Goal: Task Accomplishment & Management: Manage account settings

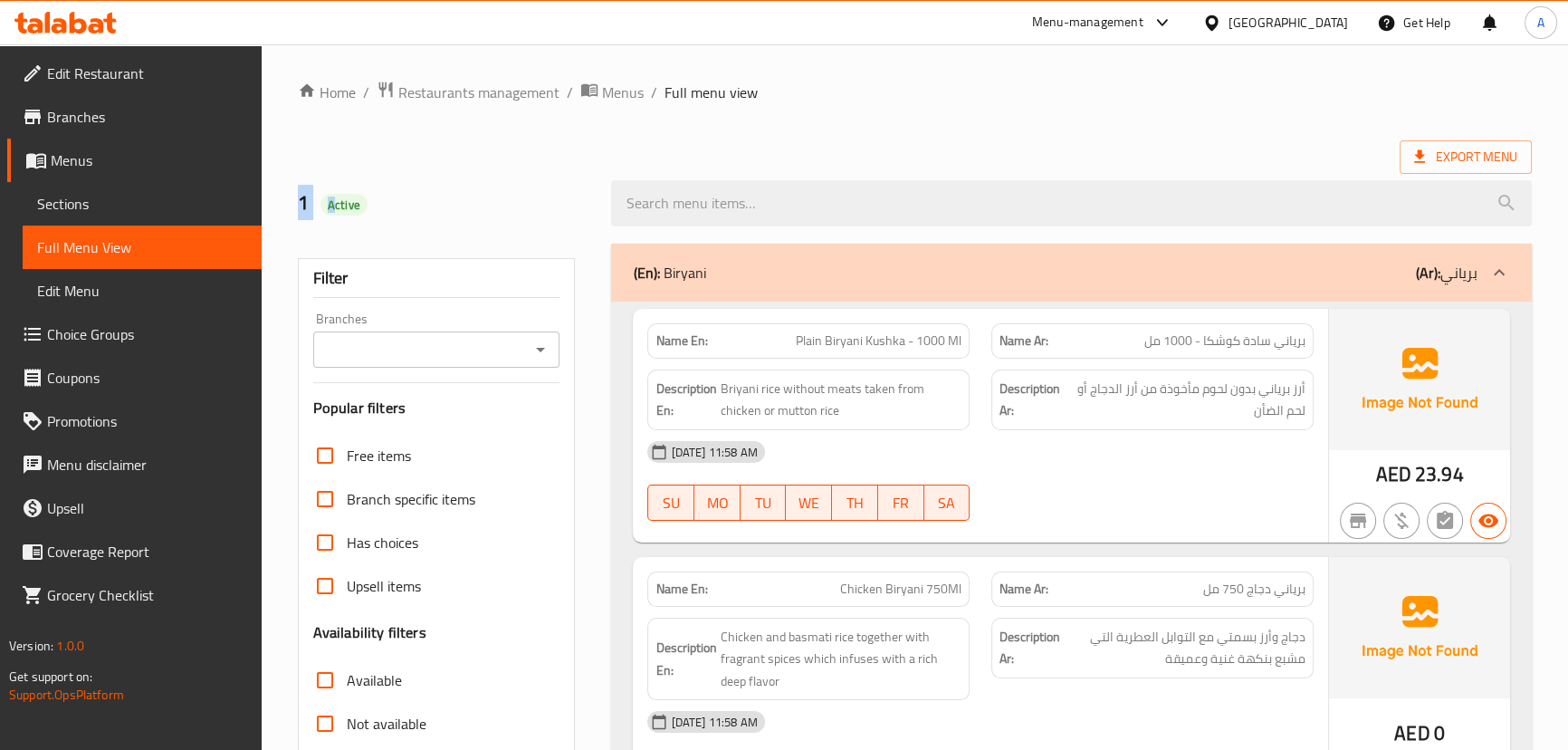
drag, startPoint x: 293, startPoint y: 204, endPoint x: 353, endPoint y: 204, distance: 60.0
click at [340, 204] on div "1 Active" at bounding box center [443, 203] width 315 height 81
click at [390, 204] on h2 "1 Active" at bounding box center [443, 202] width 292 height 27
click at [344, 204] on span "Active" at bounding box center [343, 205] width 47 height 18
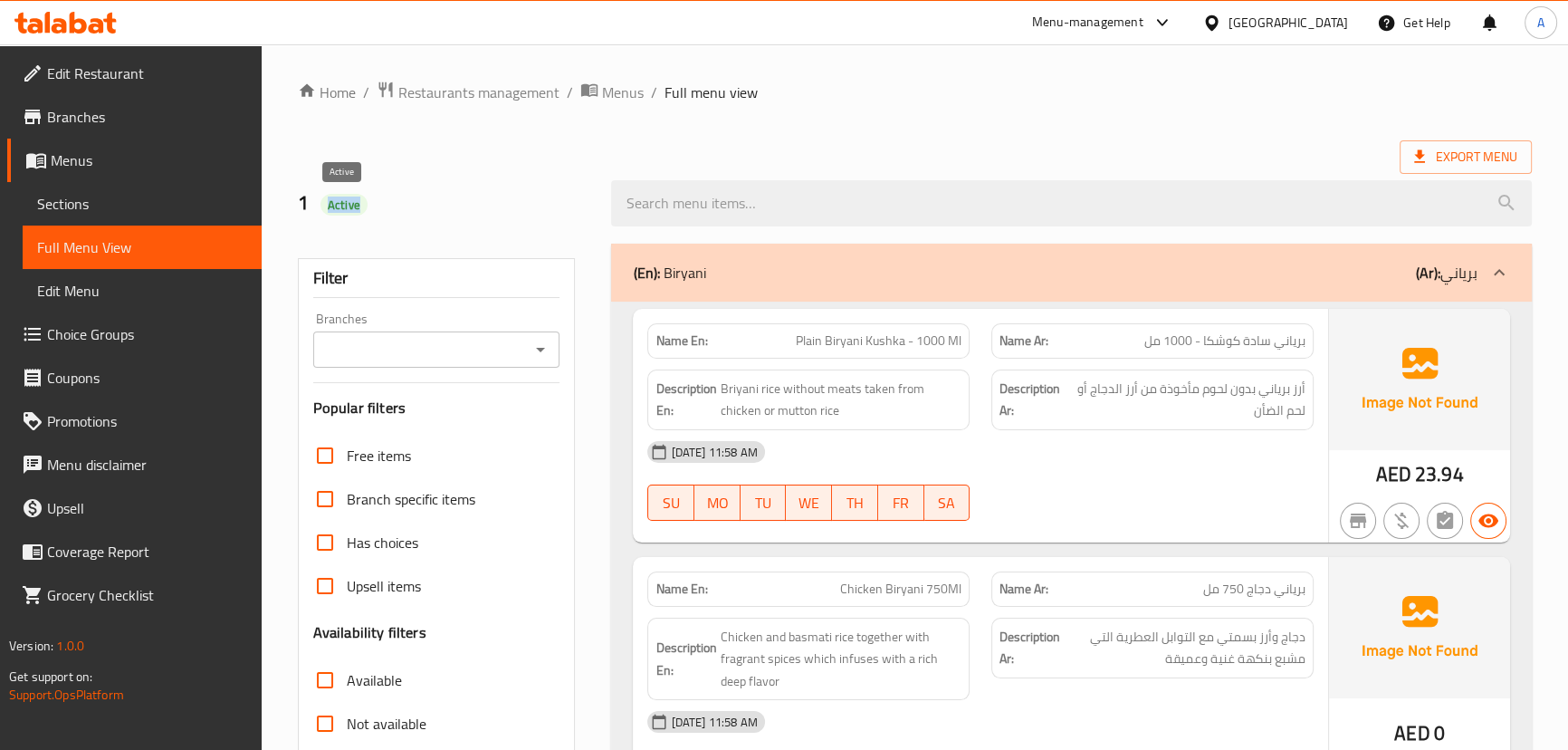
drag, startPoint x: 344, startPoint y: 204, endPoint x: 353, endPoint y: 206, distance: 9.2
click at [348, 206] on span "Active" at bounding box center [343, 205] width 47 height 18
click at [498, 200] on h2 "1 Active" at bounding box center [443, 202] width 292 height 27
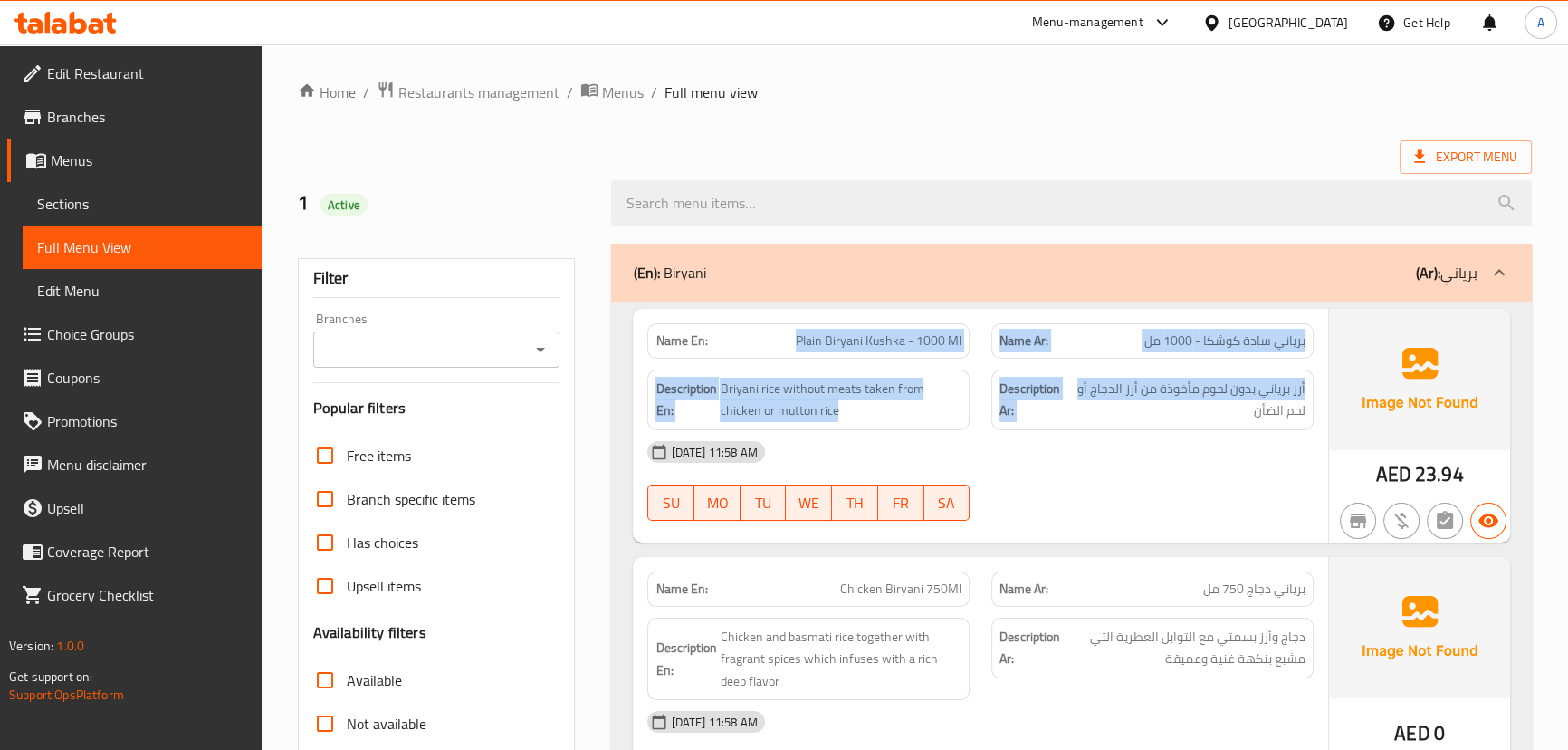
drag, startPoint x: 932, startPoint y: 353, endPoint x: 1125, endPoint y: 365, distance: 193.4
click at [1089, 361] on div "Name En: Plain Biryani Kushka - 1000 Ml Name Ar: برياني سادة كوشكا - 1000 مل De…" at bounding box center [980, 426] width 694 height 234
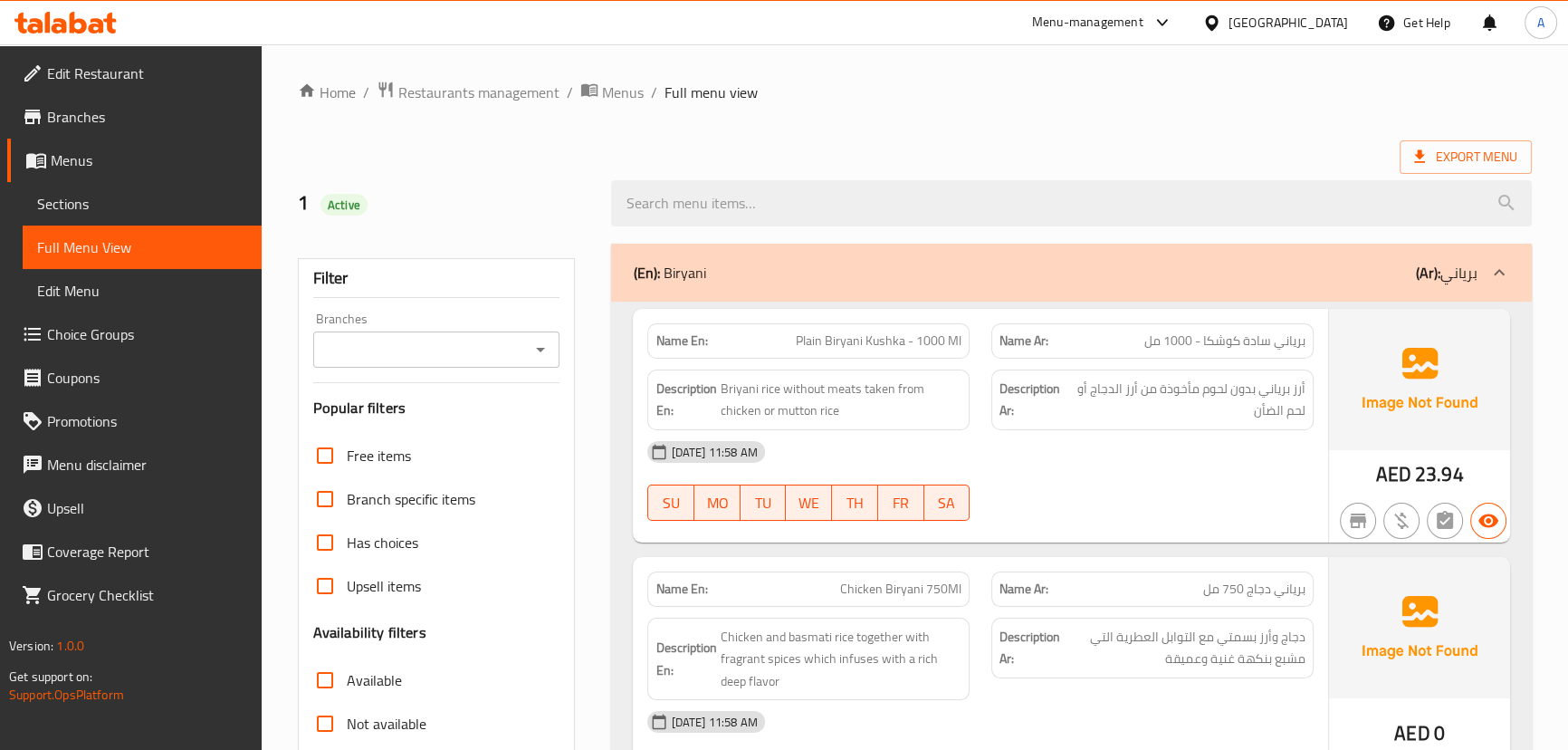
drag, startPoint x: 1138, startPoint y: 444, endPoint x: 1109, endPoint y: 448, distance: 29.3
click at [1138, 448] on div "[DATE] 11:58 AM" at bounding box center [980, 451] width 687 height 44
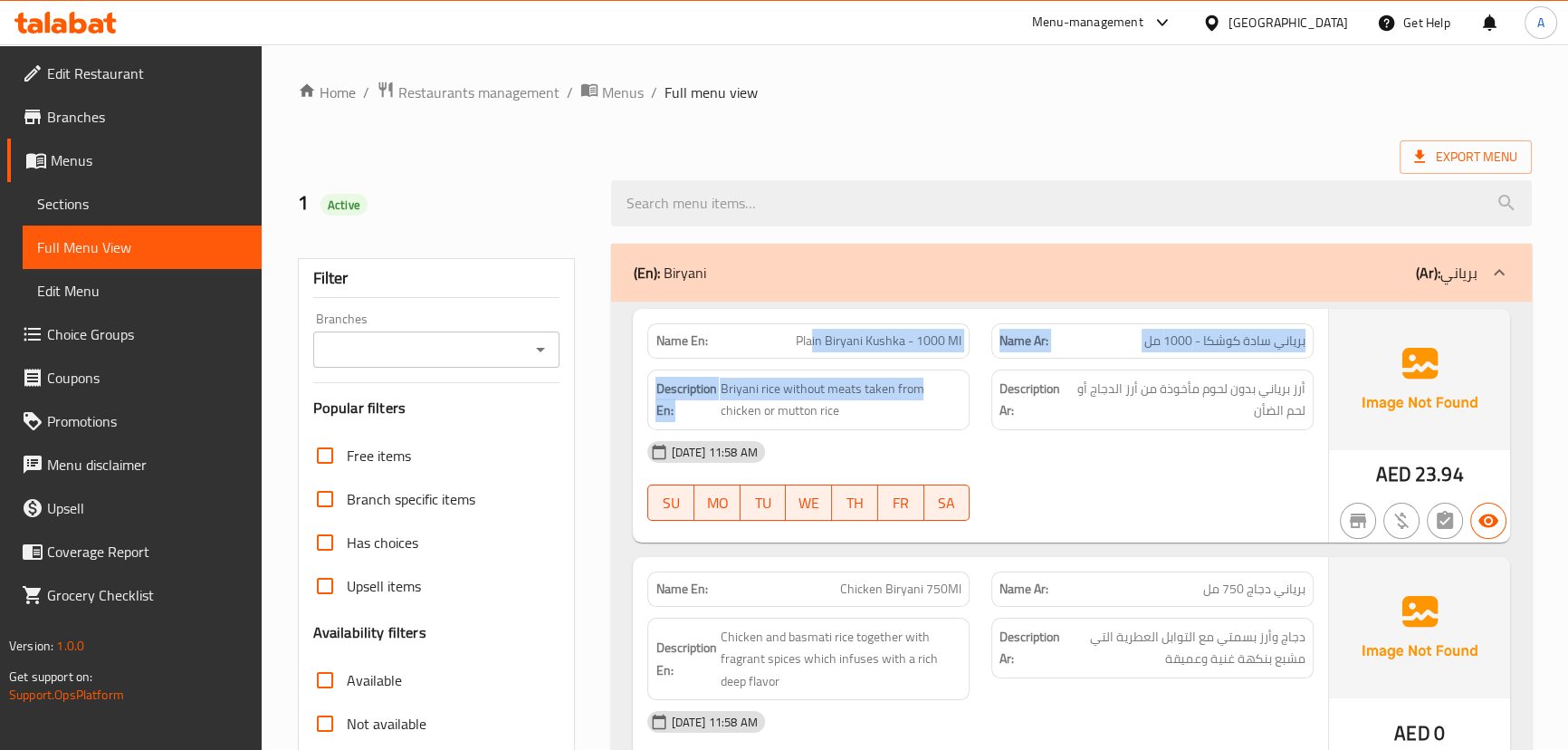
drag, startPoint x: 814, startPoint y: 335, endPoint x: 967, endPoint y: 362, distance: 155.4
click at [959, 360] on div "Name En: Plain Biryani Kushka - 1000 Ml Name Ar: برياني سادة كوشكا - 1000 مل De…" at bounding box center [980, 426] width 694 height 234
click at [832, 333] on span "Plain Biryani Kushka - 1000 Ml" at bounding box center [879, 341] width 166 height 19
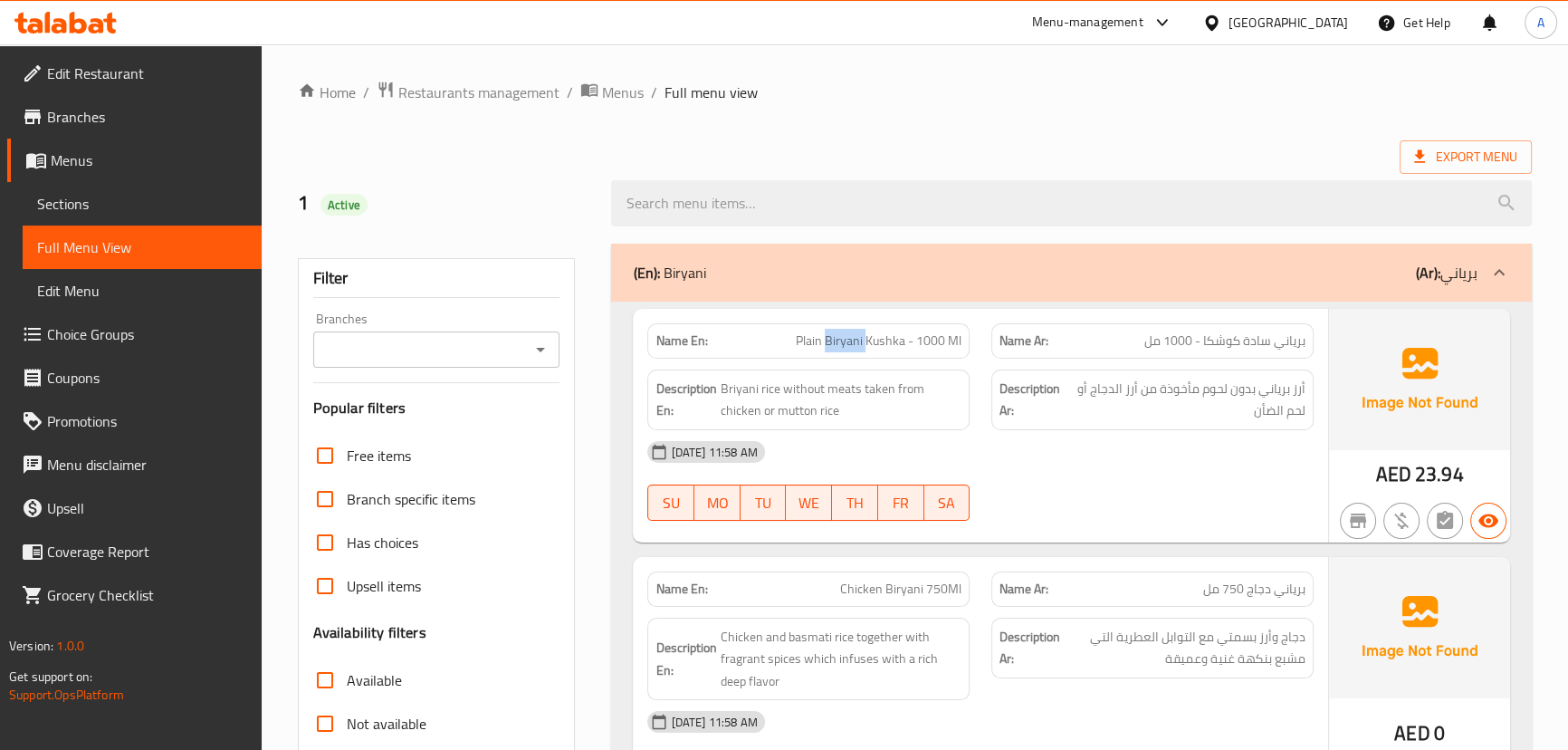
click at [832, 333] on span "Plain Biryani Kushka - 1000 Ml" at bounding box center [879, 341] width 166 height 19
drag, startPoint x: 831, startPoint y: 333, endPoint x: 987, endPoint y: 359, distance: 158.2
click at [982, 358] on div "Name En: Plain Biryani Kushka - 1000 Ml Name Ar: برياني سادة كوشكا - 1000 مل De…" at bounding box center [980, 426] width 694 height 234
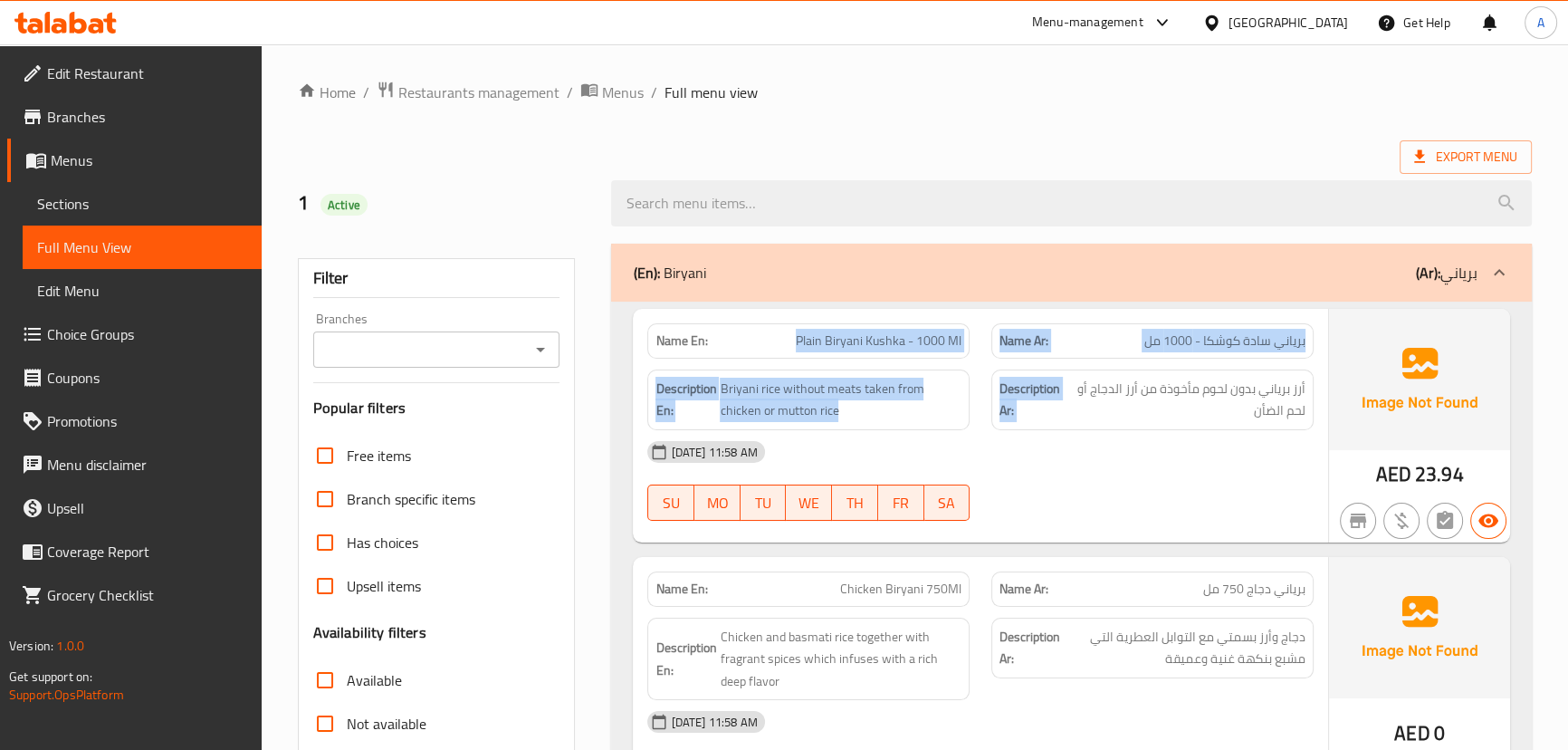
click at [1204, 343] on span "برياني سادة كوشكا - 1000 مل" at bounding box center [1225, 341] width 161 height 19
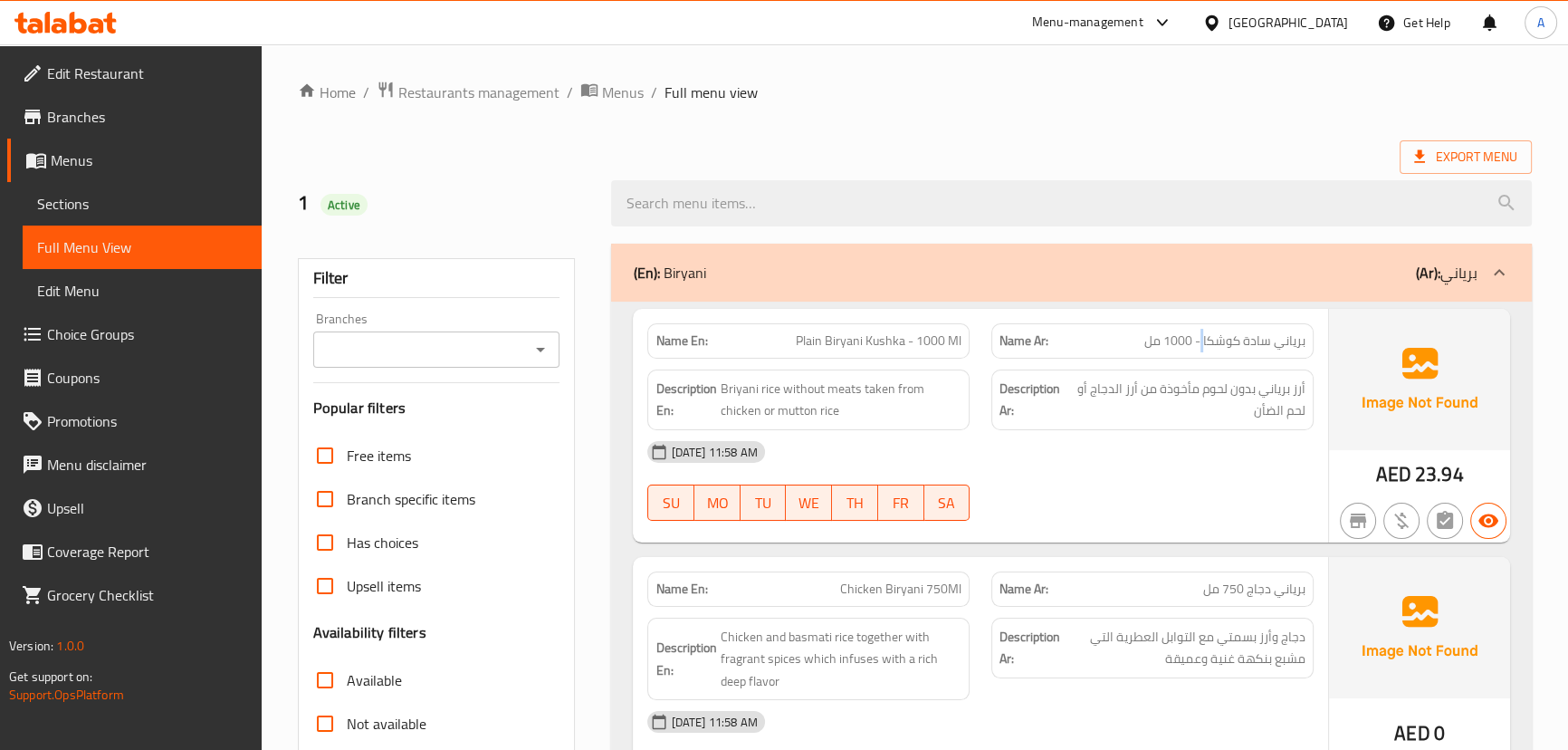
click at [1204, 343] on span "برياني سادة كوشكا - 1000 مل" at bounding box center [1225, 341] width 161 height 19
drag, startPoint x: 1204, startPoint y: 343, endPoint x: 931, endPoint y: 367, distance: 274.1
click at [1169, 461] on div "[DATE] 11:58 AM" at bounding box center [980, 451] width 687 height 44
drag, startPoint x: 1292, startPoint y: 381, endPoint x: 1155, endPoint y: 372, distance: 137.3
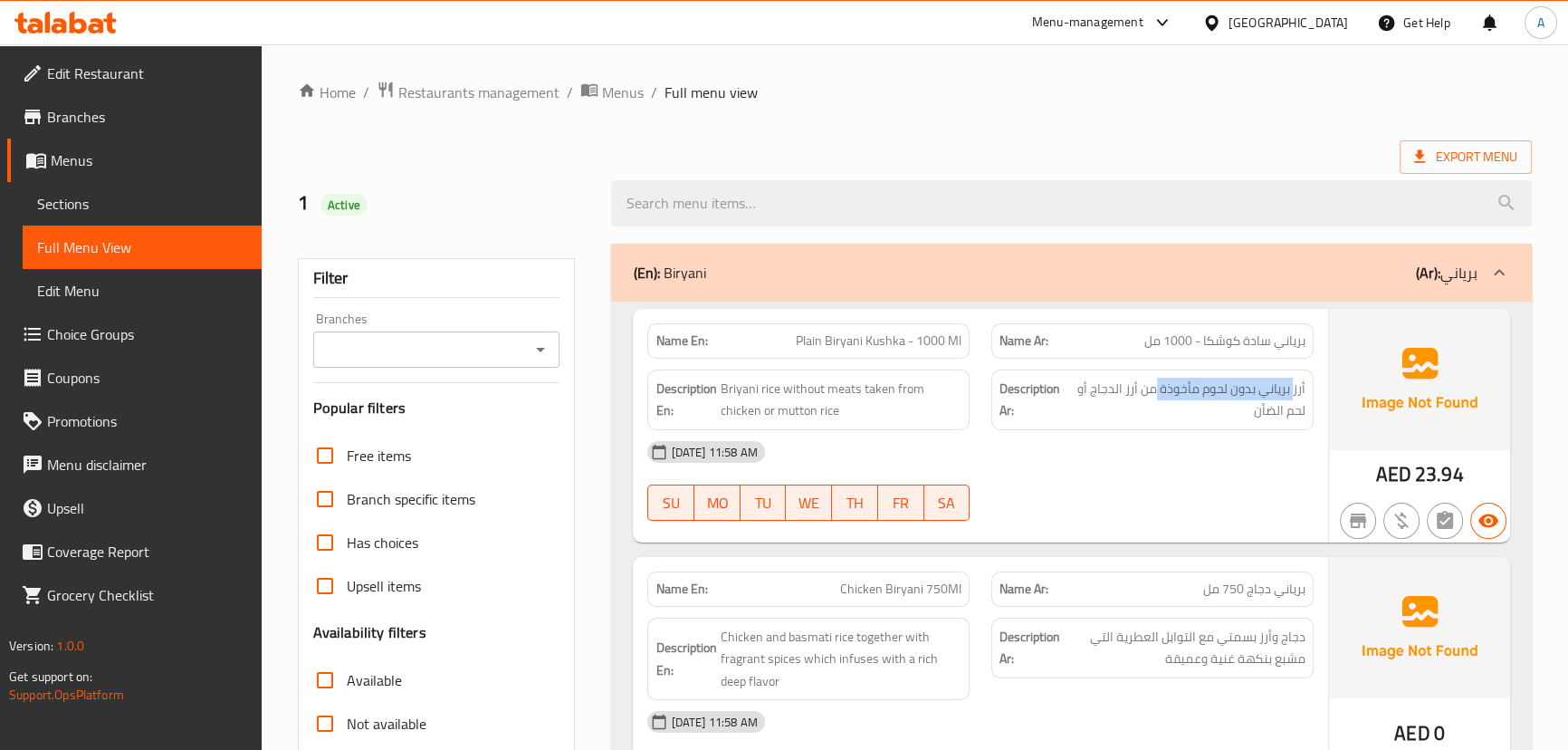
click at [1155, 372] on div "Description Ar: أرز برياني بدون لحوم مأخوذة من أرز الدجاج أو لحم الضأن" at bounding box center [1151, 399] width 322 height 60
click at [1234, 394] on span "أرز برياني بدون لحوم مأخوذة من أرز الدجاج أو لحم الضأن" at bounding box center [1187, 400] width 238 height 45
drag, startPoint x: 1234, startPoint y: 394, endPoint x: 1183, endPoint y: 382, distance: 52.4
click at [1183, 382] on span "أرز برياني بدون لحوم مأخوذة من أرز الدجاج أو لحم الضأن" at bounding box center [1187, 400] width 238 height 45
click at [1241, 378] on span "أرز برياني بدون لحوم مأخوذة من أرز الدجاج أو لحم الضأن" at bounding box center [1187, 400] width 238 height 45
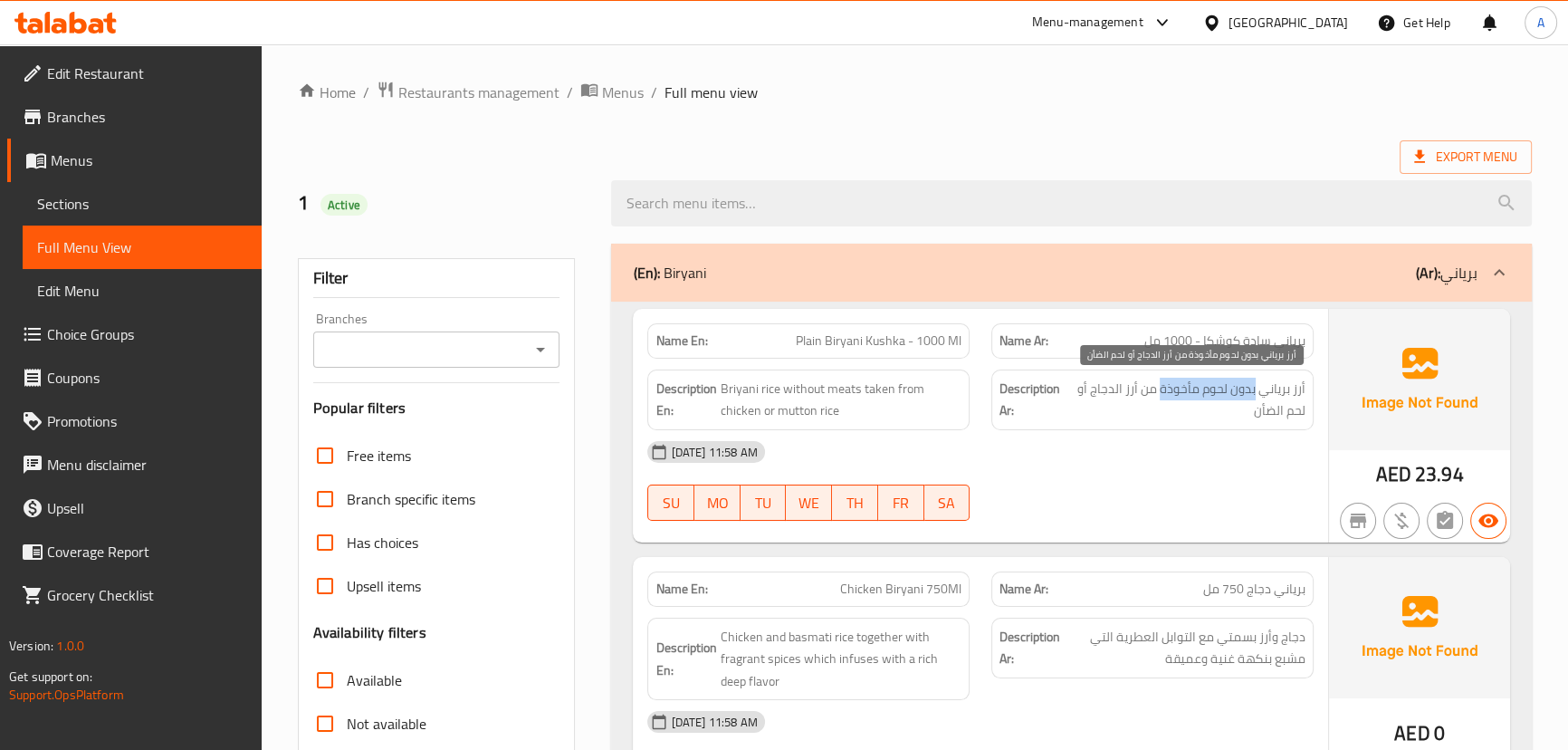
drag, startPoint x: 1206, startPoint y: 379, endPoint x: 1167, endPoint y: 379, distance: 39.0
click at [1167, 379] on span "أرز برياني بدون لحوم مأخوذة من أرز الدجاج أو لحم الضأن" at bounding box center [1187, 400] width 238 height 45
click at [1157, 394] on span "أرز برياني بدون لحوم مأخوذة من أرز الدجاج أو لحم الضأن" at bounding box center [1187, 400] width 238 height 45
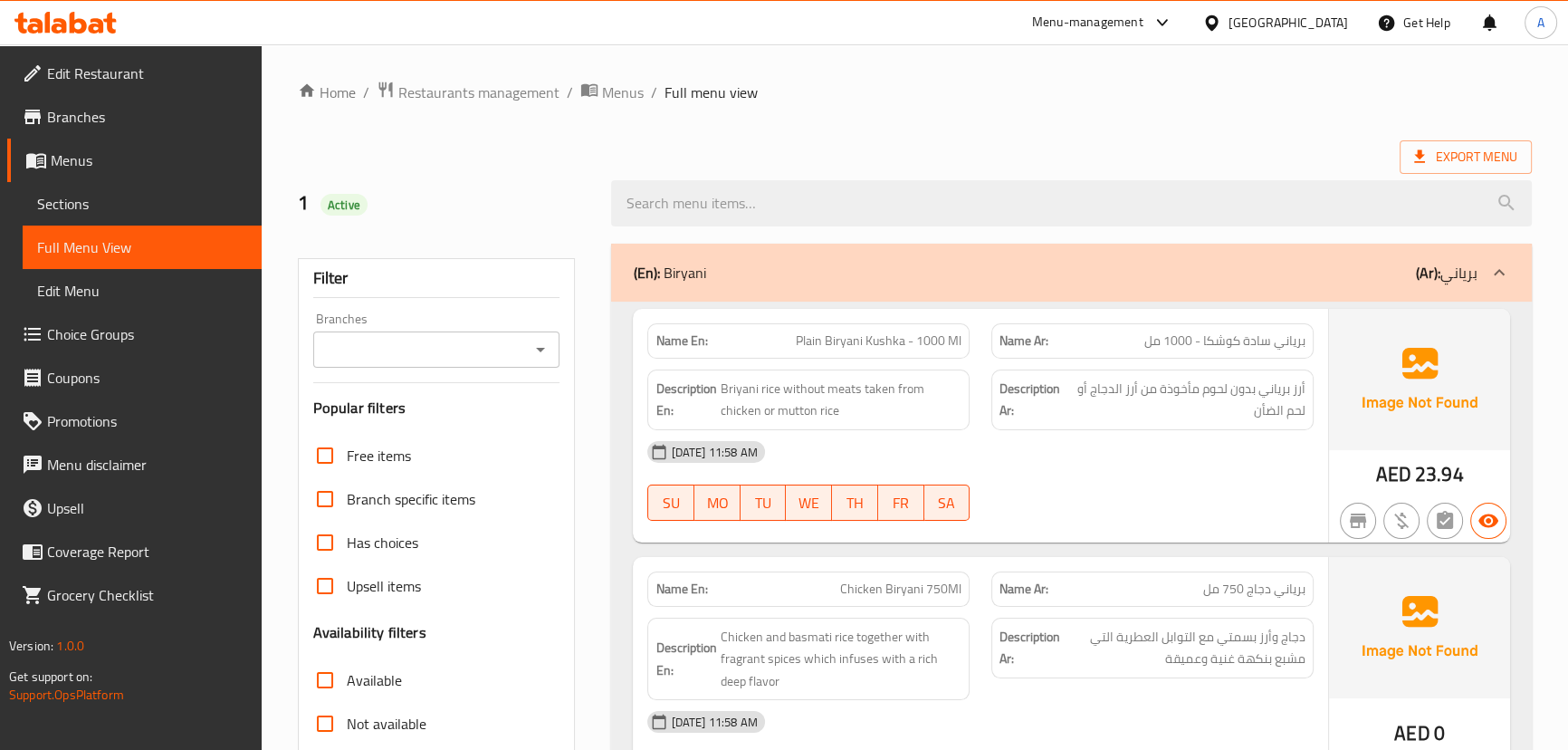
click at [1143, 433] on div "16-09-2025 11:58 AM" at bounding box center [980, 451] width 687 height 44
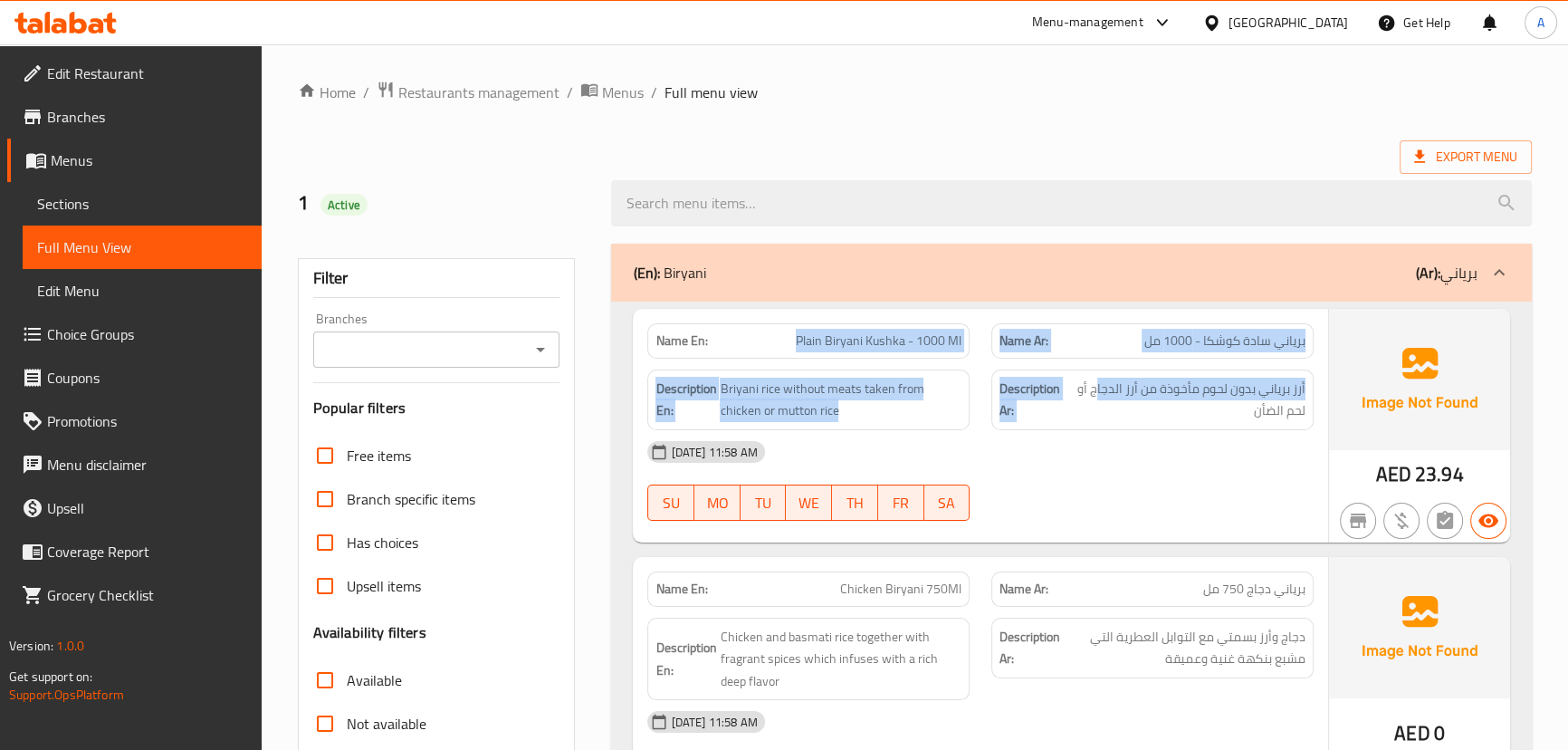
drag, startPoint x: 795, startPoint y: 328, endPoint x: 1137, endPoint y: 378, distance: 345.6
click at [1104, 366] on div "Name En: Plain Biryani Kushka - 1000 Ml Name Ar: برياني سادة كوشكا - 1000 مل De…" at bounding box center [980, 426] width 694 height 234
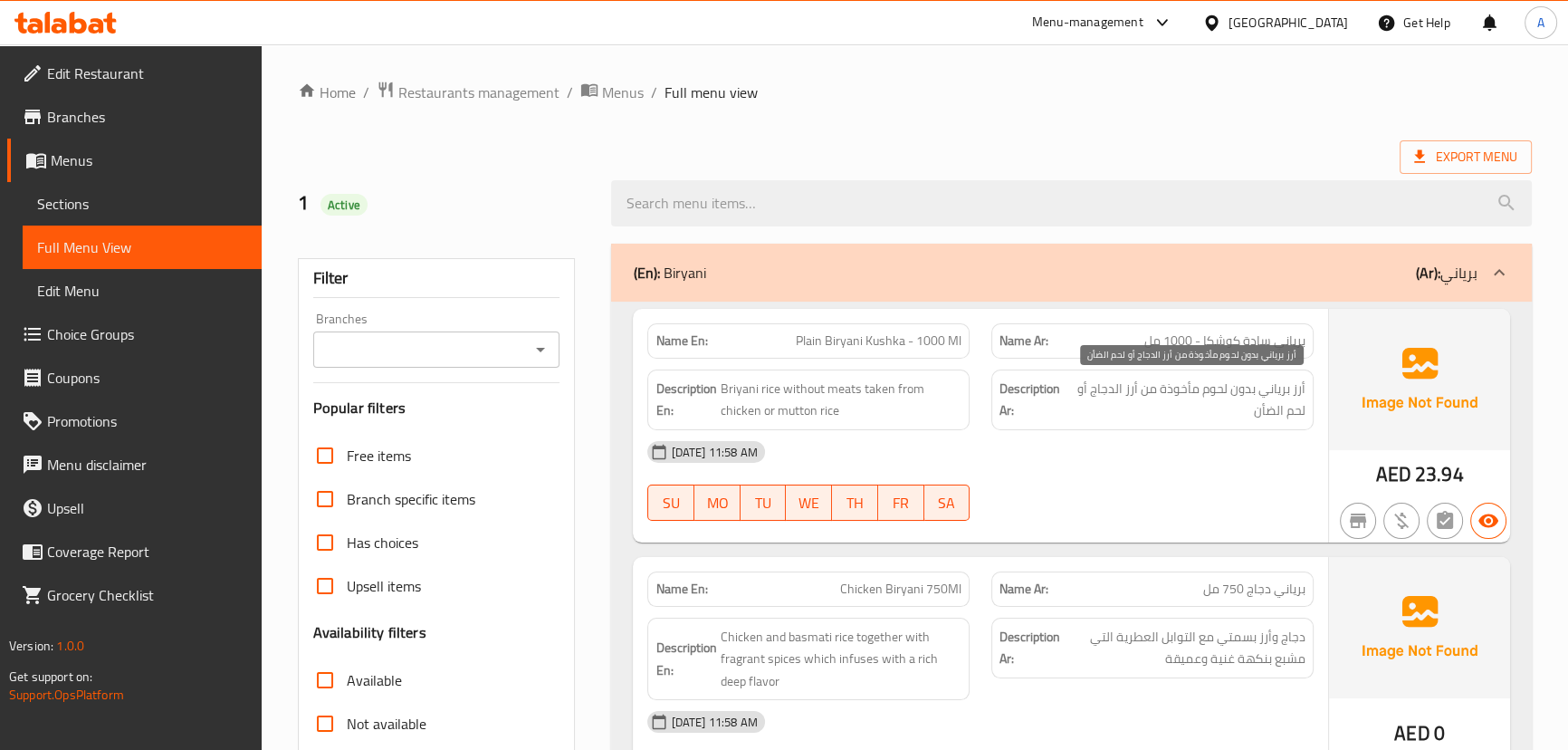
click at [1223, 405] on span "أرز برياني بدون لحوم مأخوذة من أرز الدجاج أو لحم الضأن" at bounding box center [1187, 400] width 238 height 45
click at [1215, 391] on span "أرز برياني بدون لحوم مأخوذة من أرز الدجاج أو لحم الضأن" at bounding box center [1187, 400] width 238 height 45
drag, startPoint x: 1215, startPoint y: 391, endPoint x: 1047, endPoint y: 402, distance: 168.4
click at [1047, 401] on h6 "Description Ar: أرز برياني بدون لحوم مأخوذة من أرز الدجاج أو لحم الضأن" at bounding box center [1152, 400] width 306 height 45
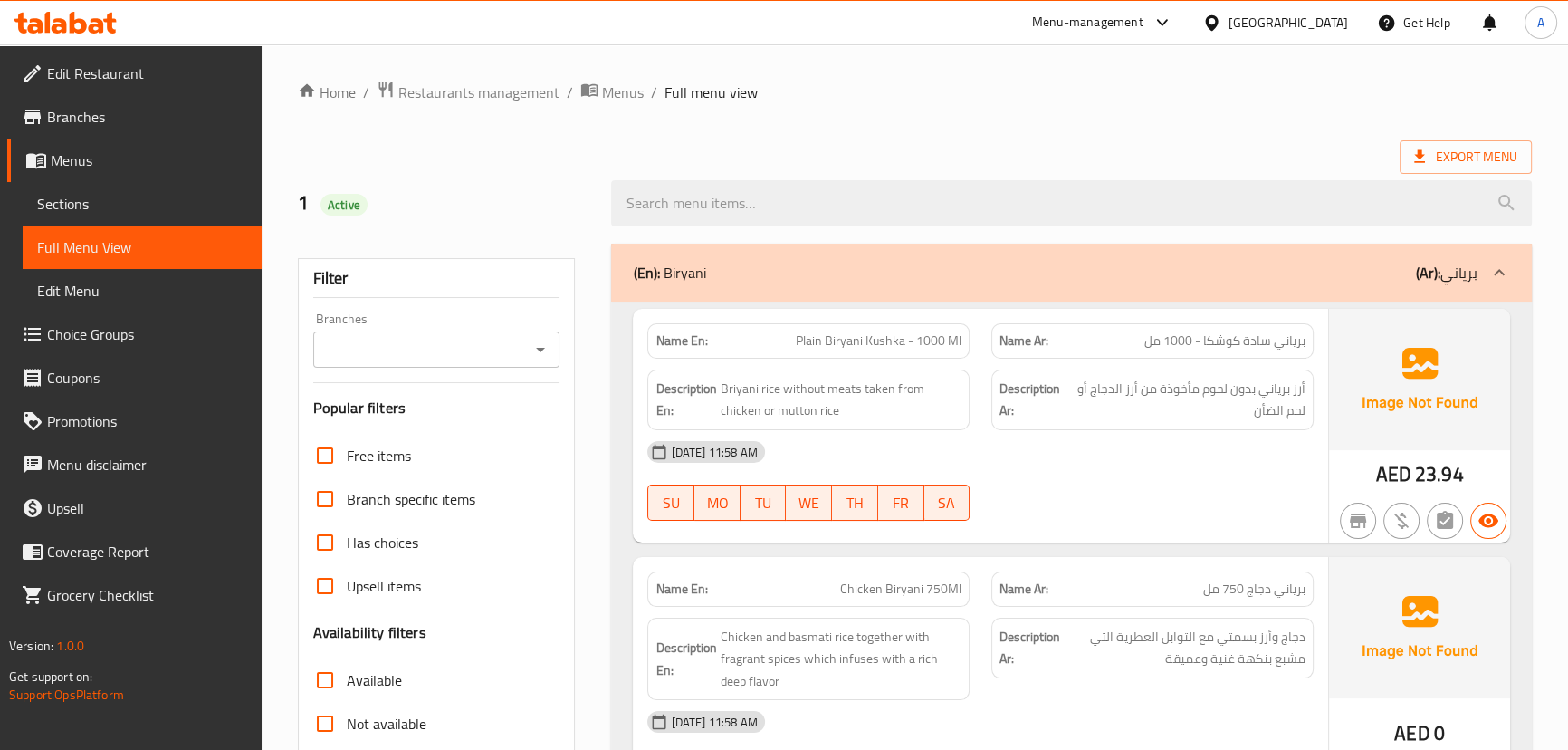
drag, startPoint x: 1196, startPoint y: 466, endPoint x: 1202, endPoint y: 481, distance: 16.2
click at [1201, 472] on div "16-09-2025 11:58 AM" at bounding box center [980, 451] width 687 height 44
click at [802, 341] on span "Plain Biryani Kushka - 1000 Ml" at bounding box center [879, 341] width 166 height 19
drag, startPoint x: 802, startPoint y: 341, endPoint x: 947, endPoint y: 344, distance: 145.0
click at [947, 344] on span "Plain Biryani Kushka - 1000 Ml" at bounding box center [879, 341] width 166 height 19
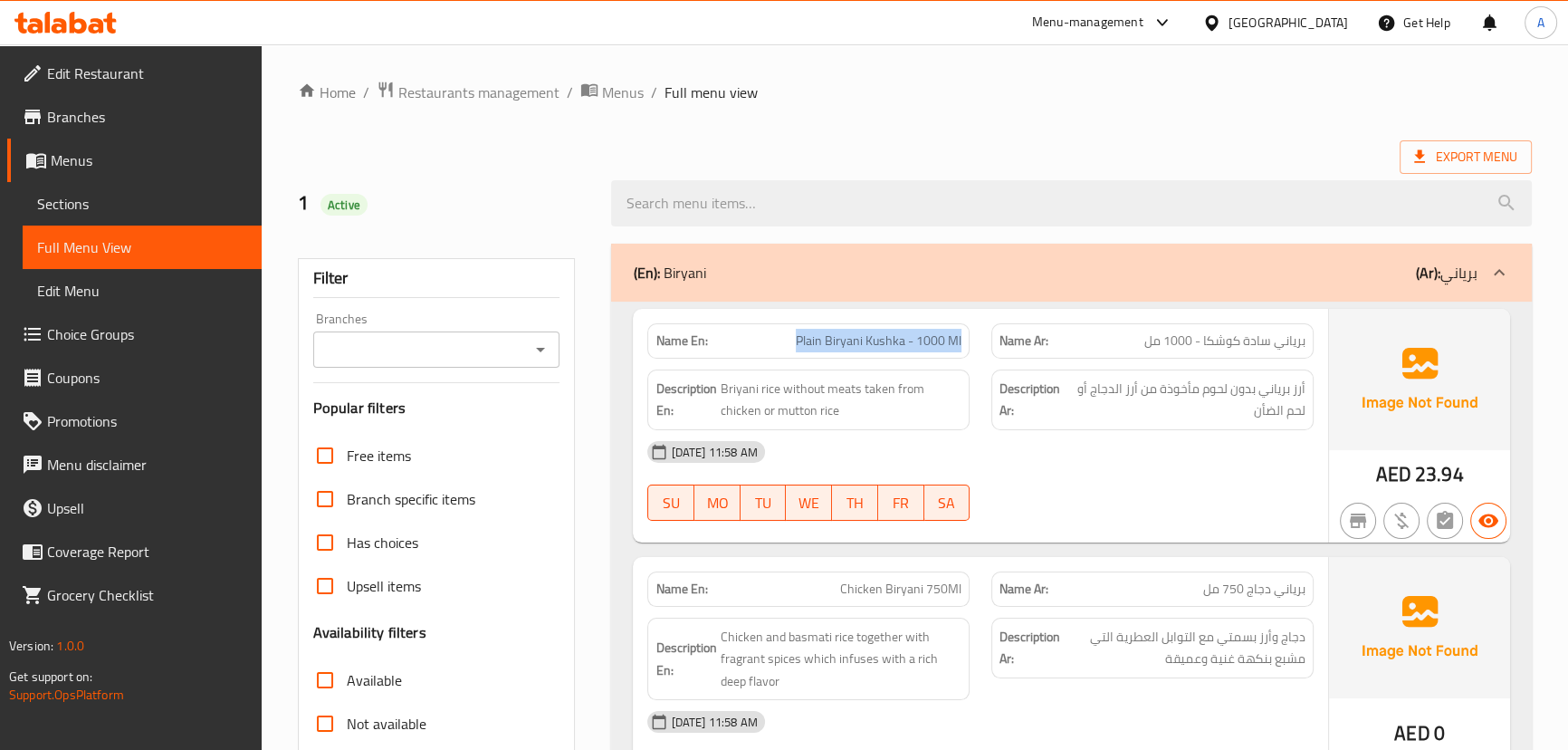
copy span "Plain Biryani Kushka - 1000 Ml"
click at [1053, 440] on div "16-09-2025 11:58 AM" at bounding box center [980, 451] width 687 height 44
click at [1019, 449] on div "16-09-2025 11:58 AM" at bounding box center [980, 451] width 687 height 44
drag, startPoint x: 792, startPoint y: 389, endPoint x: 818, endPoint y: 401, distance: 28.6
click at [814, 397] on span "Briyani rice without meats taken from chicken or mutton rice" at bounding box center [841, 400] width 241 height 45
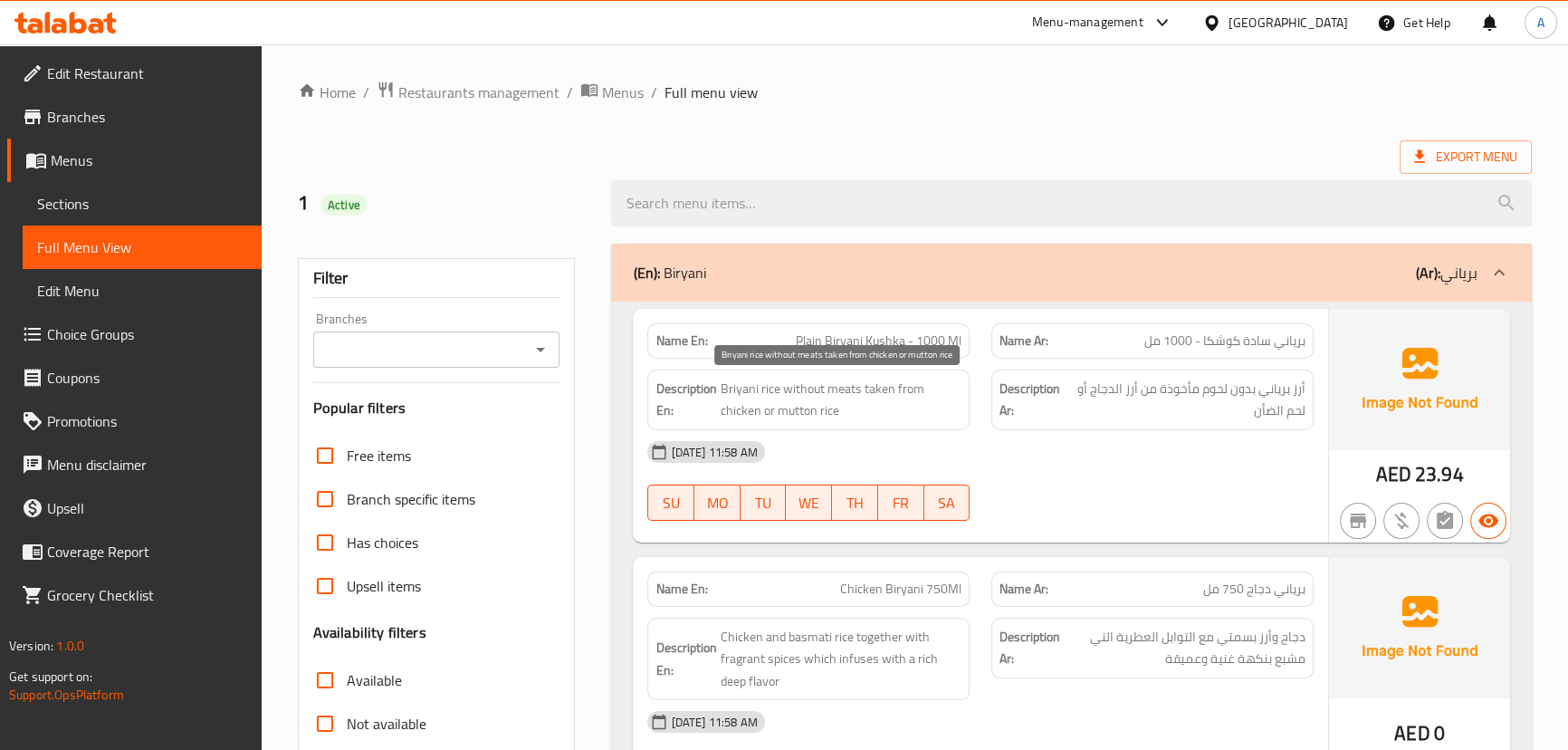
click at [819, 402] on span "Briyani rice without meats taken from chicken or mutton rice" at bounding box center [841, 400] width 241 height 45
click at [819, 417] on span "Briyani rice without meats taken from chicken or mutton rice" at bounding box center [841, 400] width 241 height 45
click at [927, 447] on div "16-09-2025 11:58 AM" at bounding box center [980, 451] width 687 height 44
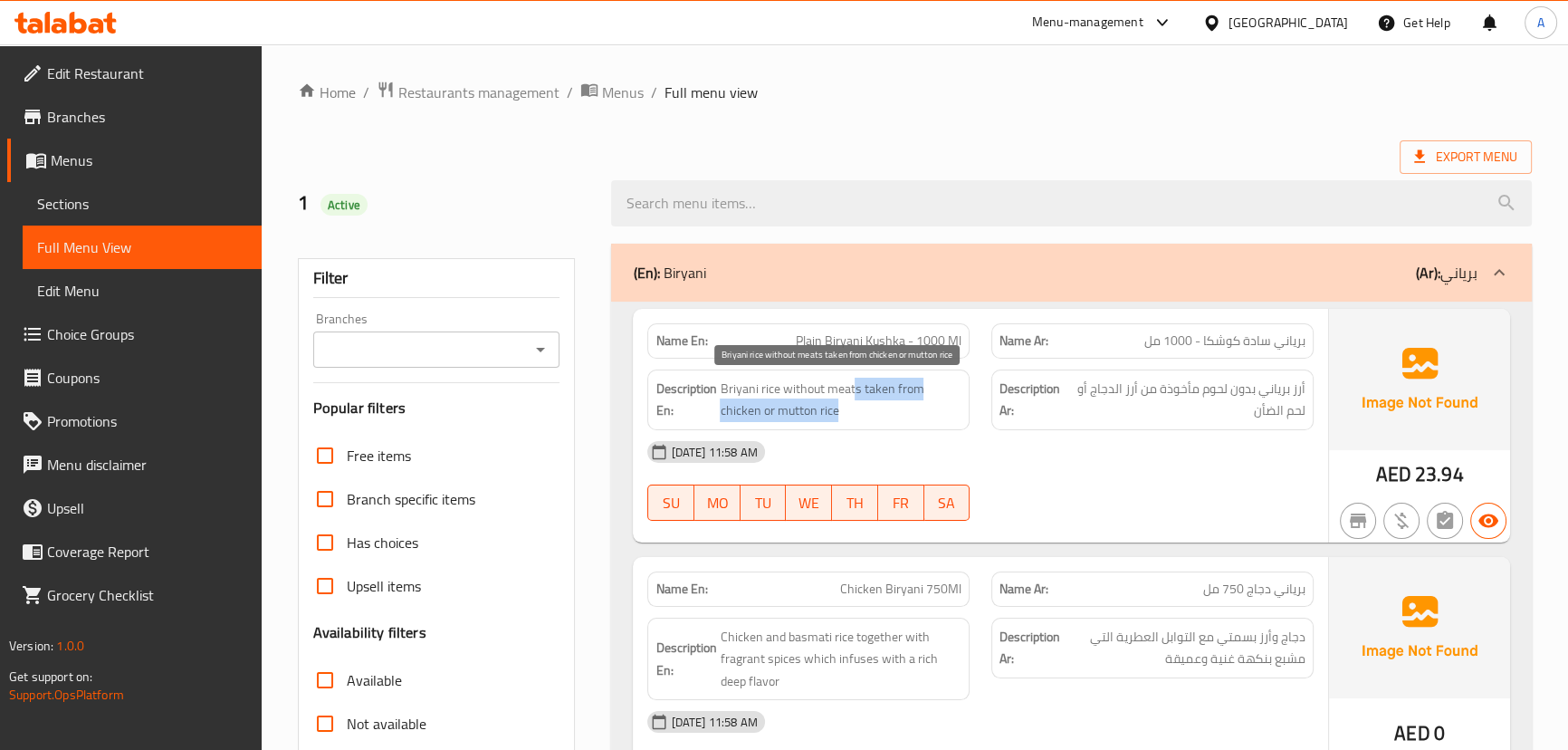
drag, startPoint x: 859, startPoint y: 387, endPoint x: 968, endPoint y: 414, distance: 112.3
click at [969, 411] on div "Description En: Briyani rice without meats taken from chicken or mutton rice" at bounding box center [808, 399] width 322 height 60
click at [826, 409] on span "Briyani rice without meats taken from chicken or mutton rice" at bounding box center [841, 400] width 241 height 45
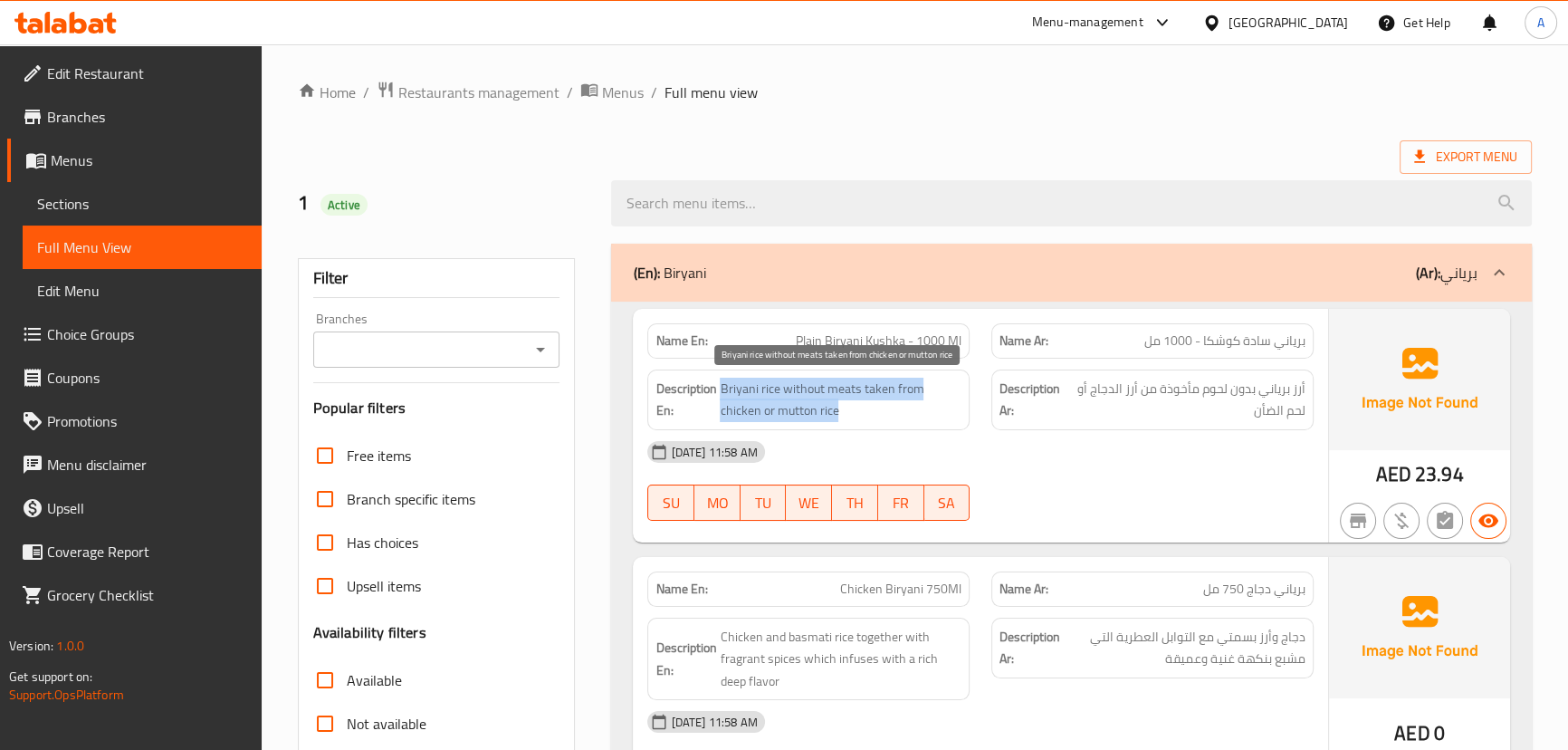
click at [821, 414] on span "Briyani rice without meats taken from chicken or mutton rice" at bounding box center [841, 400] width 241 height 45
click at [819, 407] on span "Briyani rice without meats taken from chicken or mutton rice" at bounding box center [841, 400] width 241 height 45
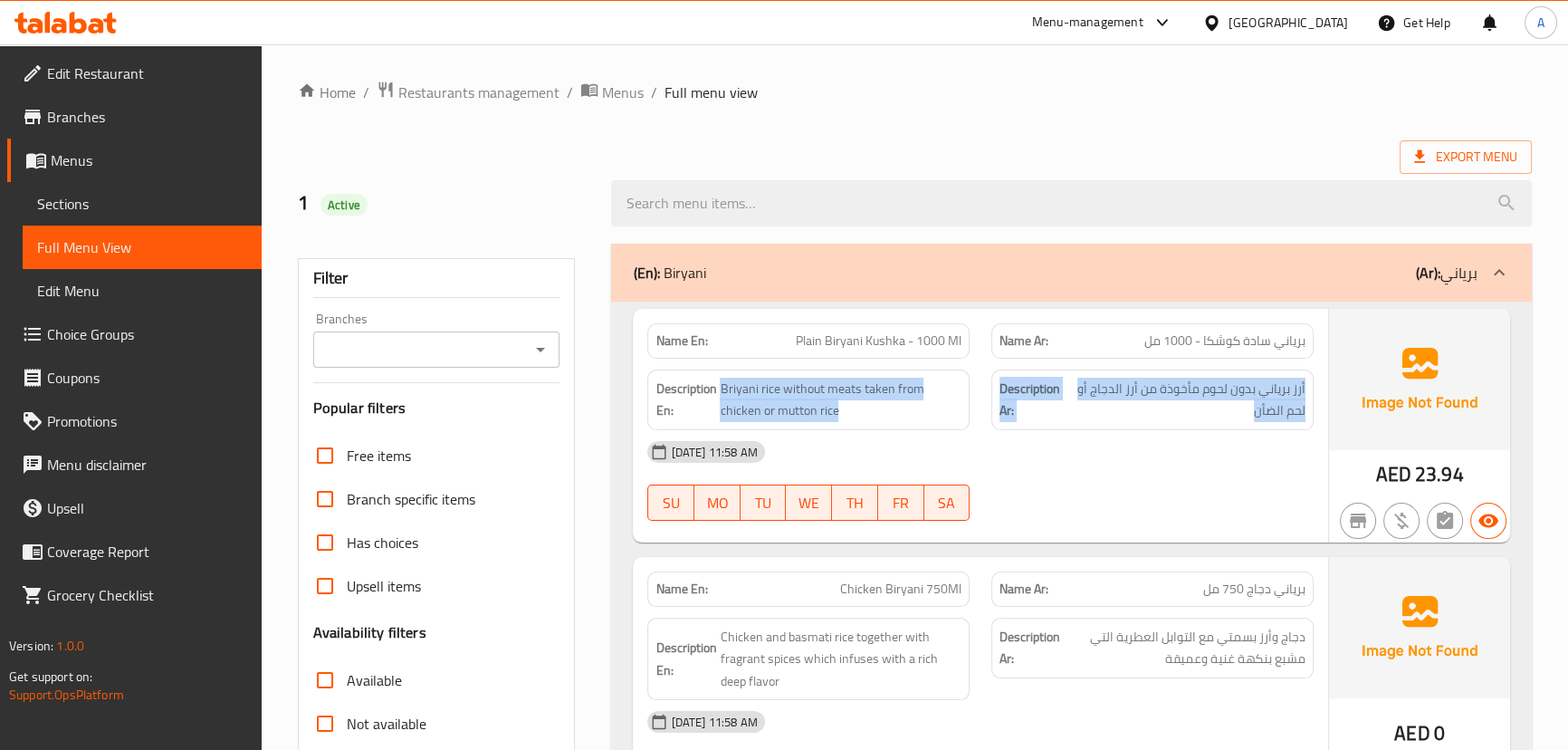
drag, startPoint x: 819, startPoint y: 407, endPoint x: 1195, endPoint y: 437, distance: 377.2
click at [1195, 428] on div "Description En: Briyani rice without meats taken from chicken or mutton rice De…" at bounding box center [980, 399] width 687 height 83
click at [1186, 412] on span "أرز برياني بدون لحوم مأخوذة من أرز الدجاج أو لحم الضأن" at bounding box center [1187, 400] width 238 height 45
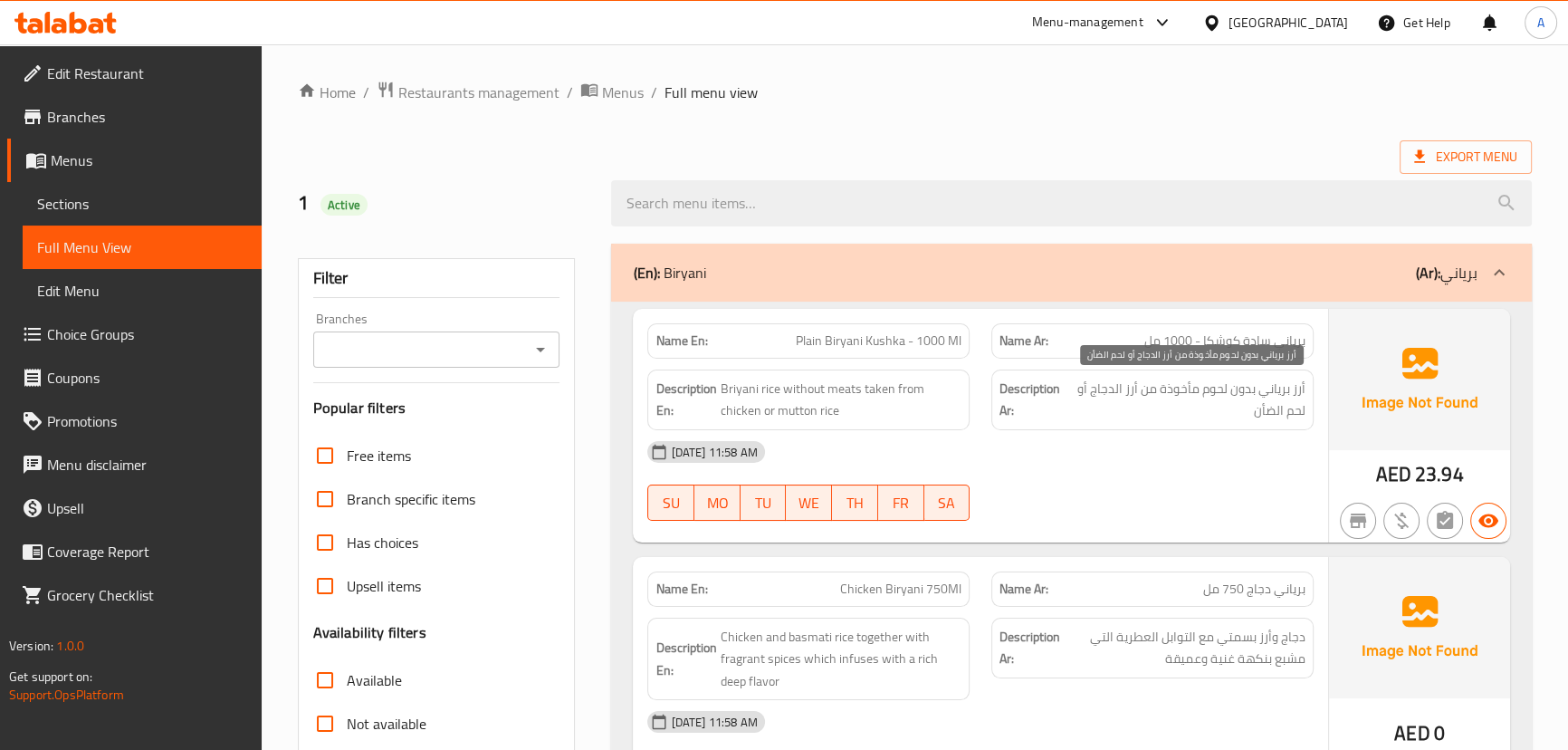
click at [1186, 412] on span "أرز برياني بدون لحوم مأخوذة من أرز الدجاج أو لحم الضأن" at bounding box center [1187, 400] width 238 height 45
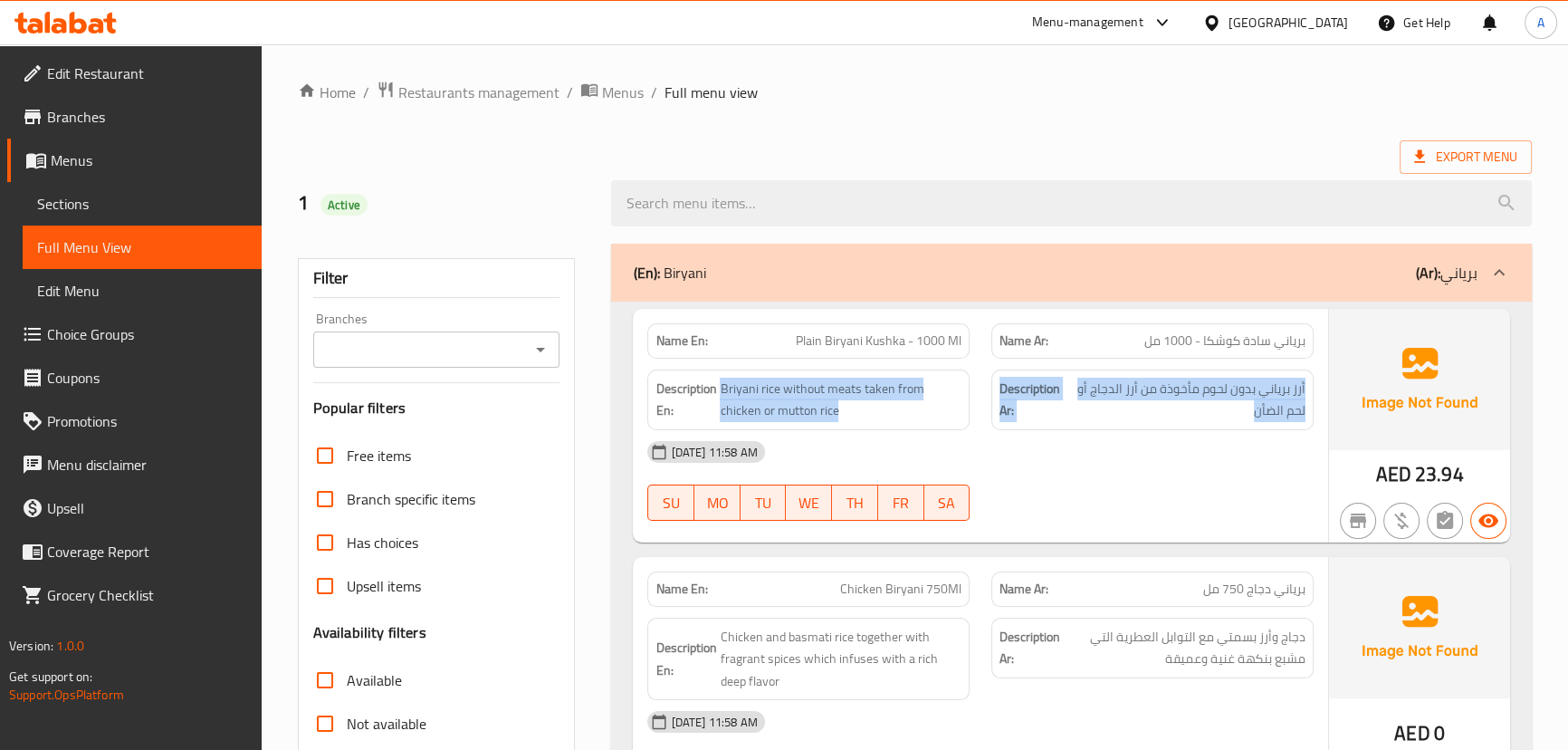
drag, startPoint x: 1186, startPoint y: 412, endPoint x: 900, endPoint y: 369, distance: 289.2
click at [900, 369] on div "Description En: Briyani rice without meats taken from chicken or mutton rice De…" at bounding box center [980, 399] width 687 height 83
click at [900, 369] on div "Description En: Briyani rice without meats taken from chicken or mutton rice" at bounding box center [808, 399] width 322 height 60
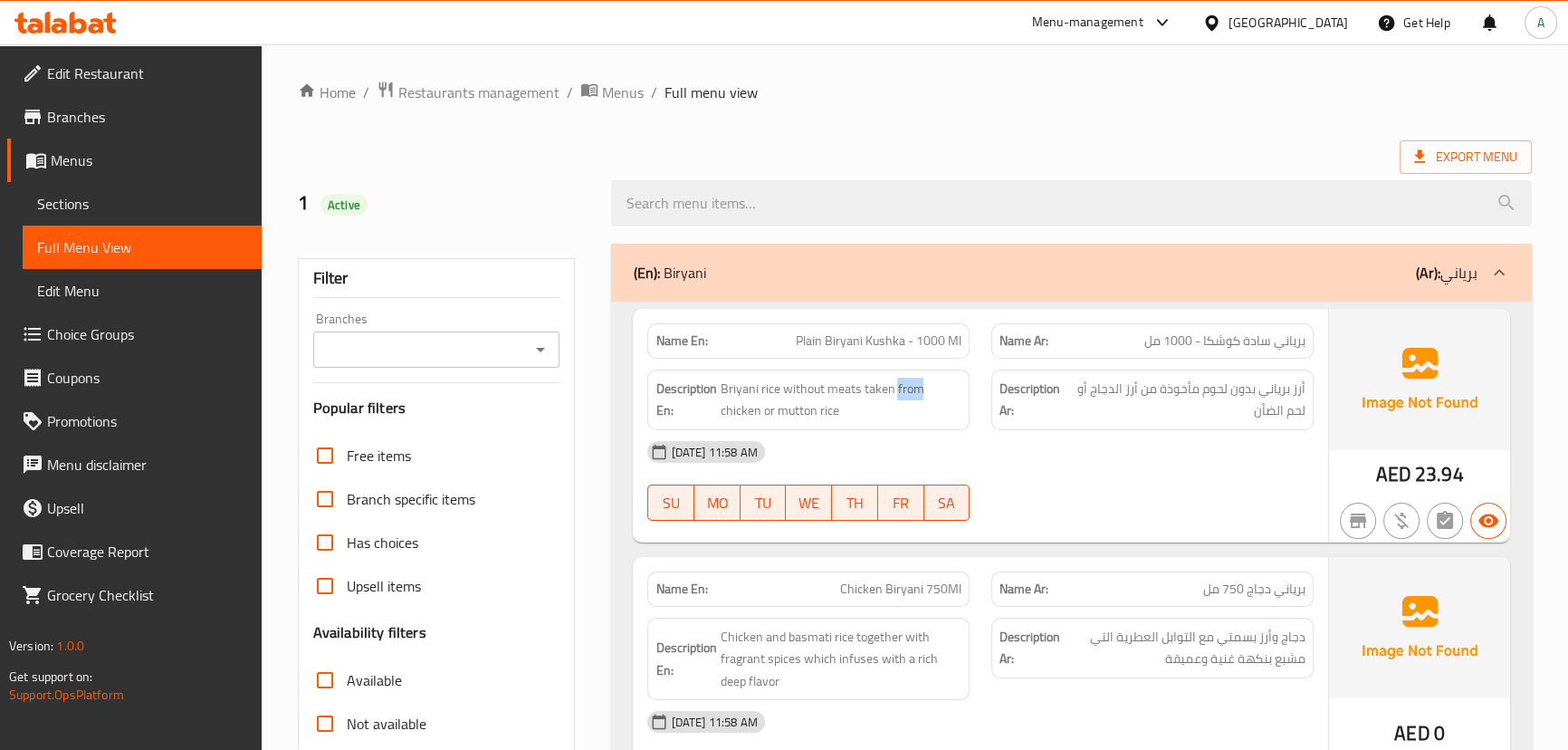
click at [900, 369] on div "Description En: Briyani rice without meats taken from chicken or mutton rice" at bounding box center [808, 399] width 322 height 60
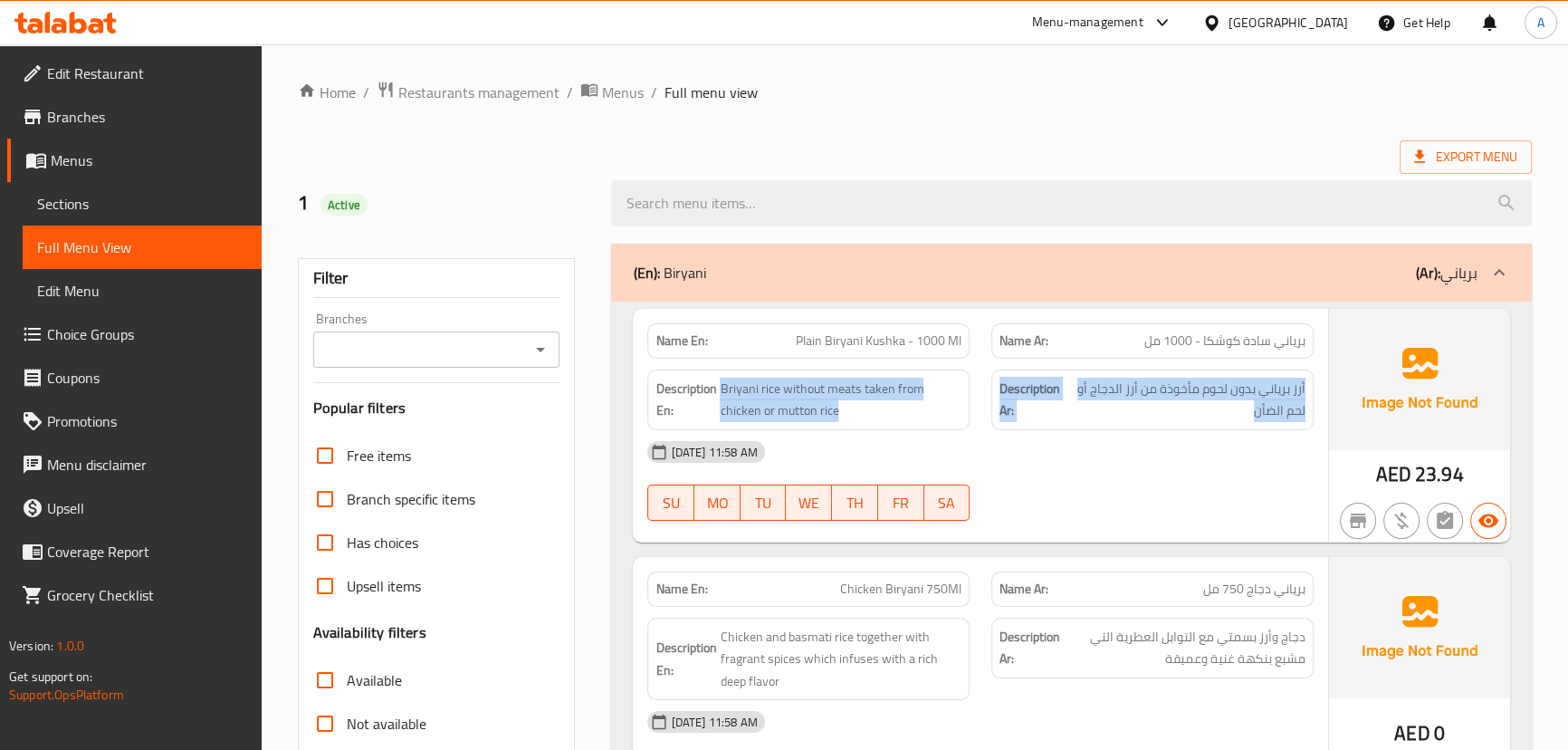
drag, startPoint x: 900, startPoint y: 369, endPoint x: 1245, endPoint y: 414, distance: 347.9
click at [1245, 414] on div "Description En: Briyani rice without meats taken from chicken or mutton rice De…" at bounding box center [980, 399] width 687 height 83
click at [1194, 381] on span "أرز برياني بدون لحوم مأخوذة من أرز الدجاج أو لحم الضأن" at bounding box center [1187, 400] width 238 height 45
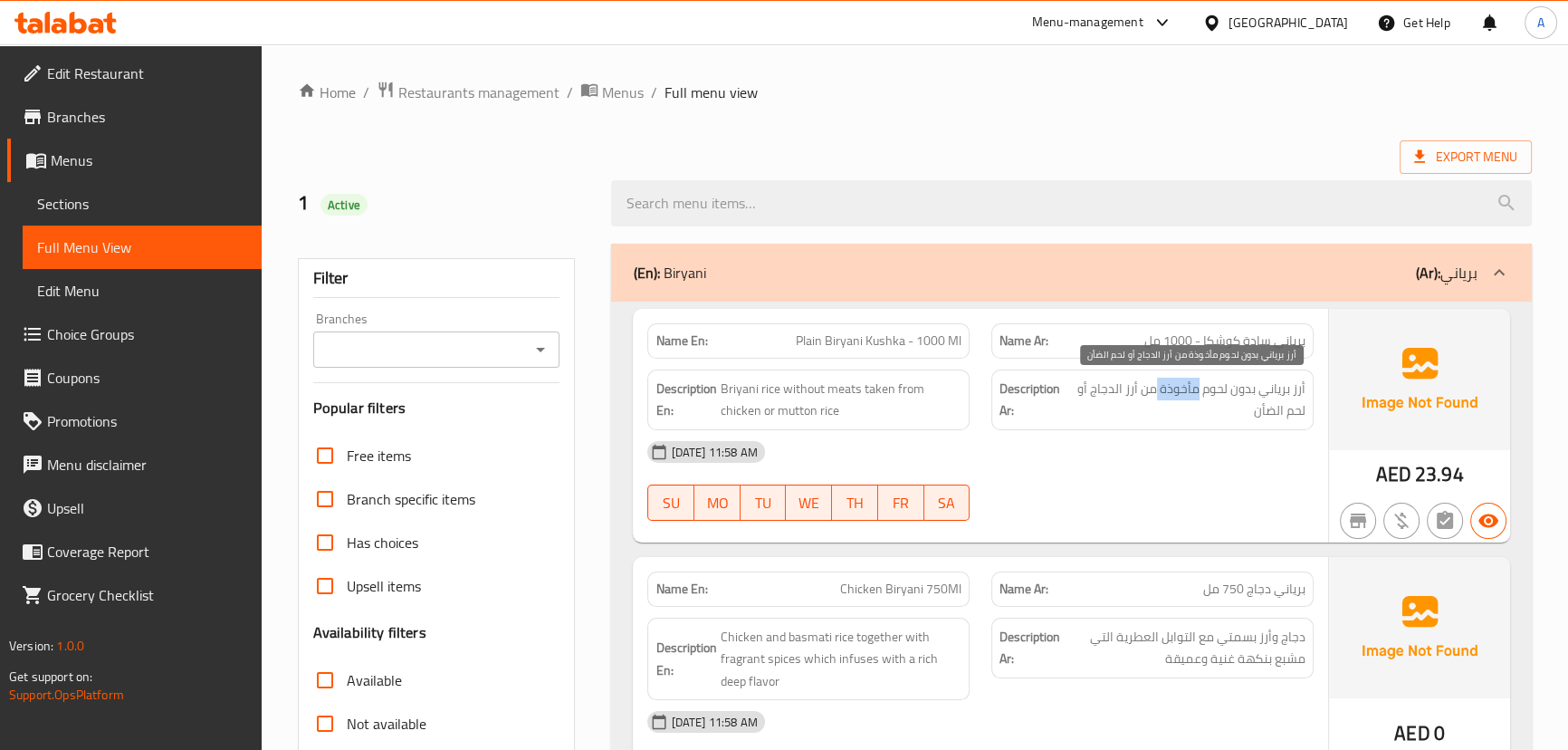
click at [1194, 381] on span "أرز برياني بدون لحوم مأخوذة من أرز الدجاج أو لحم الضأن" at bounding box center [1187, 400] width 238 height 45
drag, startPoint x: 1194, startPoint y: 381, endPoint x: 1198, endPoint y: 454, distance: 73.1
click at [1192, 389] on span "أرز برياني بدون لحوم مأخوذة من أرز الدجاج أو لحم الضأن" at bounding box center [1187, 400] width 238 height 45
click at [1198, 455] on div "16-09-2025 11:58 AM" at bounding box center [980, 451] width 687 height 44
drag, startPoint x: 1239, startPoint y: 383, endPoint x: 1061, endPoint y: 374, distance: 178.2
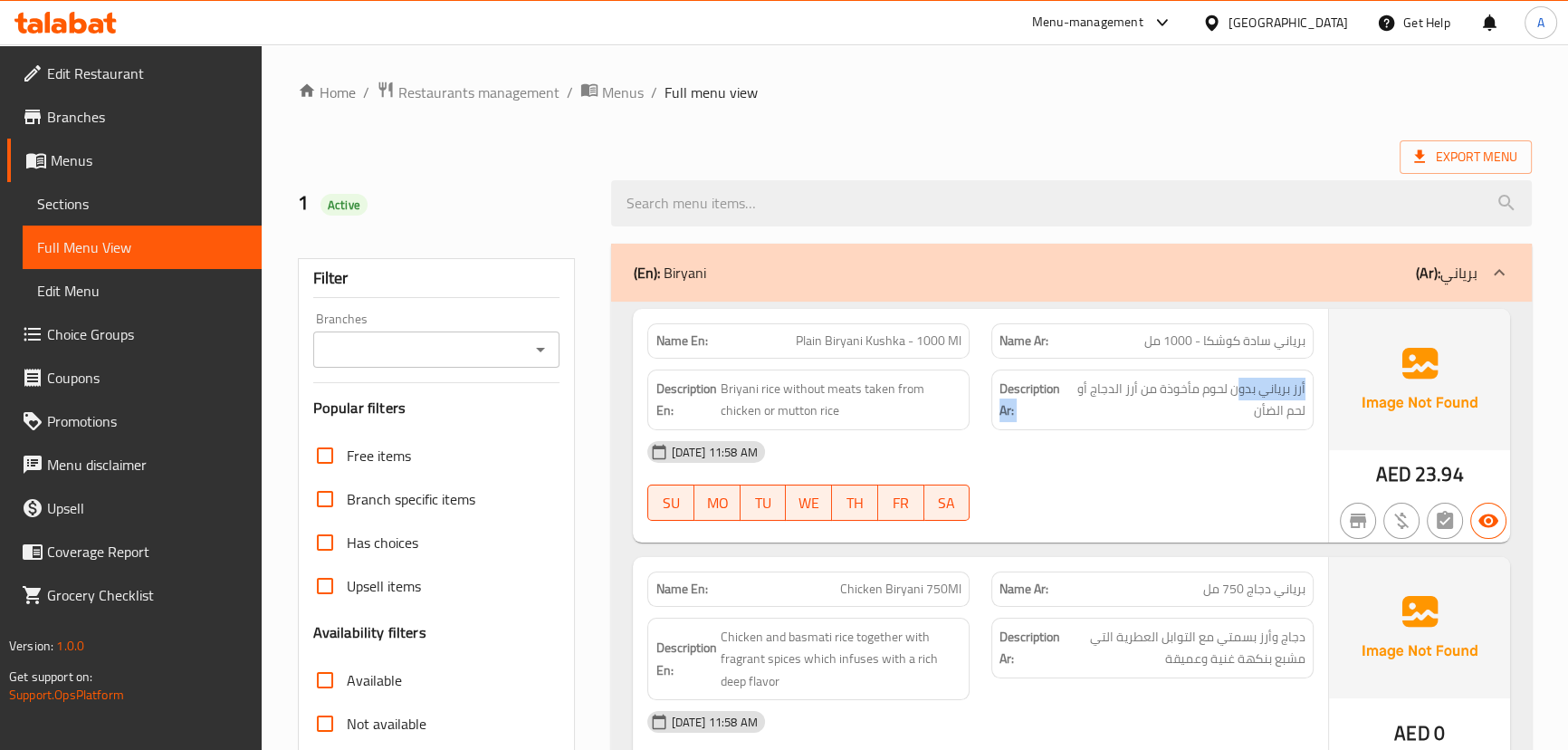
click at [1061, 374] on div "Description Ar: أرز برياني بدون لحوم مأخوذة من أرز الدجاج أو لحم الضأن" at bounding box center [1151, 399] width 322 height 60
click at [1139, 387] on span "أرز برياني بدون لحوم مأخوذة من أرز الدجاج أو لحم الضأن" at bounding box center [1187, 400] width 238 height 45
drag, startPoint x: 1139, startPoint y: 387, endPoint x: 1102, endPoint y: 387, distance: 37.0
click at [1102, 387] on span "أرز برياني بدون لحوم مأخوذة من أرز الدجاج أو لحم الضأن" at bounding box center [1187, 400] width 238 height 45
click at [1122, 433] on div "16-09-2025 11:58 AM" at bounding box center [980, 451] width 687 height 44
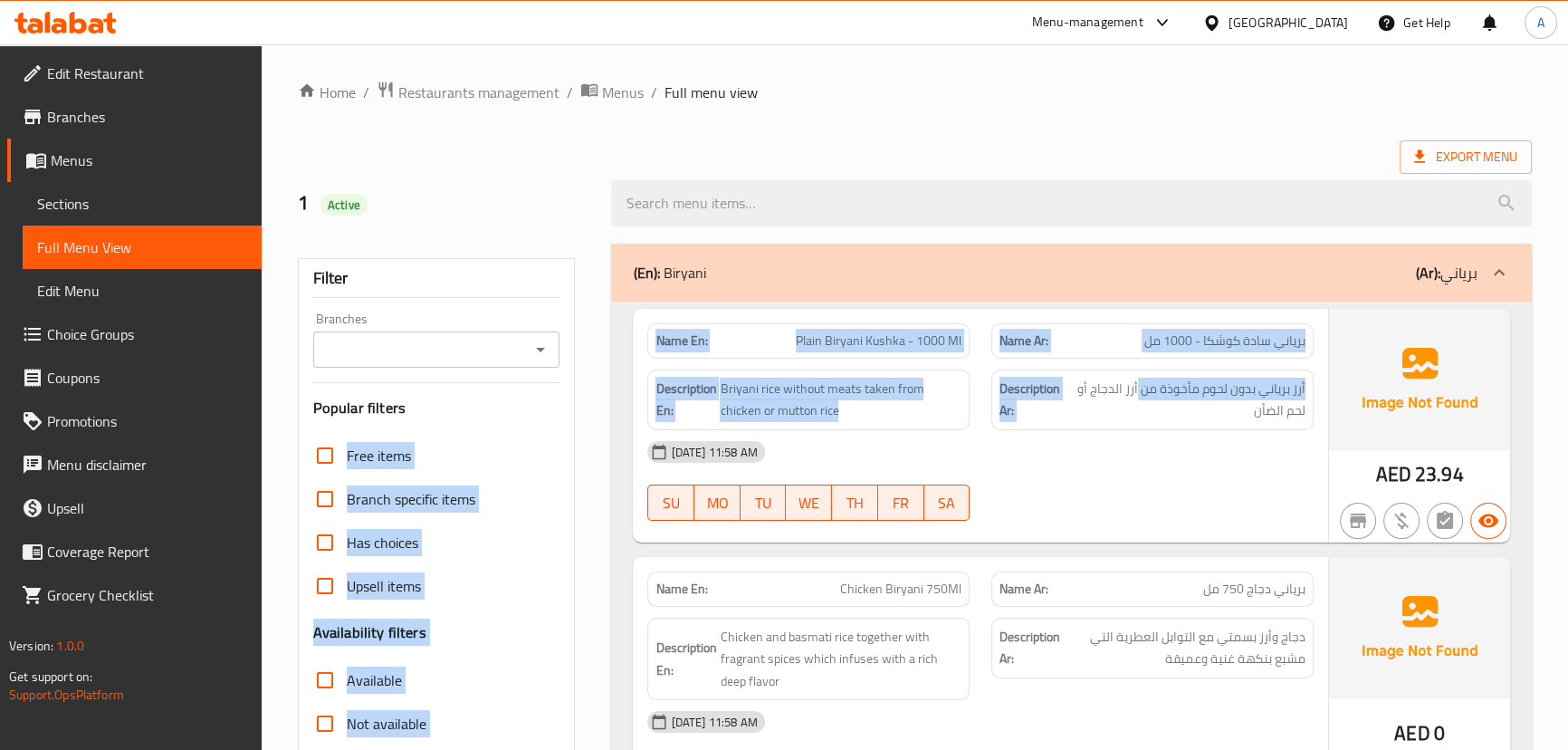
drag, startPoint x: 1137, startPoint y: 381, endPoint x: 553, endPoint y: 389, distance: 584.1
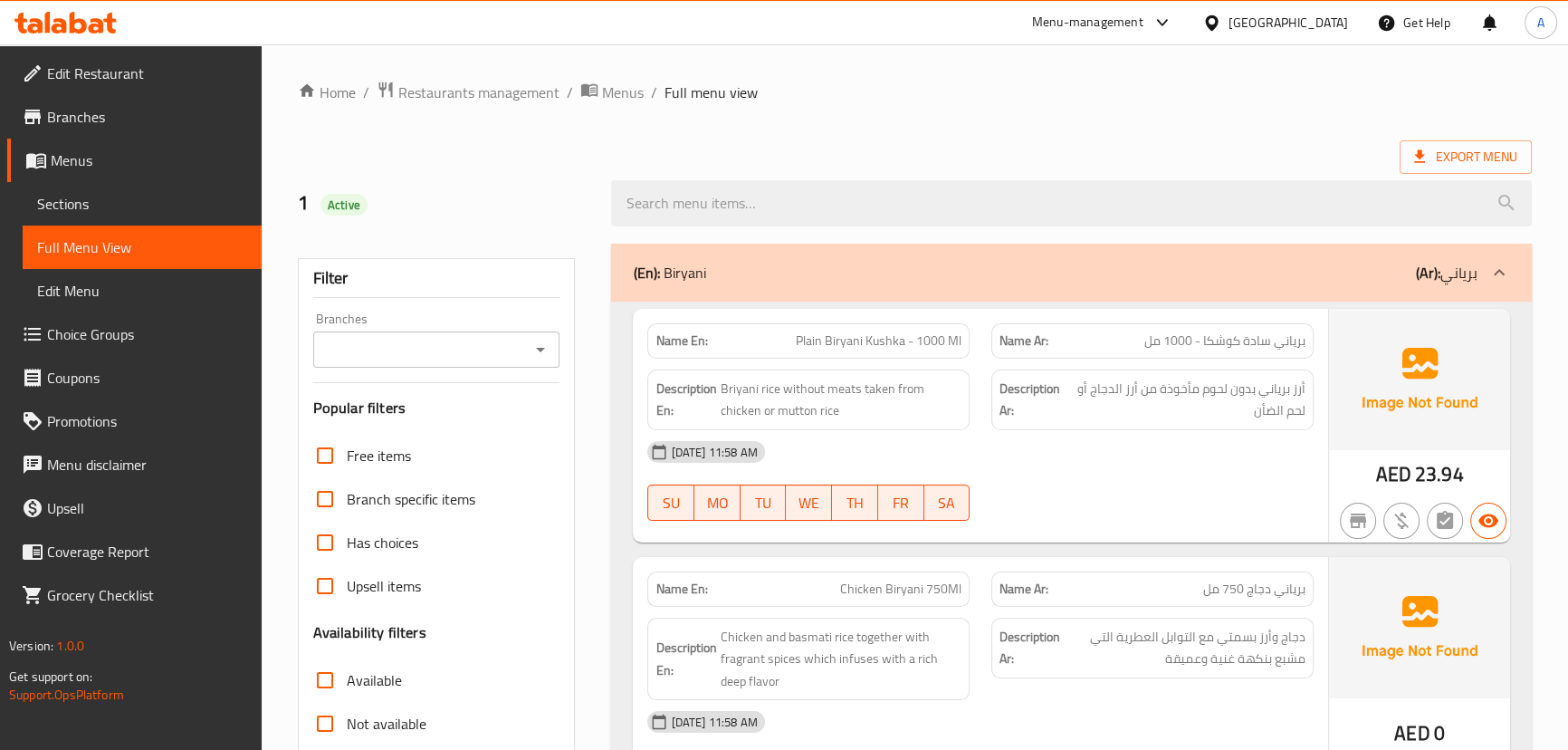
click at [1215, 441] on div "16-09-2025 11:58 AM" at bounding box center [980, 451] width 687 height 44
drag, startPoint x: 799, startPoint y: 406, endPoint x: 880, endPoint y: 437, distance: 86.7
click at [840, 420] on span "Briyani rice without meats taken from chicken or mutton rice" at bounding box center [841, 400] width 241 height 45
click at [880, 437] on div "16-09-2025 11:58 AM" at bounding box center [980, 451] width 687 height 44
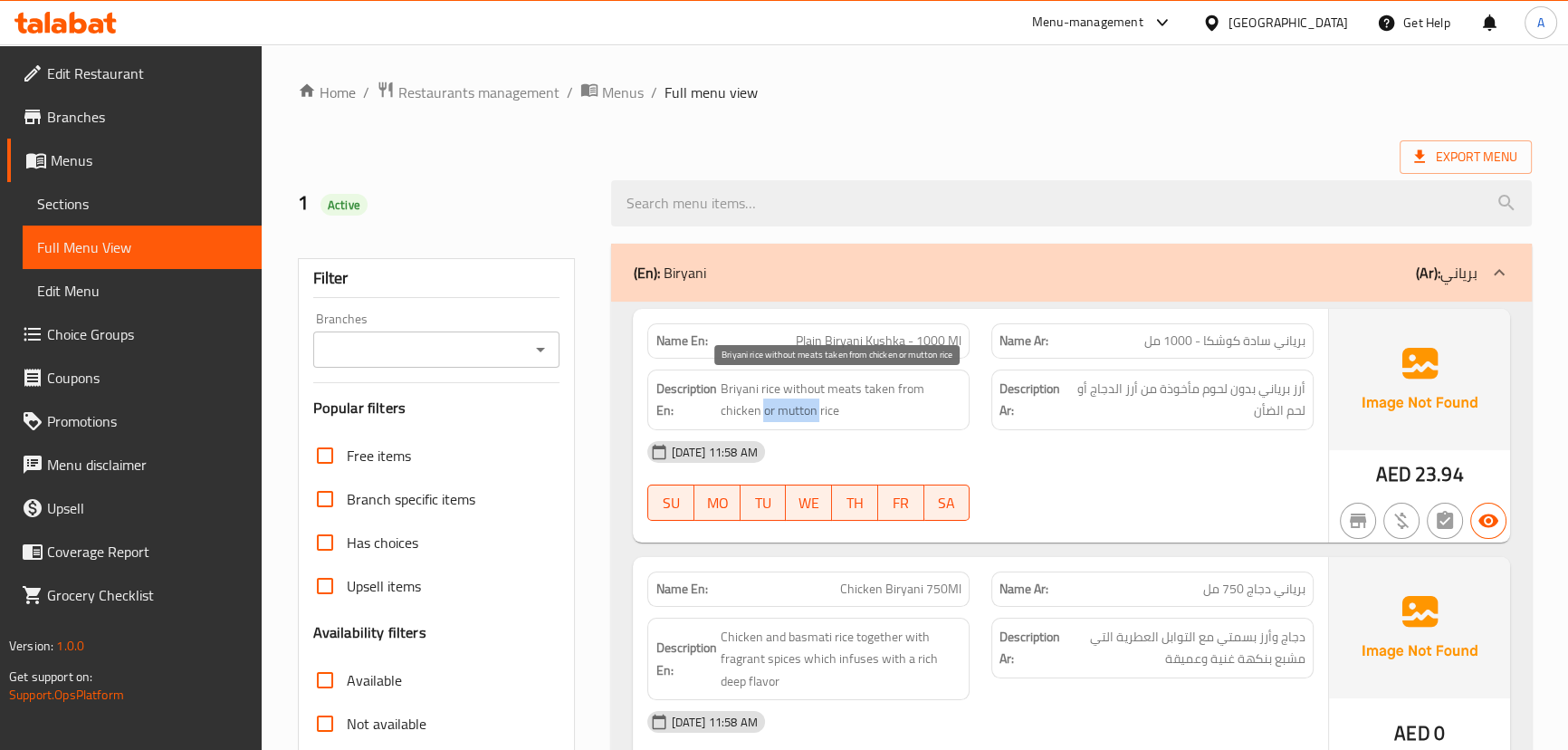
drag, startPoint x: 765, startPoint y: 399, endPoint x: 884, endPoint y: 446, distance: 127.9
click at [825, 408] on span "Briyani rice without meats taken from chicken or mutton rice" at bounding box center [841, 400] width 241 height 45
click at [884, 446] on div "16-09-2025 11:58 AM" at bounding box center [980, 451] width 687 height 44
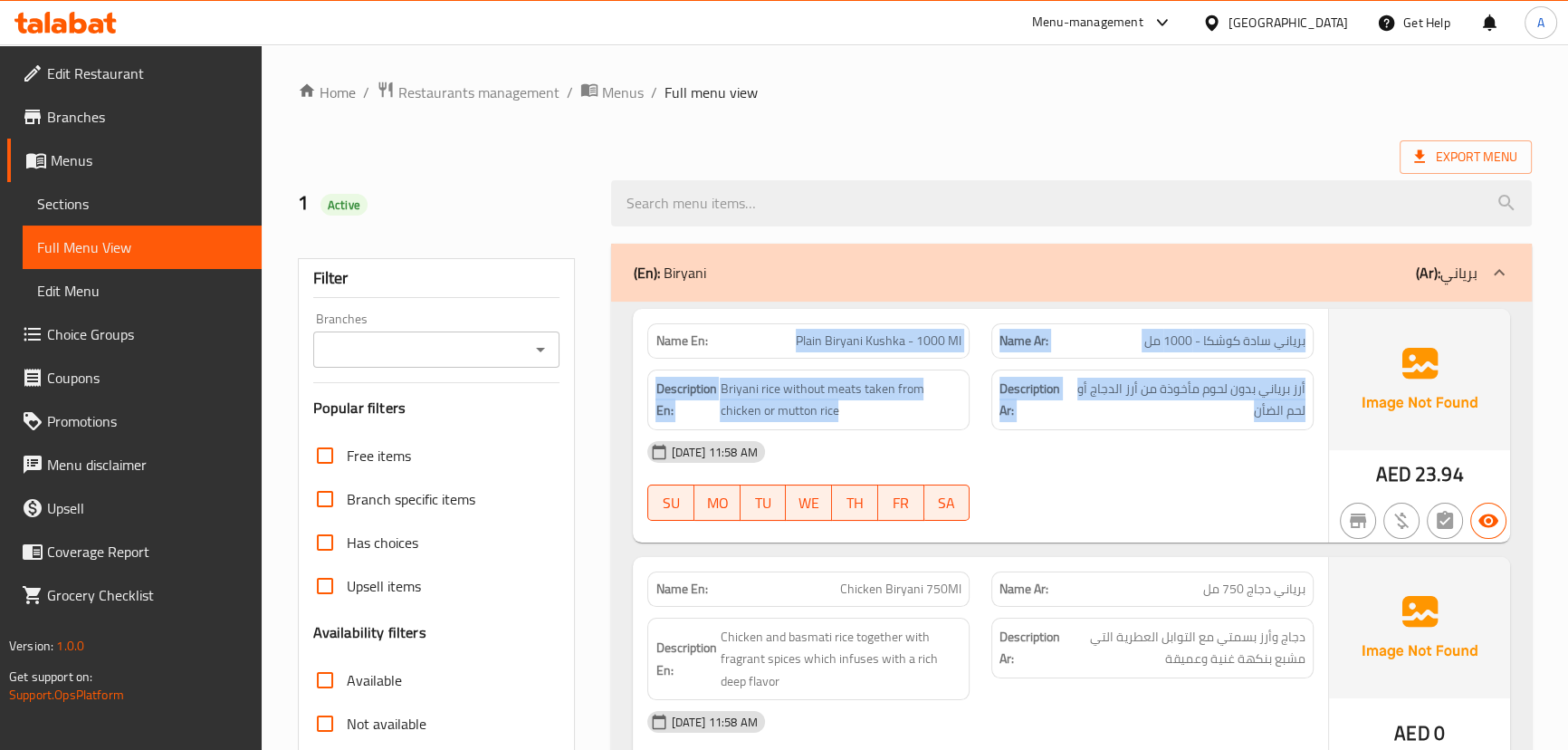
drag, startPoint x: 848, startPoint y: 344, endPoint x: 1103, endPoint y: 416, distance: 265.0
click at [1097, 407] on div "Name En: Plain Biryani Kushka - 1000 Ml Name Ar: برياني سادة كوشكا - 1000 مل De…" at bounding box center [980, 426] width 694 height 234
click at [1112, 426] on div "Description Ar: أرز برياني بدون لحوم مأخوذة من أرز الدجاج أو لحم الضأن" at bounding box center [1151, 399] width 322 height 60
click at [1193, 398] on span "أرز برياني بدون لحوم مأخوذة من أرز الدجاج أو لحم الضأن" at bounding box center [1187, 400] width 238 height 45
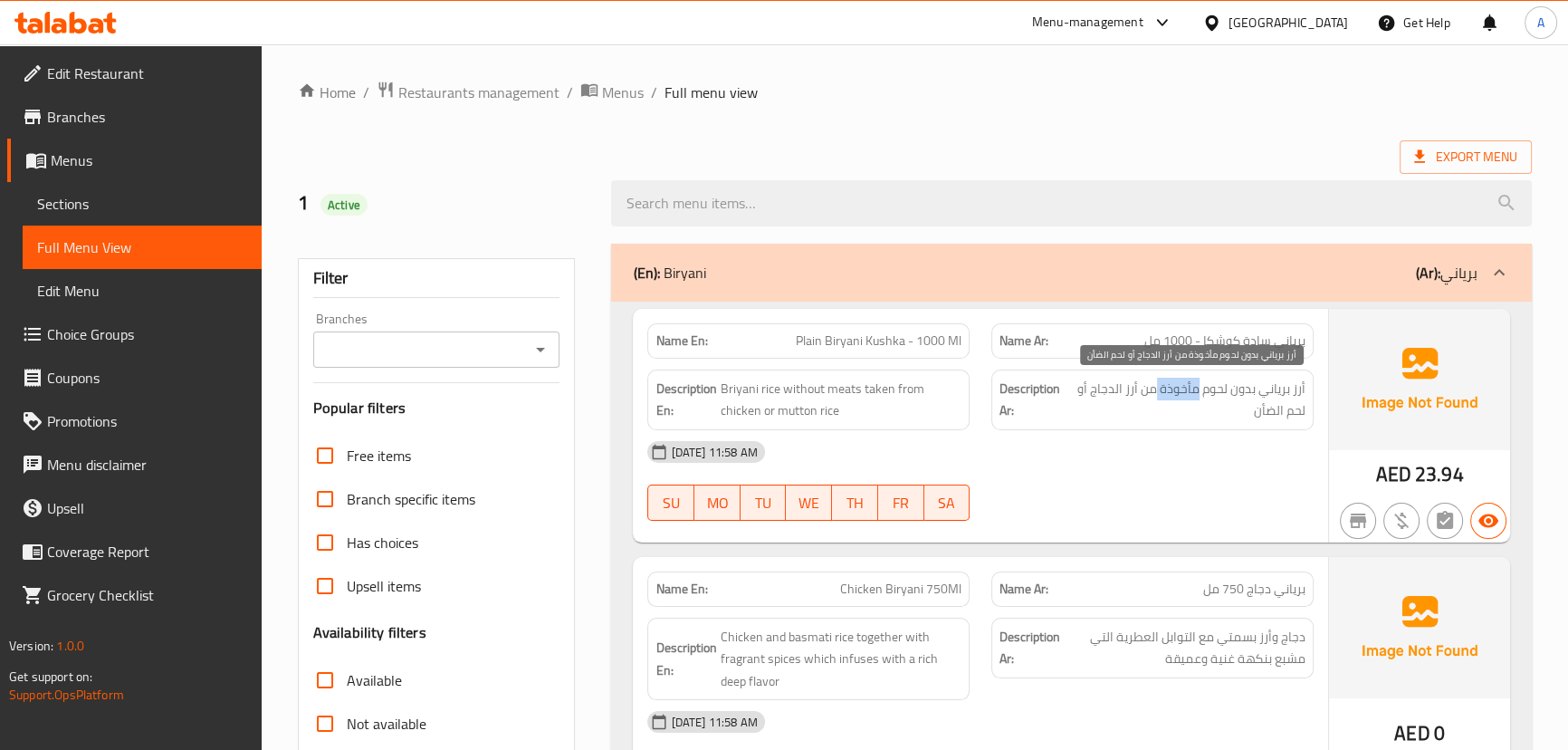
click at [1193, 398] on span "أرز برياني بدون لحوم مأخوذة من أرز الدجاج أو لحم الضأن" at bounding box center [1187, 400] width 238 height 45
click at [1195, 480] on div "16-09-2025 11:58 AM SU MO TU WE TH FR SA" at bounding box center [980, 480] width 687 height 101
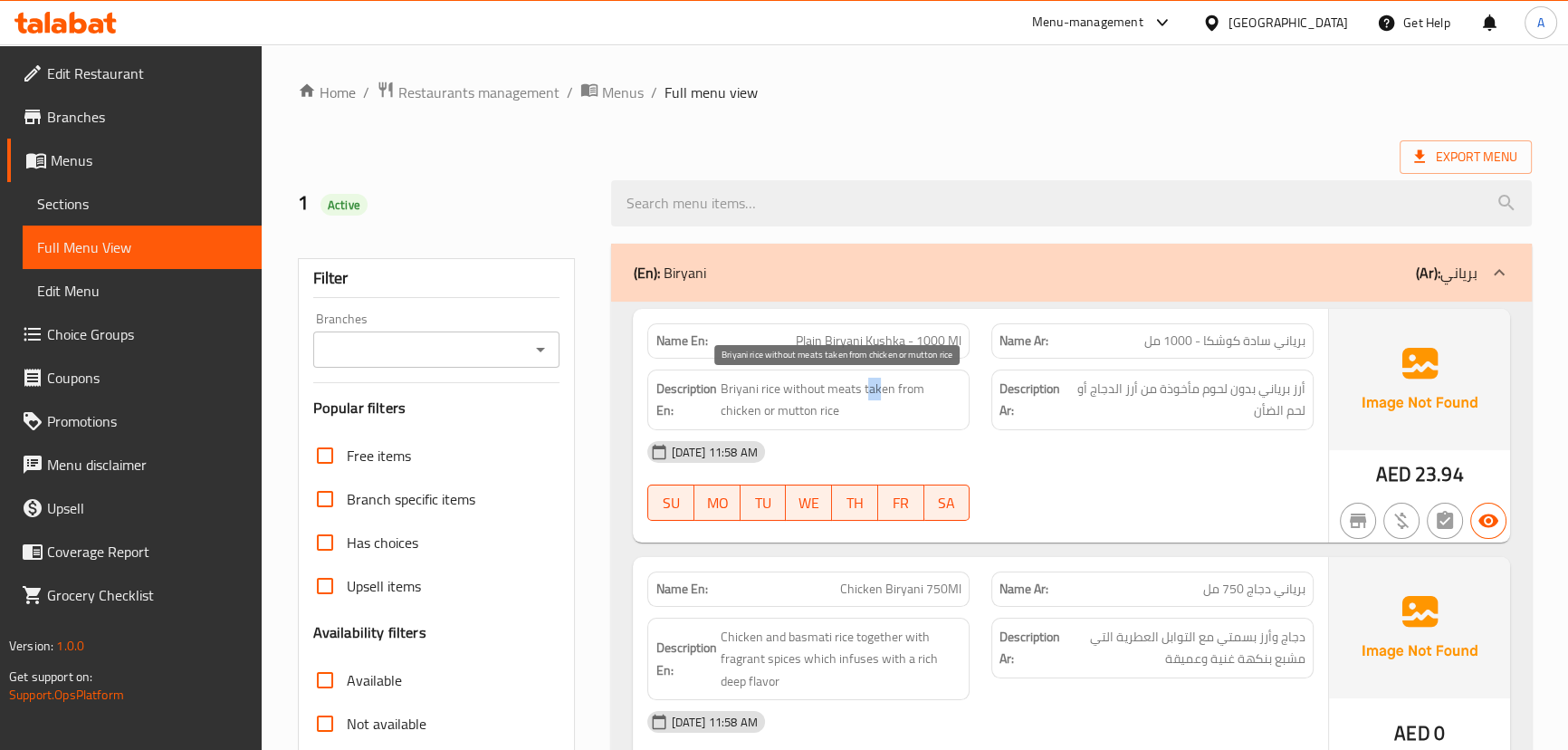
drag, startPoint x: 868, startPoint y: 369, endPoint x: 903, endPoint y: 376, distance: 35.7
click at [902, 376] on div "Description En: Briyani rice without meats taken from chicken or mutton rice" at bounding box center [808, 399] width 344 height 83
click at [1358, 394] on img at bounding box center [1419, 380] width 181 height 141
click at [1295, 394] on span "أرز برياني بدون لحوم مأخوذة من أرز الدجاج أو لحم الضأن" at bounding box center [1187, 400] width 238 height 45
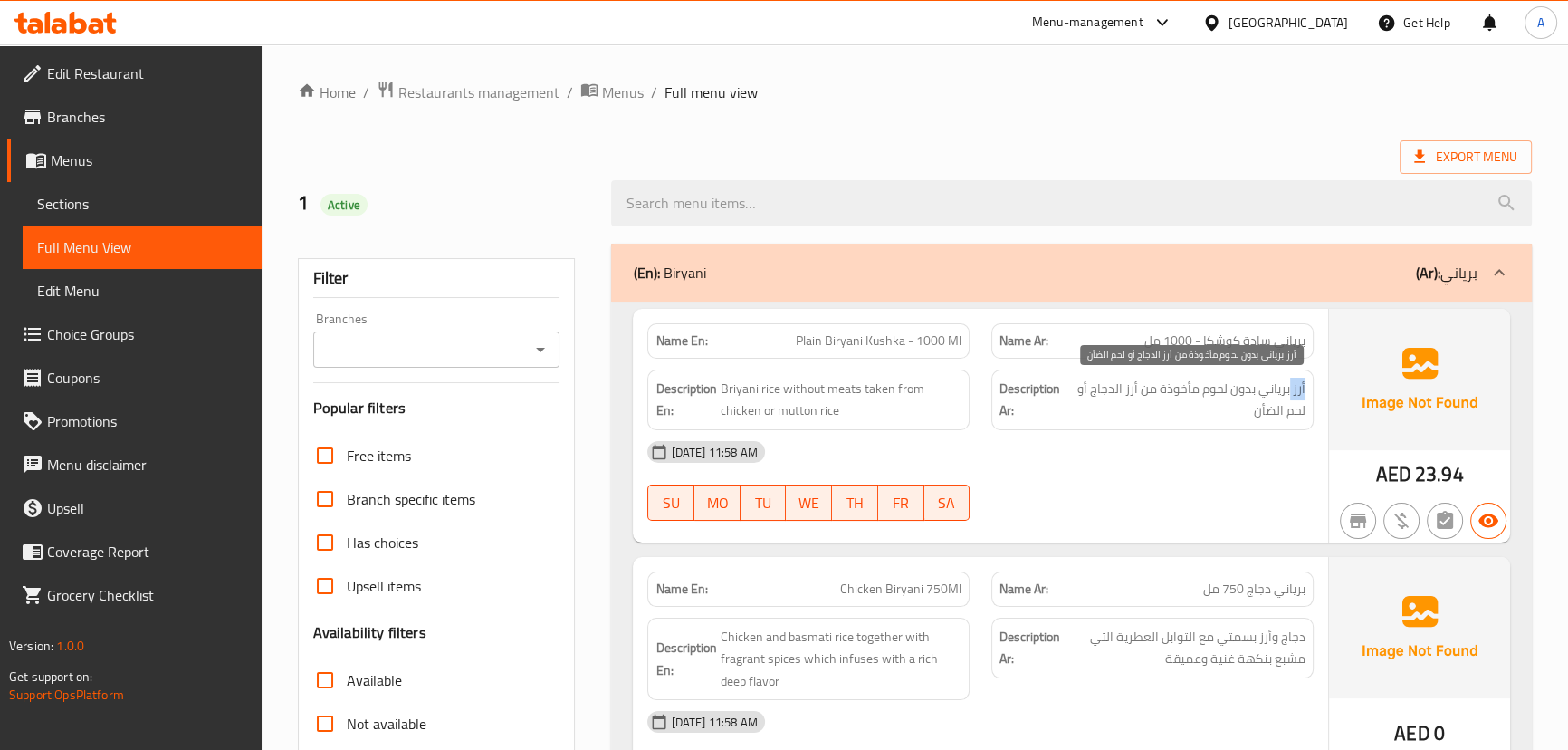
click at [1295, 394] on span "أرز برياني بدون لحوم مأخوذة من أرز الدجاج أو لحم الضأن" at bounding box center [1187, 400] width 238 height 45
drag, startPoint x: 1184, startPoint y: 476, endPoint x: 1172, endPoint y: 442, distance: 36.1
click at [1185, 476] on div "16-09-2025 11:58 AM SU MO TU WE TH FR SA" at bounding box center [980, 480] width 687 height 101
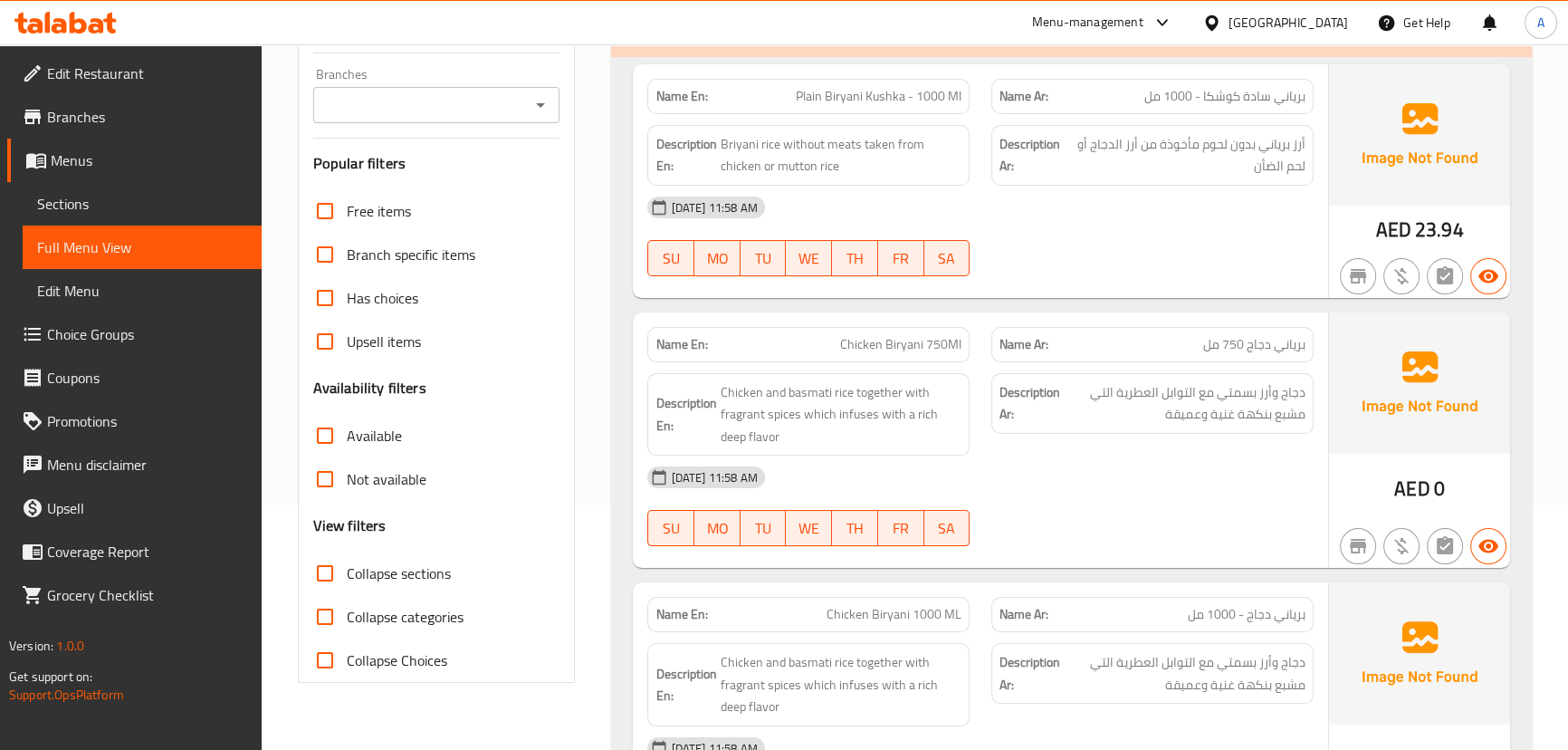
scroll to position [246, 0]
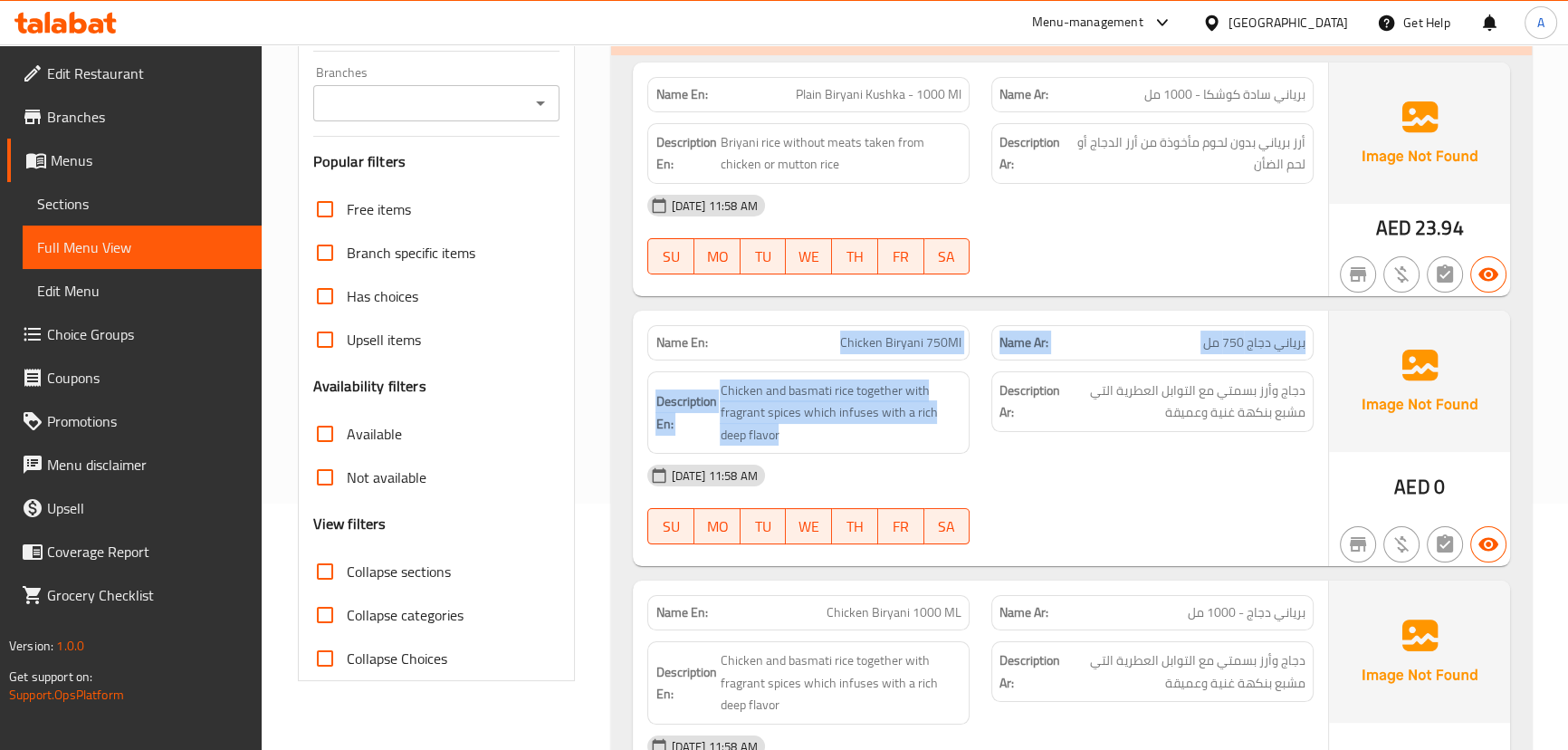
drag, startPoint x: 821, startPoint y: 339, endPoint x: 1033, endPoint y: 391, distance: 218.3
click at [1022, 386] on div "Name En: Chicken Biryani 750Ml Name Ar: برياني دجاج 750 مل Description En: Chic…" at bounding box center [980, 439] width 694 height 256
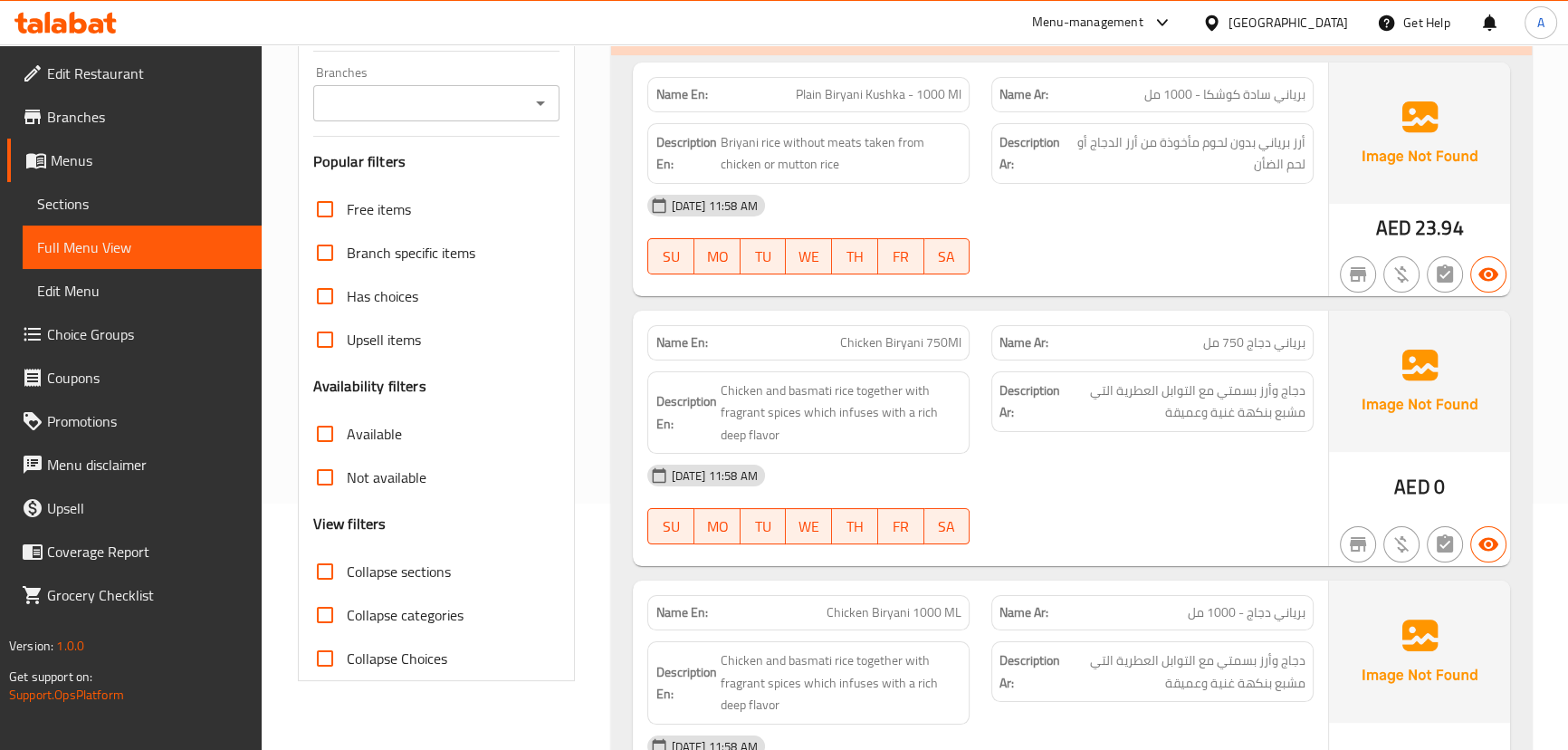
drag, startPoint x: 1077, startPoint y: 438, endPoint x: 1108, endPoint y: 475, distance: 48.3
click at [1077, 442] on div "Description Ar: دجاج وأرز بسمتي مع التوابل العطرية التي مشبع بنكهة غنية وعميقة" at bounding box center [1152, 412] width 344 height 105
click at [1243, 190] on div "16-09-2025 11:58 AM" at bounding box center [980, 205] width 687 height 44
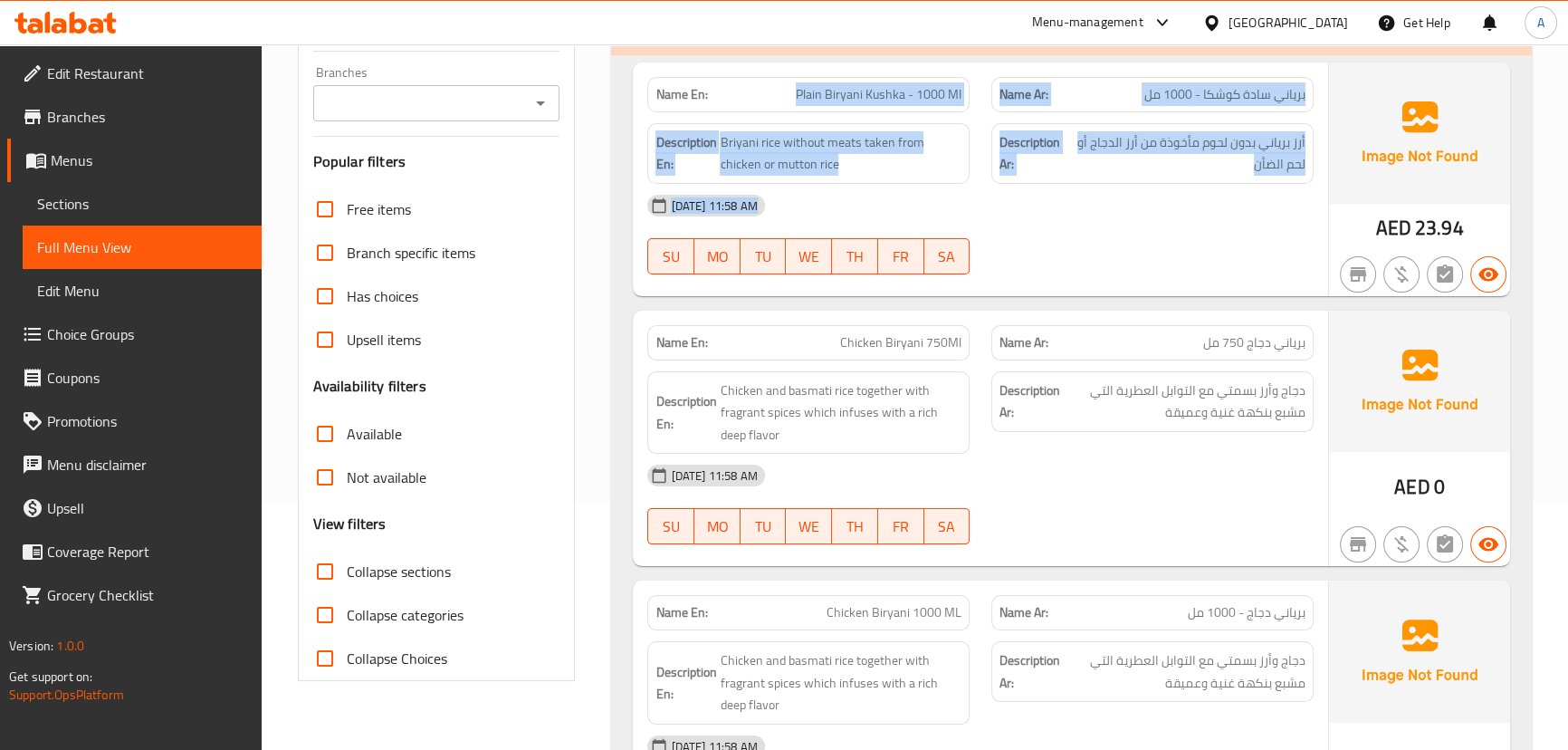
drag, startPoint x: 761, startPoint y: 90, endPoint x: 1128, endPoint y: 267, distance: 407.5
click at [1125, 265] on div "Name En: Plain Biryani Kushka - 1000 Ml Name Ar: برياني سادة كوشكا - 1000 مل De…" at bounding box center [980, 179] width 694 height 234
drag, startPoint x: 1128, startPoint y: 273, endPoint x: 1090, endPoint y: 312, distance: 54.5
click at [1129, 274] on div at bounding box center [1152, 274] width 344 height 21
click at [1133, 226] on div "16-09-2025 11:58 AM" at bounding box center [980, 205] width 687 height 44
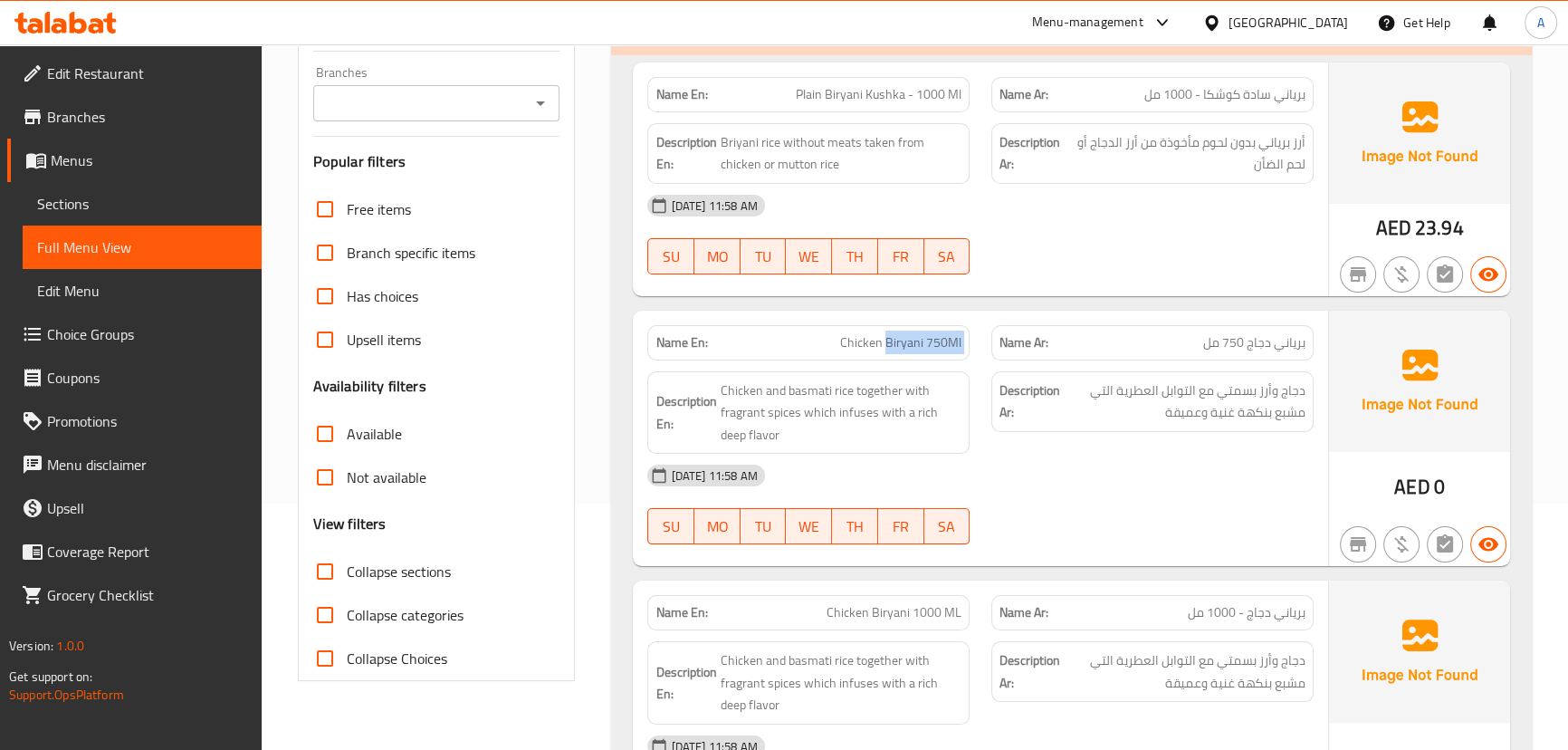
click at [1053, 339] on div "Name En: Chicken Biryani 750Ml Name Ar: برياني دجاج 750 مل" at bounding box center [980, 343] width 687 height 57
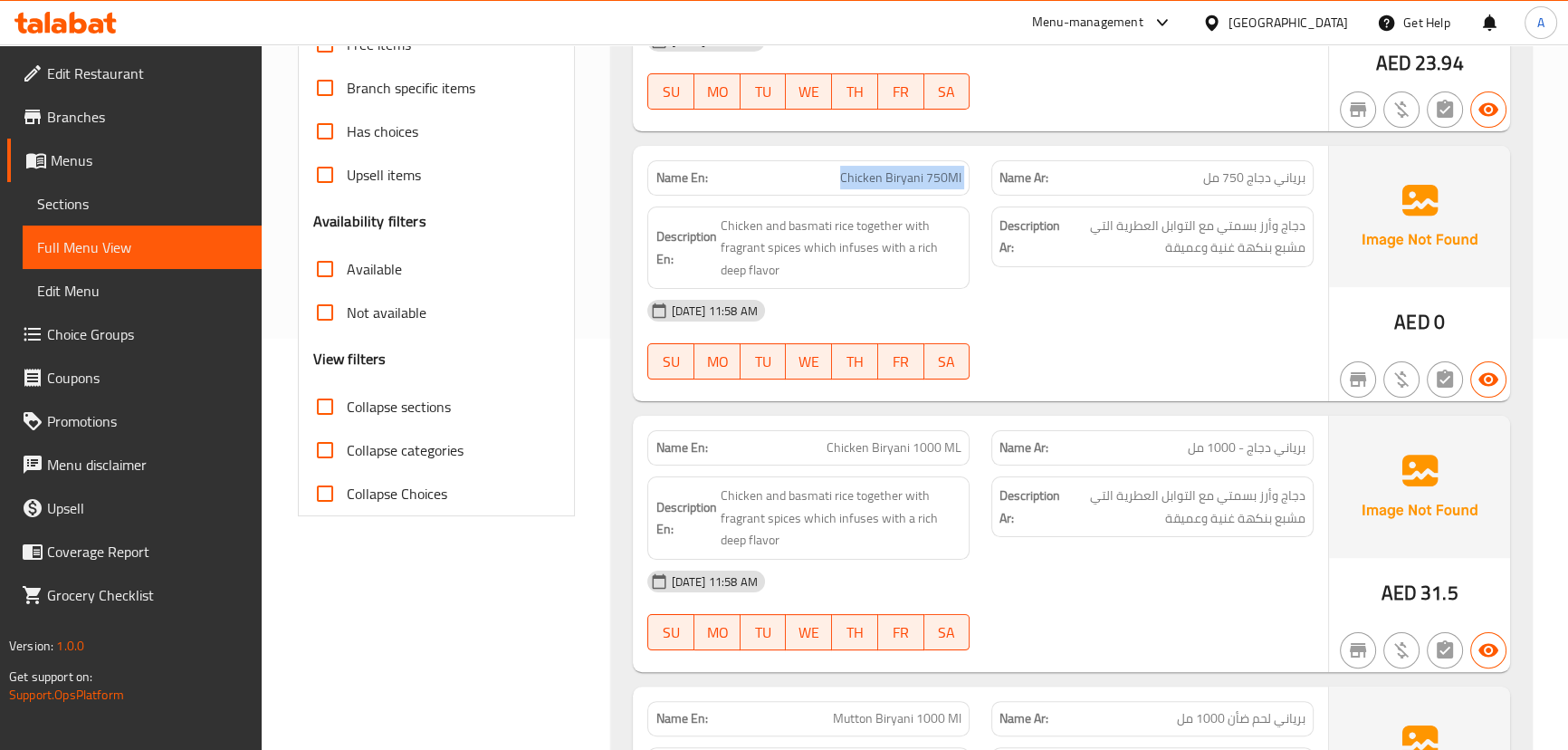
drag, startPoint x: 900, startPoint y: 180, endPoint x: 1050, endPoint y: 254, distance: 167.3
click at [1005, 197] on div "Name En: Chicken Biryani 750Ml Name Ar: برياني دجاج 750 مل Description En: Chic…" at bounding box center [980, 274] width 694 height 256
click at [1089, 316] on div "16-09-2025 11:58 AM" at bounding box center [980, 310] width 687 height 44
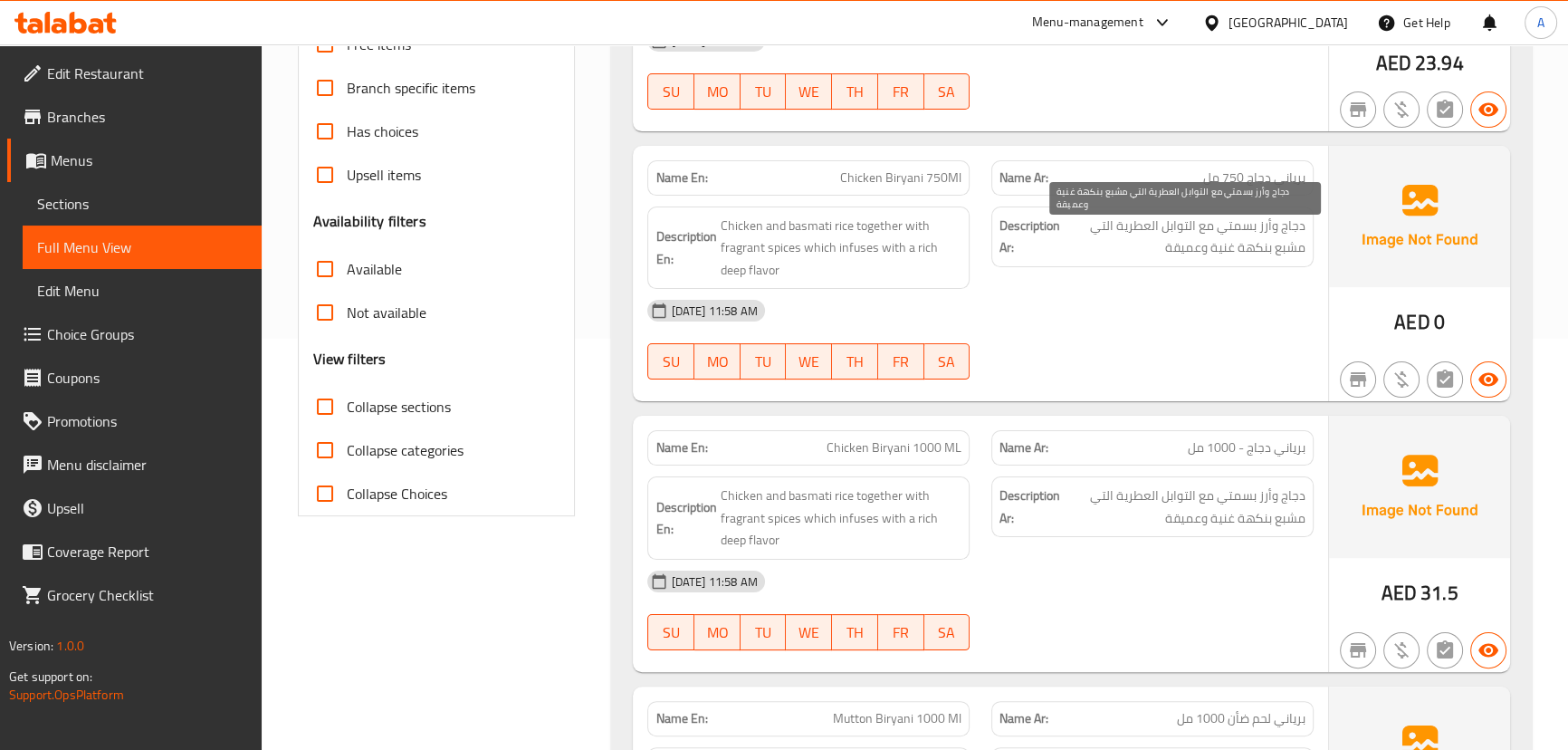
click at [1284, 224] on span "دجاج وأرز بسمتي مع التوابل العطرية التي مشبع بنكهة غنية وعميقة" at bounding box center [1184, 237] width 241 height 45
drag, startPoint x: 1284, startPoint y: 224, endPoint x: 1196, endPoint y: 215, distance: 88.5
click at [1196, 215] on span "دجاج وأرز بسمتي مع التوابل العطرية التي مشبع بنكهة غنية وعميقة" at bounding box center [1184, 237] width 241 height 45
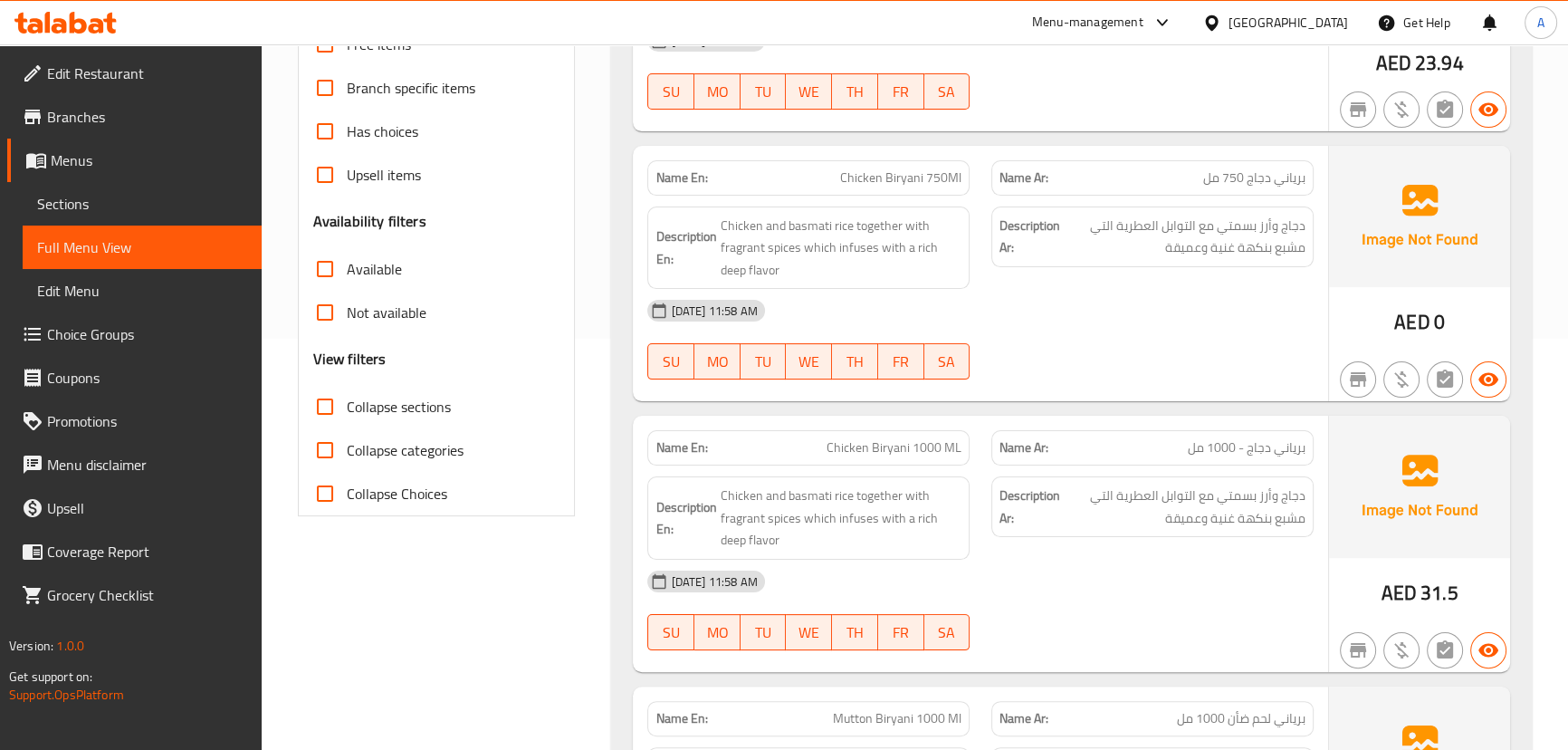
click at [1204, 303] on div "16-09-2025 11:58 AM" at bounding box center [980, 310] width 687 height 44
drag, startPoint x: 1244, startPoint y: 356, endPoint x: 1244, endPoint y: 369, distance: 13.0
click at [1244, 366] on div "16-09-2025 11:58 AM SU MO TU WE TH FR SA" at bounding box center [980, 339] width 687 height 101
drag, startPoint x: 1213, startPoint y: 602, endPoint x: 1202, endPoint y: 606, distance: 11.7
click at [1213, 603] on div "16-09-2025 11:58 AM SU MO TU WE TH FR SA" at bounding box center [980, 610] width 687 height 101
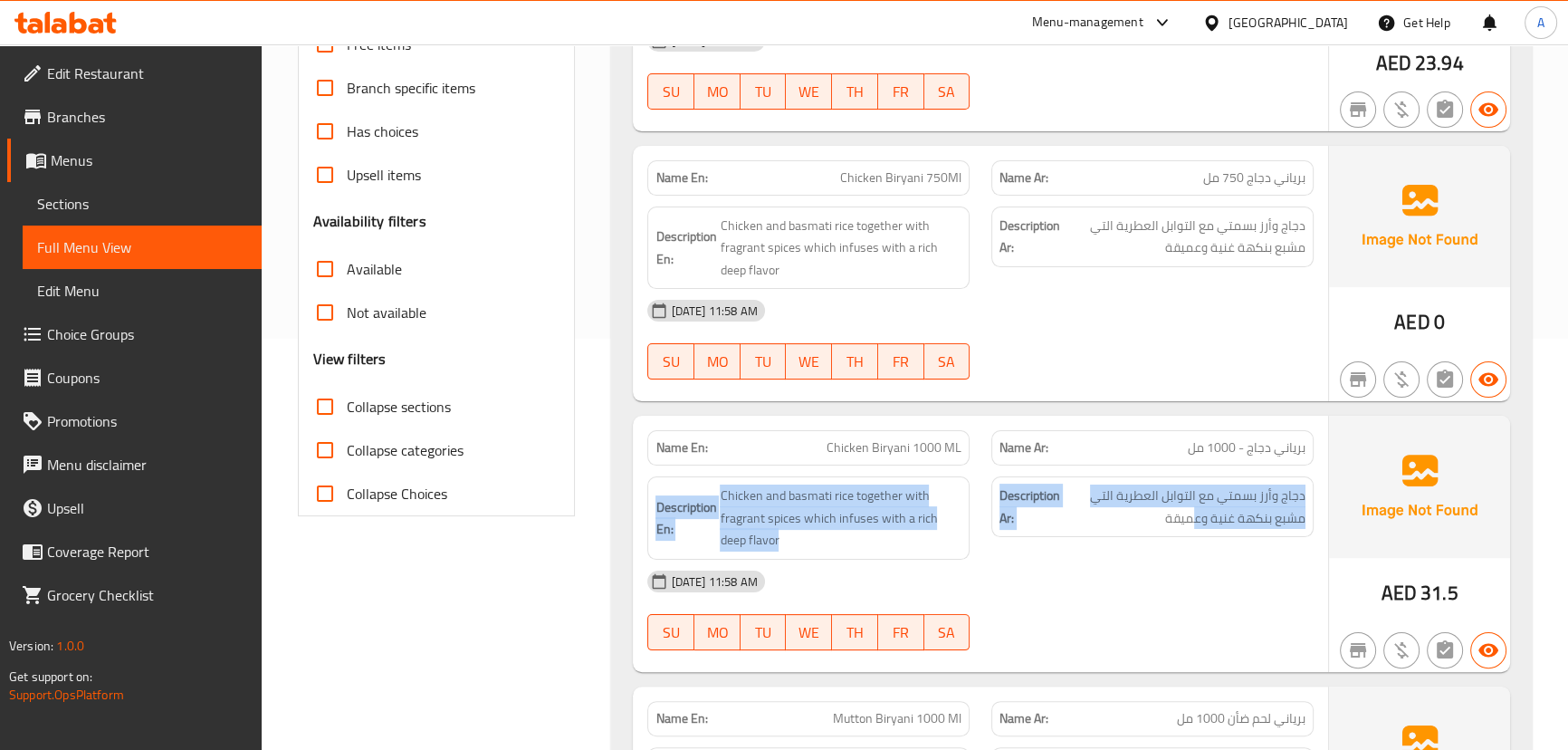
drag, startPoint x: 1149, startPoint y: 450, endPoint x: 1204, endPoint y: 527, distance: 94.6
click at [1199, 527] on div "Name En: Chicken Biryani 1000 ML Name Ar: برياني دجاج - 1000 مل Description En:…" at bounding box center [980, 544] width 694 height 256
click at [1228, 512] on span "دجاج وأرز بسمتي مع التوابل العطرية التي مشبع بنكهة غنية وعميقة" at bounding box center [1184, 507] width 241 height 45
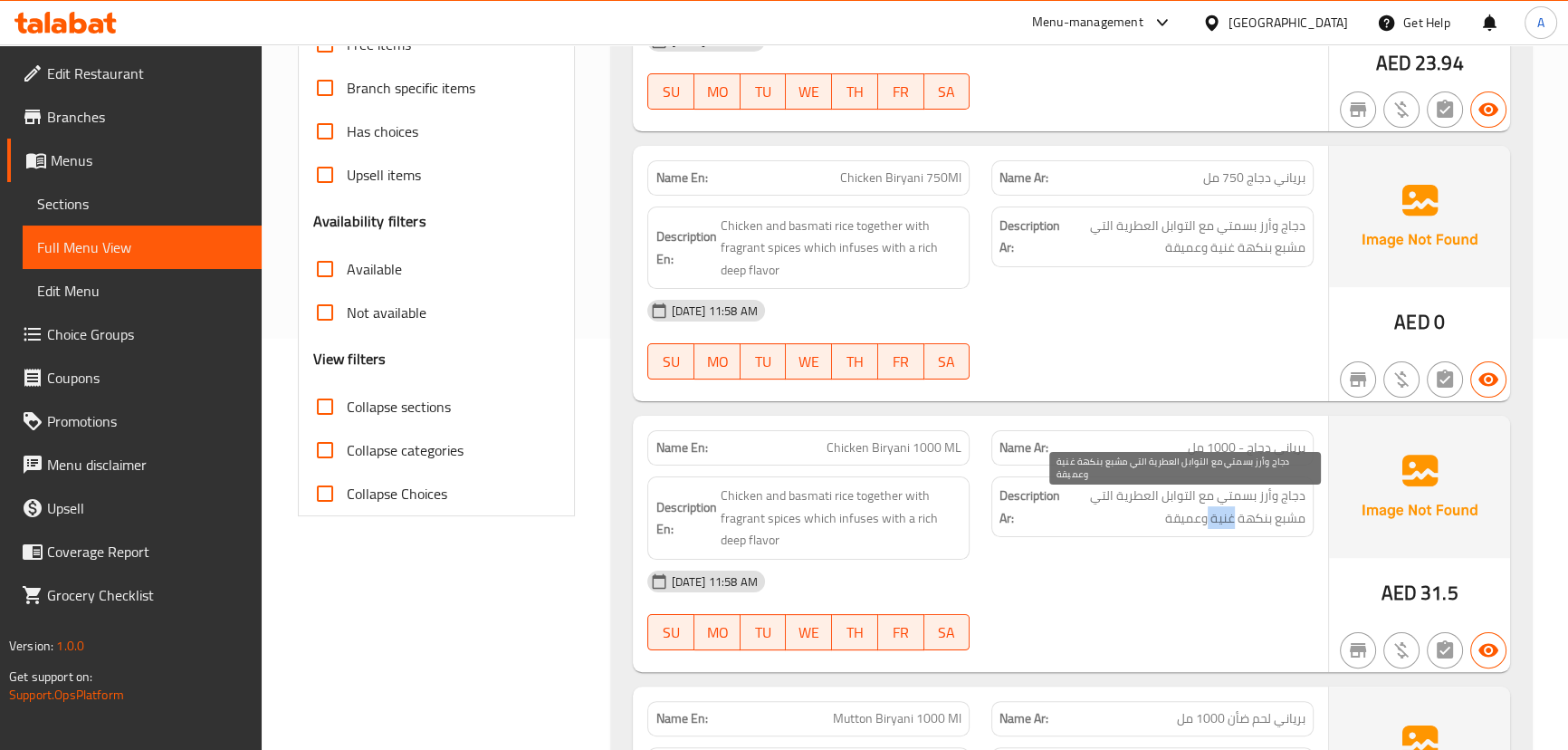
click at [1228, 512] on span "دجاج وأرز بسمتي مع التوابل العطرية التي مشبع بنكهة غنية وعميقة" at bounding box center [1184, 507] width 241 height 45
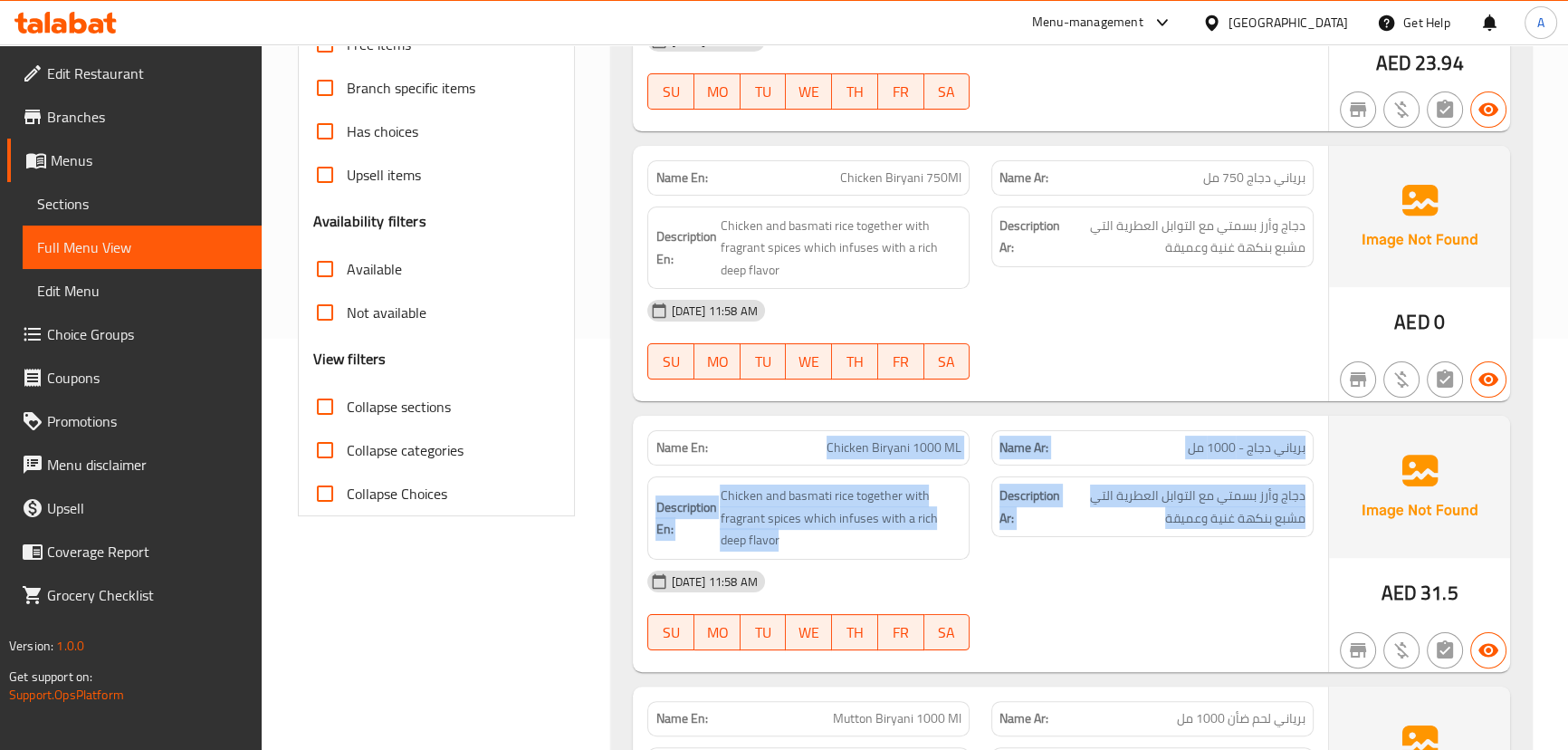
drag, startPoint x: 1228, startPoint y: 512, endPoint x: 846, endPoint y: 452, distance: 386.7
click at [846, 452] on div "Name En: Chicken Biryani 1000 ML Name Ar: برياني دجاج - 1000 مل Description En:…" at bounding box center [980, 544] width 694 height 256
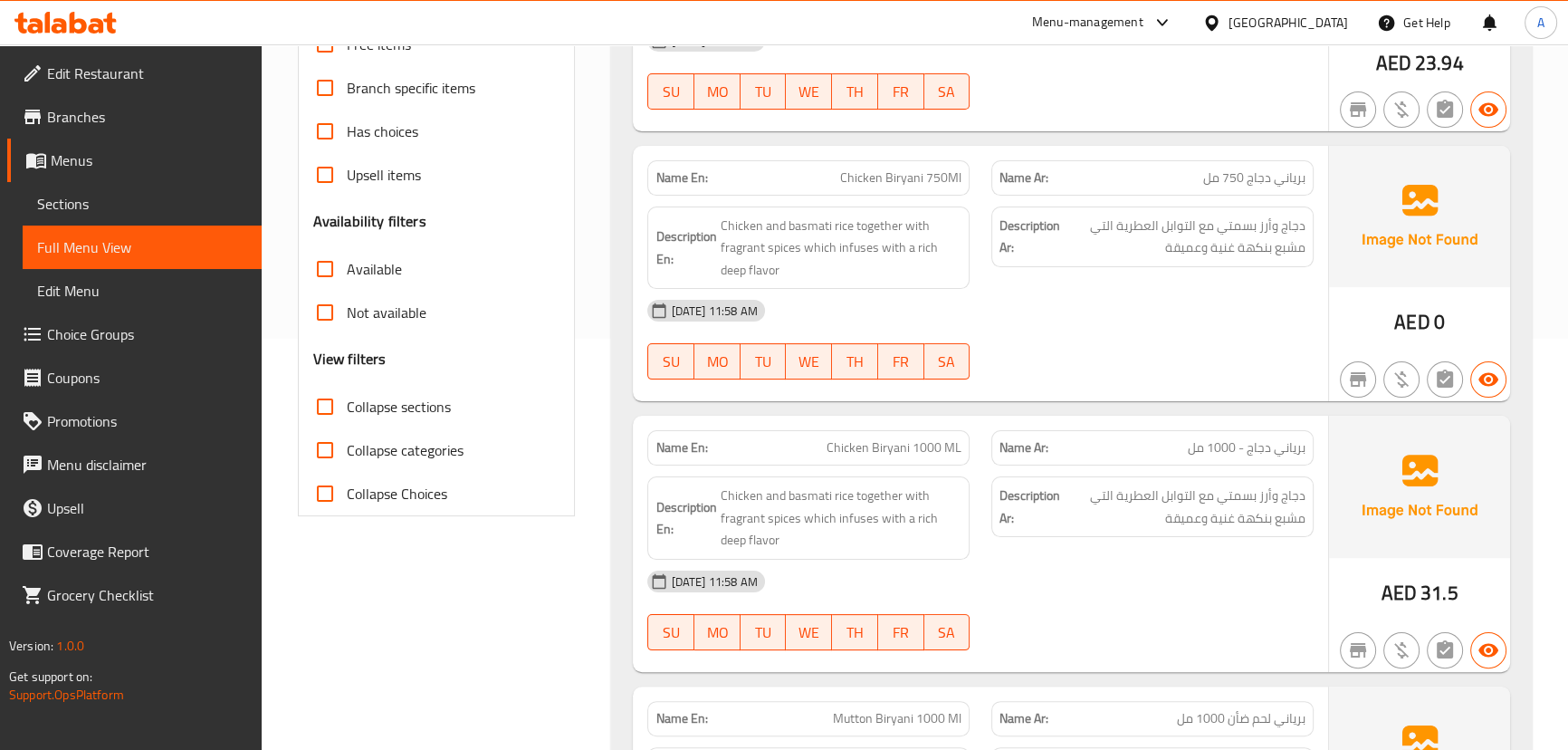
drag, startPoint x: 1192, startPoint y: 589, endPoint x: 1182, endPoint y: 605, distance: 18.9
click at [1193, 590] on div "16-09-2025 11:58 AM" at bounding box center [980, 581] width 687 height 44
drag, startPoint x: 848, startPoint y: 166, endPoint x: 1028, endPoint y: 265, distance: 205.4
click at [981, 216] on div "Name En: Chicken Biryani 750Ml Name Ar: برياني دجاج 750 مل Description En: Chic…" at bounding box center [980, 274] width 694 height 256
click at [1031, 268] on div "Description Ar: دجاج وأرز بسمتي مع التوابل العطرية التي مشبع بنكهة غنية وعميقة" at bounding box center [1152, 248] width 344 height 105
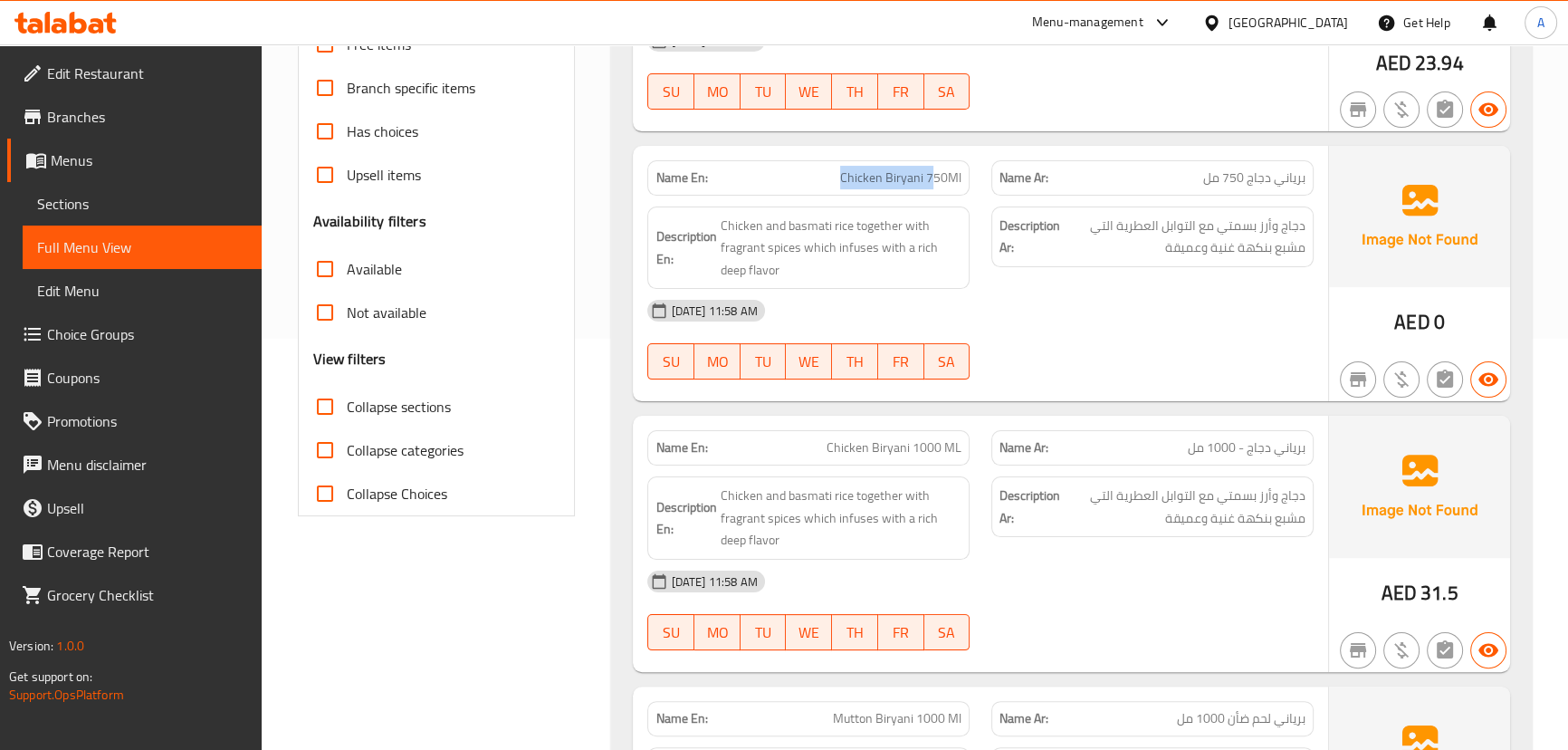
drag, startPoint x: 823, startPoint y: 162, endPoint x: 1161, endPoint y: 265, distance: 353.3
click at [1093, 233] on div "Name En: Chicken Biryani 750Ml Name Ar: برياني دجاج 750 مل Description En: Chic…" at bounding box center [980, 274] width 694 height 256
click at [1165, 328] on div "16-09-2025 11:58 AM" at bounding box center [980, 310] width 687 height 44
click at [1265, 176] on span "برياني دجاج 750 مل" at bounding box center [1254, 177] width 102 height 19
click at [1264, 176] on span "برياني دجاج 750 مل" at bounding box center [1254, 177] width 102 height 19
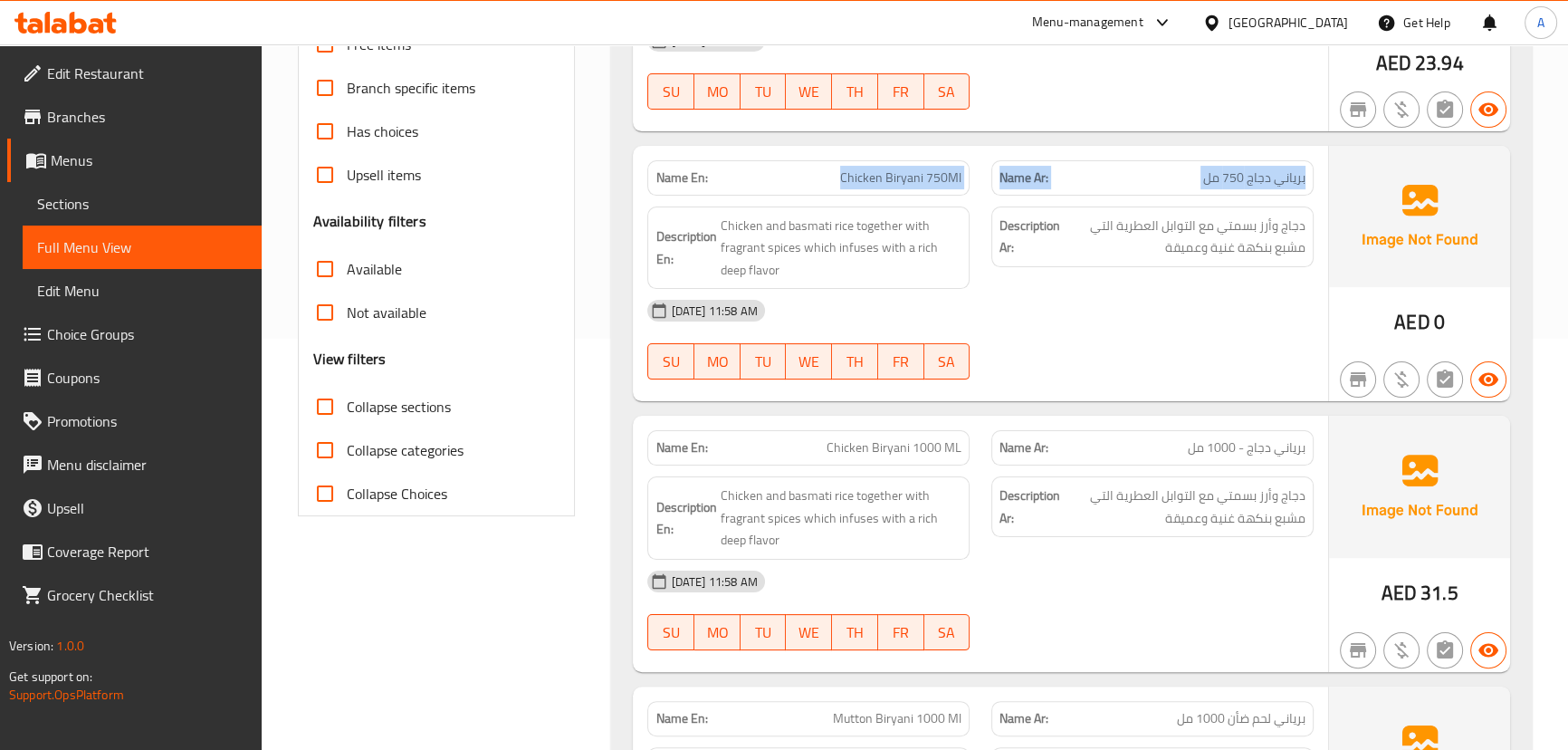
drag, startPoint x: 1264, startPoint y: 176, endPoint x: 844, endPoint y: 168, distance: 420.1
click at [844, 168] on div "Name En: Chicken Biryani 750Ml Name Ar: برياني دجاج 750 مل" at bounding box center [980, 177] width 687 height 57
click at [851, 170] on span "Chicken Biryani 750Ml" at bounding box center [900, 177] width 122 height 19
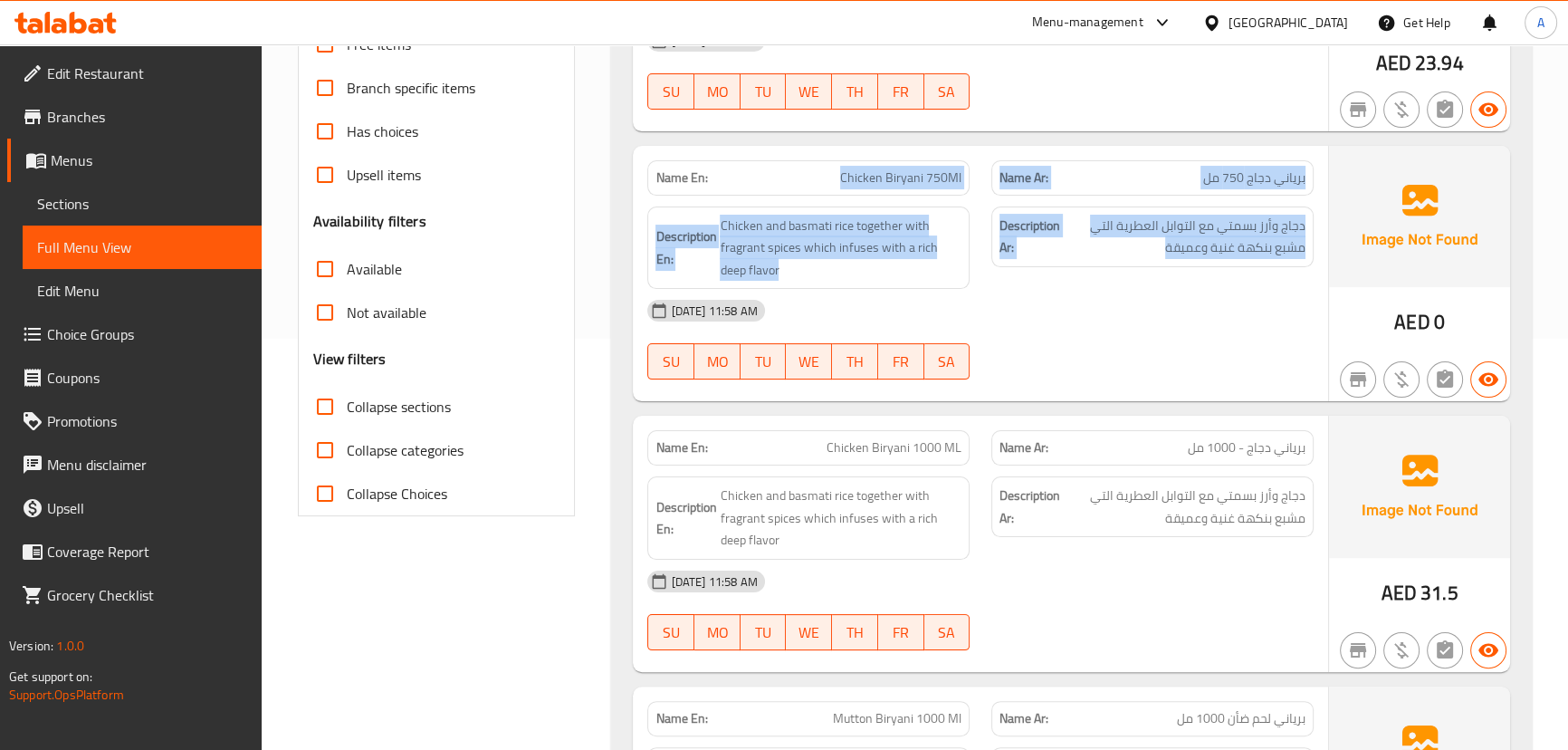
drag, startPoint x: 851, startPoint y: 170, endPoint x: 1268, endPoint y: 242, distance: 423.2
click at [1257, 241] on div "Name En: Chicken Biryani 750Ml Name Ar: برياني دجاج 750 مل Description En: Chic…" at bounding box center [980, 274] width 694 height 256
click at [1307, 218] on div "Description Ar: دجاج وأرز بسمتي مع التوابل العطرية التي مشبع بنكهة غنية وعميقة" at bounding box center [1151, 236] width 322 height 60
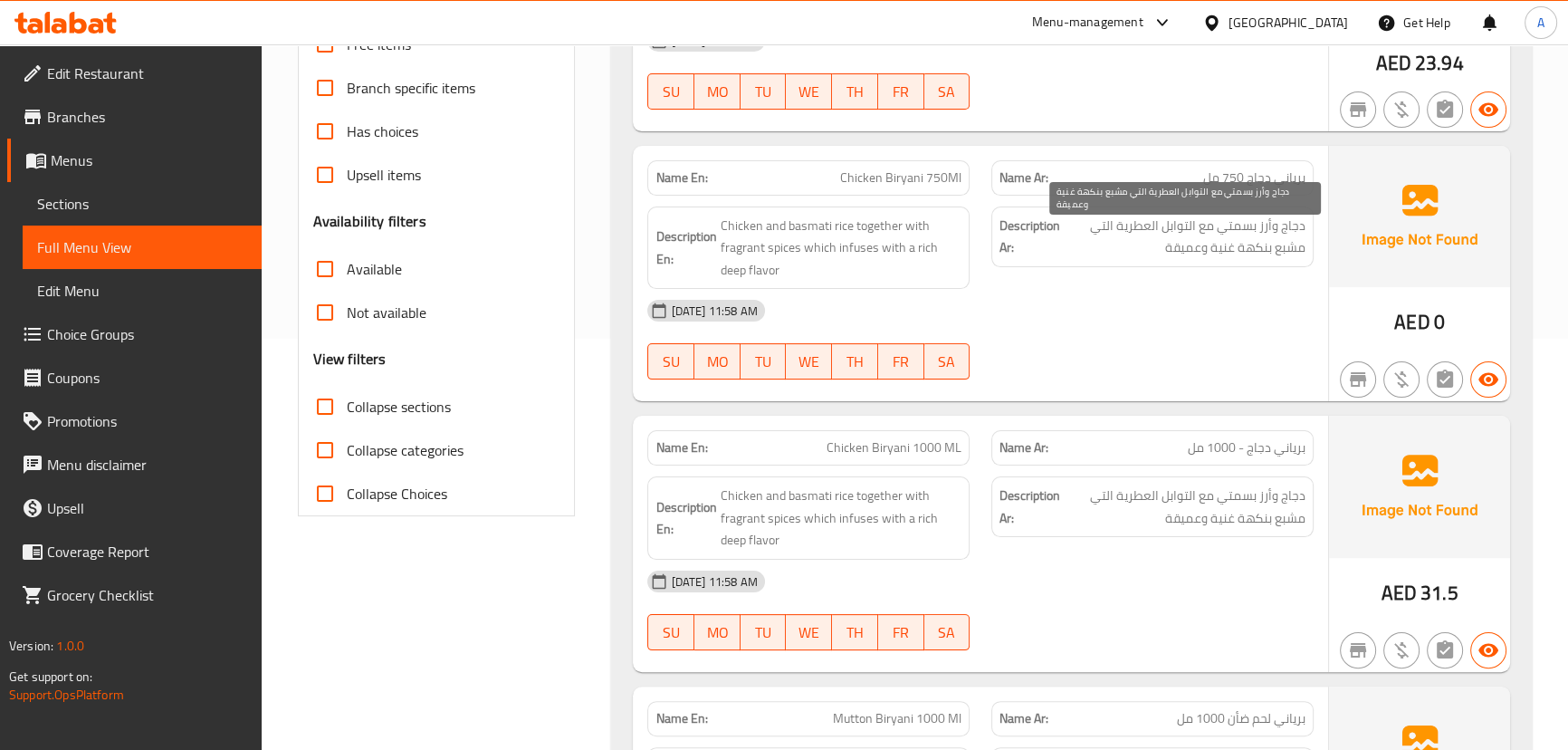
click at [1246, 218] on span "دجاج وأرز بسمتي مع التوابل العطرية التي مشبع بنكهة غنية وعميقة" at bounding box center [1184, 237] width 241 height 45
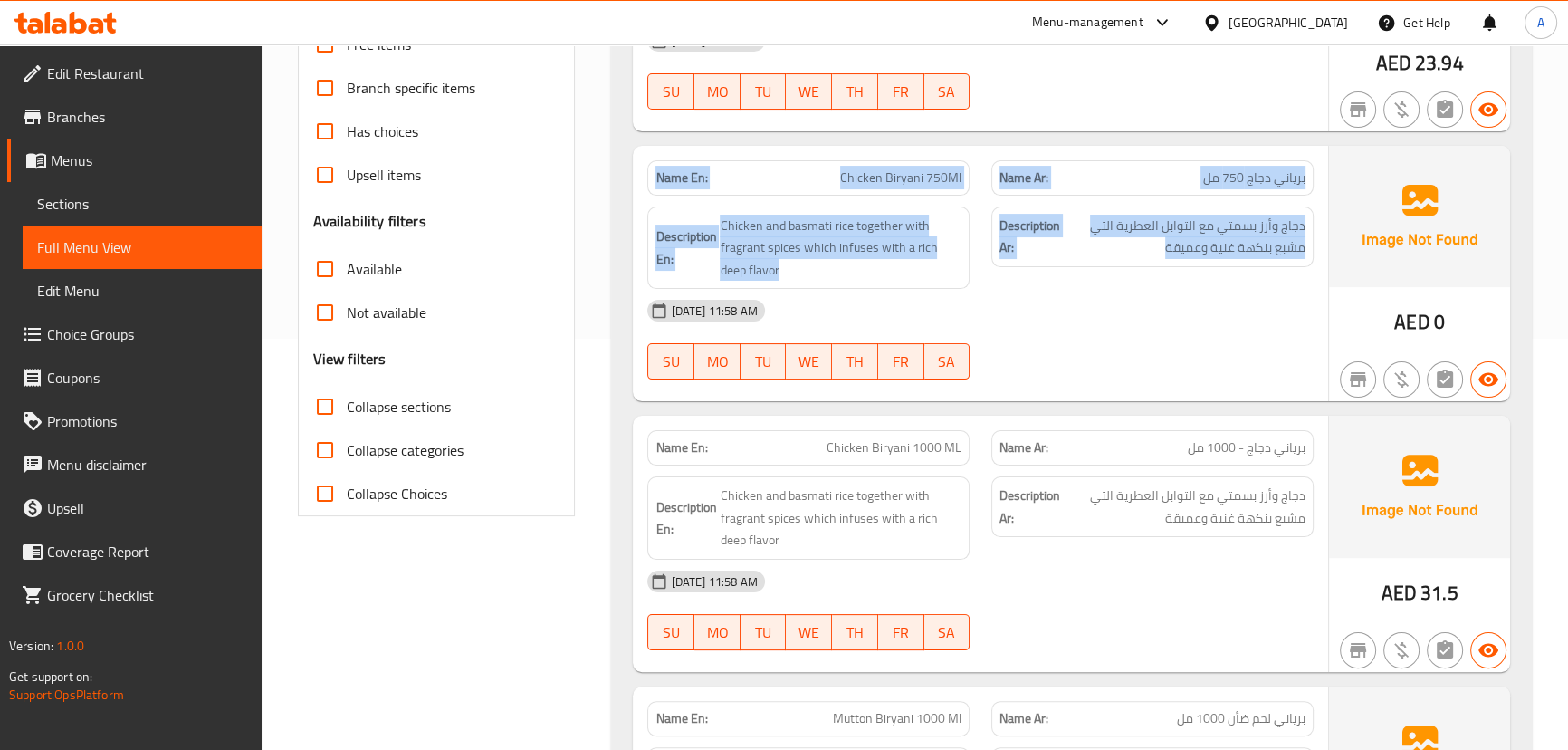
drag, startPoint x: 1246, startPoint y: 218, endPoint x: 664, endPoint y: 167, distance: 584.2
click at [664, 167] on div "Name En: Chicken Biryani 750Ml Name Ar: برياني دجاج 750 مل Description En: Chic…" at bounding box center [980, 274] width 694 height 256
click at [664, 168] on strong "Name En:" at bounding box center [681, 177] width 52 height 19
drag, startPoint x: 664, startPoint y: 167, endPoint x: 1201, endPoint y: 338, distance: 563.6
click at [1151, 239] on div "Name En: Chicken Biryani 750Ml Name Ar: برياني دجاج 750 مل Description En: Chic…" at bounding box center [980, 274] width 694 height 256
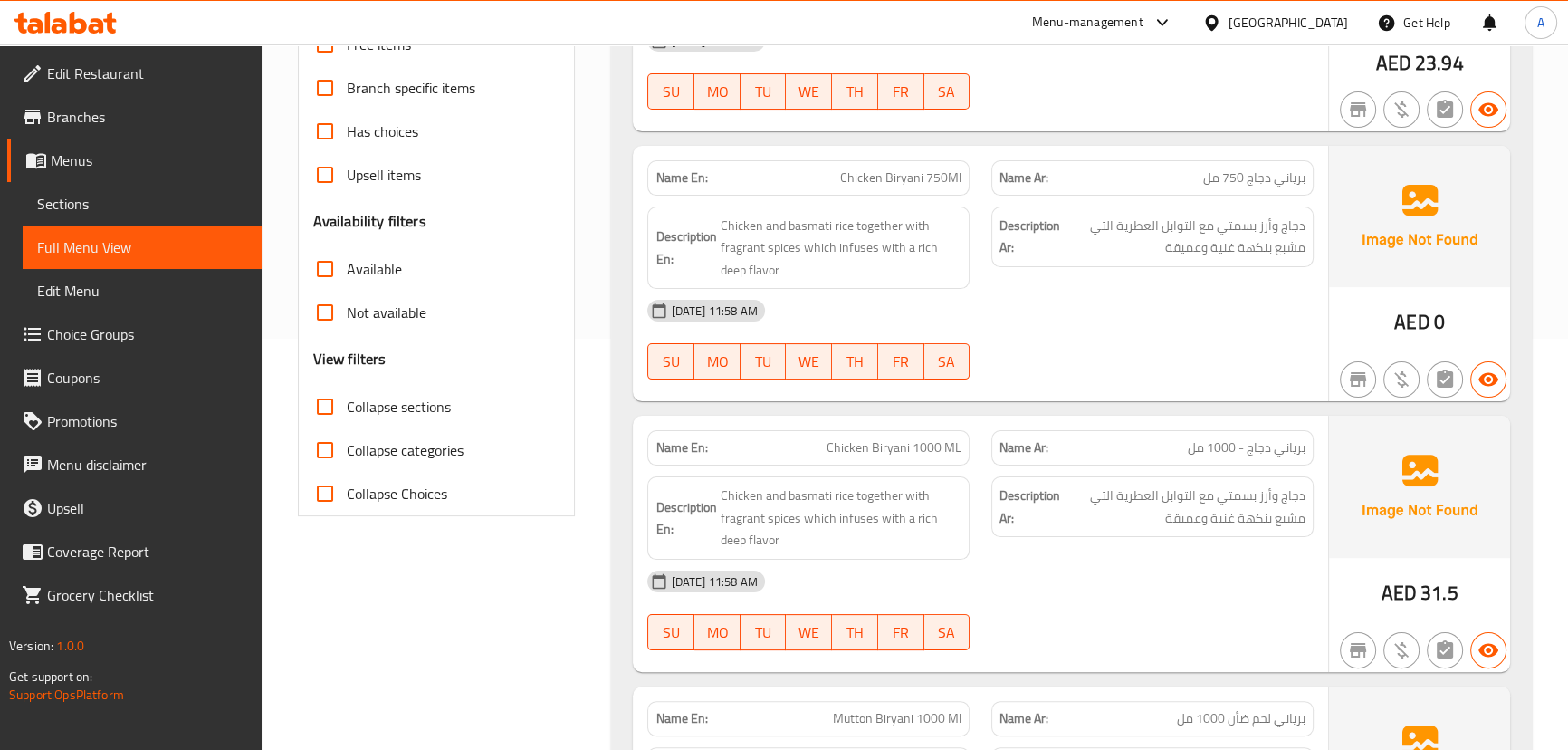
click at [1200, 339] on div "16-09-2025 11:58 AM SU MO TU WE TH FR SA" at bounding box center [980, 339] width 687 height 101
drag, startPoint x: 1267, startPoint y: 178, endPoint x: 1235, endPoint y: 178, distance: 32.0
click at [1235, 178] on span "برياني دجاج 750 مل" at bounding box center [1254, 177] width 102 height 19
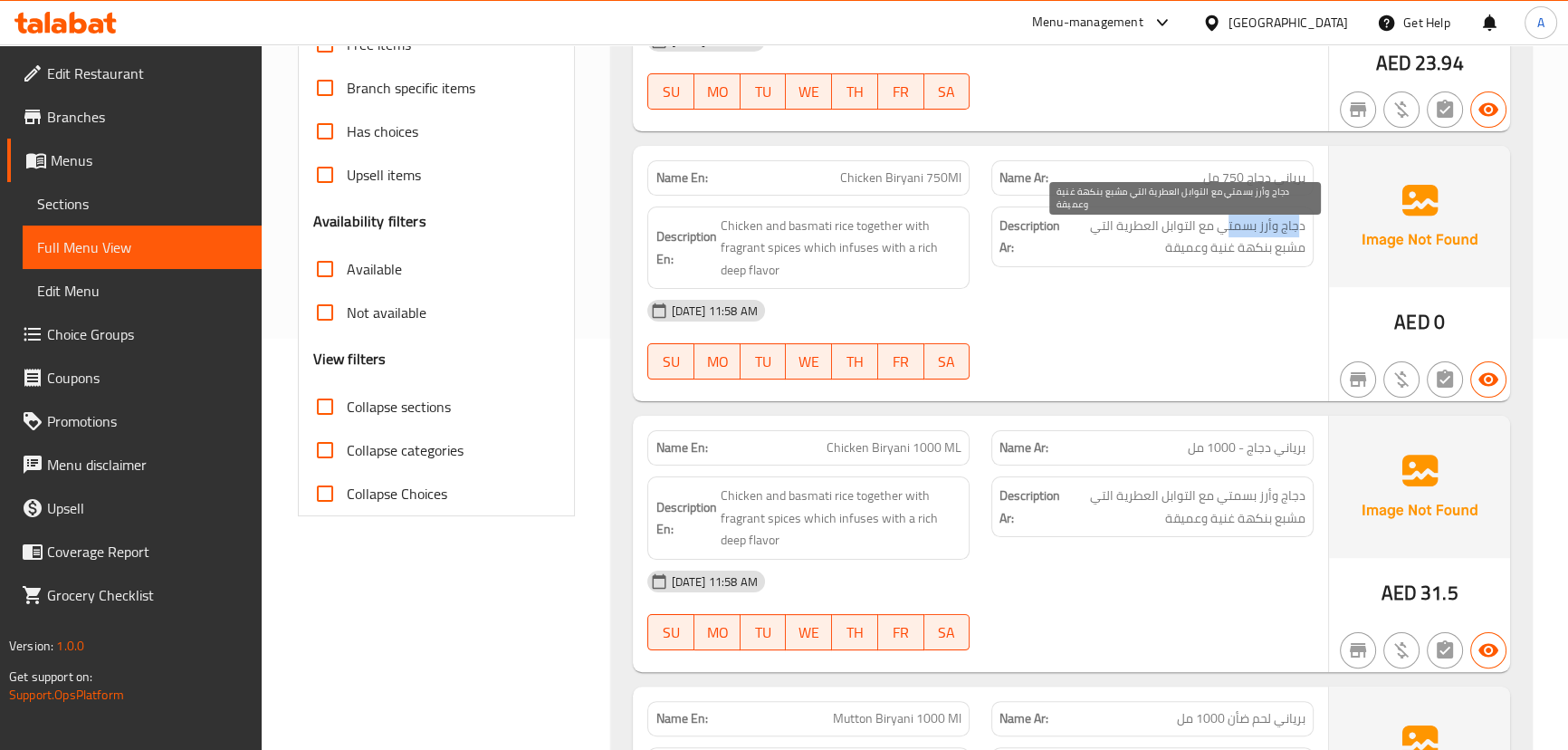
drag, startPoint x: 1300, startPoint y: 225, endPoint x: 1226, endPoint y: 225, distance: 74.0
click at [1226, 225] on span "دجاج وأرز بسمتي مع التوابل العطرية التي مشبع بنكهة غنية وعميقة" at bounding box center [1184, 237] width 241 height 45
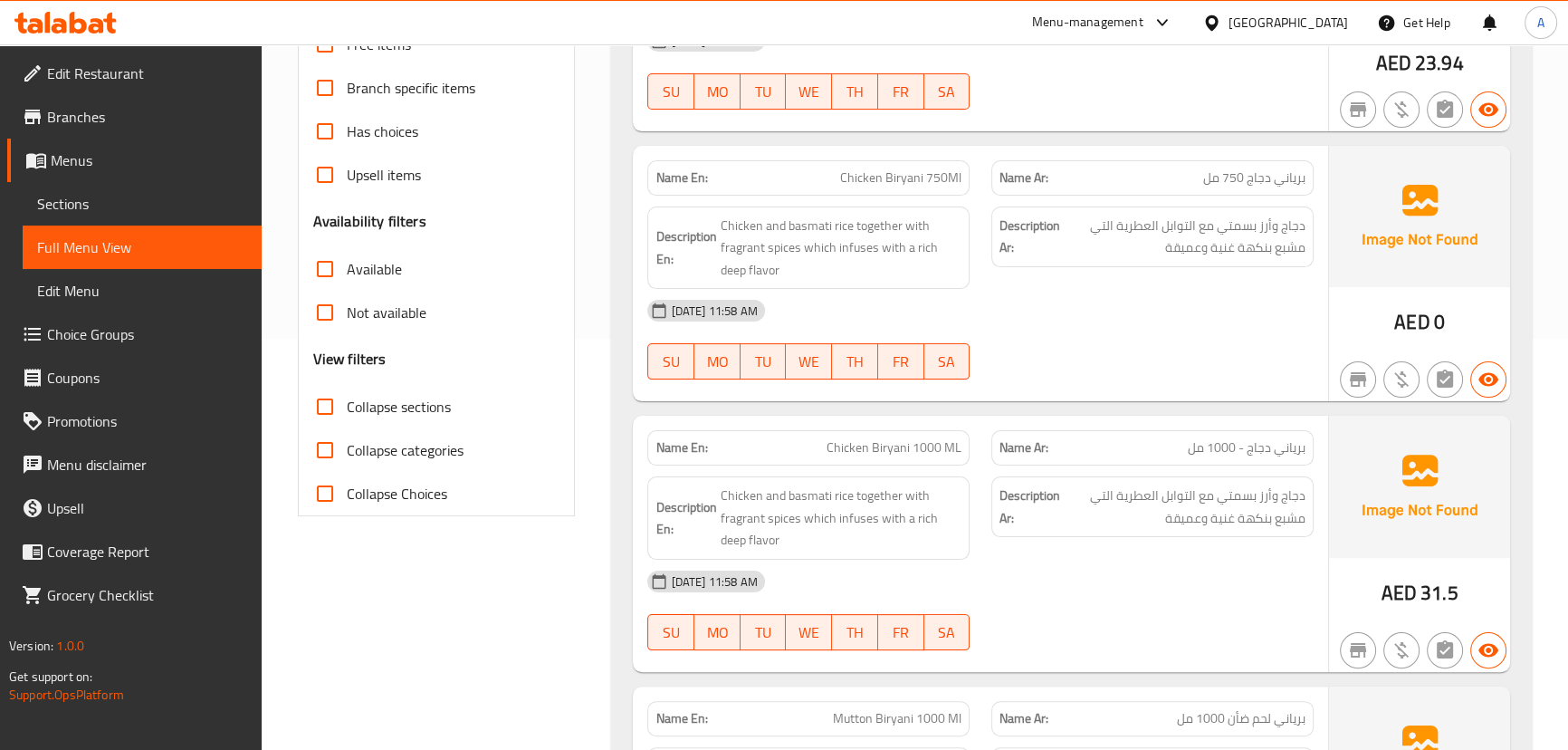
click at [1186, 335] on div "16-09-2025 11:58 AM SU MO TU WE TH FR SA" at bounding box center [980, 339] width 687 height 101
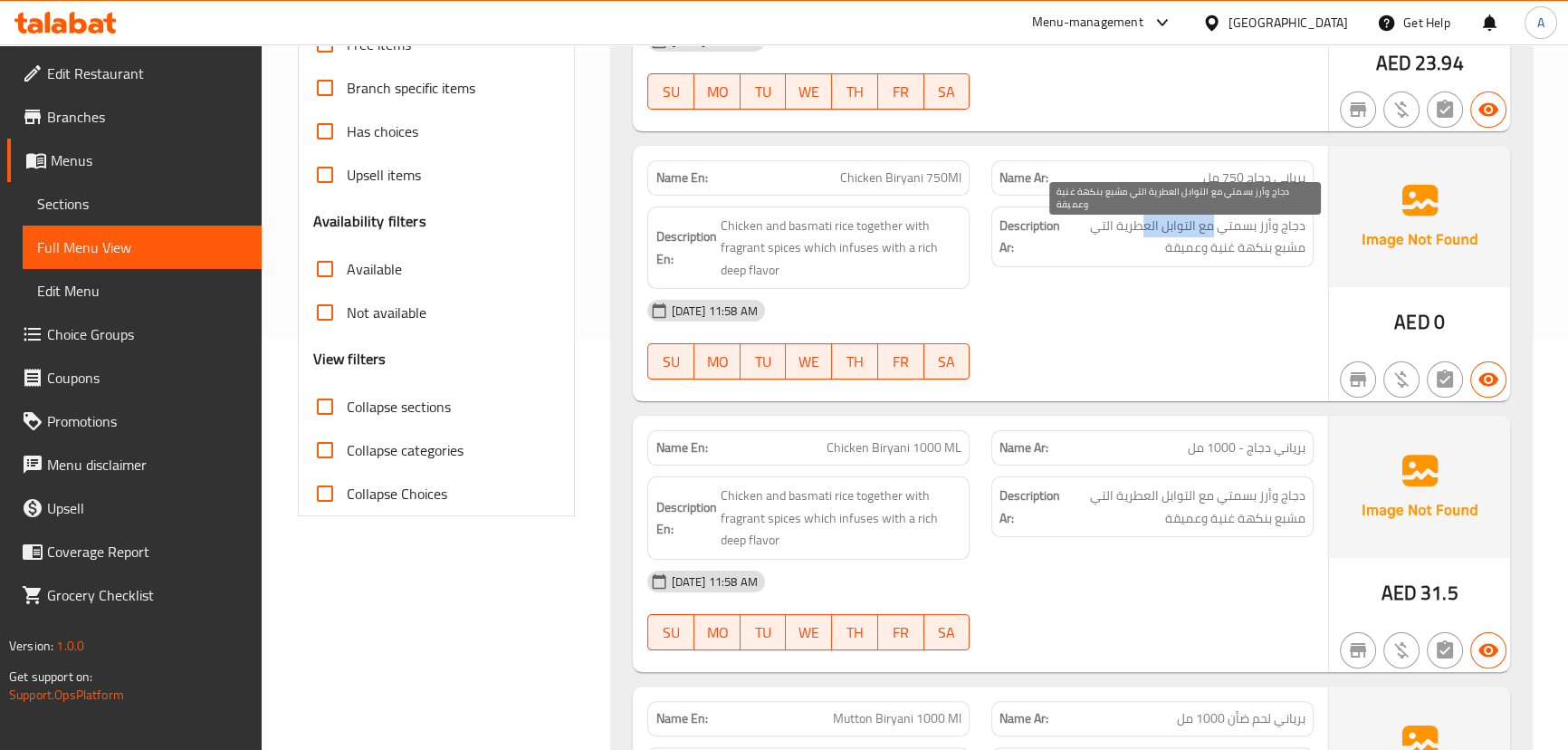
drag, startPoint x: 1214, startPoint y: 225, endPoint x: 1141, endPoint y: 225, distance: 73.0
click at [1141, 225] on span "دجاج وأرز بسمتي مع التوابل العطرية التي مشبع بنكهة غنية وعميقة" at bounding box center [1184, 237] width 241 height 45
click at [1238, 246] on span "دجاج وأرز بسمتي مع التوابل العطرية التي مشبع بنكهة غنية وعميقة" at bounding box center [1184, 237] width 241 height 45
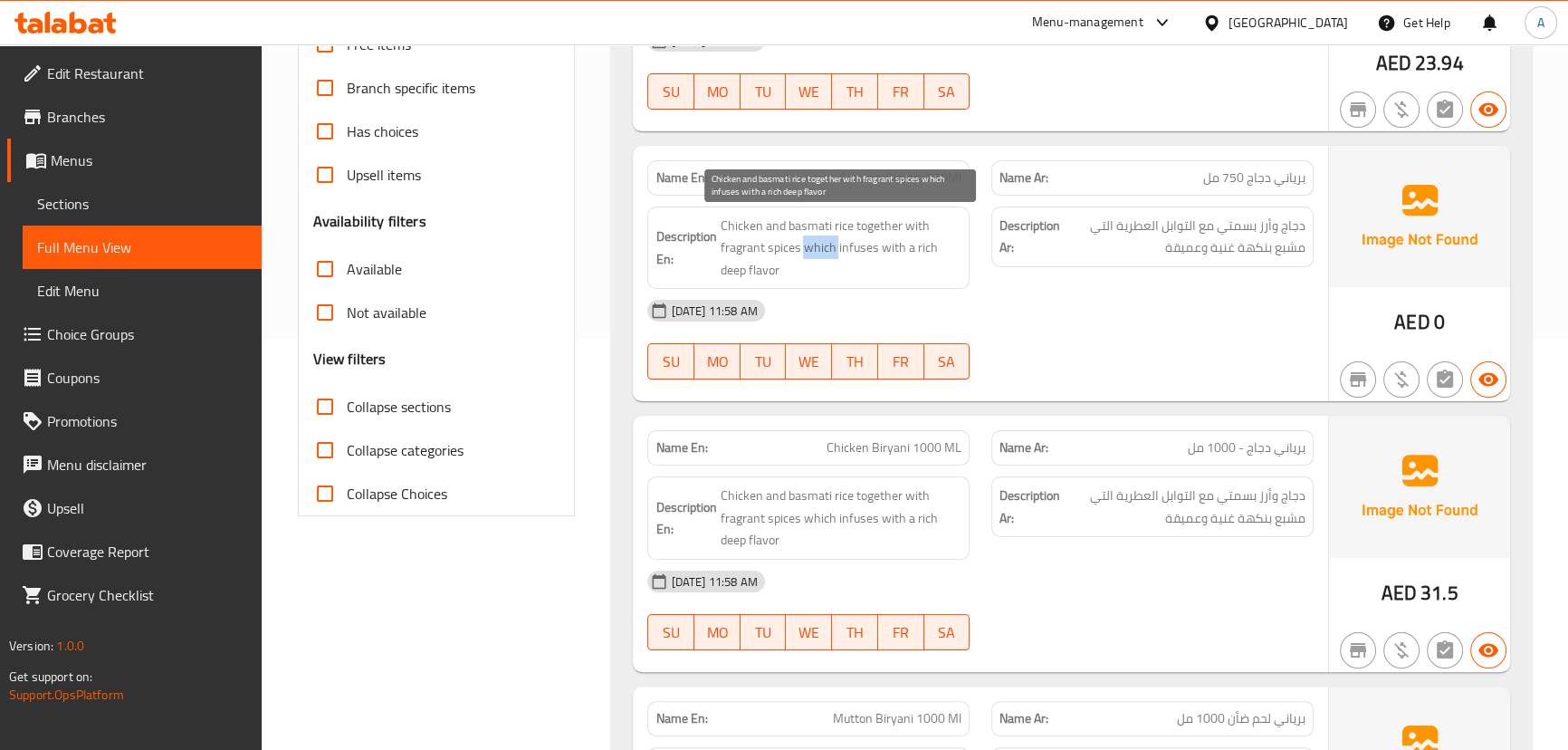
drag, startPoint x: 804, startPoint y: 240, endPoint x: 892, endPoint y: 275, distance: 94.7
click at [875, 271] on span "Chicken and basmati rice together with fragrant spices which infuses with a ric…" at bounding box center [841, 248] width 241 height 67
click at [1099, 294] on div "16-09-2025 11:58 AM" at bounding box center [980, 310] width 687 height 44
drag, startPoint x: 850, startPoint y: 227, endPoint x: 999, endPoint y: 275, distance: 156.5
click at [945, 273] on span "Chicken and basmati rice together with fragrant spices which infuses with a ric…" at bounding box center [841, 248] width 241 height 67
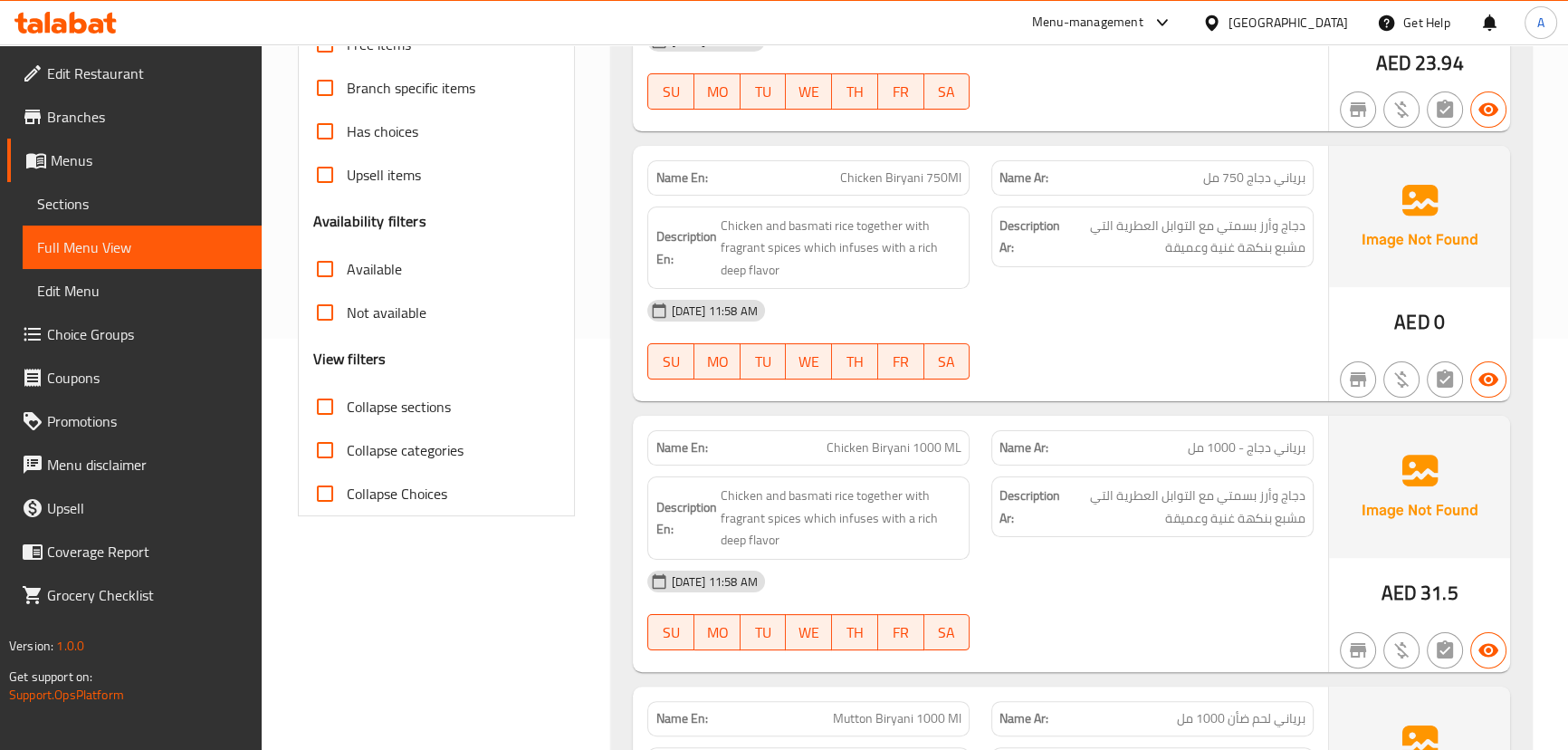
click at [1016, 272] on div "Description Ar: دجاج وأرز بسمتي مع التوابل العطرية التي مشبع بنكهة غنية وعميقة" at bounding box center [1152, 248] width 344 height 105
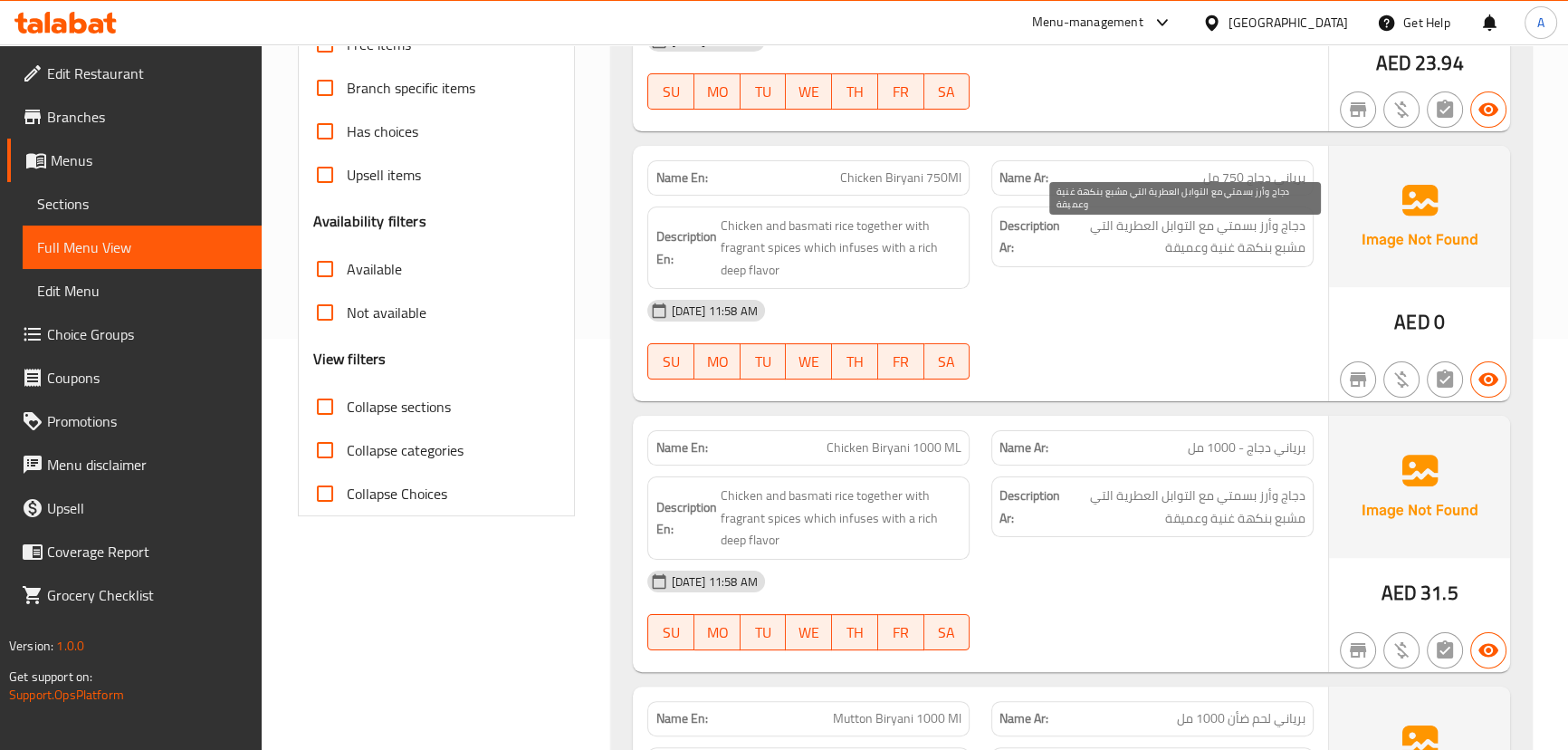
click at [1133, 252] on span "دجاج وأرز بسمتي مع التوابل العطرية التي مشبع بنكهة غنية وعميقة" at bounding box center [1184, 237] width 241 height 45
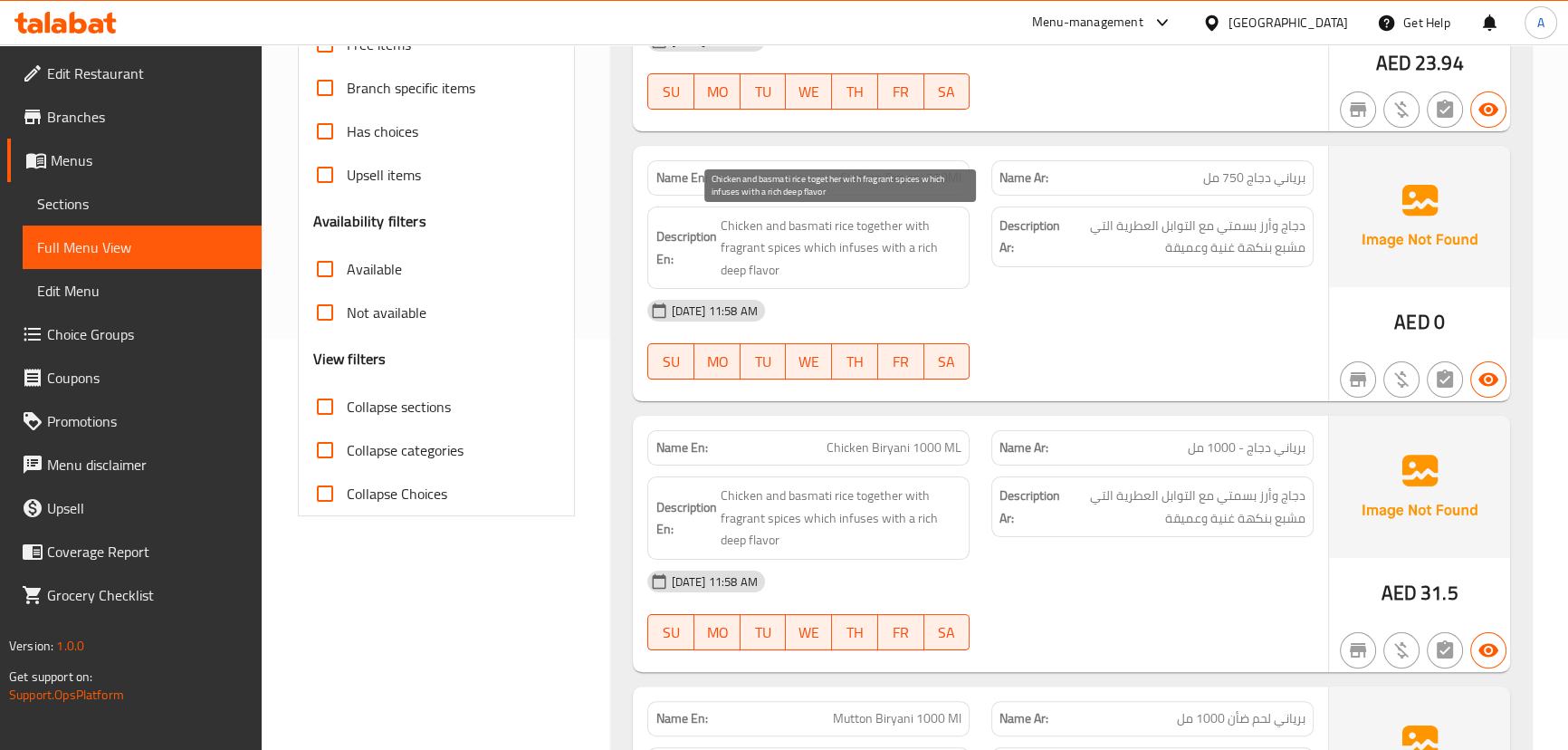
drag, startPoint x: 849, startPoint y: 238, endPoint x: 1022, endPoint y: 286, distance: 179.5
click at [922, 258] on span "Chicken and basmati rice together with fragrant spices which infuses with a ric…" at bounding box center [841, 248] width 241 height 67
drag, startPoint x: 1022, startPoint y: 286, endPoint x: 1027, endPoint y: 313, distance: 27.5
click at [1023, 286] on div "Description Ar: دجاج وأرز بسمتي مع التوابل العطرية التي مشبع بنكهة غنية وعميقة" at bounding box center [1152, 248] width 344 height 105
drag, startPoint x: 961, startPoint y: 184, endPoint x: 1034, endPoint y: 209, distance: 77.2
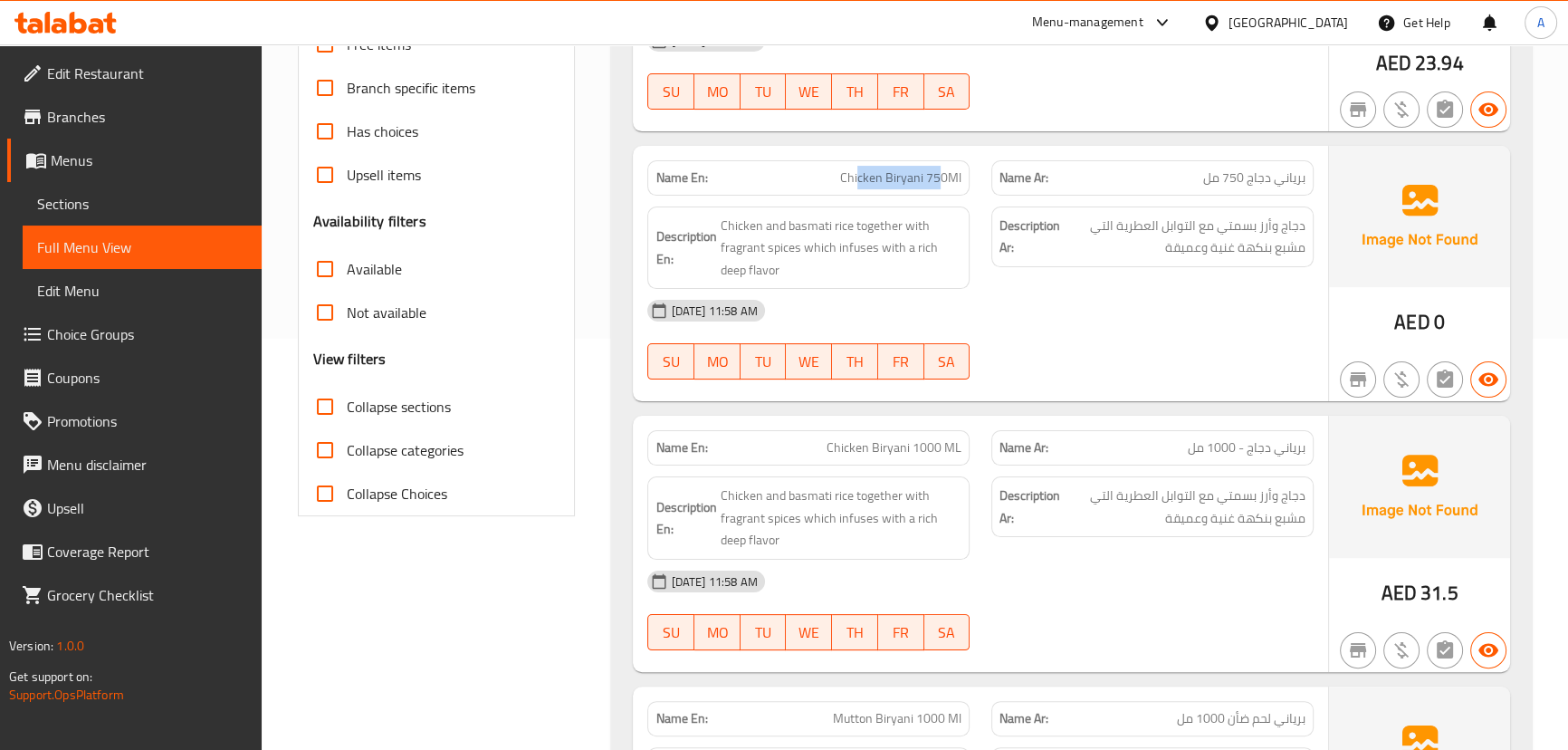
click at [1003, 188] on div "Name En: Chicken Biryani 750Ml Name Ar: برياني دجاج 750 مل" at bounding box center [980, 177] width 687 height 57
click at [1090, 340] on div "16-09-2025 11:58 AM SU MO TU WE TH FR SA" at bounding box center [980, 339] width 687 height 101
drag, startPoint x: 859, startPoint y: 158, endPoint x: 975, endPoint y: 212, distance: 128.0
click at [945, 187] on div "Name En: Chicken Biryani 750Ml" at bounding box center [808, 177] width 344 height 57
click at [1146, 330] on div "16-09-2025 11:58 AM" at bounding box center [980, 310] width 687 height 44
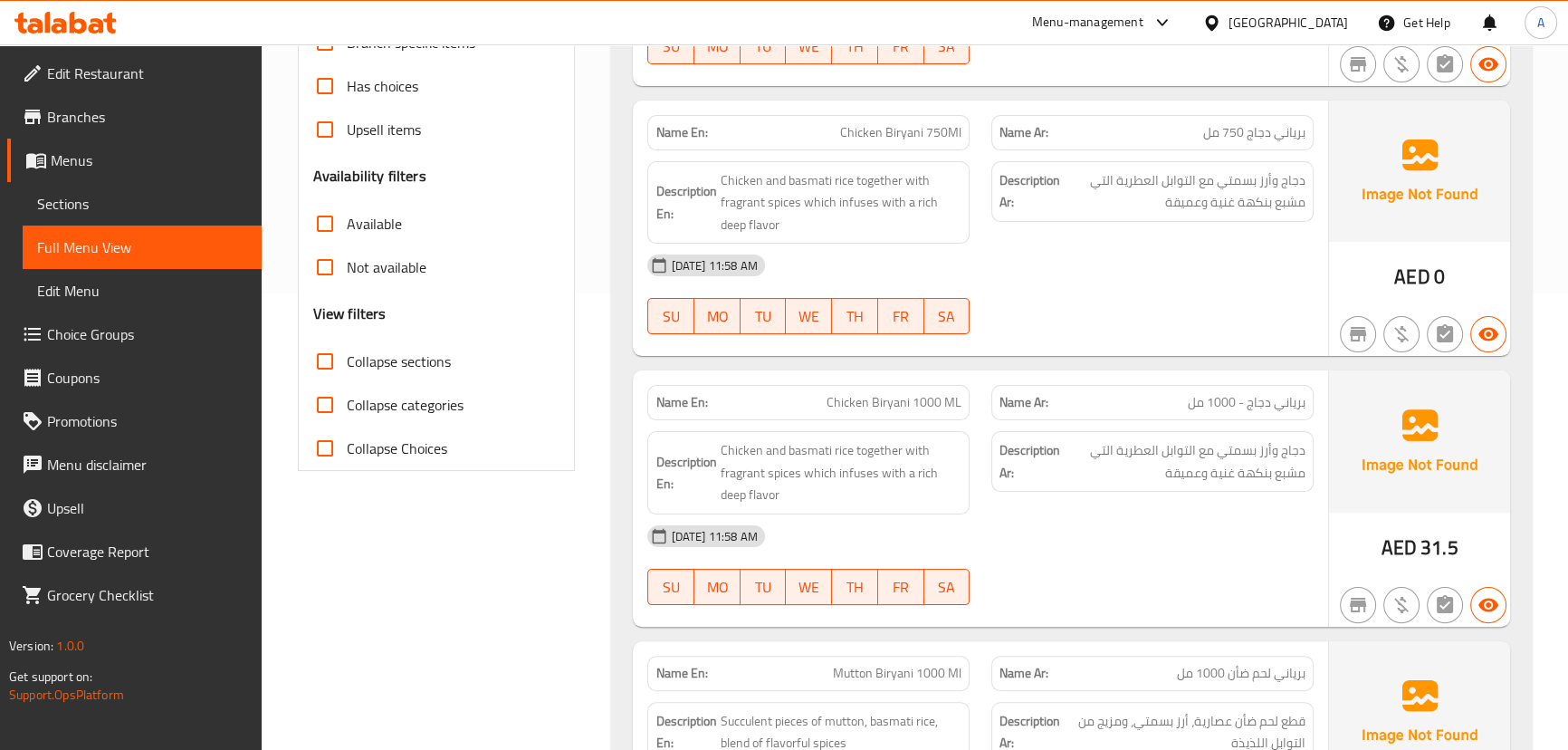
scroll to position [494, 0]
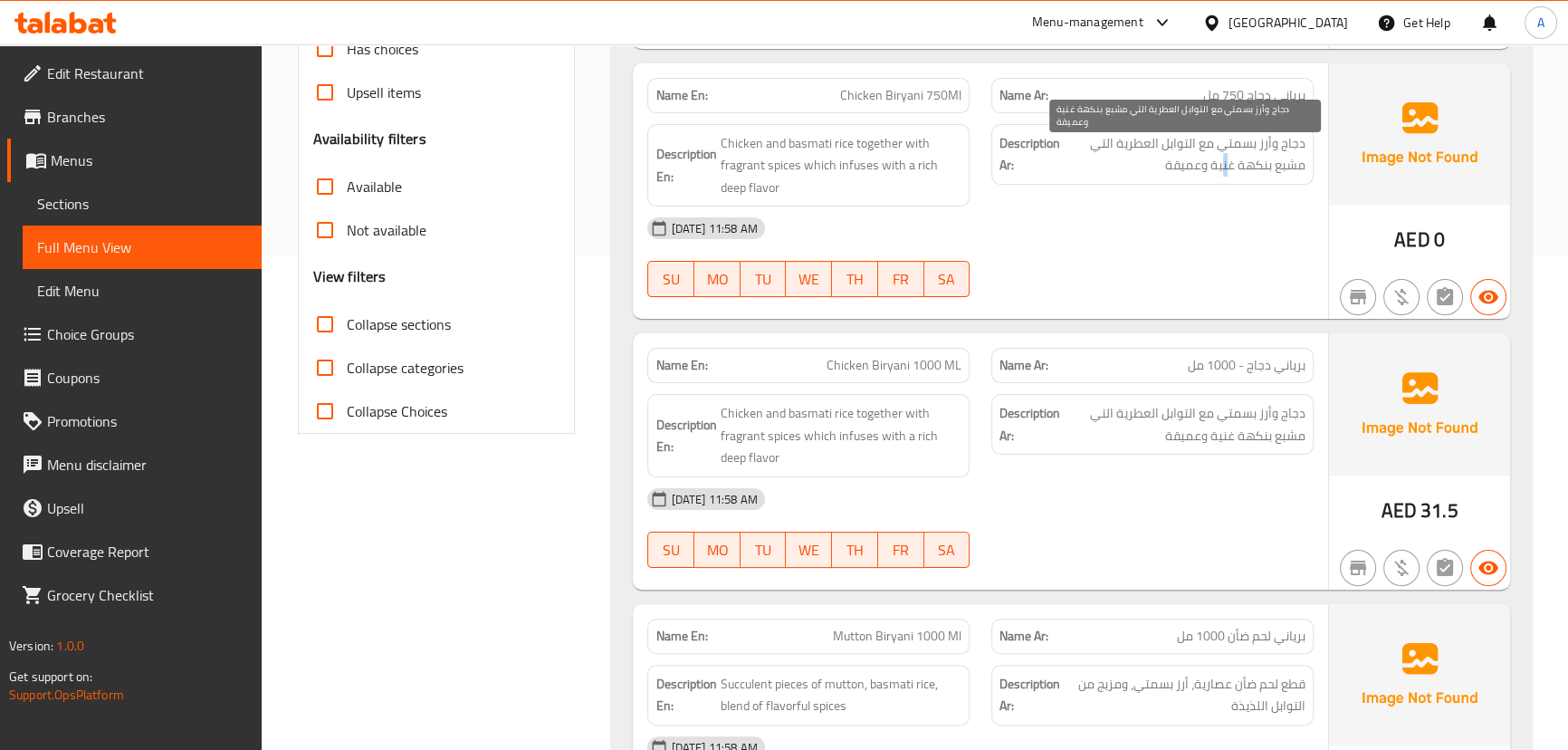
drag, startPoint x: 1227, startPoint y: 162, endPoint x: 1239, endPoint y: 280, distance: 118.6
click at [1220, 165] on span "دجاج وأرز بسمتي مع التوابل العطرية التي مشبع بنكهة غنية وعميقة" at bounding box center [1184, 154] width 241 height 45
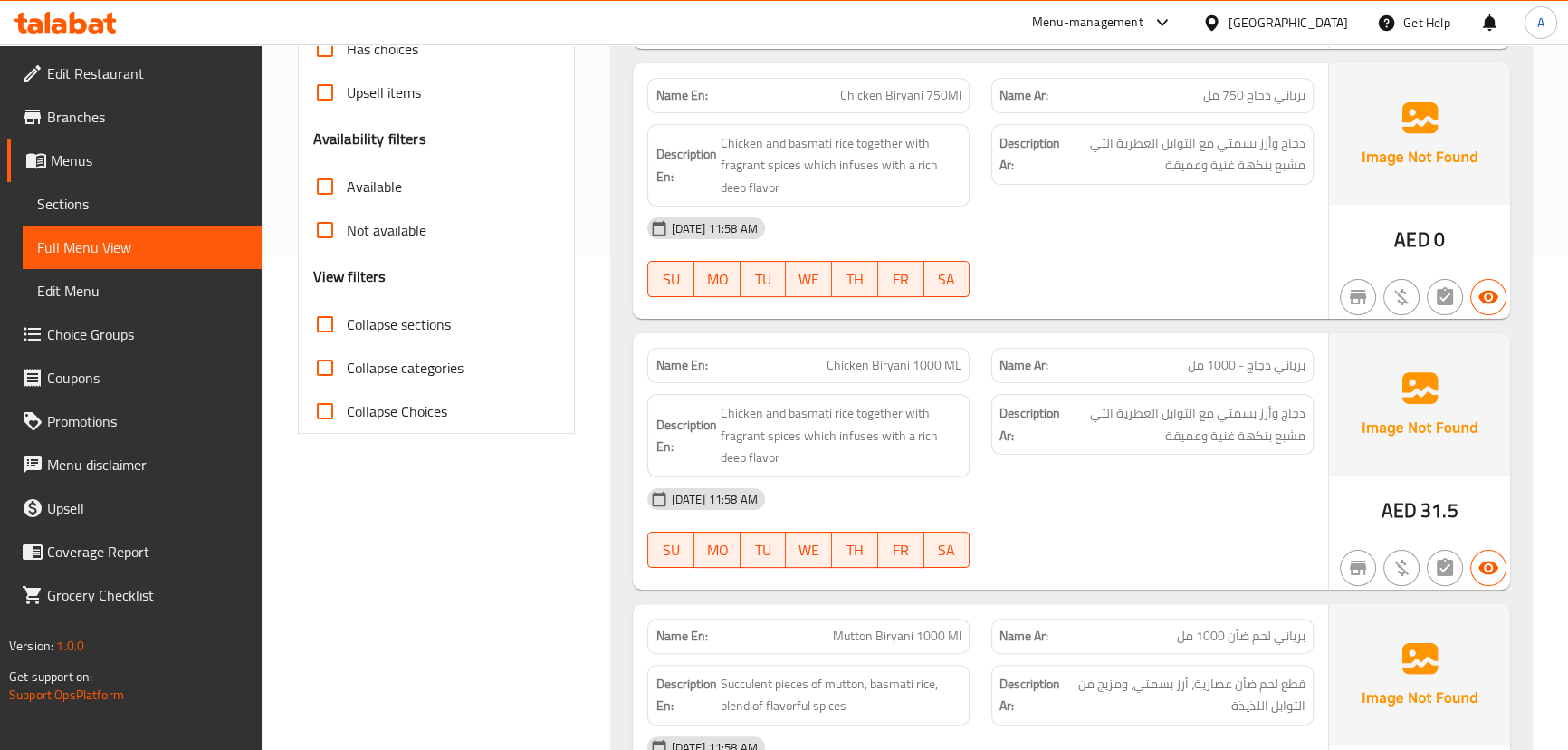
click at [1239, 280] on div "16-09-2025 11:58 AM SU MO TU WE TH FR SA" at bounding box center [980, 256] width 687 height 101
click at [880, 133] on span "Chicken and basmati rice together with fragrant spices which infuses with a ric…" at bounding box center [841, 165] width 241 height 67
click at [858, 97] on span "Chicken Biryani 750Ml" at bounding box center [900, 96] width 122 height 19
drag, startPoint x: 858, startPoint y: 97, endPoint x: 945, endPoint y: 95, distance: 87.0
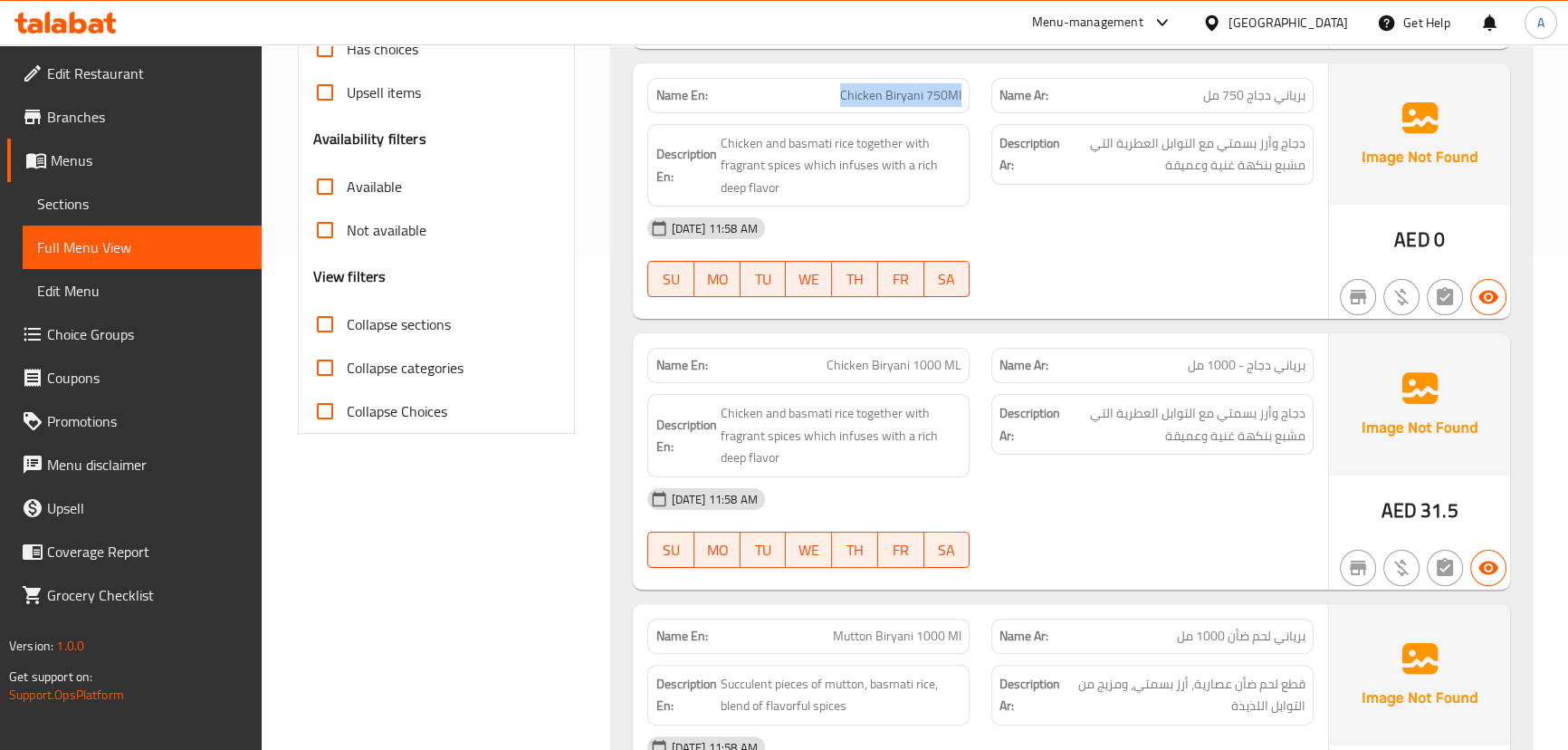
click at [945, 95] on span "Chicken Biryani 750Ml" at bounding box center [900, 96] width 122 height 19
copy span "Chicken Biryani 750Ml"
click at [77, 201] on span "Sections" at bounding box center [142, 203] width 210 height 21
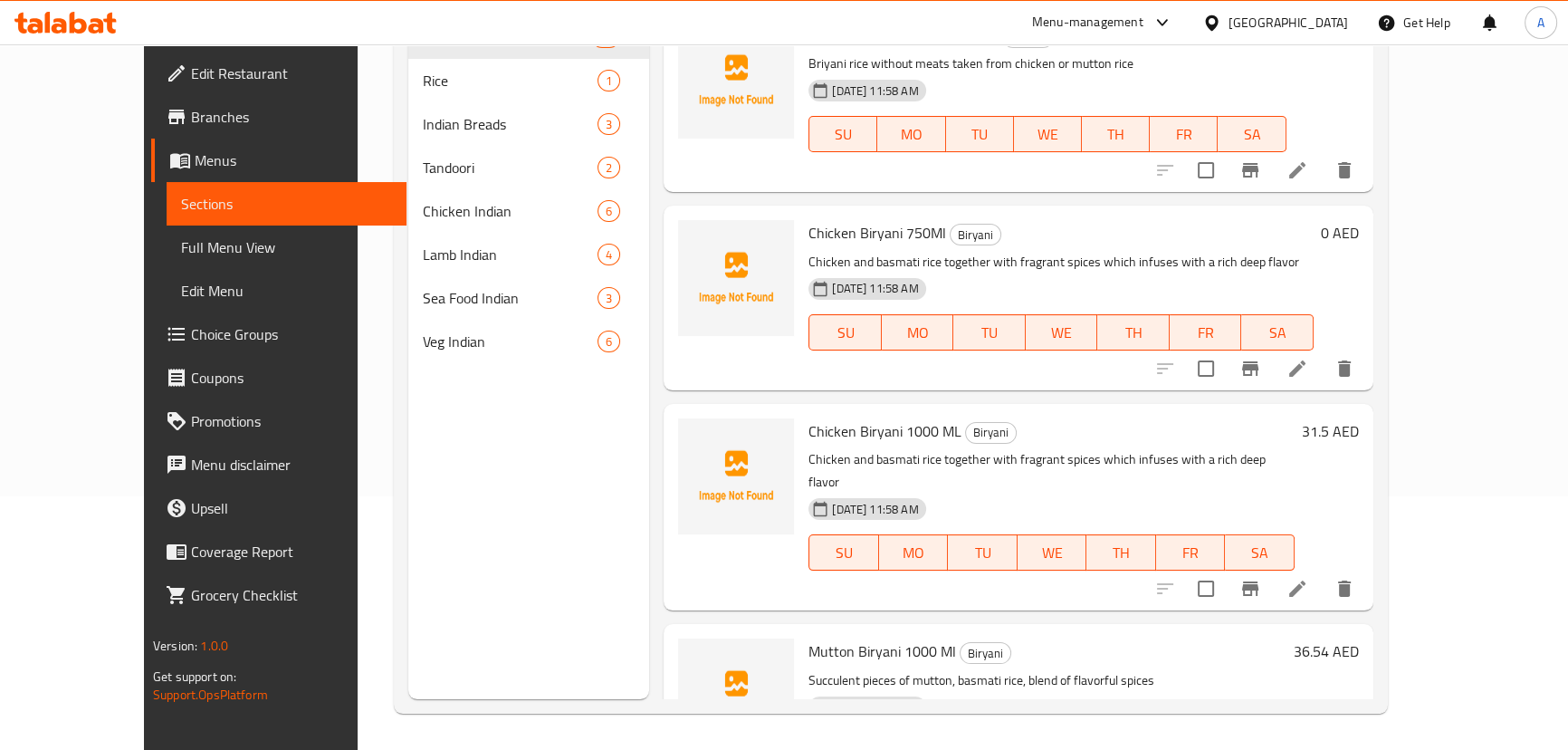
scroll to position [253, 0]
click at [181, 237] on span "Full Menu View" at bounding box center [286, 247] width 210 height 21
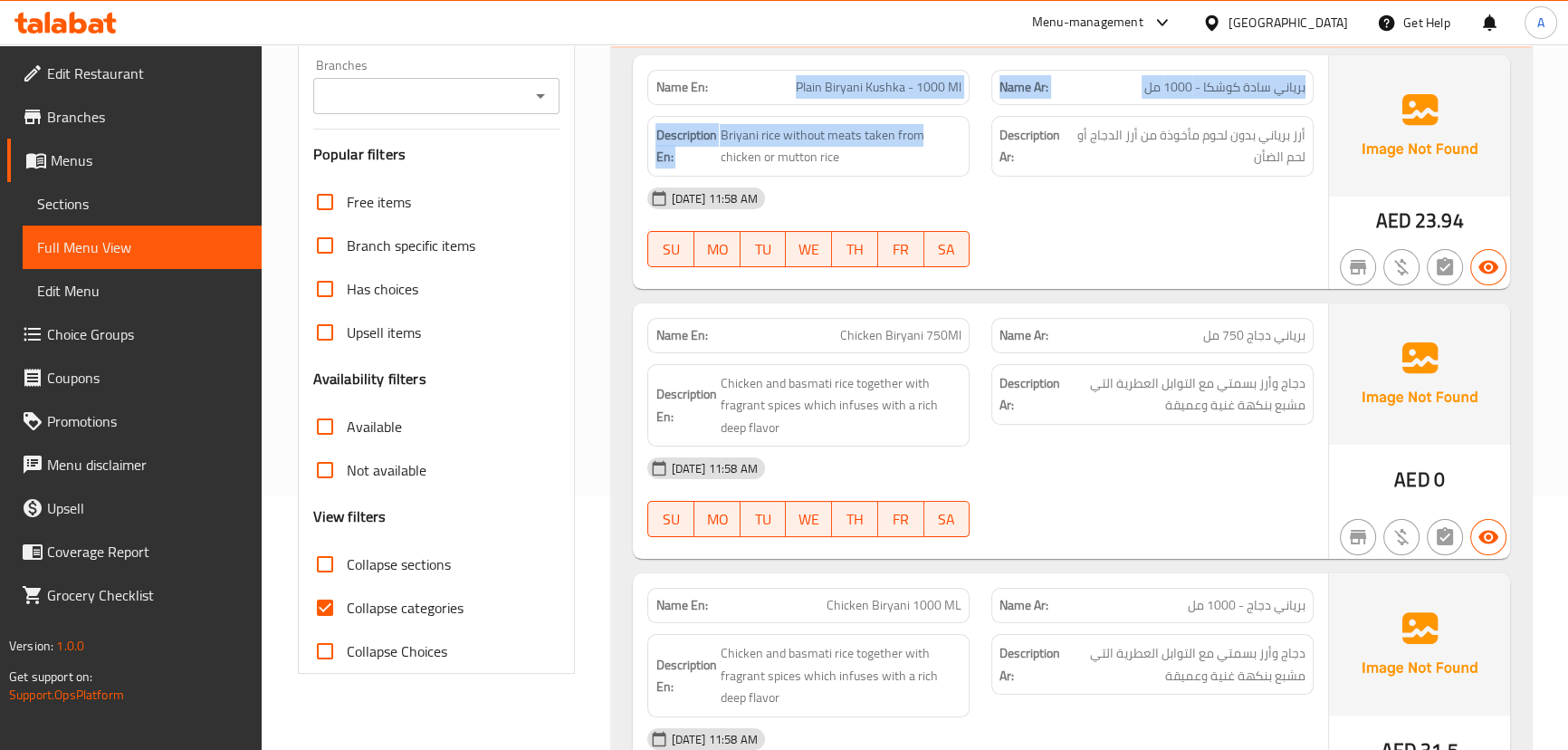
drag, startPoint x: 815, startPoint y: 88, endPoint x: 1046, endPoint y: 117, distance: 232.8
click at [1022, 108] on div "Name En: Plain Biryani Kushka - 1000 Ml Name Ar: برياني سادة كوشكا - 1000 مل De…" at bounding box center [980, 173] width 694 height 234
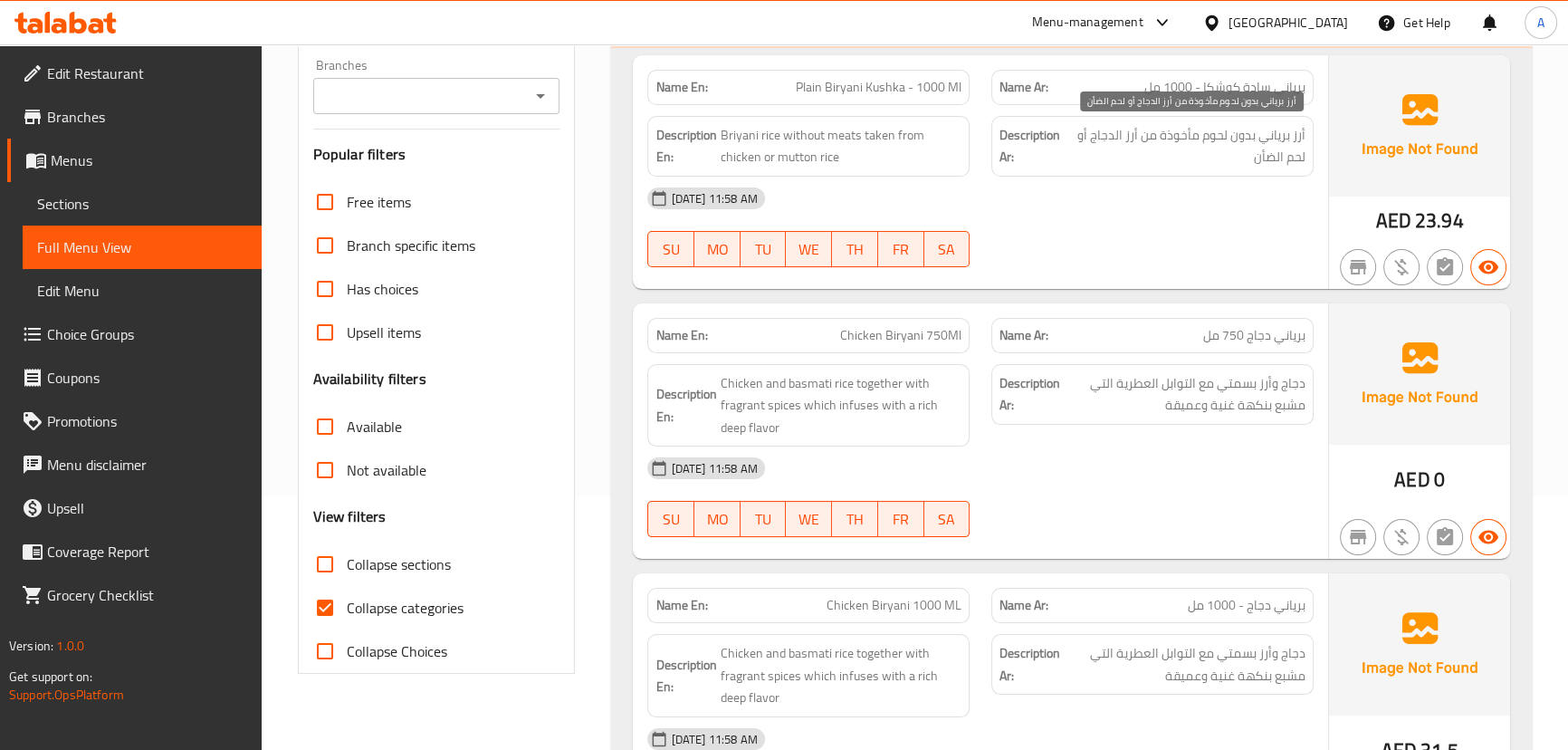
click at [1202, 139] on span "أرز برياني بدون لحوم مأخوذة من أرز الدجاج أو لحم الضأن" at bounding box center [1187, 147] width 238 height 45
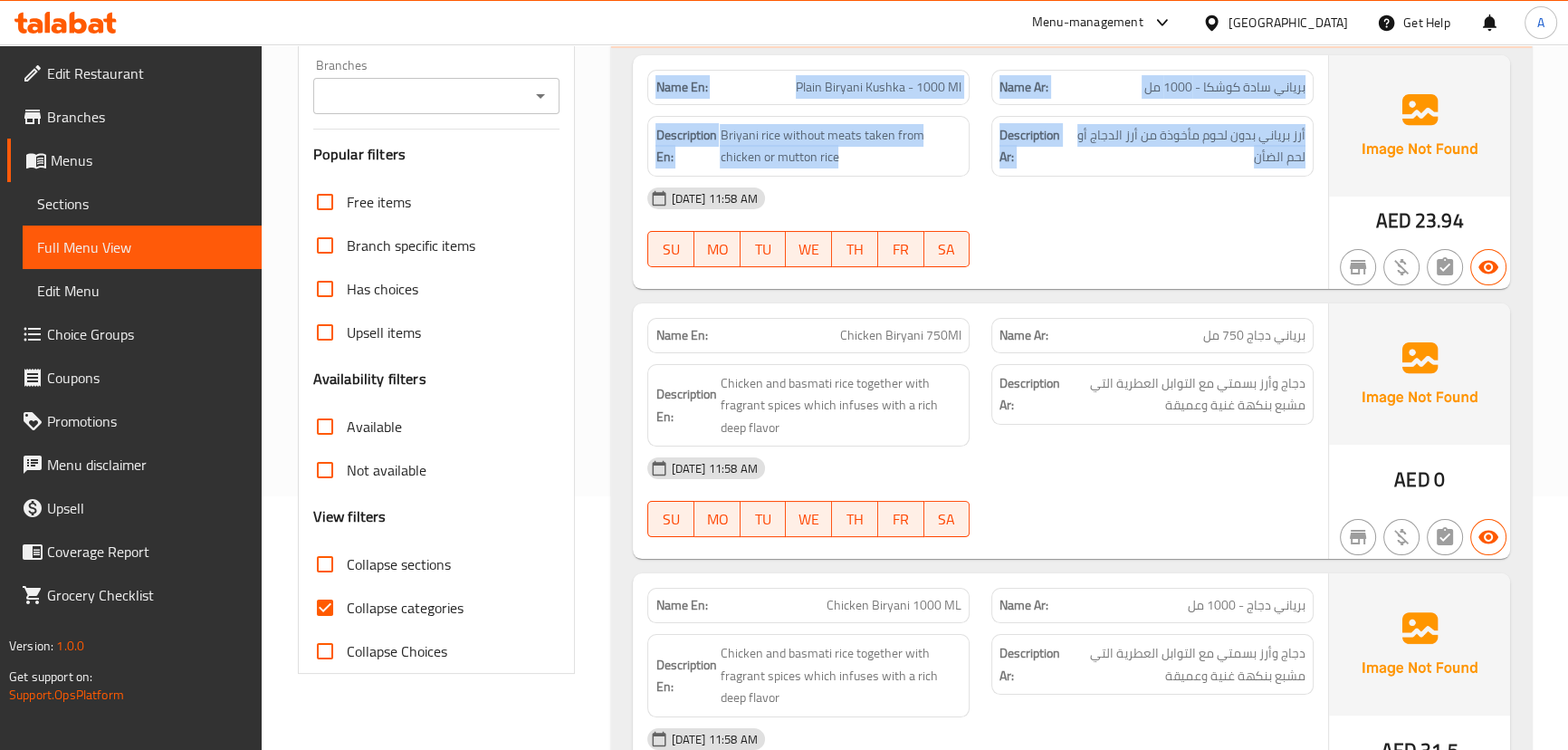
drag, startPoint x: 1202, startPoint y: 139, endPoint x: 675, endPoint y: 76, distance: 530.8
click at [684, 77] on div "Name En: Plain Biryani Kushka - 1000 Ml Name Ar: برياني سادة كوشكا - 1000 مل De…" at bounding box center [980, 173] width 694 height 234
click at [675, 78] on strong "Name En:" at bounding box center [681, 87] width 52 height 19
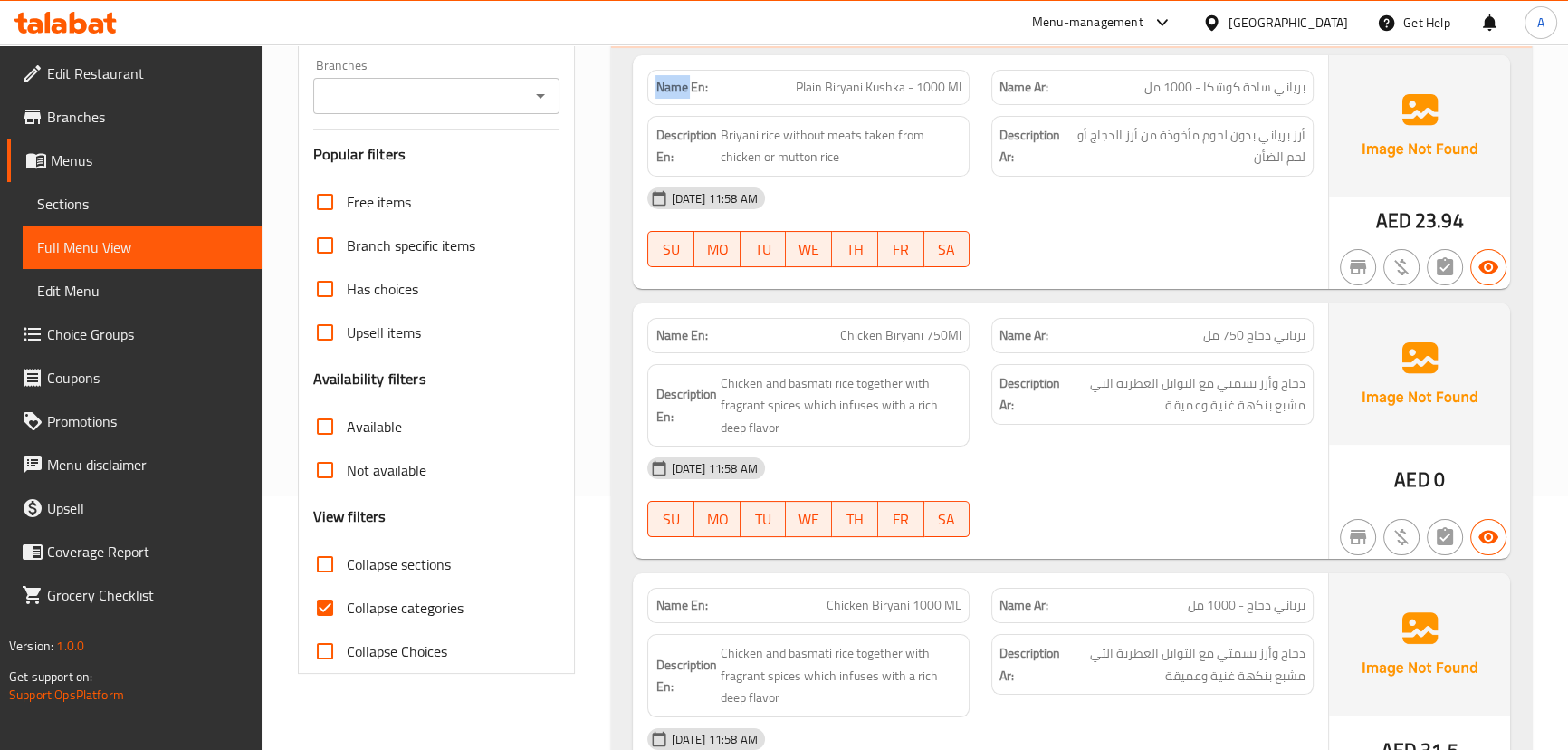
click at [675, 78] on strong "Name En:" at bounding box center [681, 87] width 52 height 19
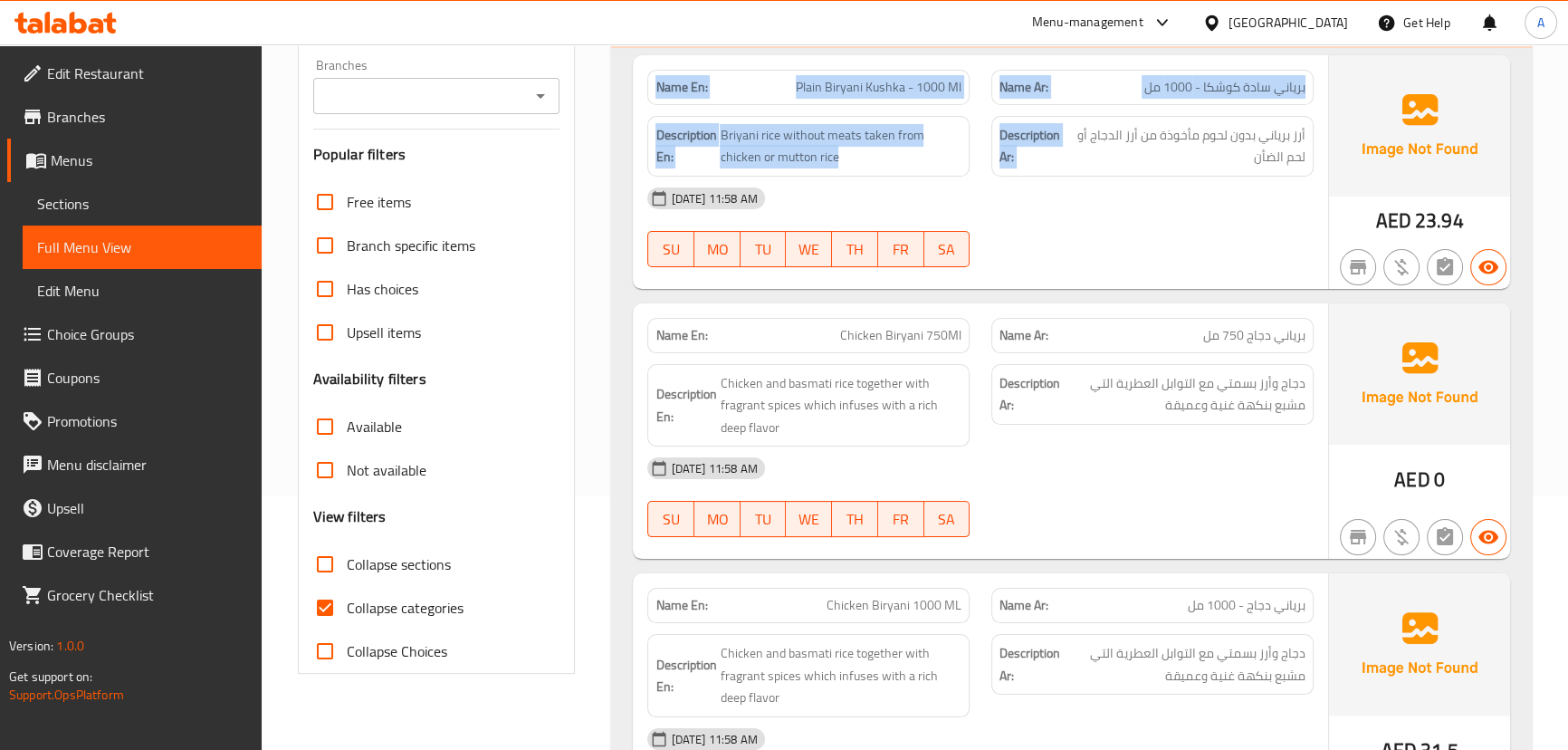
drag, startPoint x: 675, startPoint y: 76, endPoint x: 1184, endPoint y: 154, distance: 514.9
click at [1182, 150] on div "Name En: Plain Biryani Kushka - 1000 Ml Name Ar: برياني سادة كوشكا - 1000 مل De…" at bounding box center [980, 173] width 694 height 234
click at [1184, 159] on span "أرز برياني بدون لحوم مأخوذة من أرز الدجاج أو لحم الضأن" at bounding box center [1187, 147] width 238 height 45
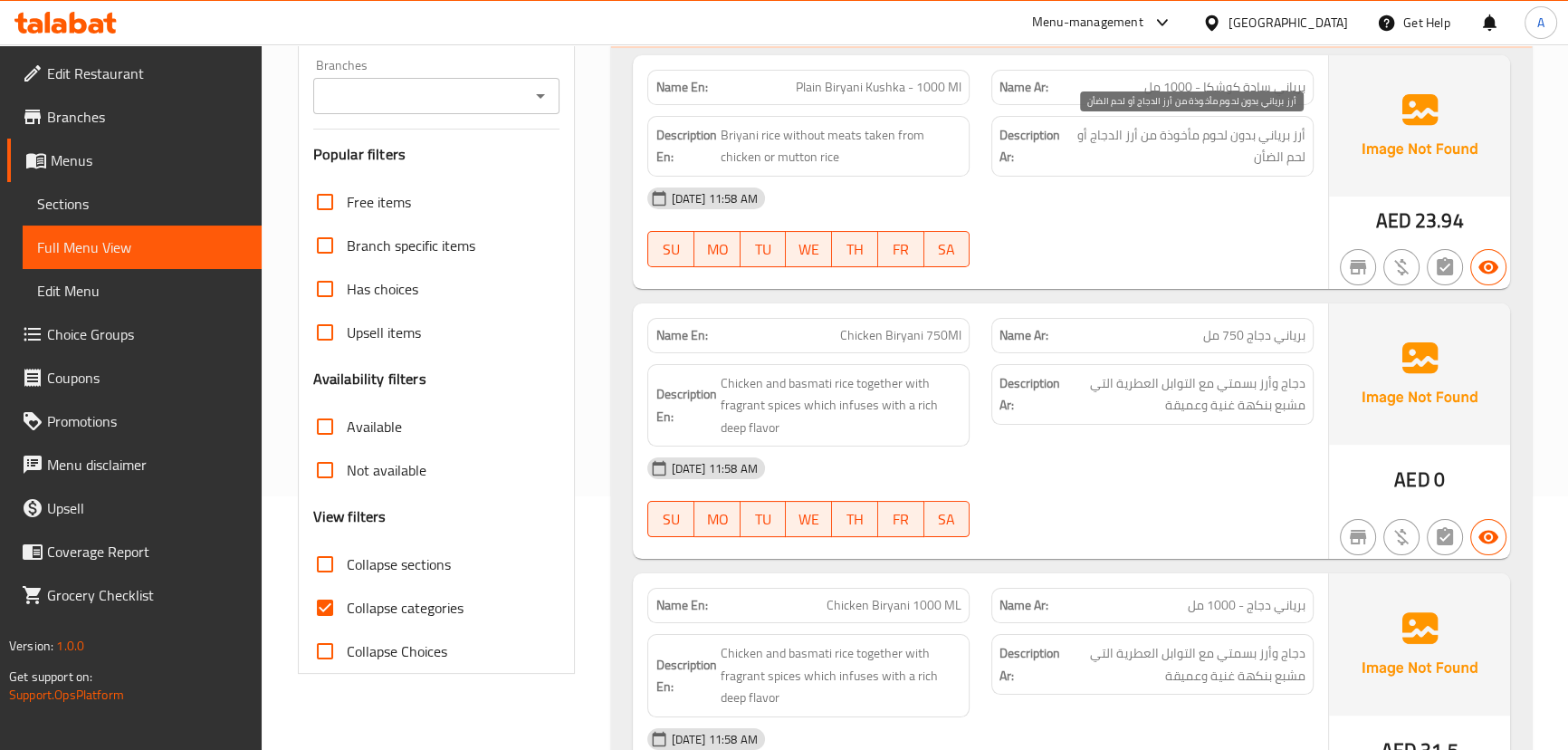
click at [1184, 159] on span "أرز برياني بدون لحوم مأخوذة من أرز الدجاج أو لحم الضأن" at bounding box center [1187, 147] width 238 height 45
drag, startPoint x: 774, startPoint y: 94, endPoint x: 1056, endPoint y: 189, distance: 297.6
click at [934, 117] on div "Name En: Plain Biryani Kushka - 1000 Ml Name Ar: برياني سادة كوشكا - 1000 مل De…" at bounding box center [980, 173] width 694 height 234
click at [1071, 197] on div "16-09-2025 11:58 AM" at bounding box center [980, 198] width 687 height 44
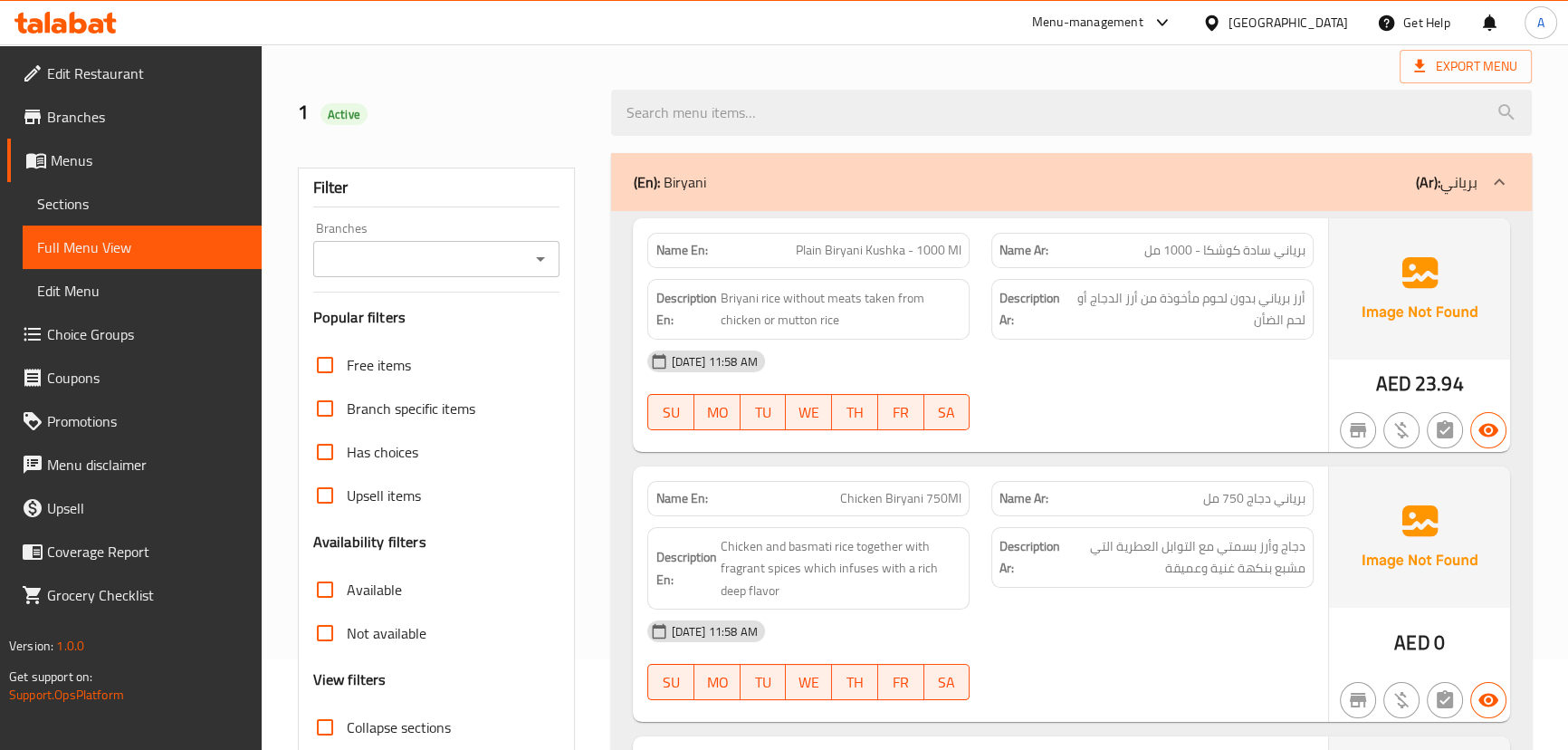
scroll to position [90, 0]
drag, startPoint x: 803, startPoint y: 244, endPoint x: 1064, endPoint y: 265, distance: 261.8
click at [958, 261] on span "Plain Biryani Kushka - 1000 Ml" at bounding box center [879, 251] width 166 height 19
click at [1119, 265] on div "Name Ar: برياني سادة كوشكا - 1000 مل" at bounding box center [1151, 252] width 322 height 35
click at [1130, 245] on p "Name Ar: برياني سادة كوشكا - 1000 مل" at bounding box center [1152, 251] width 306 height 19
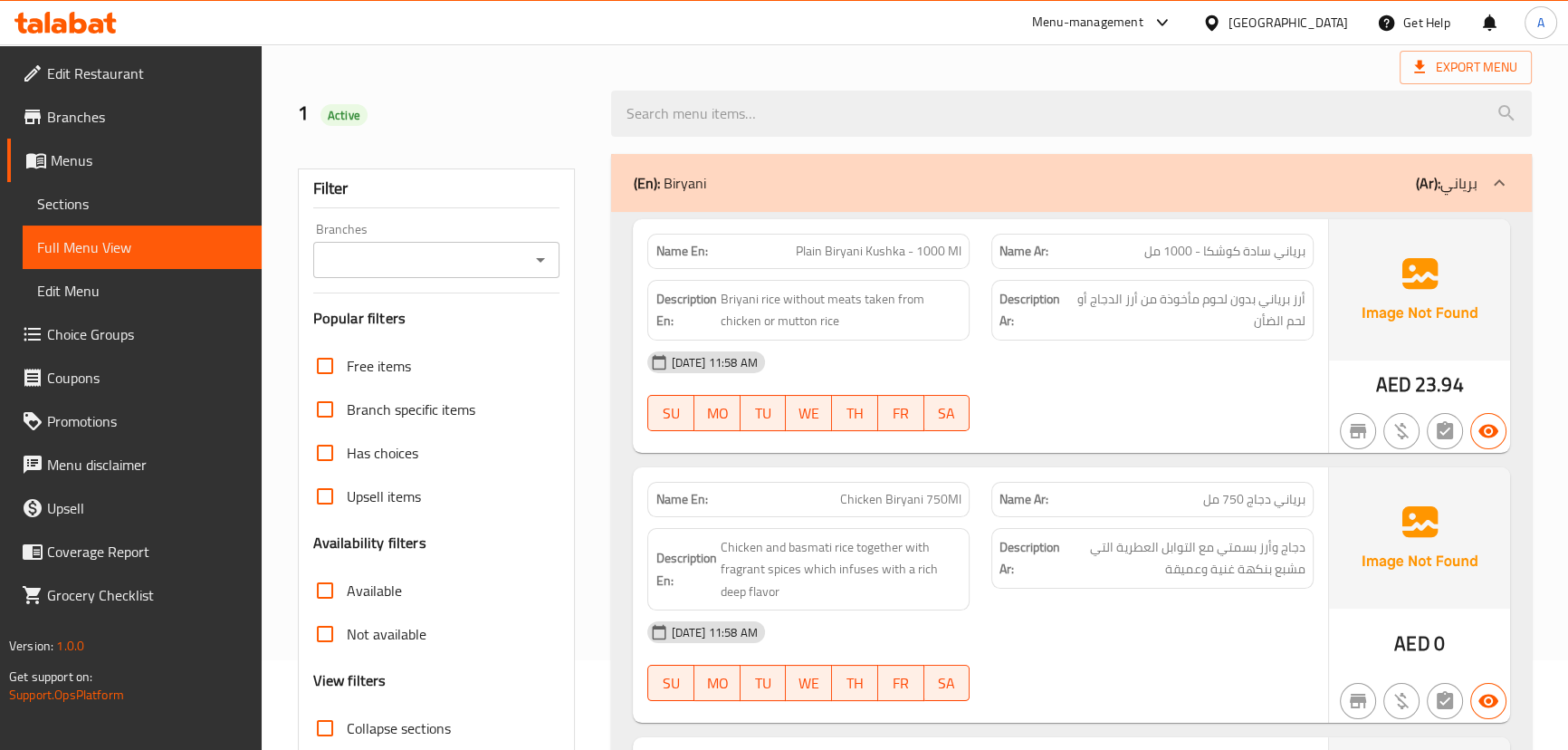
click at [1130, 245] on p "Name Ar: برياني سادة كوشكا - 1000 مل" at bounding box center [1152, 251] width 306 height 19
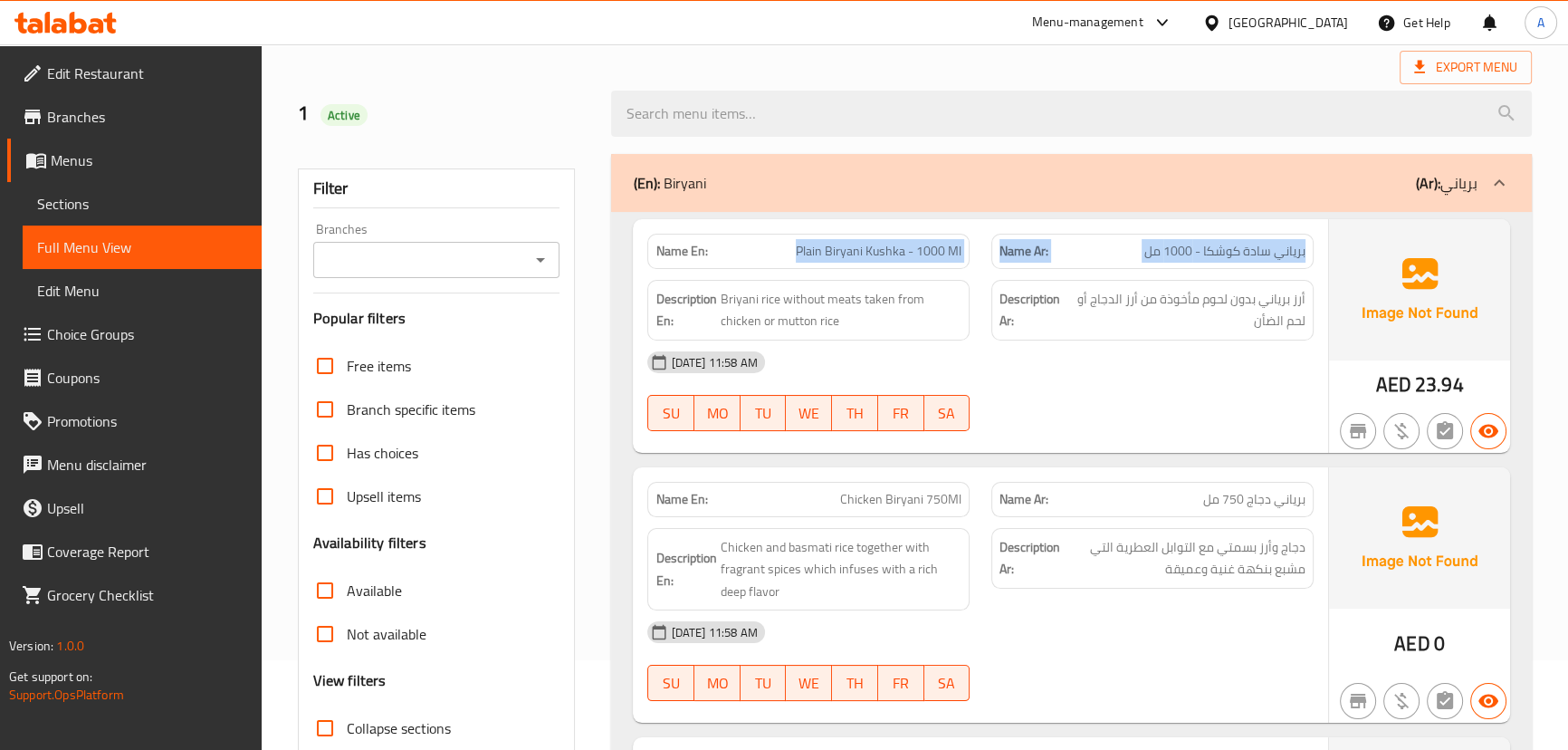
drag, startPoint x: 1130, startPoint y: 245, endPoint x: 882, endPoint y: 236, distance: 248.2
click at [882, 236] on div "Name En: Plain Biryani Kushka - 1000 Ml Name Ar: برياني سادة كوشكا - 1000 مل" at bounding box center [980, 251] width 687 height 57
click at [806, 241] on span "Plain Biryani Kushka - 1000 Ml" at bounding box center [879, 251] width 166 height 19
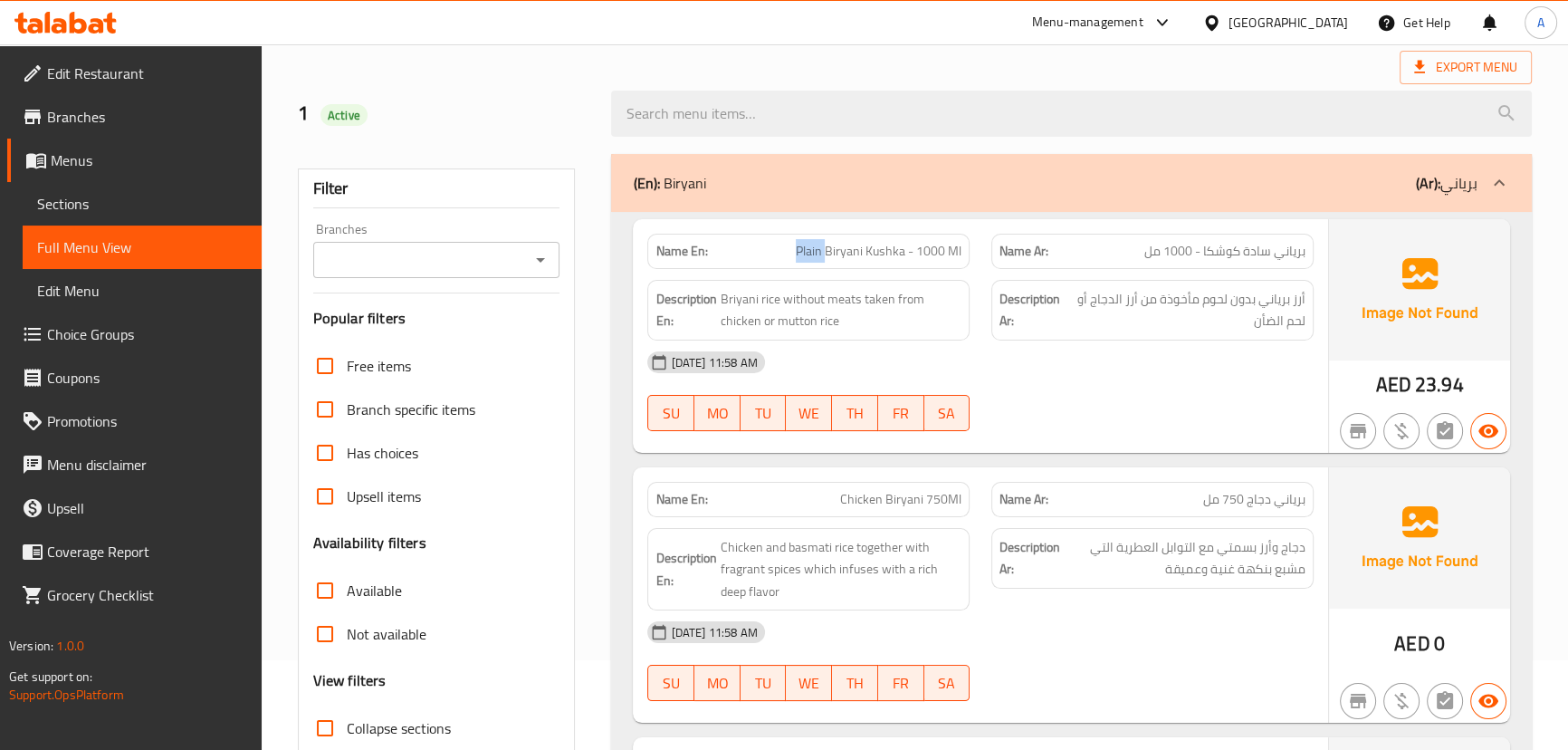
click at [806, 241] on span "Plain Biryani Kushka - 1000 Ml" at bounding box center [879, 251] width 166 height 19
click at [1056, 350] on div "16-09-2025 11:58 AM" at bounding box center [980, 362] width 687 height 44
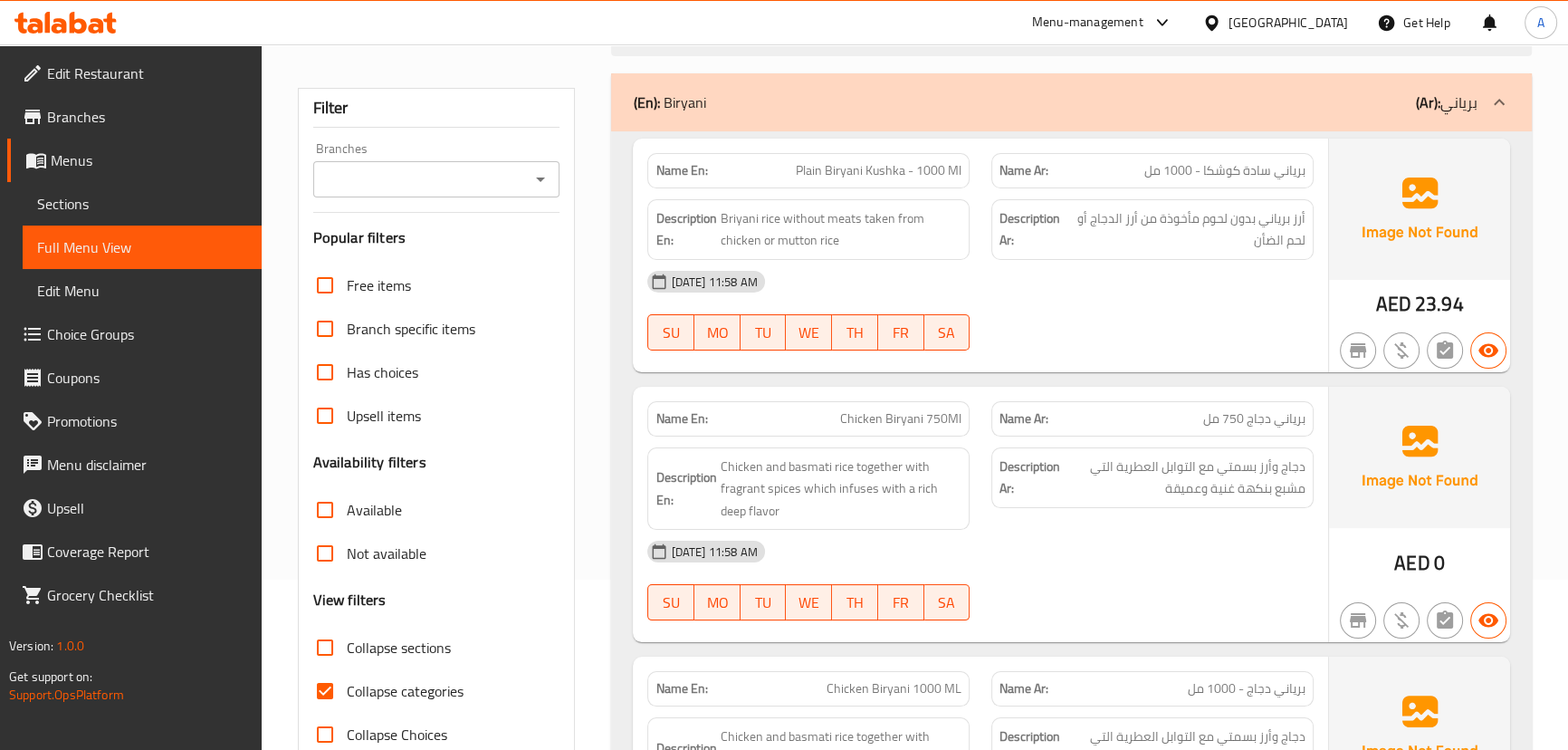
scroll to position [336, 0]
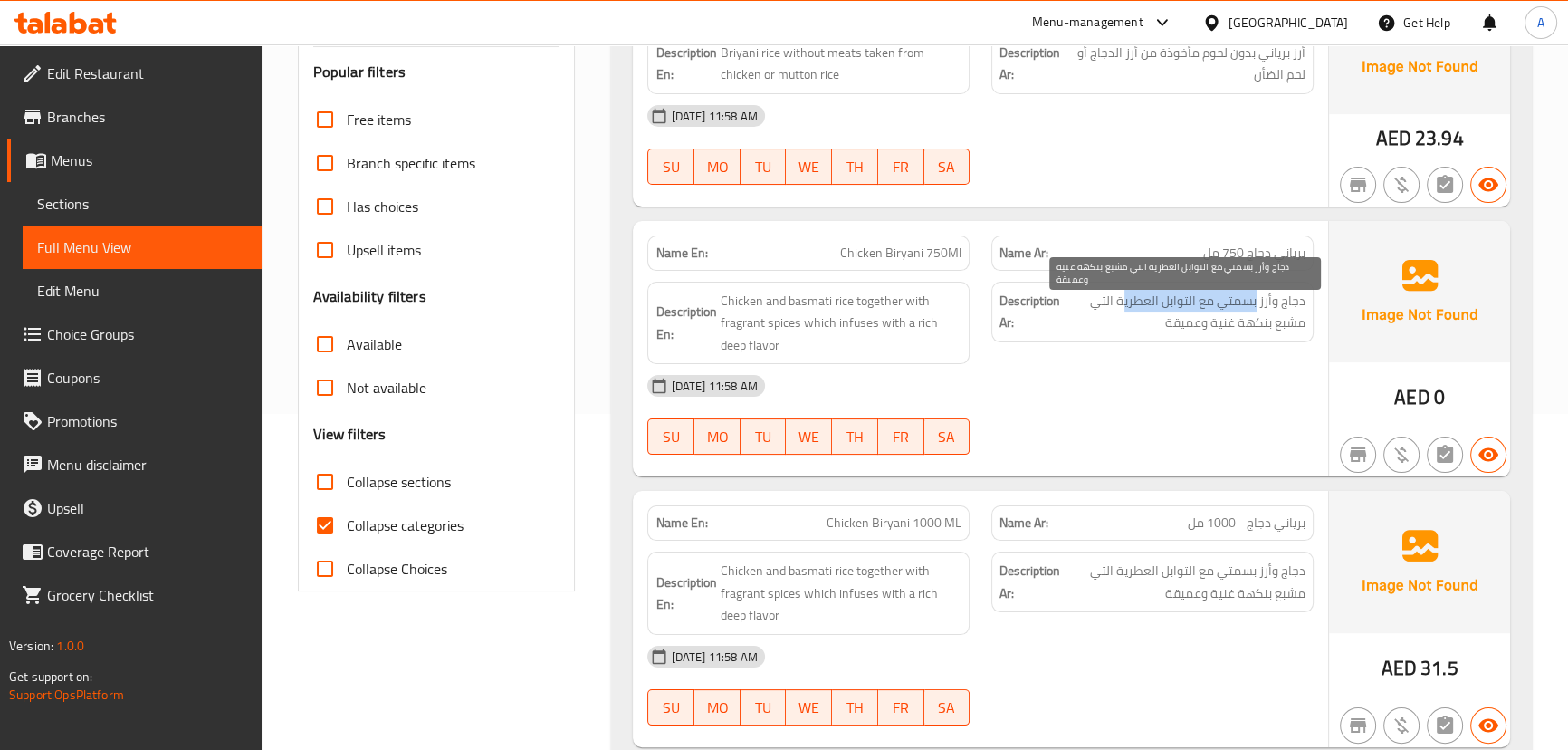
click at [1094, 282] on div "Description Ar: دجاج وأرز بسمتي مع التوابل العطرية التي مشبع بنكهة غنية وعميقة" at bounding box center [1151, 311] width 322 height 60
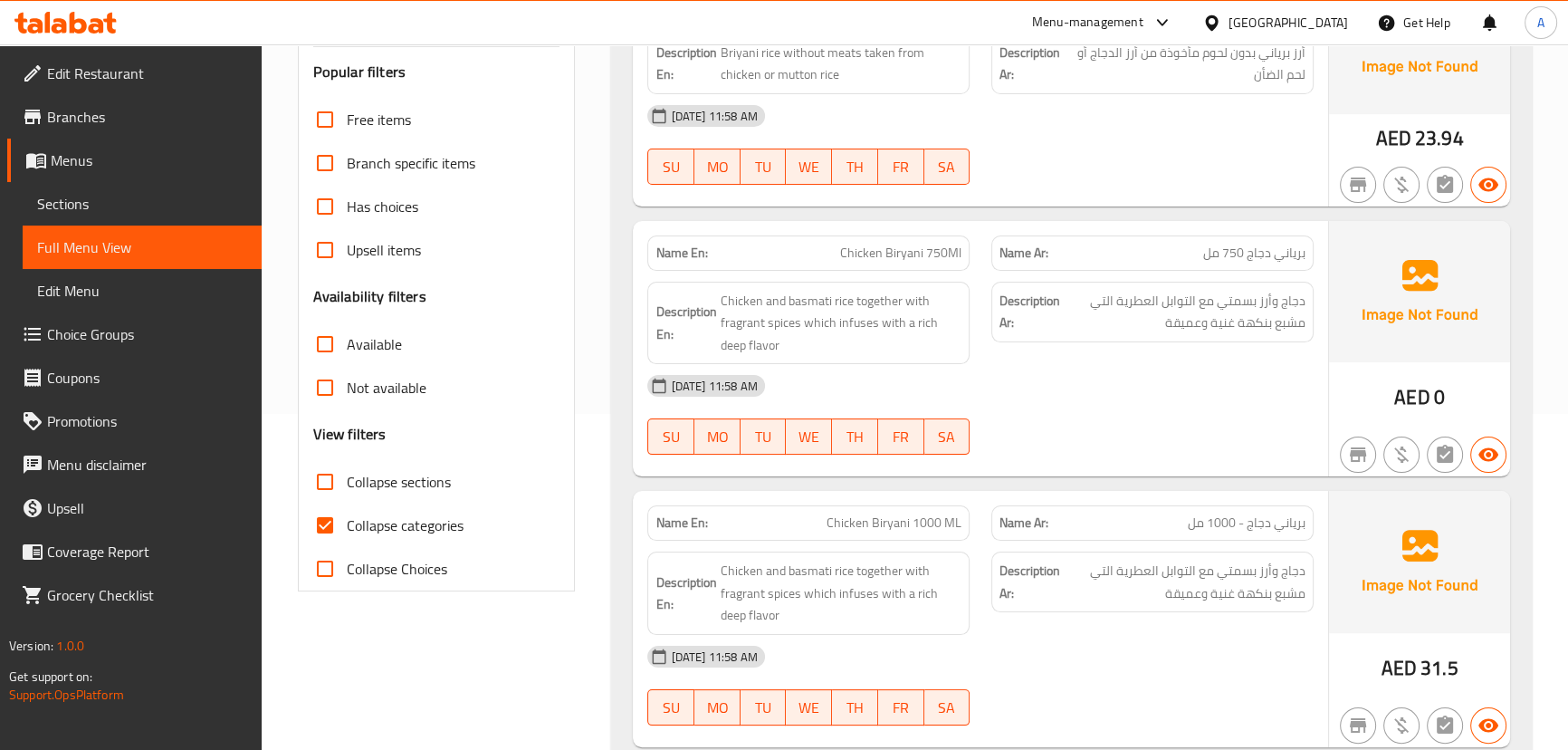
click at [1133, 389] on div "16-09-2025 11:58 AM" at bounding box center [980, 385] width 687 height 44
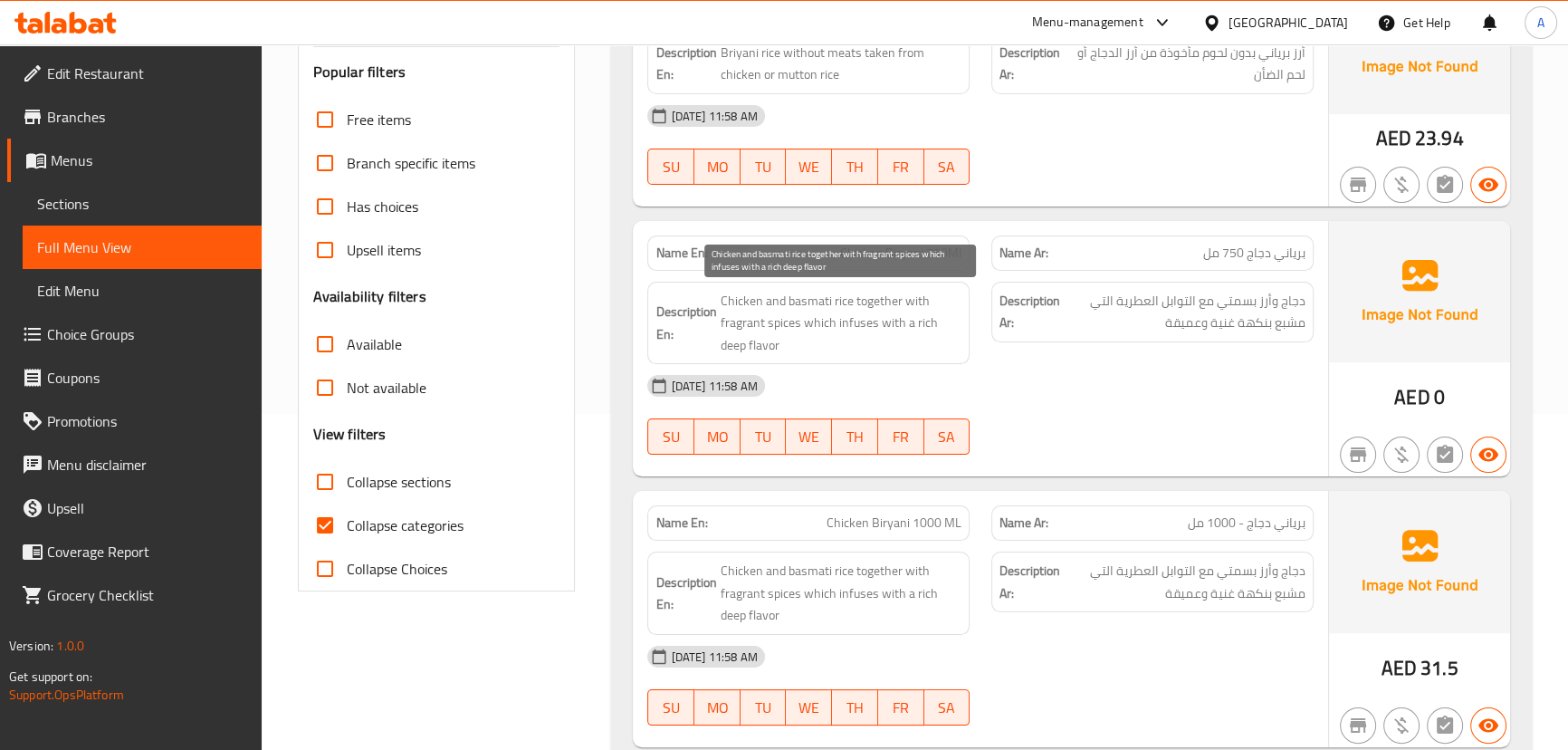
drag, startPoint x: 892, startPoint y: 329, endPoint x: 1082, endPoint y: 399, distance: 202.5
click at [918, 333] on span "Chicken and basmati rice together with fragrant spices which infuses with a ric…" at bounding box center [841, 323] width 241 height 67
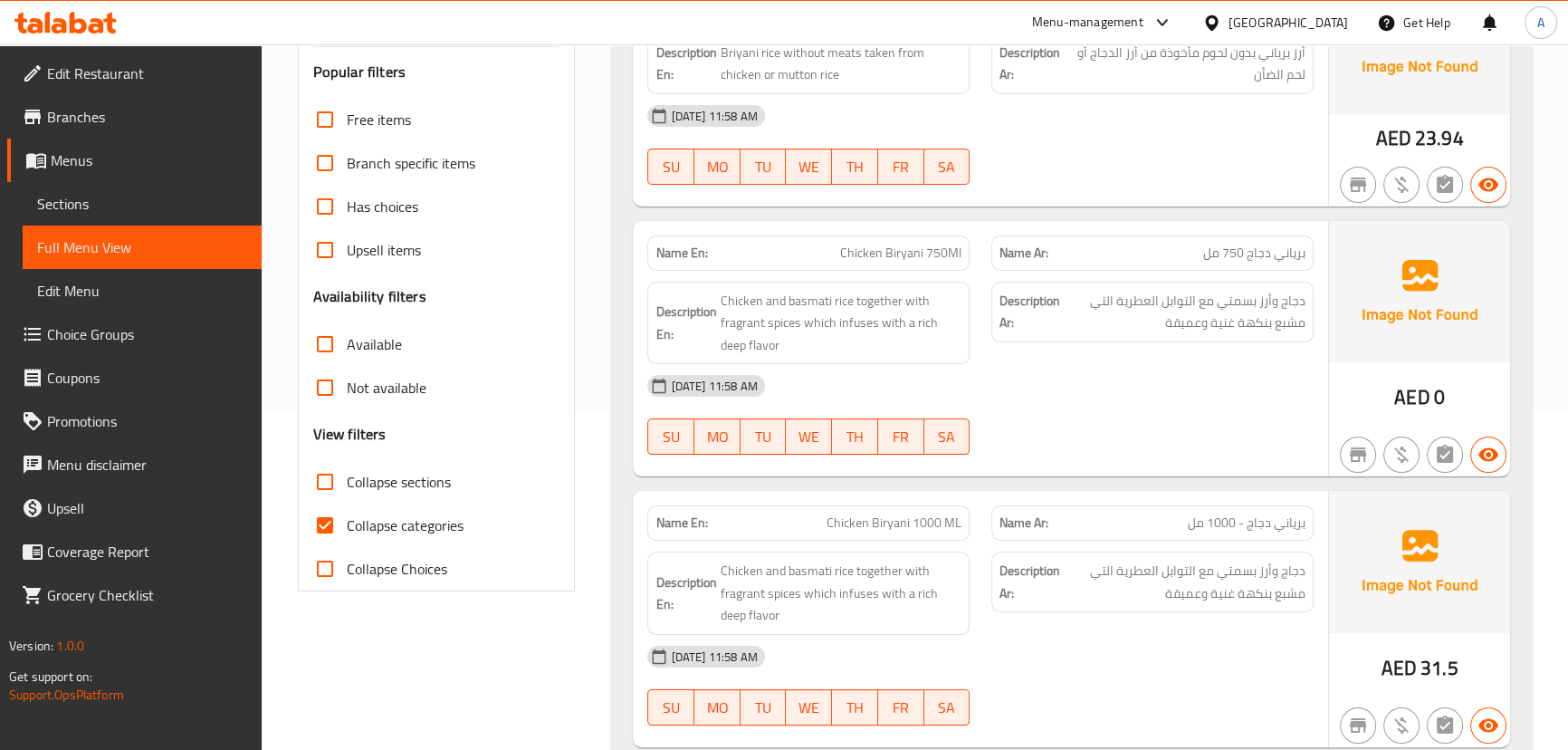
click at [1082, 399] on div "16-09-2025 11:58 AM" at bounding box center [980, 385] width 687 height 44
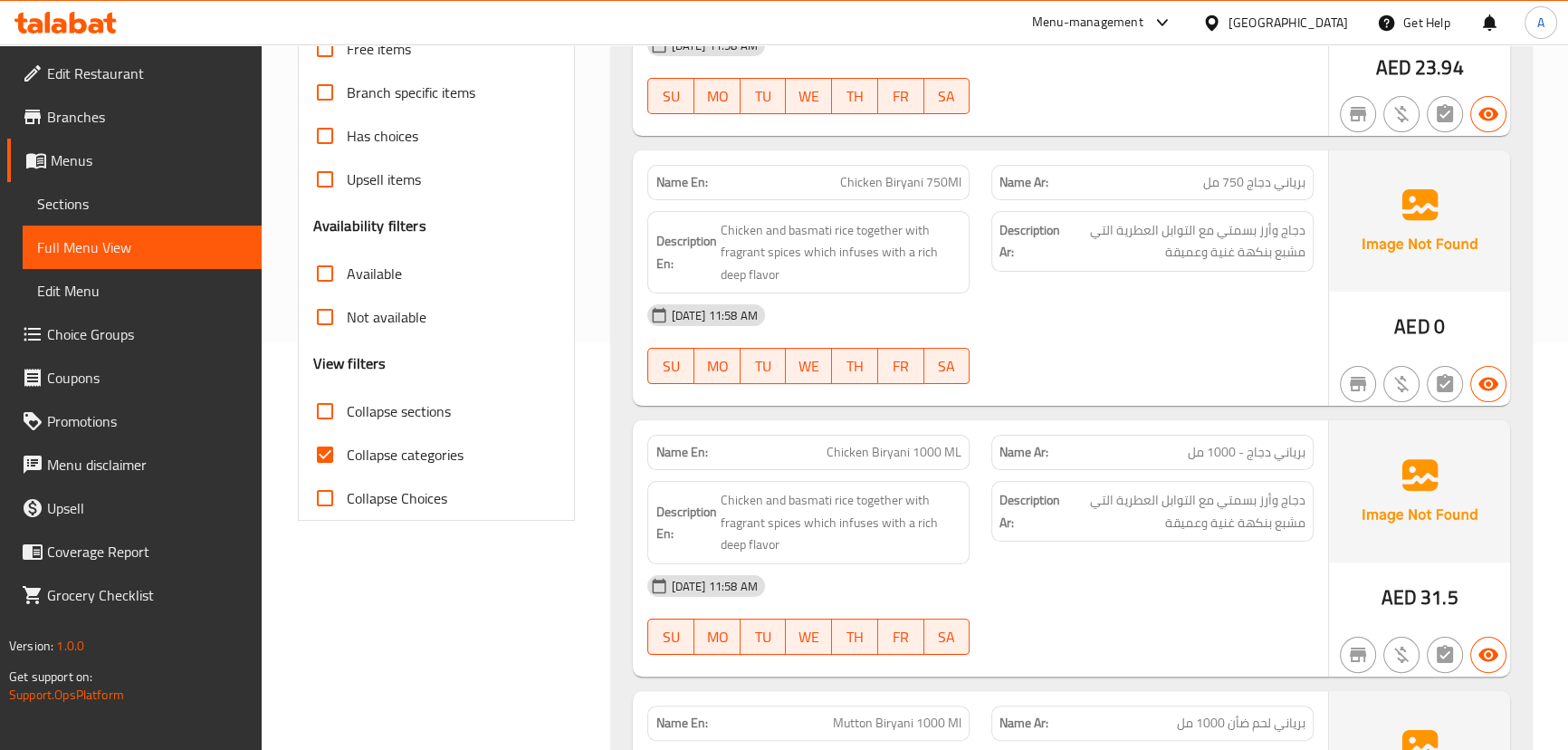
scroll to position [666, 0]
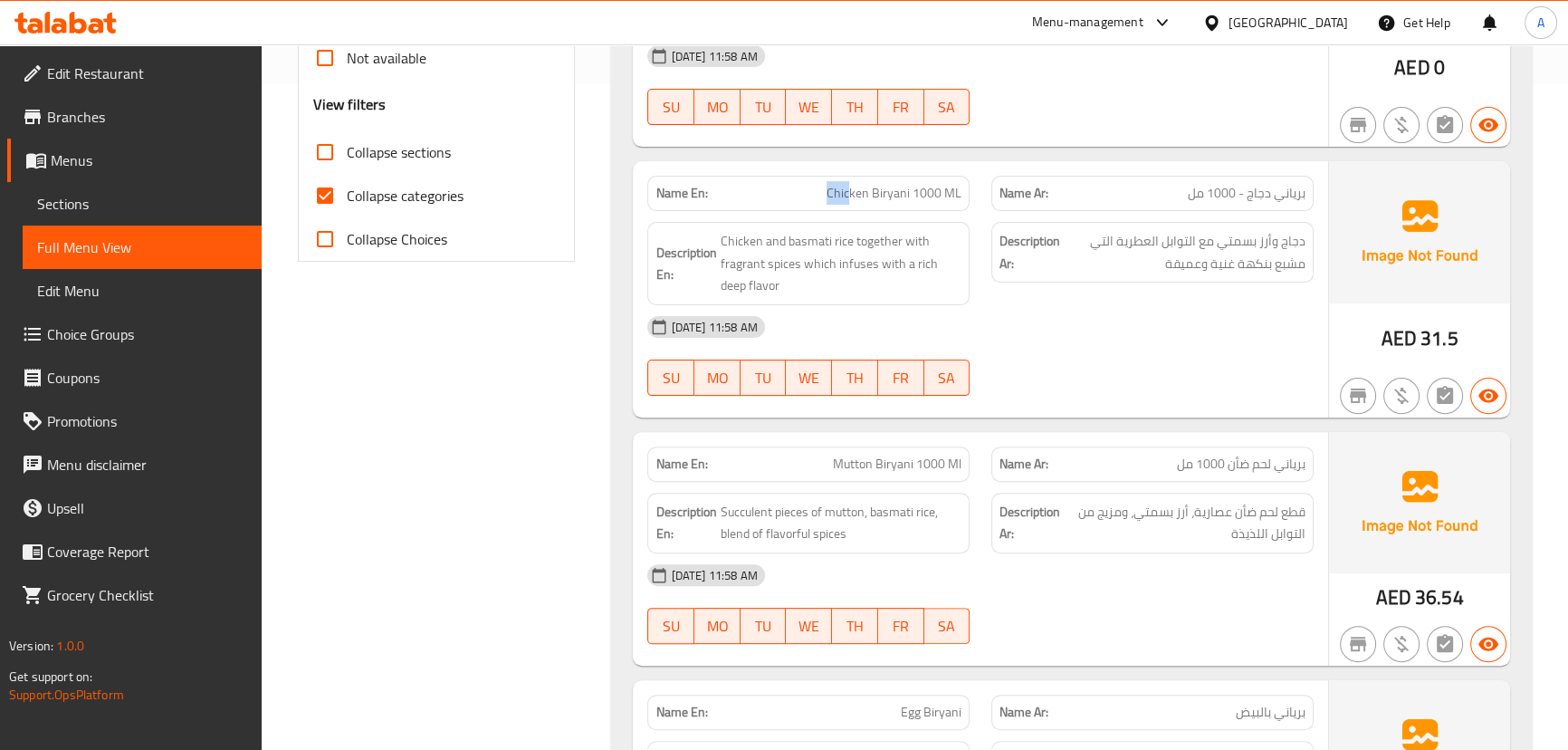
drag, startPoint x: 828, startPoint y: 192, endPoint x: 1049, endPoint y: 267, distance: 233.4
click at [989, 237] on div "Name En: Chicken Biryani 1000 ML Name Ar: برياني دجاج - 1000 مل Description En:…" at bounding box center [980, 290] width 694 height 256
click at [1084, 305] on div "16-09-2025 11:58 AM" at bounding box center [980, 327] width 687 height 44
click at [351, 190] on span "Collapse categories" at bounding box center [405, 195] width 117 height 21
click at [347, 190] on input "Collapse categories" at bounding box center [325, 195] width 44 height 44
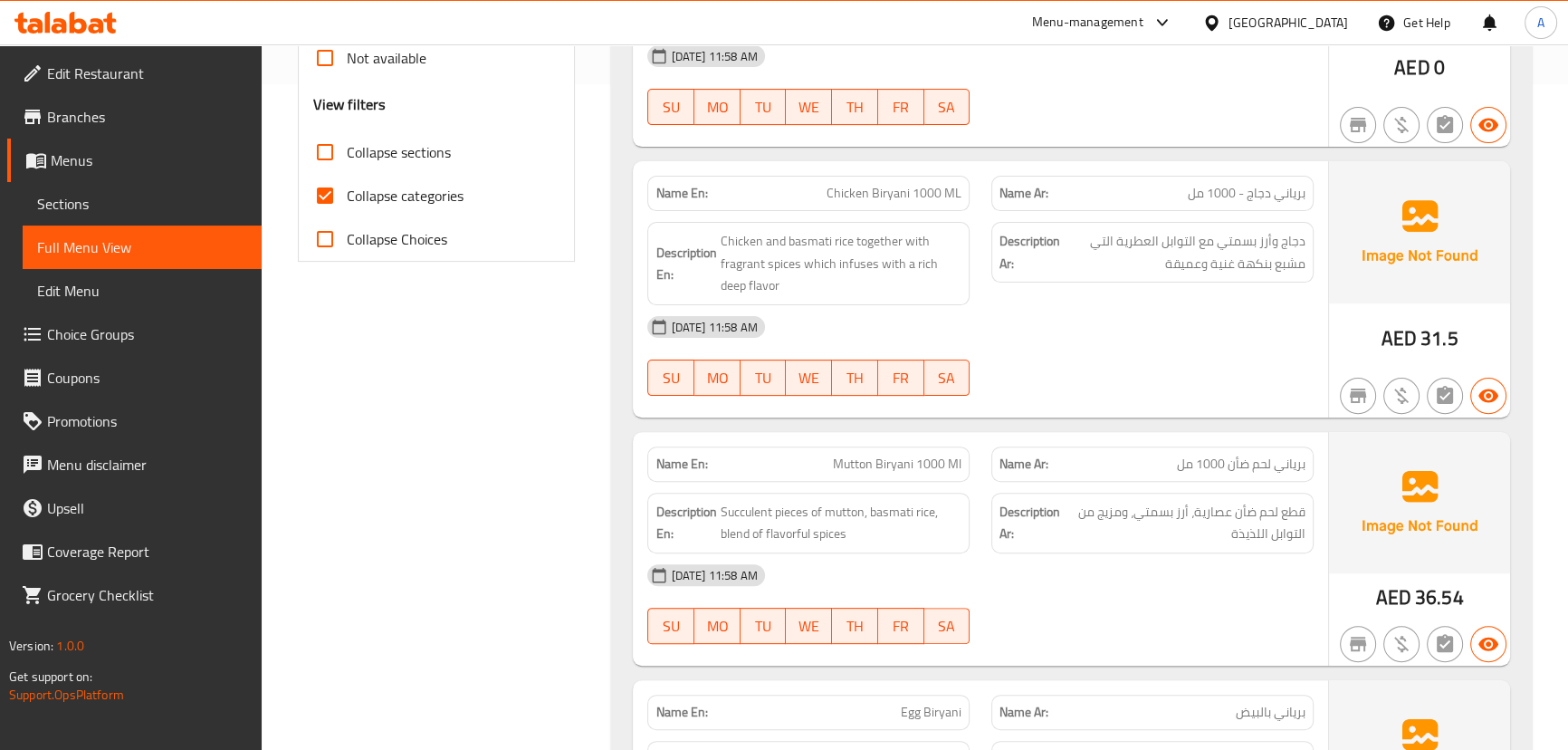
checkbox input "false"
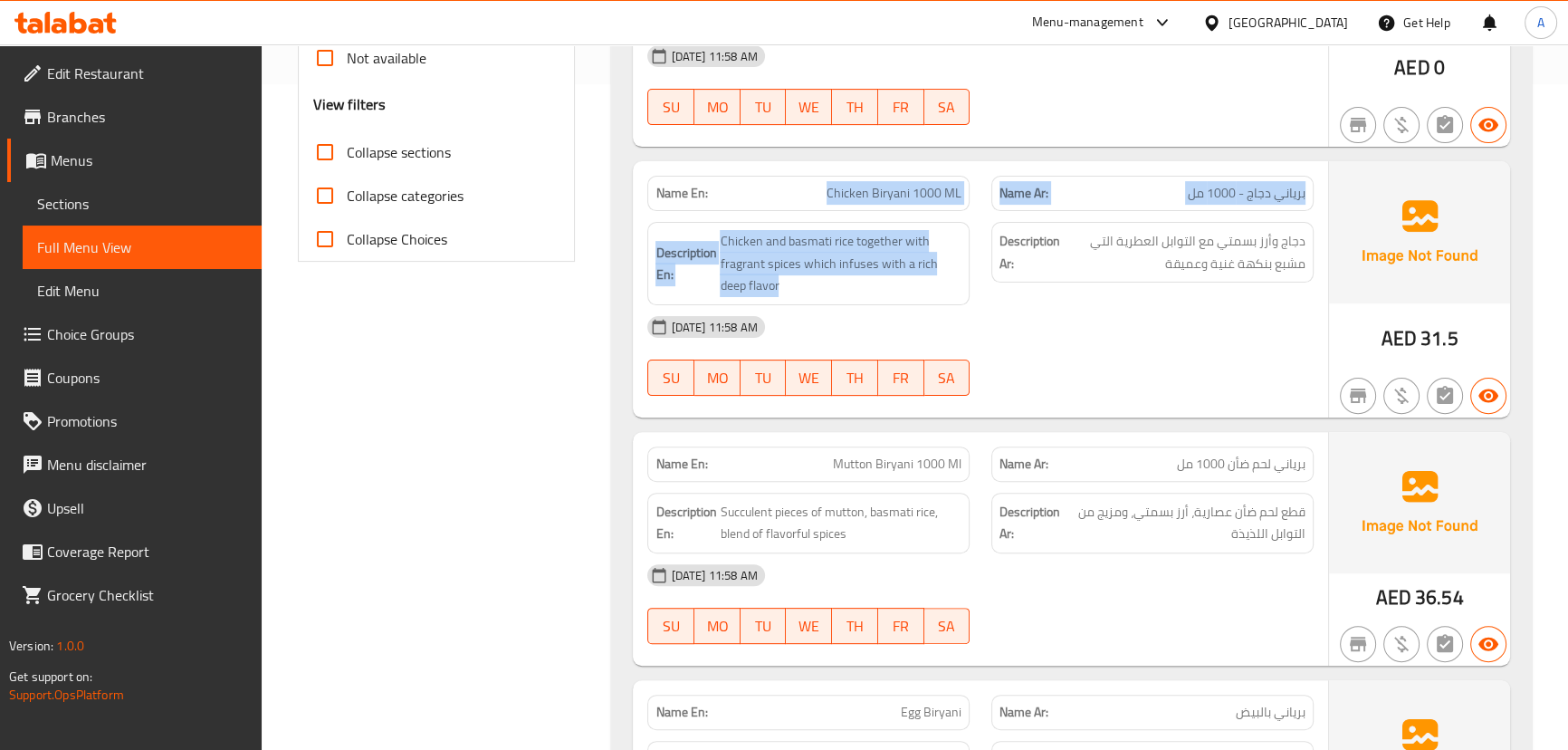
drag, startPoint x: 815, startPoint y: 207, endPoint x: 1140, endPoint y: 315, distance: 342.5
click at [1050, 266] on div "Name En: Chicken Biryani 1000 ML Name Ar: برياني دجاج - 1000 مل Description En:…" at bounding box center [980, 290] width 694 height 256
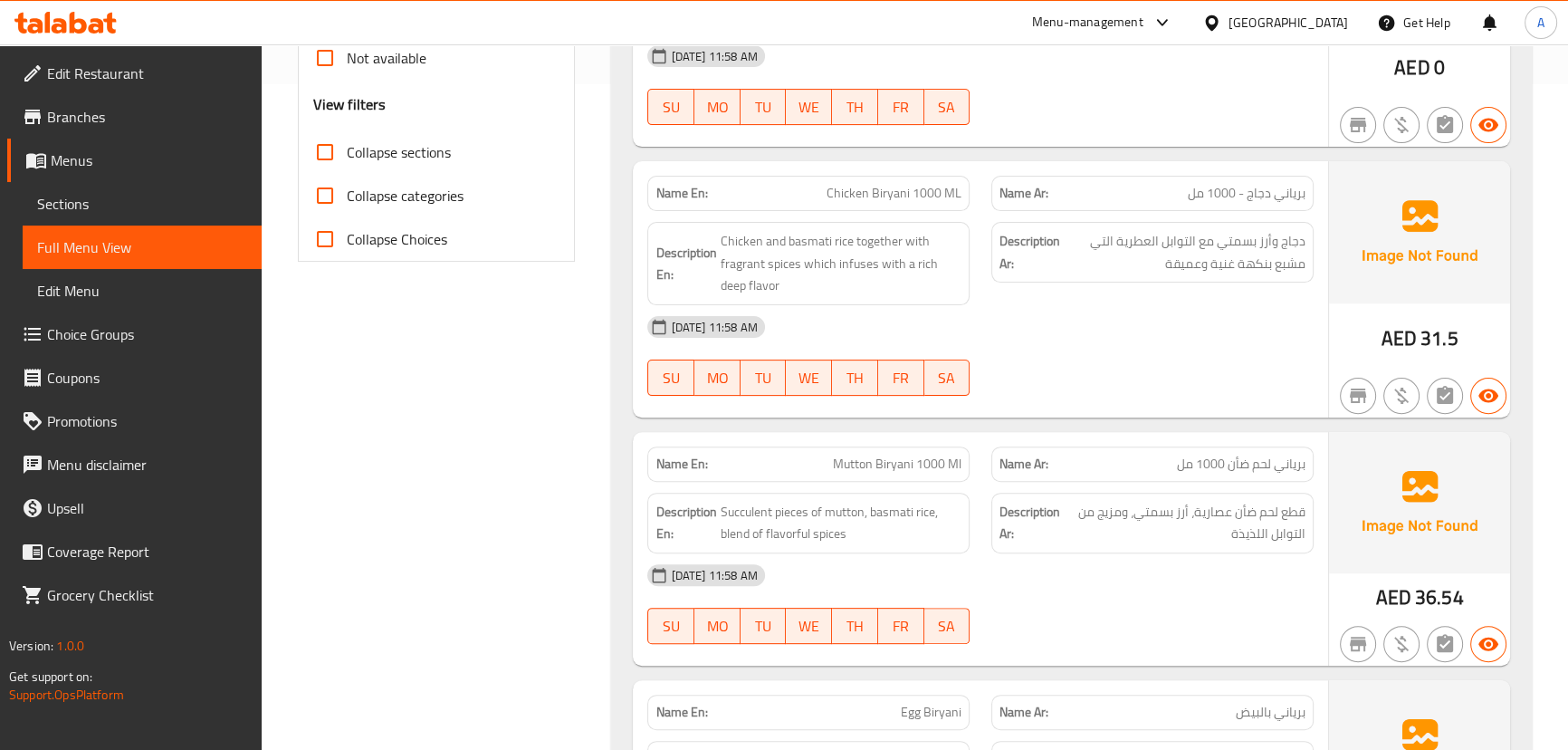
click at [1149, 328] on div "16-09-2025 11:58 AM" at bounding box center [980, 327] width 687 height 44
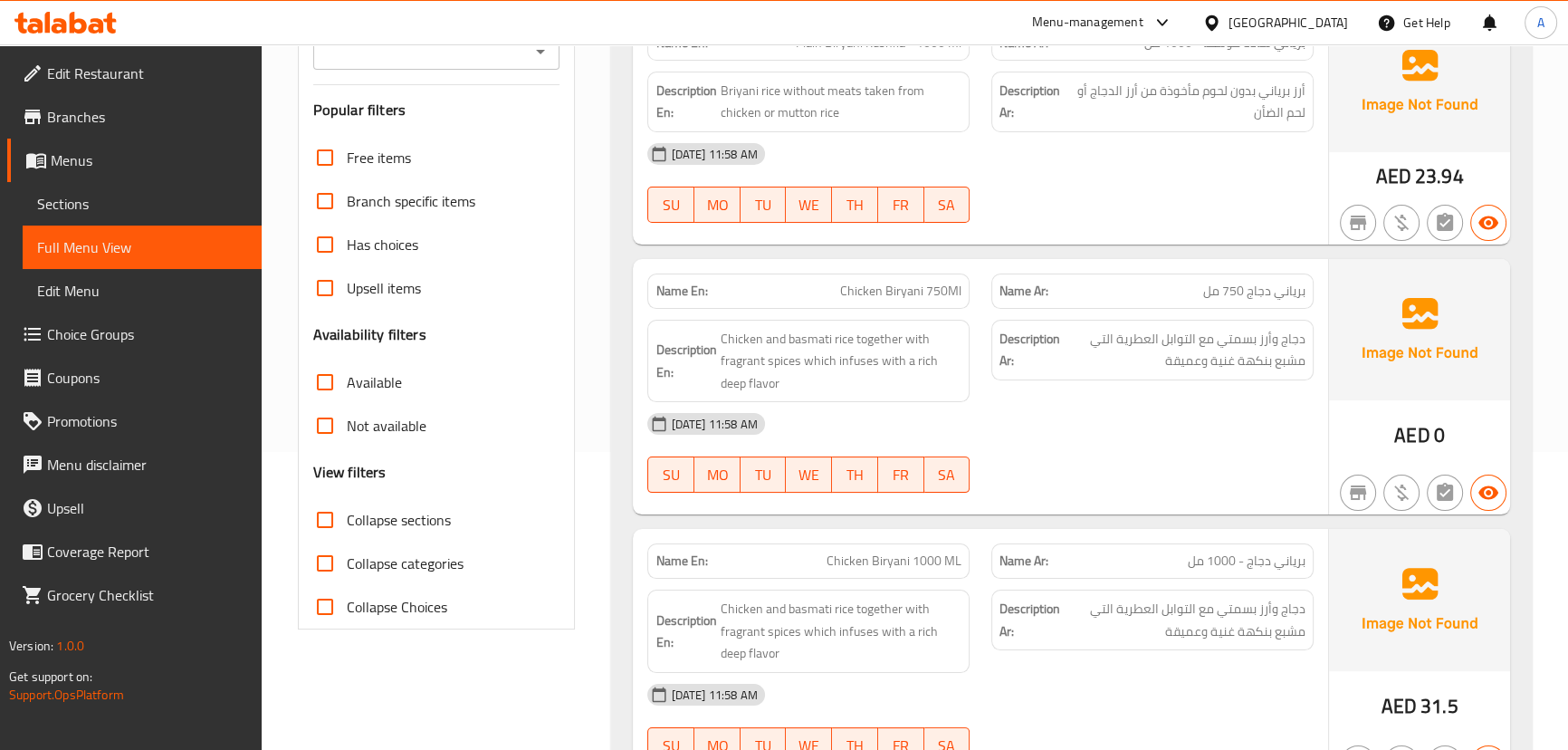
scroll to position [336, 0]
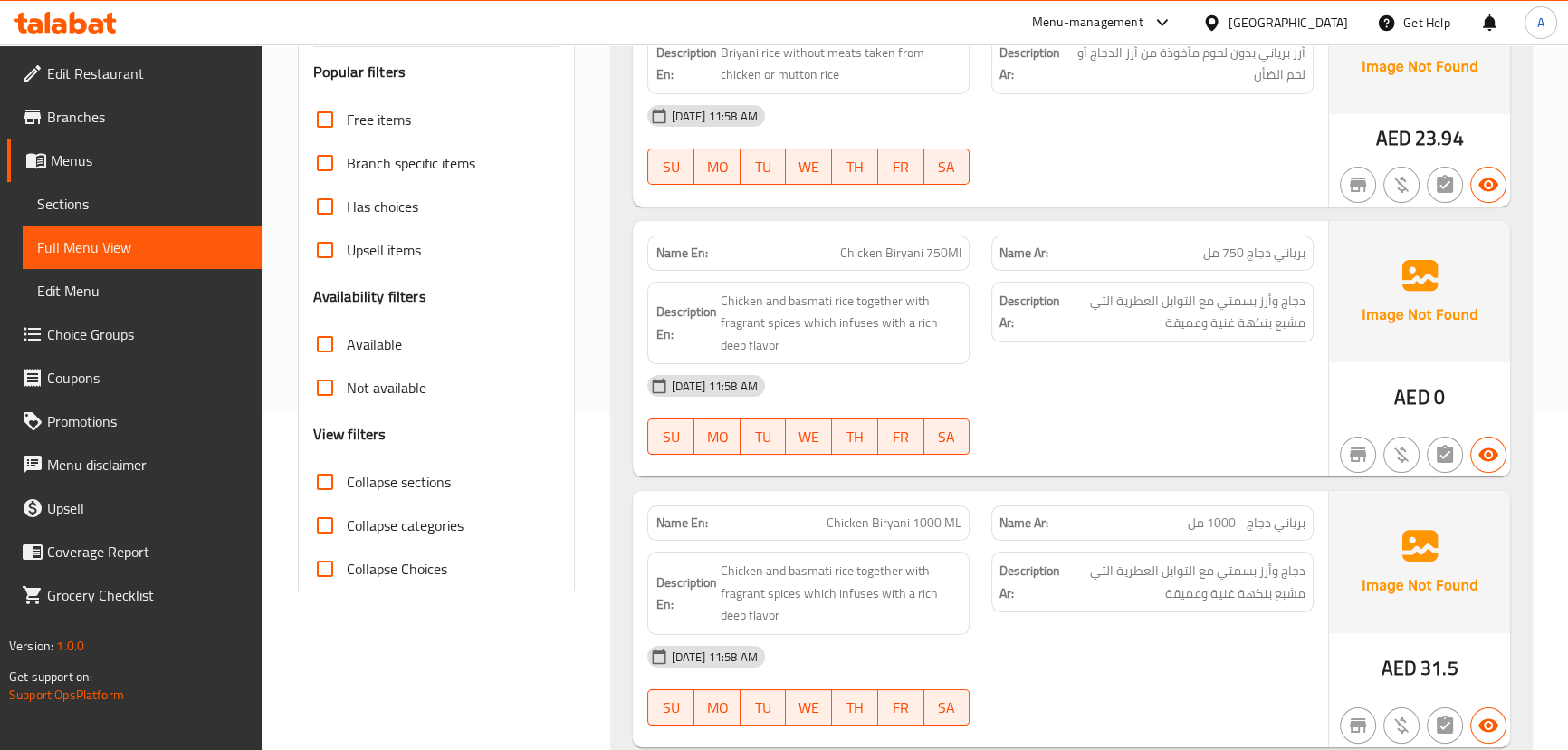
click at [869, 251] on span "Chicken Biryani 750Ml" at bounding box center [900, 252] width 122 height 19
drag, startPoint x: 869, startPoint y: 251, endPoint x: 945, endPoint y: 256, distance: 76.2
click at [945, 256] on span "Chicken Biryani 750Ml" at bounding box center [900, 252] width 122 height 19
copy span "Chicken Biryani 750Ml"
click at [1112, 174] on div at bounding box center [1152, 184] width 344 height 21
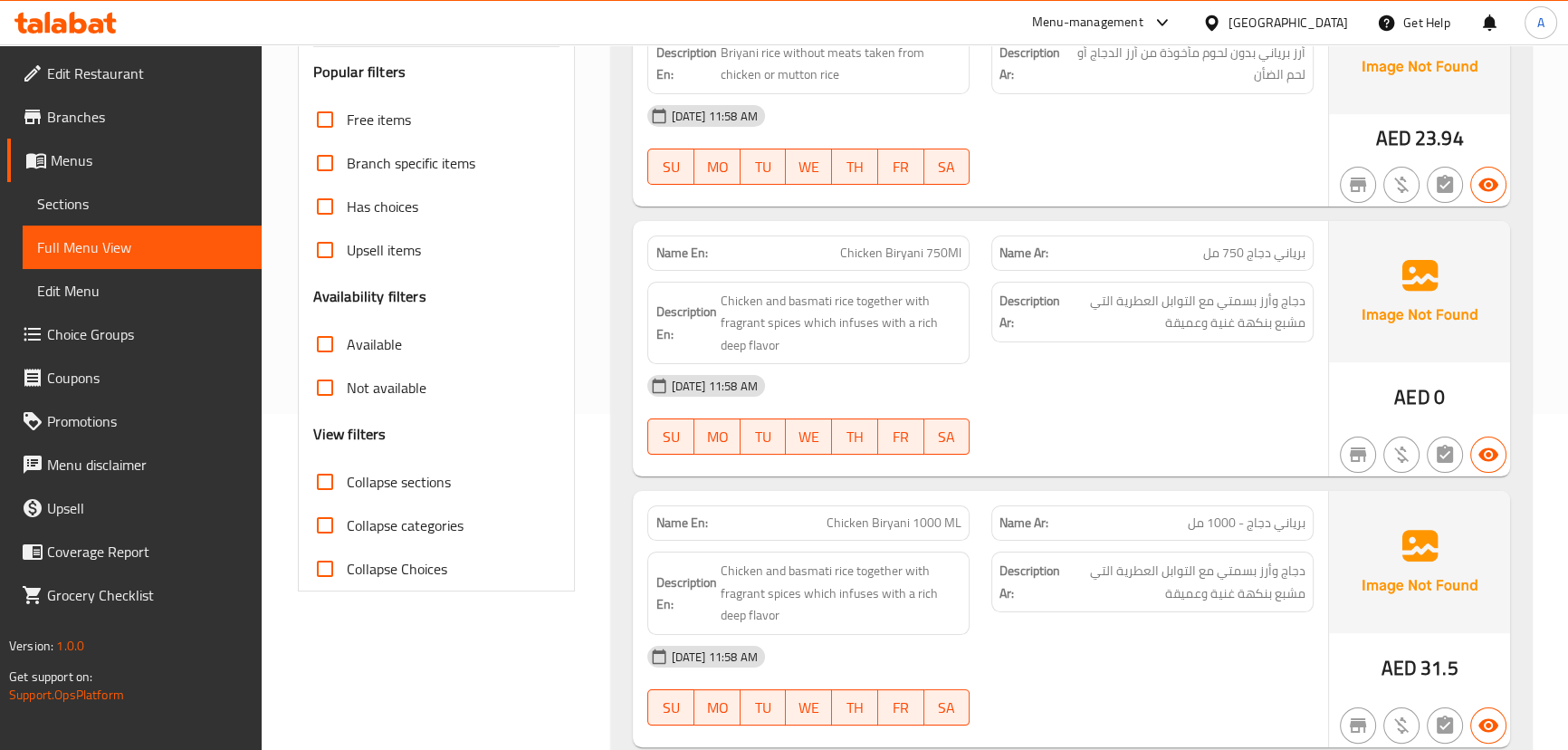
drag, startPoint x: 1426, startPoint y: 0, endPoint x: 583, endPoint y: 153, distance: 856.8
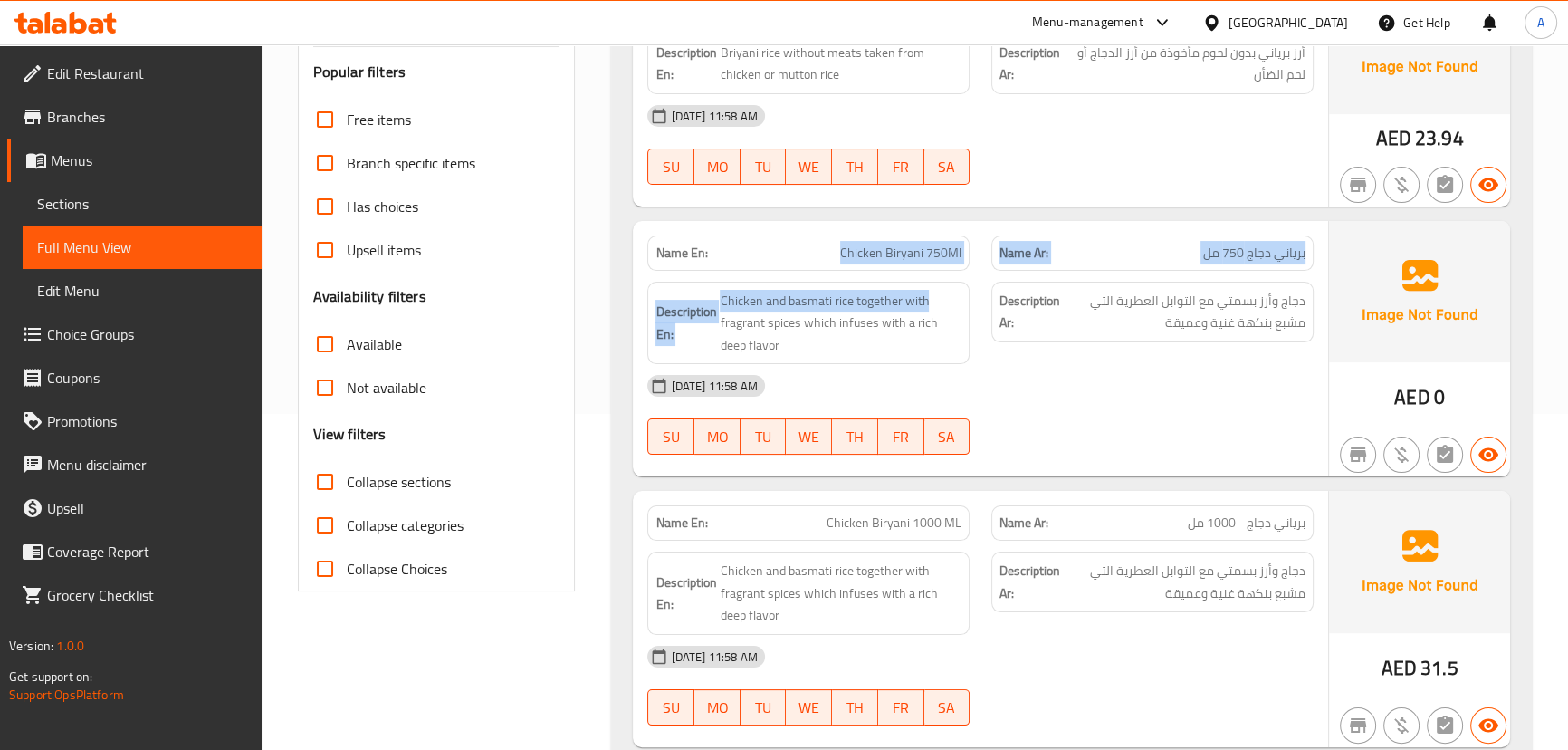
drag, startPoint x: 817, startPoint y: 256, endPoint x: 946, endPoint y: 272, distance: 130.0
click at [946, 272] on div "Name En: Chicken Biryani 750Ml Name Ar: برياني دجاج 750 مل Description En: Chic…" at bounding box center [980, 349] width 694 height 256
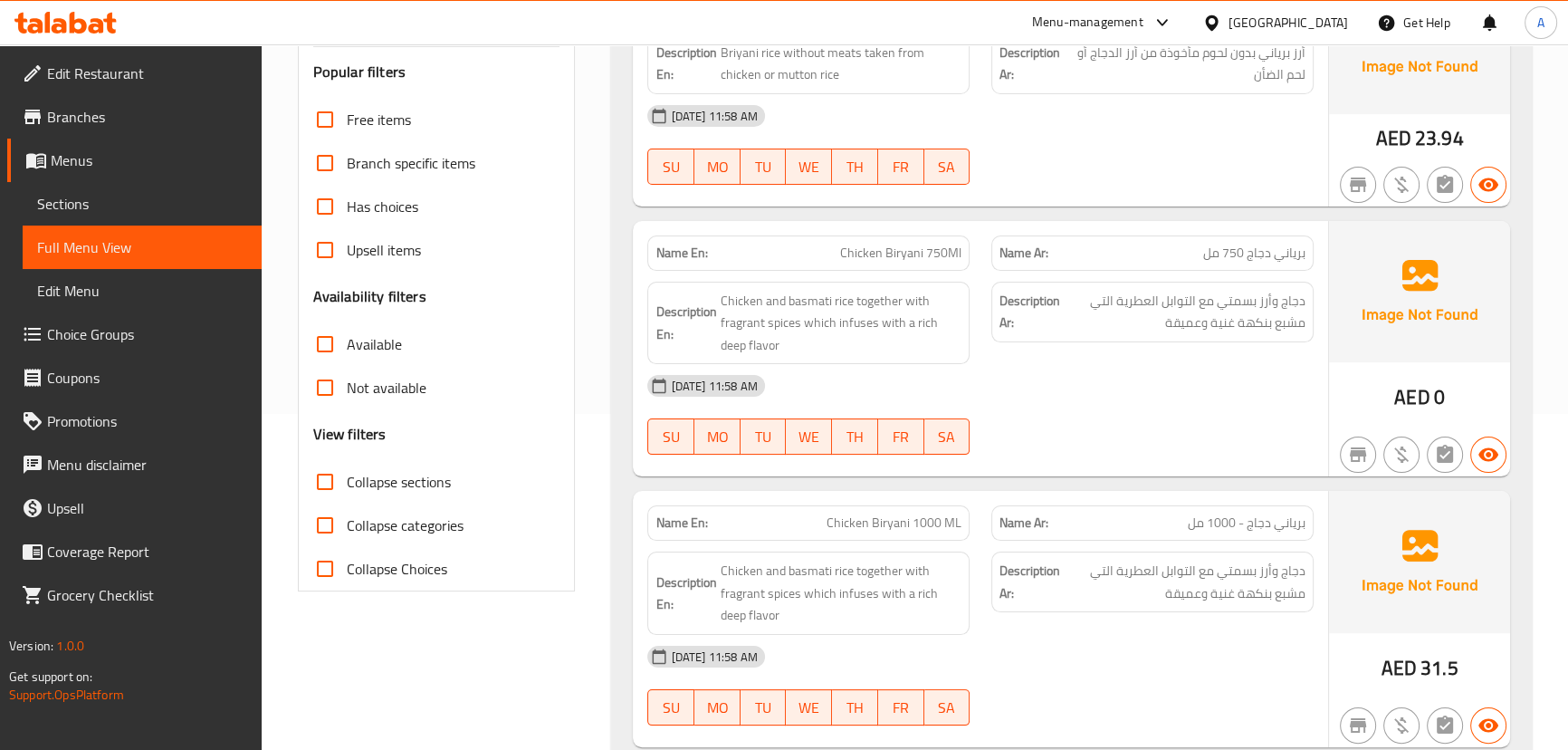
click at [1060, 376] on div "16-09-2025 11:58 AM" at bounding box center [980, 385] width 687 height 44
click at [865, 250] on span "Chicken Biryani 750Ml" at bounding box center [900, 252] width 122 height 19
drag, startPoint x: 865, startPoint y: 250, endPoint x: 937, endPoint y: 244, distance: 72.2
click at [937, 244] on span "Chicken Biryani 750Ml" at bounding box center [900, 252] width 122 height 19
copy span "Chicken Biryani 750Ml"
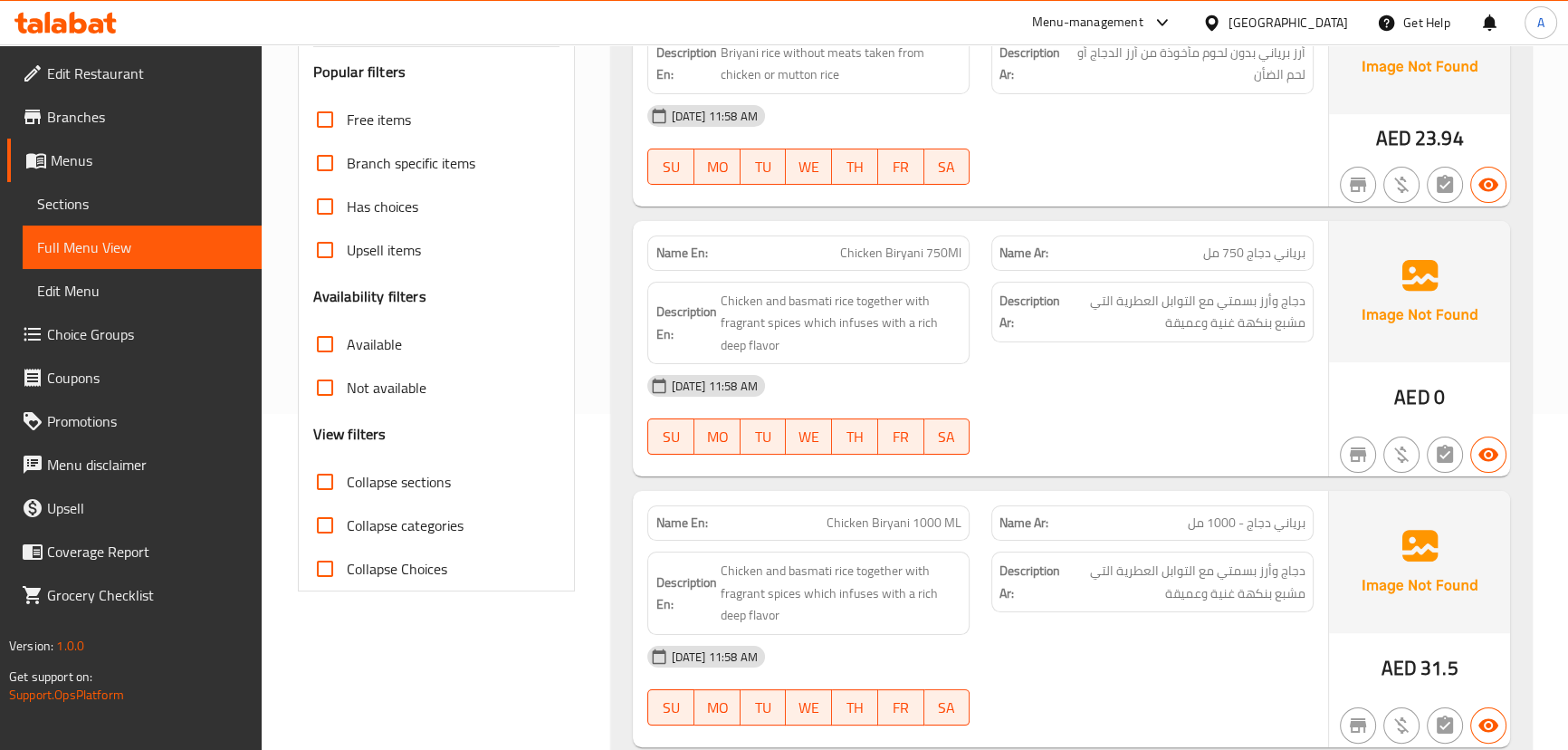
click at [1062, 430] on div "16-09-2025 11:58 AM SU MO TU WE TH FR SA" at bounding box center [980, 414] width 687 height 101
click at [856, 262] on span "Chicken Biryani 750Ml" at bounding box center [900, 252] width 122 height 19
drag, startPoint x: 856, startPoint y: 262, endPoint x: 960, endPoint y: 233, distance: 108.0
click at [960, 233] on div "Name En: Chicken Biryani 750Ml" at bounding box center [808, 252] width 344 height 57
copy span "Chicken Biryani 750Ml"
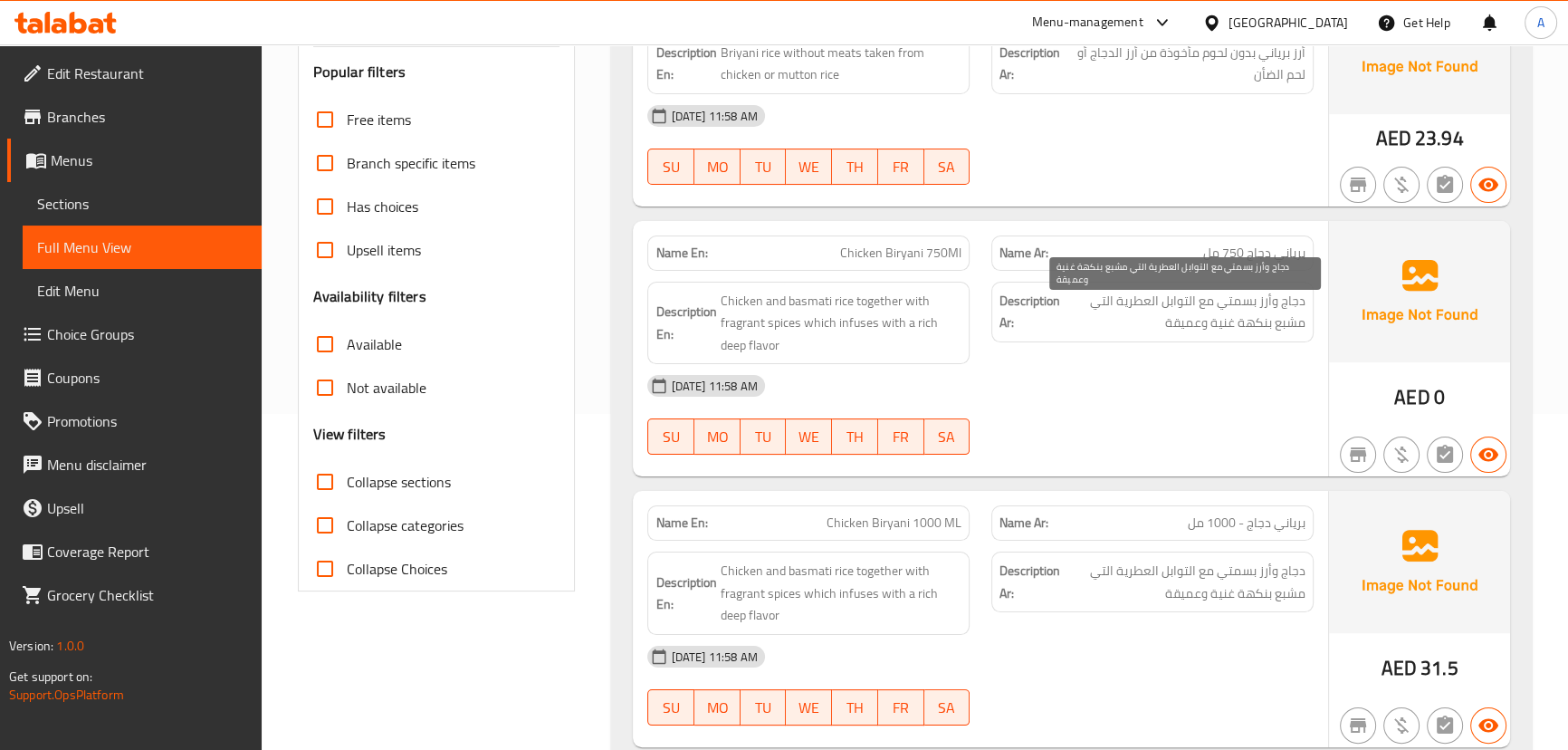
drag, startPoint x: 1159, startPoint y: 295, endPoint x: 1140, endPoint y: 389, distance: 95.9
click at [1158, 306] on span "دجاج وأرز بسمتي مع التوابل العطرية التي مشبع بنكهة غنية وعميقة" at bounding box center [1184, 312] width 241 height 45
click at [1139, 394] on div "16-09-2025 11:58 AM" at bounding box center [980, 385] width 687 height 44
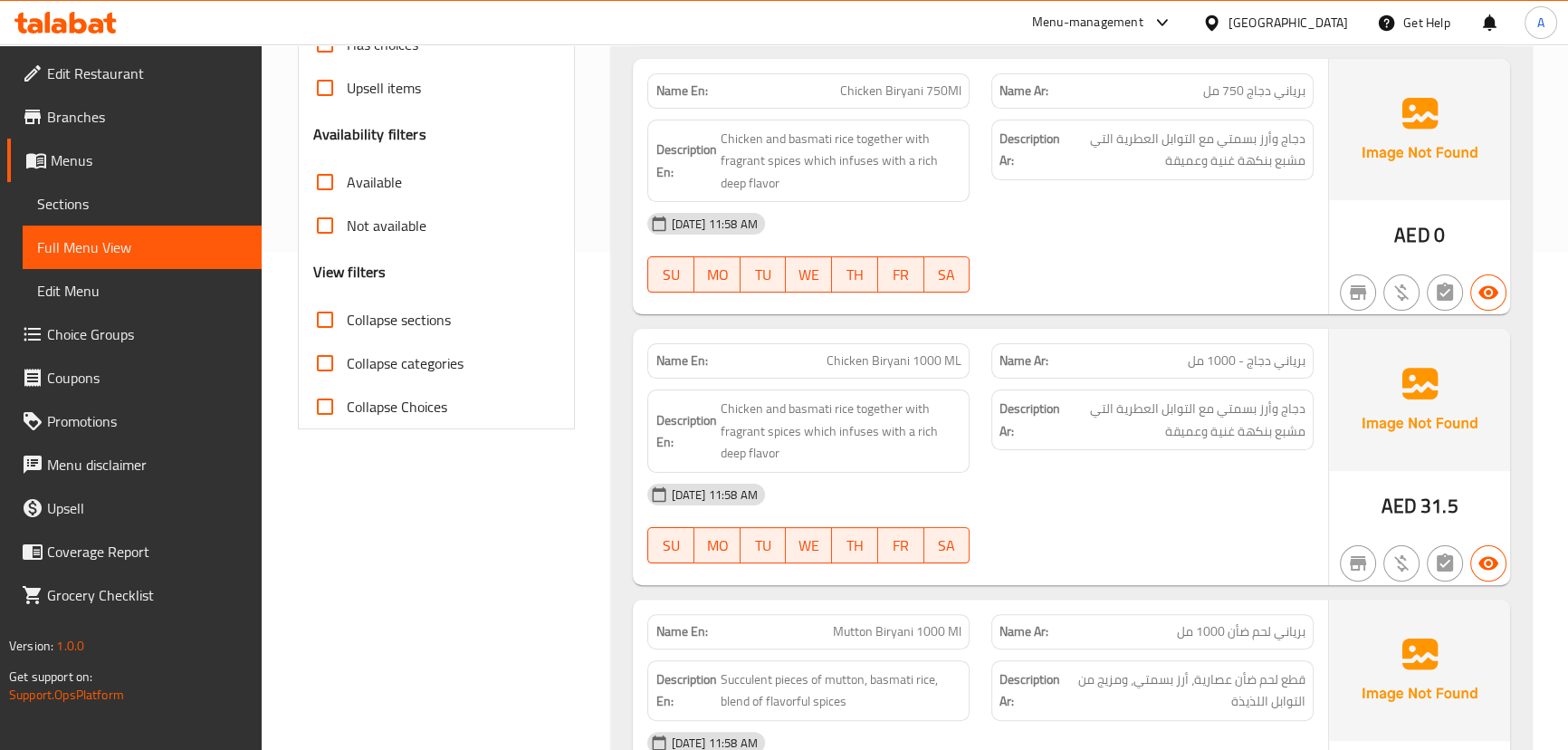
scroll to position [583, 0]
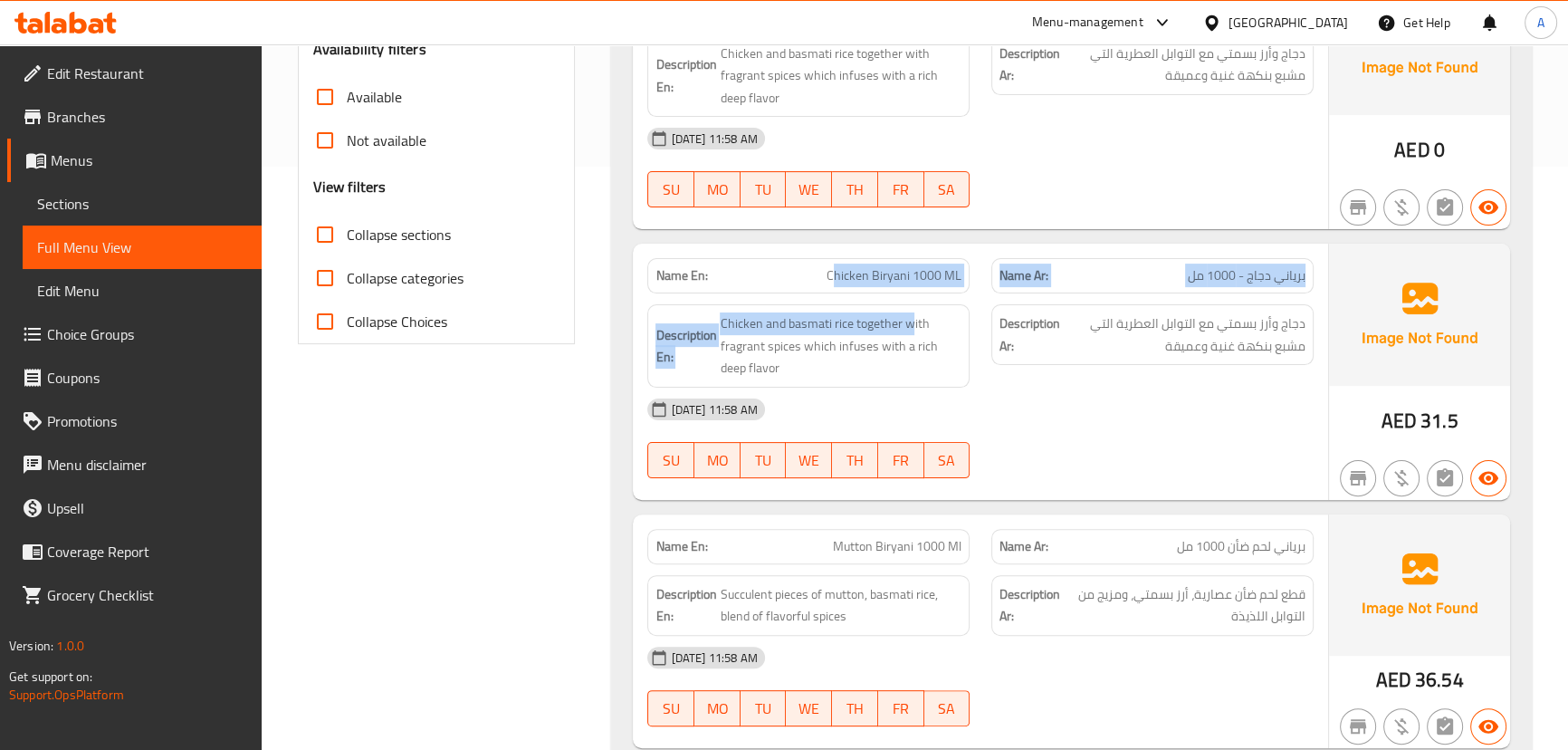
click at [957, 312] on div "Name En: Chicken Biryani 1000 ML Name Ar: برياني دجاج - 1000 مل Description En:…" at bounding box center [980, 371] width 694 height 256
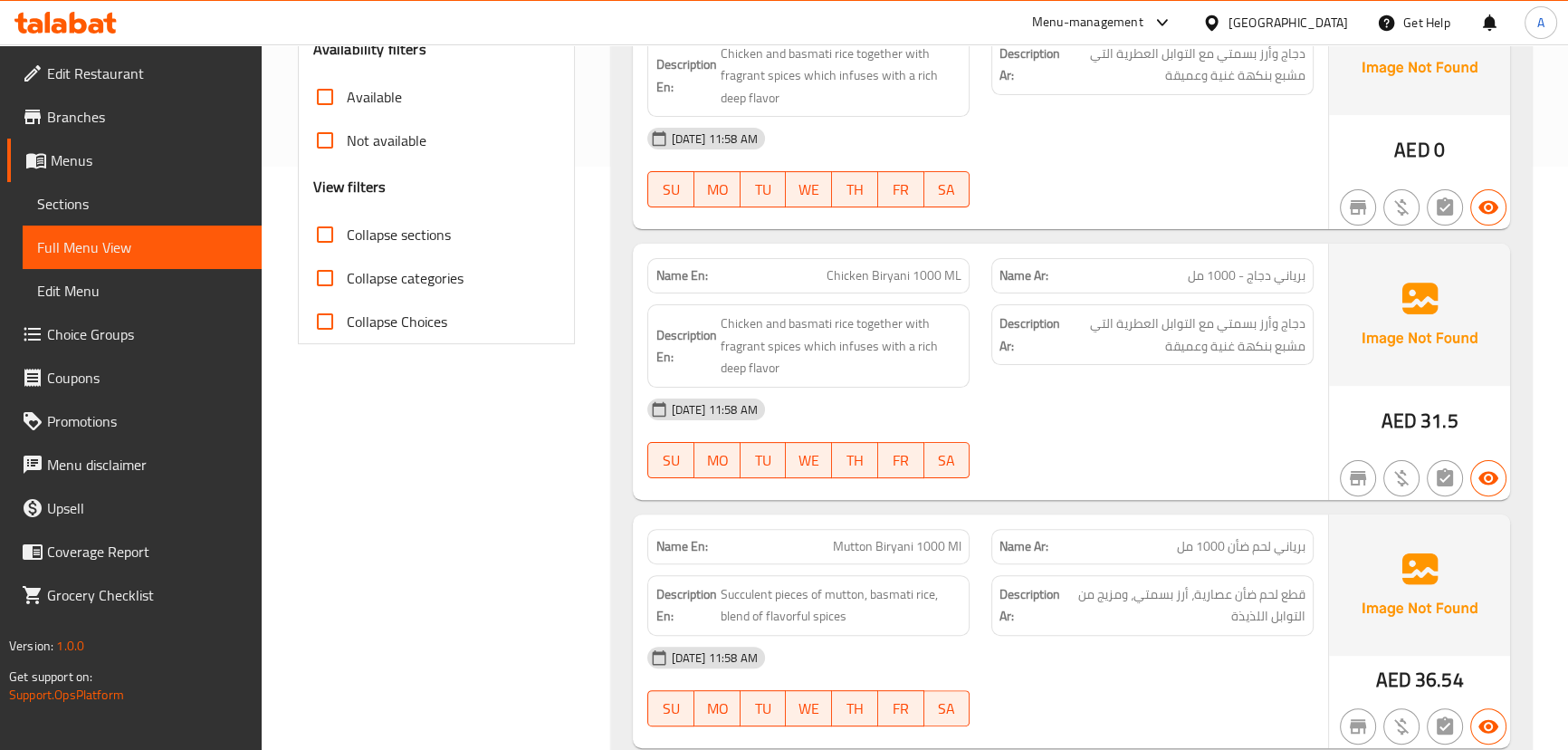
drag, startPoint x: 1090, startPoint y: 424, endPoint x: 1059, endPoint y: 407, distance: 35.4
click at [1091, 431] on div "16-09-2025 11:58 AM SU MO TU WE TH FR SA" at bounding box center [980, 438] width 687 height 101
drag, startPoint x: 1260, startPoint y: 274, endPoint x: 867, endPoint y: 278, distance: 393.0
click at [867, 278] on div "Name En: Chicken Biryani 1000 ML Name Ar: برياني دجاج - 1000 مل" at bounding box center [980, 275] width 687 height 57
click at [1104, 380] on div "Description Ar: دجاج وأرز بسمتي مع التوابل العطرية التي مشبع بنكهة غنية وعميقة" at bounding box center [1152, 345] width 344 height 105
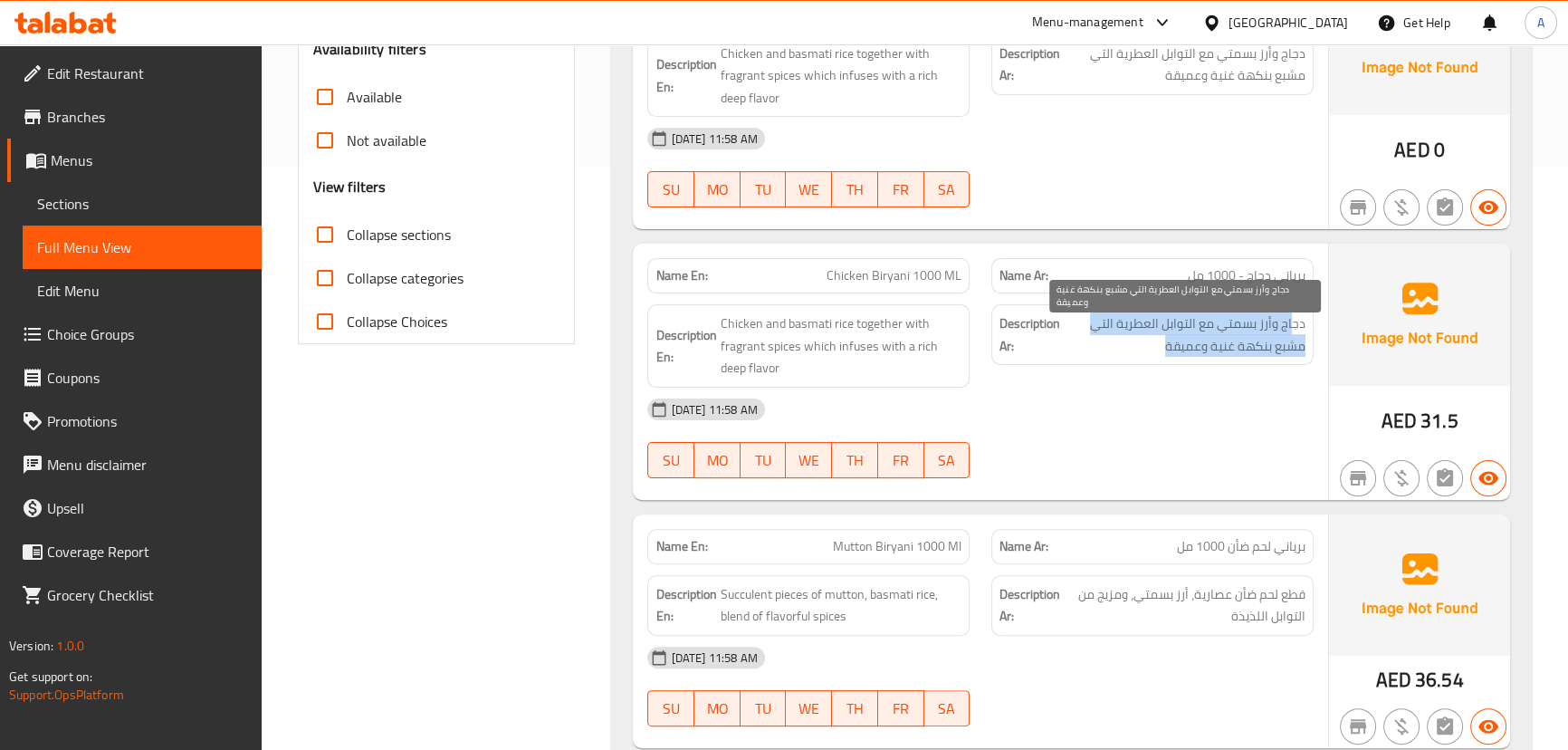
drag, startPoint x: 1291, startPoint y: 317, endPoint x: 1091, endPoint y: 339, distance: 201.2
click at [1091, 339] on span "دجاج وأرز بسمتي مع التوابل العطرية التي مشبع بنكهة غنية وعميقة" at bounding box center [1184, 335] width 241 height 45
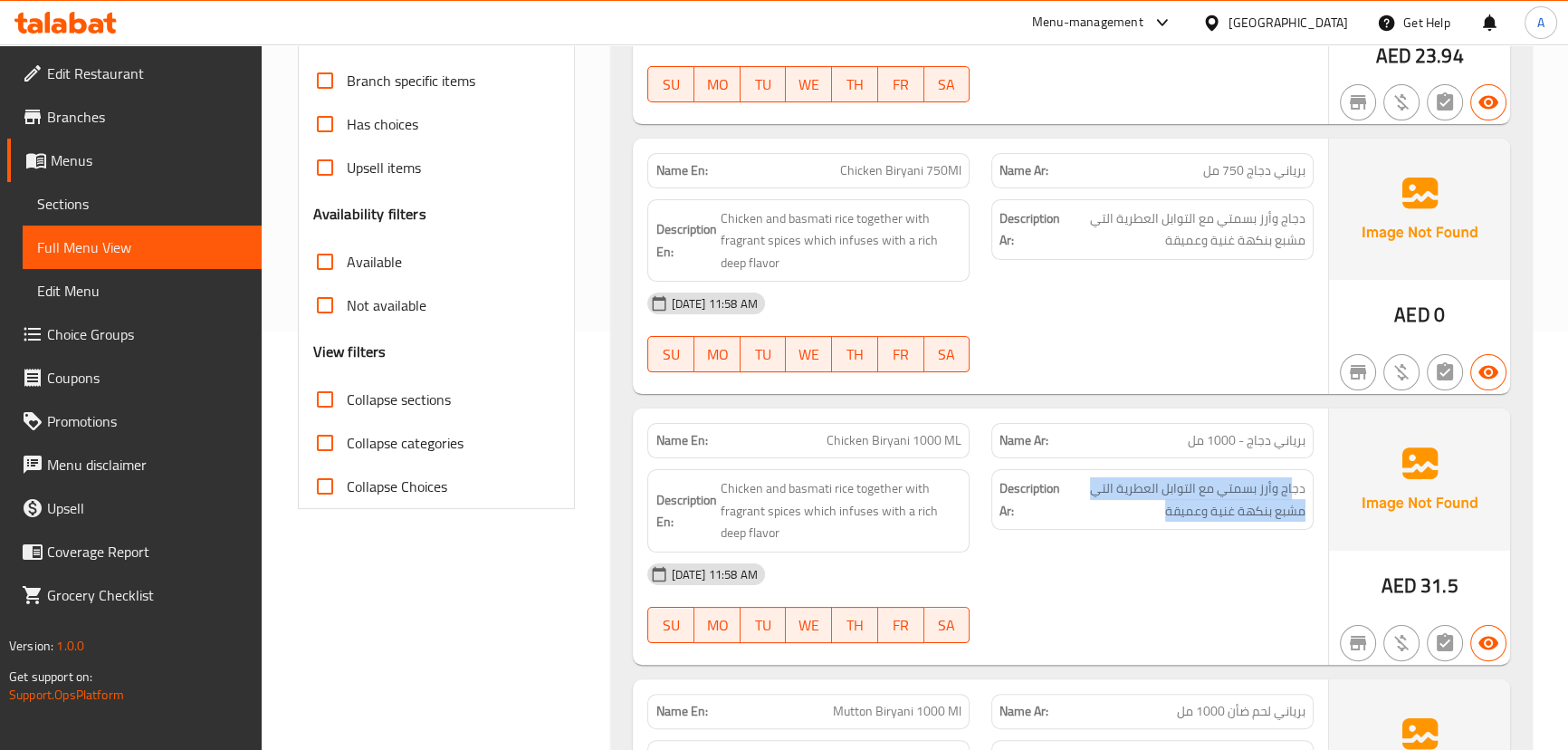
scroll to position [831, 0]
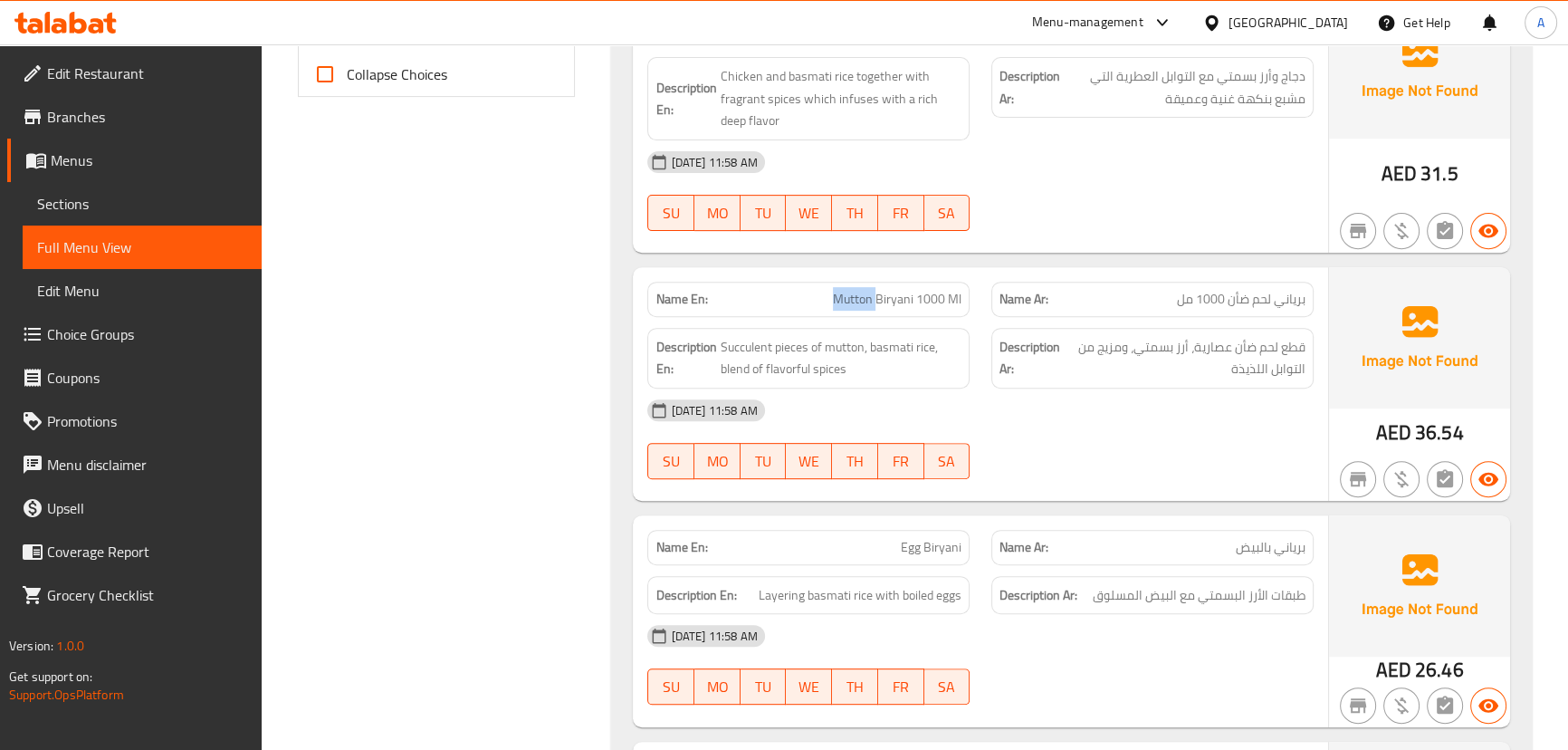
drag, startPoint x: 928, startPoint y: 306, endPoint x: 1074, endPoint y: 373, distance: 160.6
click at [1014, 338] on div "Name En: Mutton Biryani 1000 Ml Name Ar: برياني لحم ضأن 1000 مل Description En:…" at bounding box center [980, 384] width 694 height 234
click at [1146, 428] on div "16-09-2025 11:58 AM" at bounding box center [980, 410] width 687 height 44
drag, startPoint x: 1296, startPoint y: 337, endPoint x: 1256, endPoint y: 350, distance: 42.1
click at [1272, 344] on span "قطع لحم ضأن عصارية، أرز بسمتي، ومزيج من التوابل اللذيذة" at bounding box center [1185, 358] width 241 height 45
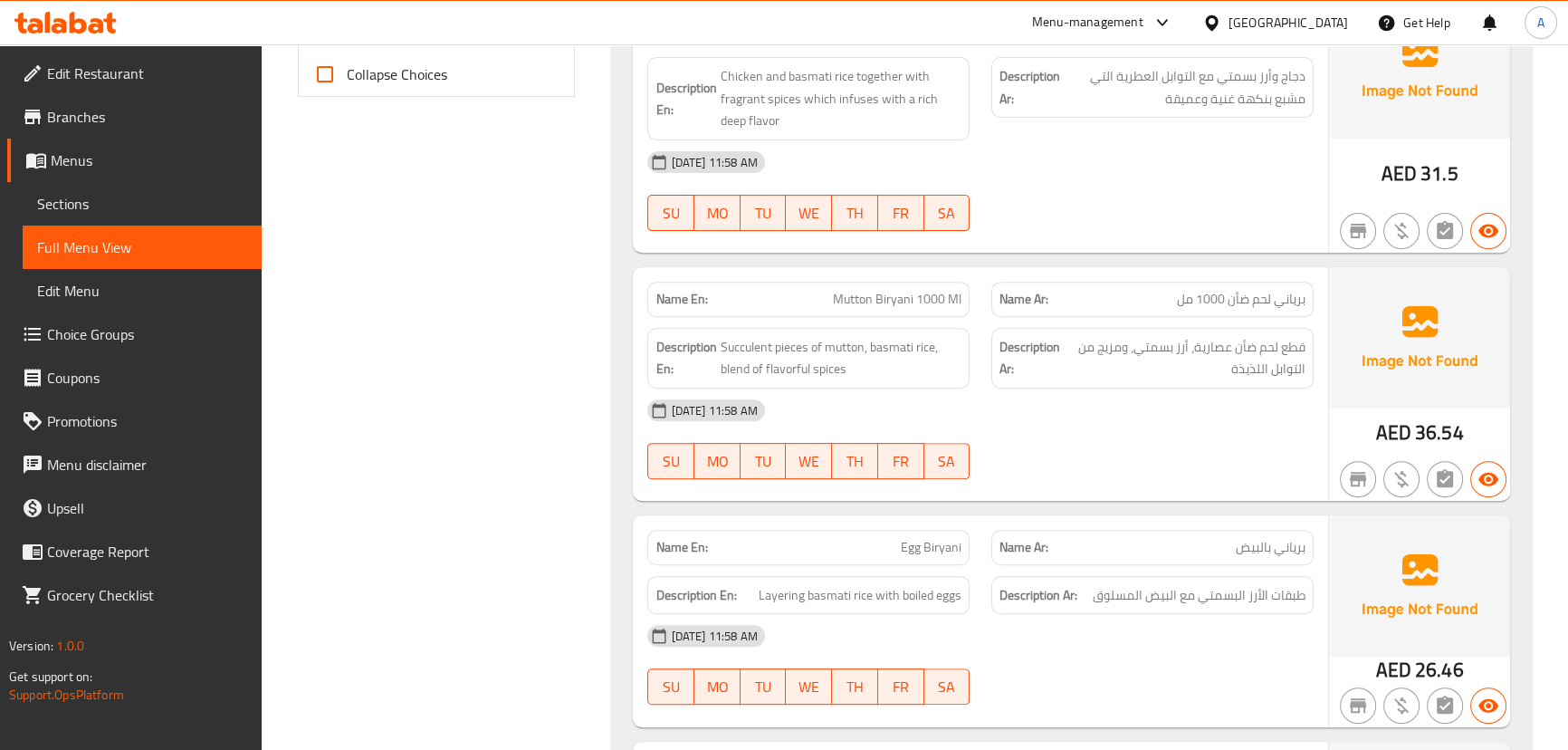
click at [1103, 420] on div "16-09-2025 11:58 AM" at bounding box center [980, 410] width 687 height 44
drag, startPoint x: 1286, startPoint y: 343, endPoint x: 1086, endPoint y: 343, distance: 200.0
click at [1086, 343] on span "قطع لحم ضأن عصارية، أرز بسمتي، ومزيج من التوابل اللذيذة" at bounding box center [1185, 358] width 241 height 45
click at [1180, 483] on div at bounding box center [1152, 478] width 344 height 21
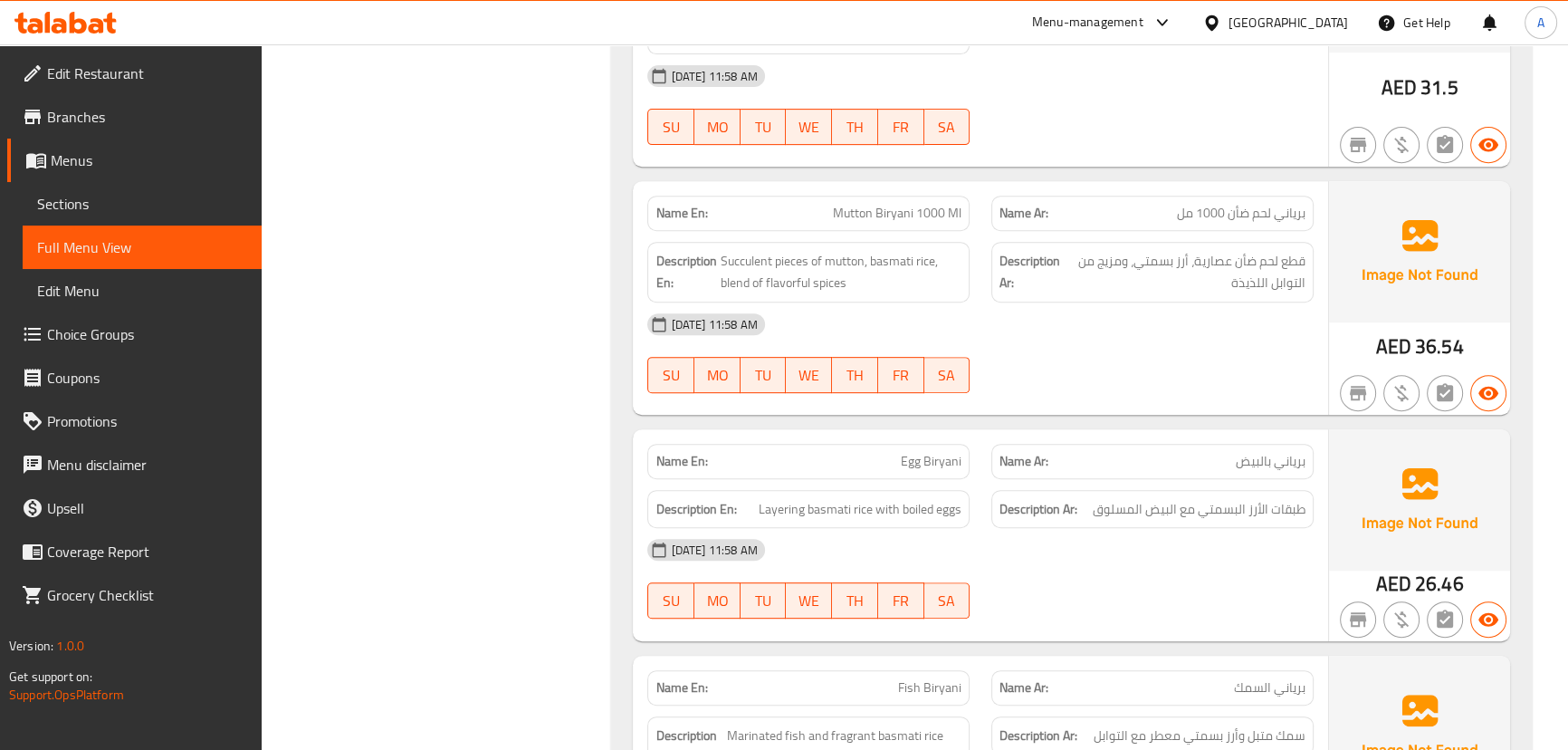
scroll to position [995, 0]
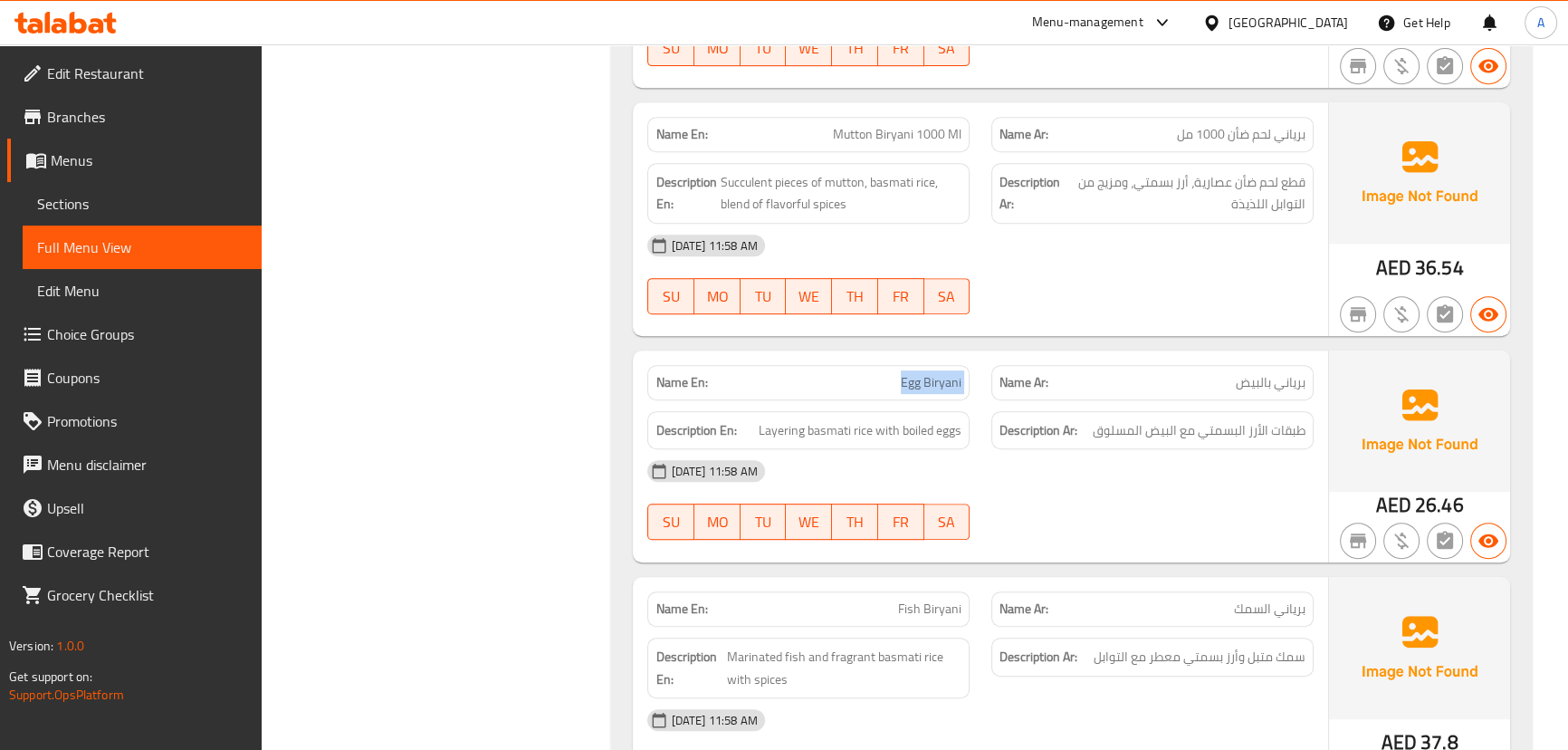
drag, startPoint x: 928, startPoint y: 390, endPoint x: 1068, endPoint y: 325, distance: 154.4
click at [994, 390] on div "Name En: Egg Biryani Name Ar: برياني بالبيض" at bounding box center [980, 381] width 687 height 57
click at [1069, 320] on div at bounding box center [1152, 314] width 344 height 21
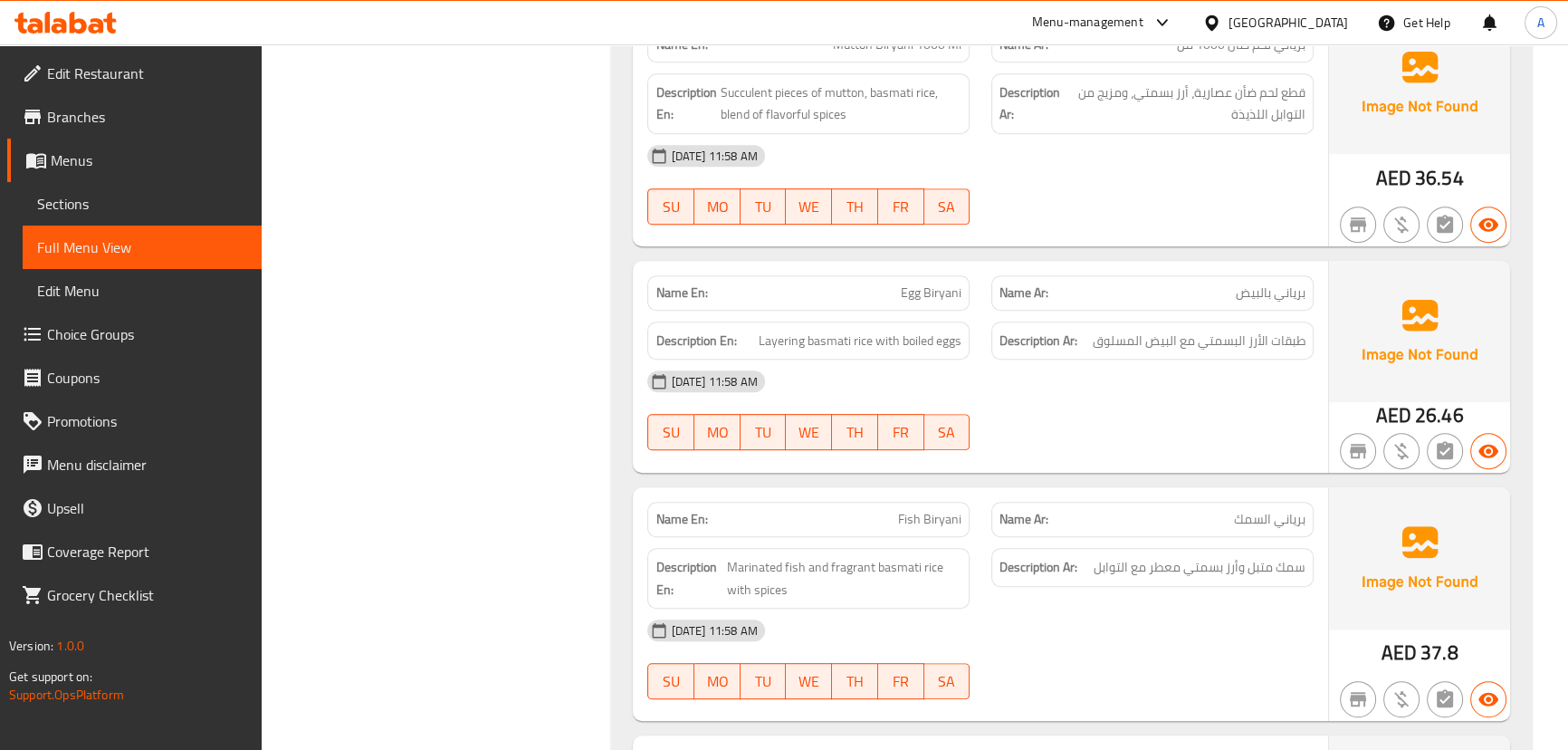
scroll to position [1242, 0]
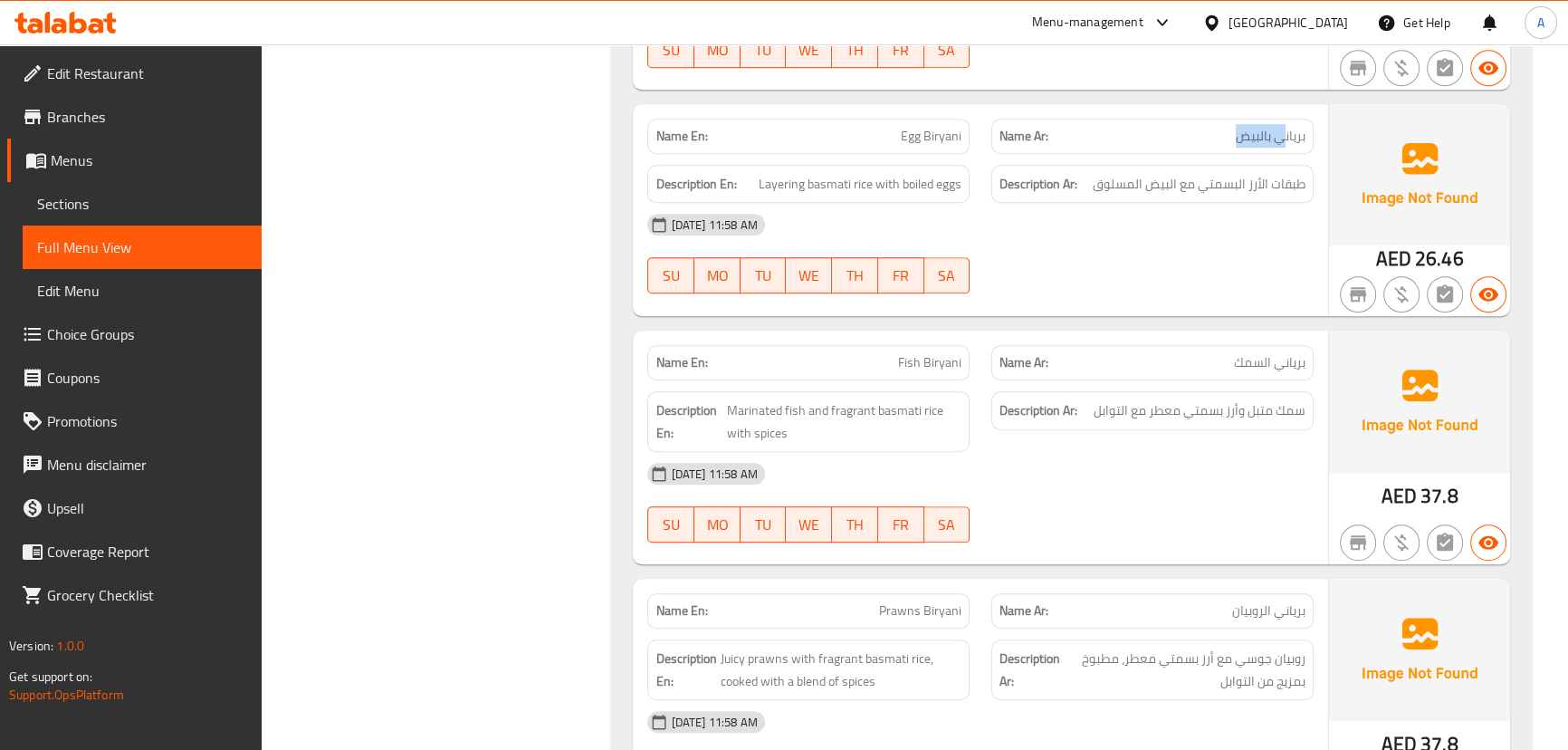
click at [1219, 147] on div "Name Ar: برياني بالبيض" at bounding box center [1151, 136] width 322 height 35
click at [1290, 278] on div "16-09-2025 11:58 AM SU MO TU WE TH FR SA" at bounding box center [980, 253] width 687 height 101
drag, startPoint x: 1288, startPoint y: 187, endPoint x: 1202, endPoint y: 187, distance: 86.0
click at [1202, 187] on span "طبقات الأرز البسمتي مع البيض المسلوق" at bounding box center [1199, 184] width 212 height 22
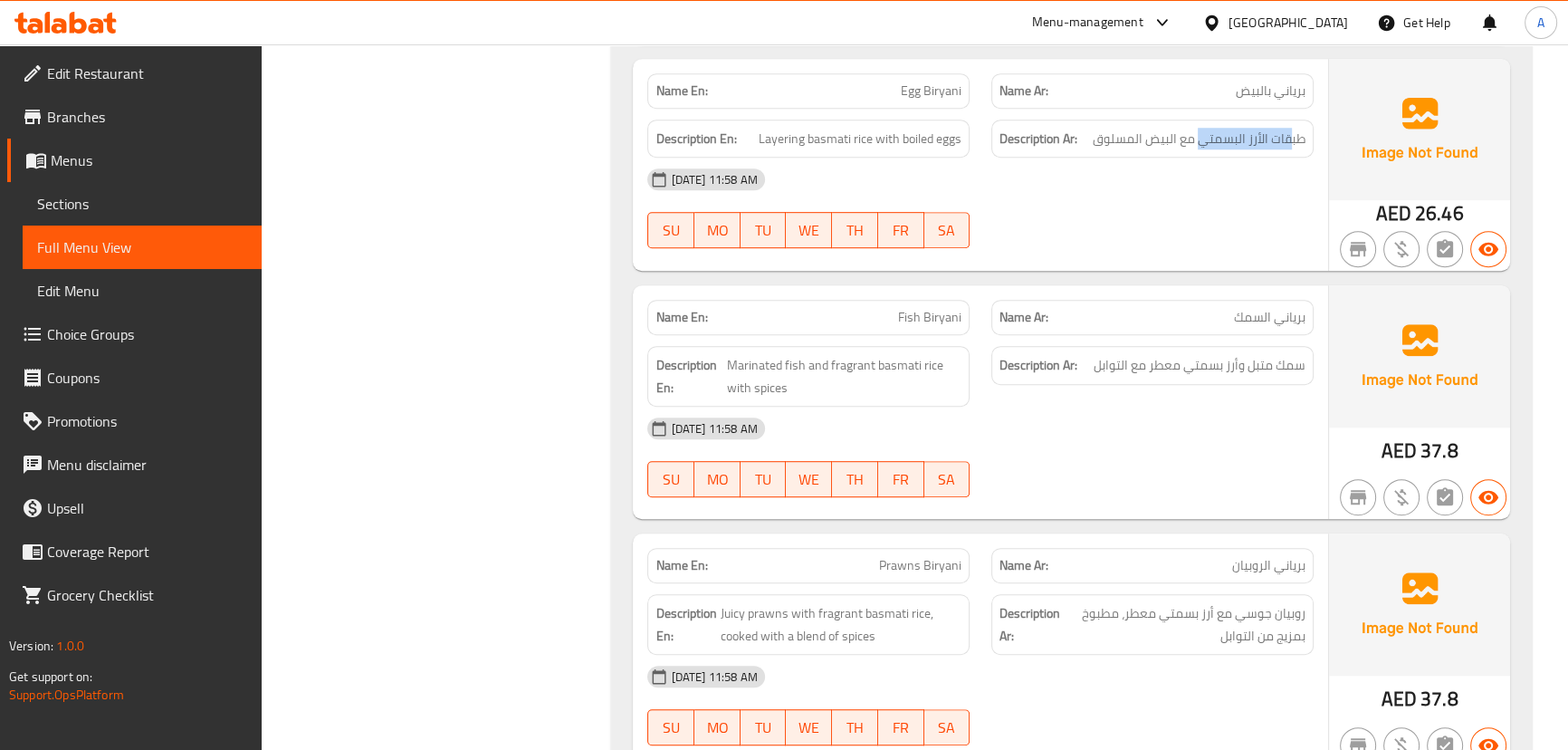
scroll to position [1324, 0]
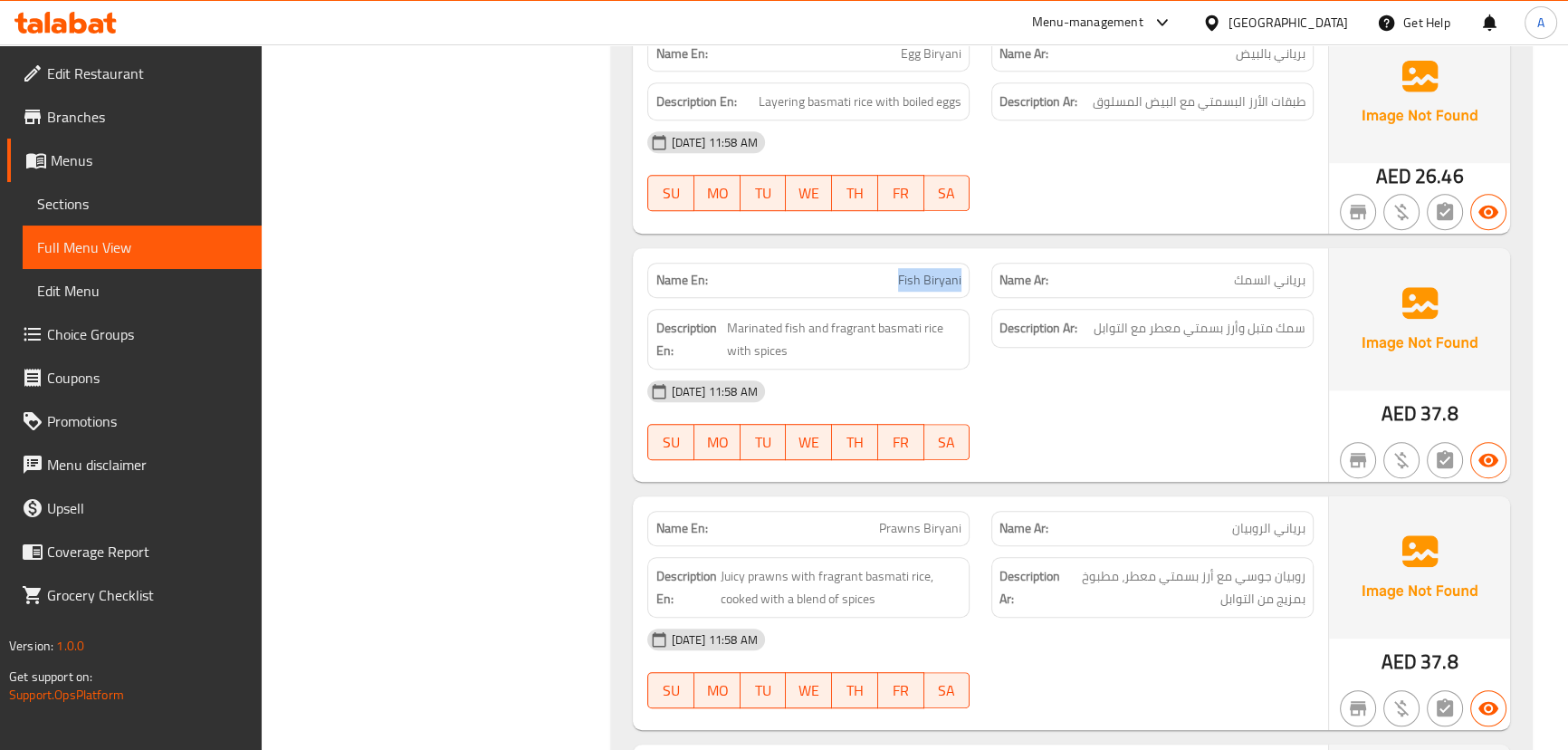
drag, startPoint x: 859, startPoint y: 291, endPoint x: 1181, endPoint y: 346, distance: 326.7
click at [983, 283] on div "Name En: Fish Biryani Name Ar: برياني السمك" at bounding box center [980, 279] width 687 height 57
drag, startPoint x: 1287, startPoint y: 331, endPoint x: 805, endPoint y: 345, distance: 482.2
click at [801, 342] on div "Description En: Marinated fish and fragrant basmati rice with spices Descriptio…" at bounding box center [980, 339] width 687 height 83
click at [1018, 396] on div "16-09-2025 11:58 AM" at bounding box center [980, 391] width 687 height 44
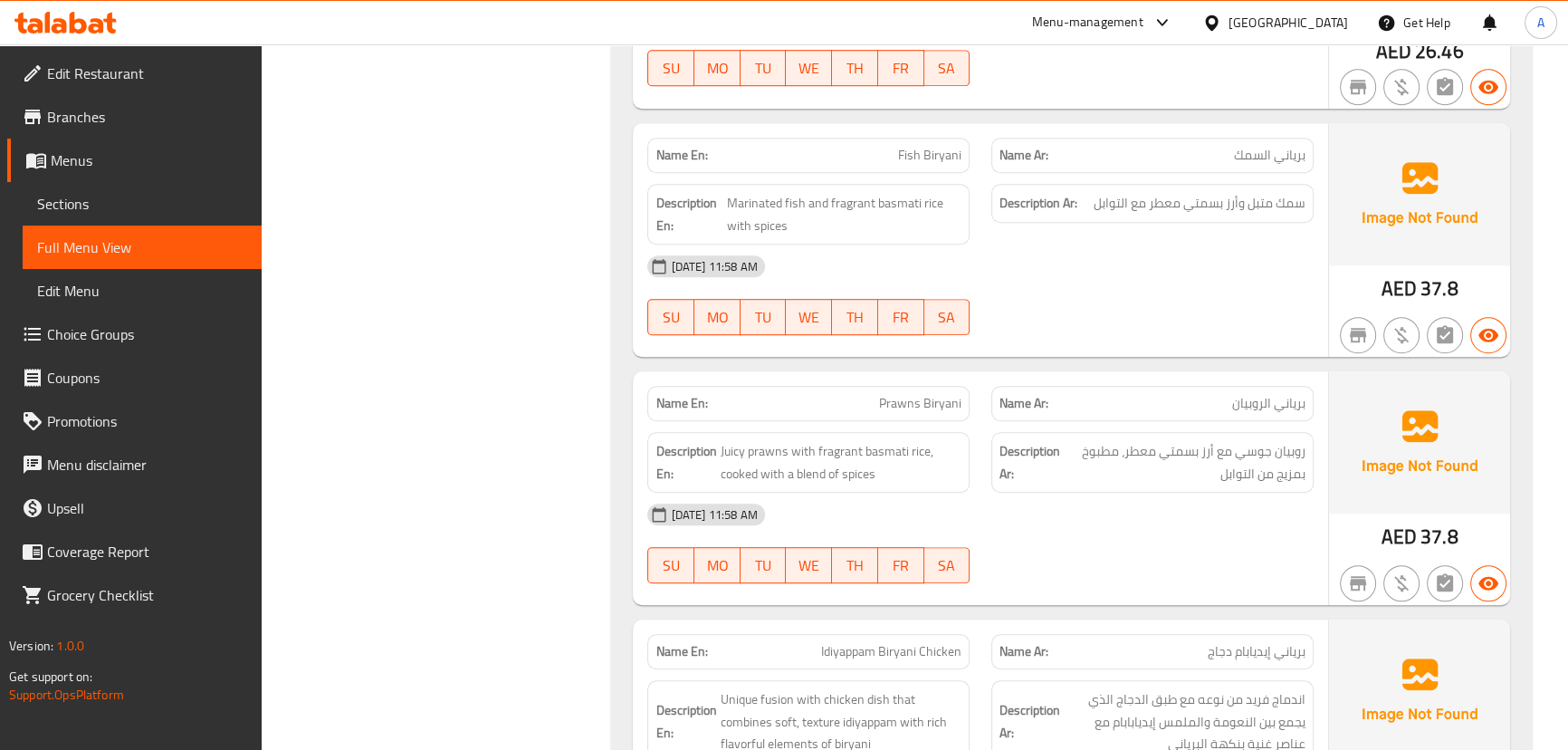
scroll to position [1571, 0]
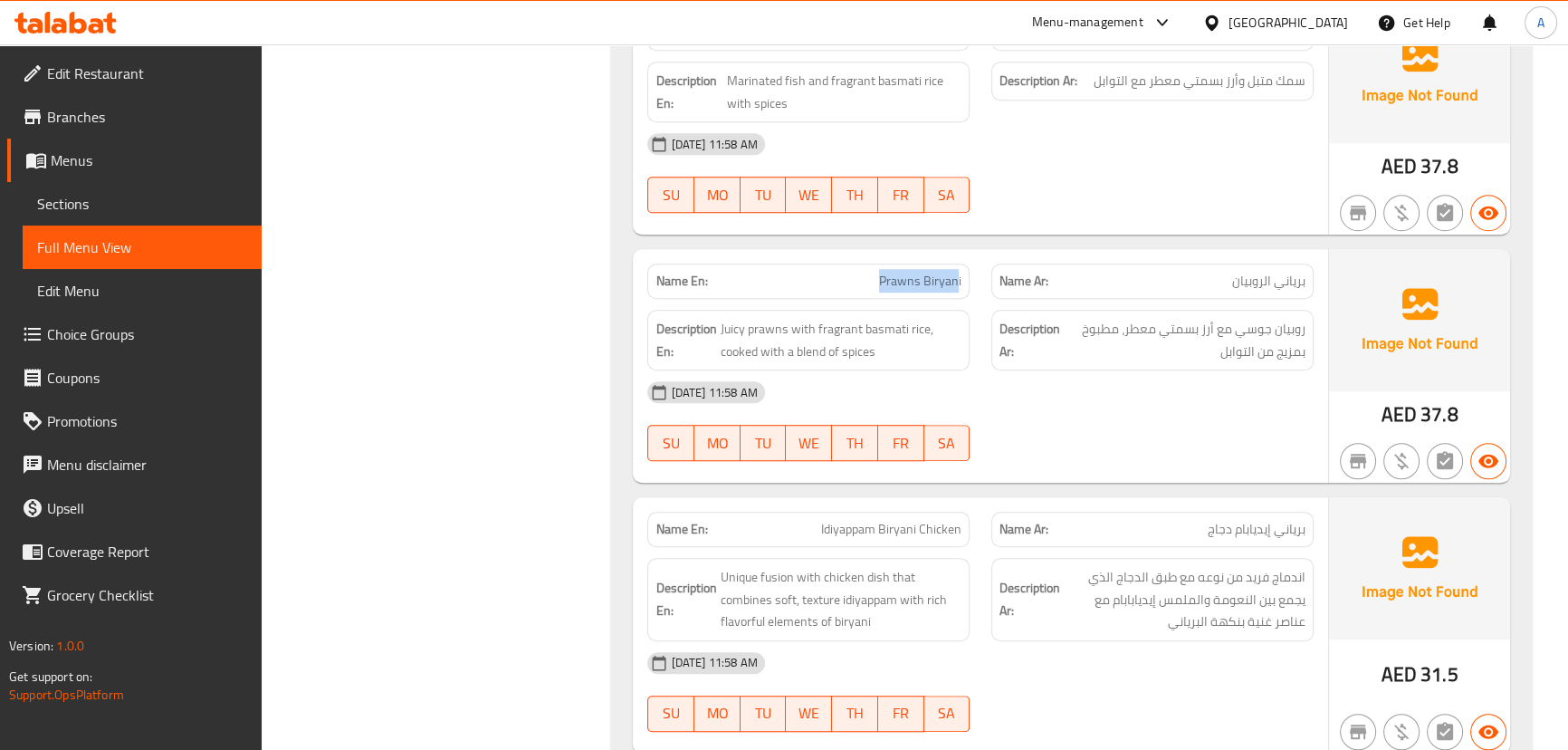
drag, startPoint x: 936, startPoint y: 285, endPoint x: 957, endPoint y: 285, distance: 21.0
click at [957, 285] on div "Name En: Prawns Biryani" at bounding box center [808, 281] width 322 height 35
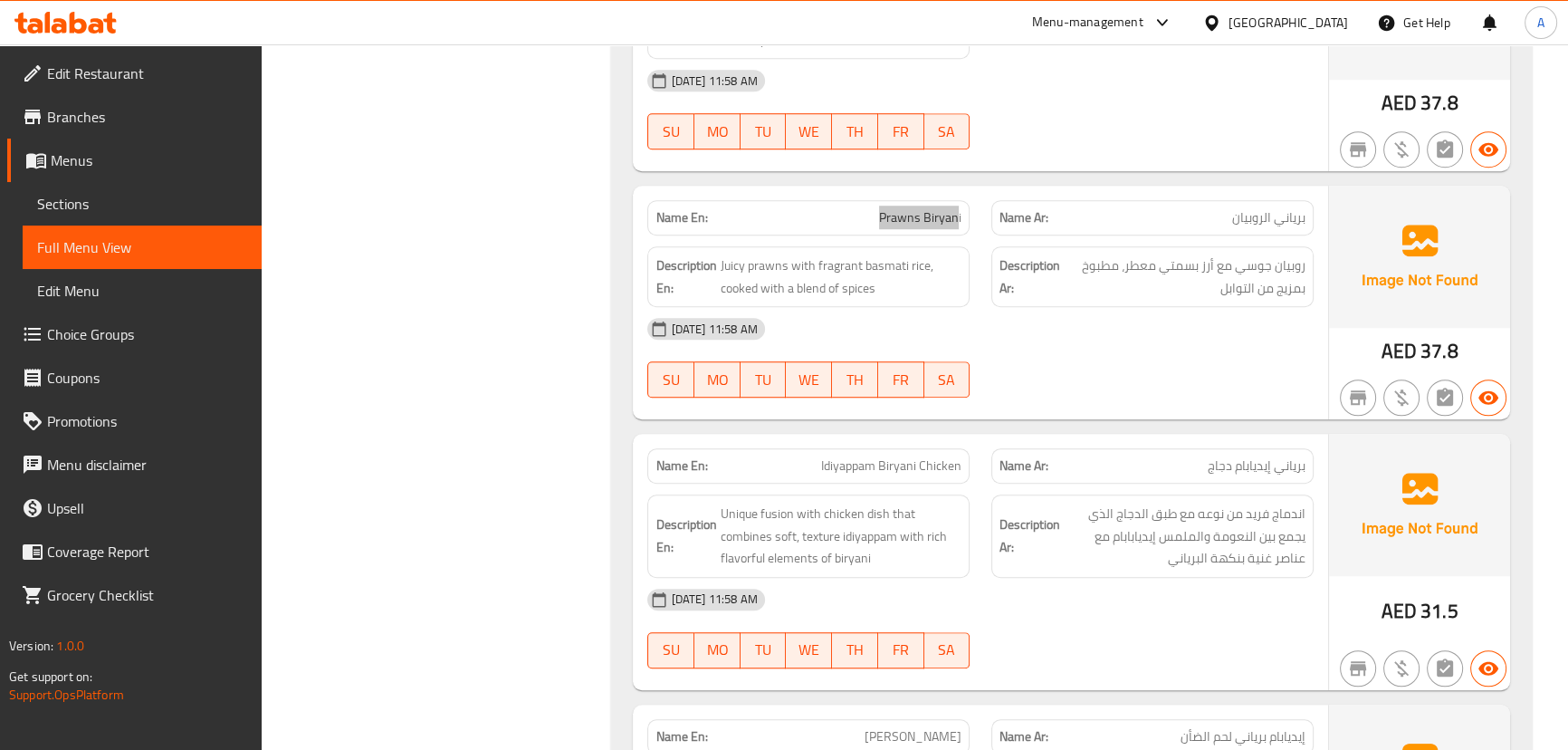
scroll to position [1653, 0]
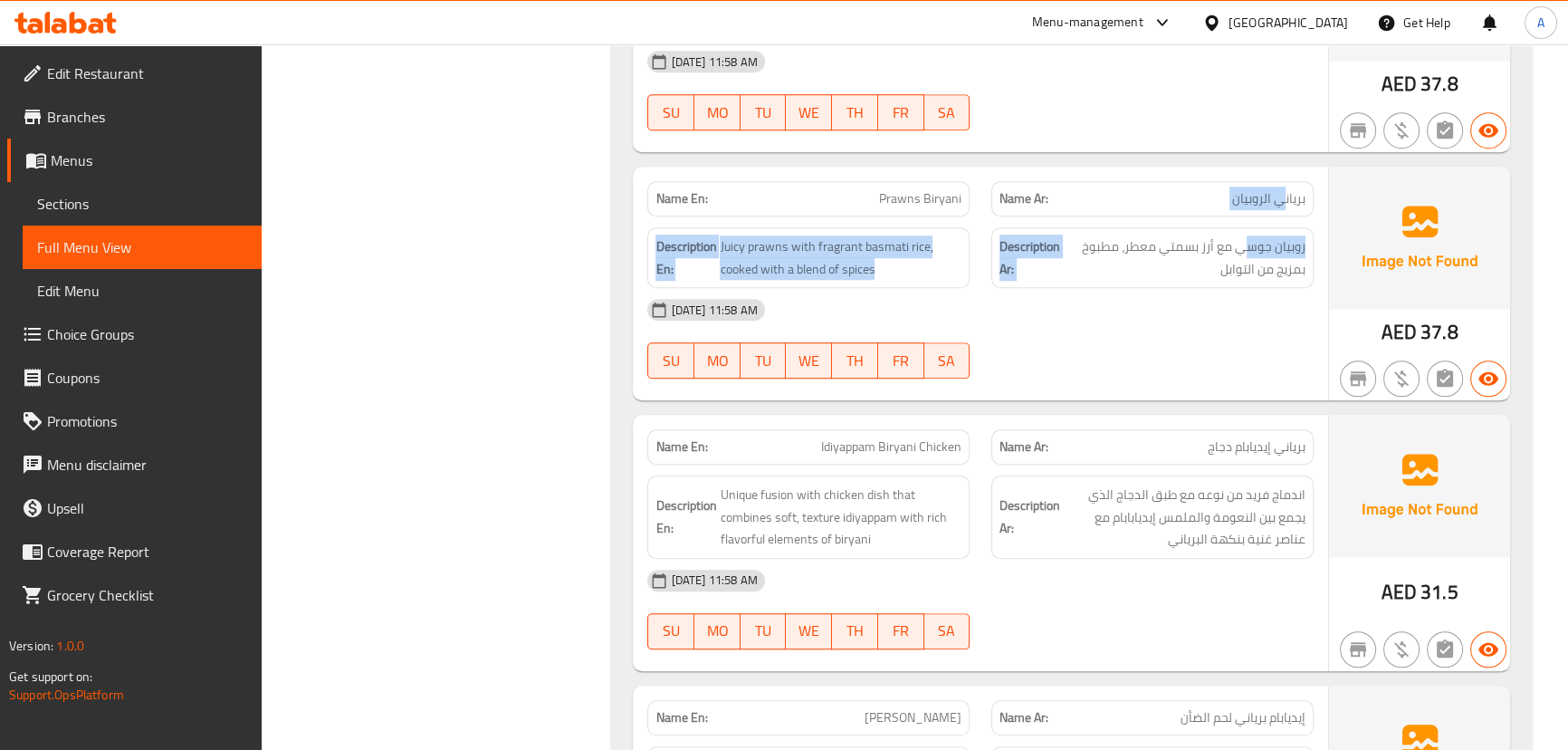
drag, startPoint x: 1285, startPoint y: 198, endPoint x: 1244, endPoint y: 225, distance: 49.1
click at [1244, 216] on div "Name En: Prawns Biryani Name Ar: برياني الروبيان Description En: Juicy prawns w…" at bounding box center [980, 284] width 694 height 234
click at [1289, 249] on span "روبيان جوسي مع أرز بسمتي معطر، مطبوخ بمزيج من التوابل" at bounding box center [1184, 258] width 241 height 45
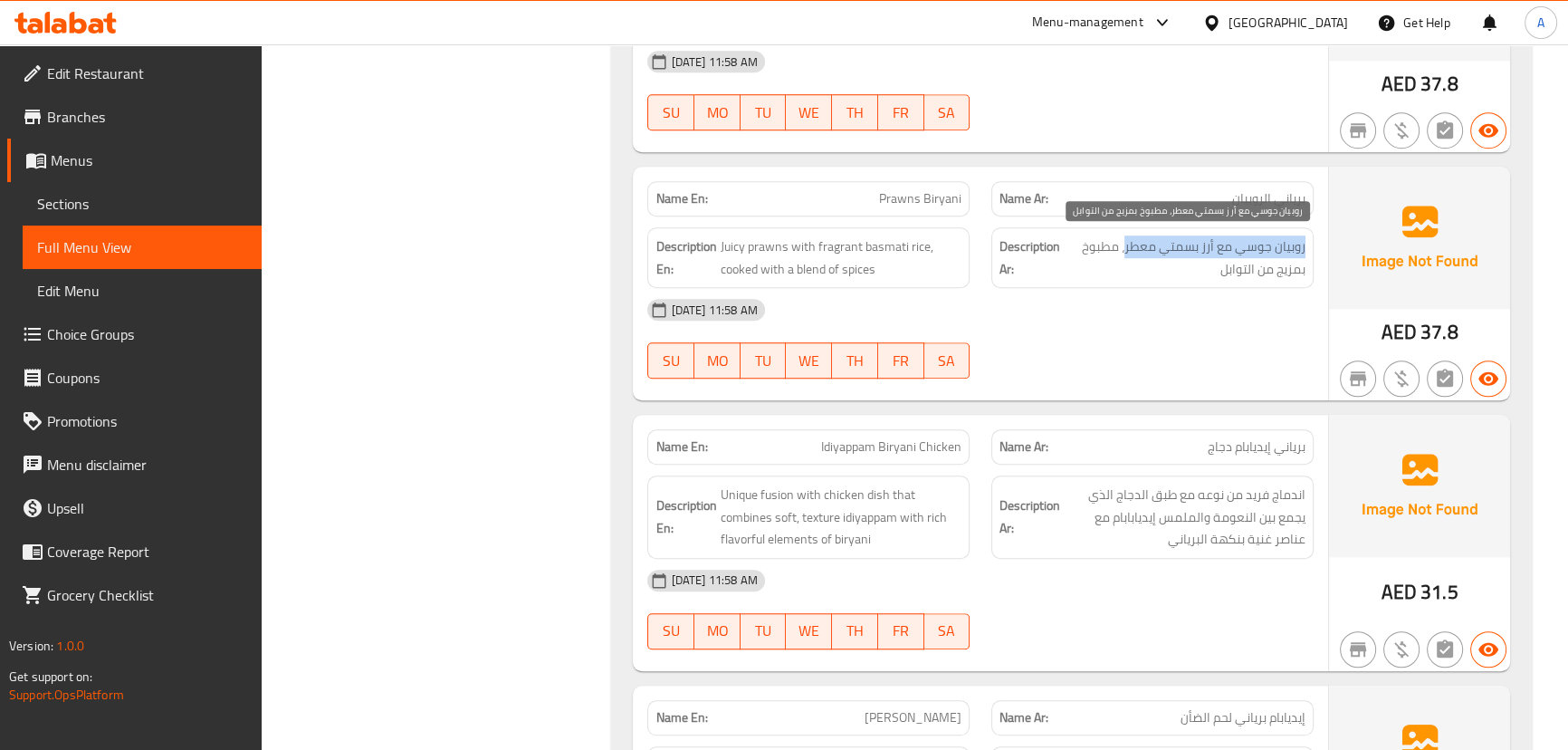
drag, startPoint x: 1289, startPoint y: 247, endPoint x: 1147, endPoint y: 244, distance: 142.0
click at [1147, 244] on span "روبيان جوسي مع أرز بسمتي معطر، مطبوخ بمزيج من التوابل" at bounding box center [1184, 258] width 241 height 45
drag, startPoint x: 811, startPoint y: 274, endPoint x: 1056, endPoint y: 332, distance: 251.8
click at [868, 276] on span "Juicy prawns with fragrant basmati rice, cooked with a blend of spices" at bounding box center [841, 258] width 241 height 45
click at [1056, 332] on div "16-09-2025 11:58 AM SU MO TU WE TH FR SA" at bounding box center [980, 338] width 687 height 101
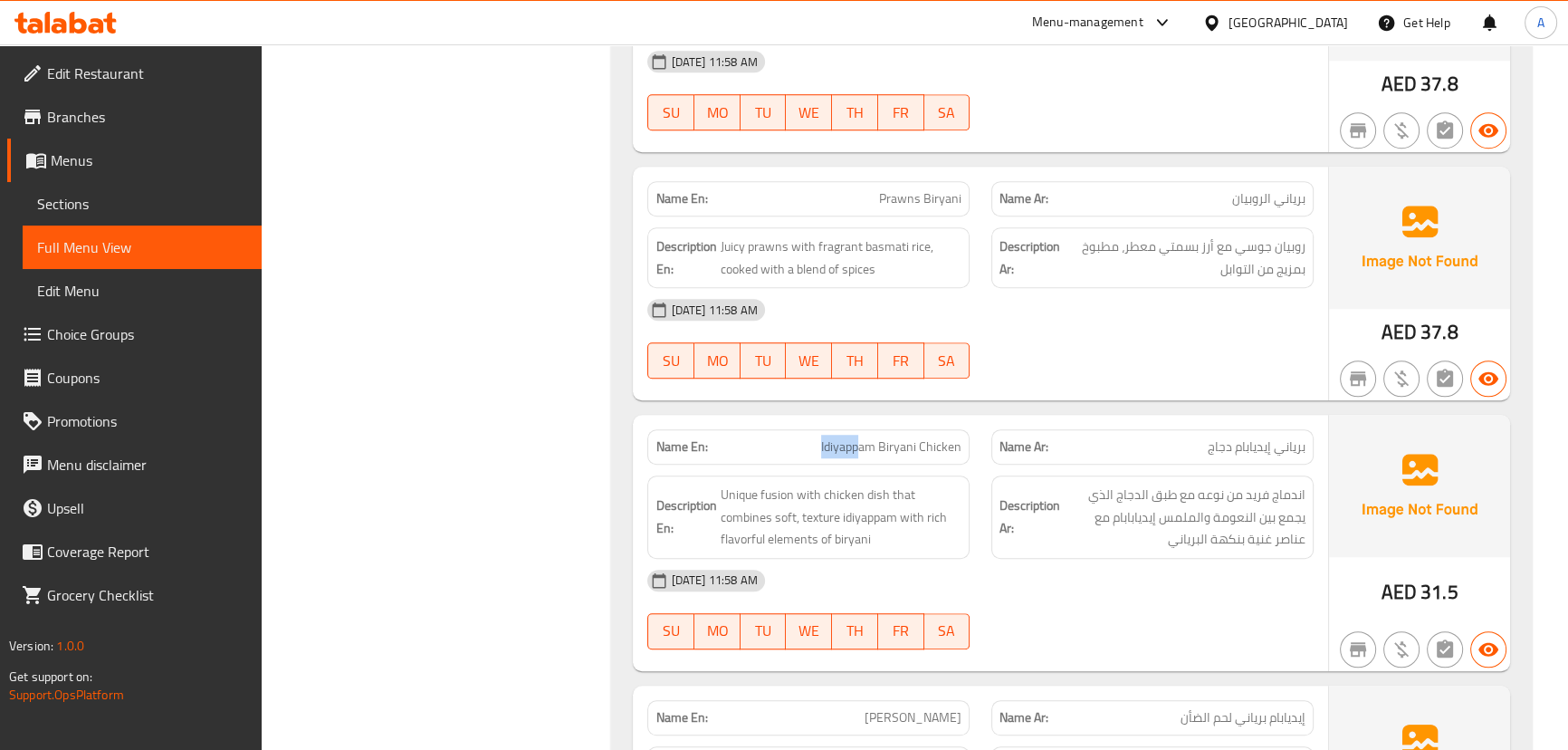
drag, startPoint x: 767, startPoint y: 459, endPoint x: 1028, endPoint y: 432, distance: 262.4
click at [969, 440] on div "Name En: Idiyappam Biryani Chicken" at bounding box center [808, 446] width 322 height 35
click at [1080, 381] on div at bounding box center [1152, 378] width 344 height 21
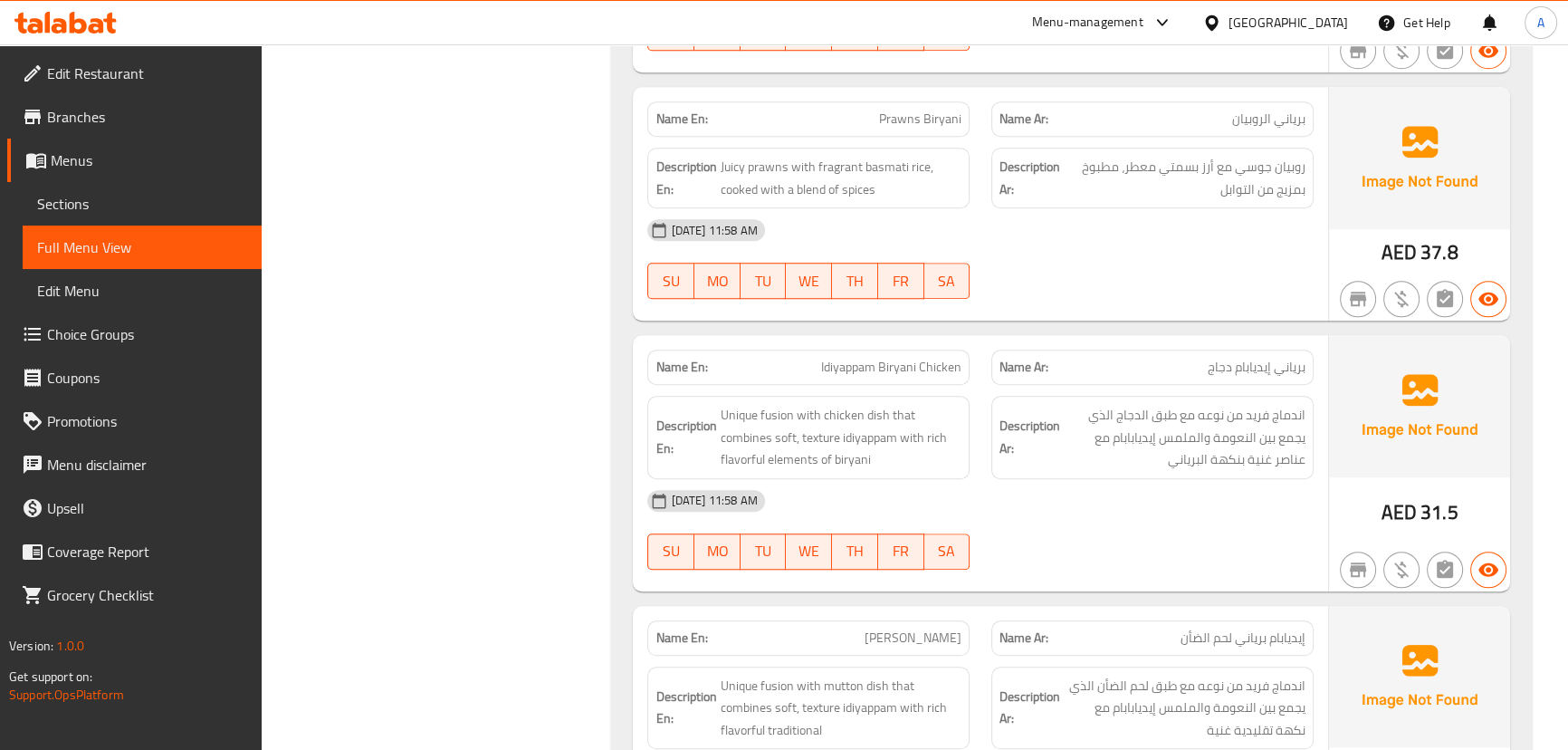
scroll to position [1818, 0]
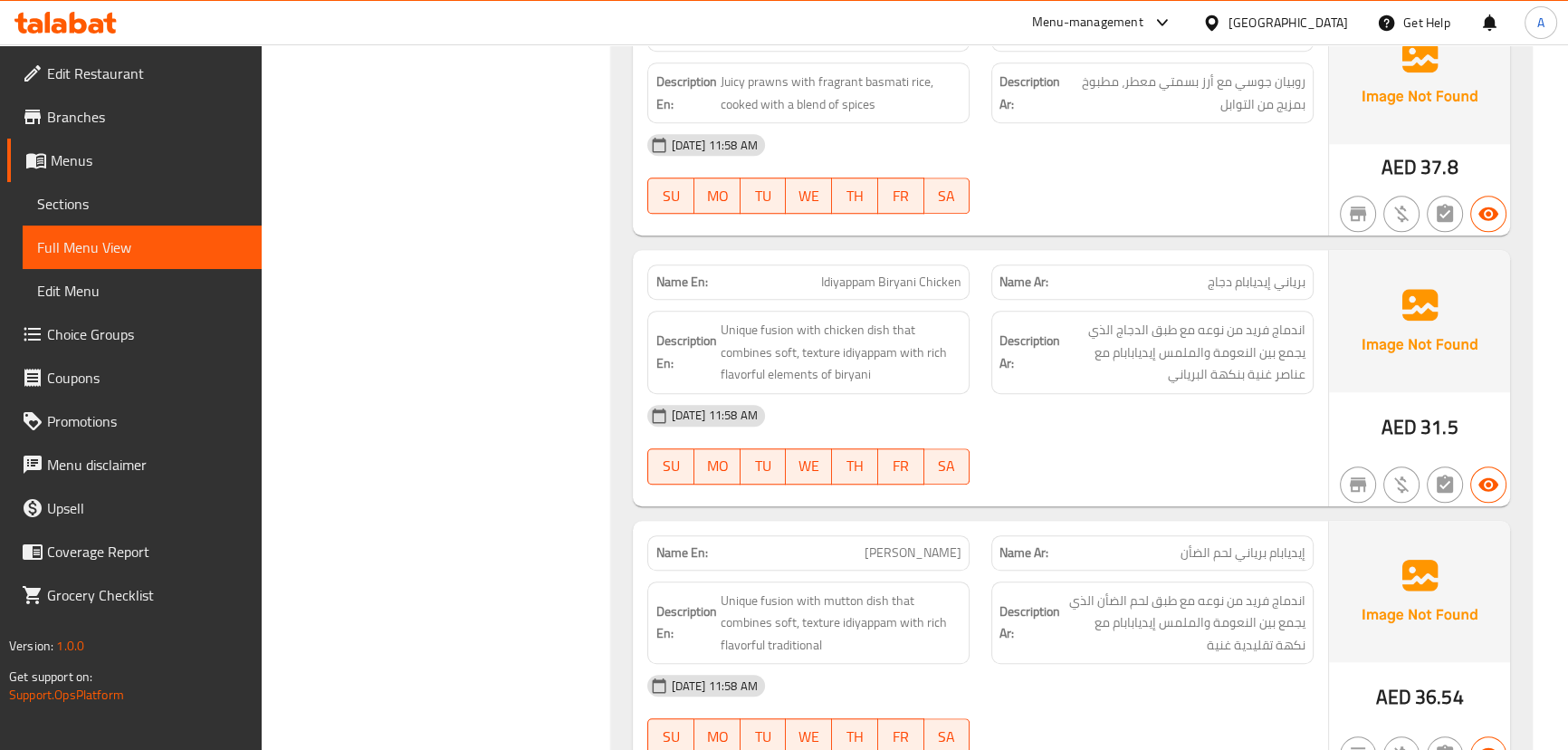
drag, startPoint x: 890, startPoint y: 292, endPoint x: 1059, endPoint y: 399, distance: 200.0
click at [1004, 307] on div "Name En: Idiyappam Biryani Chicken Name Ar: برياني إيديابام دجاج Description En…" at bounding box center [980, 378] width 694 height 256
click at [1061, 407] on div "16-09-2025 11:58 AM" at bounding box center [980, 415] width 687 height 44
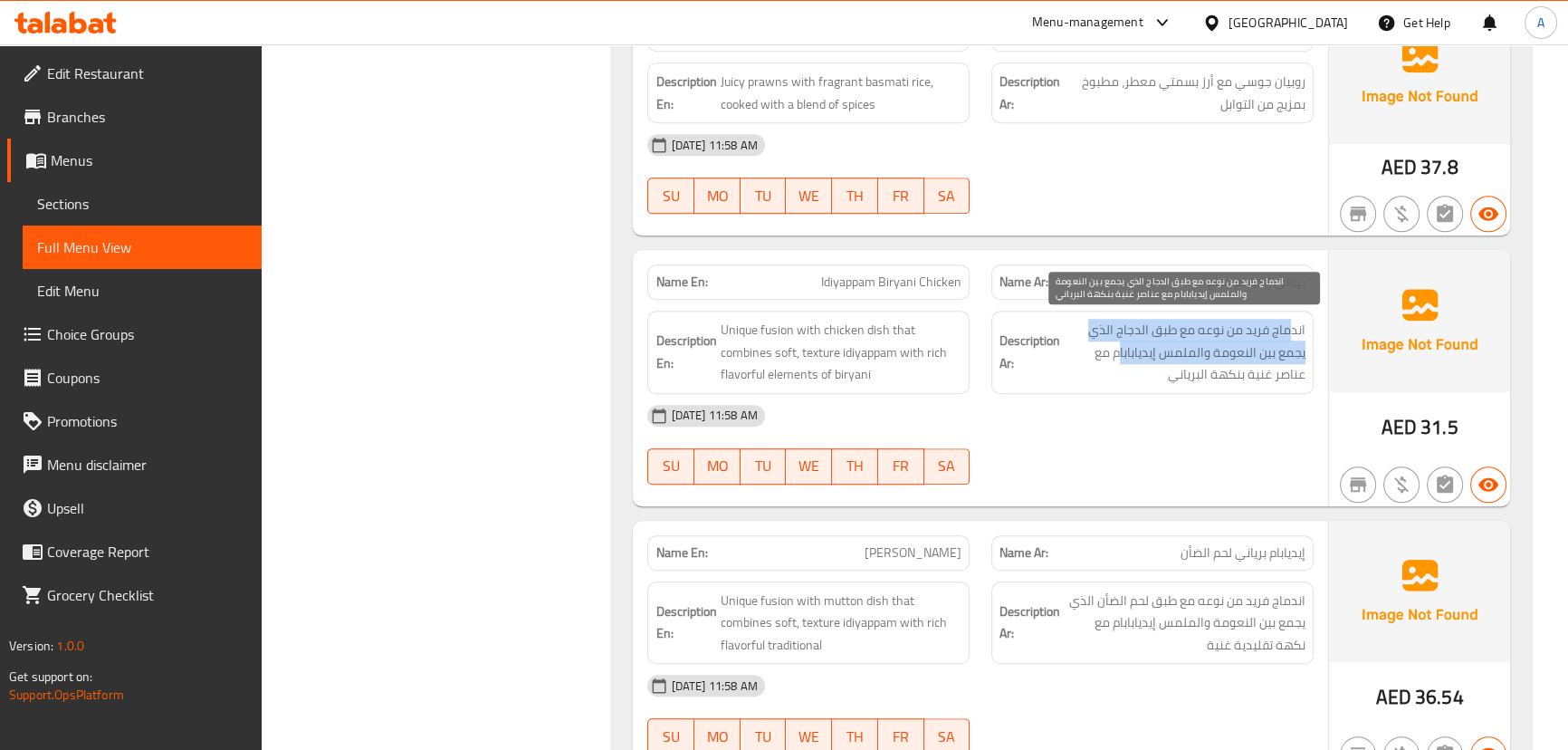
drag, startPoint x: 1288, startPoint y: 335, endPoint x: 1119, endPoint y: 358, distance: 170.6
click at [1119, 358] on span "اندماج فريد من نوعه مع طبق الدجاج الذي يجمع بين النعومة والملمس إيديابابام مع ع…" at bounding box center [1184, 352] width 241 height 67
drag, startPoint x: 1253, startPoint y: 380, endPoint x: 1192, endPoint y: 380, distance: 61.0
click at [1194, 380] on span "اندماج فريد من نوعه مع طبق الدجاج الذي يجمع بين النعومة والملمس إيديابابام مع ع…" at bounding box center [1184, 352] width 241 height 67
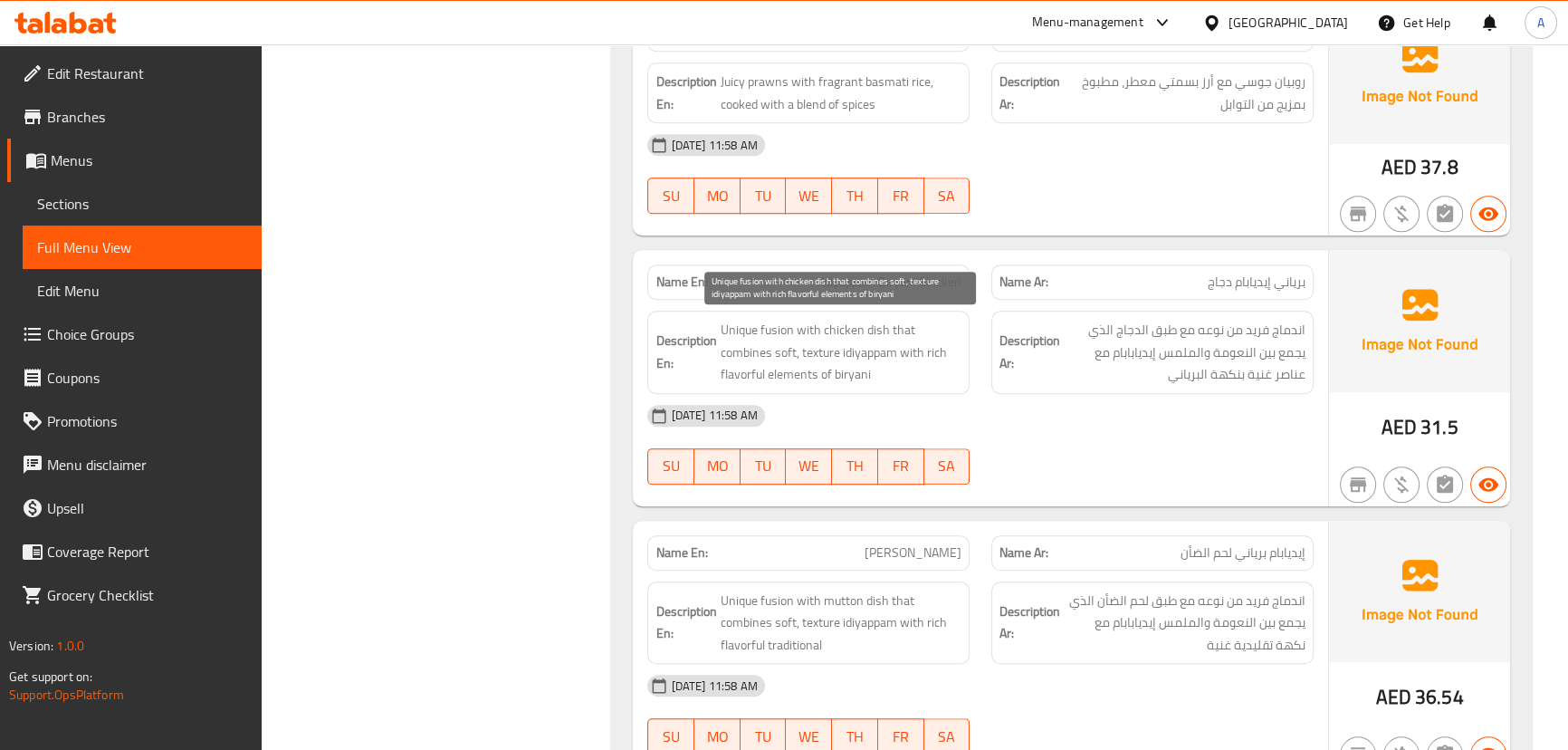
drag, startPoint x: 759, startPoint y: 381, endPoint x: 912, endPoint y: 395, distance: 153.6
click at [843, 380] on span "Unique fusion with chicken dish that combines soft, texture idiyappam with rich…" at bounding box center [841, 352] width 241 height 67
click at [990, 426] on div "16-09-2025 11:58 AM" at bounding box center [980, 415] width 687 height 44
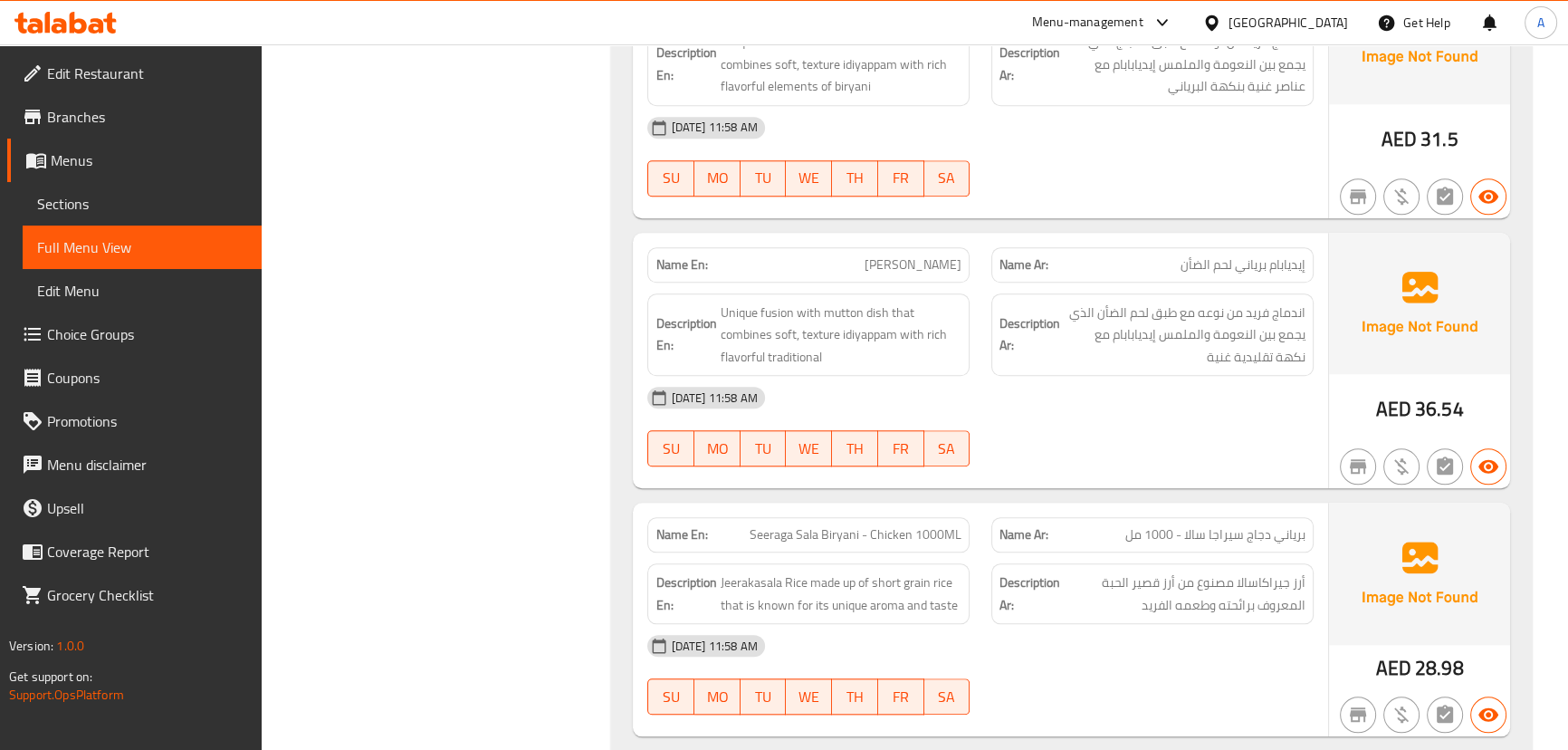
scroll to position [2147, 0]
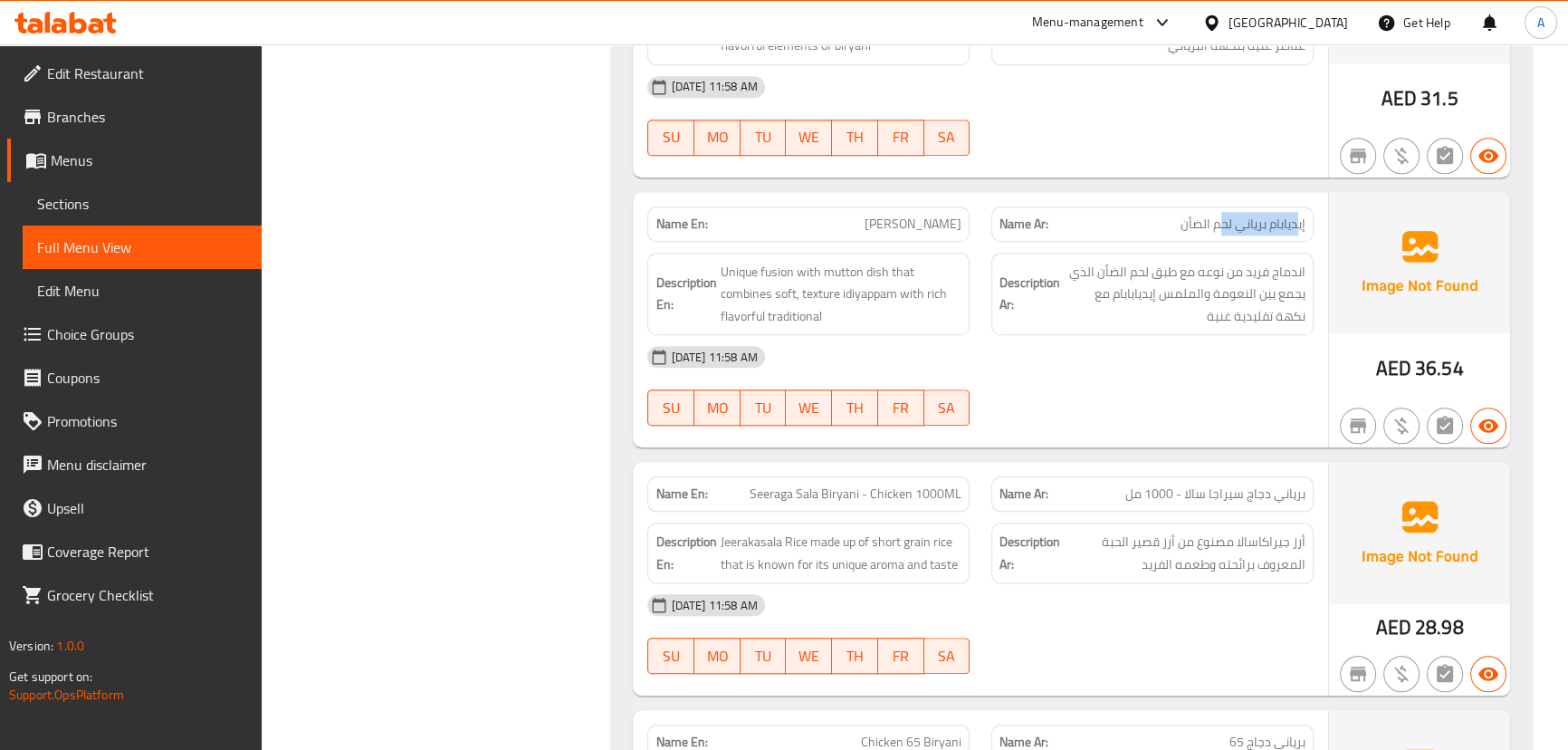
drag, startPoint x: 1294, startPoint y: 222, endPoint x: 1213, endPoint y: 226, distance: 81.1
click at [1218, 222] on span "إيديابام برياني لحم الضأن" at bounding box center [1242, 224] width 125 height 19
drag, startPoint x: 874, startPoint y: 218, endPoint x: 1077, endPoint y: 300, distance: 218.9
click at [960, 239] on div "Name En: Idiyappam Biryani Mutton Name Ar: إيديابام برياني لحم الضأن Descriptio…" at bounding box center [980, 320] width 694 height 256
drag, startPoint x: 1130, startPoint y: 337, endPoint x: 1290, endPoint y: 331, distance: 160.1
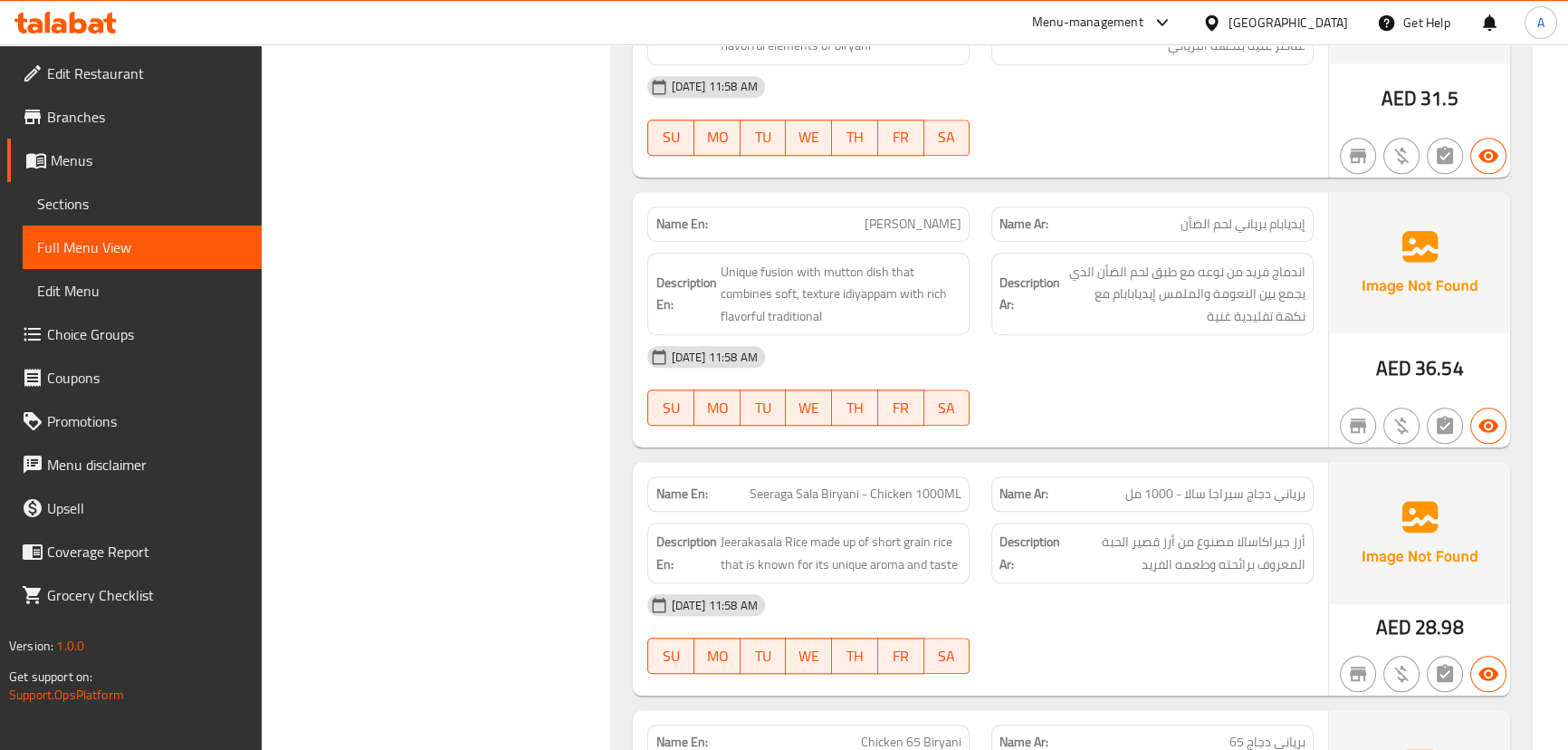
click at [1133, 341] on div "16-09-2025 11:58 AM" at bounding box center [980, 356] width 687 height 44
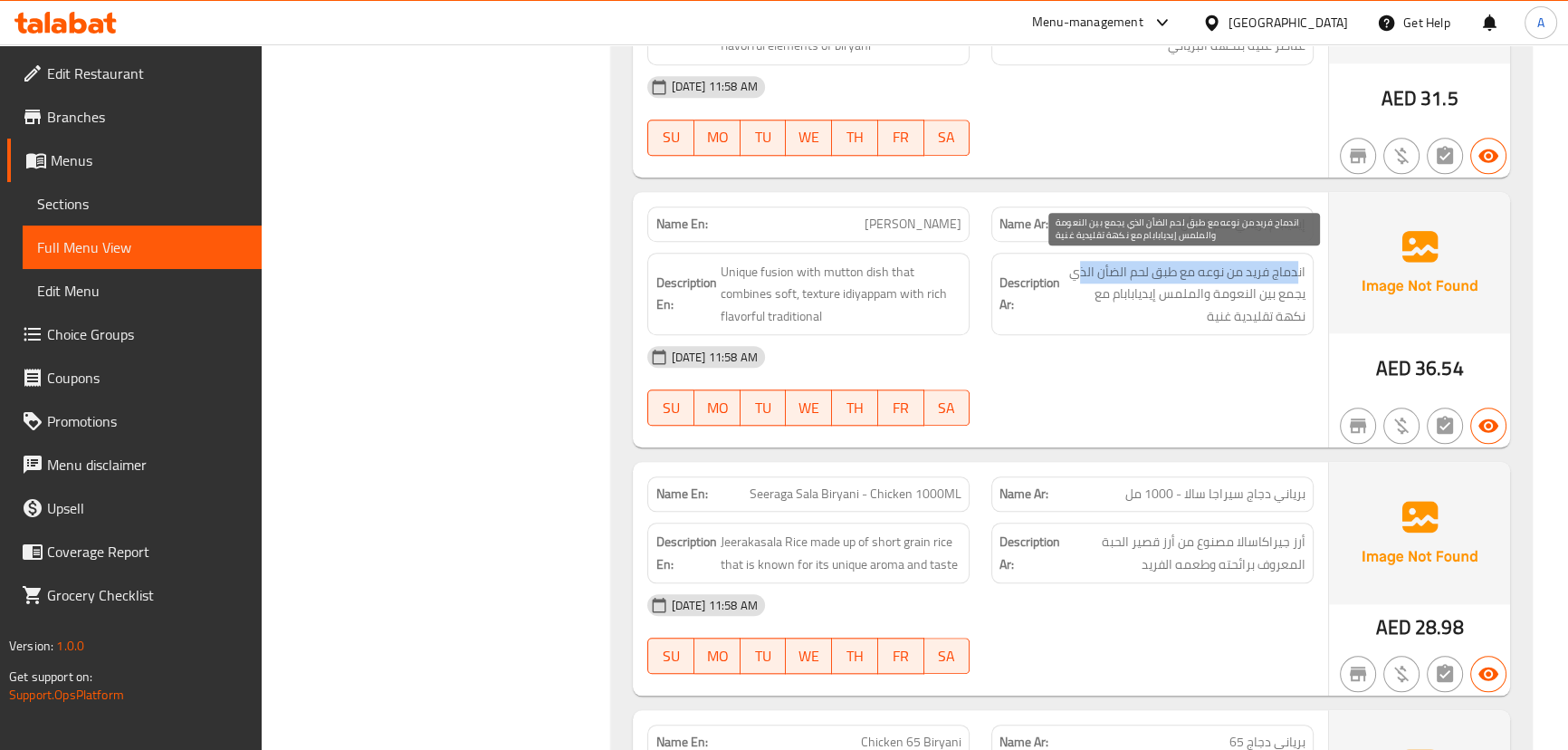
drag, startPoint x: 1298, startPoint y: 271, endPoint x: 1077, endPoint y: 263, distance: 221.1
click at [1077, 263] on span "اندماج فريد من نوعه مع طبق لحم الضأن الذي يجمع بين النعومة والملمس إيديابابام م…" at bounding box center [1184, 294] width 241 height 67
drag, startPoint x: 1285, startPoint y: 287, endPoint x: 1186, endPoint y: 308, distance: 101.2
click at [1086, 283] on span "اندماج فريد من نوعه مع طبق لحم الضأن الذي يجمع بين النعومة والملمس إيديابابام م…" at bounding box center [1184, 294] width 241 height 67
drag, startPoint x: 1278, startPoint y: 316, endPoint x: 1176, endPoint y: 315, distance: 102.0
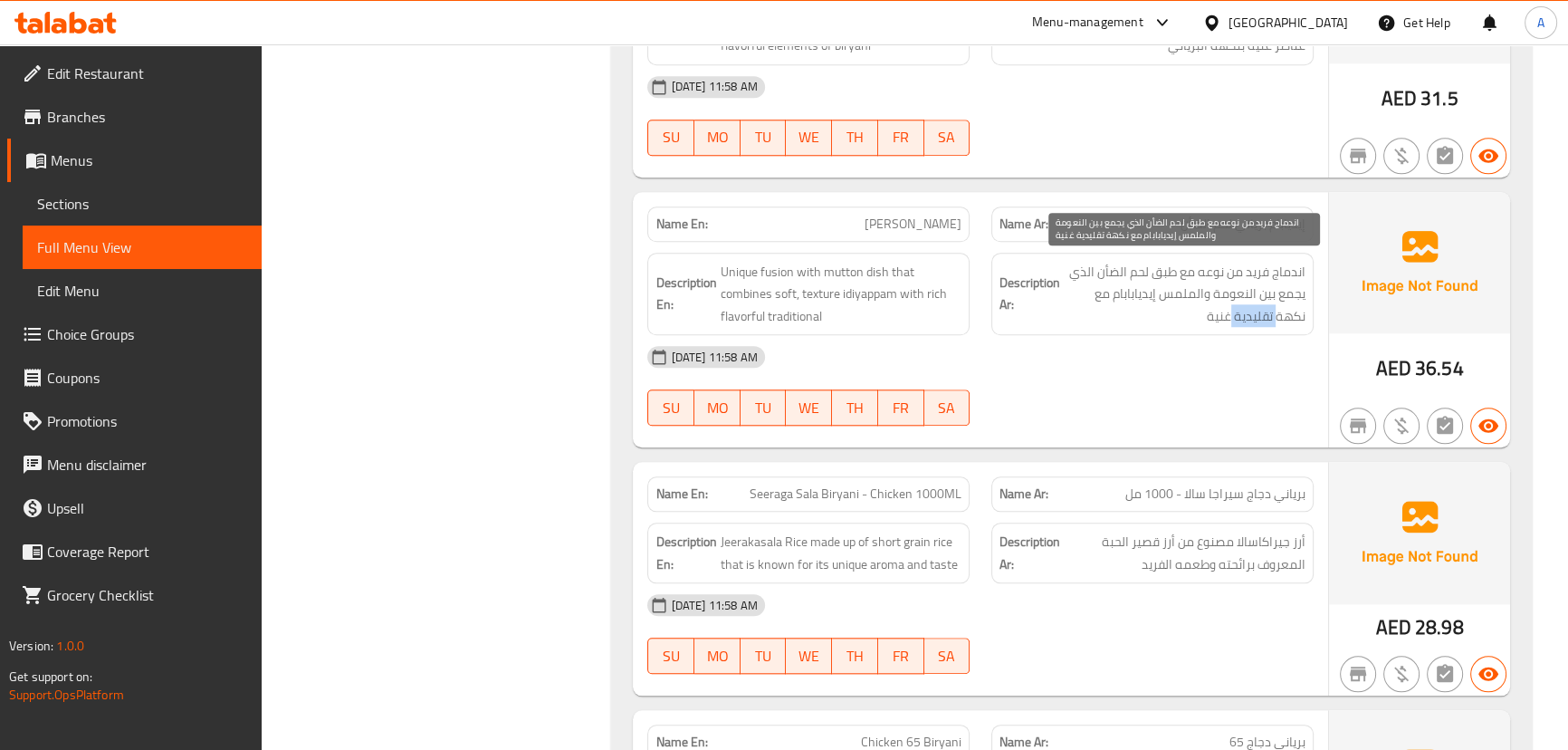
click at [1204, 315] on span "اندماج فريد من نوعه مع طبق لحم الضأن الذي يجمع بين النعومة والملمس إيديابابام م…" at bounding box center [1184, 294] width 241 height 67
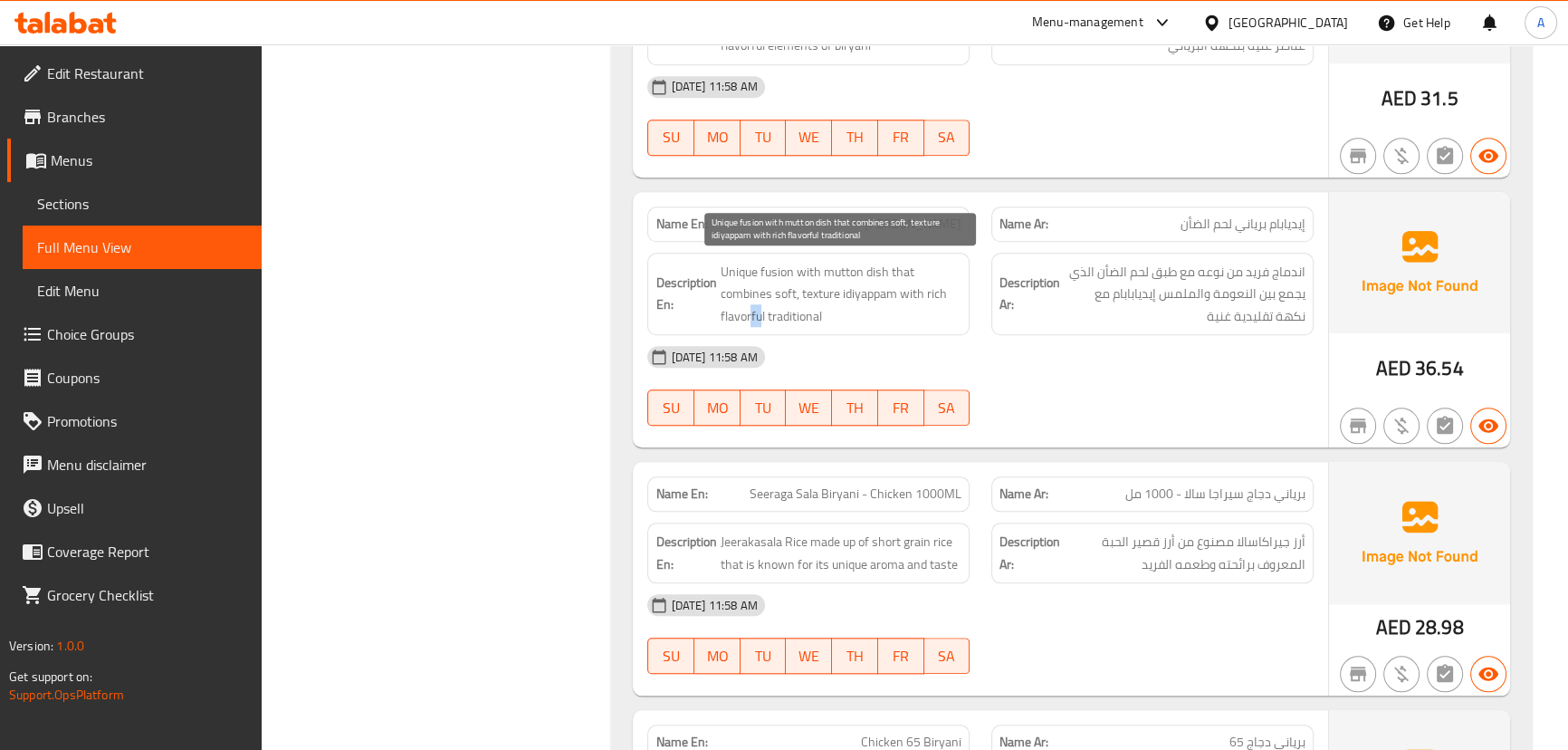
drag, startPoint x: 751, startPoint y: 309, endPoint x: 969, endPoint y: 331, distance: 219.1
click at [902, 319] on span "Unique fusion with mutton dish that combines soft, texture idiyappam with rich …" at bounding box center [841, 294] width 241 height 67
click at [1081, 373] on div "16-09-2025 11:58 AM" at bounding box center [980, 356] width 687 height 44
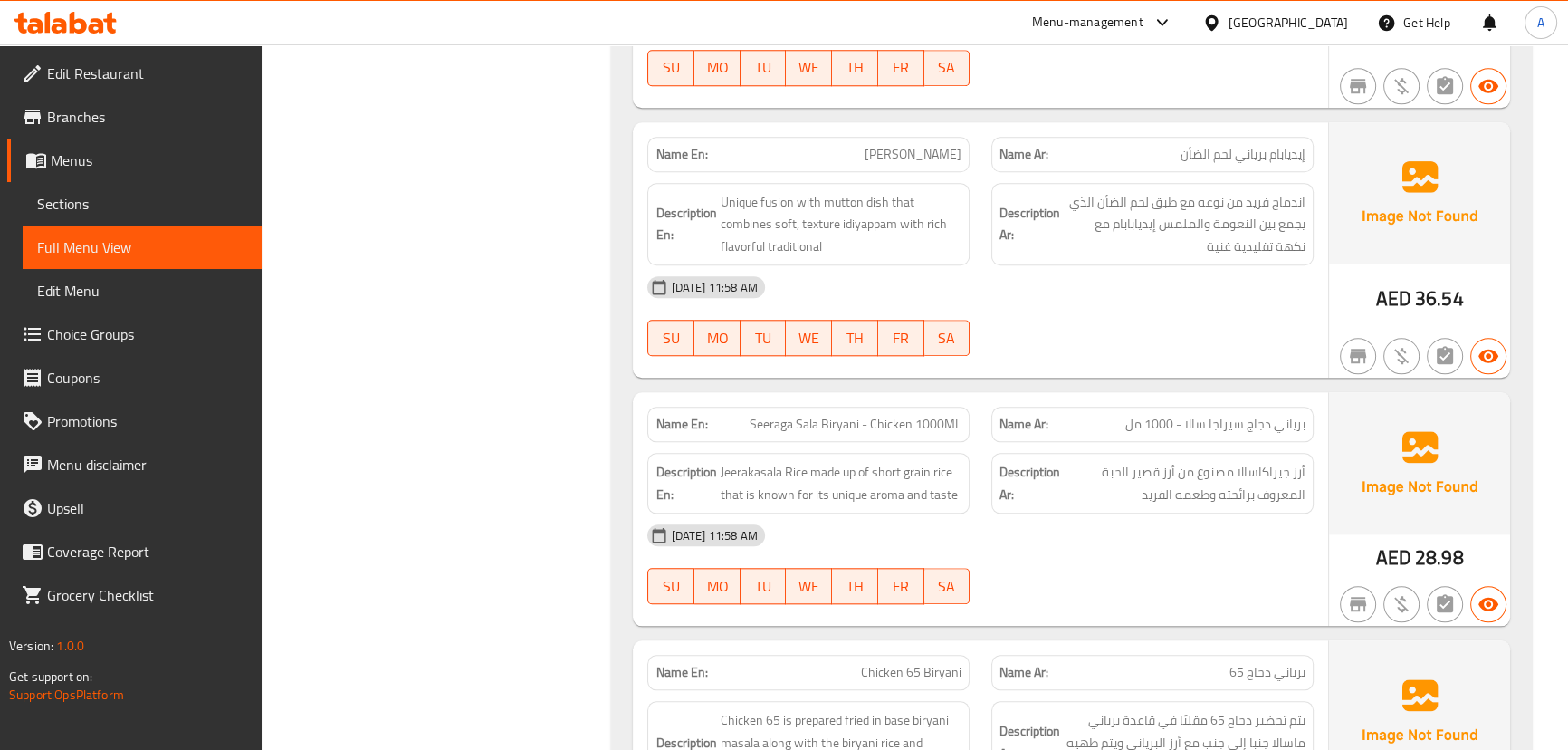
scroll to position [2312, 0]
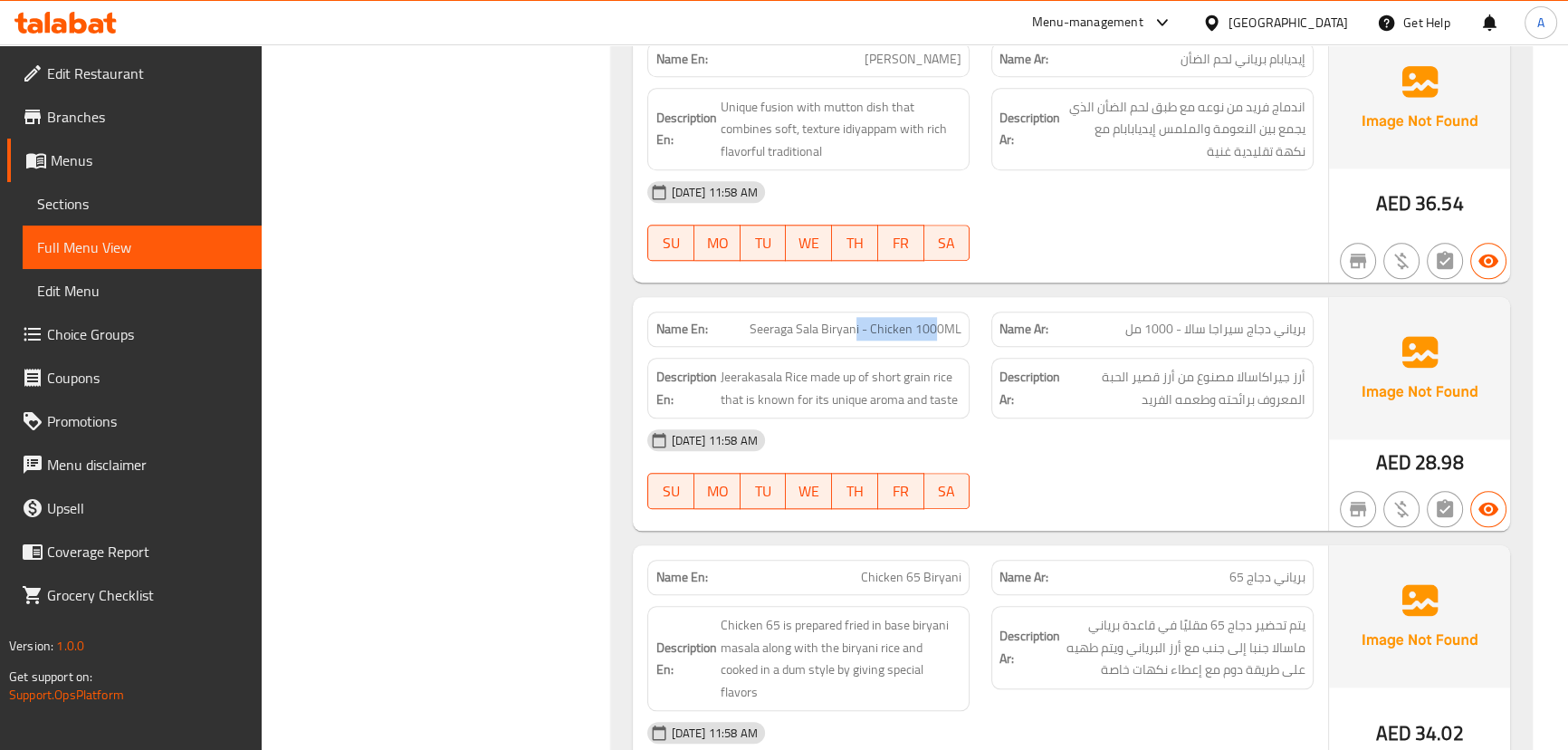
drag, startPoint x: 918, startPoint y: 326, endPoint x: 986, endPoint y: 372, distance: 82.1
click at [950, 338] on div "Name En: Seeraga Sala Biryani - Chicken 1000ML" at bounding box center [808, 330] width 322 height 35
click at [769, 329] on span "Seeraga Sala Biryani - Chicken 1000ML" at bounding box center [855, 329] width 212 height 19
click at [1047, 459] on div "16-09-2025 11:58 AM SU MO TU WE TH FR SA" at bounding box center [980, 469] width 687 height 101
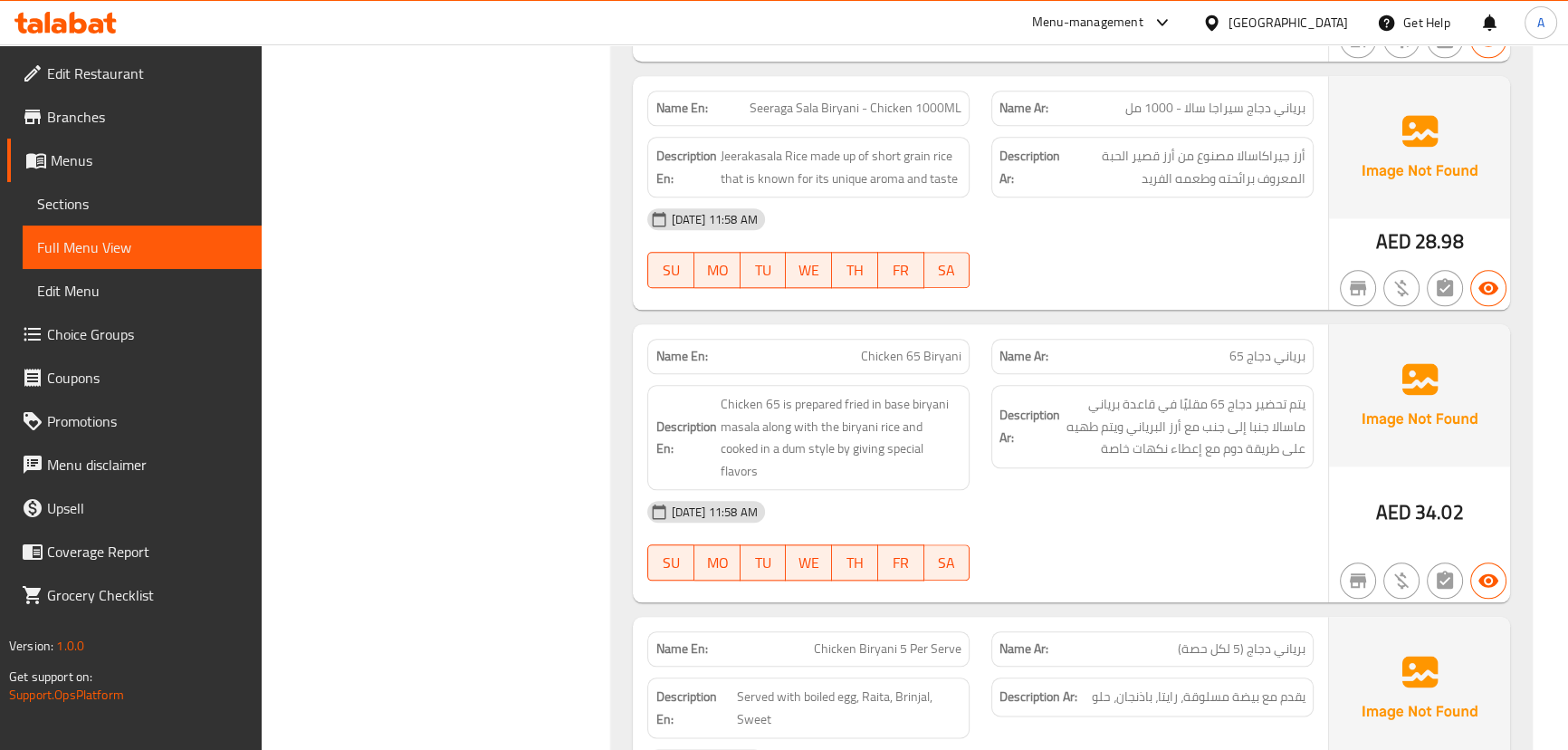
scroll to position [2559, 0]
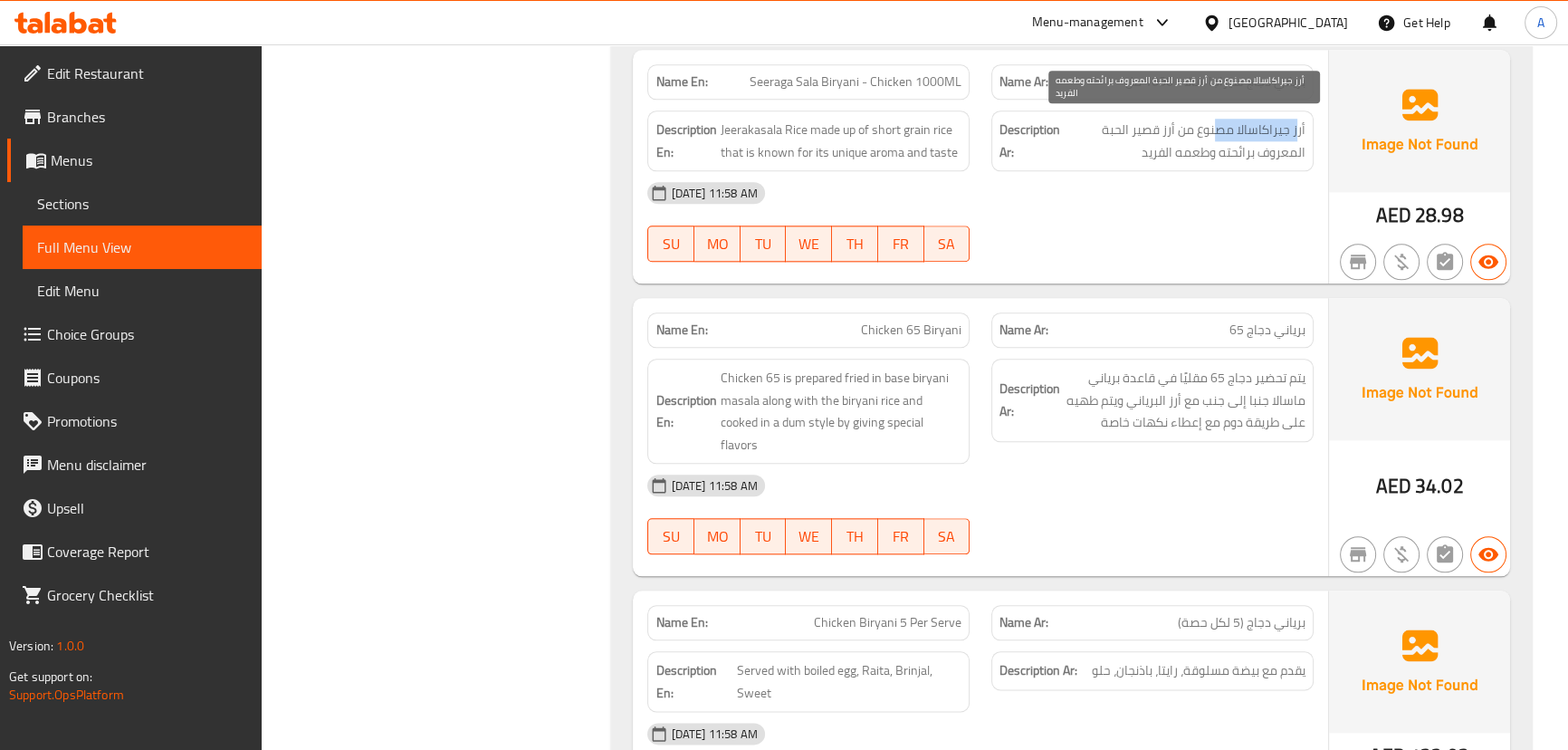
drag, startPoint x: 1296, startPoint y: 127, endPoint x: 1209, endPoint y: 127, distance: 87.0
click at [1209, 127] on span "أرز جيراكاسالا مصنوع من أرز قصير الحبة المعروف برائحته وطعمه الفريد" at bounding box center [1184, 141] width 241 height 45
drag, startPoint x: 1169, startPoint y: 127, endPoint x: 1120, endPoint y: 118, distance: 49.8
click at [1120, 119] on span "أرز جيراكاسالا مصنوع من أرز قصير الحبة المعروف برائحته وطعمه الفريد" at bounding box center [1184, 141] width 241 height 45
drag, startPoint x: 1282, startPoint y: 150, endPoint x: 1215, endPoint y: 143, distance: 67.4
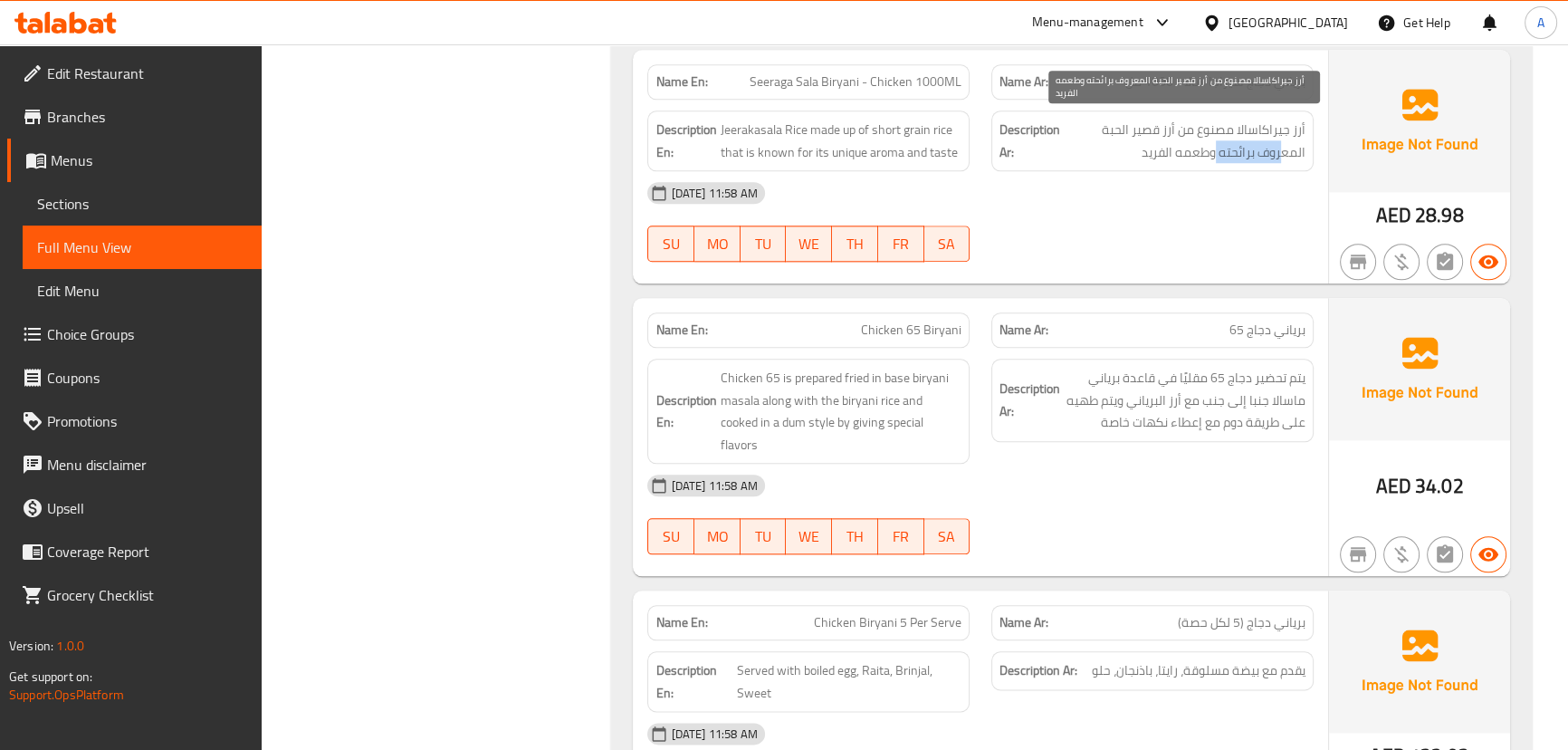
click at [1215, 143] on span "أرز جيراكاسالا مصنوع من أرز قصير الحبة المعروف برائحته وطعمه الفريد" at bounding box center [1184, 141] width 241 height 45
click at [1230, 251] on div at bounding box center [1152, 261] width 344 height 21
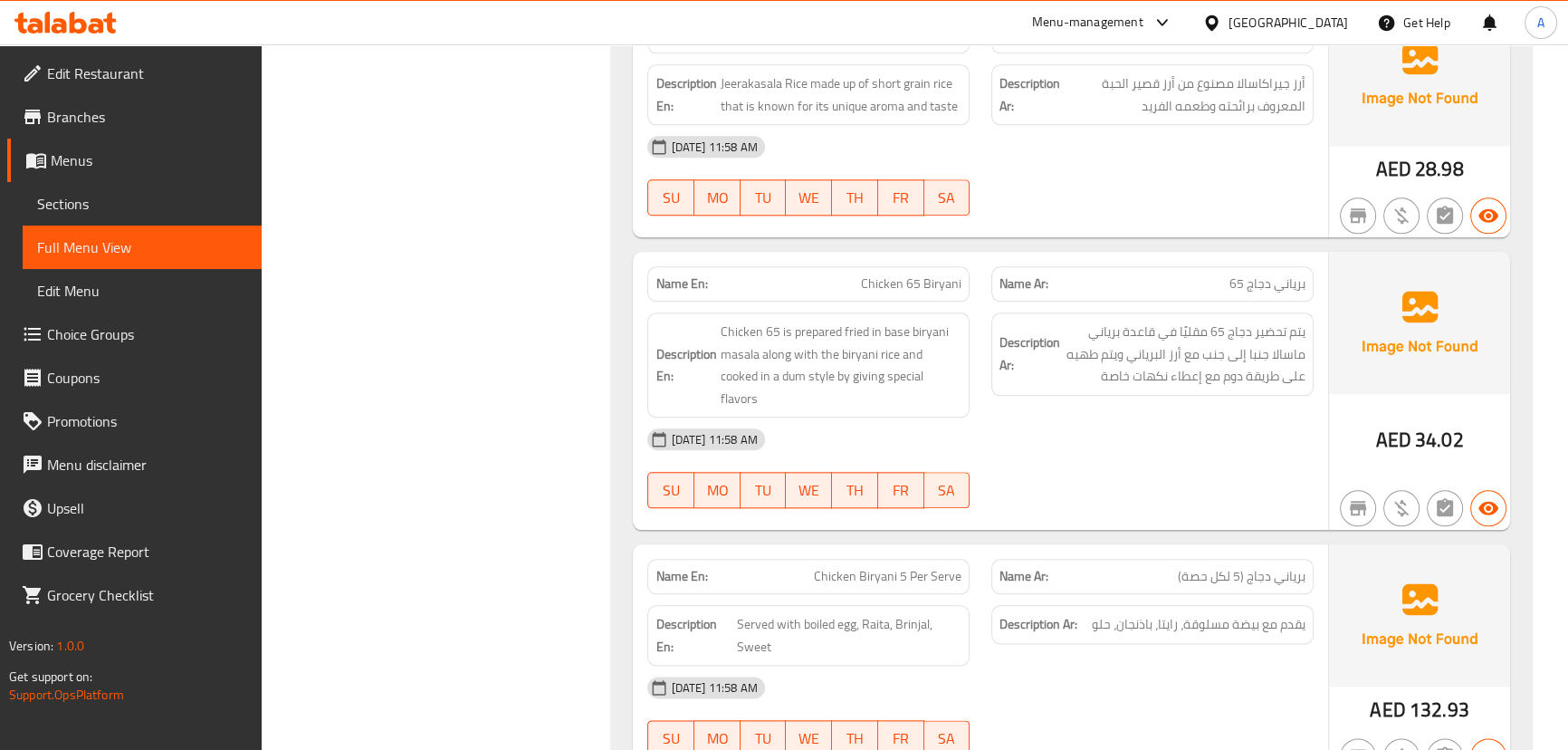
scroll to position [2642, 0]
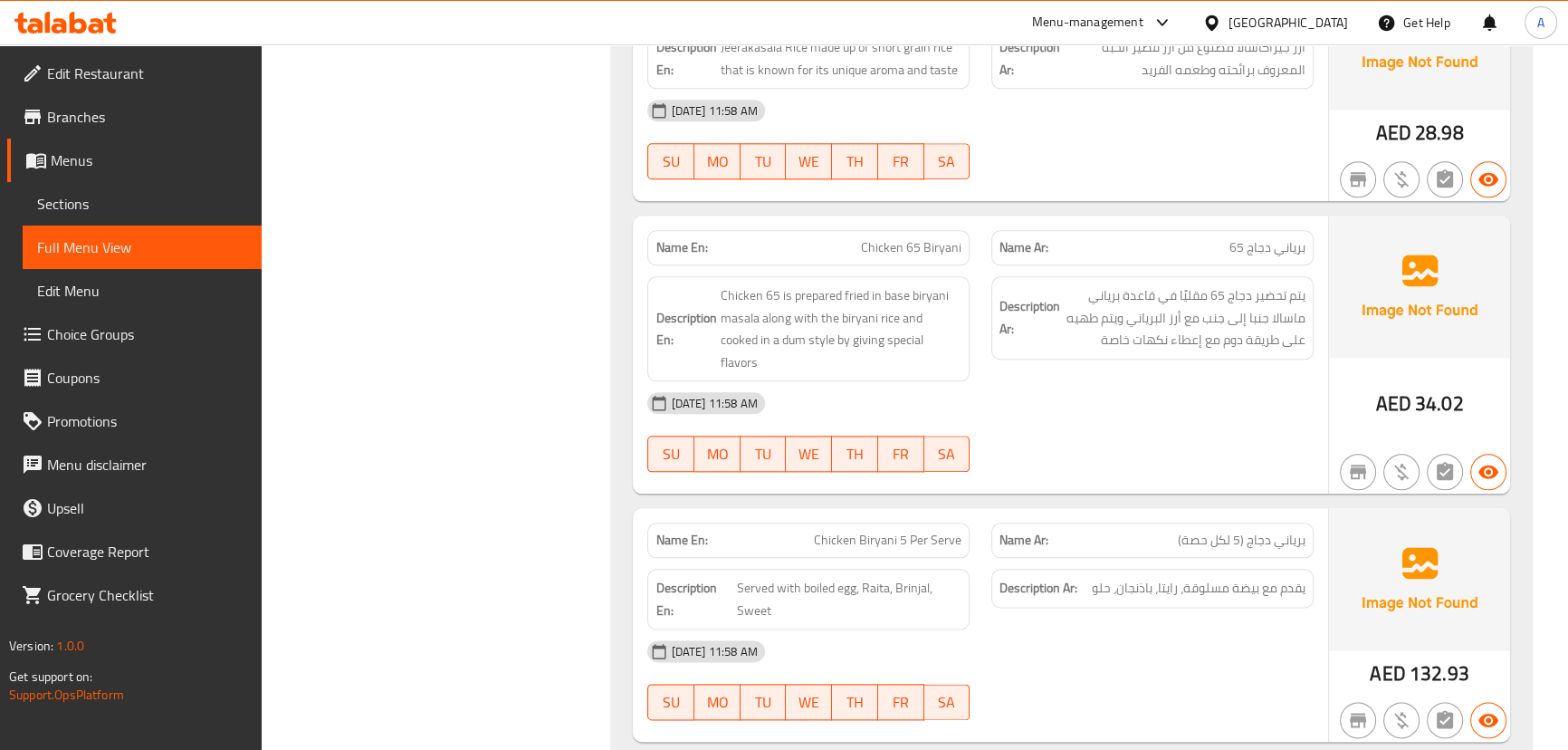
drag, startPoint x: 825, startPoint y: 257, endPoint x: 1037, endPoint y: 330, distance: 224.2
click at [925, 257] on div "Name En: Chicken 65 Biryani" at bounding box center [808, 248] width 322 height 35
click at [1062, 353] on div "Description Ar: يتم تحضير دجاج 65 مقليًا في قاعدة برياني ماسالا جنبا إلى جنب مع…" at bounding box center [1151, 318] width 322 height 84
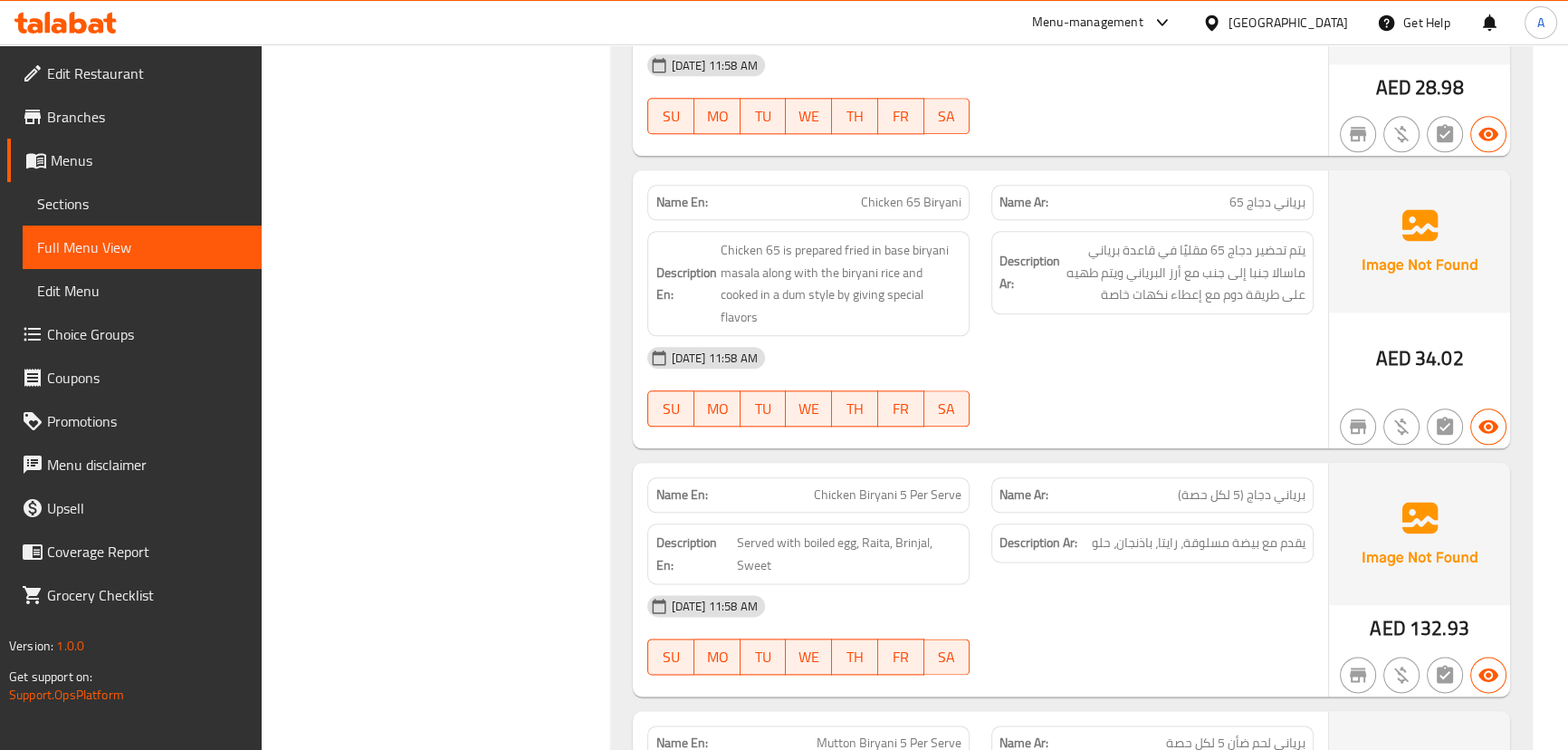
scroll to position [2724, 0]
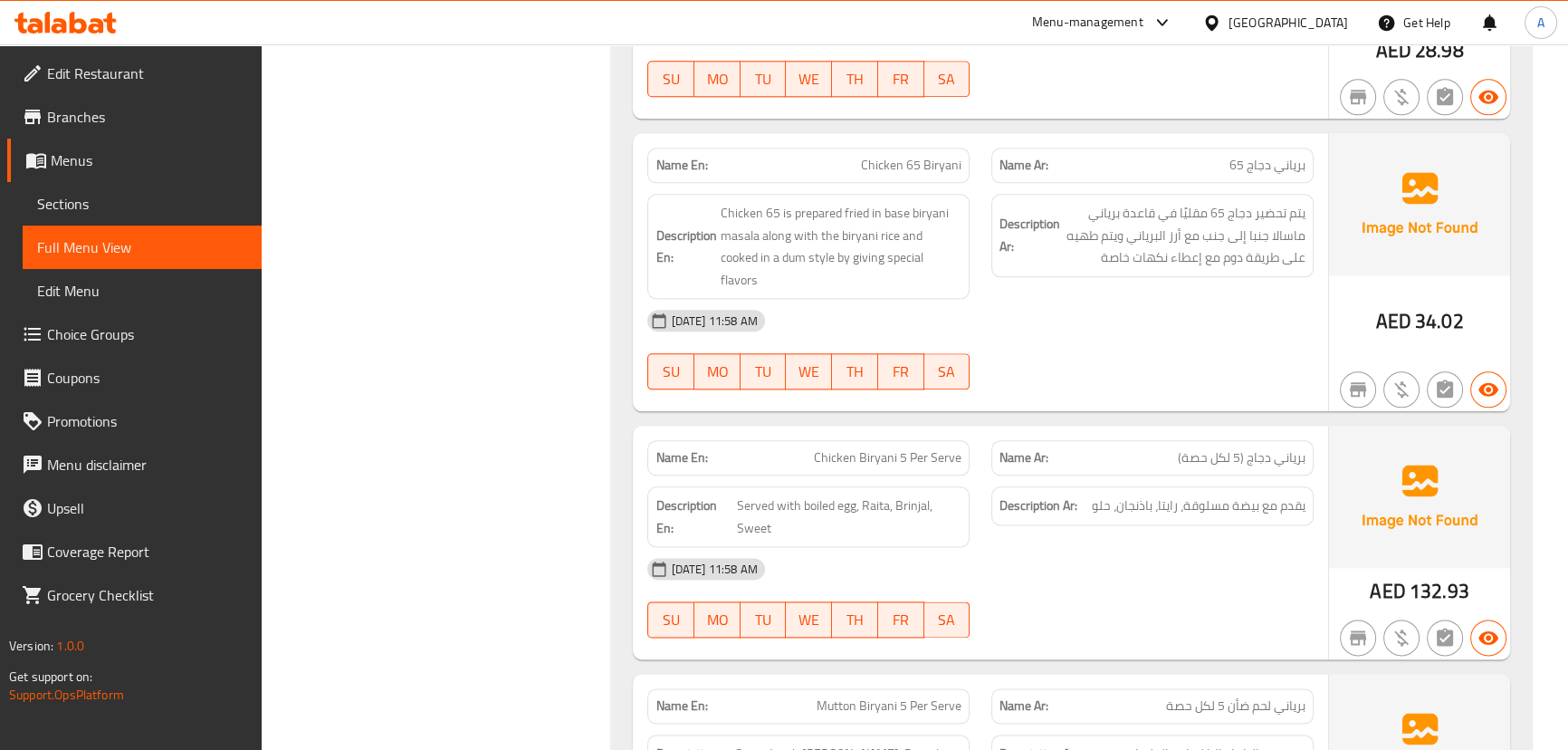
click at [1091, 333] on div "16-09-2025 11:58 AM SU MO TU WE TH FR SA" at bounding box center [980, 349] width 687 height 101
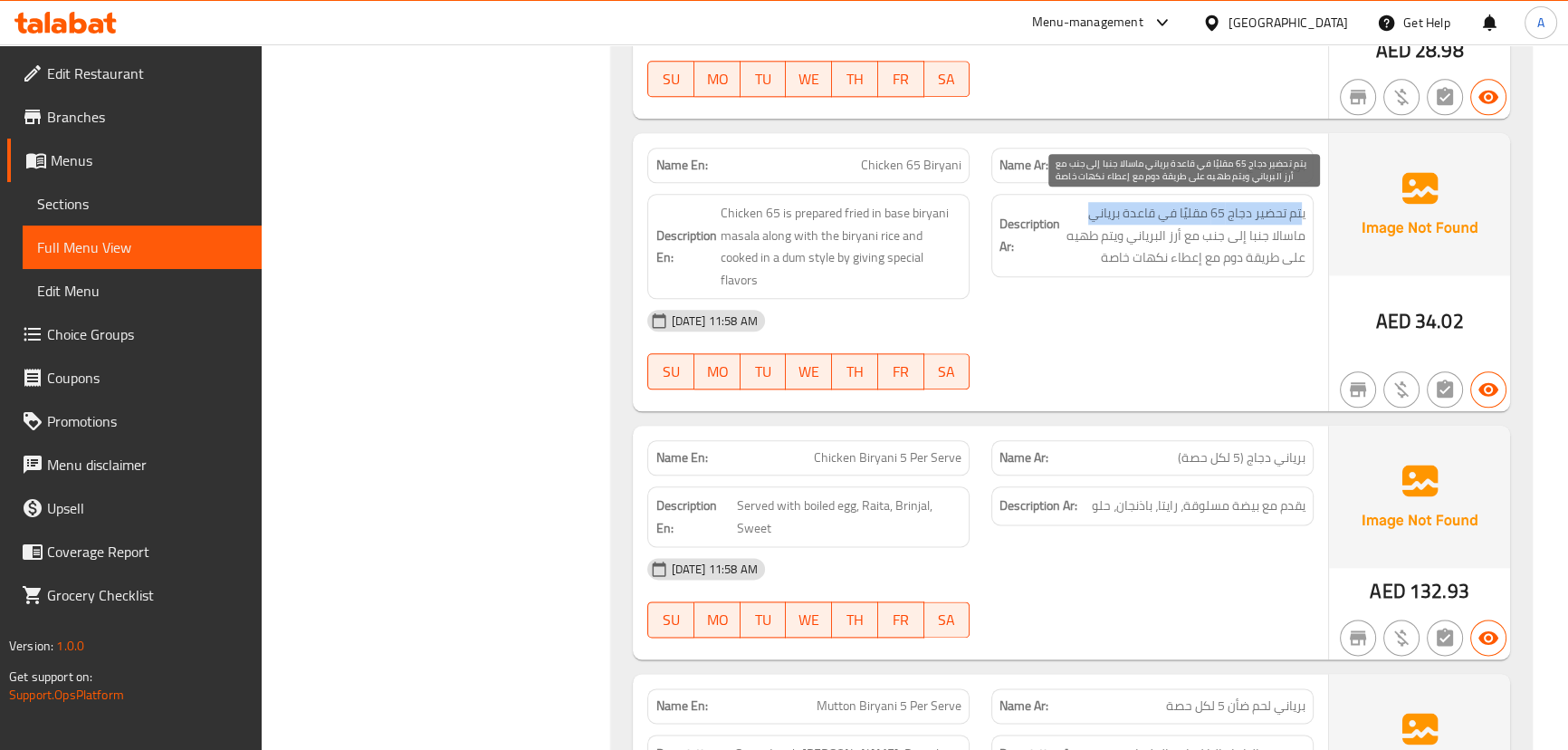
drag, startPoint x: 1289, startPoint y: 210, endPoint x: 1083, endPoint y: 208, distance: 206.0
click at [1083, 208] on span "يتم تحضير دجاج 65 مقليًا في قاعدة برياني ماسالا جنبا إلى جنب مع أرز البرياني وي…" at bounding box center [1184, 236] width 241 height 67
drag, startPoint x: 1223, startPoint y: 250, endPoint x: 1164, endPoint y: 250, distance: 59.0
click at [1164, 250] on span "يتم تحضير دجاج 65 مقليًا في قاعدة برياني ماسالا جنبا إلى جنب مع أرز البرياني وي…" at bounding box center [1184, 236] width 241 height 67
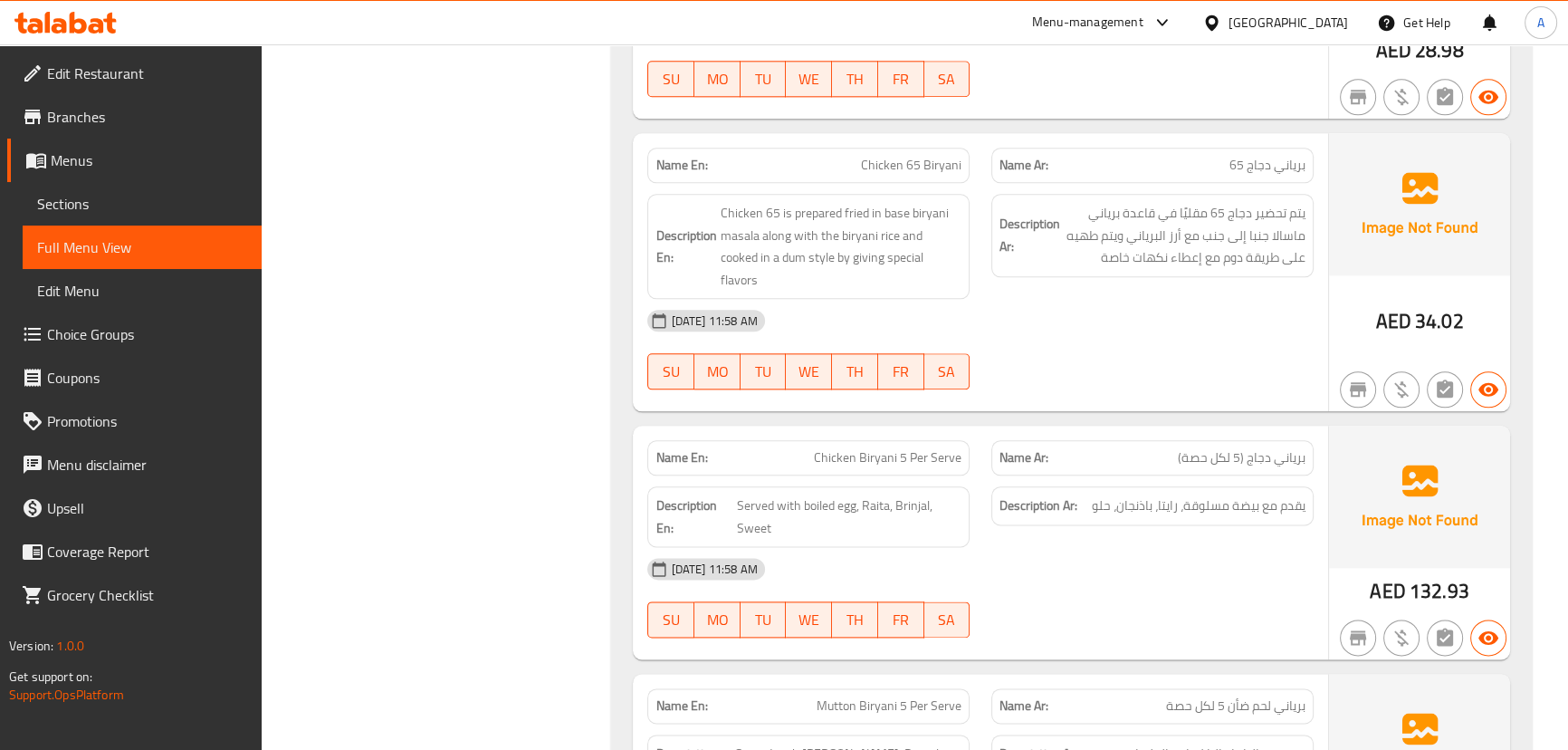
click at [1176, 304] on div "16-09-2025 11:58 AM" at bounding box center [980, 320] width 687 height 44
click at [1186, 299] on div "16-09-2025 11:58 AM" at bounding box center [980, 320] width 687 height 44
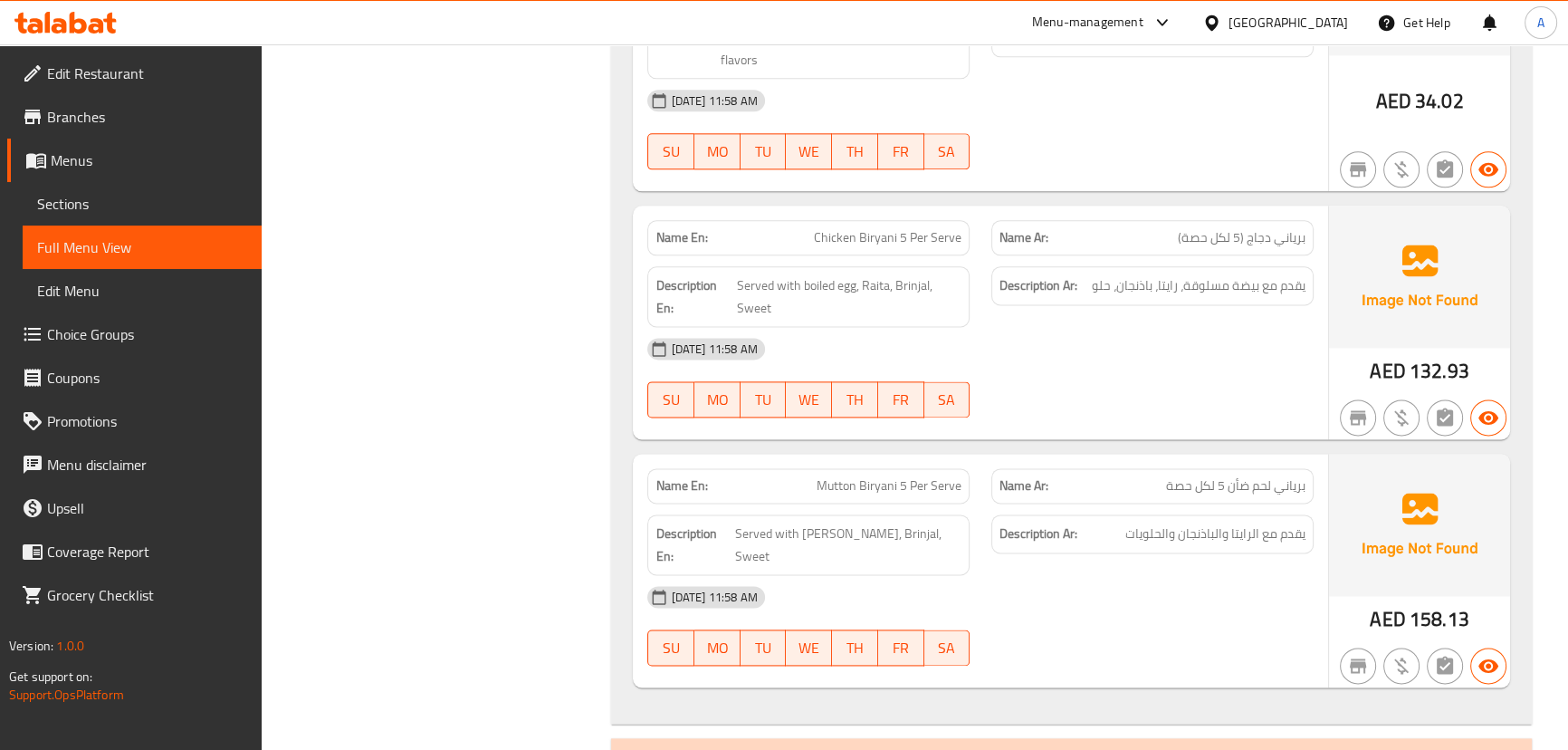
scroll to position [2970, 0]
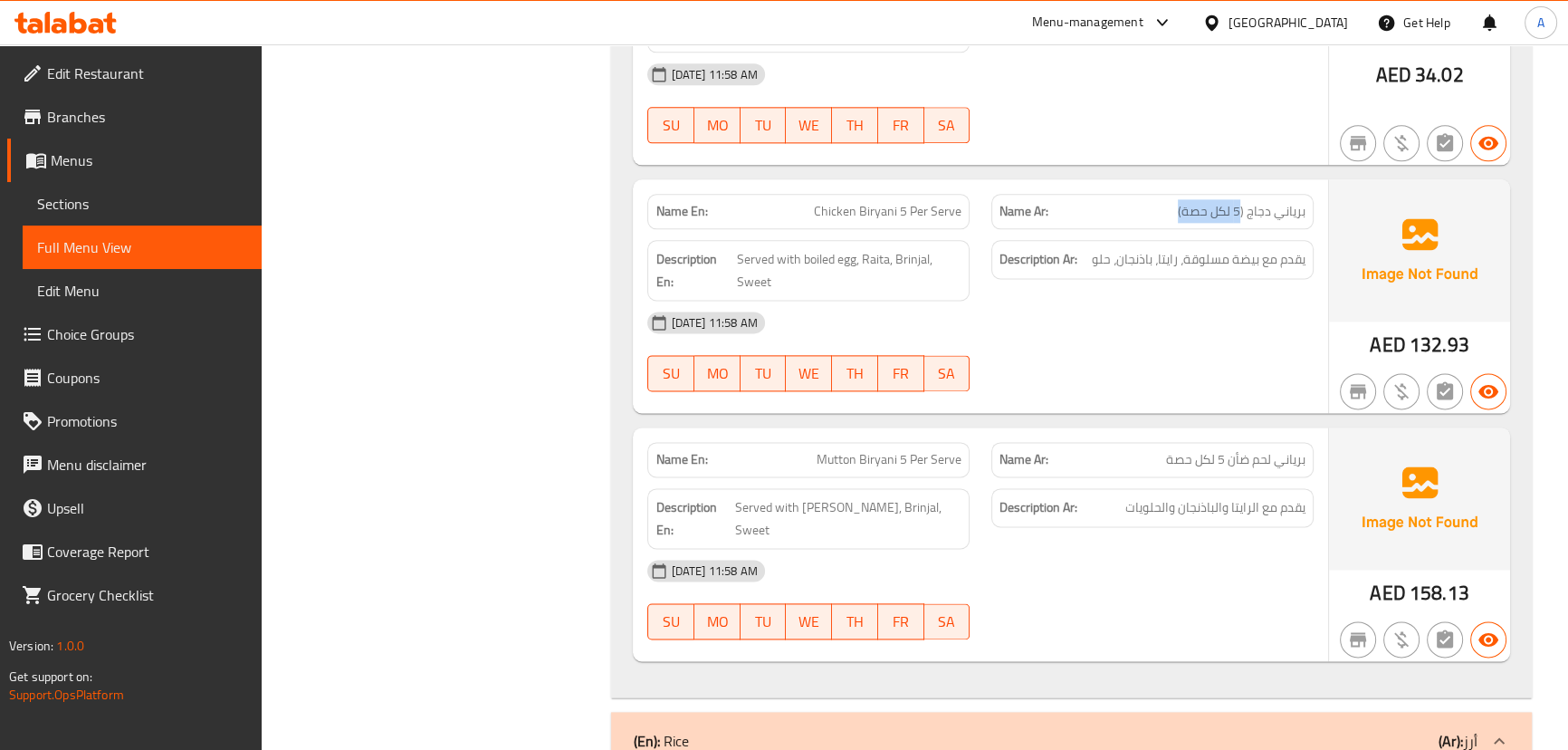
click at [1174, 202] on p "Name Ar: برياني دجاج (5 لكل حصة)" at bounding box center [1152, 212] width 306 height 19
click at [1197, 301] on div "16-09-2025 11:58 AM" at bounding box center [980, 322] width 687 height 44
click at [1292, 248] on span "يقدم مع بيضة مسلوقة، رايتا، باذنجان، حلو" at bounding box center [1199, 259] width 213 height 22
drag, startPoint x: 1292, startPoint y: 237, endPoint x: 1128, endPoint y: 240, distance: 164.0
click at [1128, 248] on span "يقدم مع بيضة مسلوقة، رايتا، باذنجان، حلو" at bounding box center [1199, 259] width 213 height 22
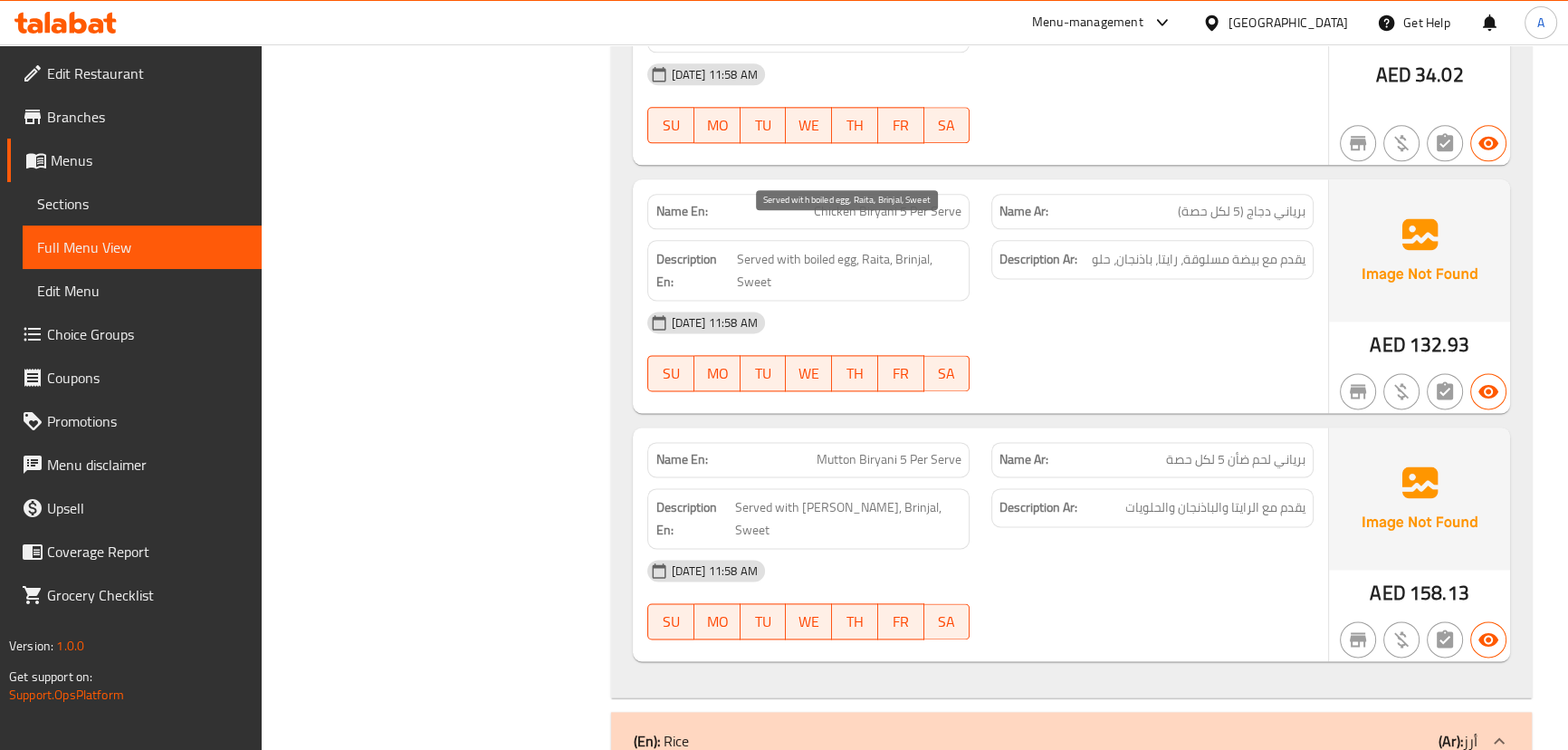
click at [915, 248] on span "Served with boiled egg, Raita, Brinjal, Sweet" at bounding box center [849, 270] width 225 height 45
copy span "Brinjal"
click at [1052, 317] on div "16-09-2025 11:58 AM SU MO TU WE TH FR SA" at bounding box center [980, 351] width 687 height 101
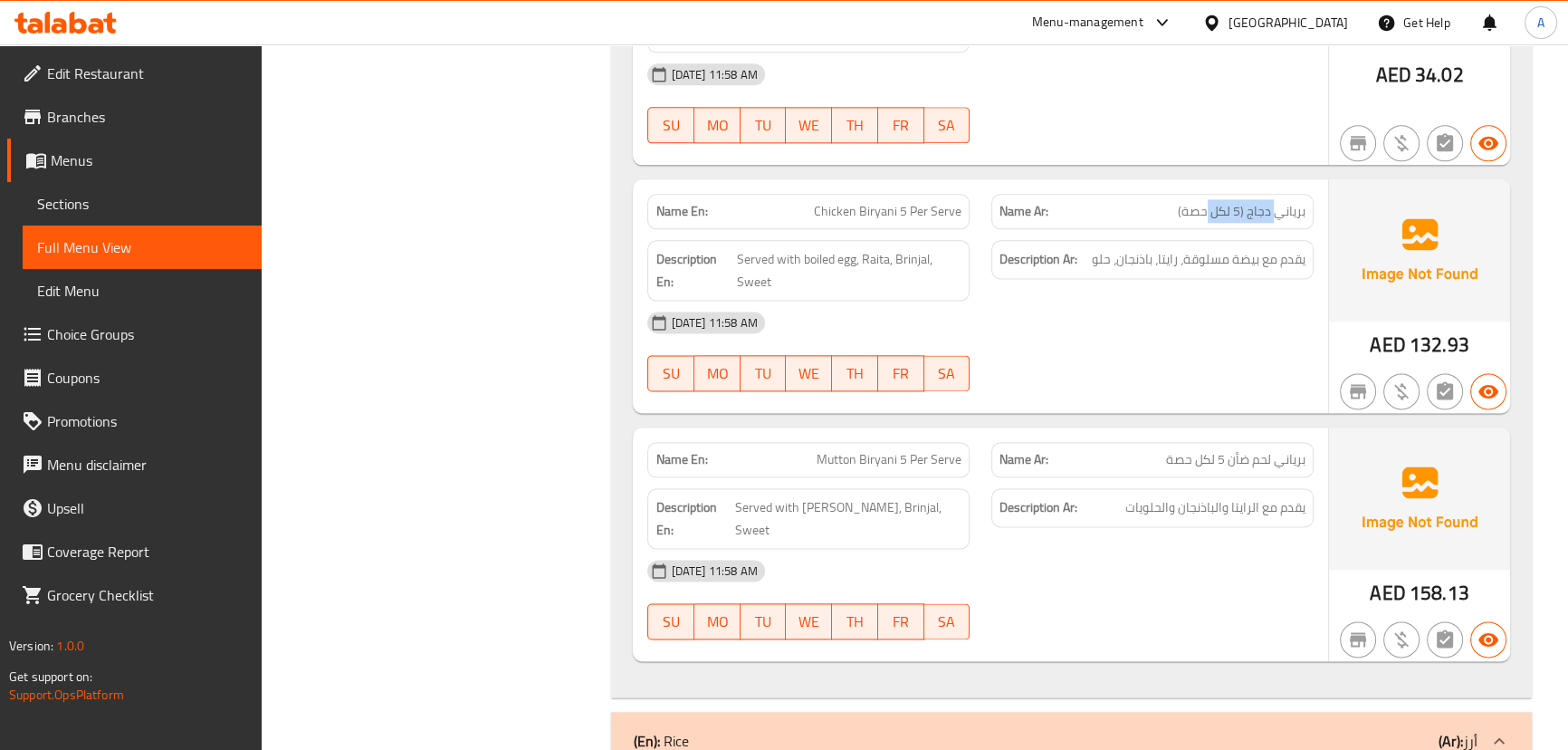
drag, startPoint x: 1278, startPoint y: 178, endPoint x: 1196, endPoint y: 207, distance: 87.0
click at [1202, 202] on span "برياني دجاج (5 لكل حصة)" at bounding box center [1241, 212] width 128 height 19
click at [1243, 301] on div "16-09-2025 11:58 AM" at bounding box center [980, 322] width 687 height 44
drag, startPoint x: 1256, startPoint y: 236, endPoint x: 1204, endPoint y: 304, distance: 85.6
click at [1225, 248] on span "يقدم مع بيضة مسلوقة، رايتا، باذنجان، حلو" at bounding box center [1199, 259] width 213 height 22
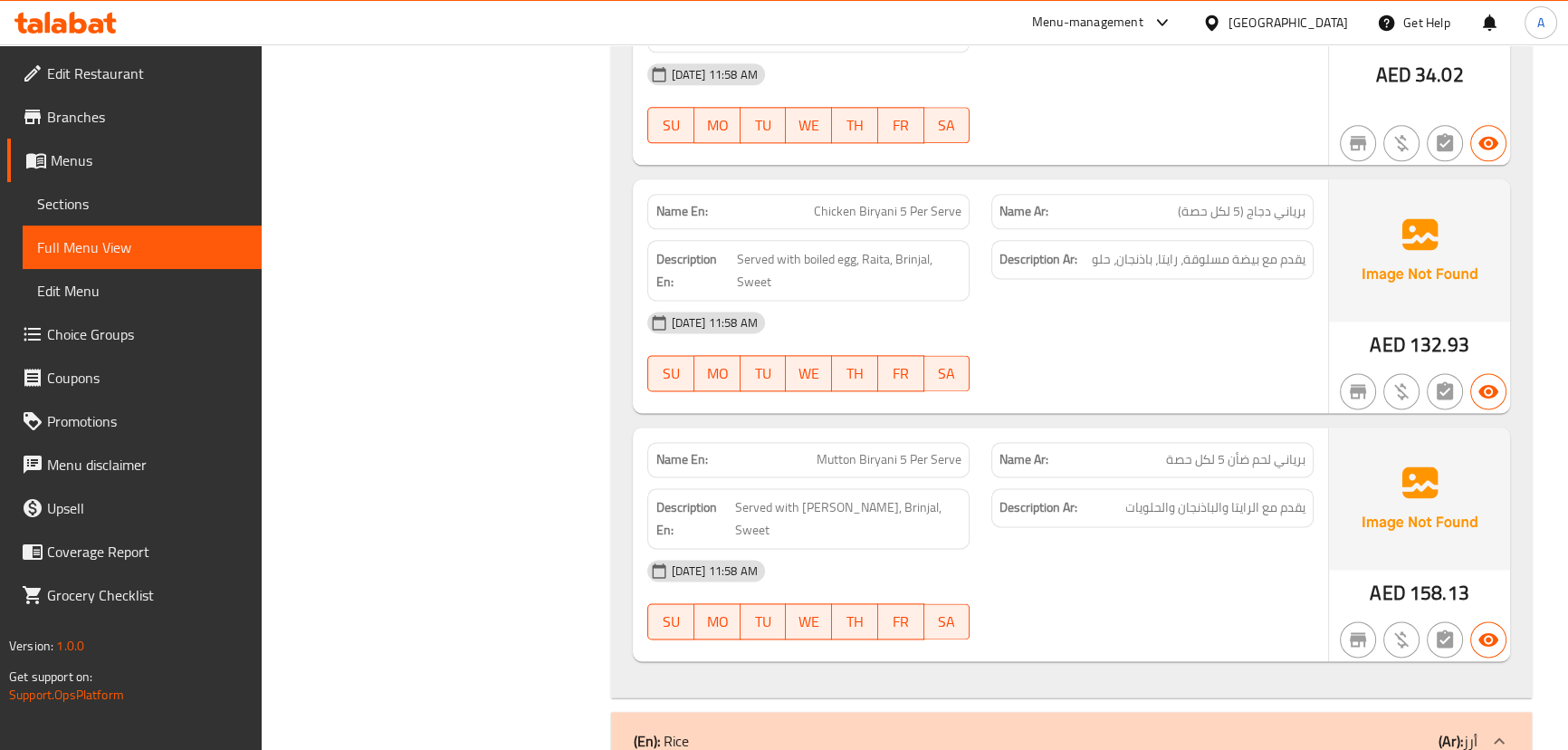
click at [1202, 306] on div "16-09-2025 11:58 AM" at bounding box center [980, 322] width 687 height 44
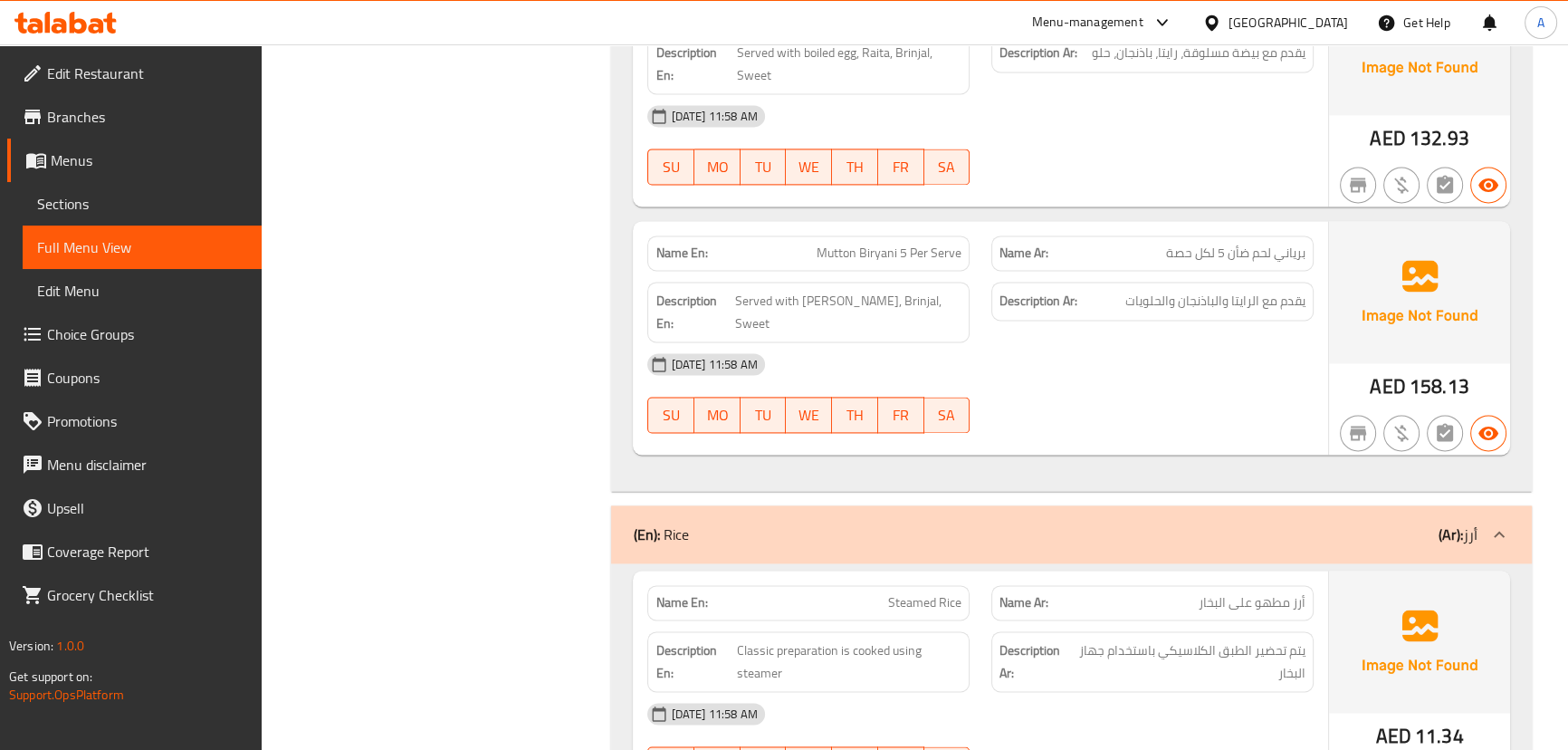
scroll to position [3217, 0]
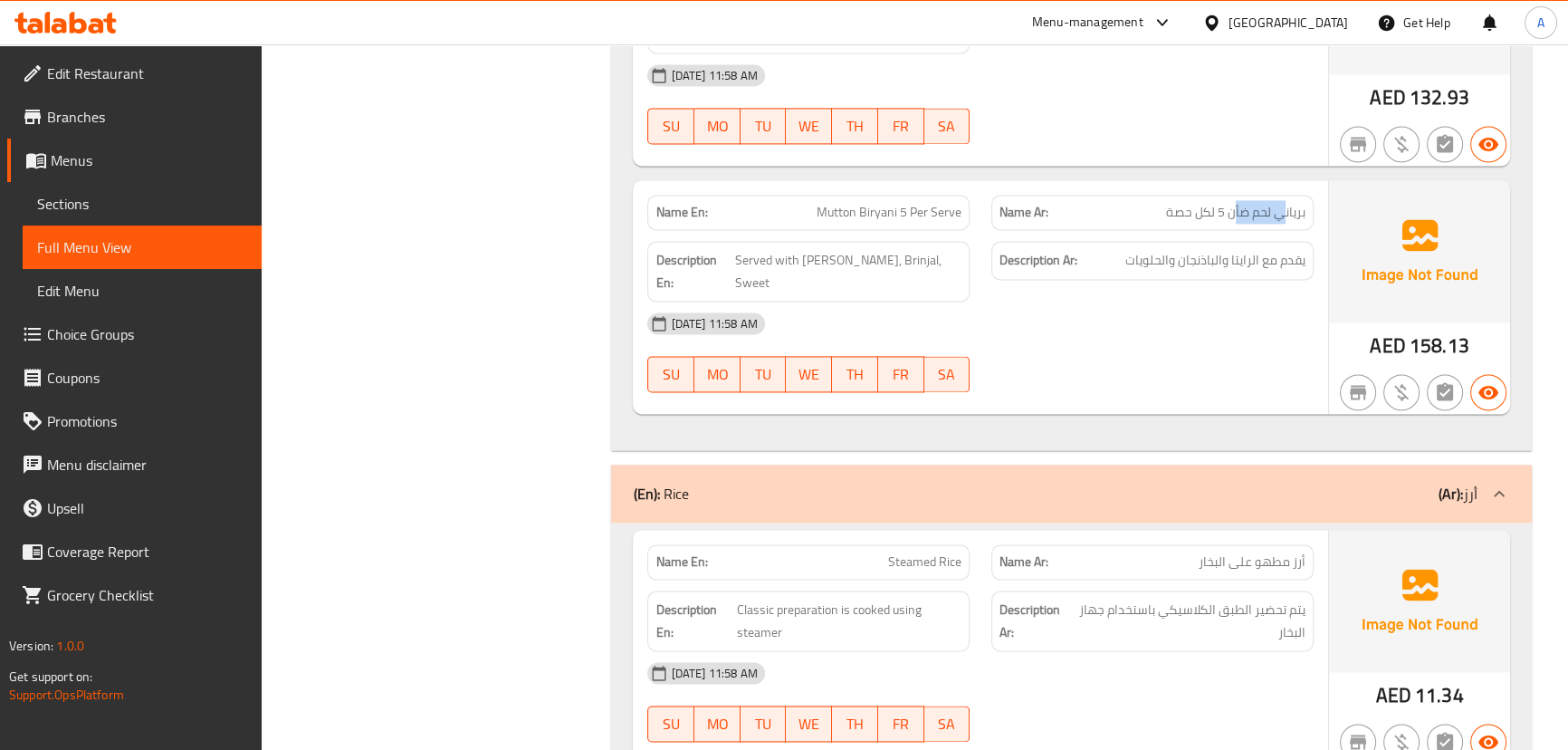
drag, startPoint x: 1283, startPoint y: 189, endPoint x: 1232, endPoint y: 199, distance: 52.0
click at [1232, 199] on div "Name Ar: برياني لحم ضأن 5 لكل حصة" at bounding box center [1151, 213] width 322 height 35
drag, startPoint x: 1243, startPoint y: 227, endPoint x: 1135, endPoint y: 226, distance: 108.0
click at [1135, 249] on span "يقدم مع الرايتا والباذنجان والحلويات" at bounding box center [1215, 260] width 180 height 22
click at [1132, 302] on div "16-09-2025 11:58 AM" at bounding box center [980, 323] width 687 height 44
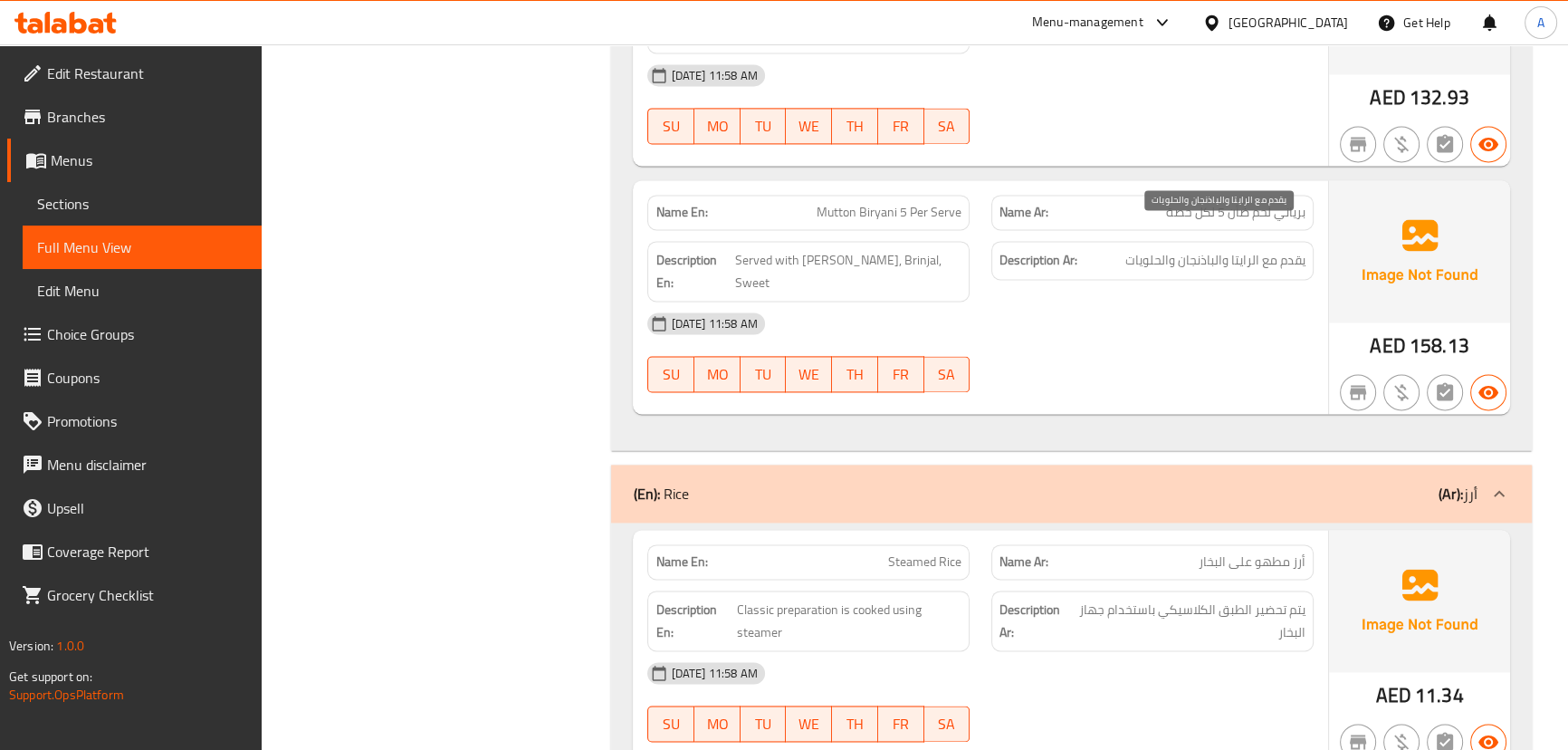
click at [1137, 249] on span "يقدم مع الرايتا والباذنجان والحلويات" at bounding box center [1215, 260] width 180 height 22
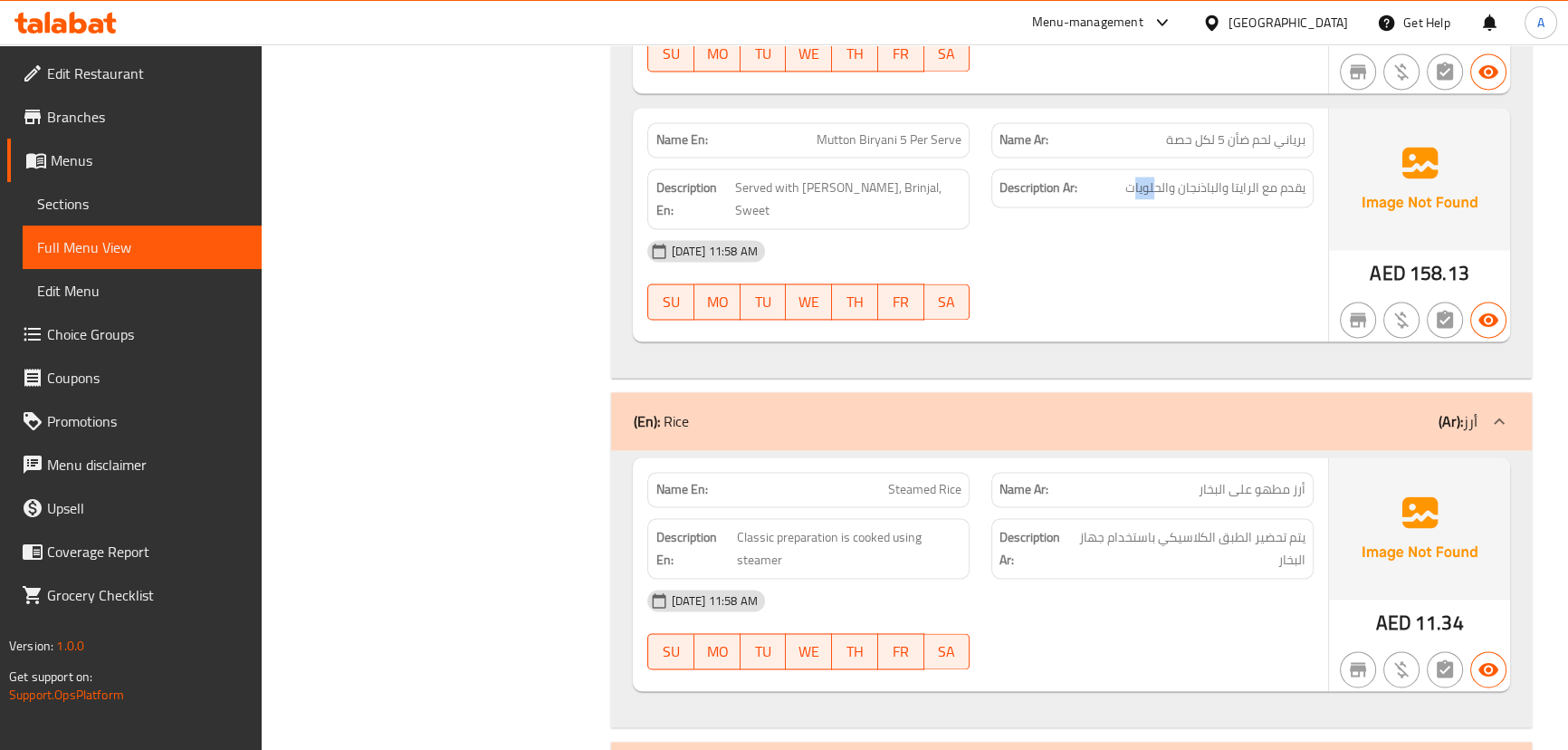
scroll to position [3382, 0]
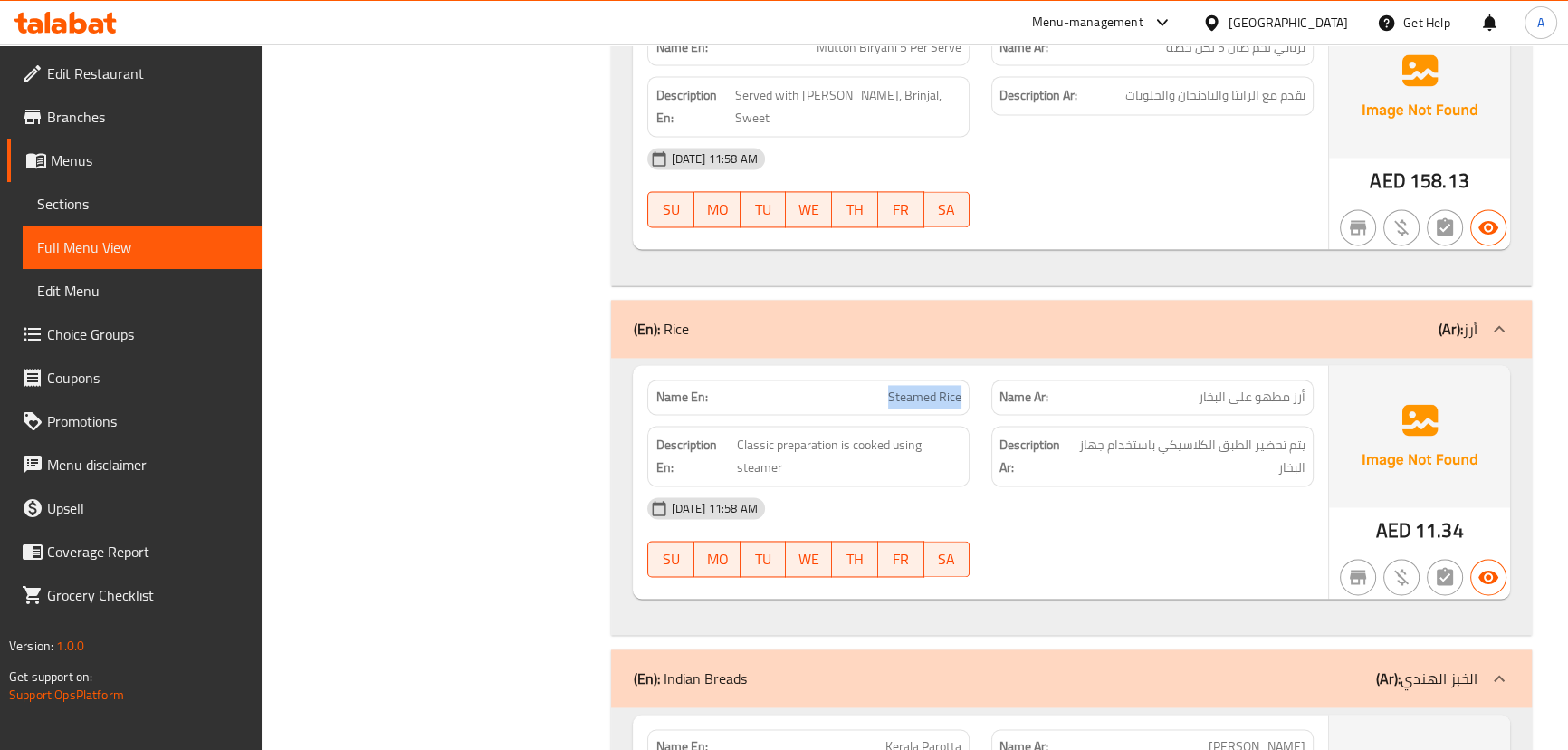
drag, startPoint x: 877, startPoint y: 342, endPoint x: 1022, endPoint y: 382, distance: 150.4
click at [1005, 369] on div "Name En: Steamed Rice Name Ar: أرز مطهو على البخار" at bounding box center [980, 396] width 687 height 57
click at [1075, 486] on div "16-09-2025 11:58 AM" at bounding box center [980, 508] width 687 height 44
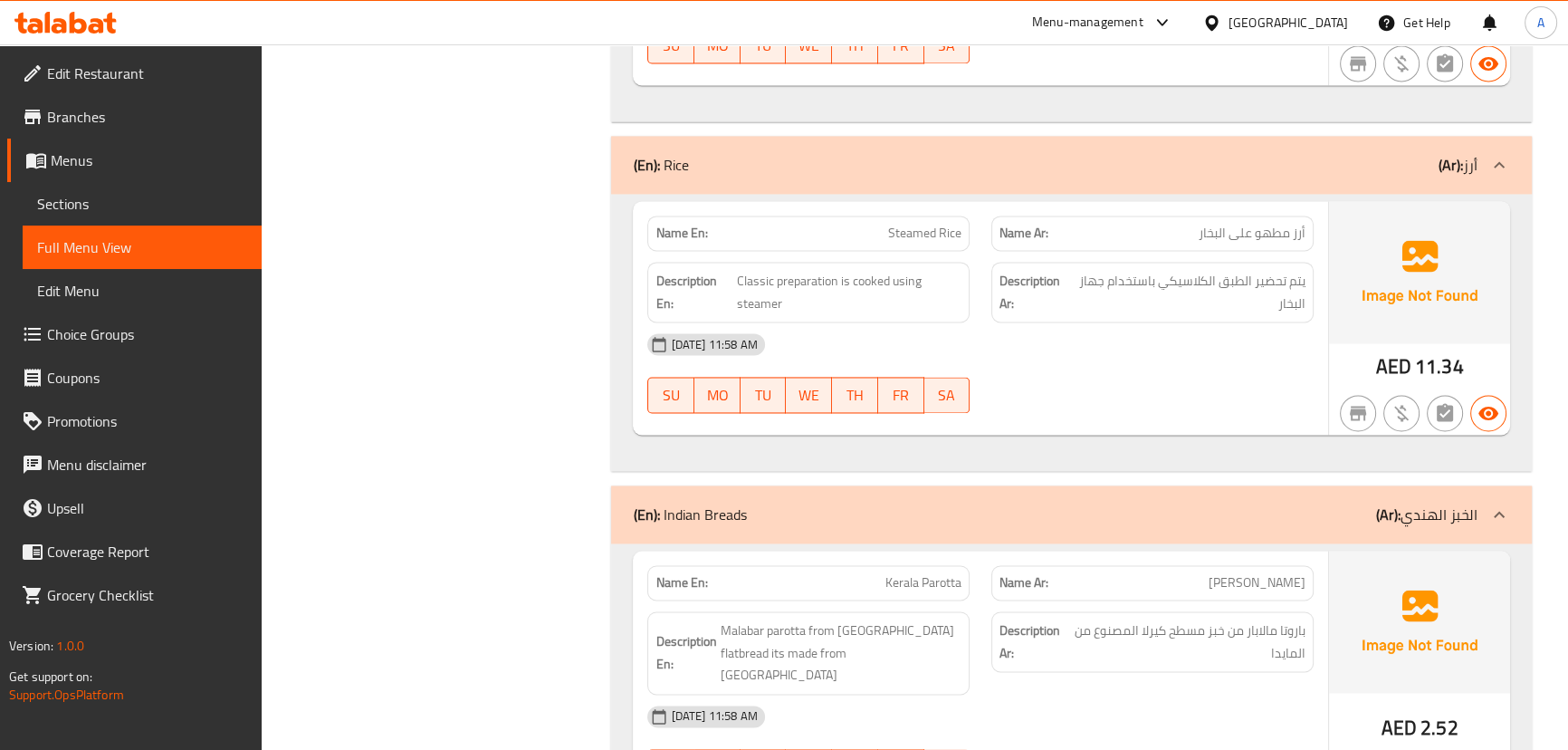
scroll to position [3547, 0]
drag, startPoint x: 1248, startPoint y: 186, endPoint x: 1159, endPoint y: 209, distance: 91.9
click at [1159, 204] on div "Name En: Steamed Rice Name Ar: أرز مطهو على البخار Description En: Classic prep…" at bounding box center [980, 317] width 694 height 234
click at [1221, 321] on div "16-09-2025 11:58 AM" at bounding box center [980, 343] width 687 height 44
drag, startPoint x: 1279, startPoint y: 234, endPoint x: 1099, endPoint y: 230, distance: 180.0
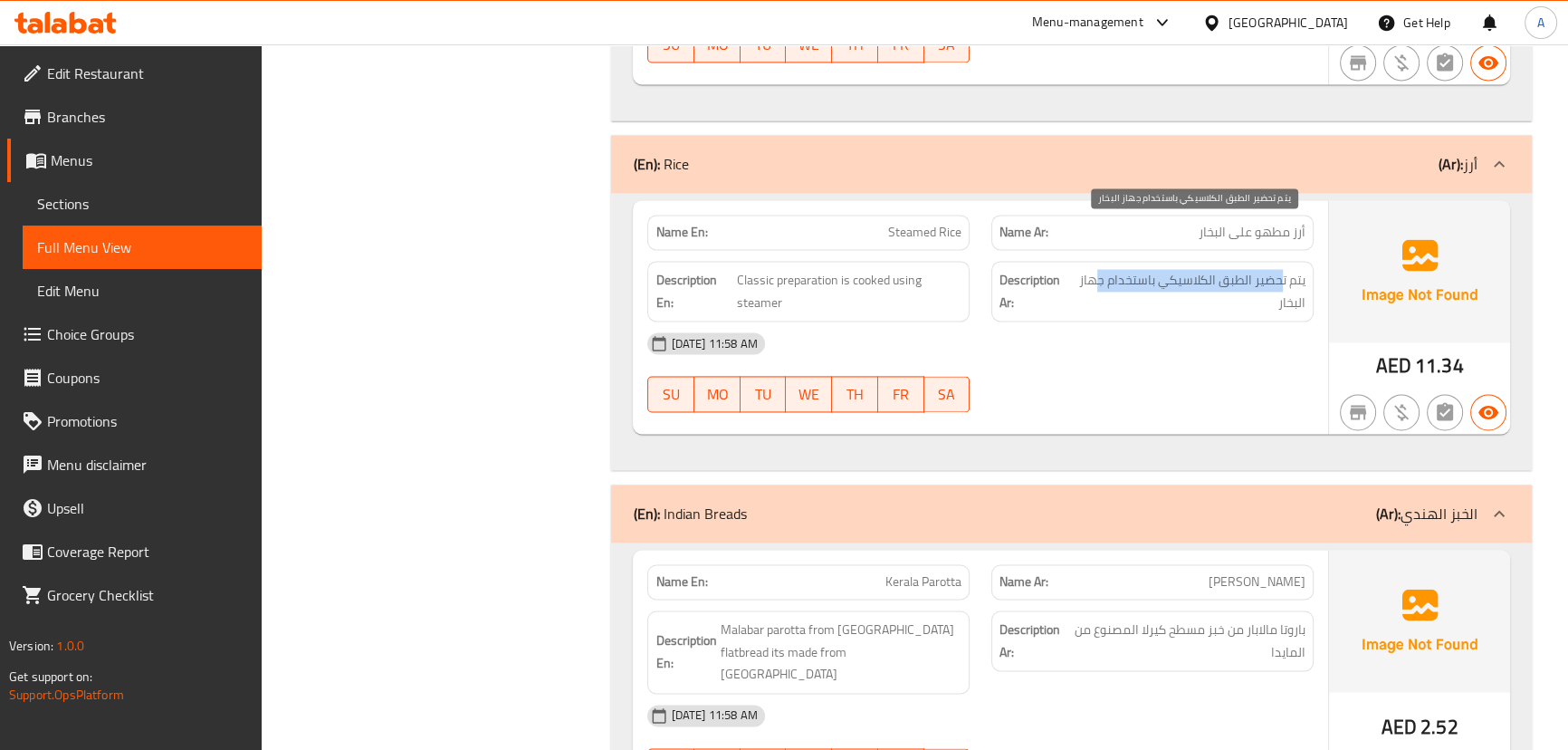
click at [1099, 269] on span "يتم تحضير الطبق الكلاسيكي باستخدام جهاز البخار" at bounding box center [1189, 291] width 232 height 45
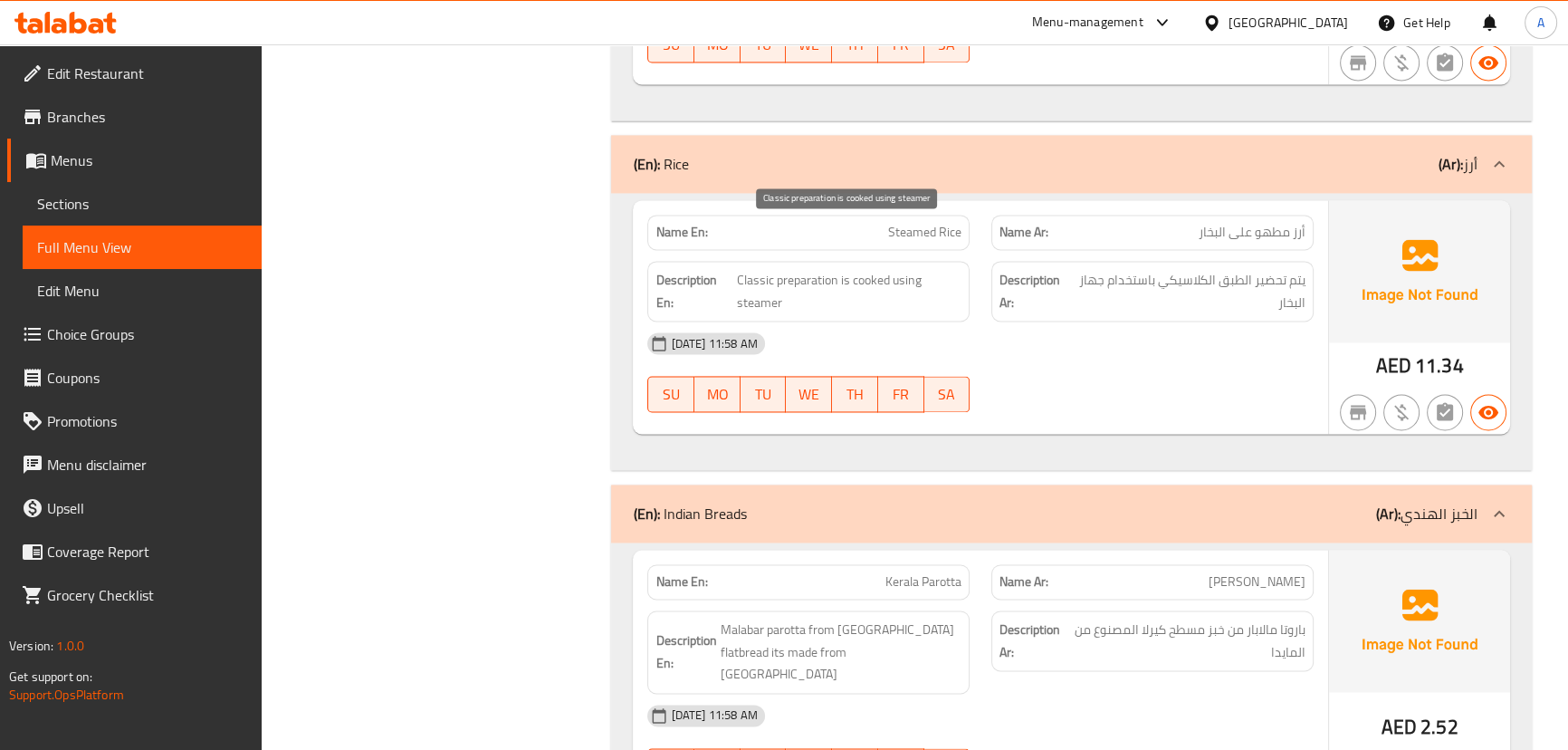
drag, startPoint x: 796, startPoint y: 245, endPoint x: 1057, endPoint y: 310, distance: 269.0
click at [903, 269] on span "Classic preparation is cooked using steamer" at bounding box center [849, 291] width 225 height 45
click at [1060, 321] on div "16-09-2025 11:58 AM" at bounding box center [980, 343] width 687 height 44
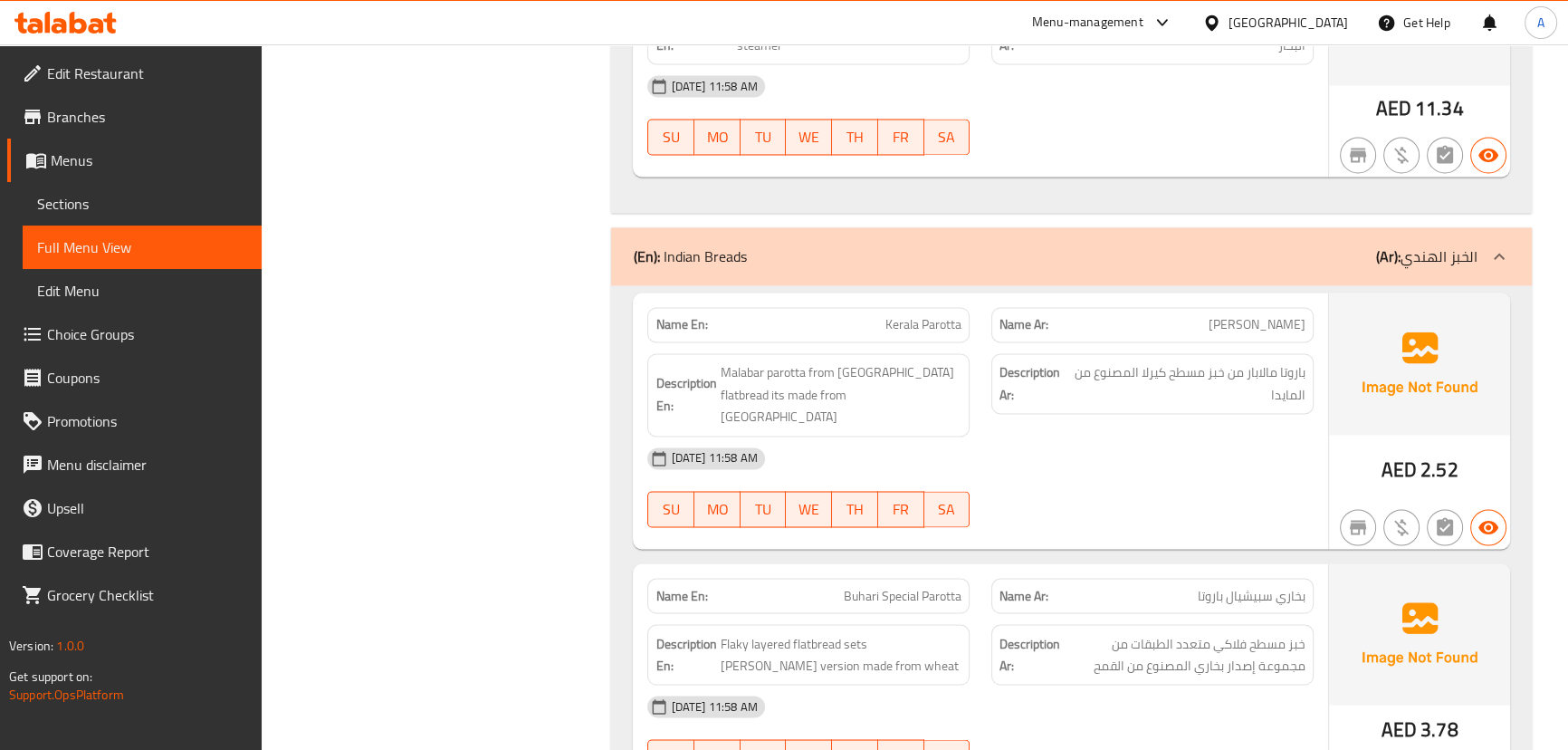
scroll to position [3875, 0]
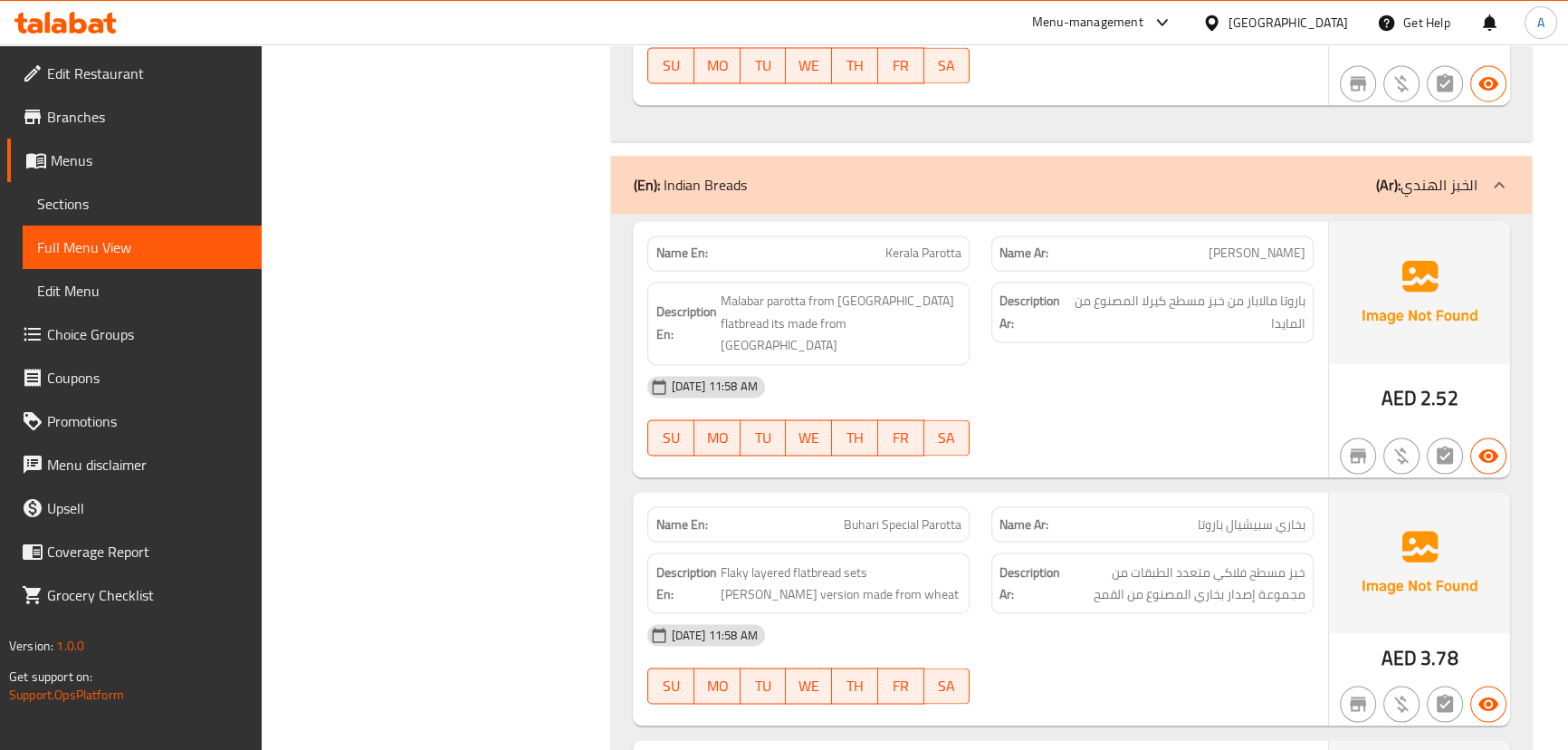
drag, startPoint x: 825, startPoint y: 451, endPoint x: 1156, endPoint y: 369, distance: 341.0
click at [988, 496] on div "Name En: Buhari Special Parotta Name Ar: بخاري سبيشيال باروتا" at bounding box center [980, 524] width 687 height 57
click at [1159, 365] on div "16-09-2025 11:58 AM SU MO TU WE TH FR SA" at bounding box center [980, 415] width 687 height 101
drag, startPoint x: 911, startPoint y: 173, endPoint x: 1090, endPoint y: 279, distance: 208.0
click at [1065, 263] on div "(En): Indian Breads (Ar): الخبز الهندي Name En: Kerala Parotta Name Ar: باروتا …" at bounding box center [1071, 583] width 919 height 854
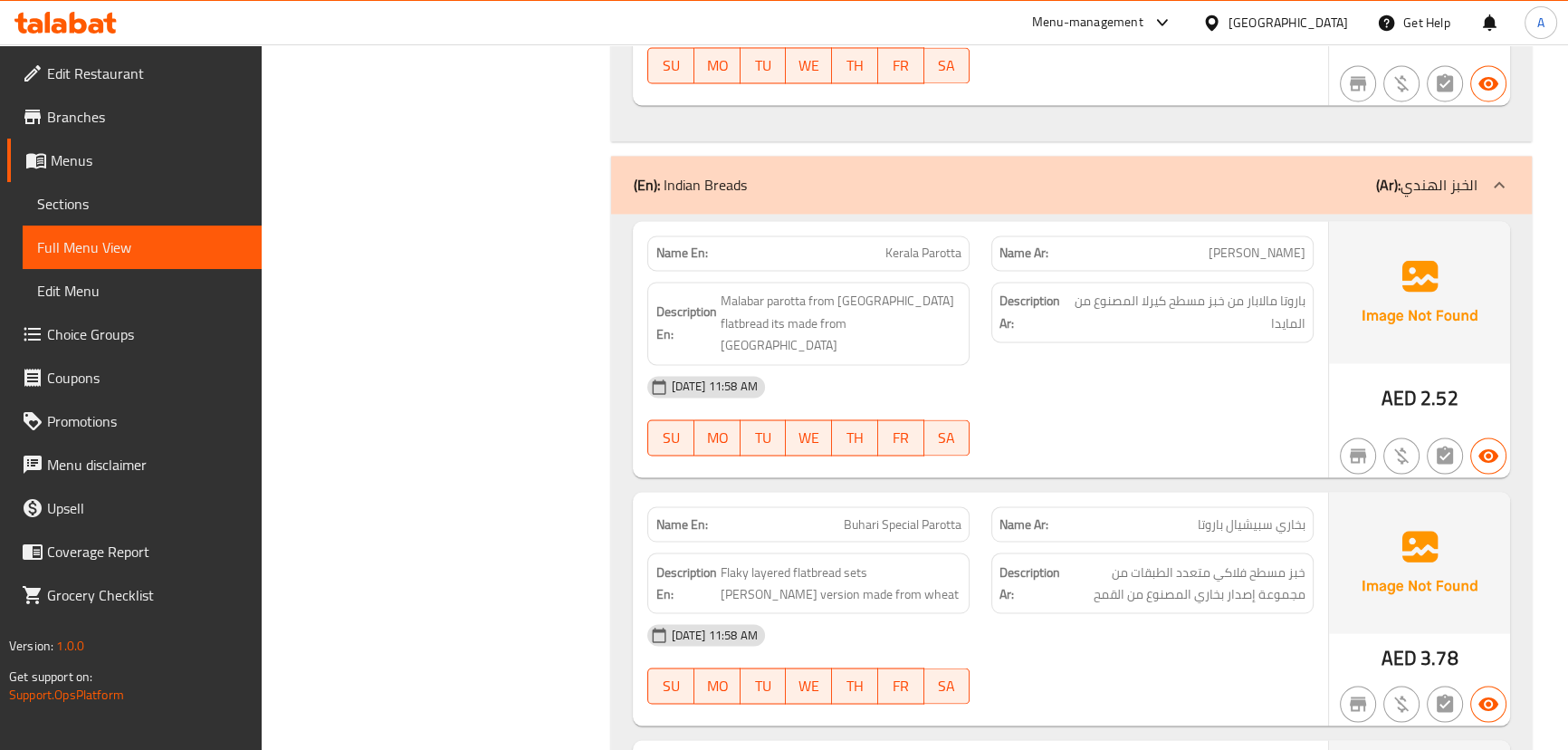
click at [1124, 365] on div "16-09-2025 11:58 AM" at bounding box center [980, 386] width 687 height 44
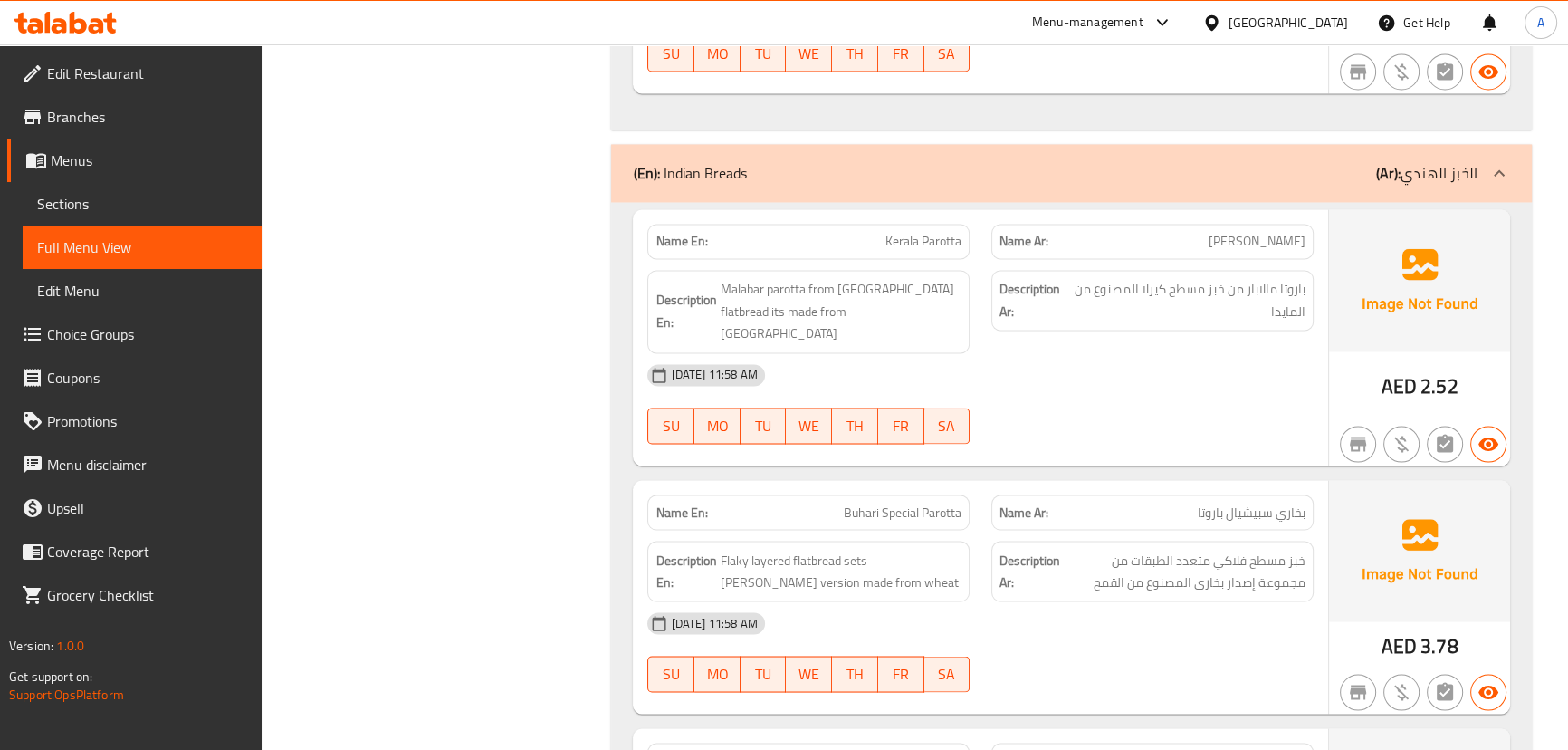
scroll to position [3958, 0]
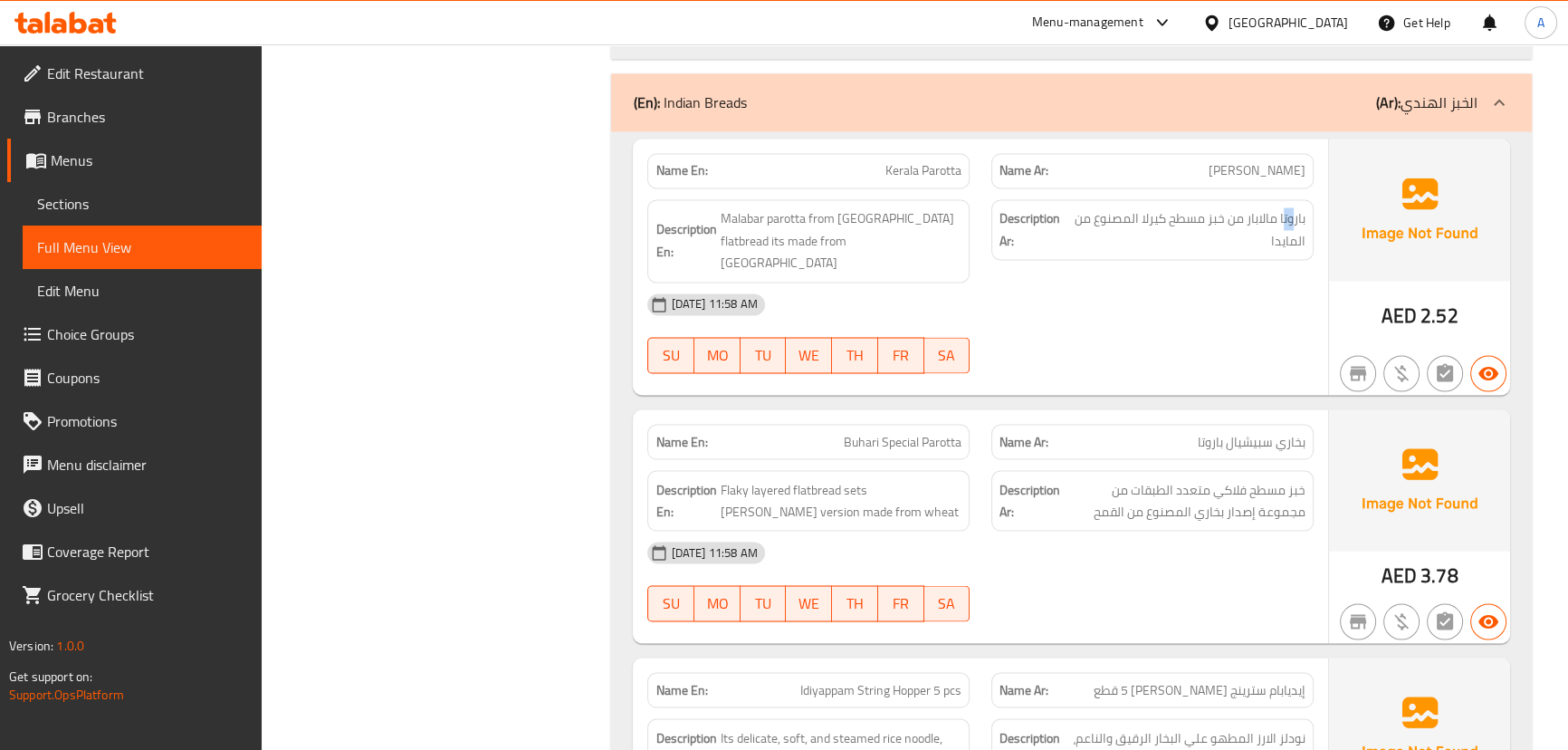
click at [1279, 207] on span "باروتا مالابار من خبز مسطح كيرلا المصنوع من المايدا" at bounding box center [1188, 229] width 235 height 45
click at [1241, 282] on div "16-09-2025 11:58 AM" at bounding box center [980, 304] width 687 height 44
drag, startPoint x: 829, startPoint y: 118, endPoint x: 1014, endPoint y: 197, distance: 201.2
click at [939, 141] on div "Name En: Kerala Parotta Name Ar: باروتا كيرلا Description En: Malabar parotta f…" at bounding box center [980, 266] width 694 height 256
click at [1041, 282] on div "16-09-2025 11:58 AM" at bounding box center [980, 304] width 687 height 44
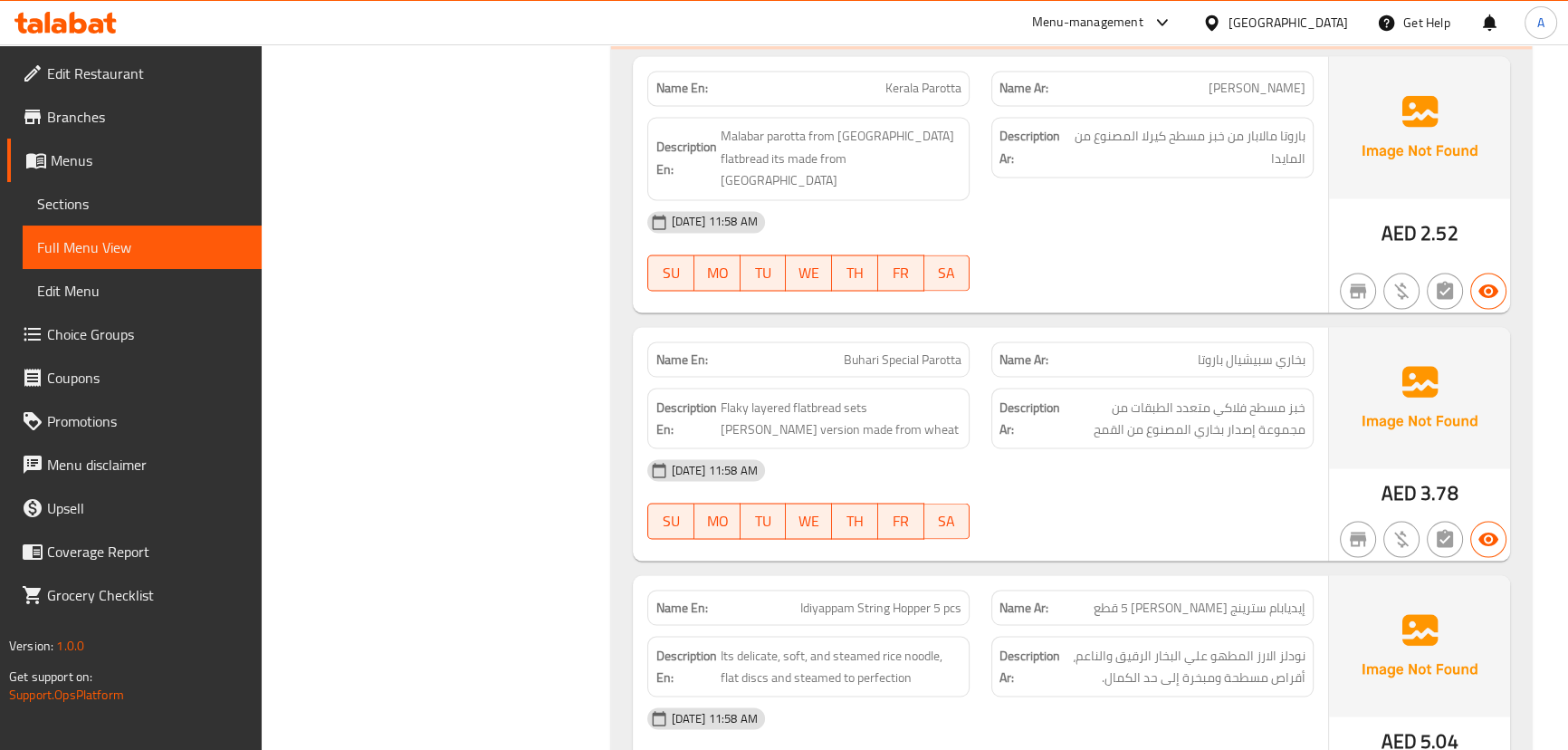
scroll to position [4206, 0]
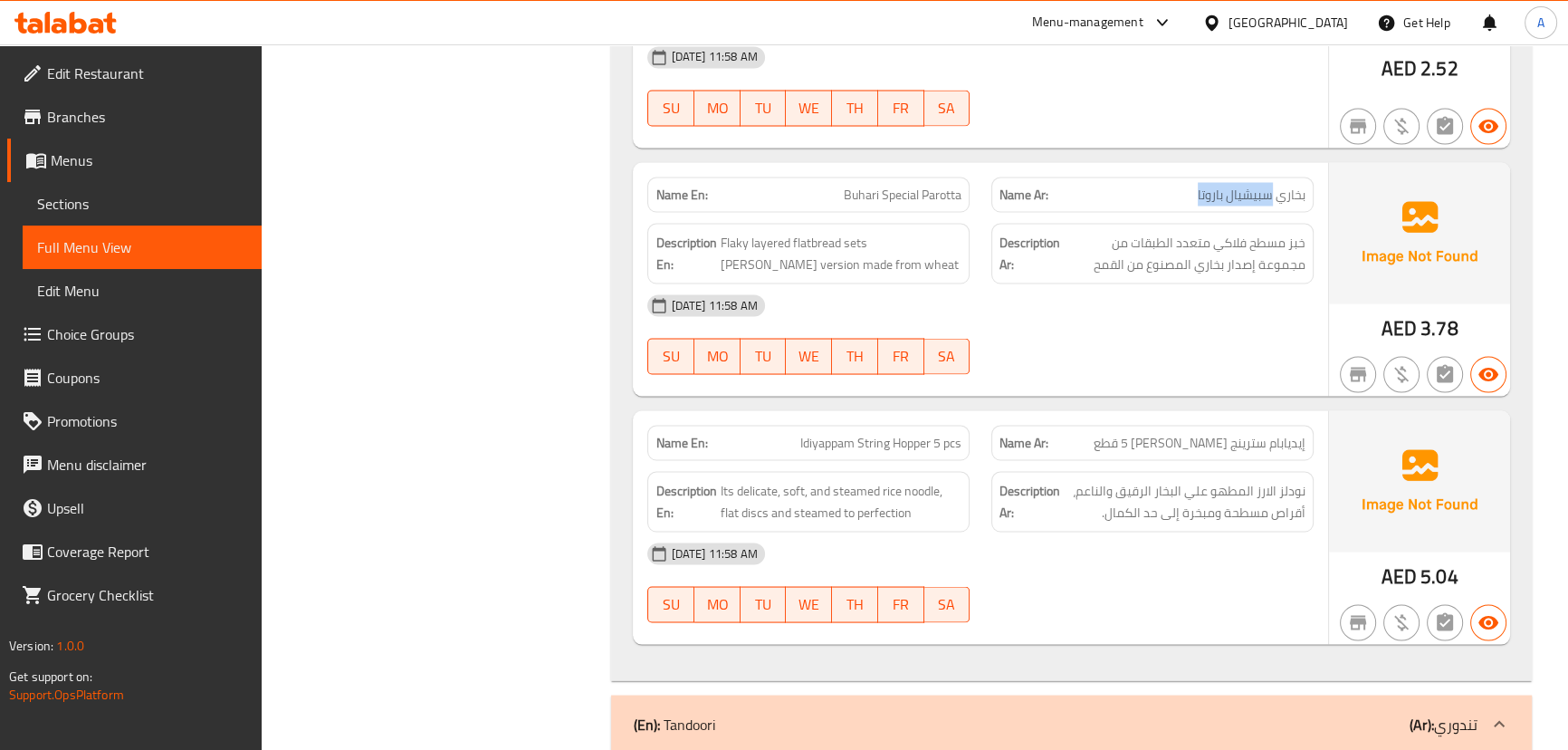
drag, startPoint x: 1271, startPoint y: 128, endPoint x: 1151, endPoint y: 124, distance: 120.1
click at [1151, 185] on p "Name Ar: بخاري سبيشيال باروتا" at bounding box center [1152, 194] width 306 height 19
drag, startPoint x: 840, startPoint y: 119, endPoint x: 1006, endPoint y: 163, distance: 171.7
click at [959, 185] on p "Name En: Buhari Special Parotta" at bounding box center [808, 194] width 306 height 19
click at [1091, 283] on div "16-09-2025 11:58 AM SU MO TU WE TH FR SA" at bounding box center [980, 333] width 687 height 101
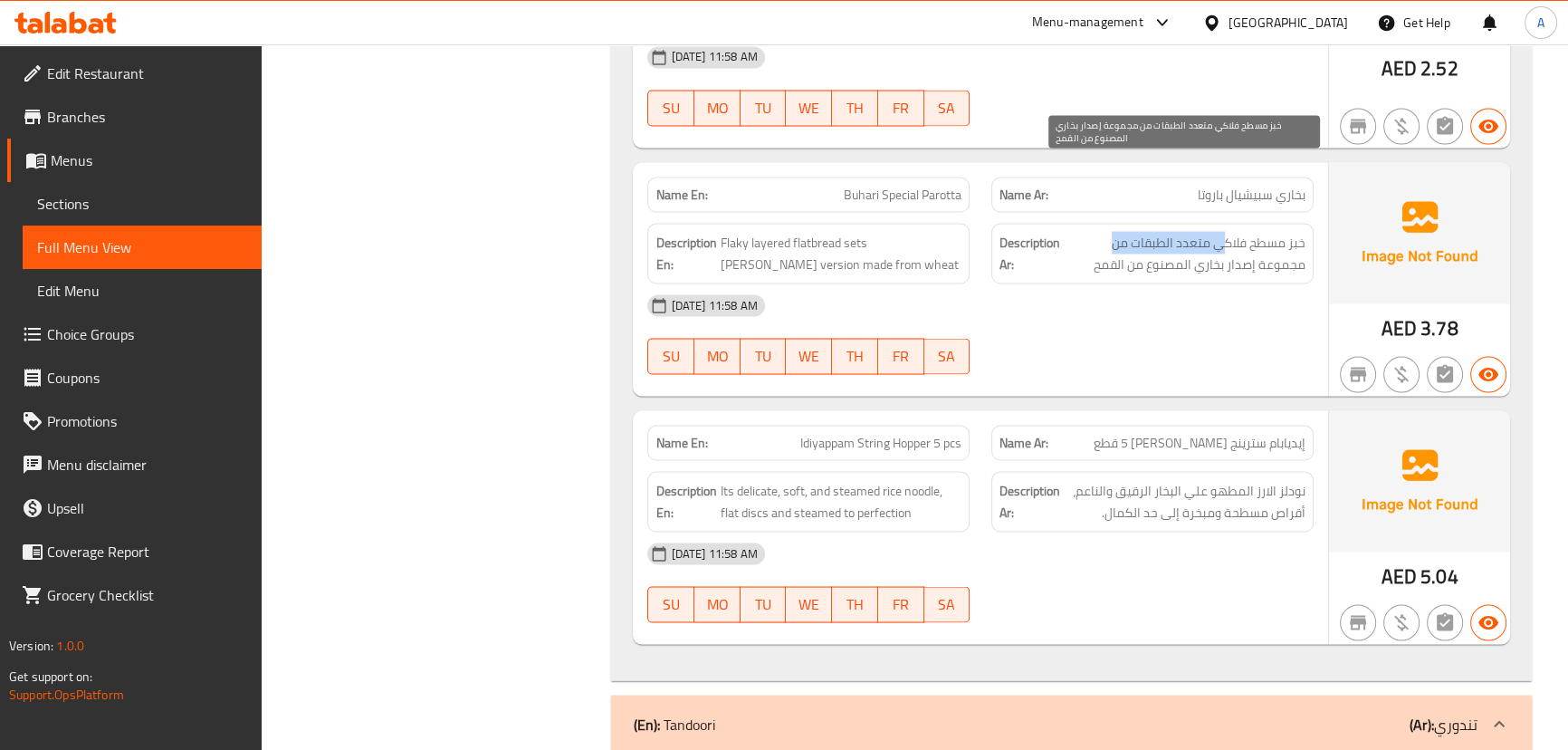
drag, startPoint x: 1197, startPoint y: 175, endPoint x: 1112, endPoint y: 175, distance: 85.0
click at [1112, 231] on span "خبز مسطح فلاكي متعدد الطبقات من مجموعة إصدار بخاري المصنوع من القمح" at bounding box center [1184, 253] width 241 height 45
drag, startPoint x: 1287, startPoint y: 196, endPoint x: 1121, endPoint y: 194, distance: 166.0
click at [1121, 231] on span "خبز مسطح فلاكي متعدد الطبقات من مجموعة إصدار بخاري المصنوع من القمح" at bounding box center [1184, 253] width 241 height 45
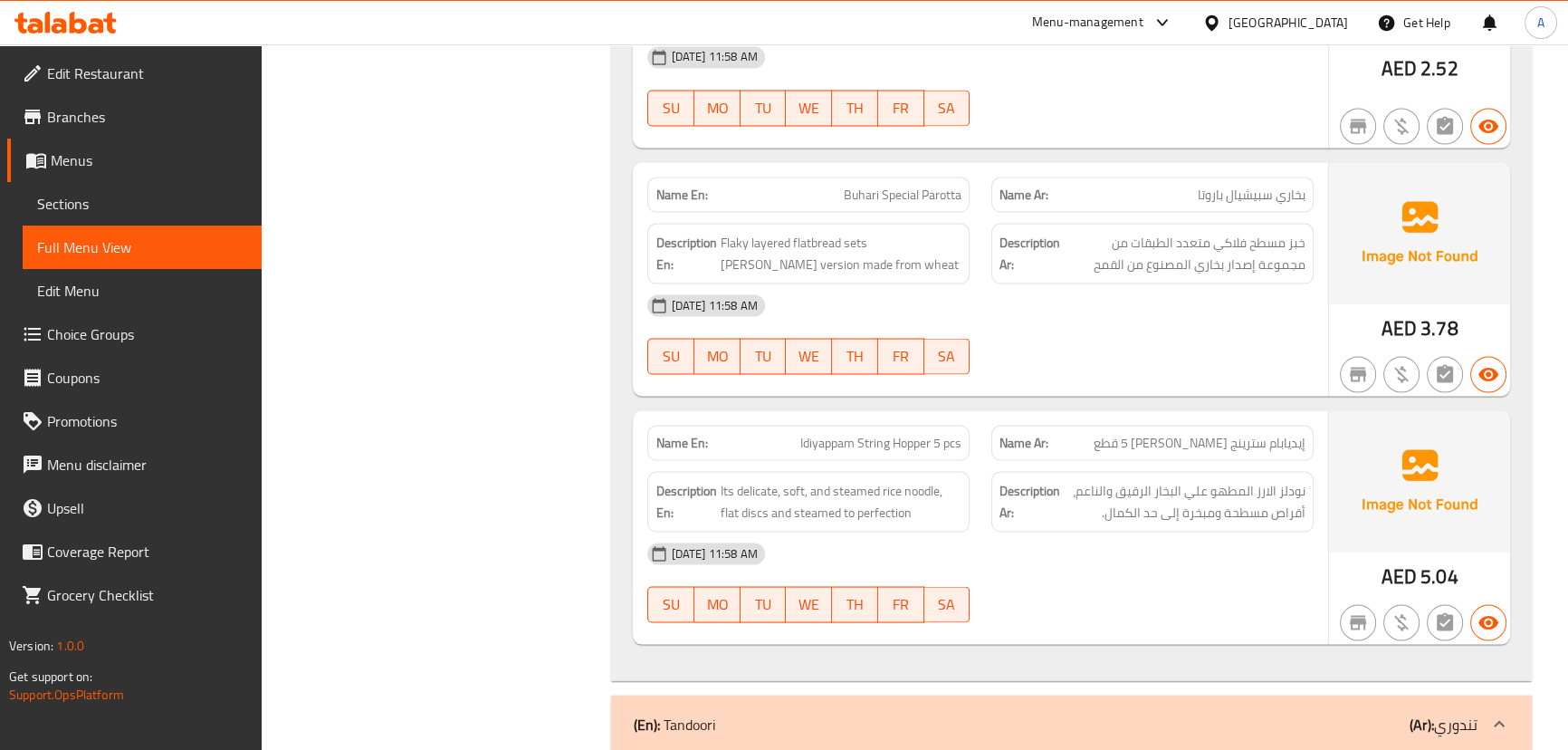
click at [1167, 283] on div "16-09-2025 11:58 AM" at bounding box center [980, 304] width 687 height 44
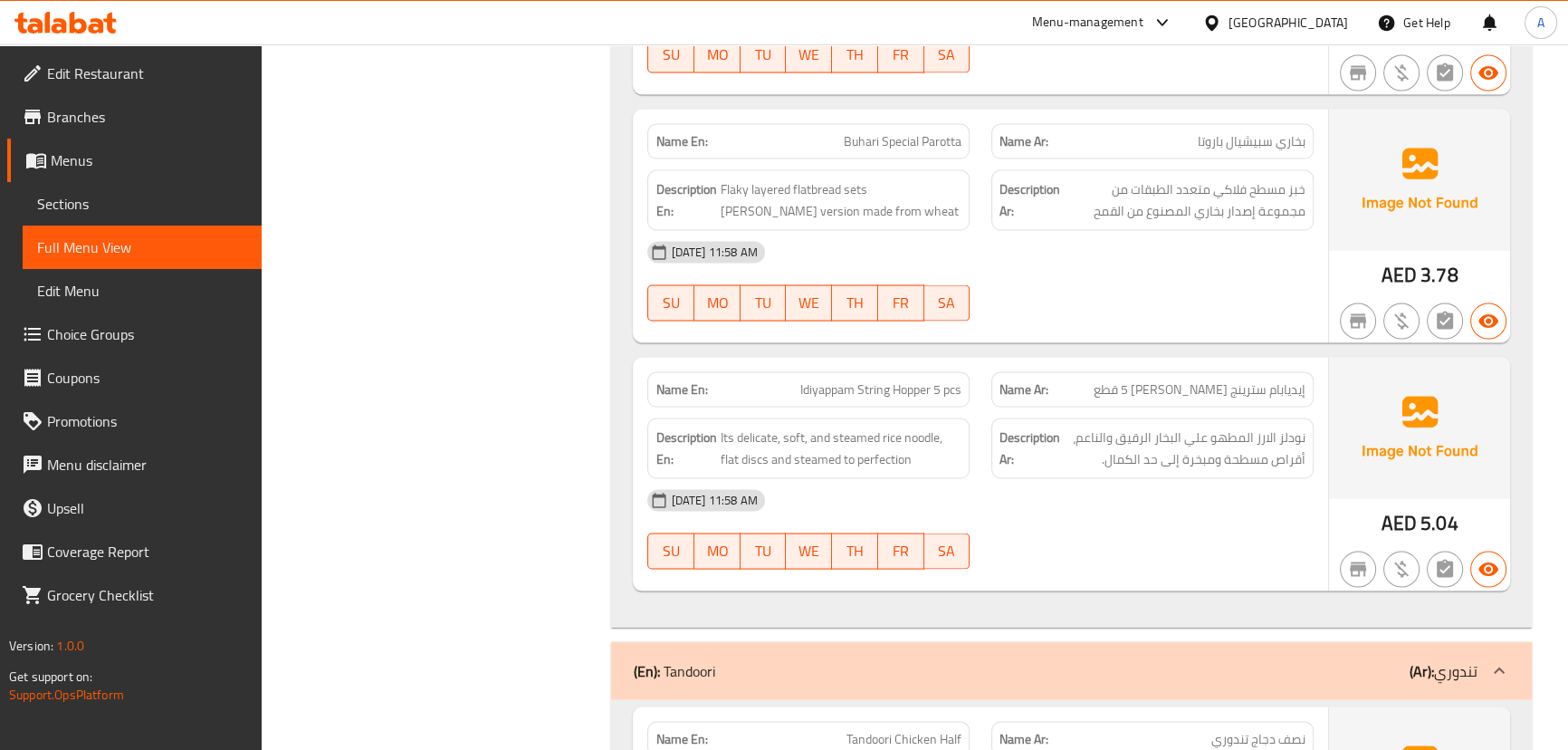
scroll to position [4287, 0]
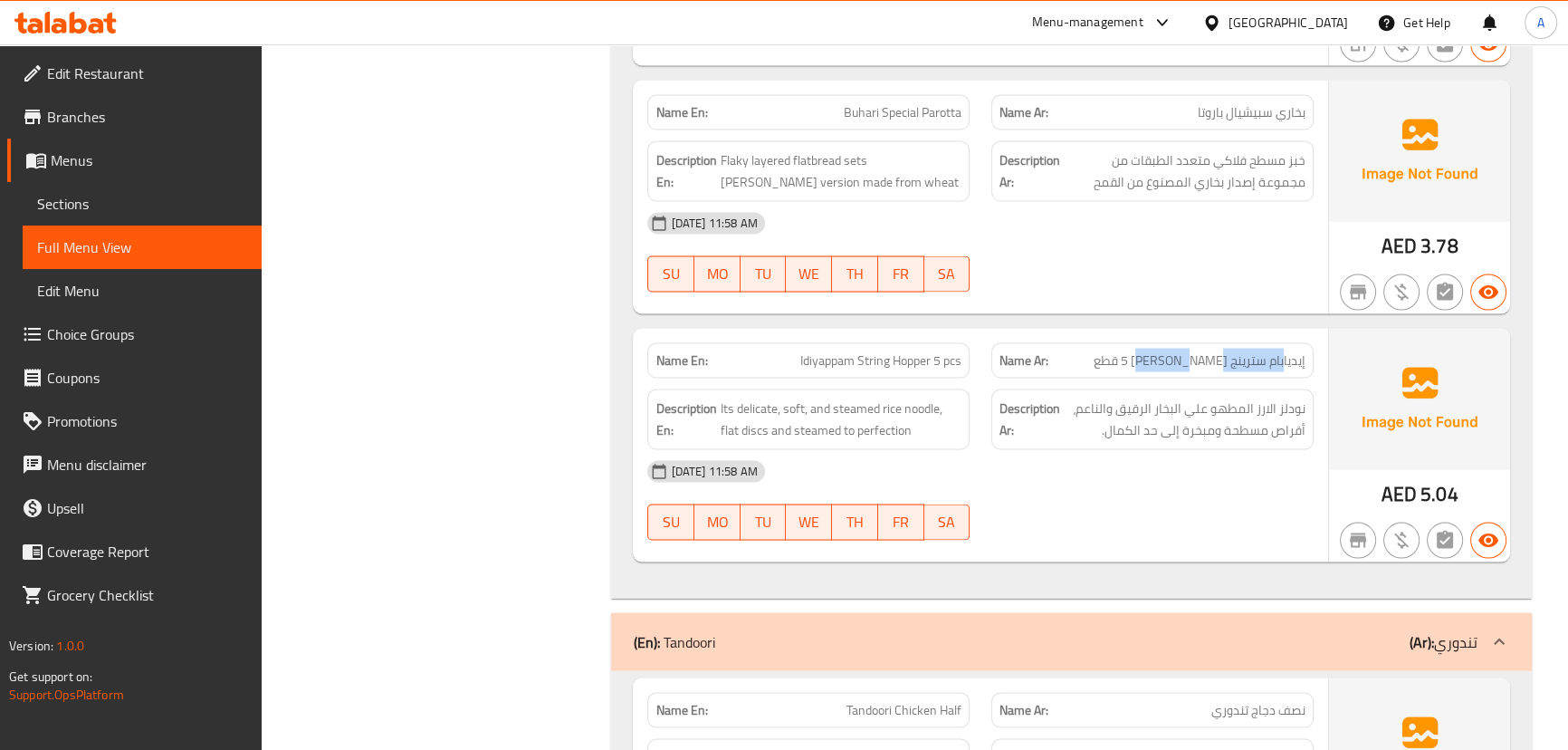
drag, startPoint x: 1285, startPoint y: 287, endPoint x: 1184, endPoint y: 287, distance: 101.0
click at [1184, 351] on span "إيديابام سترينج هوبر 5 قطع" at bounding box center [1199, 360] width 212 height 19
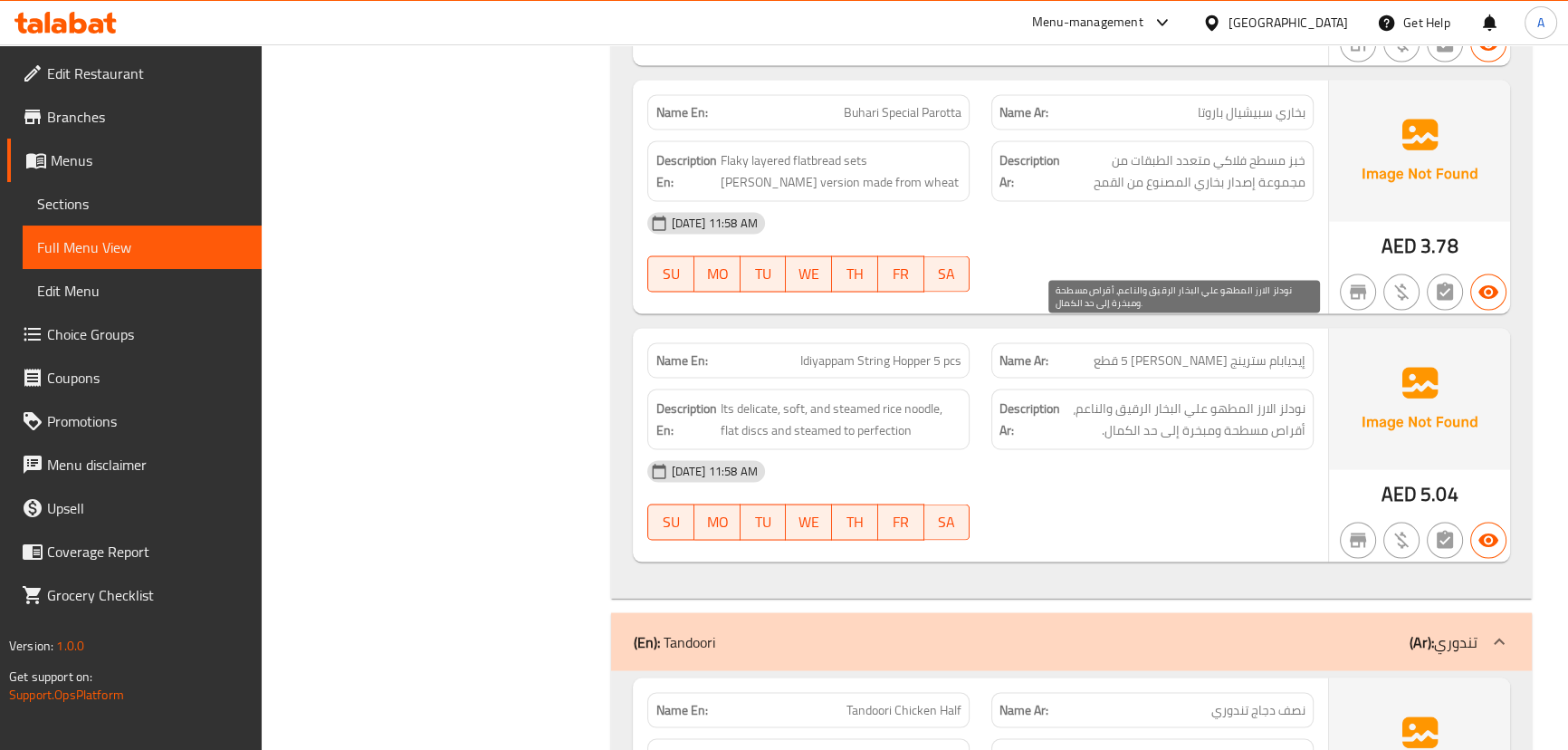
click at [1288, 396] on span "نودلز الارز المطهو علي البخار الرقيق والناعم، أقراص مسطحة ومبخرة إلى حد الكمال." at bounding box center [1184, 419] width 241 height 45
drag, startPoint x: 1288, startPoint y: 336, endPoint x: 1093, endPoint y: 341, distance: 195.1
click at [1093, 396] on span "نودلز الارز المطهو علي البخار الرقيق والناعم، أقراص مسطحة ومبخرة إلى حد الكمال." at bounding box center [1184, 419] width 241 height 45
drag, startPoint x: 1276, startPoint y: 357, endPoint x: 1082, endPoint y: 369, distance: 194.4
click at [1060, 396] on h6 "Description Ar: نودلز الارز المطهو علي البخار الرقيق والناعم، أقراص مسطحة ومبخر…" at bounding box center [1152, 419] width 306 height 45
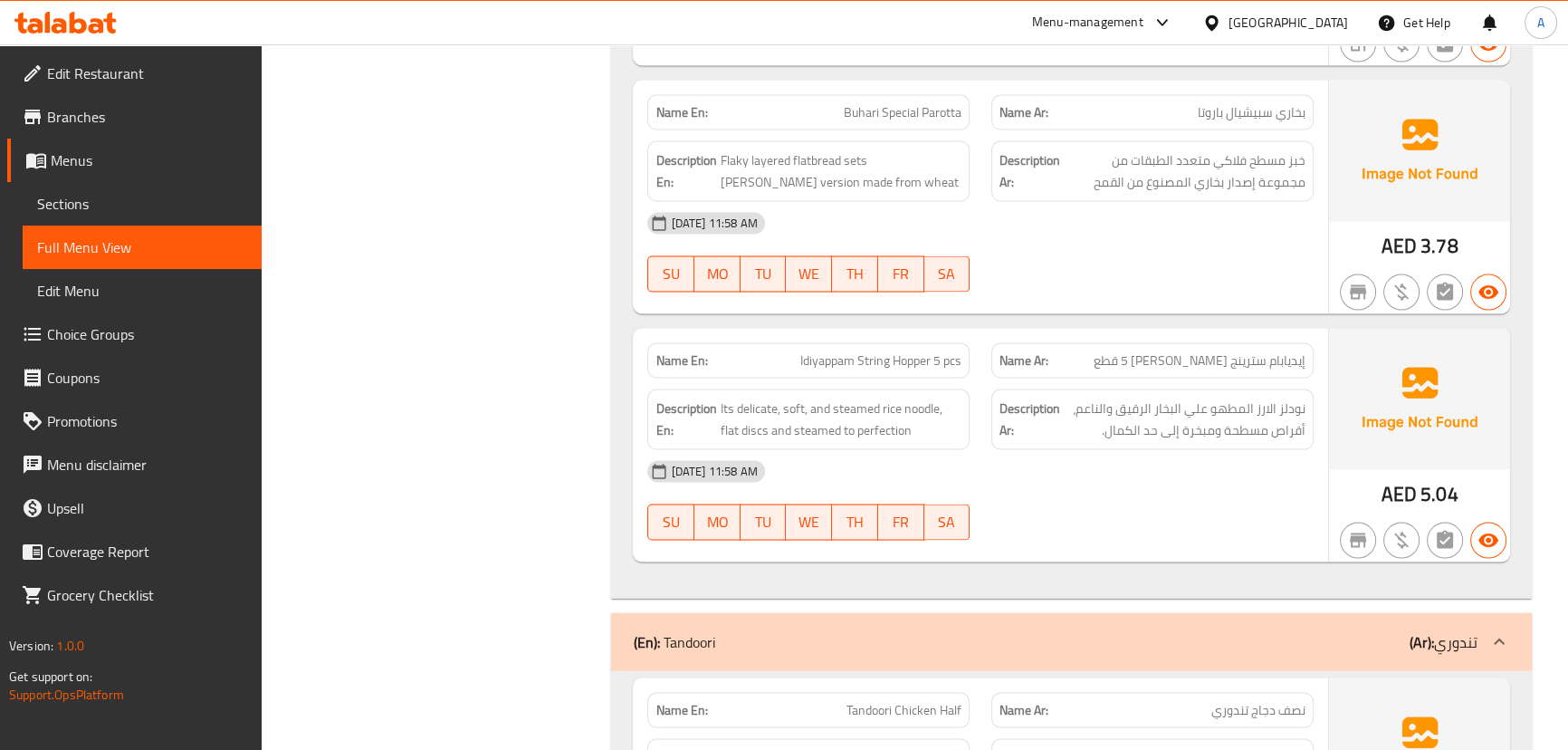
drag, startPoint x: 1112, startPoint y: 400, endPoint x: 851, endPoint y: 340, distance: 267.8
click at [1112, 449] on div "16-09-2025 11:58 AM" at bounding box center [980, 471] width 687 height 44
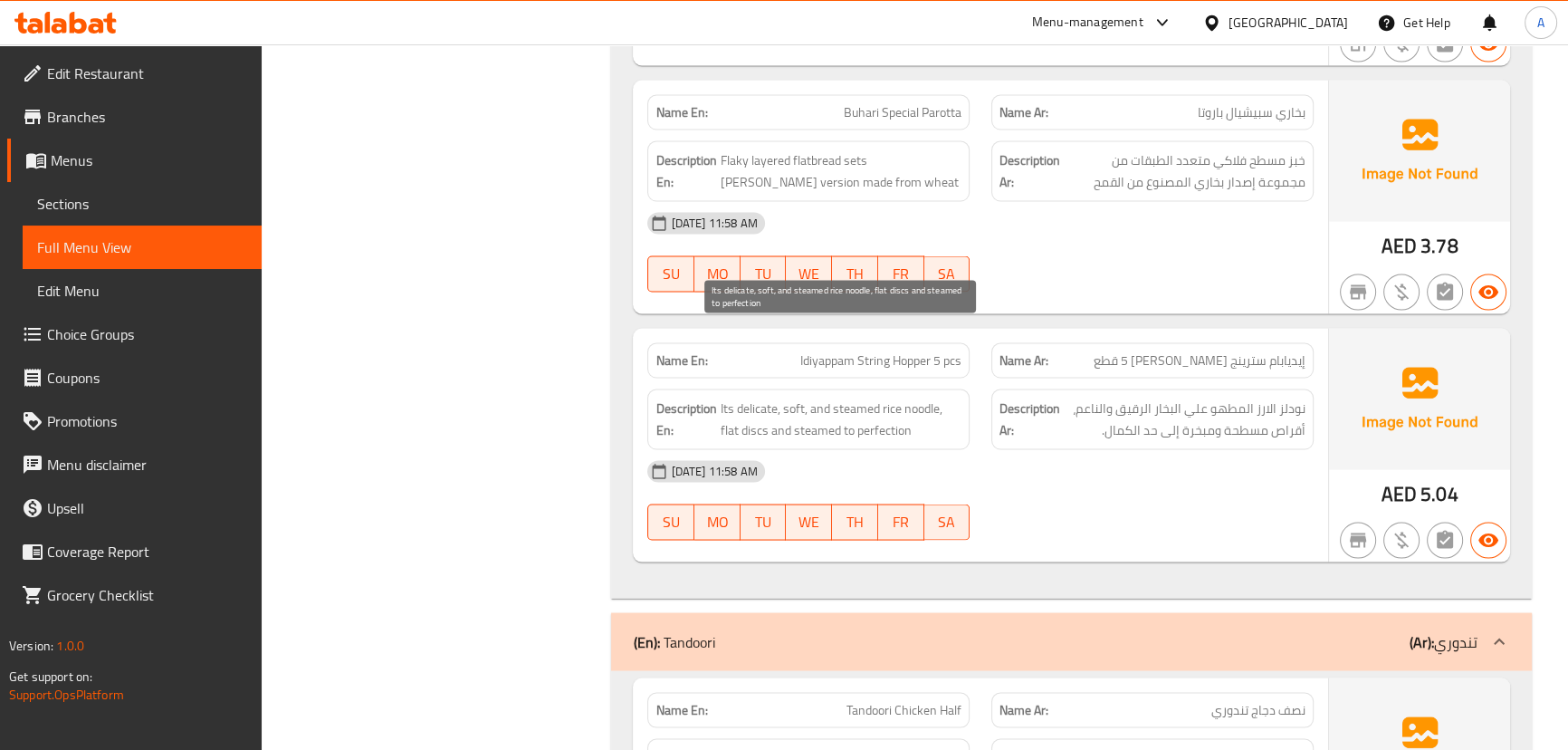
drag, startPoint x: 845, startPoint y: 337, endPoint x: 1135, endPoint y: 422, distance: 302.2
click at [1005, 386] on div "Name En: Idiyappam String Hopper 5 pcs Name Ar: إيديابام سترينج هوبر 5 قطع Desc…" at bounding box center [980, 445] width 694 height 234
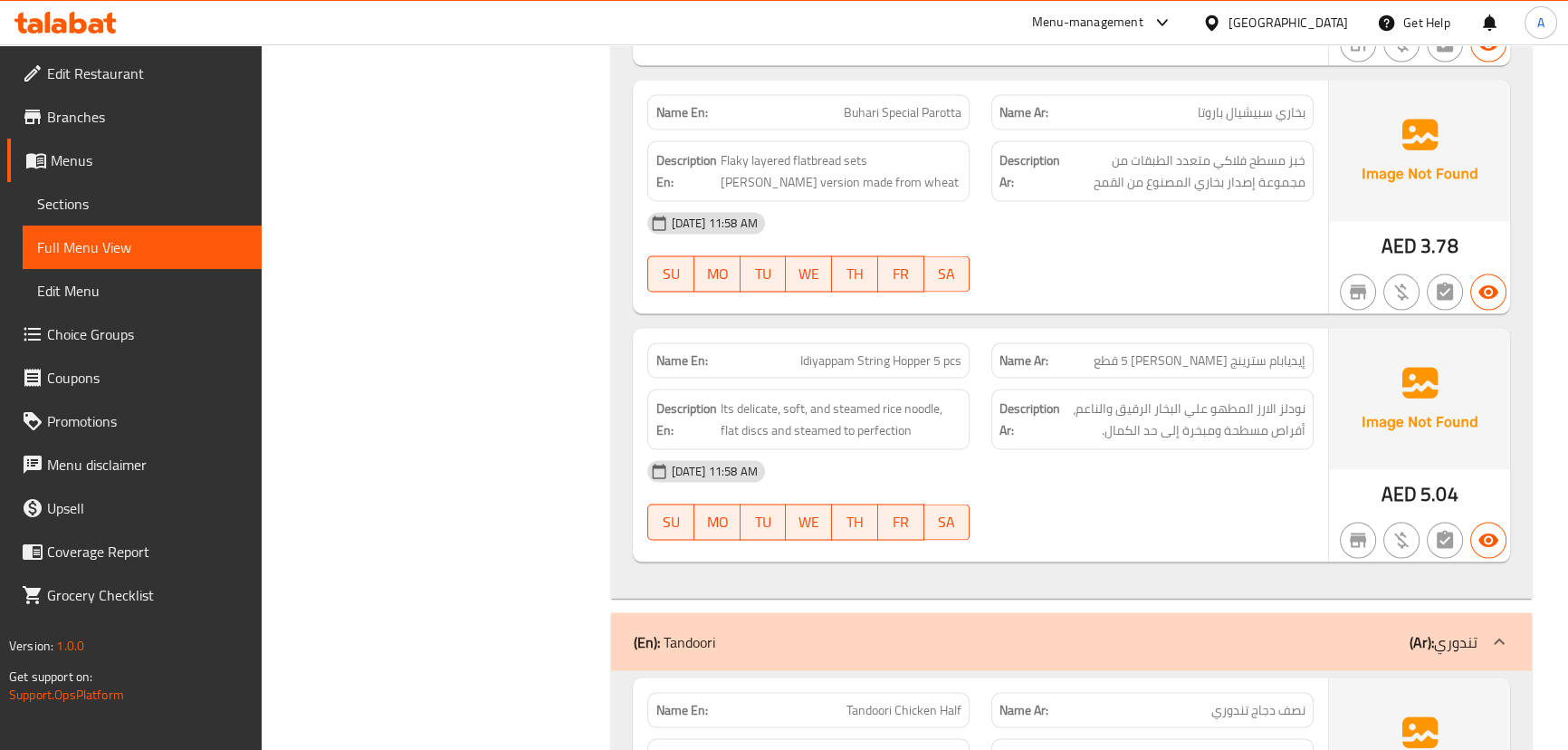
click at [1137, 449] on div "16-09-2025 11:58 AM SU MO TU WE TH FR SA" at bounding box center [980, 499] width 687 height 101
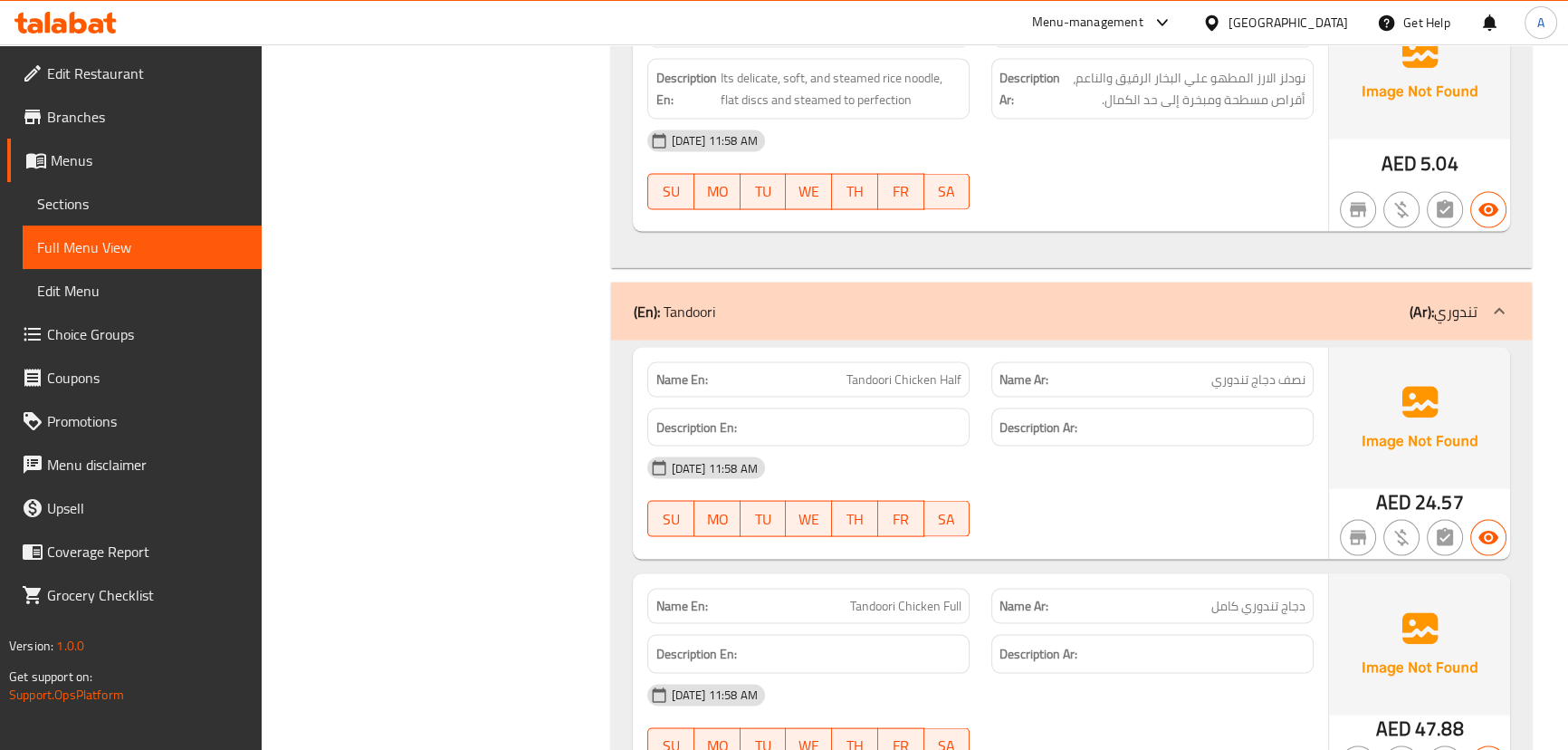
scroll to position [4781, 0]
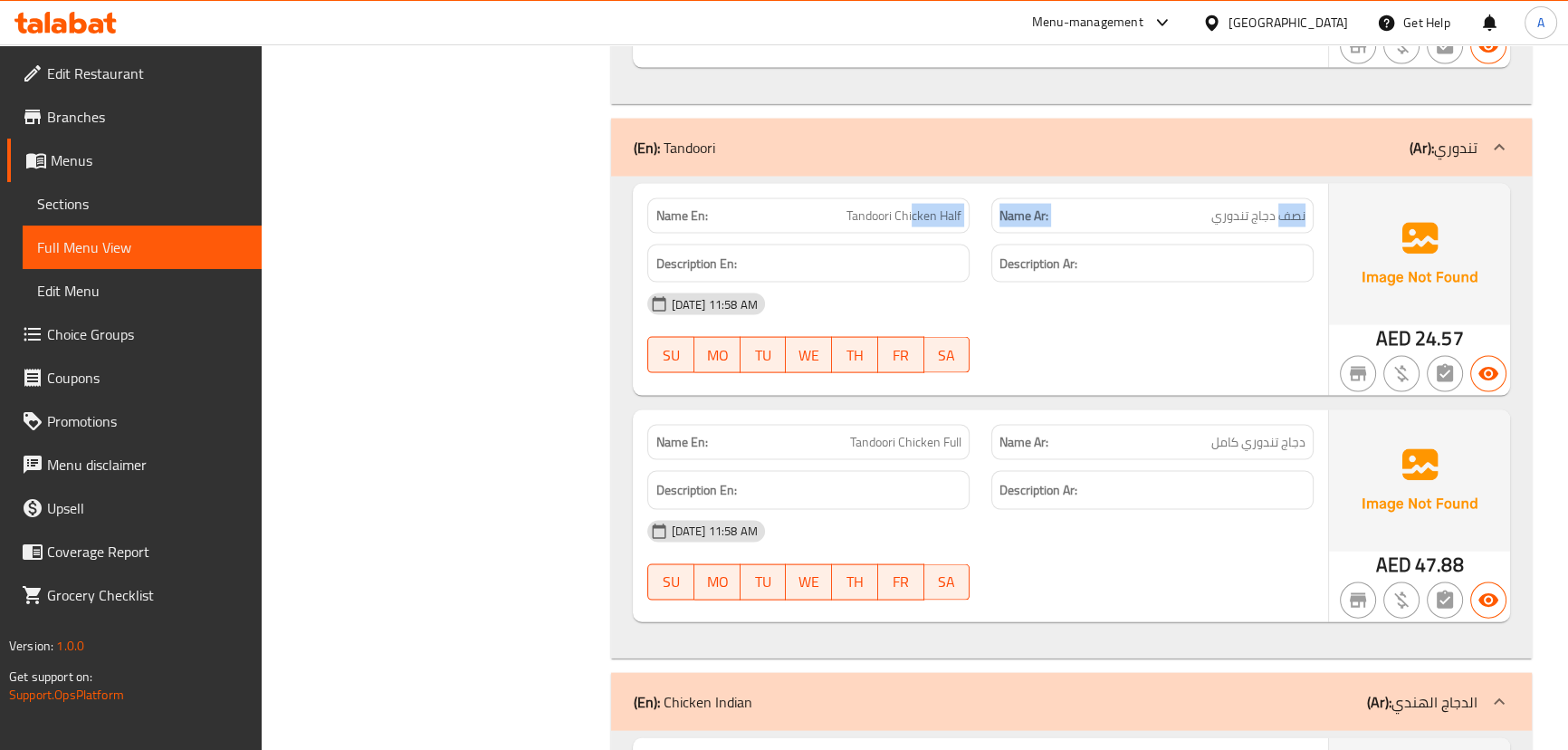
drag, startPoint x: 1284, startPoint y: 149, endPoint x: 868, endPoint y: 149, distance: 416.0
click at [868, 188] on div "Name En: Tandoori Chicken Half Name Ar: نصف دجاج تندوري" at bounding box center [980, 215] width 687 height 57
click at [1187, 362] on div at bounding box center [1152, 372] width 344 height 21
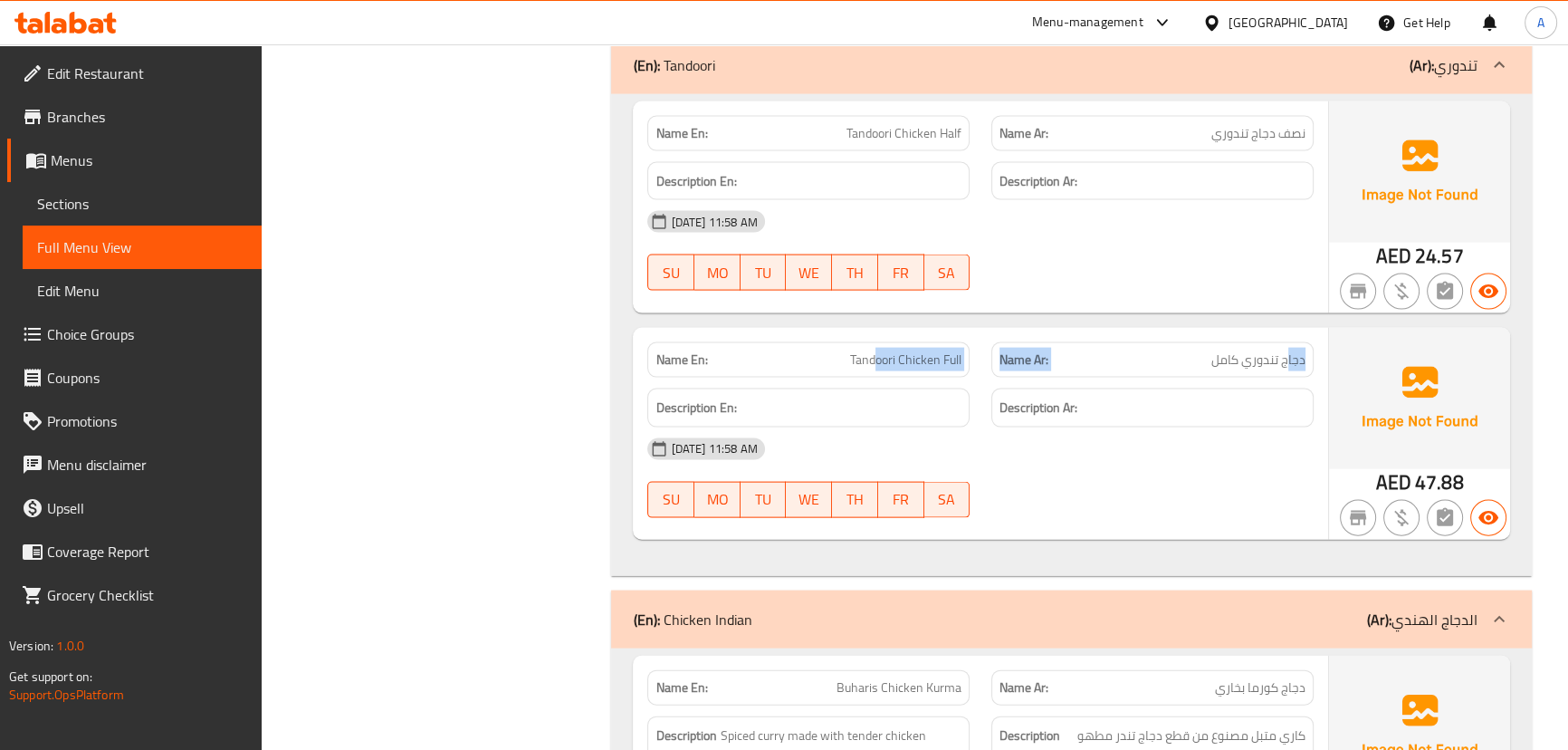
drag, startPoint x: 1288, startPoint y: 286, endPoint x: 1055, endPoint y: 398, distance: 258.5
click at [832, 331] on div "Name En: Tandoori Chicken Full Name Ar: دجاج تندوري كامل" at bounding box center [980, 359] width 687 height 57
click at [1064, 427] on div "16-09-2025 11:58 AM SU MO TU WE TH FR SA" at bounding box center [980, 477] width 687 height 101
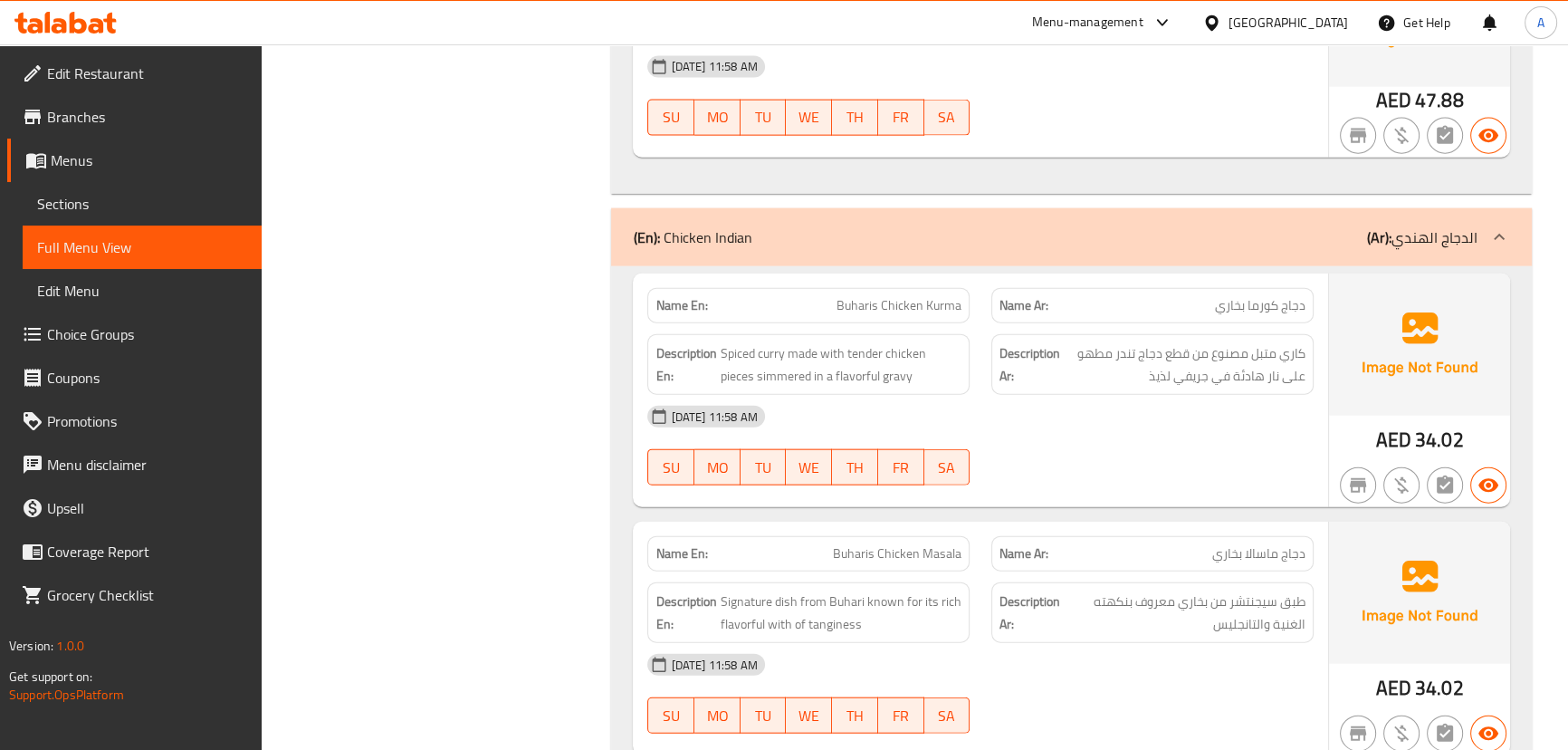
scroll to position [5276, 0]
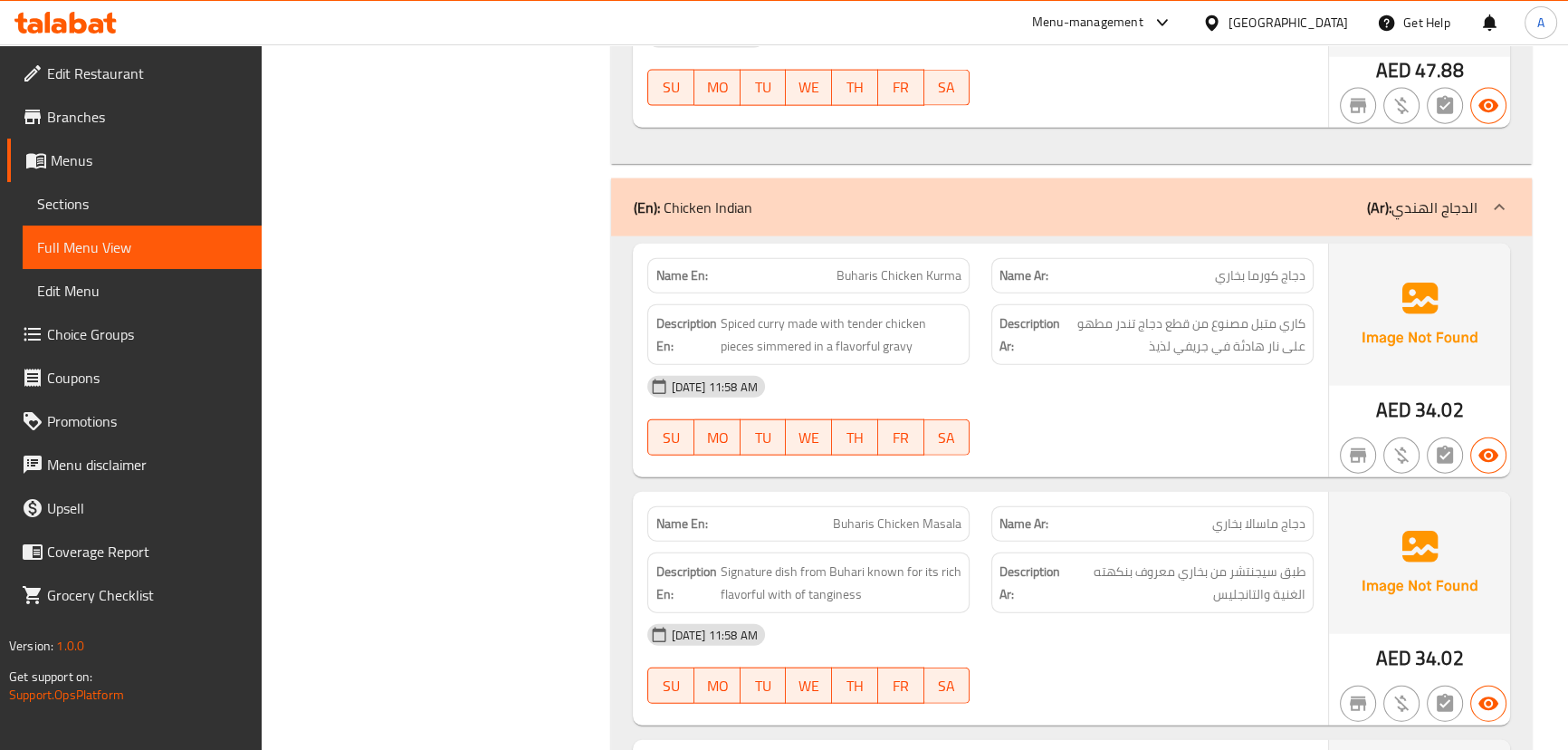
drag, startPoint x: 855, startPoint y: 217, endPoint x: 1002, endPoint y: 254, distance: 151.6
click at [953, 243] on div "Name En: Buharis Chicken Kurma Name Ar: دجاج كورما بخاري Description En: Spiced…" at bounding box center [980, 360] width 694 height 234
click at [1035, 365] on div "16-09-2025 11:58 AM" at bounding box center [980, 386] width 687 height 44
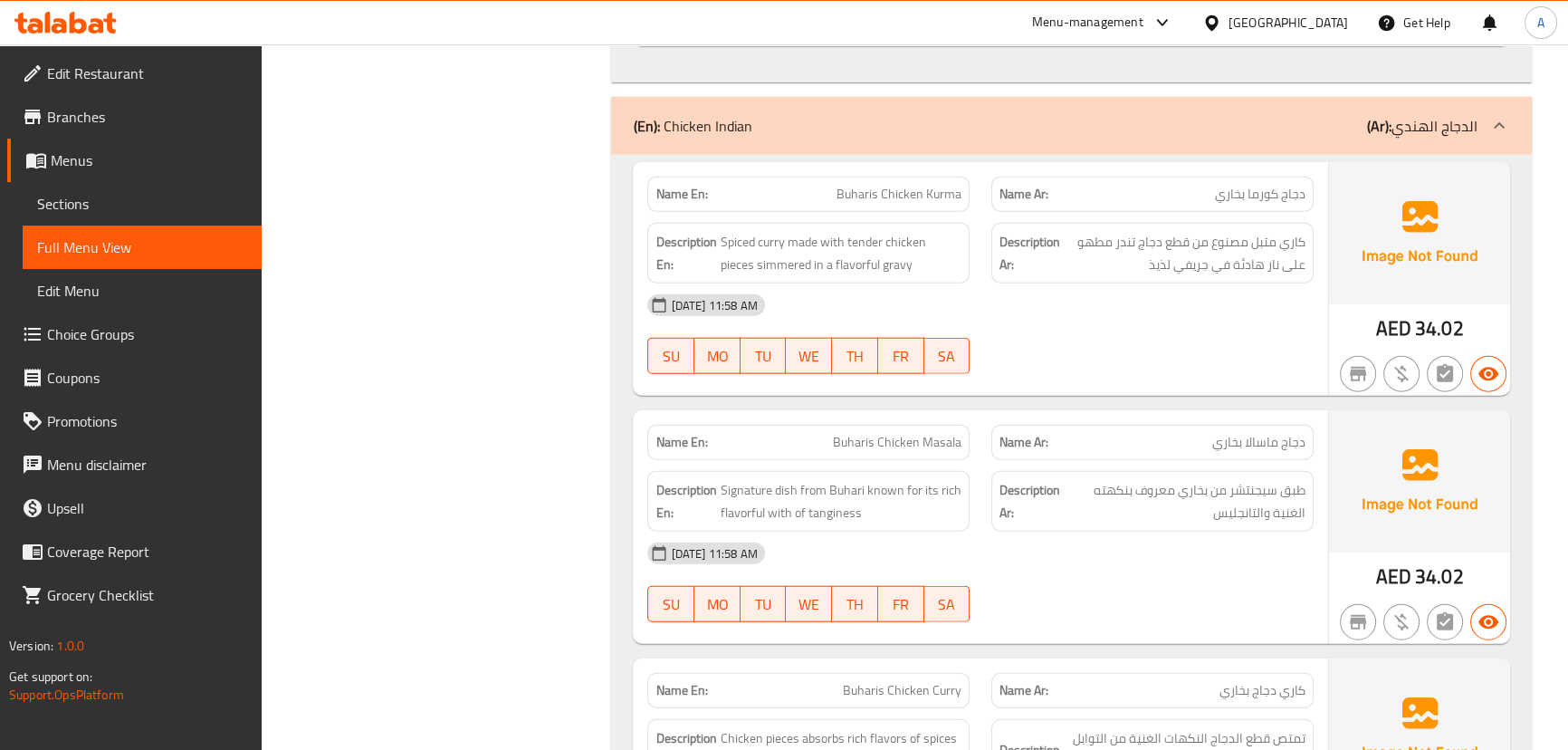
scroll to position [5358, 0]
drag, startPoint x: 819, startPoint y: 114, endPoint x: 968, endPoint y: 145, distance: 152.2
click at [945, 184] on p "Name En: Buharis Chicken Kurma" at bounding box center [808, 193] width 306 height 19
drag, startPoint x: 1059, startPoint y: 241, endPoint x: 1121, endPoint y: 239, distance: 62.0
click at [1060, 282] on div "16-09-2025 11:58 AM" at bounding box center [980, 304] width 687 height 44
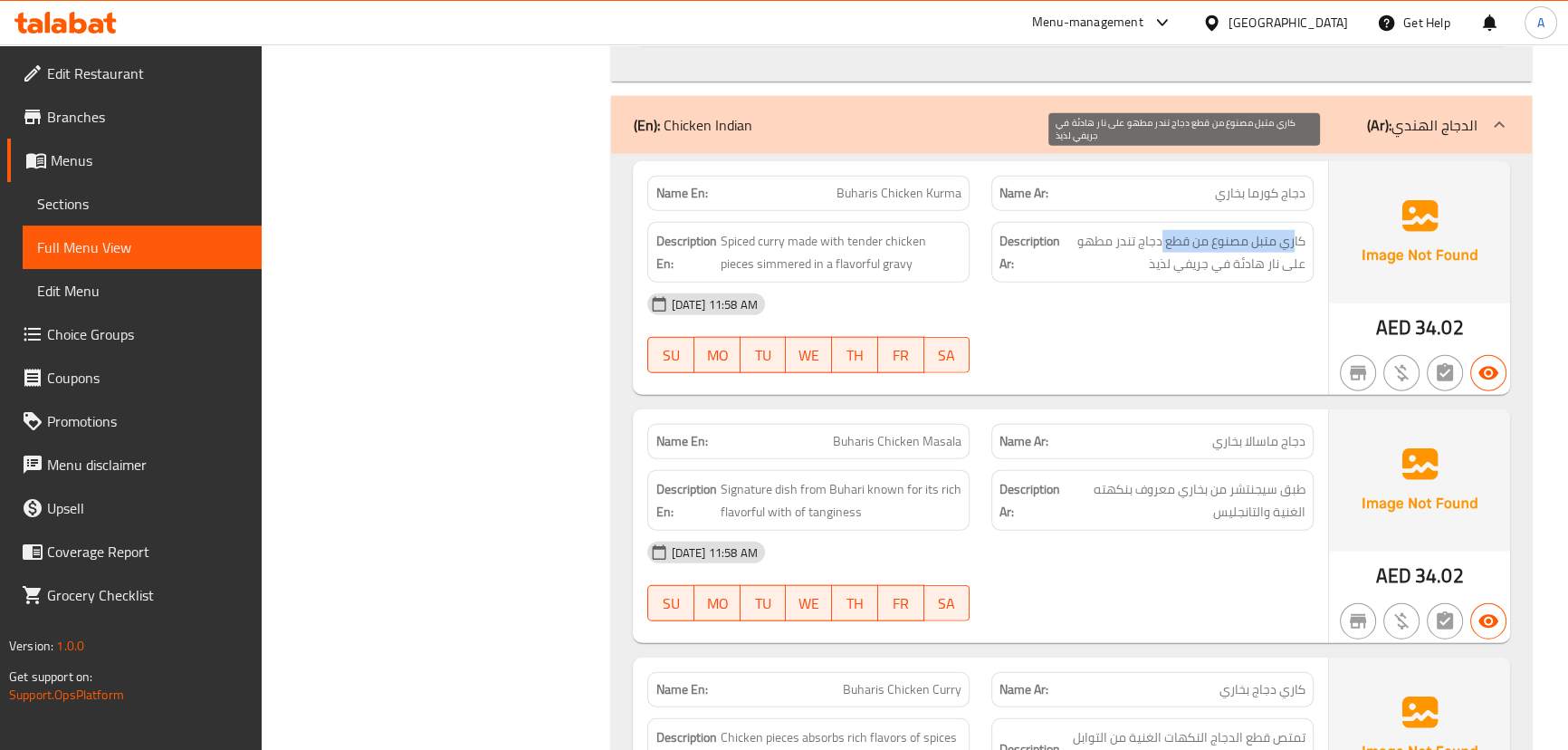
drag, startPoint x: 1292, startPoint y: 175, endPoint x: 1158, endPoint y: 173, distance: 134.0
click at [1158, 230] on span "كاري متبل مصنوع من قطع دجاج تندر مطهو على نار هادئة في جريفي لذيذ" at bounding box center [1184, 252] width 241 height 45
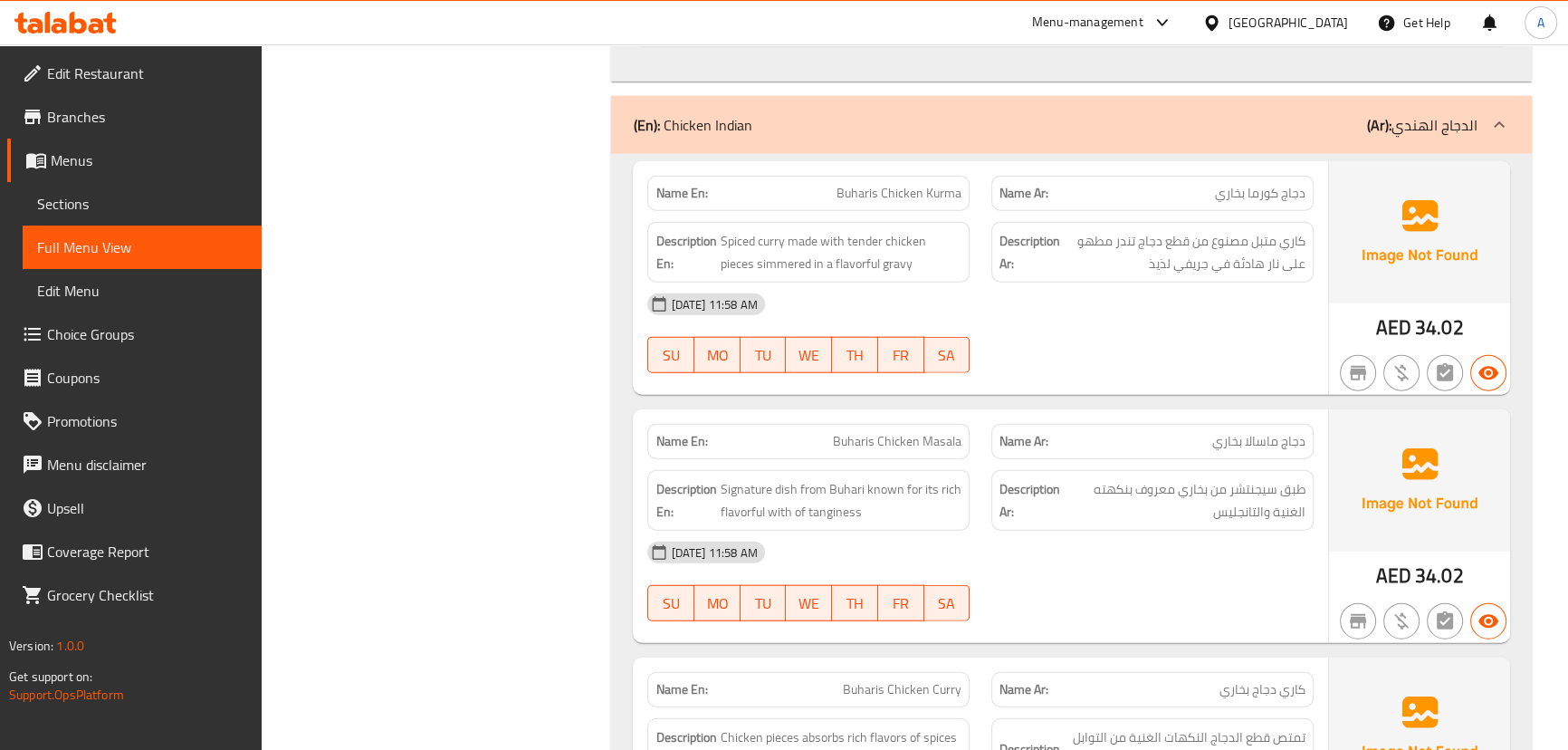
click at [1277, 282] on div "16-09-2025 11:58 AM SU MO TU WE TH FR SA" at bounding box center [980, 332] width 687 height 101
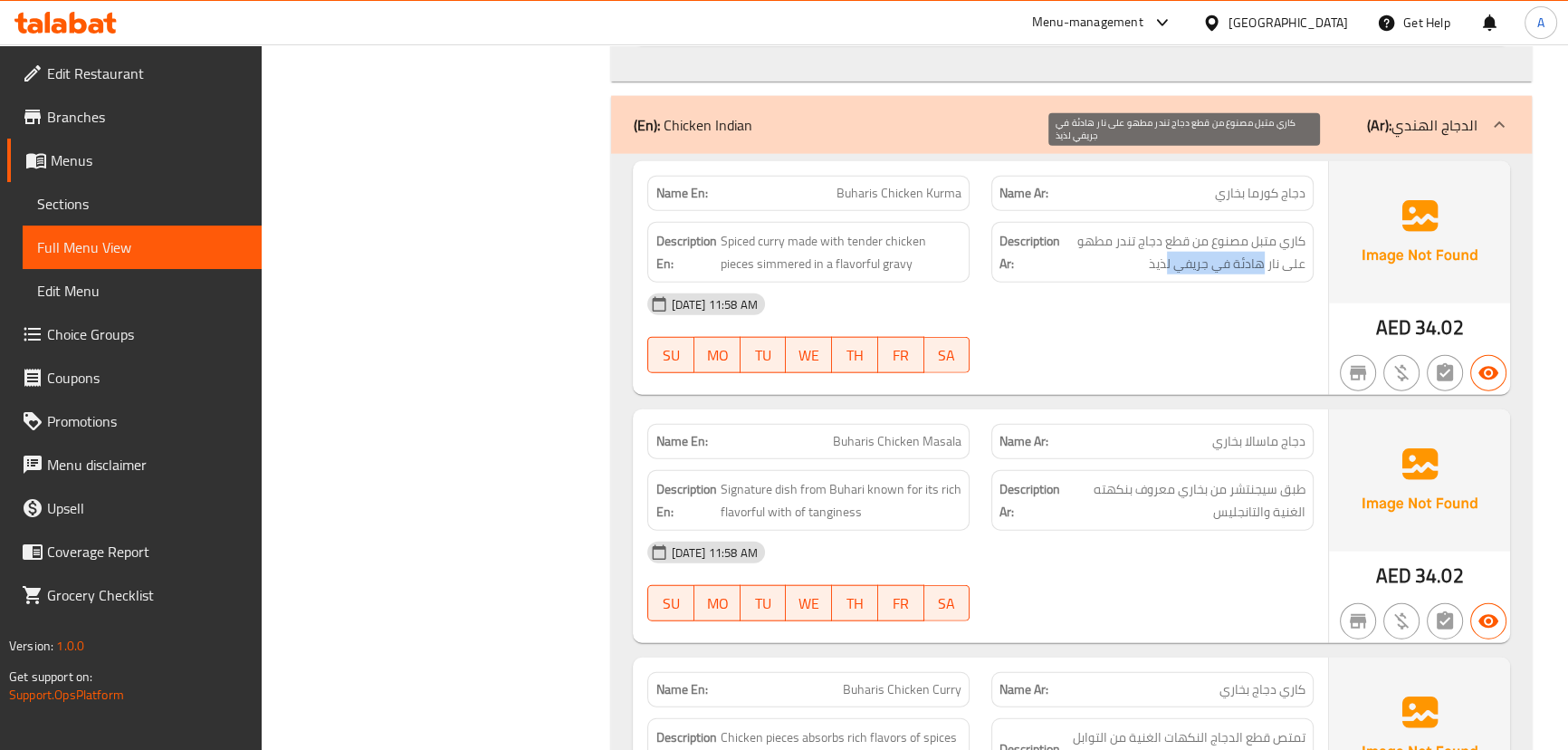
click at [1167, 230] on span "كاري متبل مصنوع من قطع دجاج تندر مطهو على نار هادئة في جريفي لذيذ" at bounding box center [1184, 252] width 241 height 45
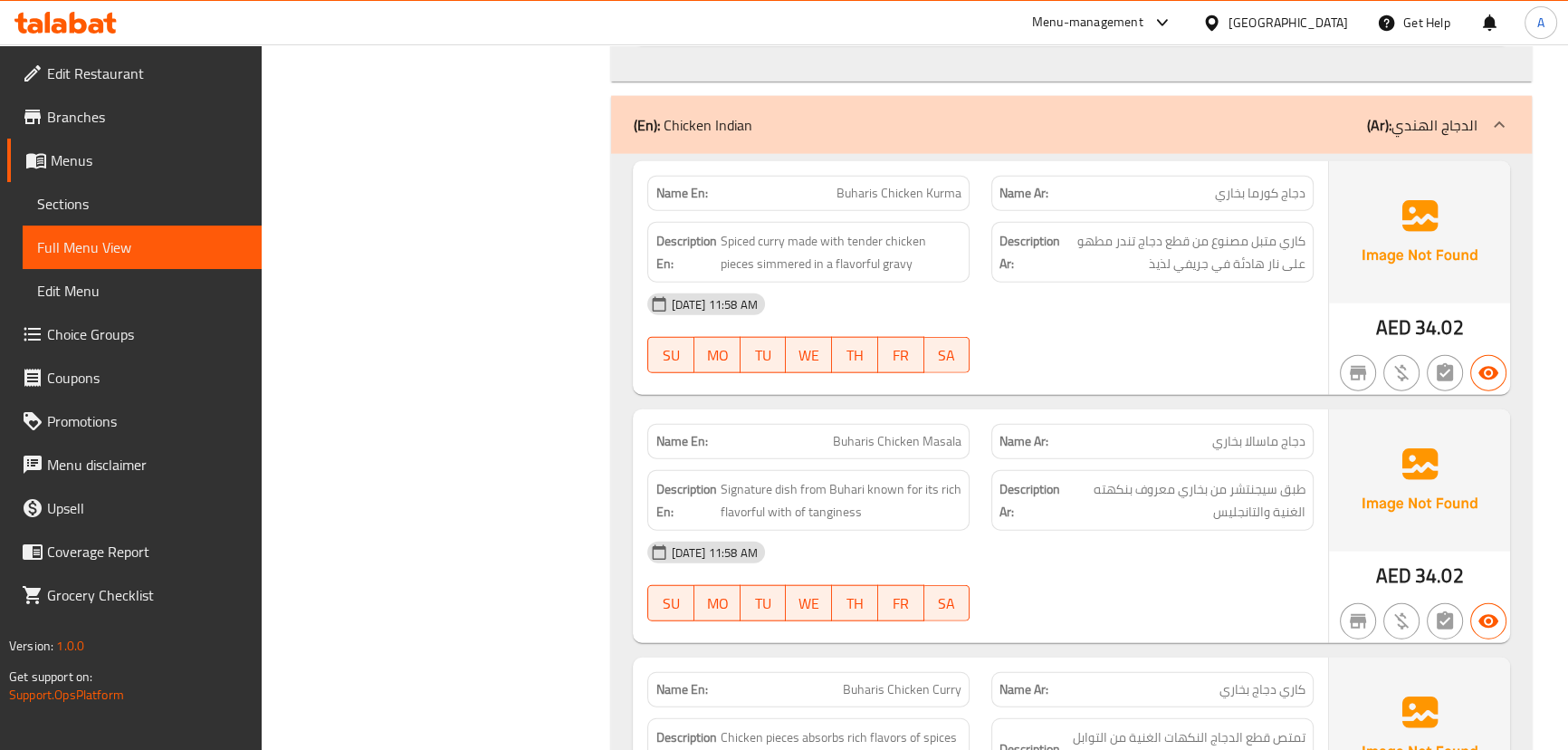
click at [1162, 282] on div "16-09-2025 11:58 AM SU MO TU WE TH FR SA" at bounding box center [980, 332] width 687 height 101
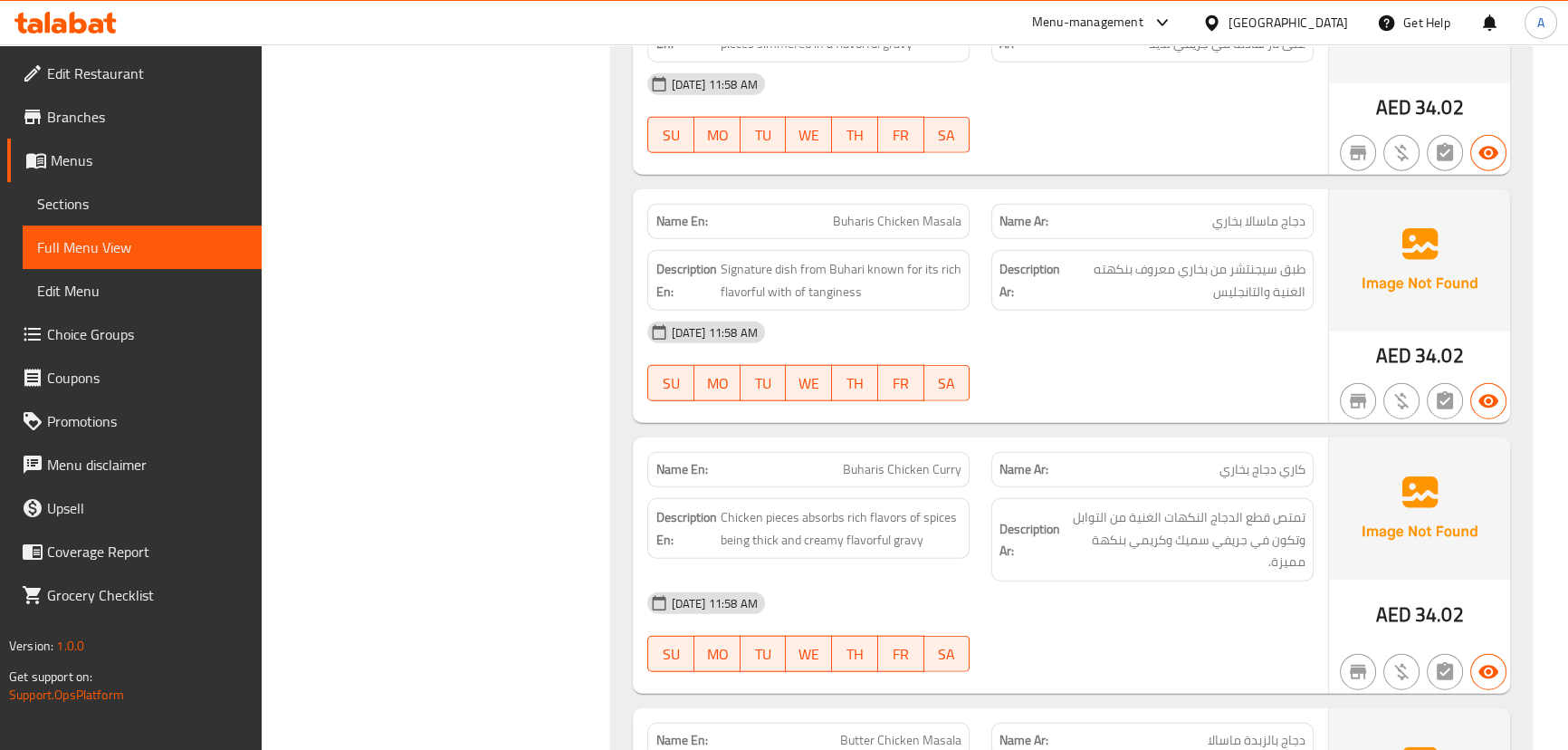
scroll to position [5606, 0]
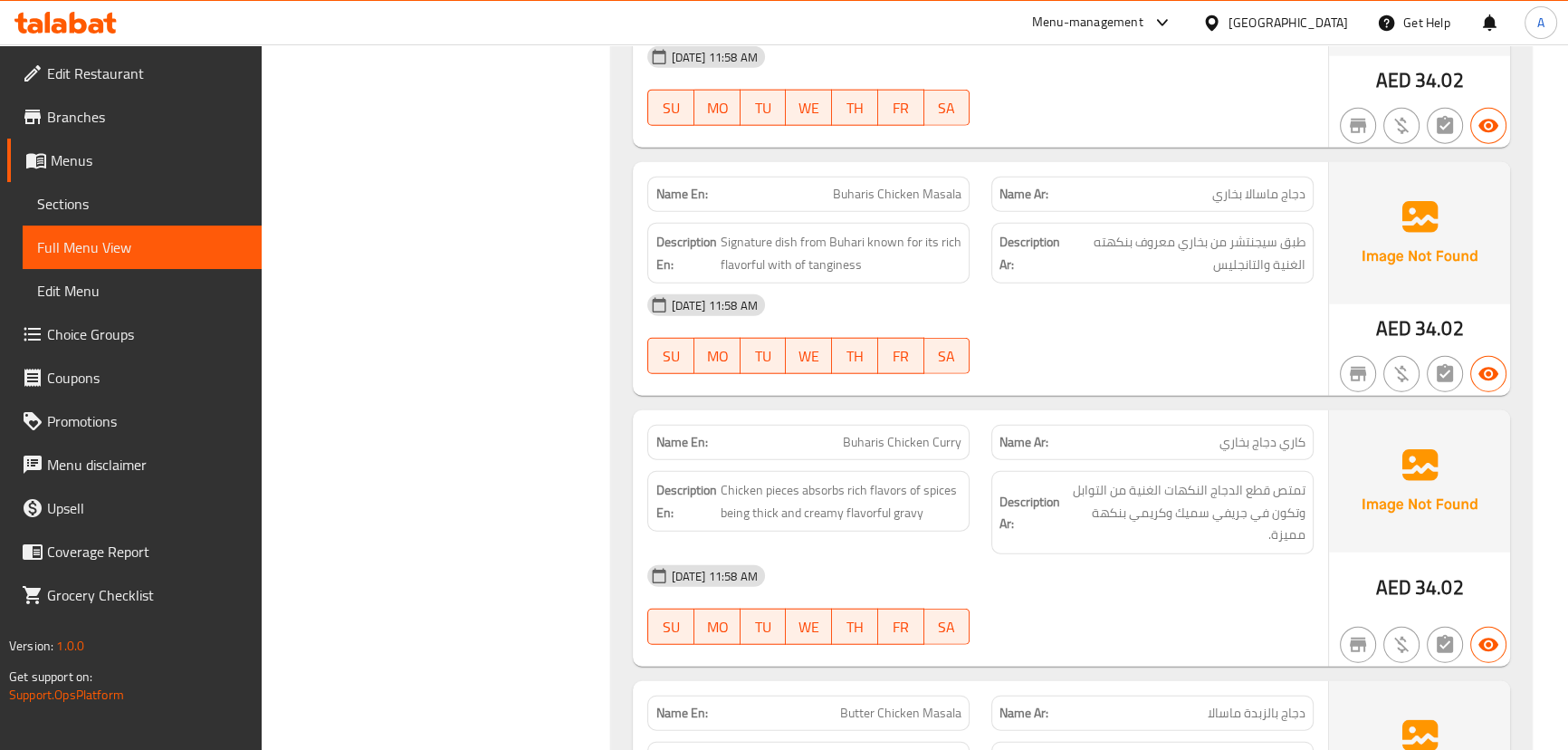
drag, startPoint x: 770, startPoint y: 202, endPoint x: 991, endPoint y: 278, distance: 233.7
click at [903, 214] on div "Name En: Buharis Chicken Masala Name Ar: دجاج ماسالا بخاري Description En: Sign…" at bounding box center [980, 279] width 694 height 234
click at [1209, 283] on div "16-09-2025 11:58 AM SU MO TU WE TH FR SA" at bounding box center [980, 333] width 687 height 101
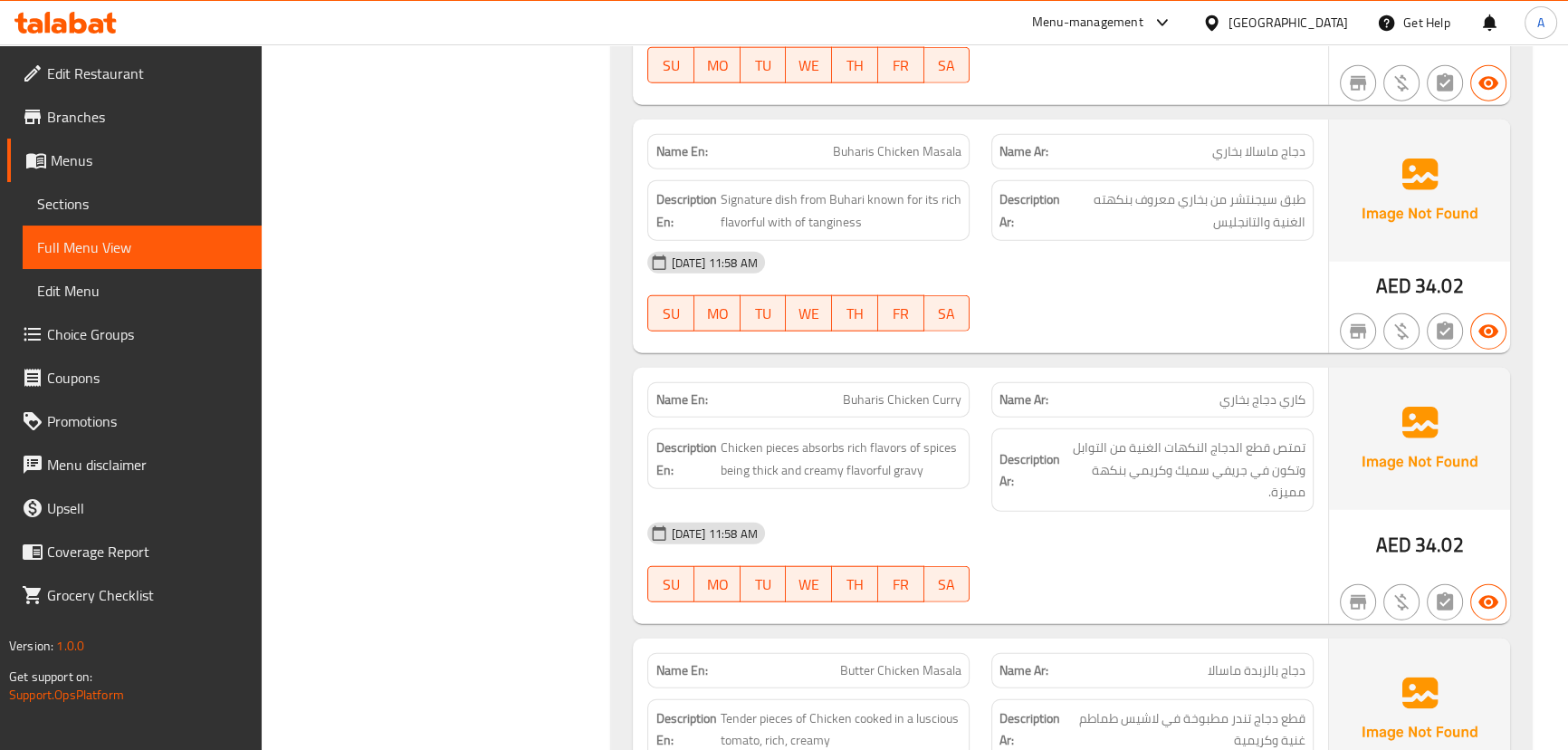
scroll to position [5687, 0]
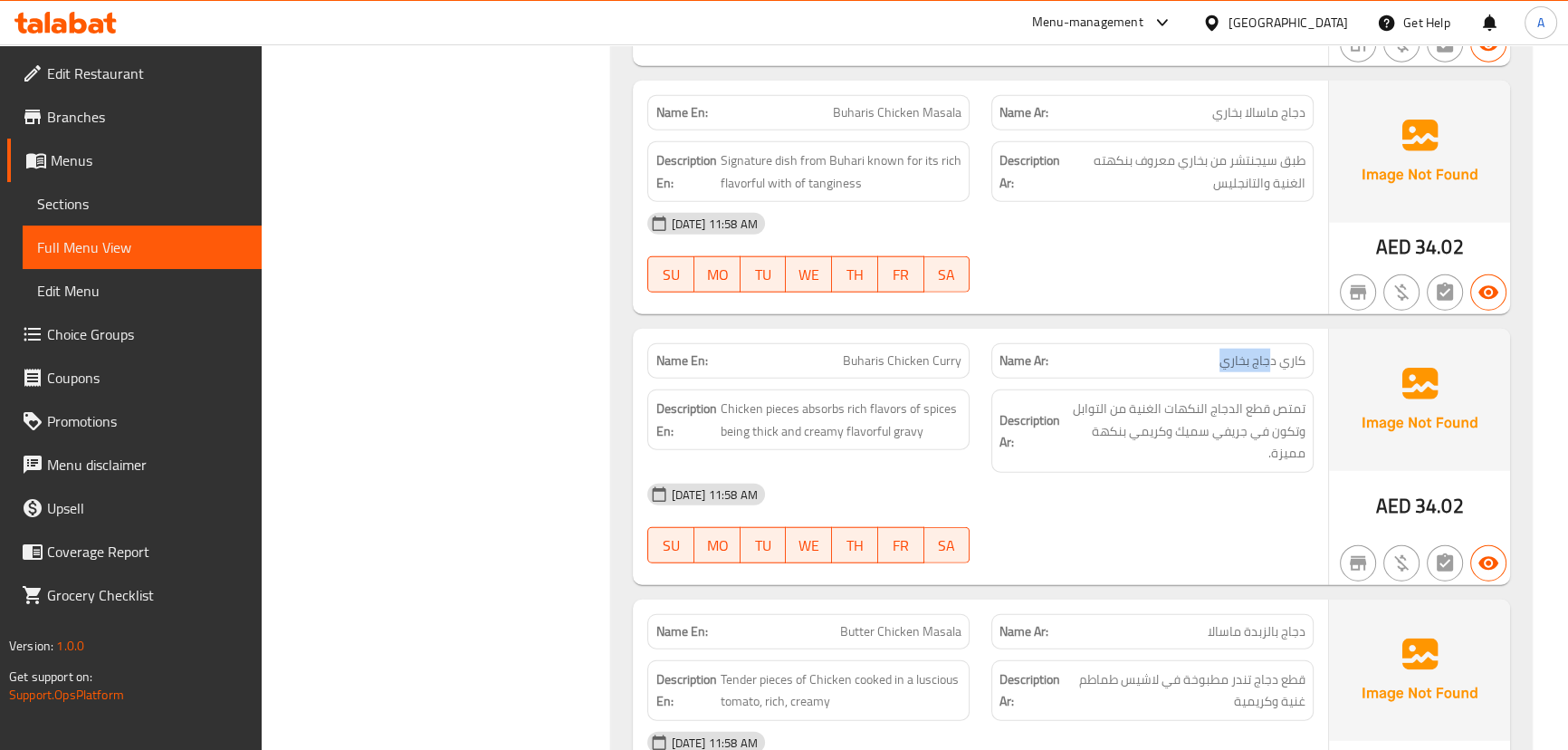
drag, startPoint x: 1257, startPoint y: 299, endPoint x: 974, endPoint y: 309, distance: 283.2
click at [1157, 329] on div "Name En: Buharis Chicken Curry Name Ar: كاري دجاج بخاري Description En: Chicken…" at bounding box center [980, 457] width 694 height 256
drag, startPoint x: 805, startPoint y: 286, endPoint x: 1026, endPoint y: 310, distance: 222.3
click at [965, 329] on div "Name En: Buharis Chicken Curry Name Ar: كاري دجاج بخاري Description En: Chicken…" at bounding box center [980, 457] width 694 height 256
click at [1205, 202] on div "16-09-2025 11:58 AM SU MO TU WE TH FR SA" at bounding box center [980, 252] width 687 height 101
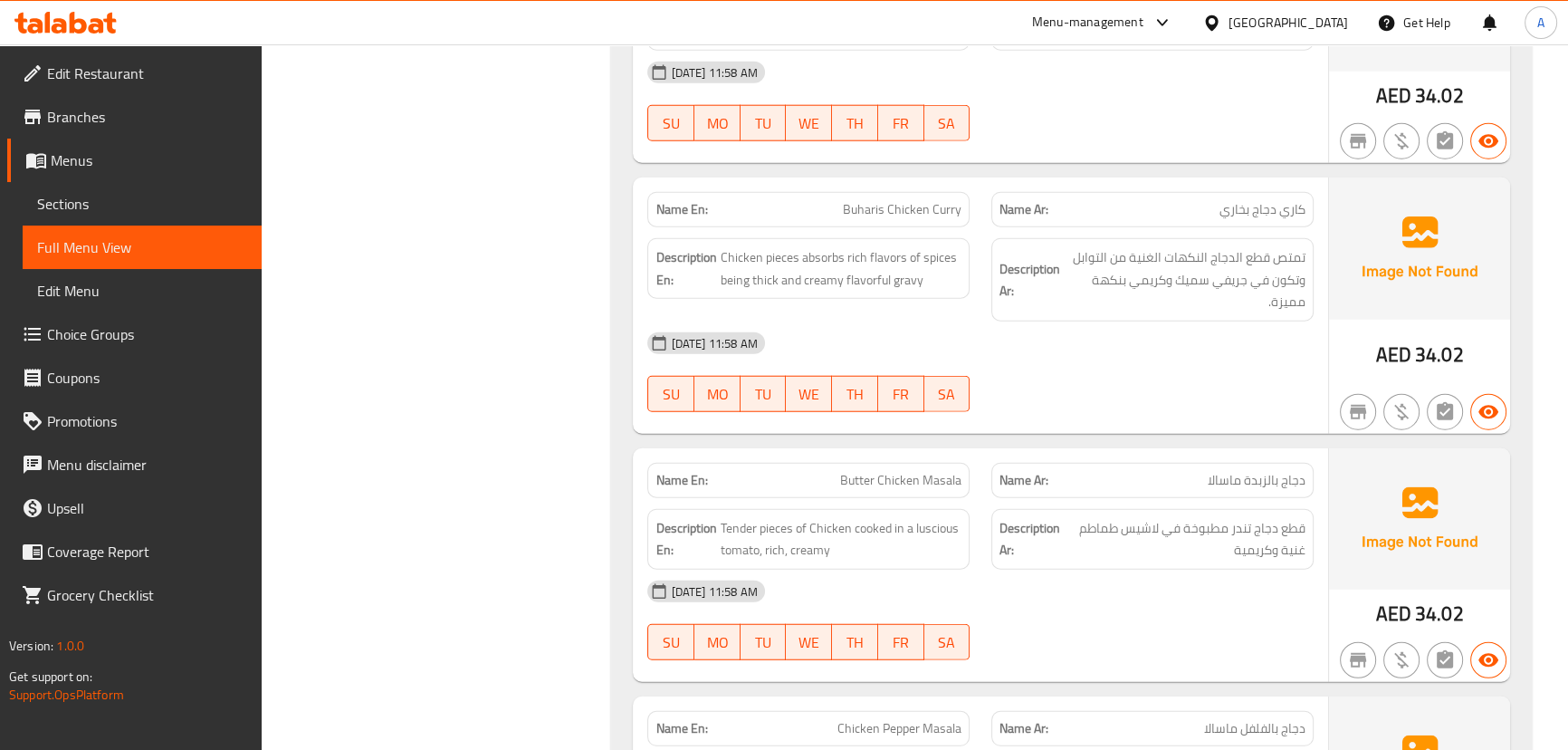
scroll to position [5851, 0]
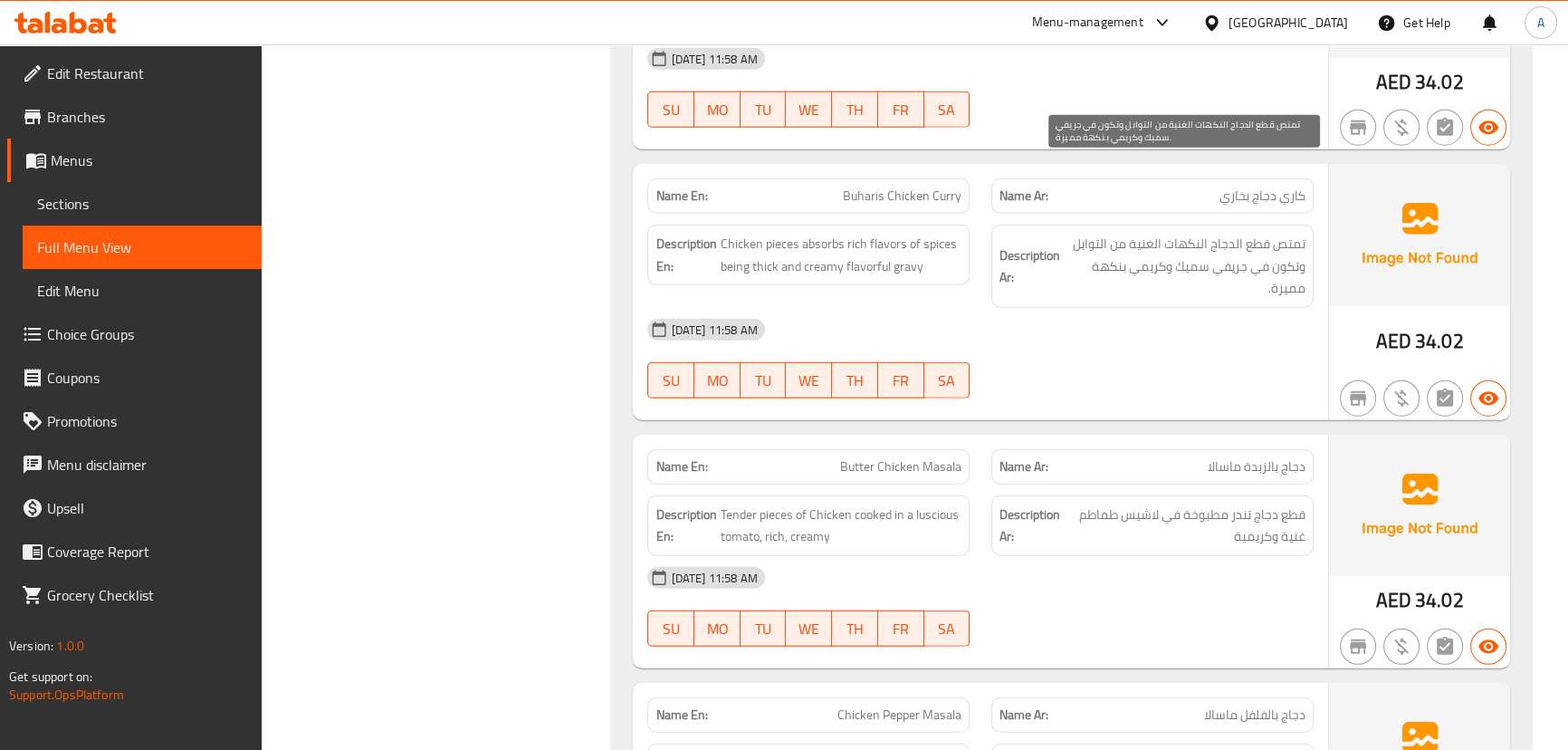
click at [1288, 233] on span "تمتص قطع الدجاج النكهات الغنية من التوابل وتكون في جريفي سميك وكريمي بنكهة مميز…" at bounding box center [1184, 266] width 241 height 67
drag, startPoint x: 1288, startPoint y: 166, endPoint x: 1129, endPoint y: 174, distance: 159.2
click at [1129, 233] on span "تمتص قطع الدجاج النكهات الغنية من التوابل وتكون في جريفي سميك وكريمي بنكهة مميز…" at bounding box center [1184, 266] width 241 height 67
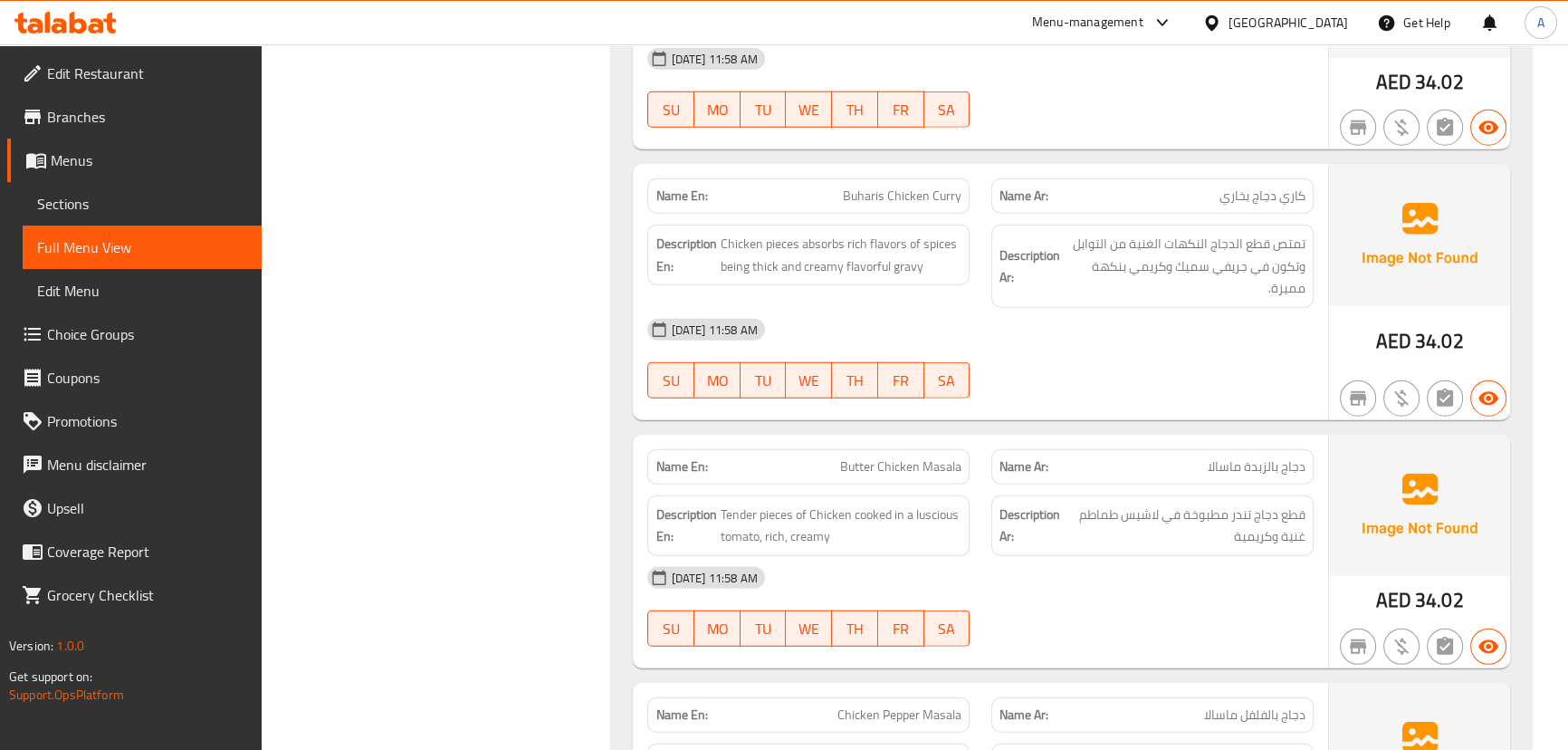
click at [1175, 308] on div "16-09-2025 11:58 AM SU MO TU WE TH FR SA" at bounding box center [980, 358] width 687 height 101
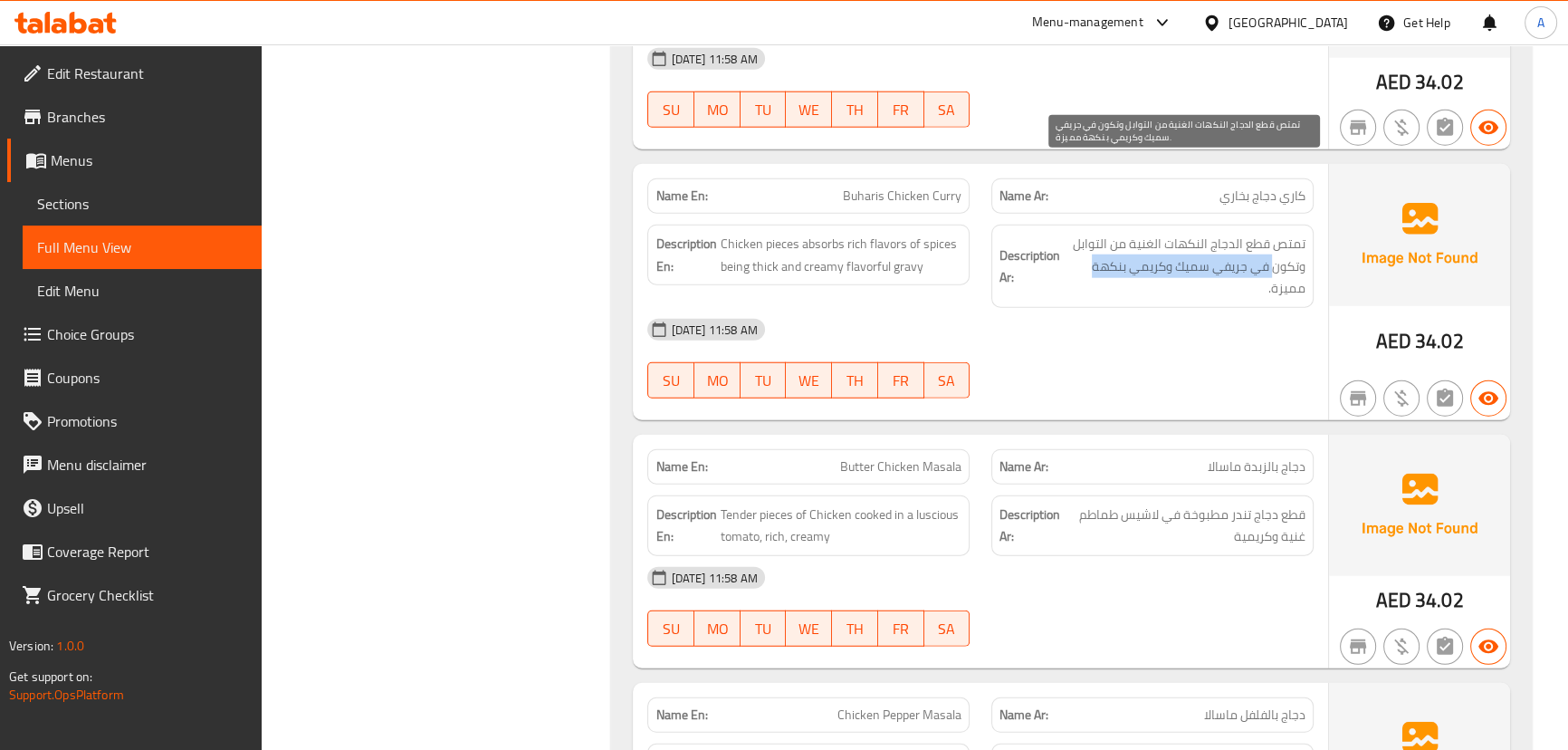
drag, startPoint x: 1270, startPoint y: 190, endPoint x: 1085, endPoint y: 200, distance: 185.3
click at [1083, 233] on span "تمتص قطع الدجاج النكهات الغنية من التوابل وتكون في جريفي سميك وكريمي بنكهة مميز…" at bounding box center [1184, 266] width 241 height 67
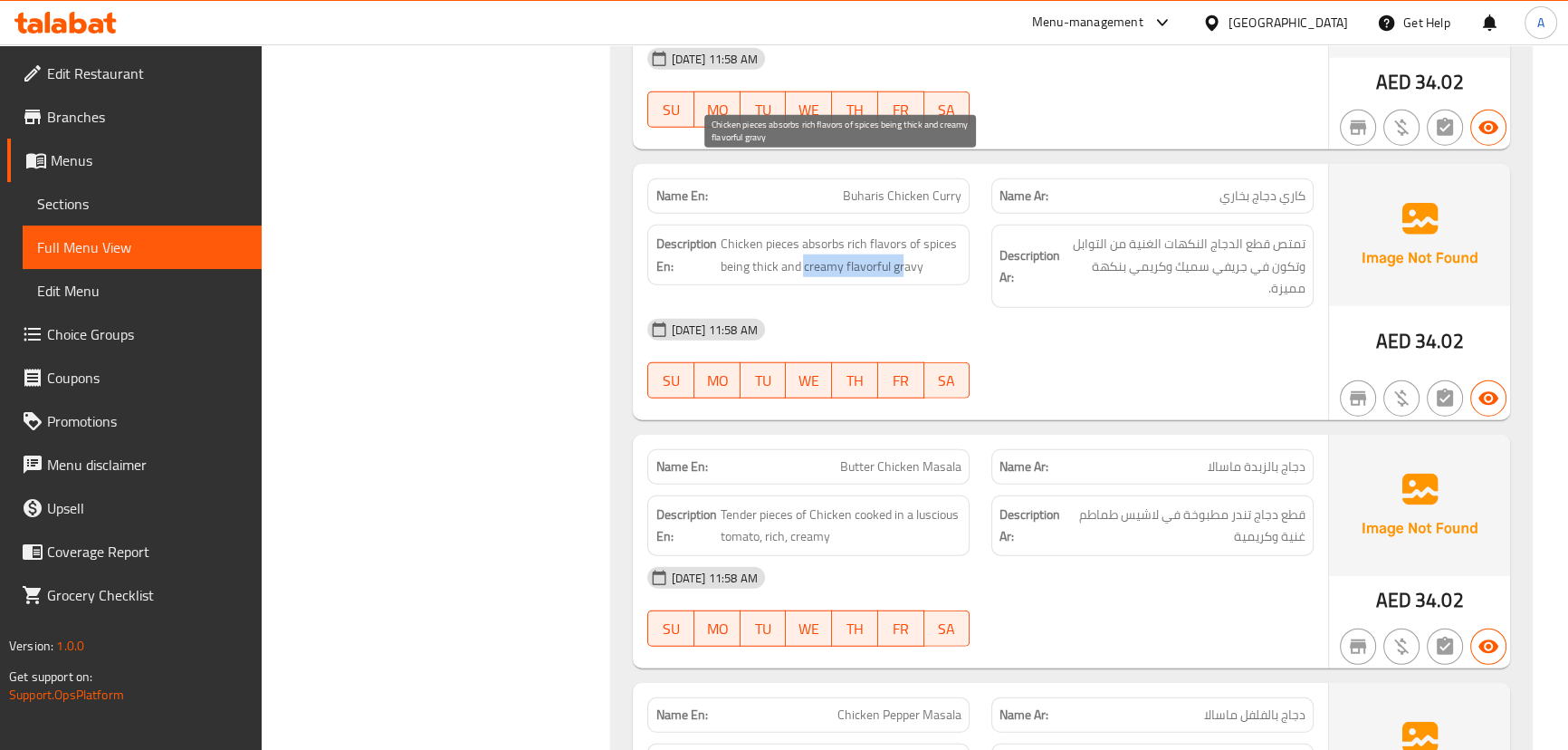
drag, startPoint x: 811, startPoint y: 190, endPoint x: 1042, endPoint y: 254, distance: 239.7
click at [939, 225] on div "Description En: Chicken pieces absorbs rich flavors of spices being thick and c…" at bounding box center [808, 254] width 322 height 60
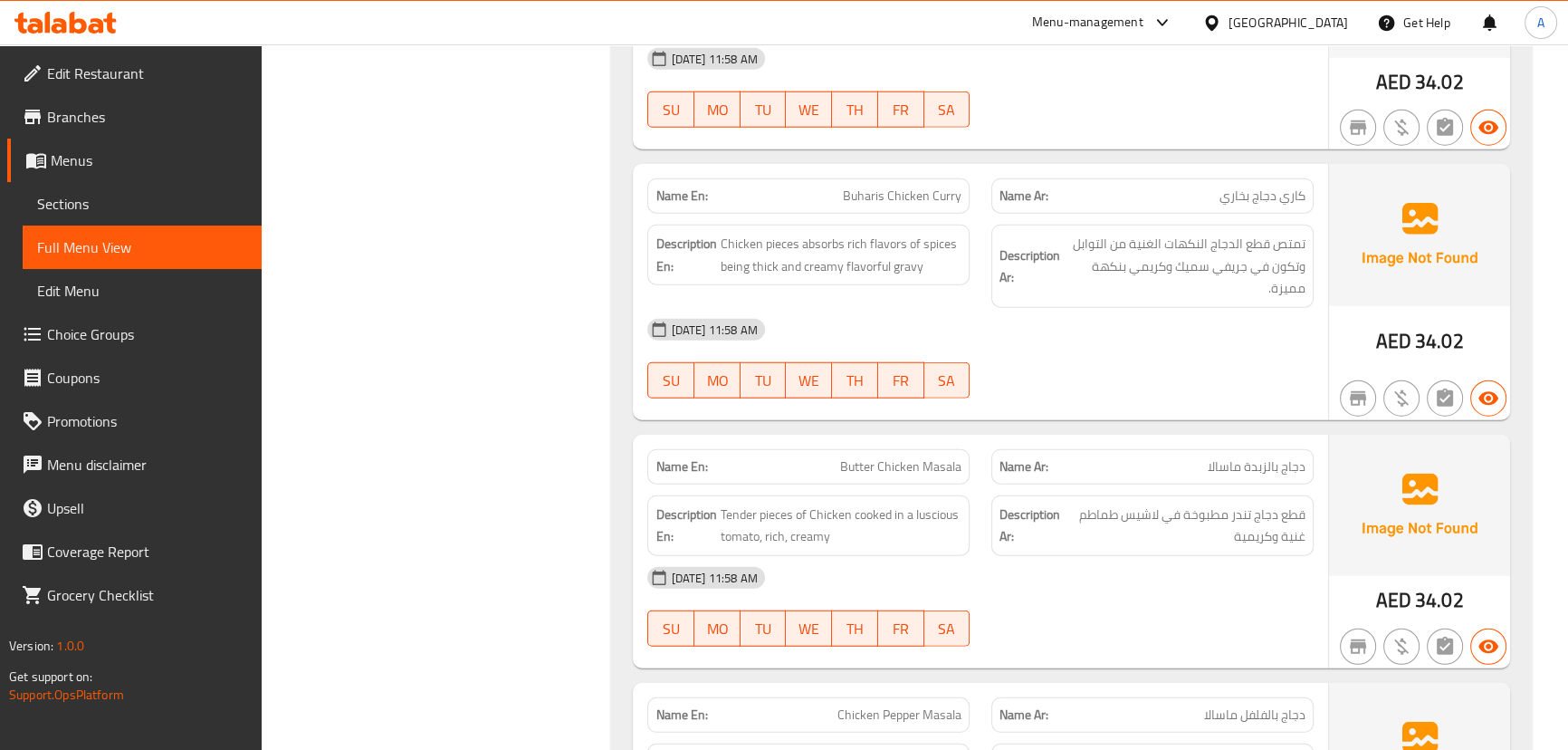
click at [1102, 308] on div "16-09-2025 11:58 AM SU MO TU WE TH FR SA" at bounding box center [980, 358] width 687 height 101
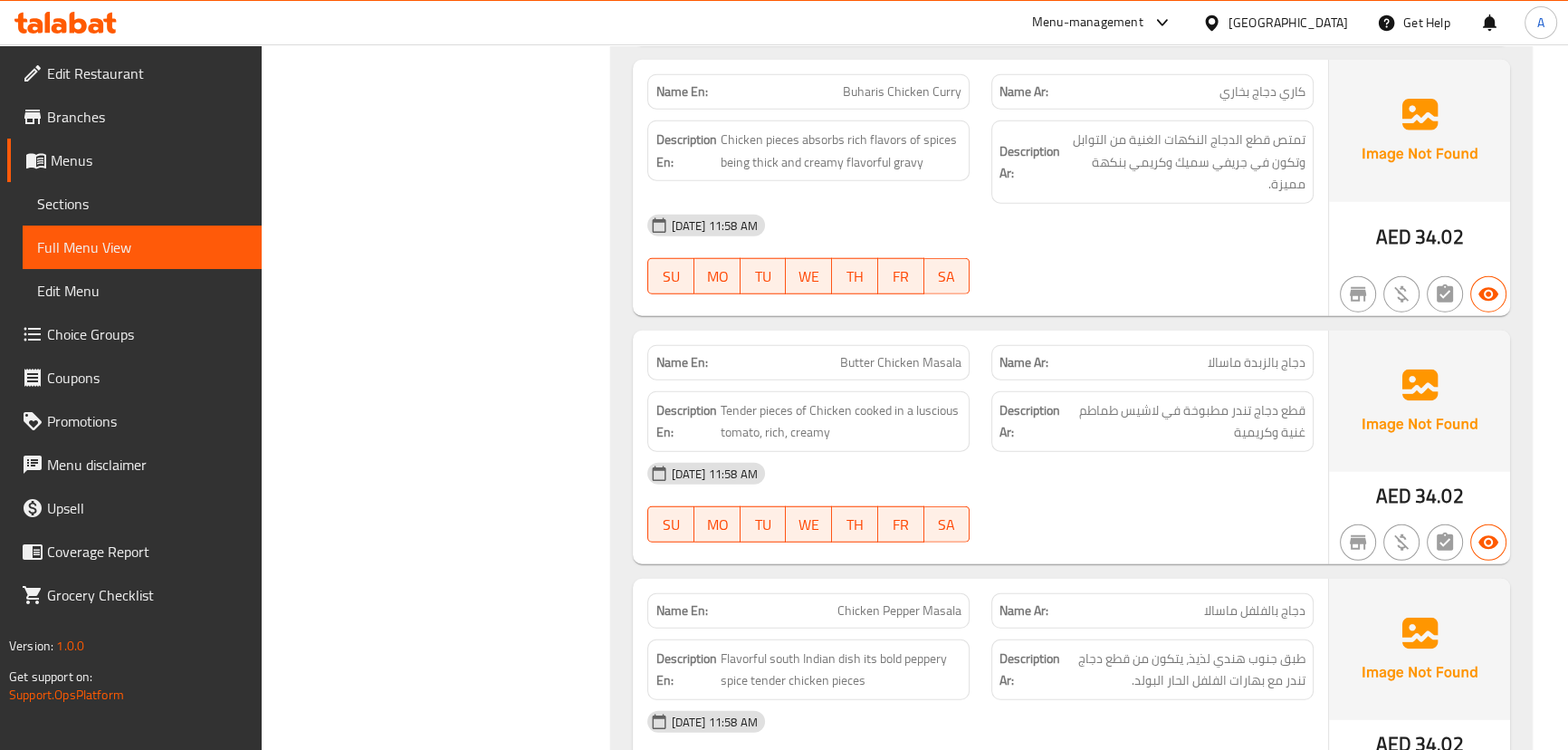
scroll to position [6017, 0]
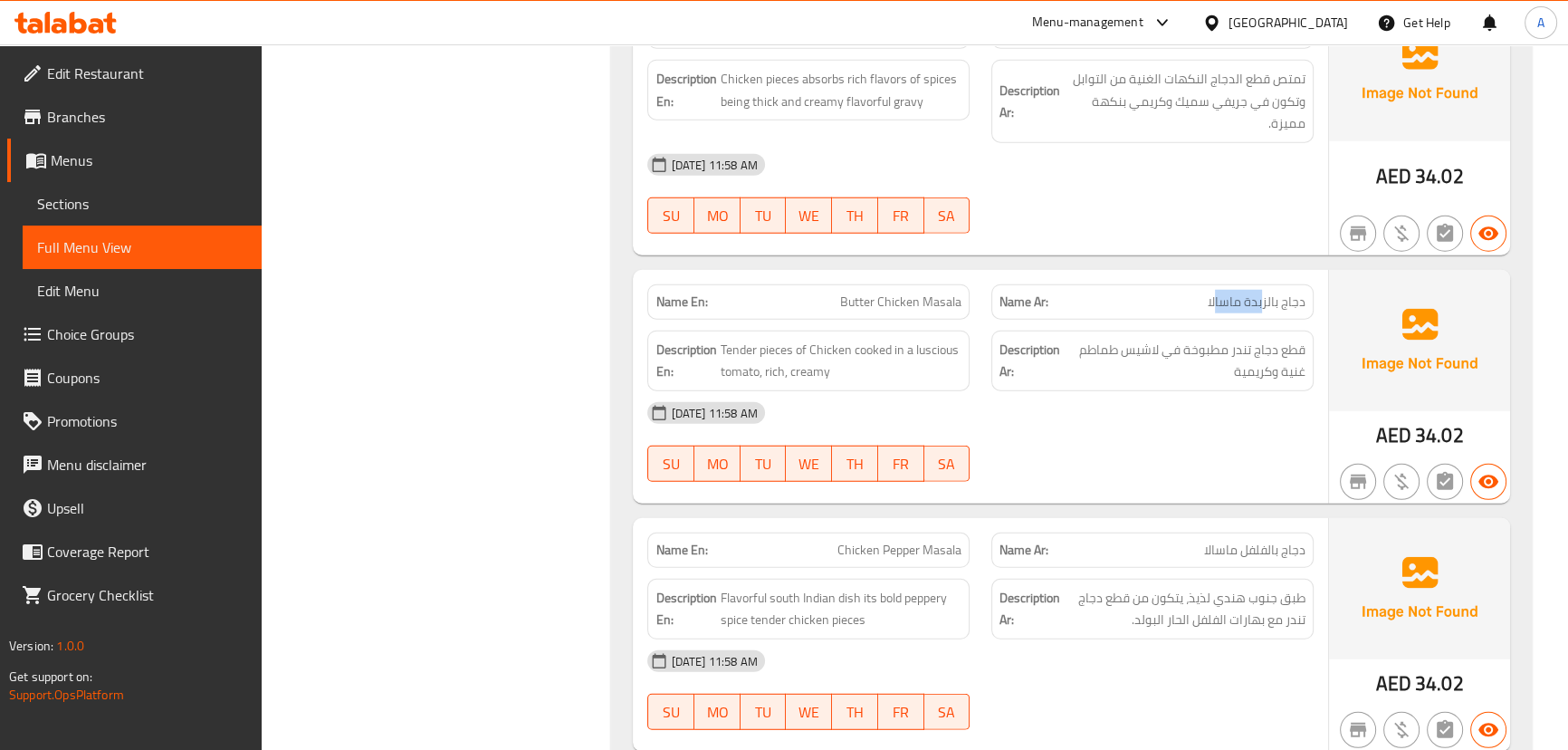
click at [1214, 292] on span "دجاج بالزبدة ماسالا" at bounding box center [1255, 302] width 97 height 19
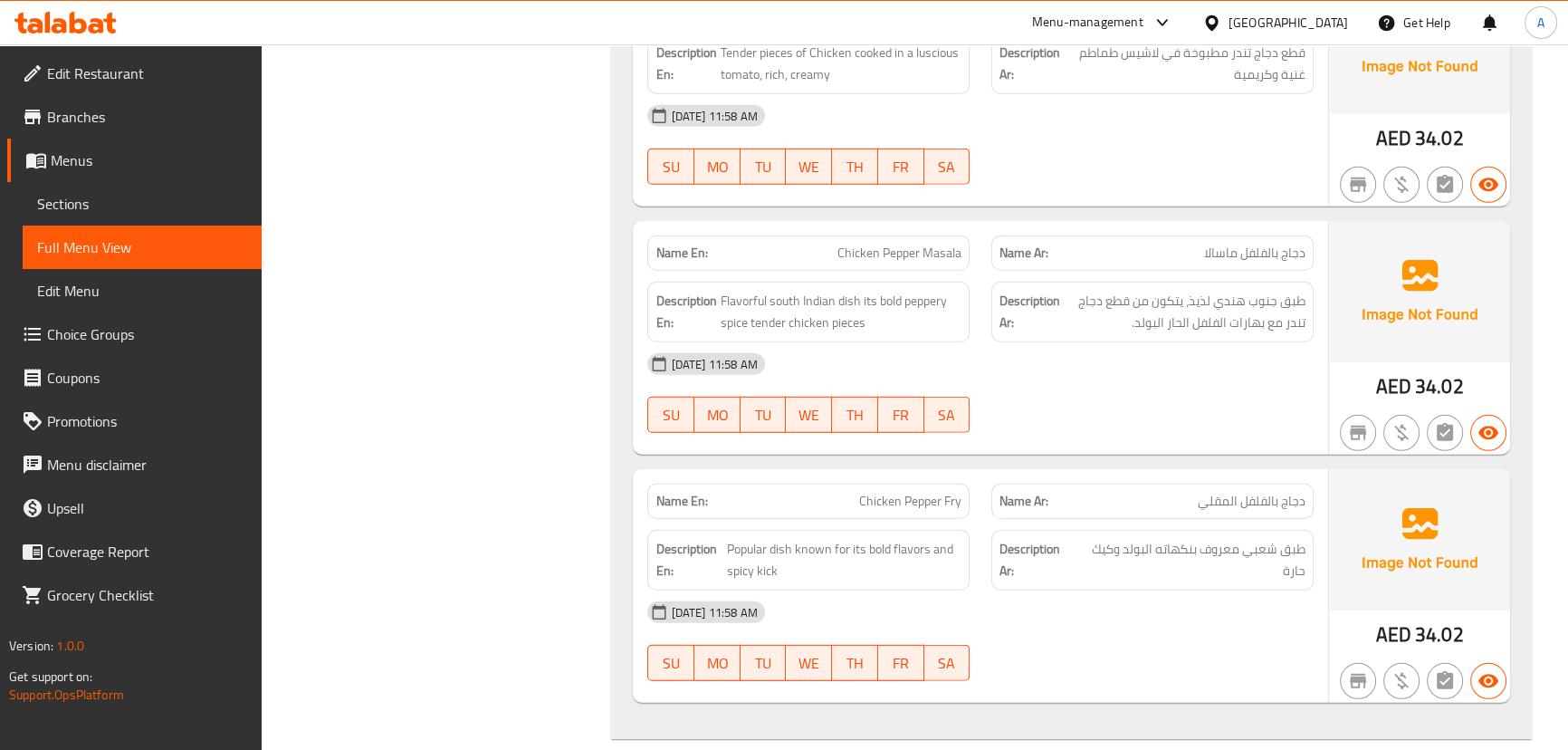
scroll to position [6346, 0]
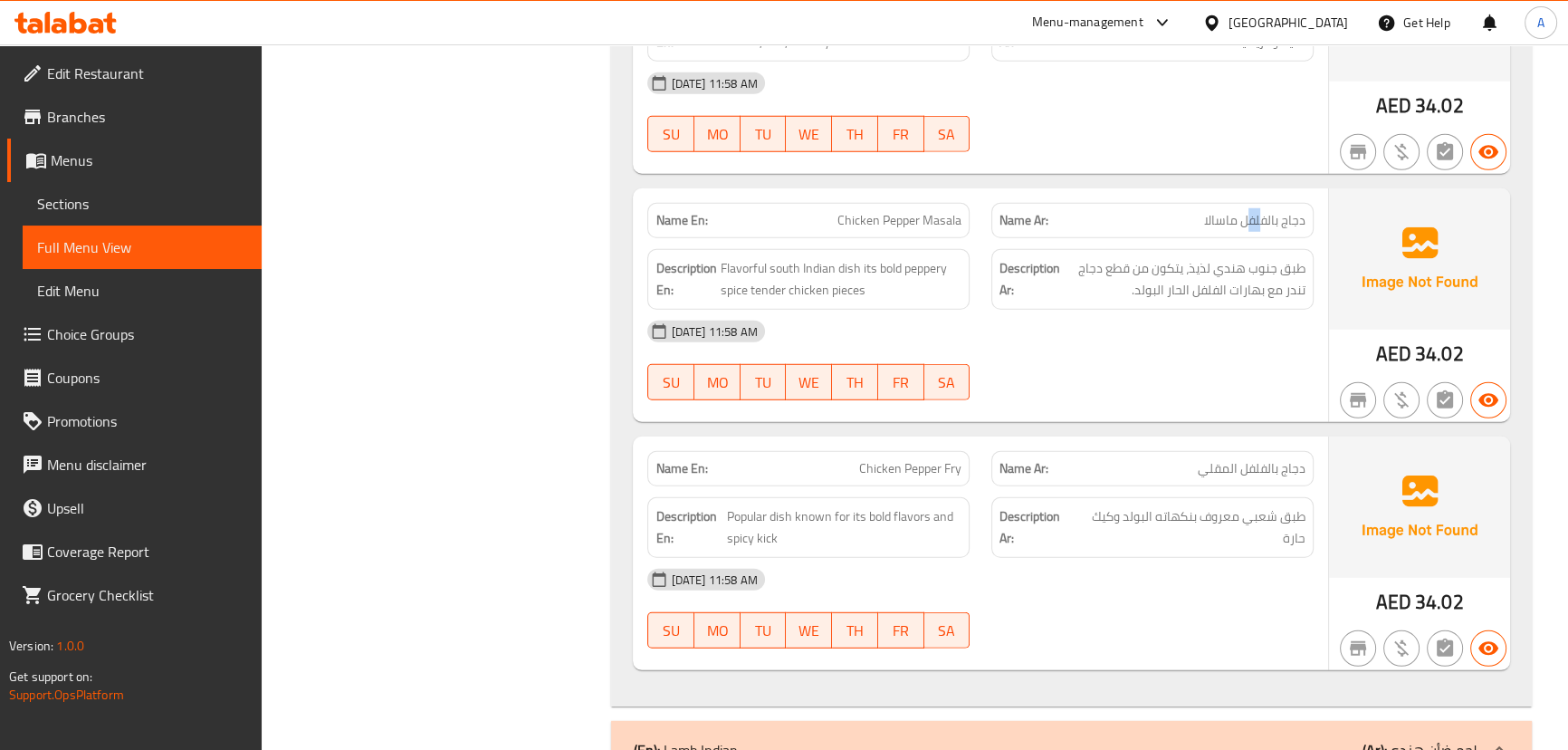
drag, startPoint x: 1249, startPoint y: 143, endPoint x: 1210, endPoint y: 169, distance: 46.9
click at [1234, 211] on span "دجاج بالفلفل ماسالا" at bounding box center [1254, 220] width 101 height 19
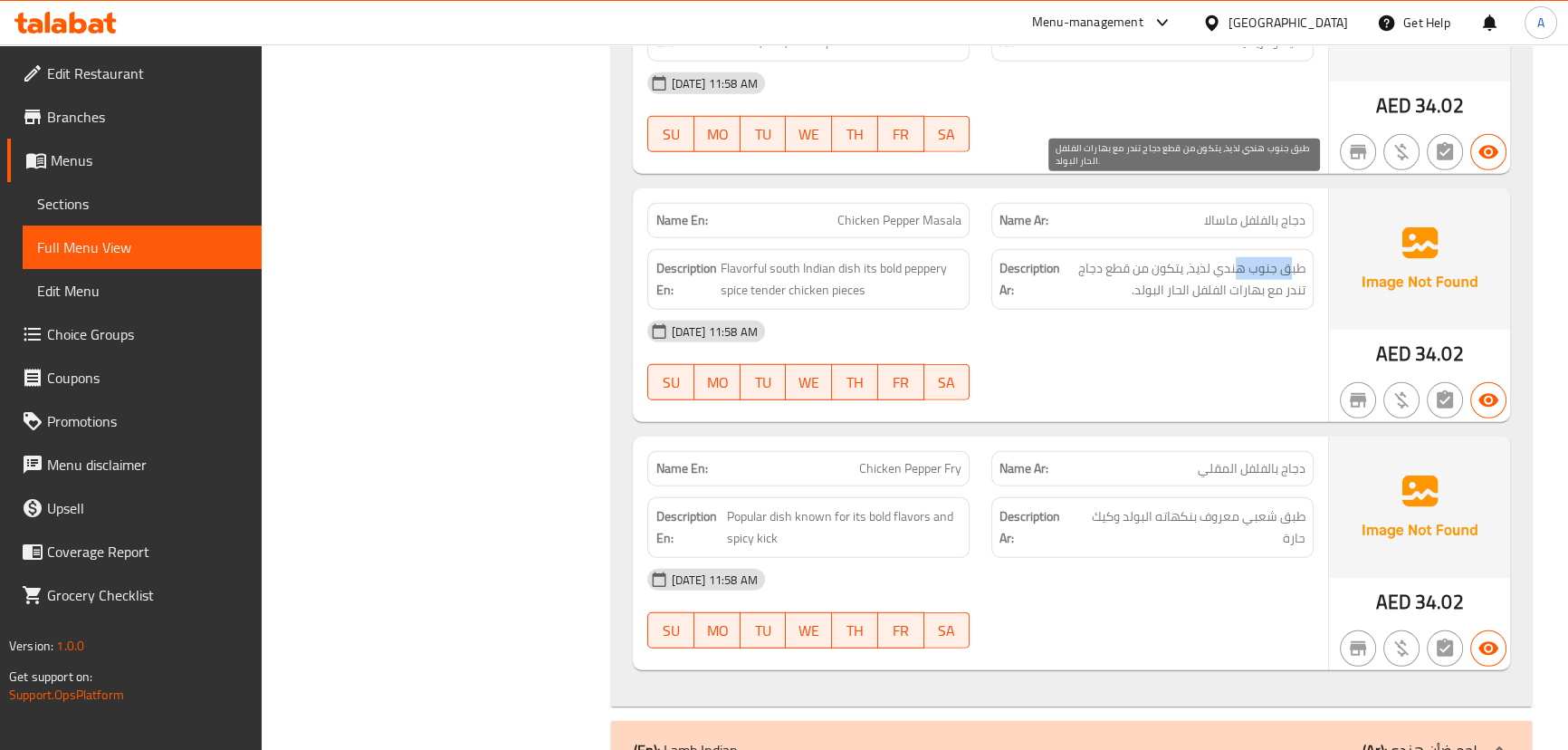
drag, startPoint x: 1292, startPoint y: 200, endPoint x: 1236, endPoint y: 199, distance: 56.0
click at [1236, 257] on span "طبق جنوب هندي لذيذ، يتكون من قطع دجاج تندر مع بهارات الفلفل الحار البولد." at bounding box center [1184, 279] width 241 height 45
click at [1231, 310] on div "16-09-2025 11:58 AM" at bounding box center [980, 331] width 687 height 44
drag, startPoint x: 1202, startPoint y: 200, endPoint x: 1089, endPoint y: 191, distance: 113.4
click at [1089, 257] on span "طبق جنوب هندي لذيذ، يتكون من قطع دجاج تندر مع بهارات الفلفل الحار البولد." at bounding box center [1184, 279] width 241 height 45
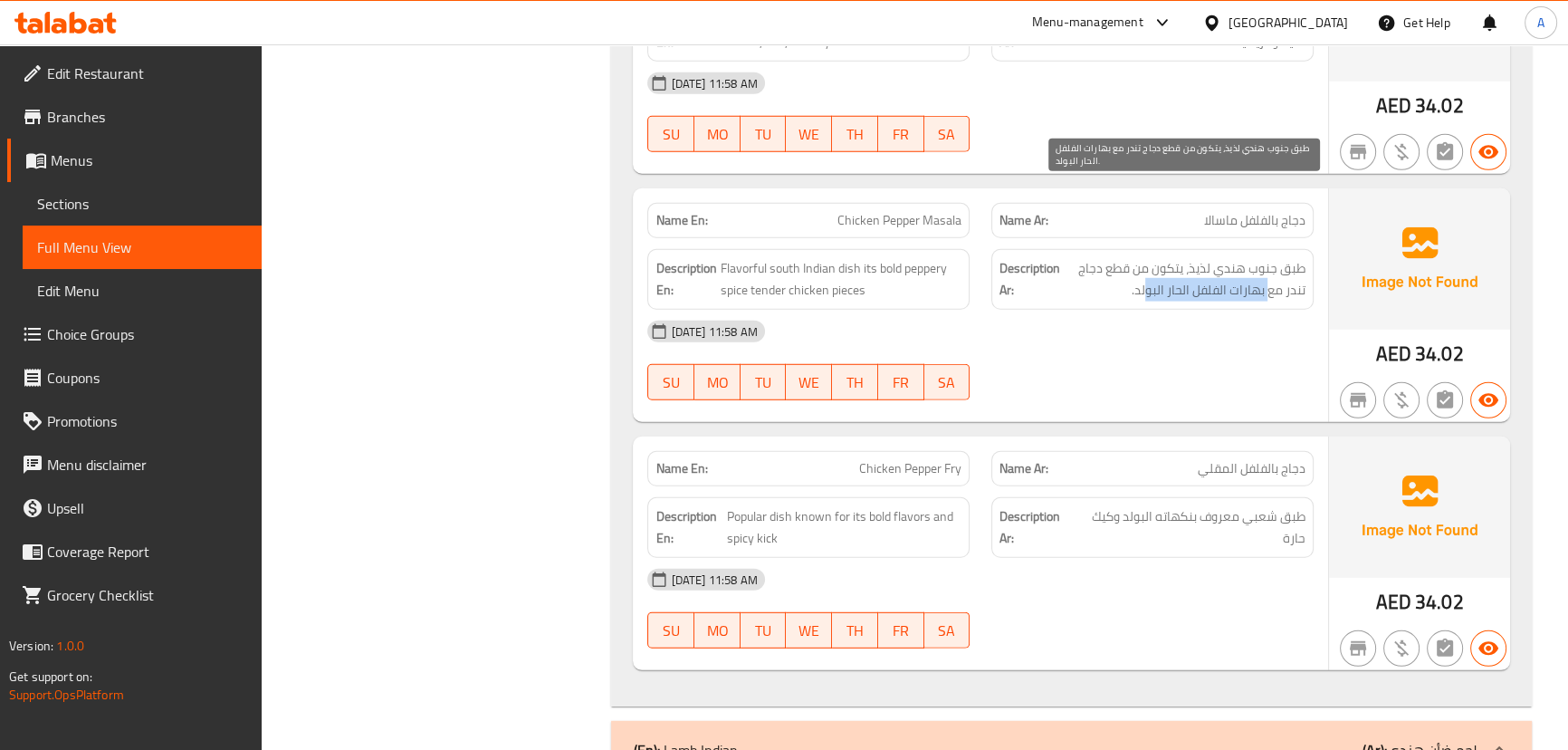
drag, startPoint x: 1267, startPoint y: 222, endPoint x: 1148, endPoint y: 222, distance: 119.0
click at [1148, 257] on span "طبق جنوب هندي لذيذ، يتكون من قطع دجاج تندر مع بهارات الفلفل الحار البولد." at bounding box center [1184, 279] width 241 height 45
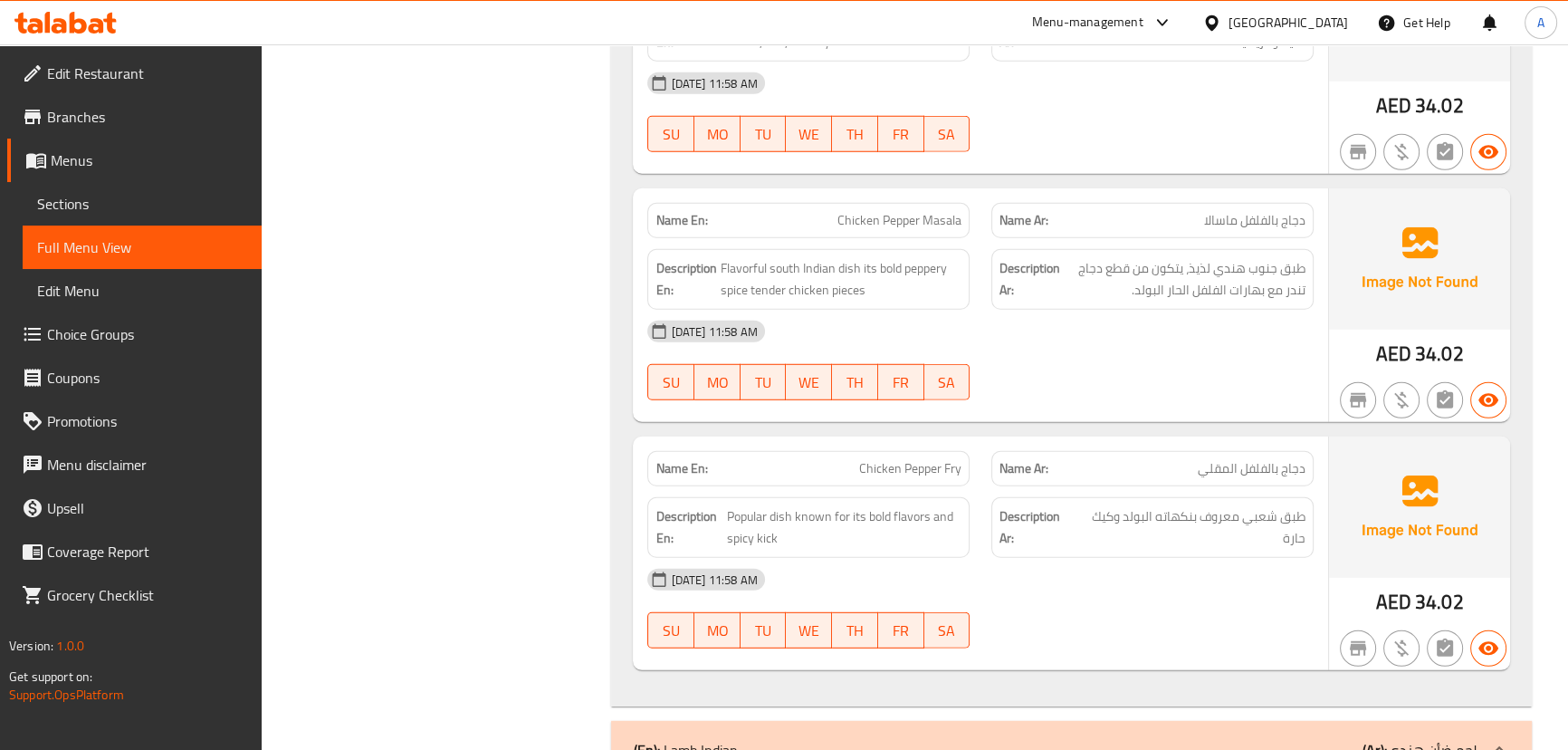
click at [1077, 310] on div "16-09-2025 11:58 AM SU MO TU WE TH FR SA" at bounding box center [980, 360] width 687 height 101
drag, startPoint x: 848, startPoint y: 373, endPoint x: 1013, endPoint y: 389, distance: 165.8
click at [986, 440] on div "Name En: Chicken Pepper Fry Name Ar: دجاج بالفلفل المقلي" at bounding box center [980, 468] width 687 height 57
drag, startPoint x: 1267, startPoint y: 394, endPoint x: 1227, endPoint y: 402, distance: 40.8
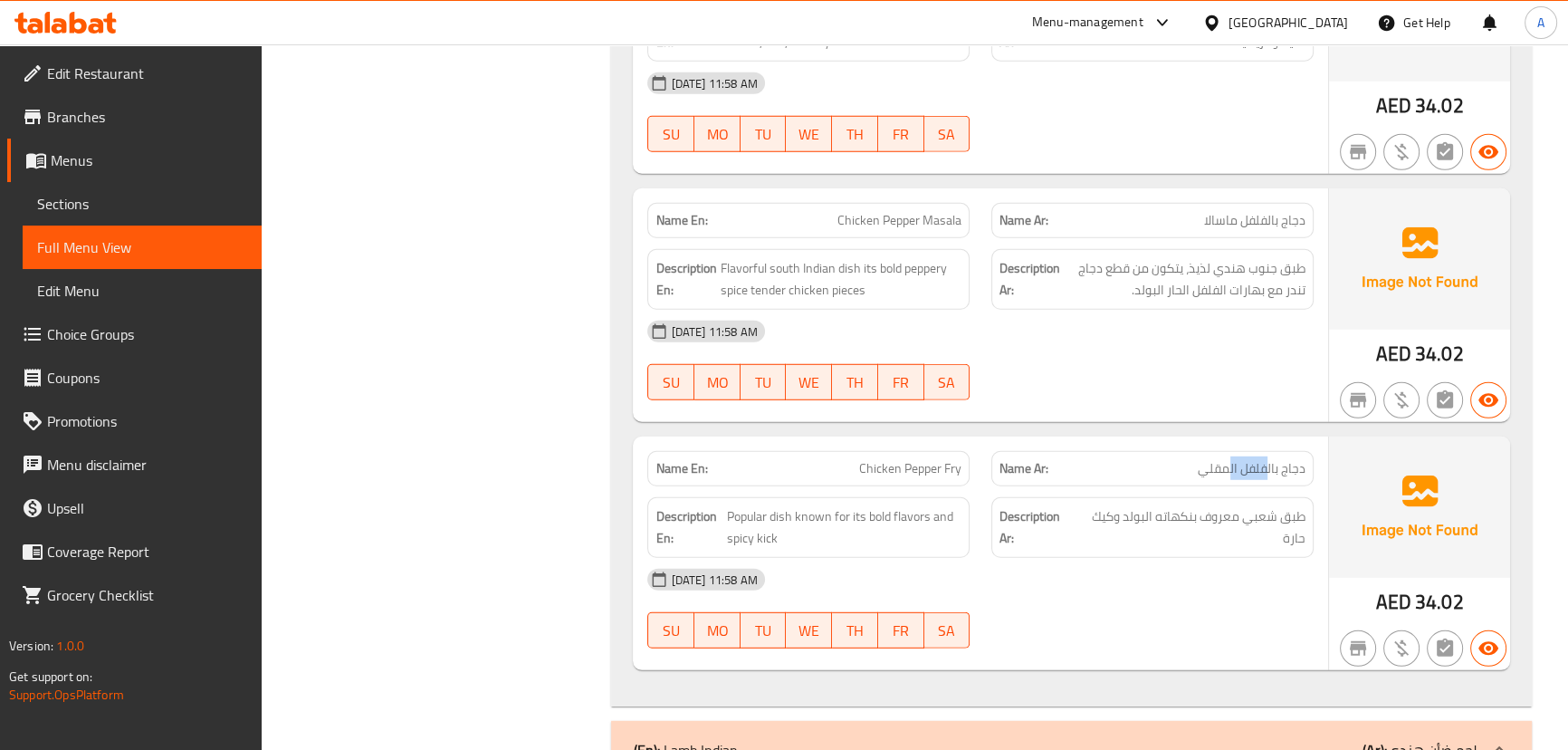
click at [1227, 459] on span "دجاج بالفلفل المقلي" at bounding box center [1252, 469] width 108 height 19
drag, startPoint x: 1269, startPoint y: 433, endPoint x: 1086, endPoint y: 446, distance: 183.5
click at [1086, 505] on span "طبق شعبي معروف بنكهاته البولد وكيك حارة" at bounding box center [1191, 527] width 228 height 45
drag, startPoint x: 794, startPoint y: 455, endPoint x: 1038, endPoint y: 521, distance: 252.8
click at [894, 505] on span "Popular dish known for its bold flavors and spicy kick" at bounding box center [843, 527] width 235 height 45
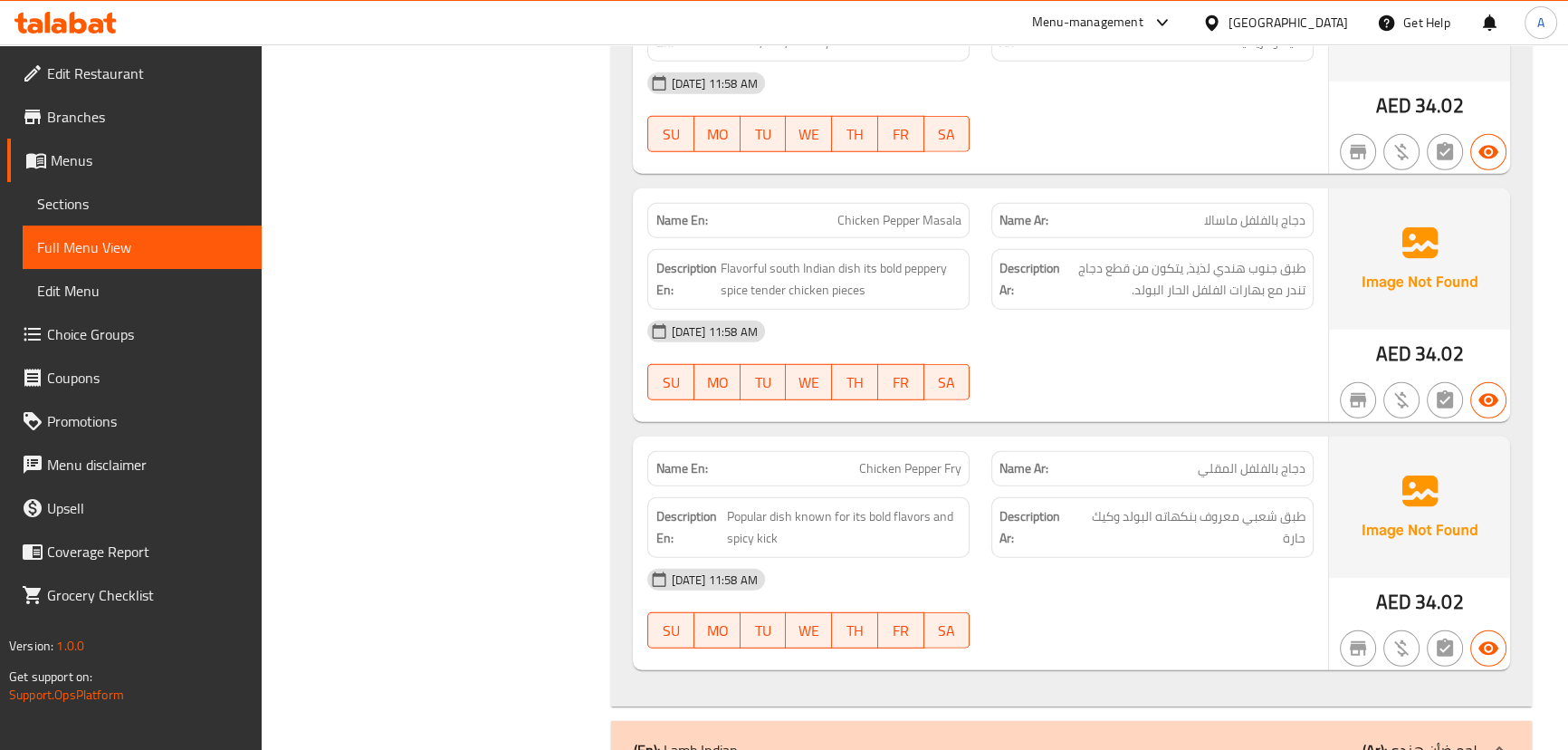
click at [1041, 558] on div "16-09-2025 11:58 AM" at bounding box center [980, 579] width 687 height 44
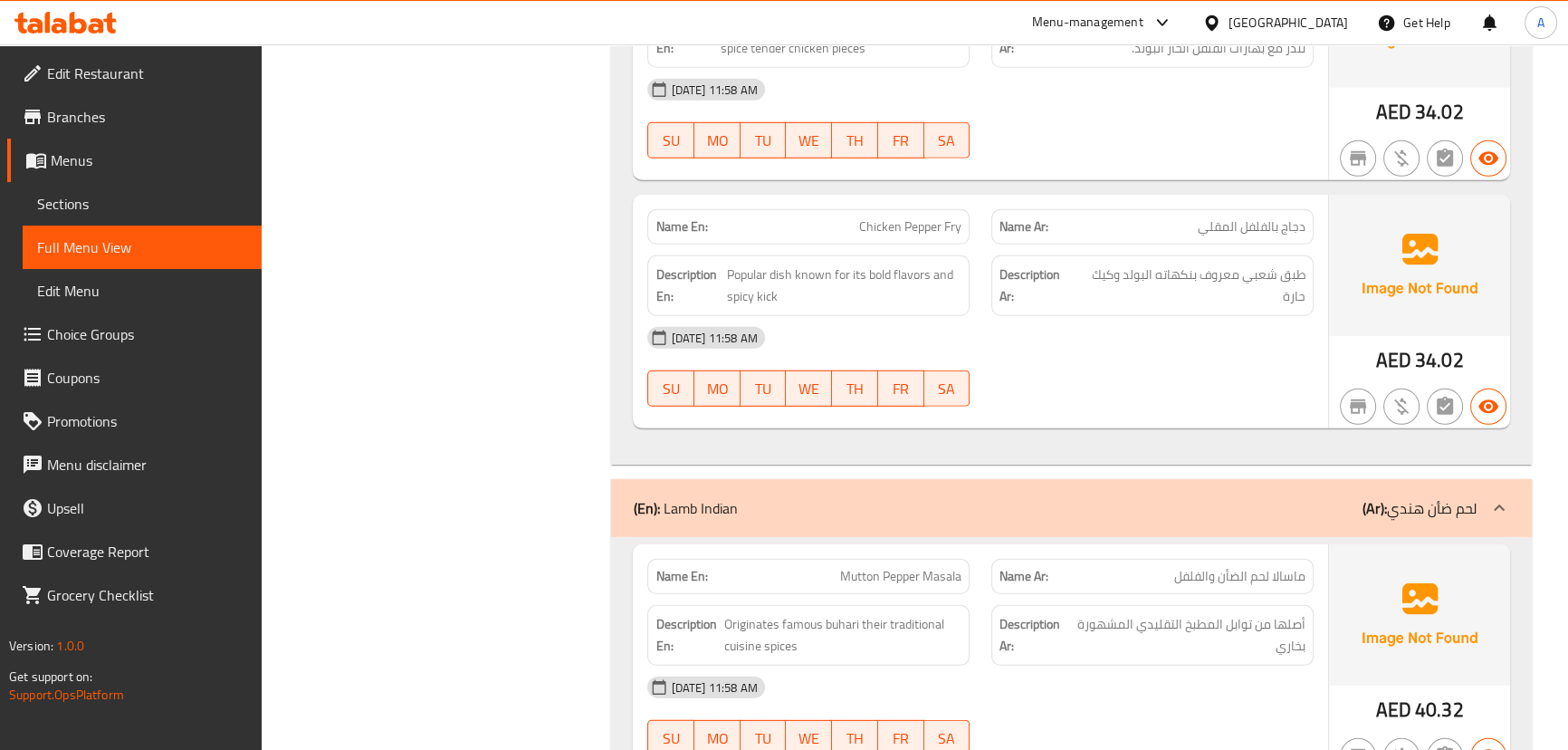
scroll to position [6592, 0]
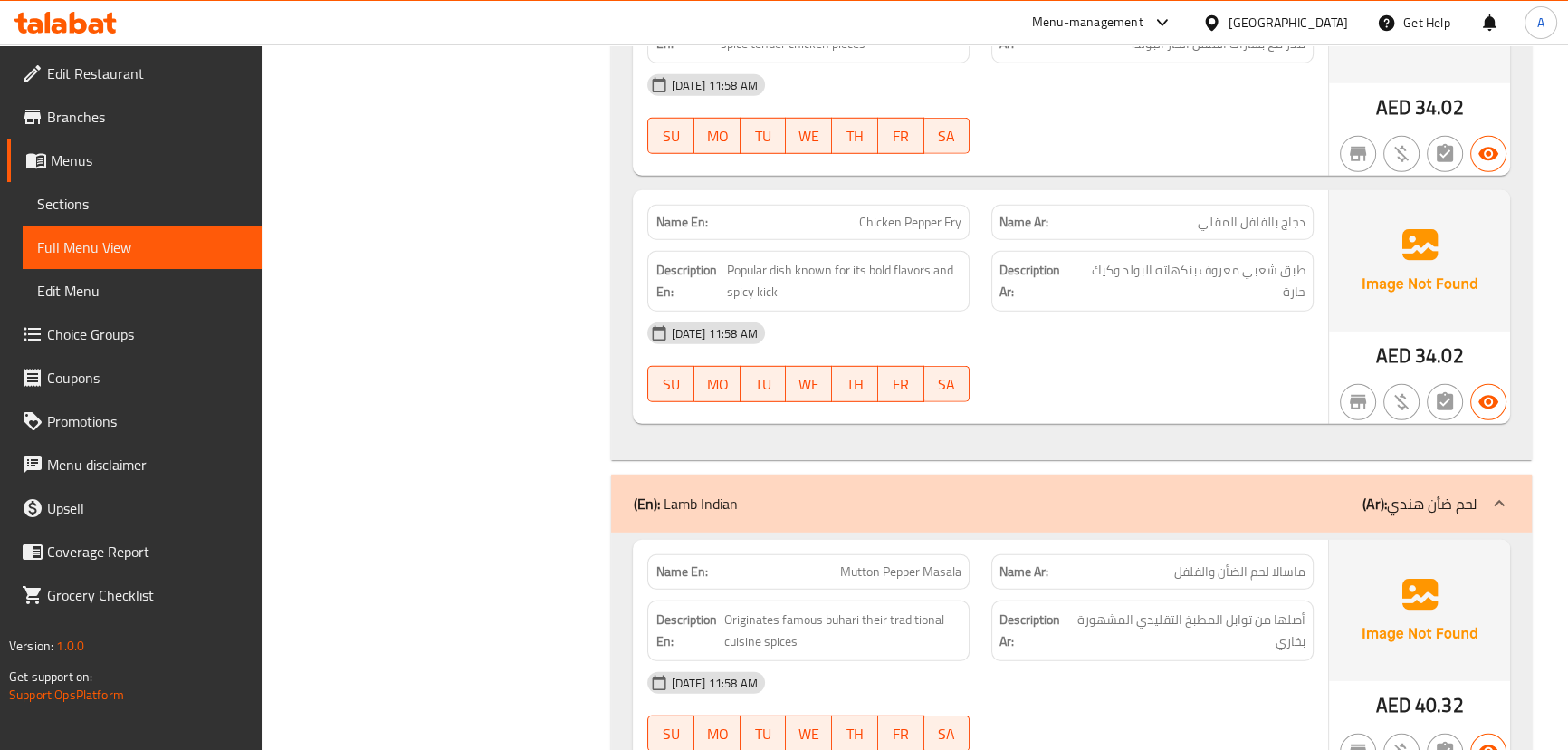
click at [1265, 259] on span "طبق شعبي معروف بنكهاته البولد وكيك حارة" at bounding box center [1191, 281] width 228 height 45
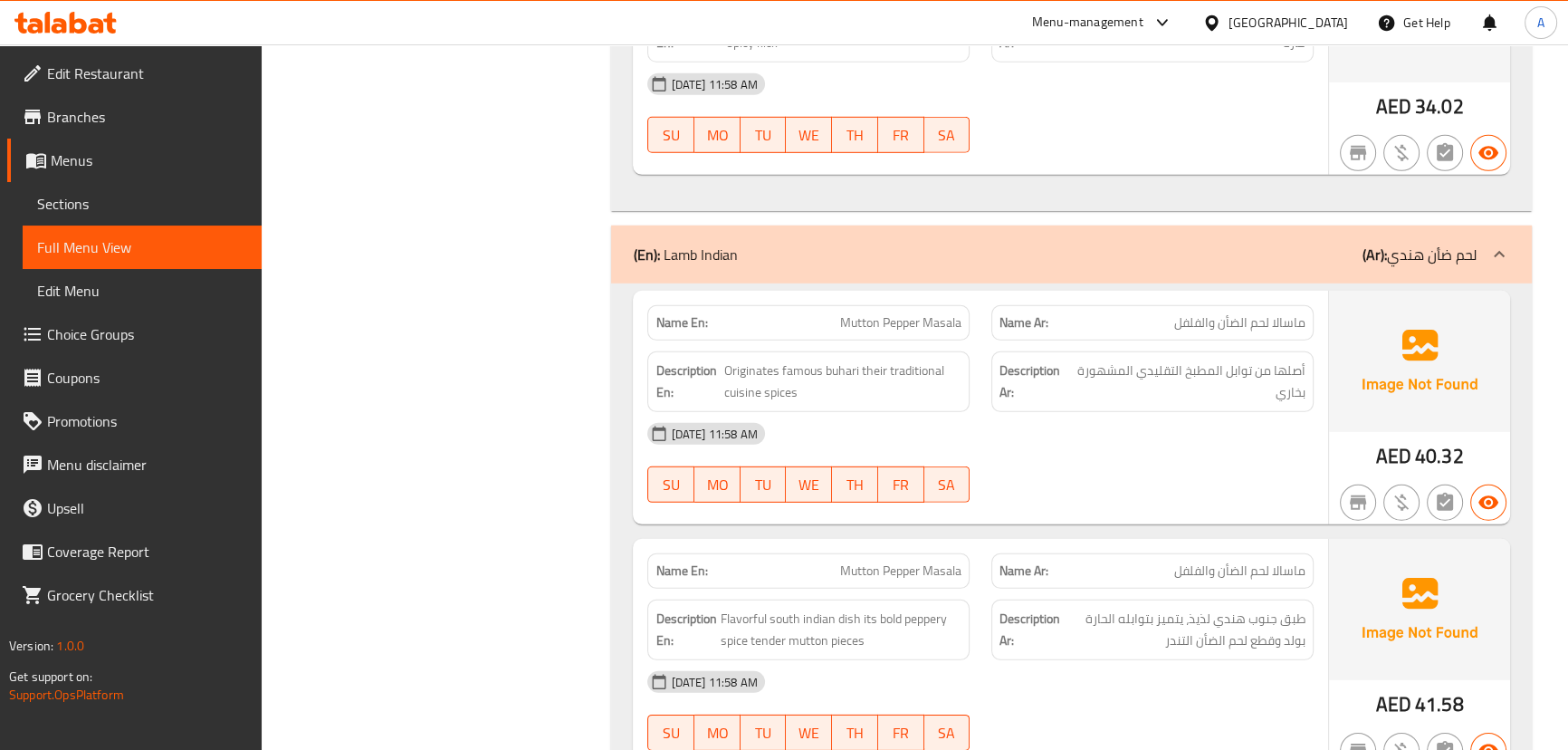
scroll to position [6757, 0]
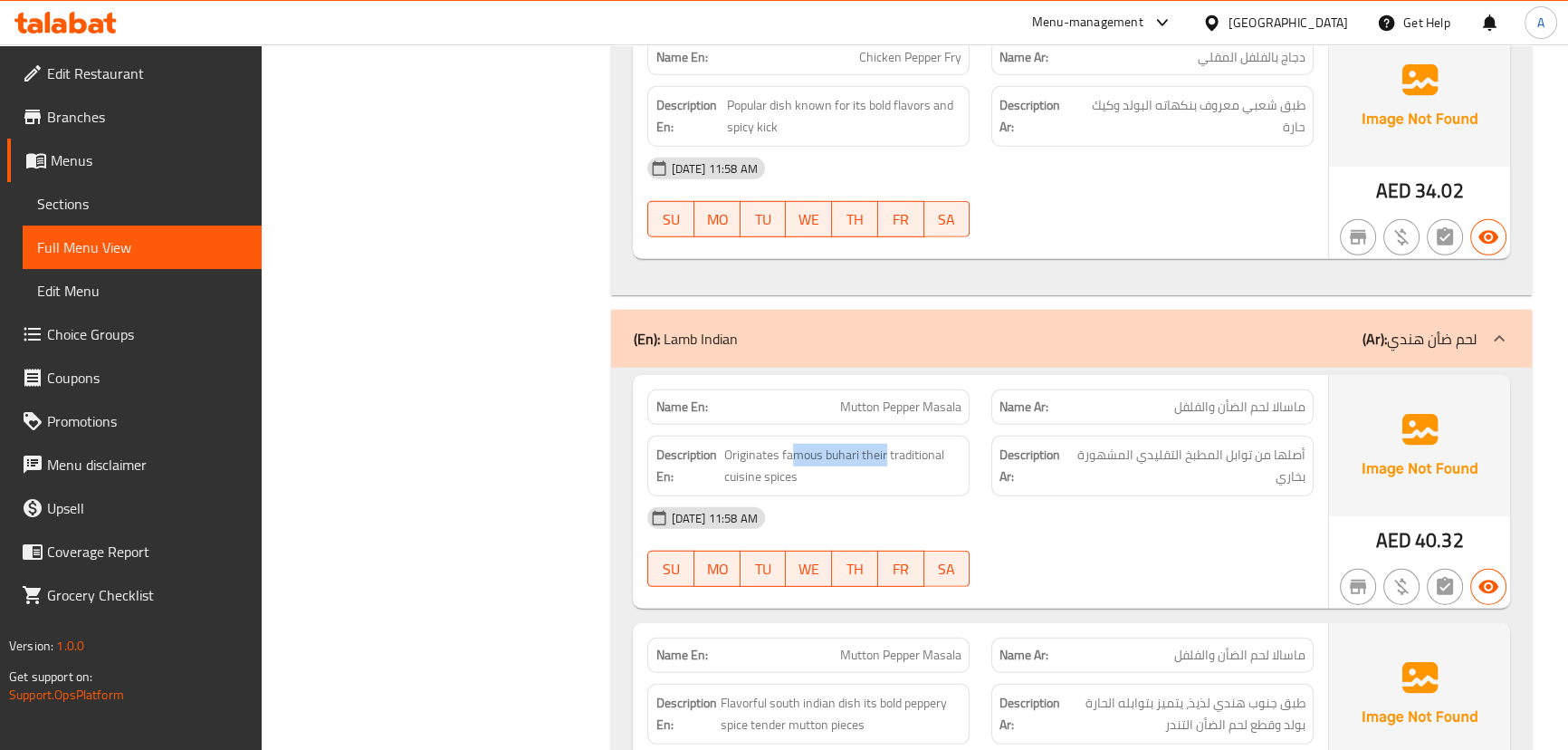
drag, startPoint x: 886, startPoint y: 357, endPoint x: 1024, endPoint y: 444, distance: 163.1
click at [913, 425] on div "Description En: Originates famous buhari their traditional cuisine spices" at bounding box center [808, 466] width 344 height 83
click at [1024, 497] on div "16-09-2025 11:58 AM" at bounding box center [980, 518] width 687 height 44
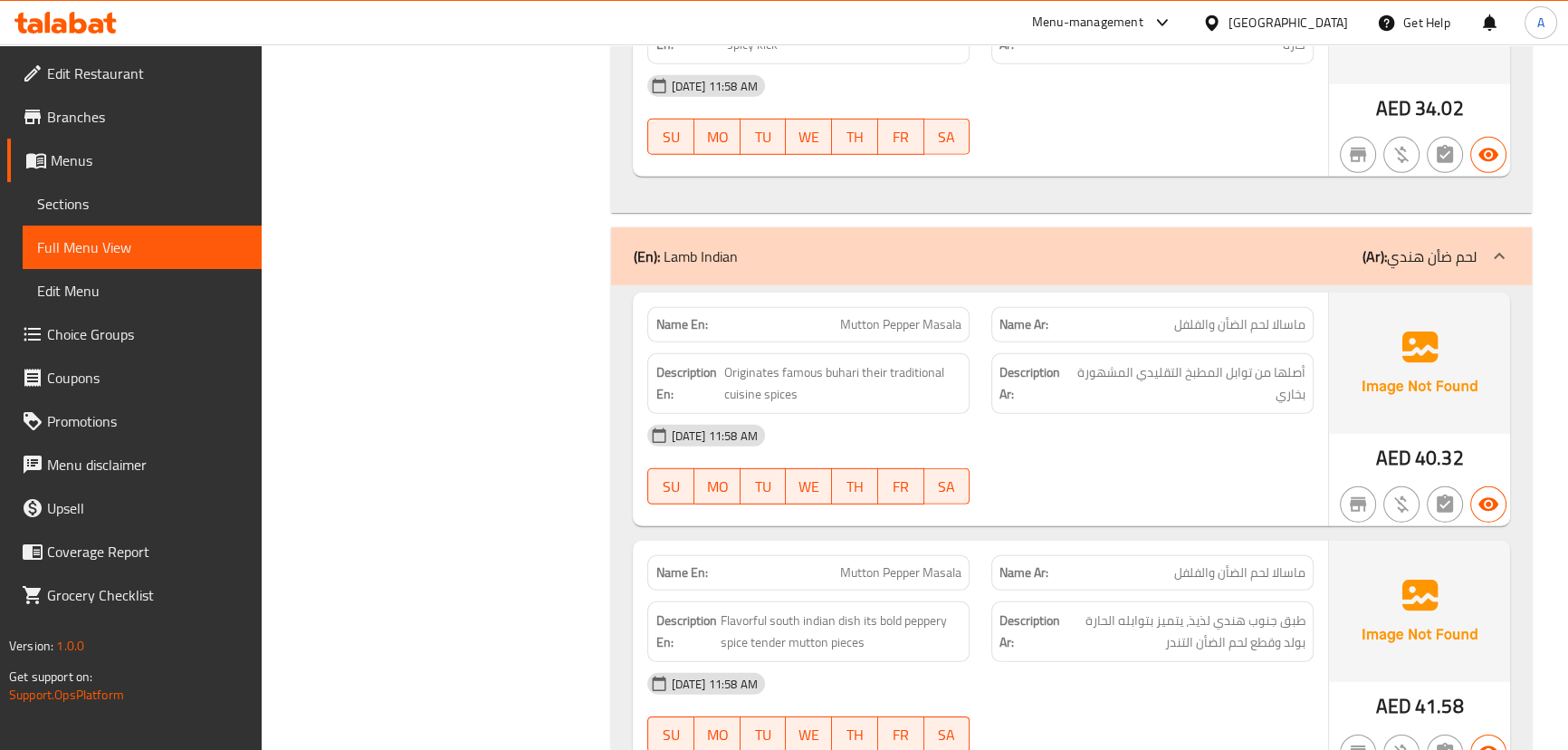
scroll to position [6922, 0]
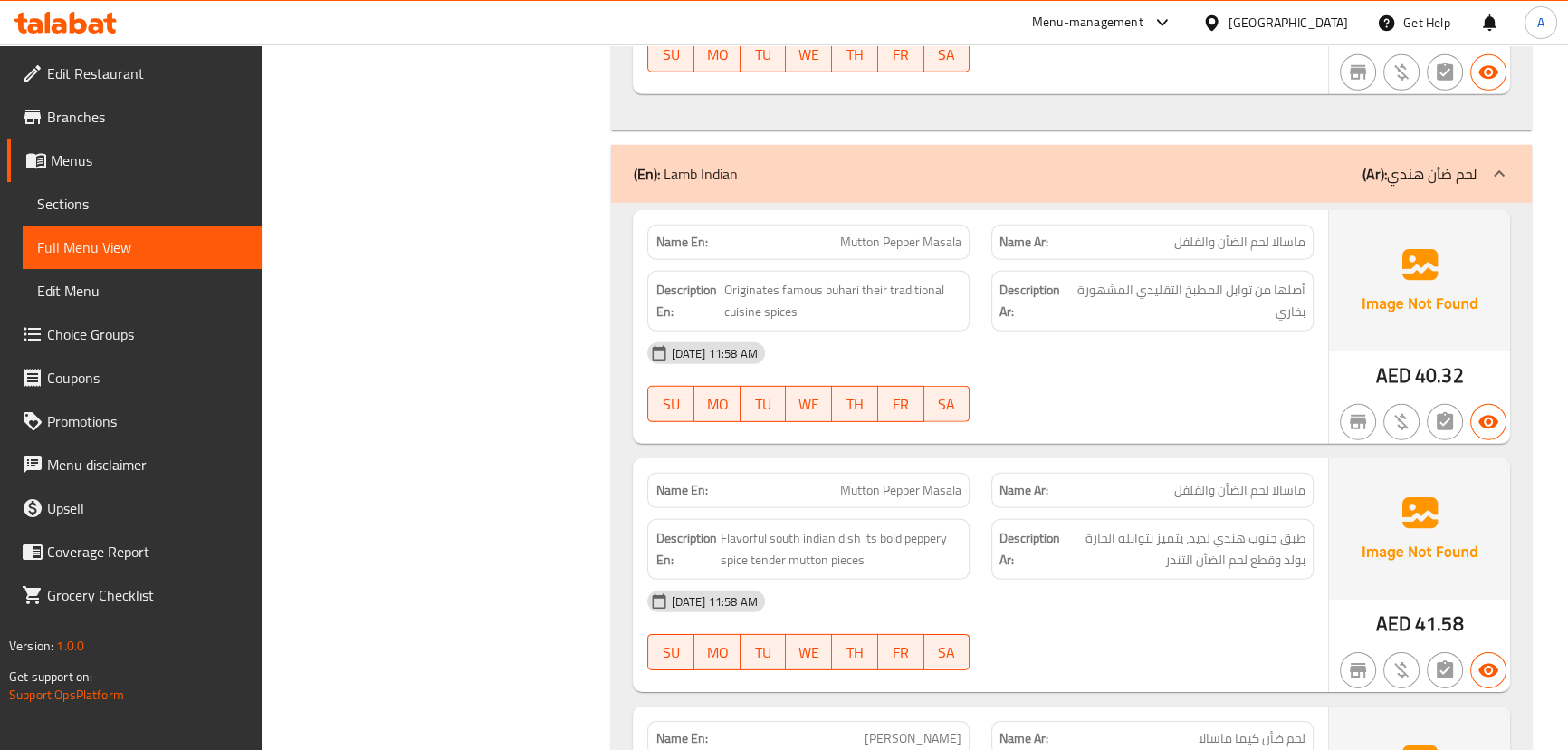
click at [1032, 213] on div "Name En: Mutton Pepper Masala Name Ar: ماسالا لحم الضأن والفلفل" at bounding box center [980, 241] width 687 height 57
click at [1105, 331] on div "16-09-2025 11:58 AM" at bounding box center [980, 353] width 687 height 44
drag, startPoint x: 802, startPoint y: 163, endPoint x: 1030, endPoint y: 258, distance: 247.0
click at [950, 210] on div "Name En: Mutton Pepper Masala Name Ar: ماسالا لحم الضأن والفلفل Description En:…" at bounding box center [980, 327] width 694 height 234
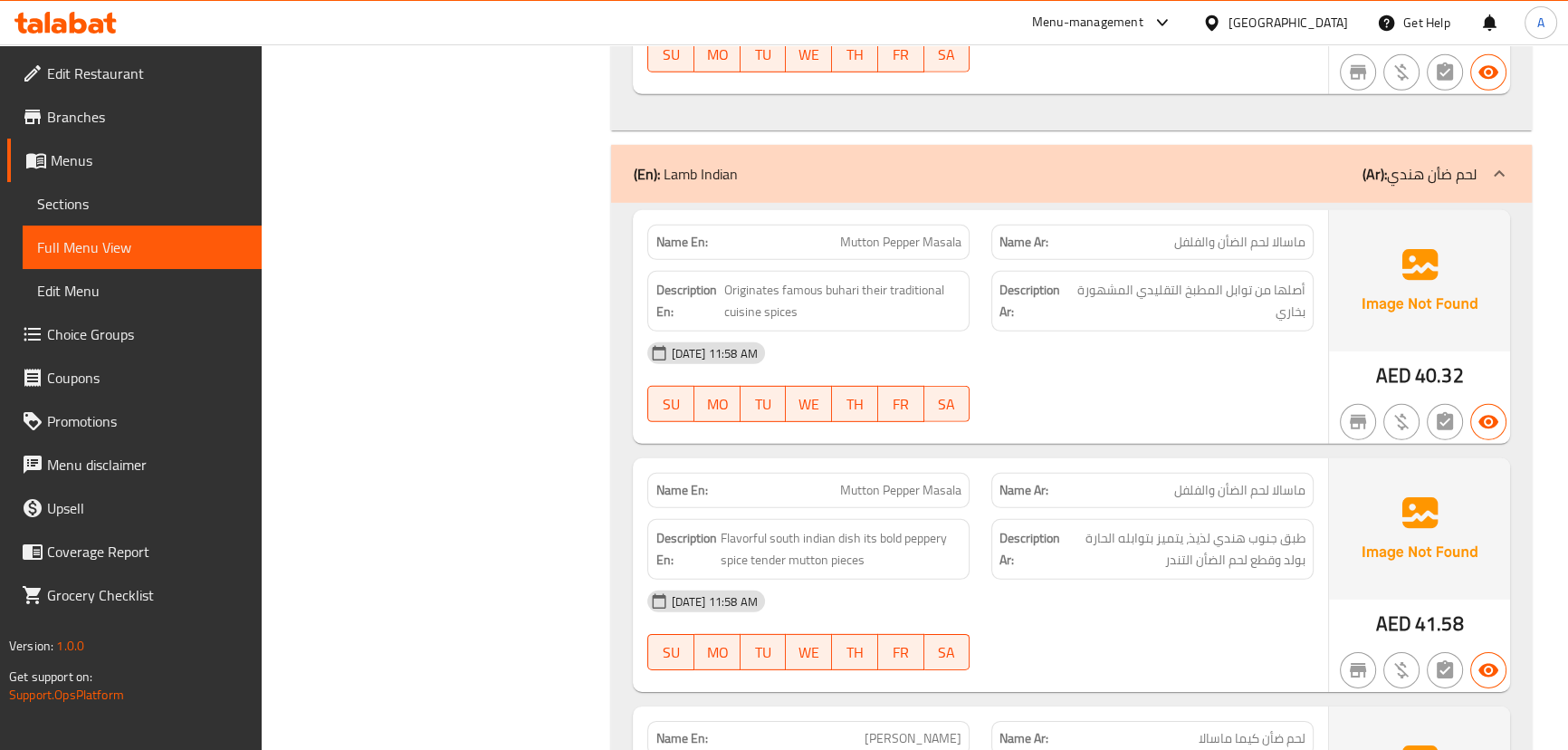
click at [1063, 331] on div "16-09-2025 11:58 AM" at bounding box center [980, 353] width 687 height 44
click at [1287, 233] on span "ماسالا لحم الضأن والفلفل" at bounding box center [1239, 242] width 131 height 19
drag, startPoint x: 1231, startPoint y: 167, endPoint x: 782, endPoint y: 156, distance: 449.1
click at [782, 213] on div "Name En: Mutton Pepper Masala Name Ar: ماسالا لحم الضأن والفلفل" at bounding box center [980, 241] width 687 height 57
click at [967, 271] on div "Description En: Originates famous buhari their traditional cuisine spices" at bounding box center [808, 301] width 322 height 60
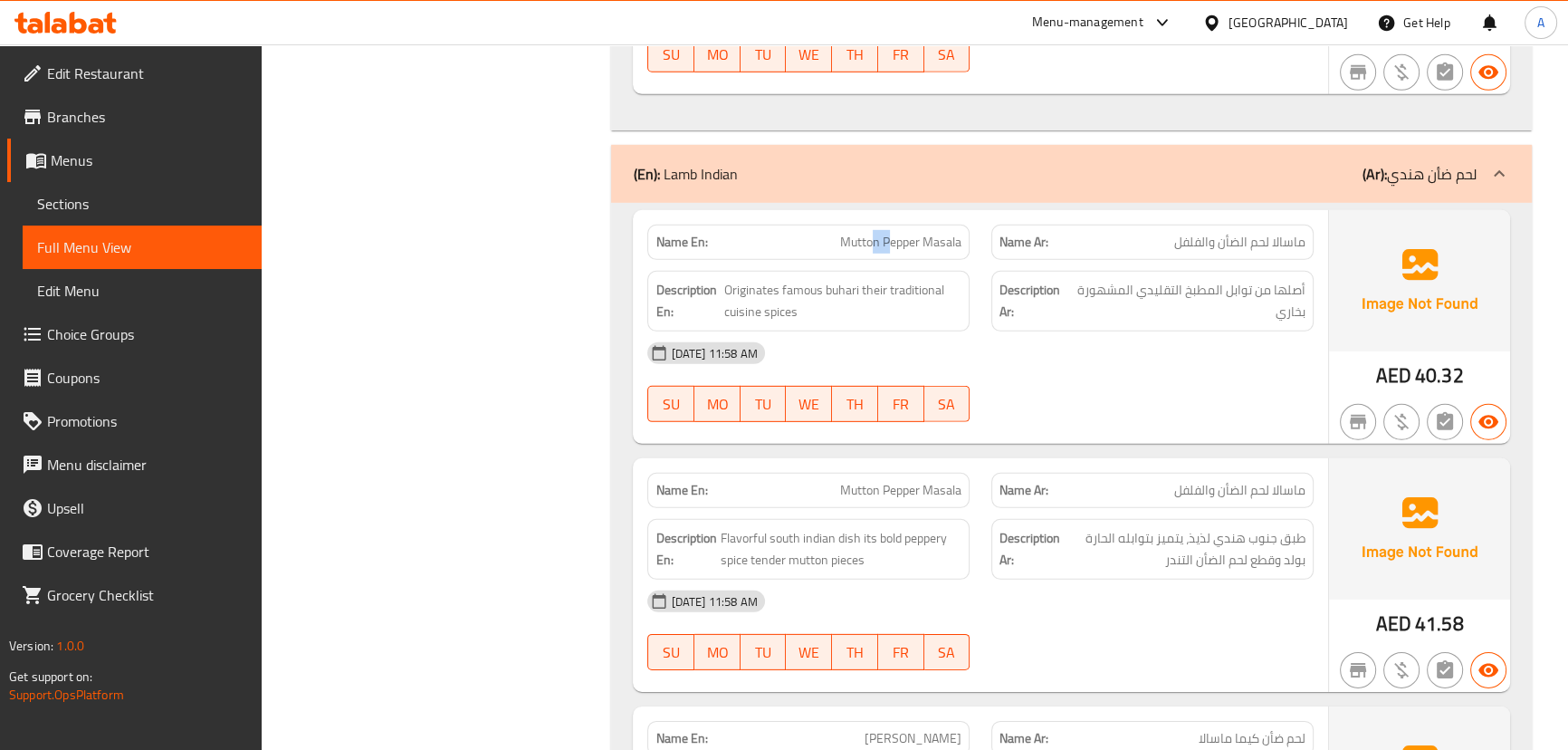
drag, startPoint x: 877, startPoint y: 174, endPoint x: 942, endPoint y: 212, distance: 75.3
click at [902, 225] on div "Name En: Mutton Pepper Masala" at bounding box center [808, 242] width 322 height 35
drag, startPoint x: 1041, startPoint y: 273, endPoint x: 1058, endPoint y: 272, distance: 17.0
click at [1045, 331] on div "16-09-2025 11:58 AM" at bounding box center [980, 353] width 687 height 44
drag, startPoint x: 1287, startPoint y: 206, endPoint x: 1242, endPoint y: 289, distance: 94.4
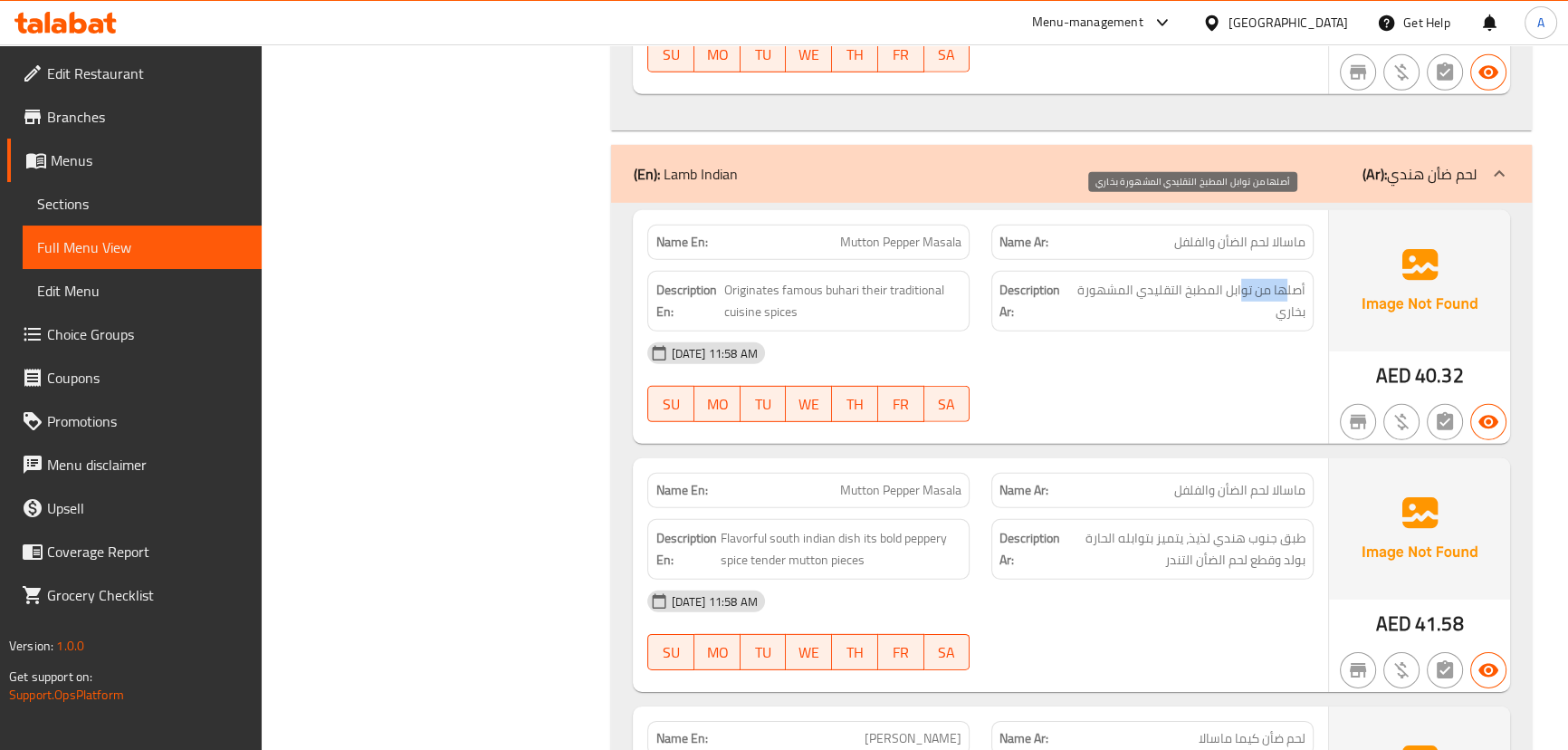
click at [1240, 278] on span "أصلها من توابل المطبخ التقليدي المشهورة بخاري" at bounding box center [1189, 301] width 233 height 45
click at [1244, 331] on div "16-09-2025 11:58 AM SU MO TU WE TH FR SA" at bounding box center [980, 381] width 687 height 101
drag, startPoint x: 1252, startPoint y: 211, endPoint x: 1202, endPoint y: 248, distance: 62.2
click at [1215, 278] on span "أصلها من توابل المطبخ التقليدي المشهورة بخاري" at bounding box center [1189, 301] width 233 height 45
click at [1191, 331] on div "16-09-2025 11:58 AM" at bounding box center [980, 353] width 687 height 44
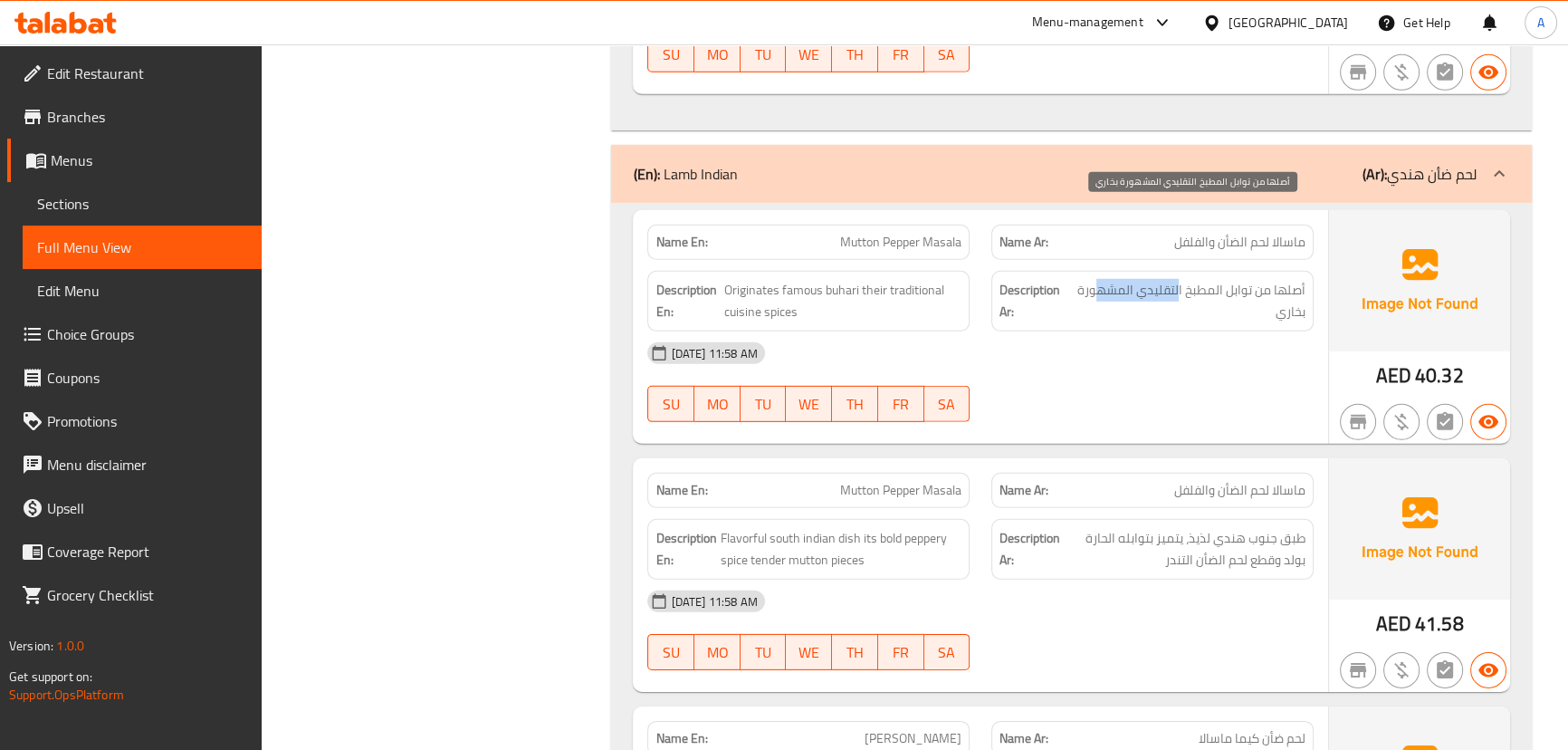
drag, startPoint x: 1174, startPoint y: 216, endPoint x: 1092, endPoint y: 242, distance: 86.0
click at [1090, 278] on span "أصلها من توابل المطبخ التقليدي المشهورة بخاري" at bounding box center [1189, 301] width 233 height 45
click at [1100, 331] on div "16-09-2025 11:58 AM" at bounding box center [980, 353] width 687 height 44
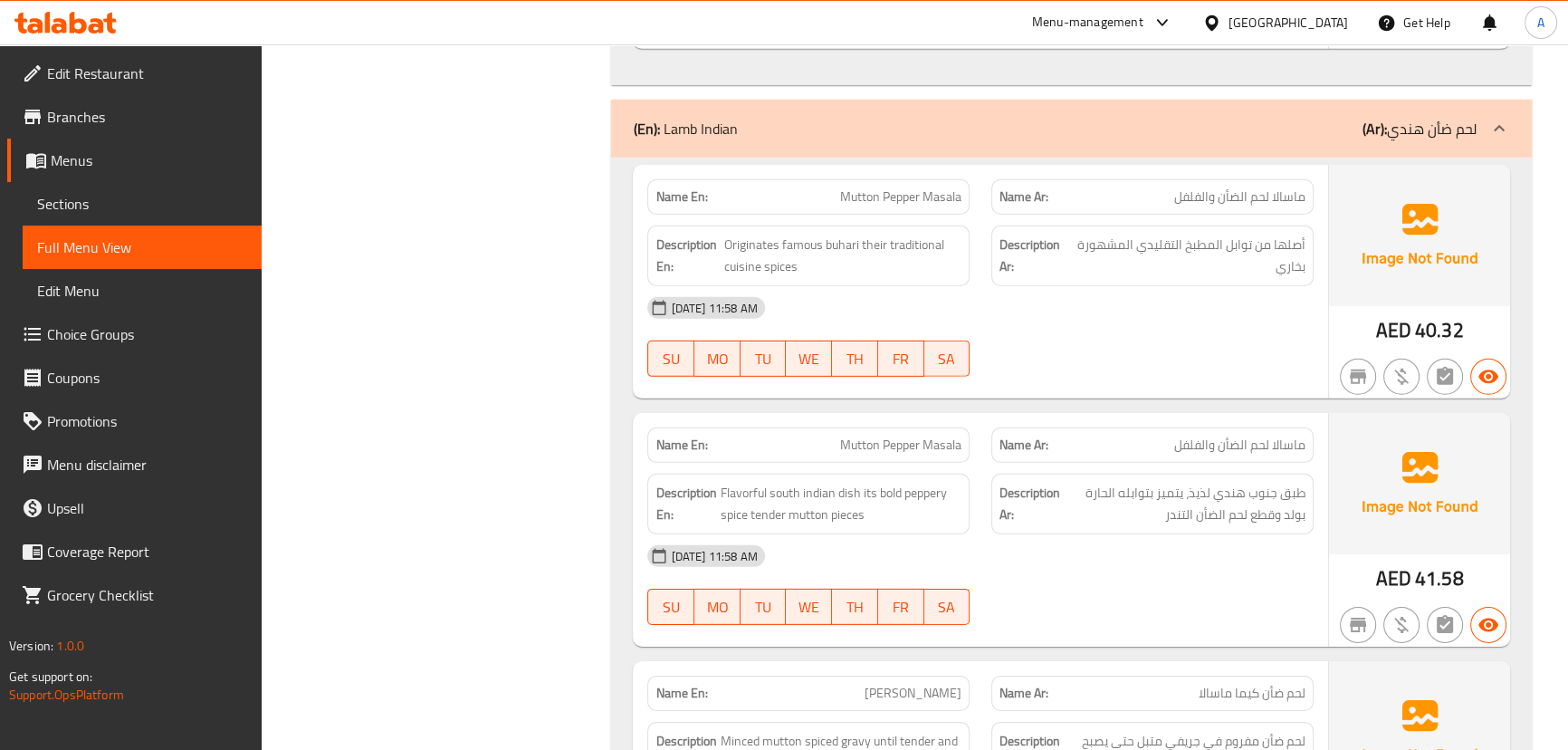
scroll to position [7004, 0]
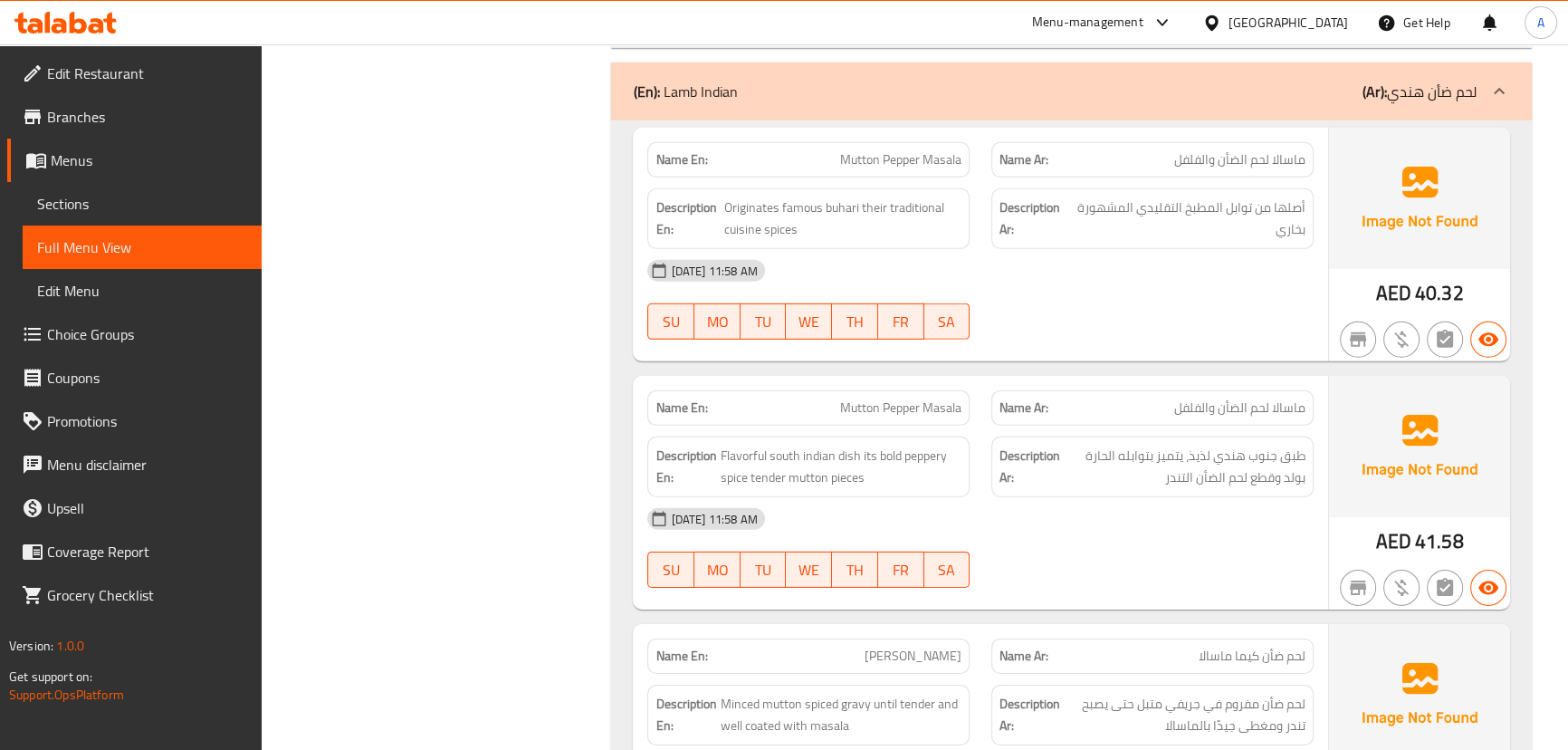
drag, startPoint x: 911, startPoint y: 317, endPoint x: 1086, endPoint y: 344, distance: 177.1
click at [979, 380] on div "Name En: Mutton Pepper Masala" at bounding box center [808, 407] width 344 height 57
click at [1202, 398] on span "ماسالا لحم الضأن والفلفل" at bounding box center [1239, 407] width 131 height 19
click at [1178, 498] on div "16-09-2025 11:58 AM" at bounding box center [980, 519] width 687 height 44
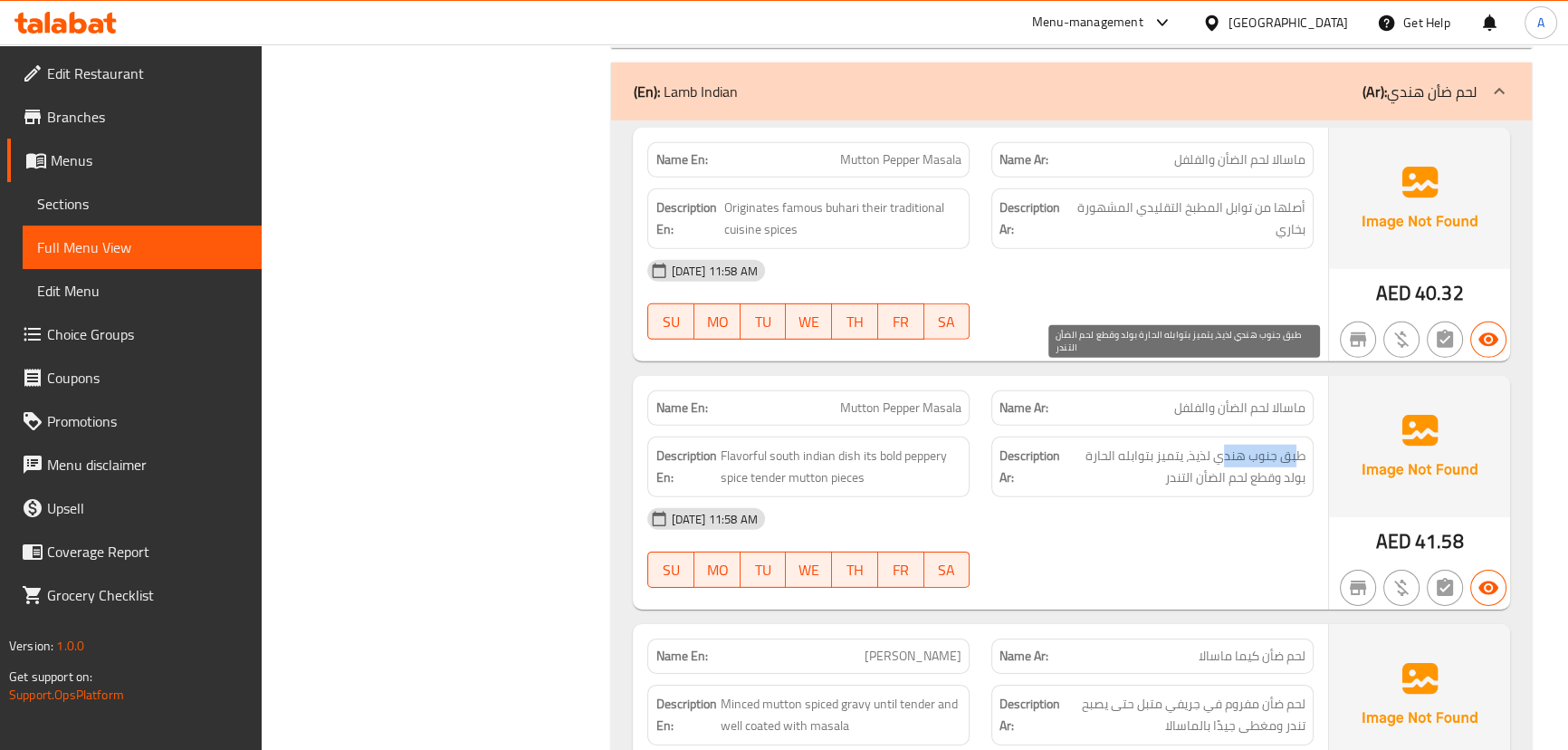
drag, startPoint x: 1294, startPoint y: 381, endPoint x: 1214, endPoint y: 380, distance: 80.0
click at [1215, 445] on span "طبق جنوب هندي لذيذ، يتميز بتوابله الحارة بولد وقطع لحم الضأن التندر" at bounding box center [1184, 467] width 241 height 45
drag, startPoint x: 1150, startPoint y: 380, endPoint x: 1073, endPoint y: 380, distance: 77.0
click at [1073, 445] on span "طبق جنوب هندي لذيذ، يتميز بتوابله الحارة بولد وقطع لحم الضأن التندر" at bounding box center [1184, 467] width 241 height 45
click at [1292, 445] on span "طبق جنوب هندي لذيذ، يتميز بتوابله الحارة بولد وقطع لحم الضأن التندر" at bounding box center [1184, 467] width 241 height 45
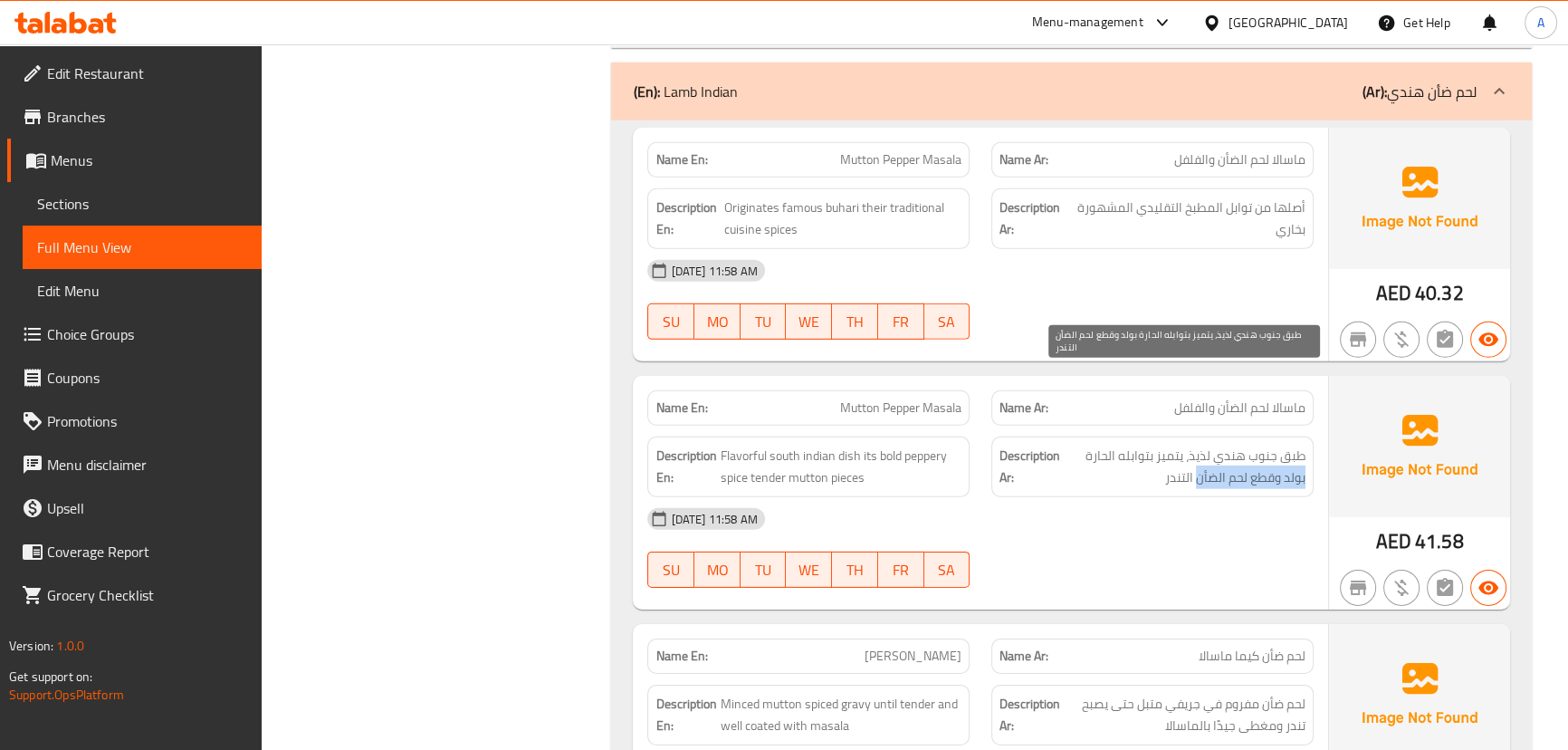
drag, startPoint x: 1292, startPoint y: 405, endPoint x: 1223, endPoint y: 405, distance: 69.0
click at [1223, 445] on span "طبق جنوب هندي لذيذ، يتميز بتوابله الحارة بولد وقطع لحم الضأن التندر" at bounding box center [1184, 467] width 241 height 45
click at [1207, 445] on span "طبق جنوب هندي لذيذ، يتميز بتوابله الحارة بولد وقطع لحم الضأن التندر" at bounding box center [1184, 467] width 241 height 45
drag, startPoint x: 1207, startPoint y: 401, endPoint x: 933, endPoint y: 382, distance: 274.7
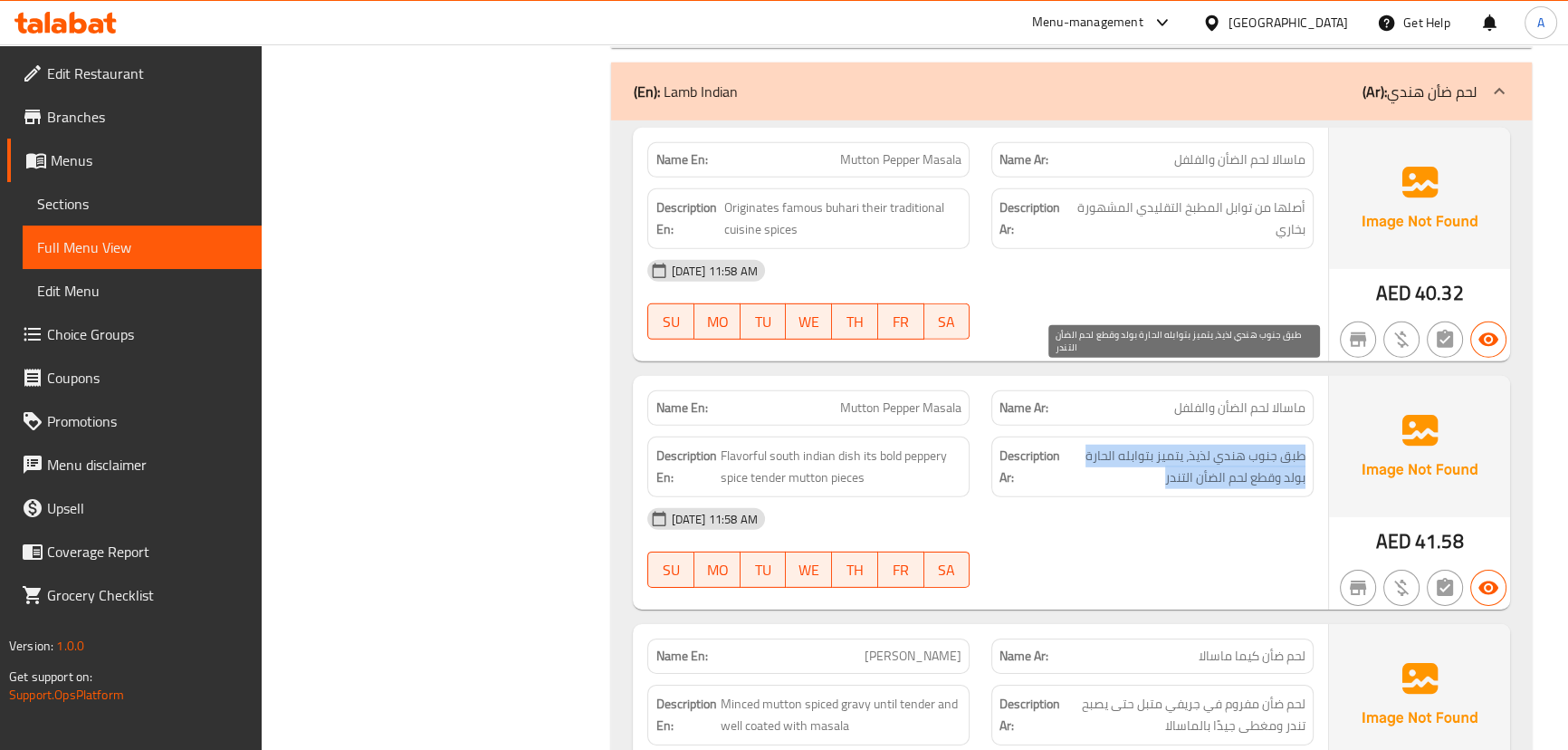
click at [933, 426] on div "Description En: Flavorful south indian dish its bold peppery spice tender mutto…" at bounding box center [980, 467] width 687 height 83
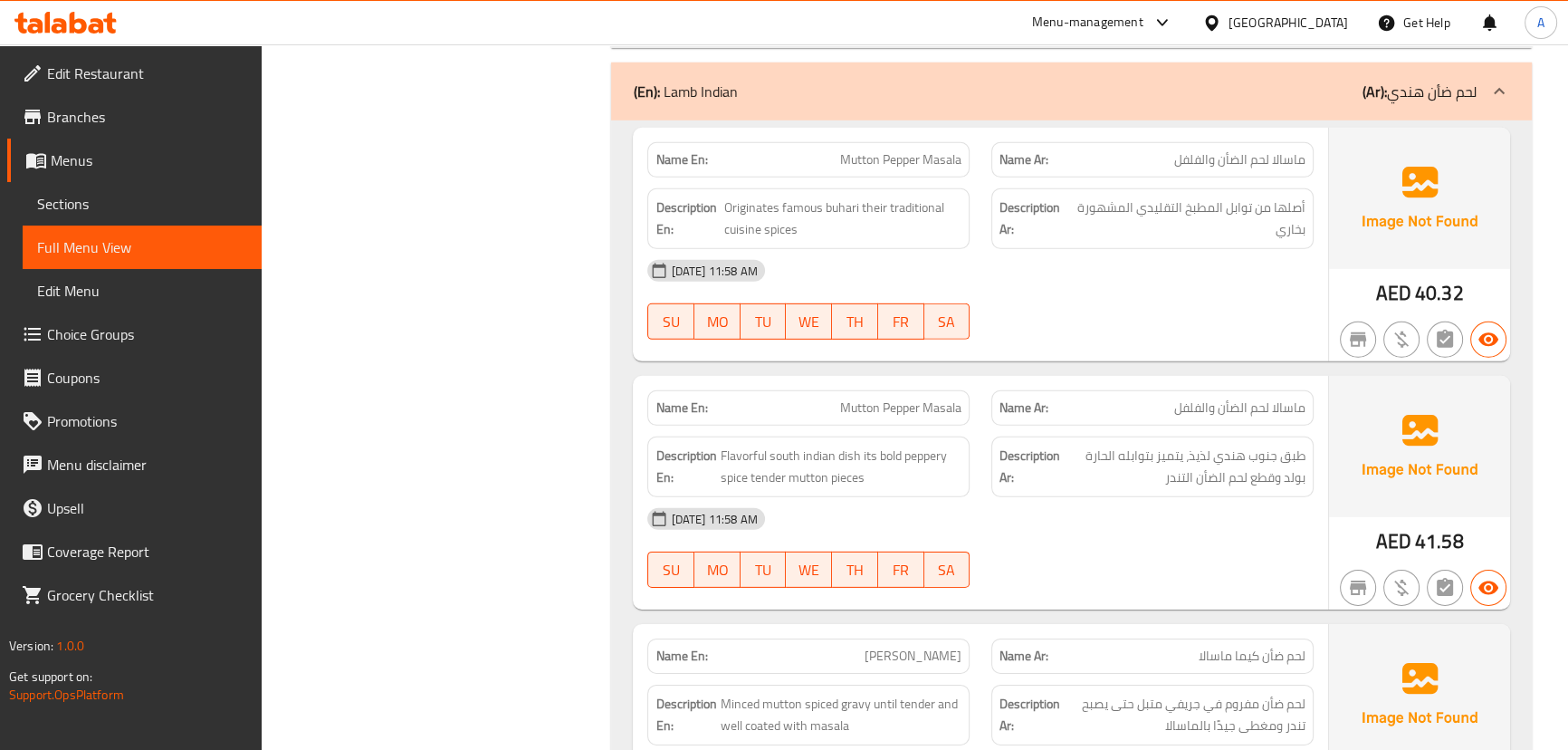
click at [1104, 498] on div "16-09-2025 11:58 AM" at bounding box center [980, 519] width 687 height 44
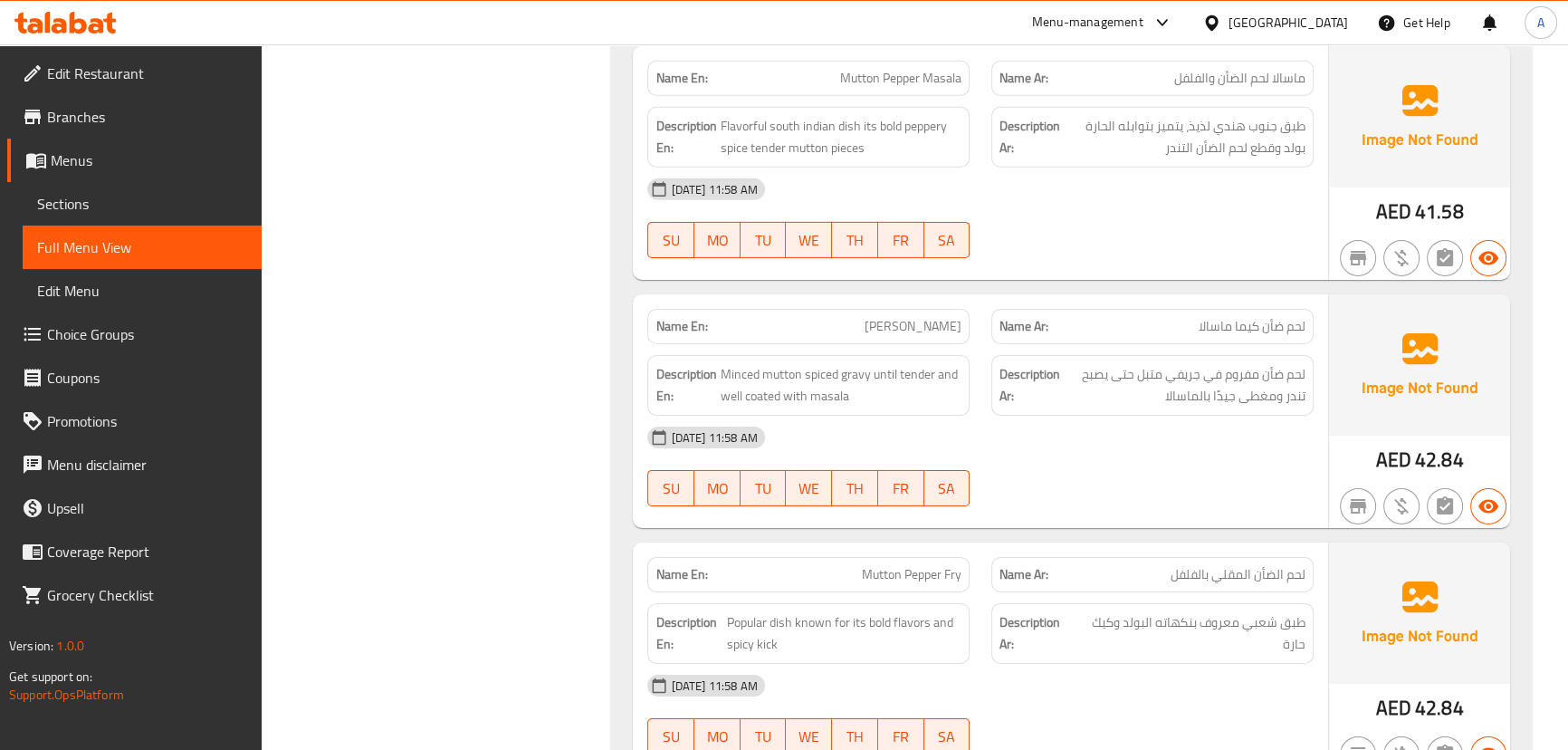
scroll to position [7416, 0]
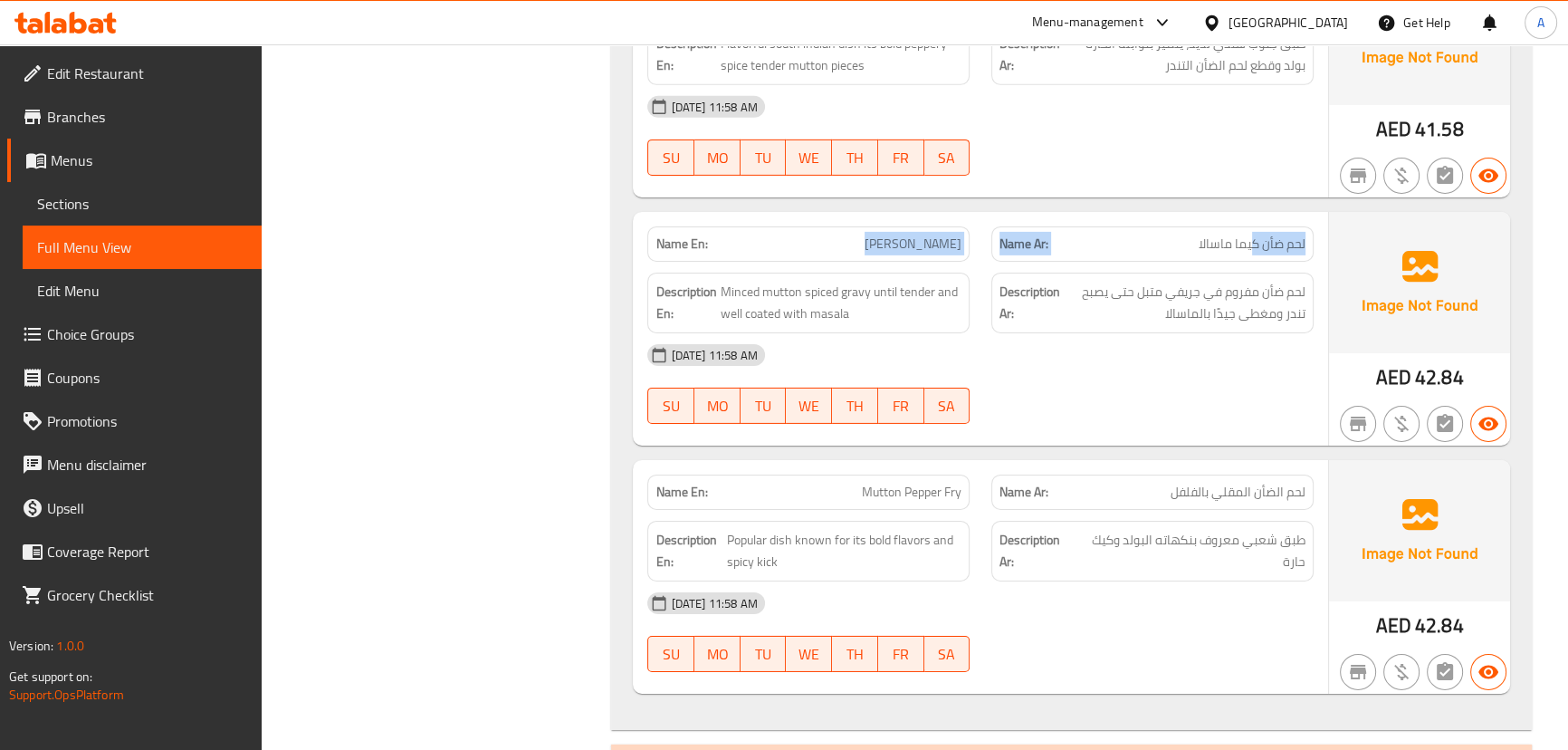
drag, startPoint x: 1251, startPoint y: 169, endPoint x: 787, endPoint y: 172, distance: 464.0
click at [787, 215] on div "Name En: Mutton Kheema Masala Name Ar: لحم ضأن كيما ماسالا" at bounding box center [980, 243] width 687 height 57
click at [1207, 333] on div "16-09-2025 11:58 AM" at bounding box center [980, 355] width 687 height 44
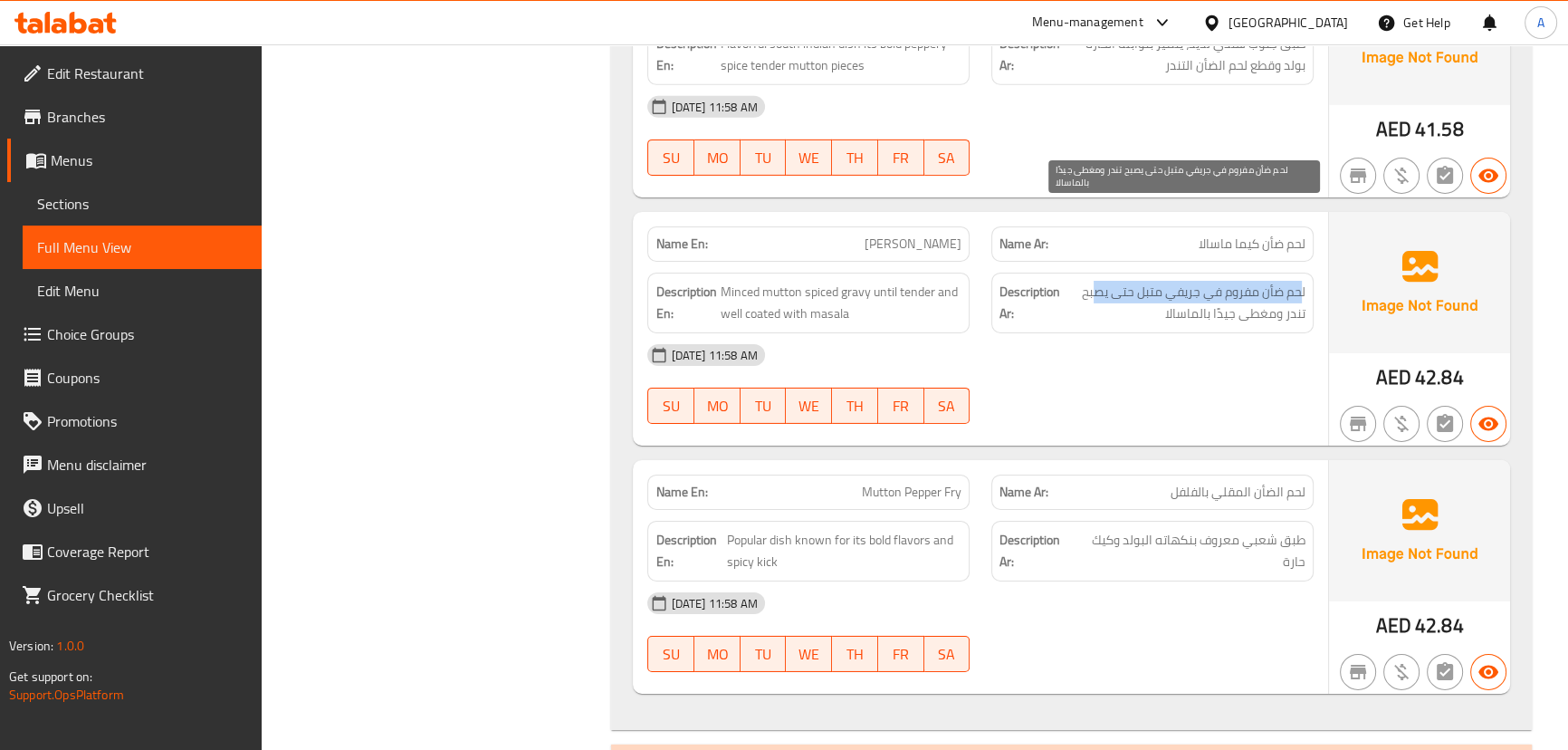
drag, startPoint x: 1300, startPoint y: 216, endPoint x: 1093, endPoint y: 226, distance: 207.2
click at [1093, 280] on span "لحم ضأن مفروم في جريفي متبل حتى يصبح تندر ومغطى جيدًا بالماسالا" at bounding box center [1184, 303] width 241 height 45
drag, startPoint x: 1269, startPoint y: 241, endPoint x: 1167, endPoint y: 241, distance: 102.0
click at [1167, 280] on span "لحم ضأن مفروم في جريفي متبل حتى يصبح تندر ومغطى جيدًا بالماسالا" at bounding box center [1184, 303] width 241 height 45
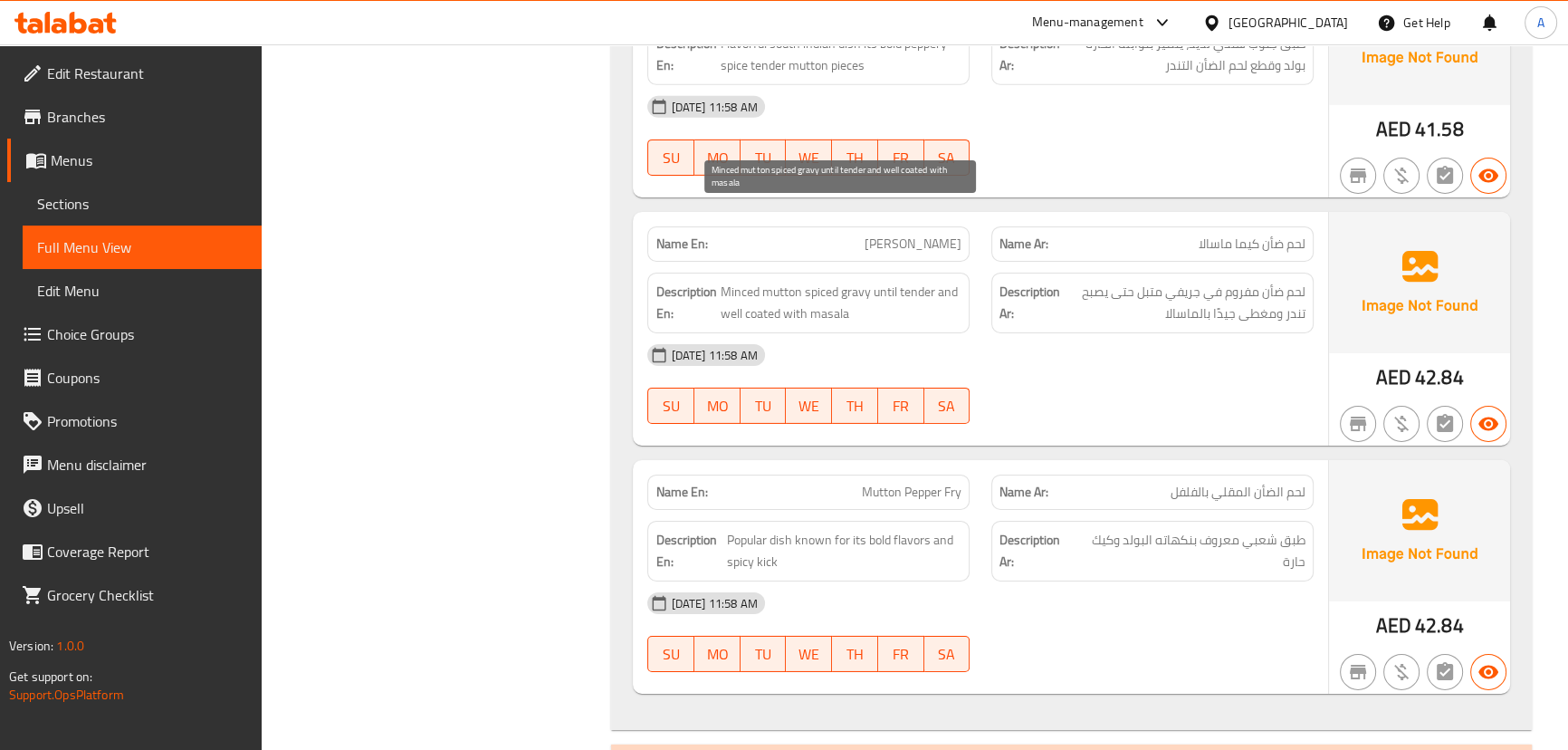
drag, startPoint x: 844, startPoint y: 236, endPoint x: 932, endPoint y: 286, distance: 101.2
click at [874, 273] on div "Description En: Minced mutton spiced gravy until tender and well coated with ma…" at bounding box center [808, 303] width 322 height 60
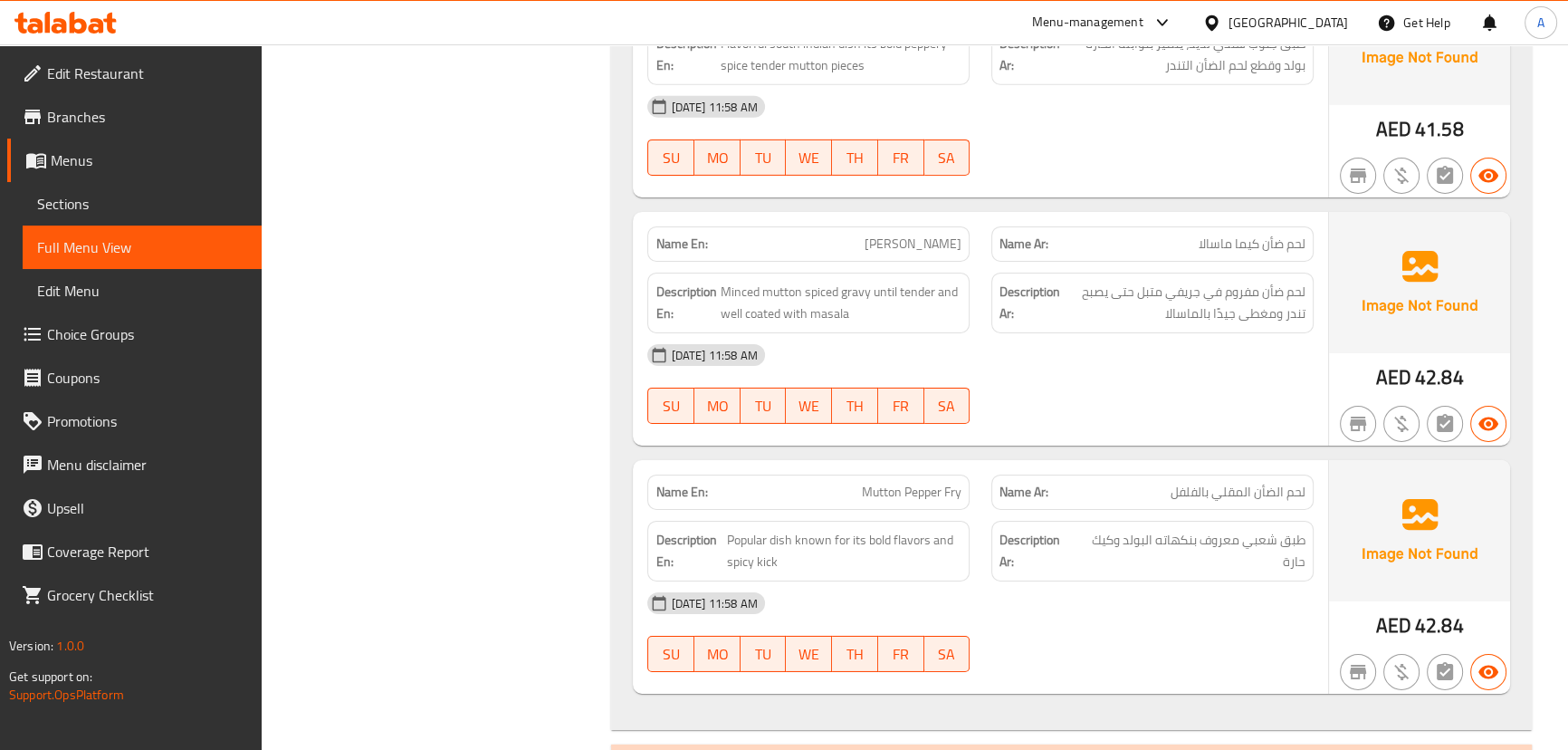
drag, startPoint x: 855, startPoint y: 397, endPoint x: 1111, endPoint y: 345, distance: 261.2
click at [996, 463] on div "Name En: Mutton Pepper Fry Name Ar: لحم الضأن المقلي بالفلفل" at bounding box center [980, 491] width 687 height 57
click at [1114, 413] on div at bounding box center [1152, 423] width 344 height 21
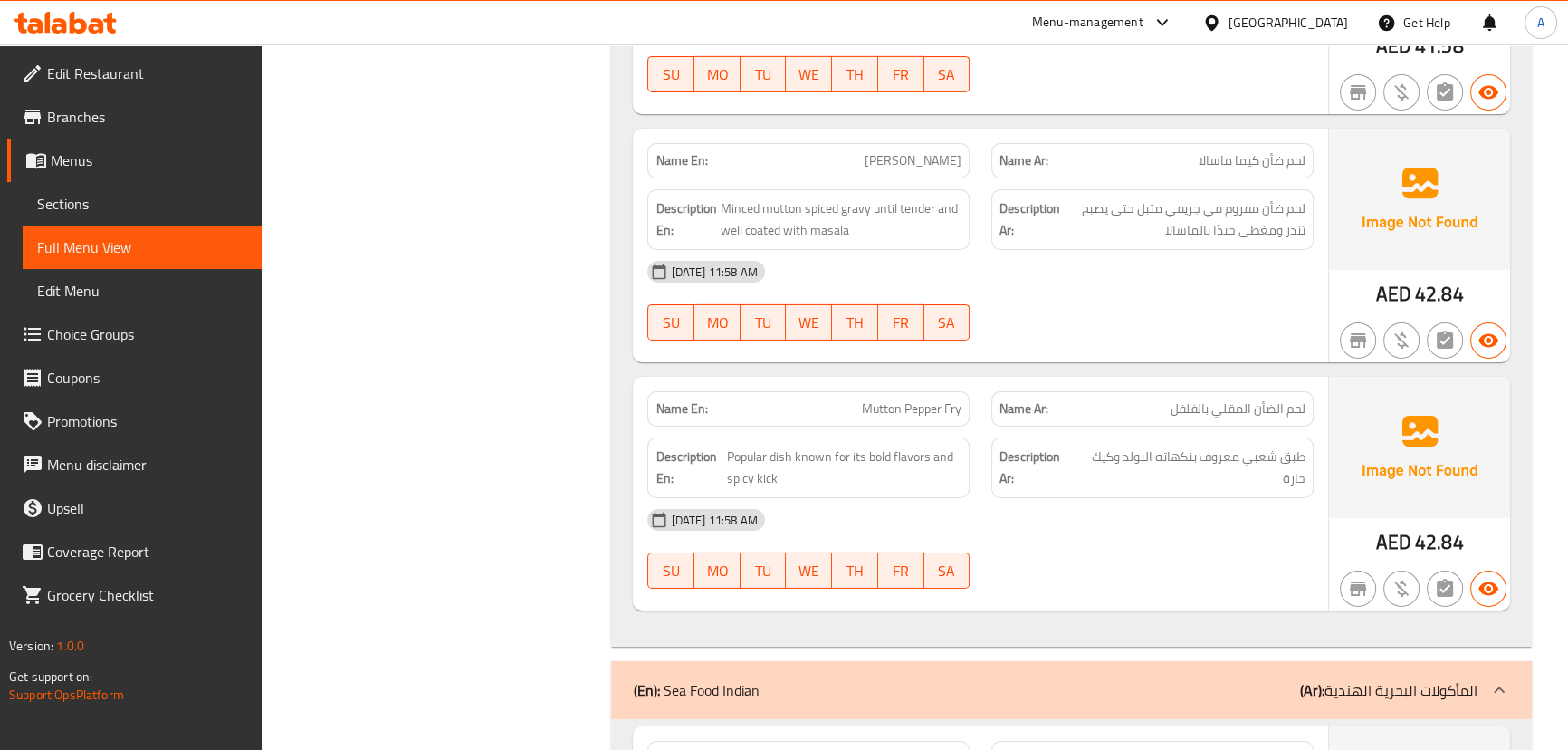
scroll to position [7581, 0]
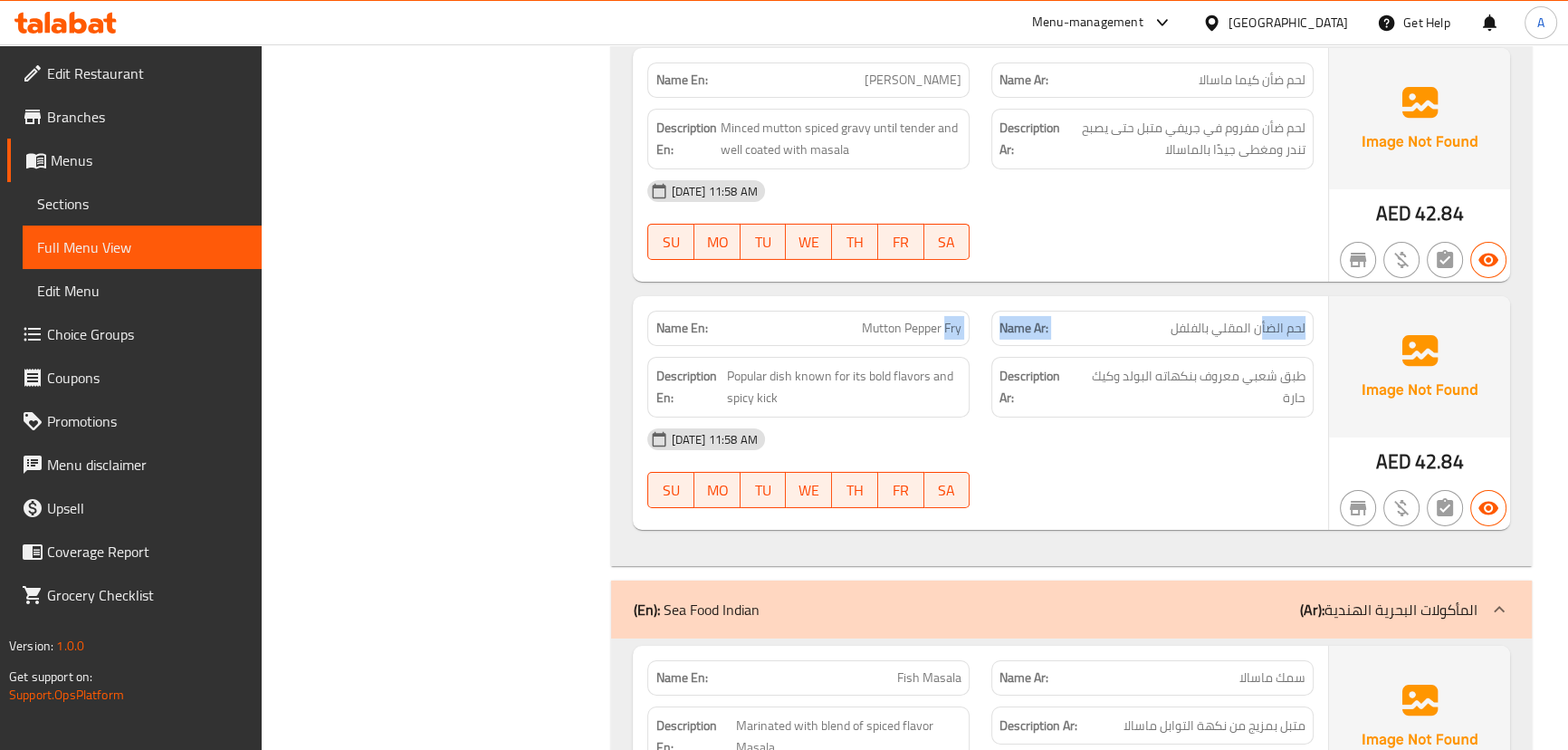
drag, startPoint x: 1257, startPoint y: 236, endPoint x: 848, endPoint y: 235, distance: 409.0
click at [856, 300] on div "Name En: Mutton Pepper Fry Name Ar: لحم الضأن المقلي بالفلفل" at bounding box center [980, 328] width 687 height 57
click at [1104, 365] on span "طبق شعبي معروف بنكهاته البولد وكيك حارة" at bounding box center [1191, 387] width 228 height 45
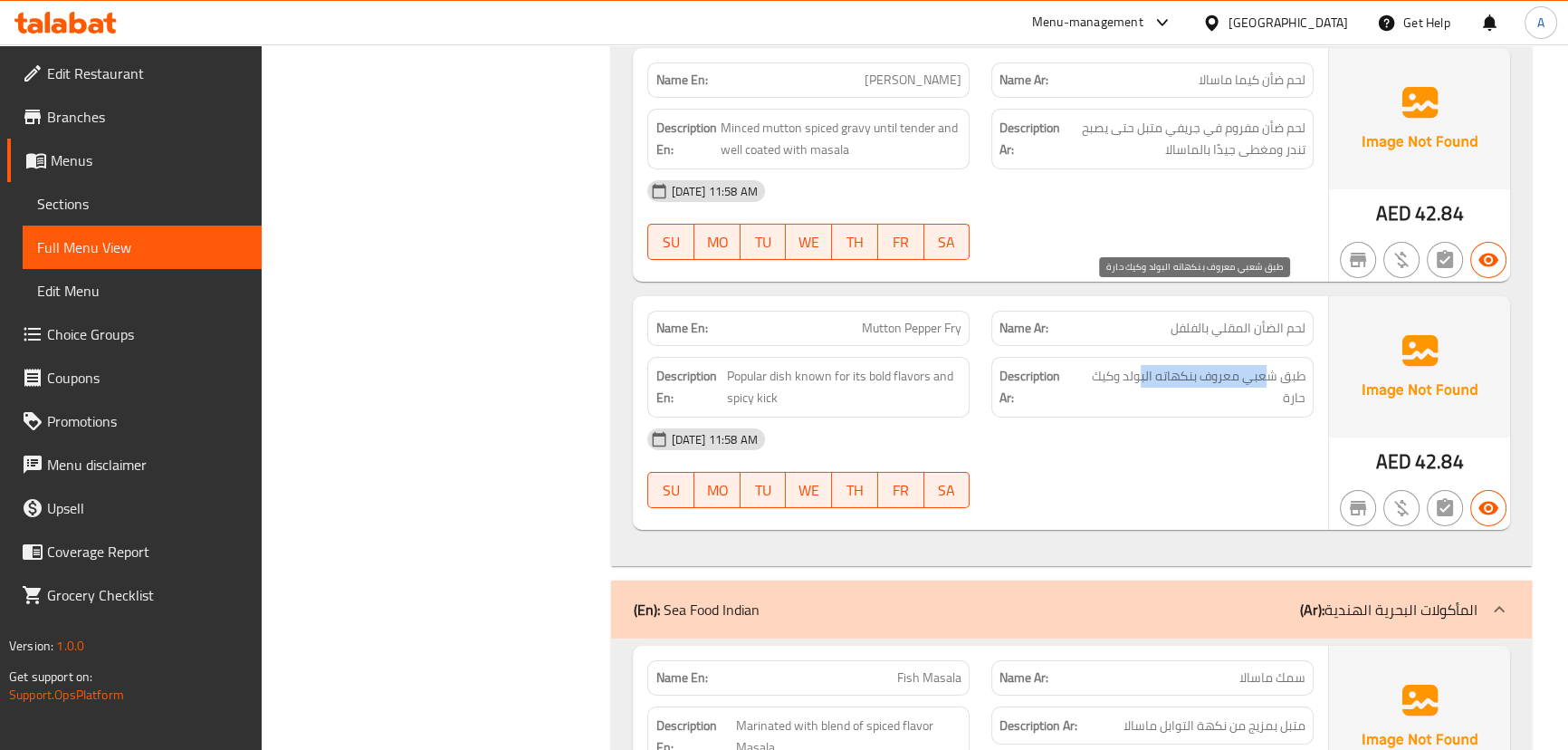
drag, startPoint x: 1266, startPoint y: 300, endPoint x: 1140, endPoint y: 300, distance: 126.0
click at [1140, 365] on span "طبق شعبي معروف بنكهاته البولد وكيك حارة" at bounding box center [1191, 387] width 228 height 45
click at [1135, 365] on span "طبق شعبي معروف بنكهاته البولد وكيك حارة" at bounding box center [1191, 387] width 228 height 45
drag, startPoint x: 1135, startPoint y: 300, endPoint x: 1110, endPoint y: 300, distance: 25.0
click at [1110, 365] on span "طبق شعبي معروف بنكهاته البولد وكيك حارة" at bounding box center [1191, 387] width 228 height 45
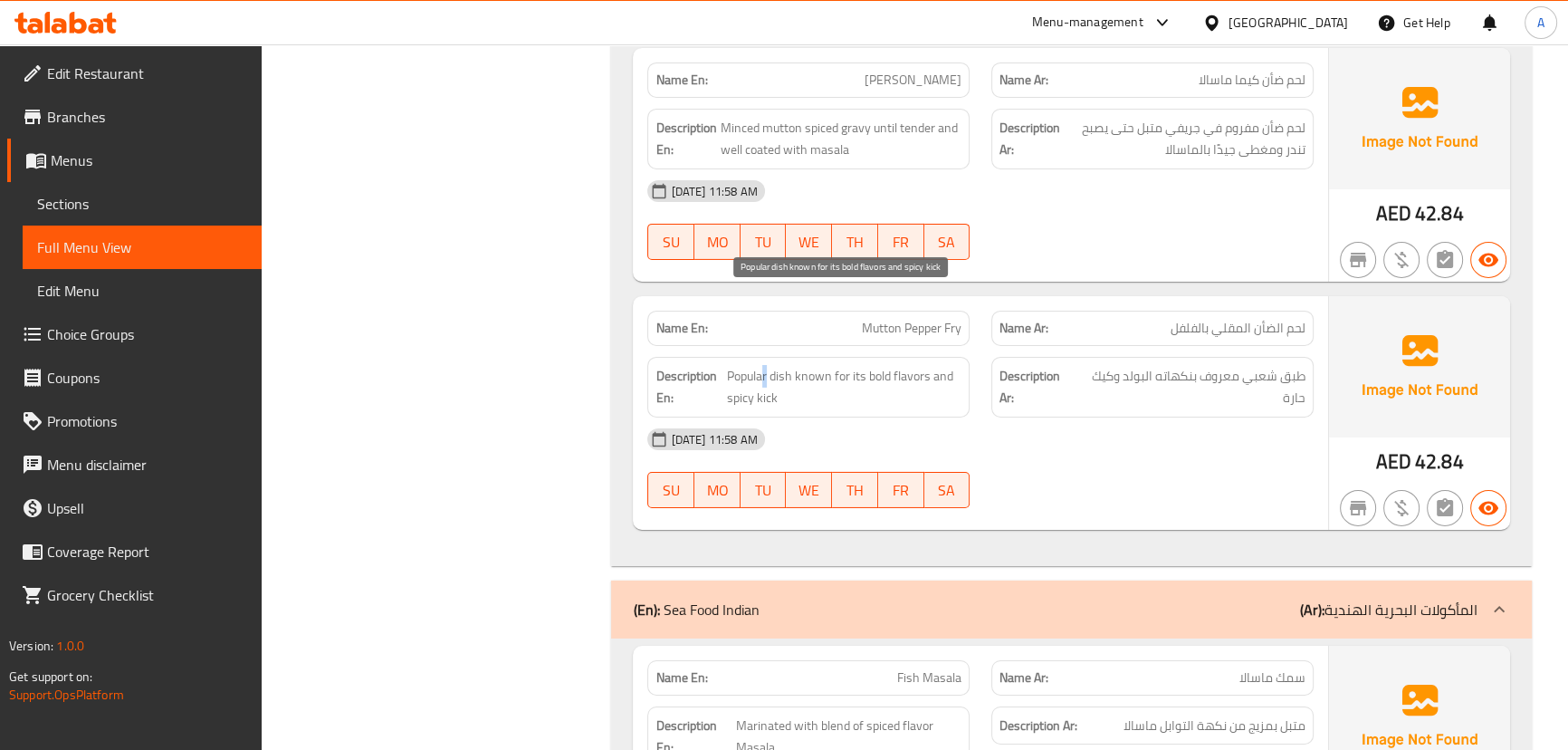
drag, startPoint x: 767, startPoint y: 301, endPoint x: 887, endPoint y: 332, distance: 123.9
click at [847, 365] on span "Popular dish known for its bold flavors and spicy kick" at bounding box center [843, 387] width 235 height 45
click at [1039, 418] on div "16-09-2025 11:58 AM" at bounding box center [980, 439] width 687 height 44
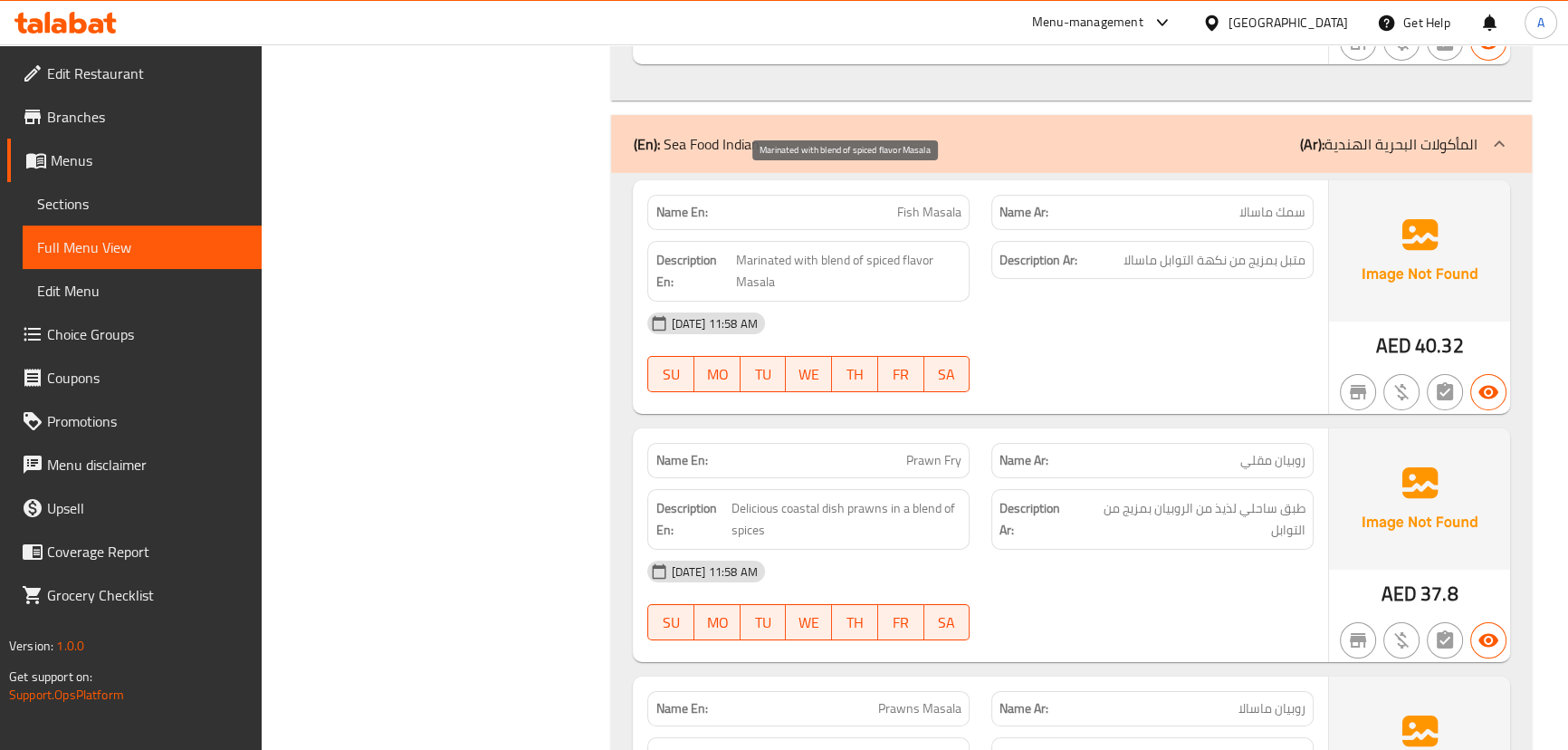
scroll to position [8075, 0]
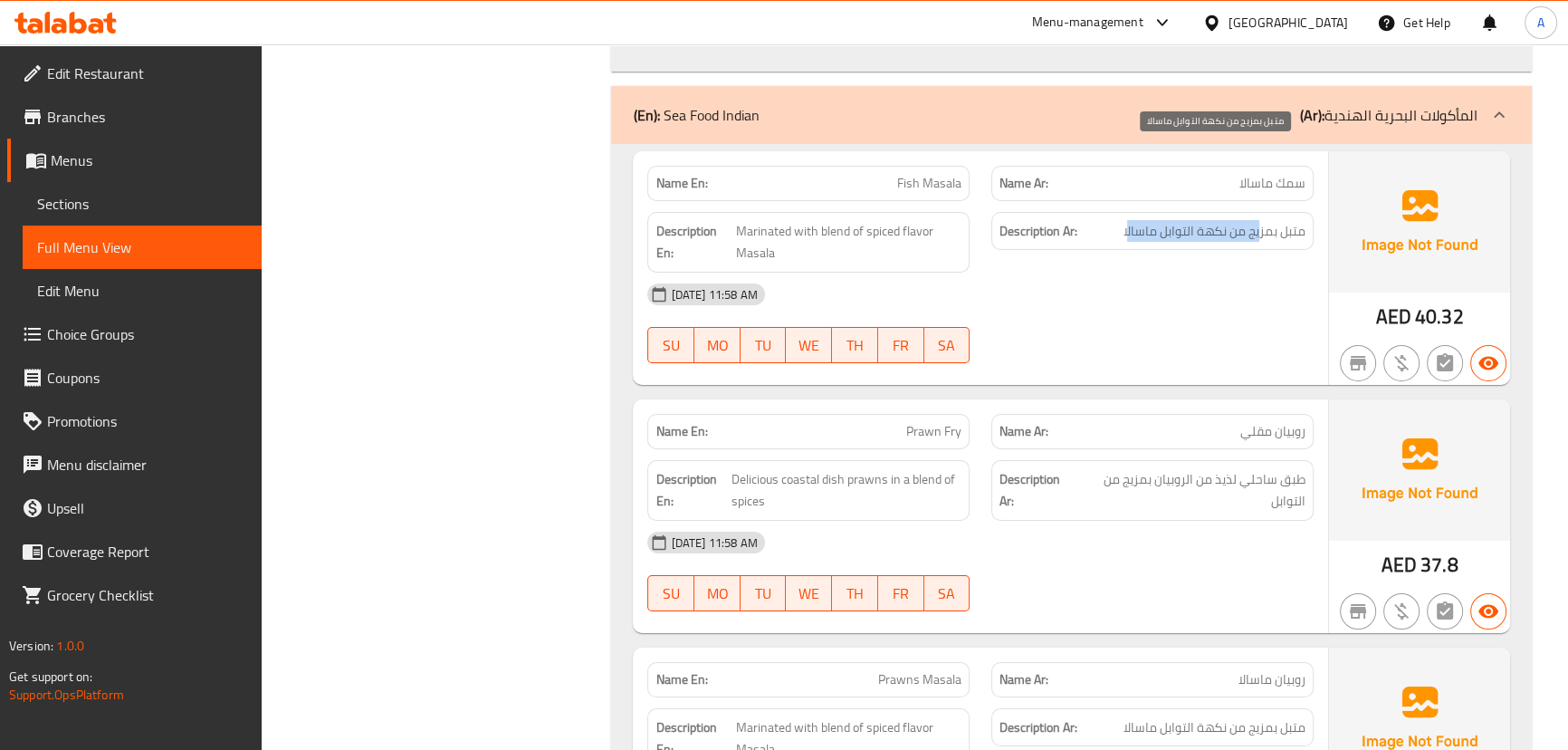
drag, startPoint x: 1167, startPoint y: 156, endPoint x: 1125, endPoint y: 159, distance: 42.1
click at [1125, 220] on span "متبل بمزيج من نكهة التوابل ماسالا" at bounding box center [1215, 231] width 182 height 22
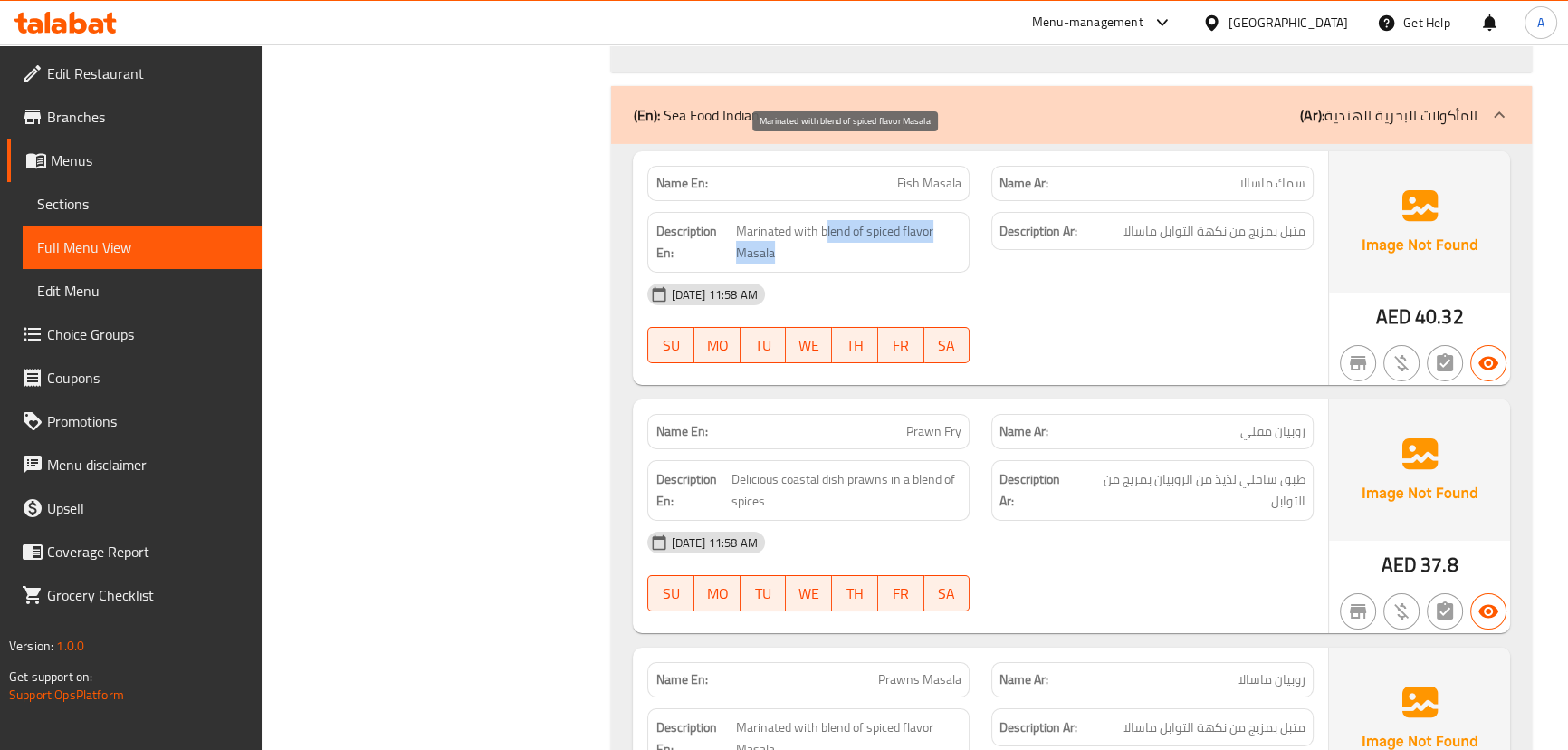
drag, startPoint x: 824, startPoint y: 159, endPoint x: 1037, endPoint y: 211, distance: 219.3
click at [985, 201] on div "Description En: Marinated with blend of spiced flavor Masala Description Ar: مت…" at bounding box center [980, 242] width 687 height 83
drag, startPoint x: 1094, startPoint y: 239, endPoint x: 1090, endPoint y: 256, distance: 17.5
click at [1098, 273] on div "16-09-2025 11:58 AM SU MO TU WE TH FR SA" at bounding box center [980, 323] width 687 height 101
drag, startPoint x: 848, startPoint y: 162, endPoint x: 998, endPoint y: 213, distance: 158.4
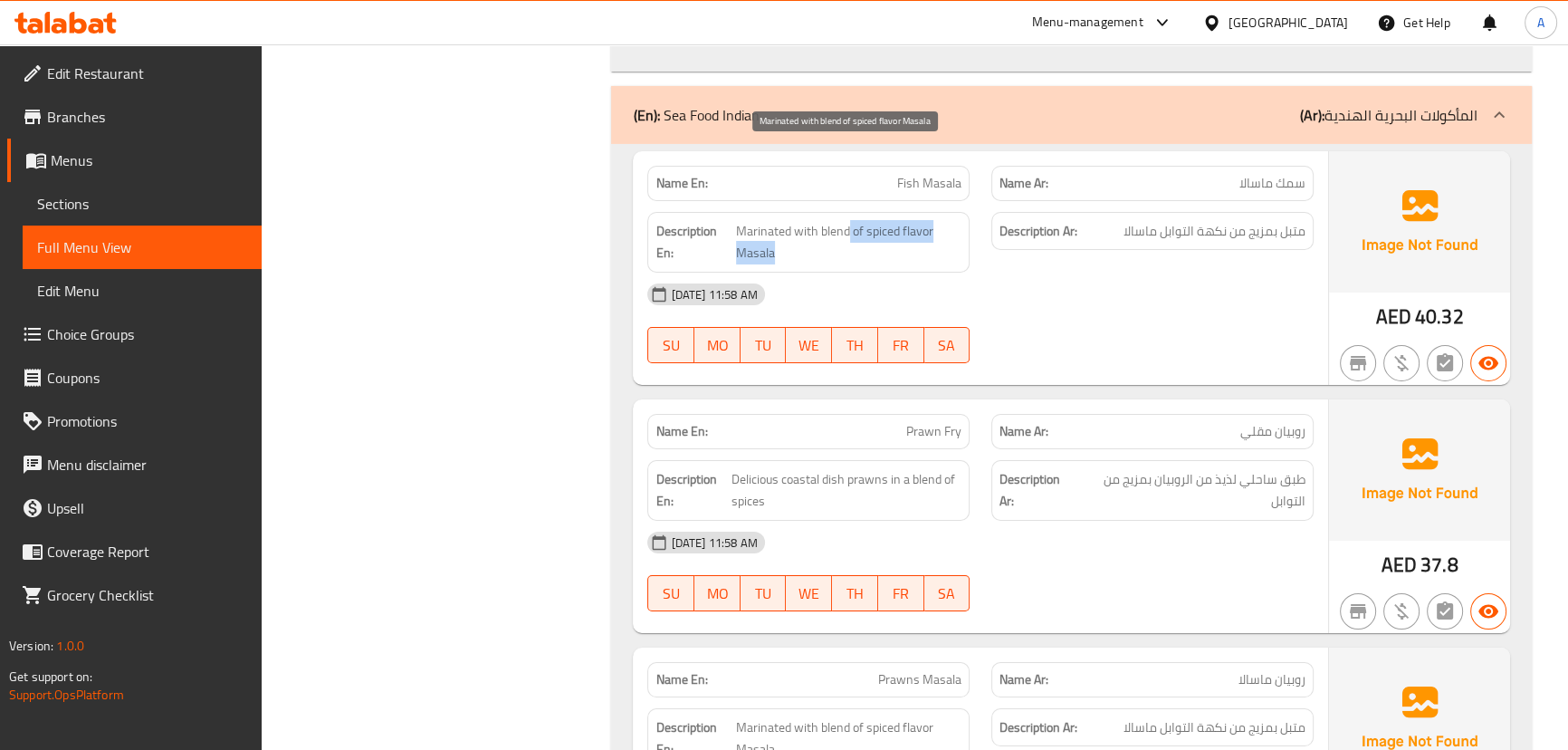
click at [927, 220] on span "Marinated with blend of spiced flavor Masala" at bounding box center [849, 242] width 226 height 45
drag, startPoint x: 1001, startPoint y: 213, endPoint x: 921, endPoint y: 276, distance: 101.8
click at [1001, 273] on div "16-09-2025 11:58 AM" at bounding box center [980, 294] width 687 height 44
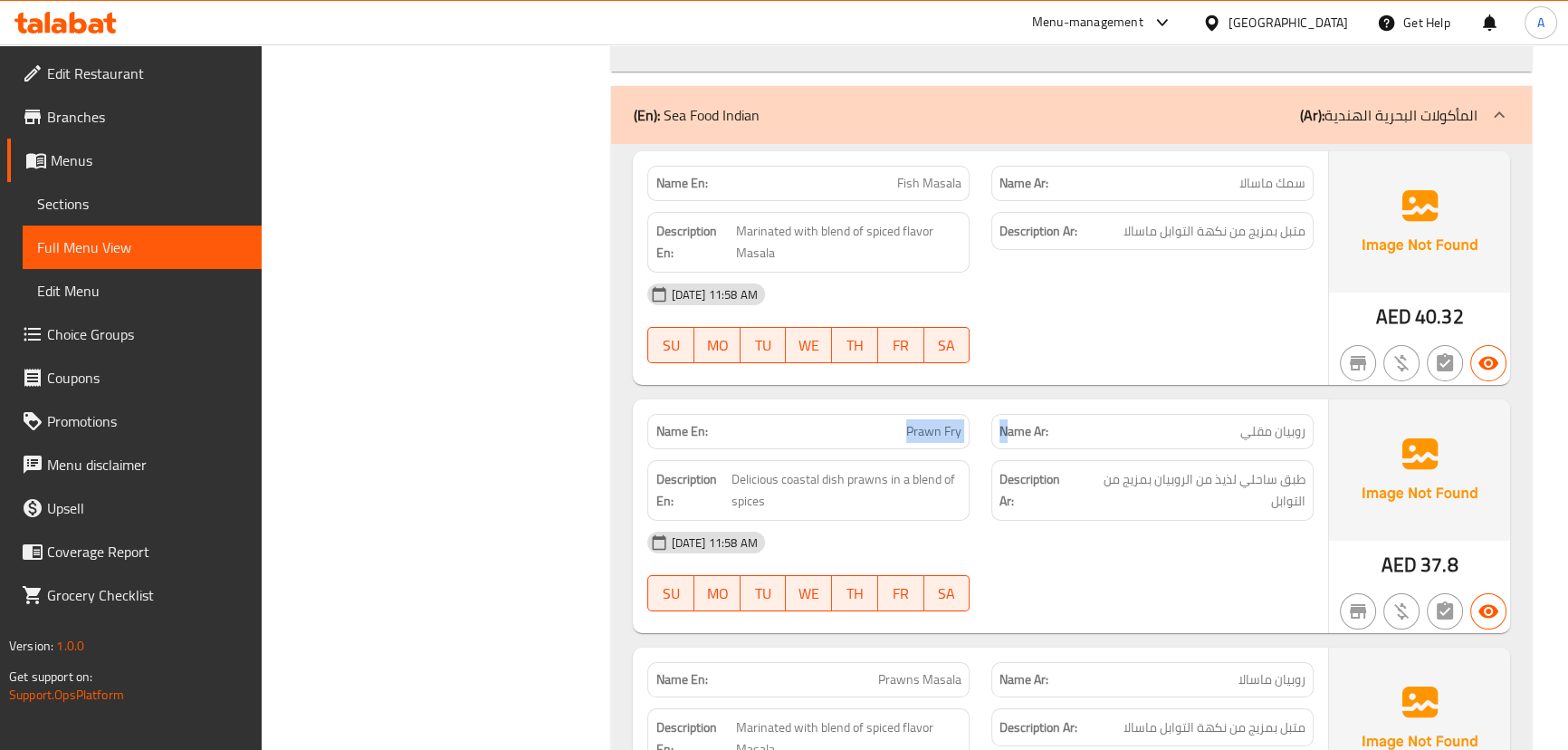
drag, startPoint x: 872, startPoint y: 339, endPoint x: 1060, endPoint y: 310, distance: 190.2
click at [1019, 403] on div "Name En: Prawn Fry Name Ar: روبيان مقلي" at bounding box center [980, 431] width 687 height 57
click at [1081, 352] on div at bounding box center [1152, 362] width 344 height 21
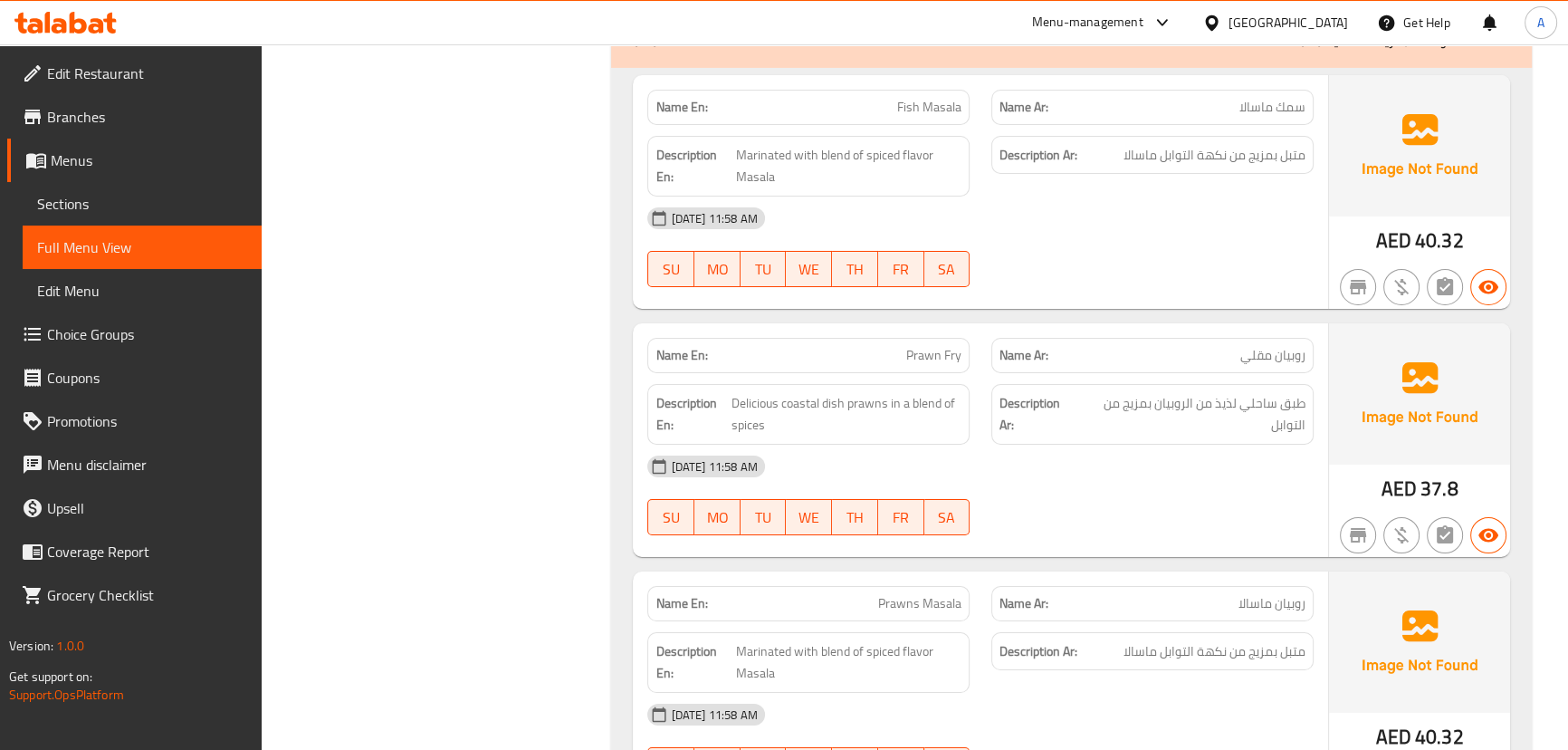
scroll to position [8240, 0]
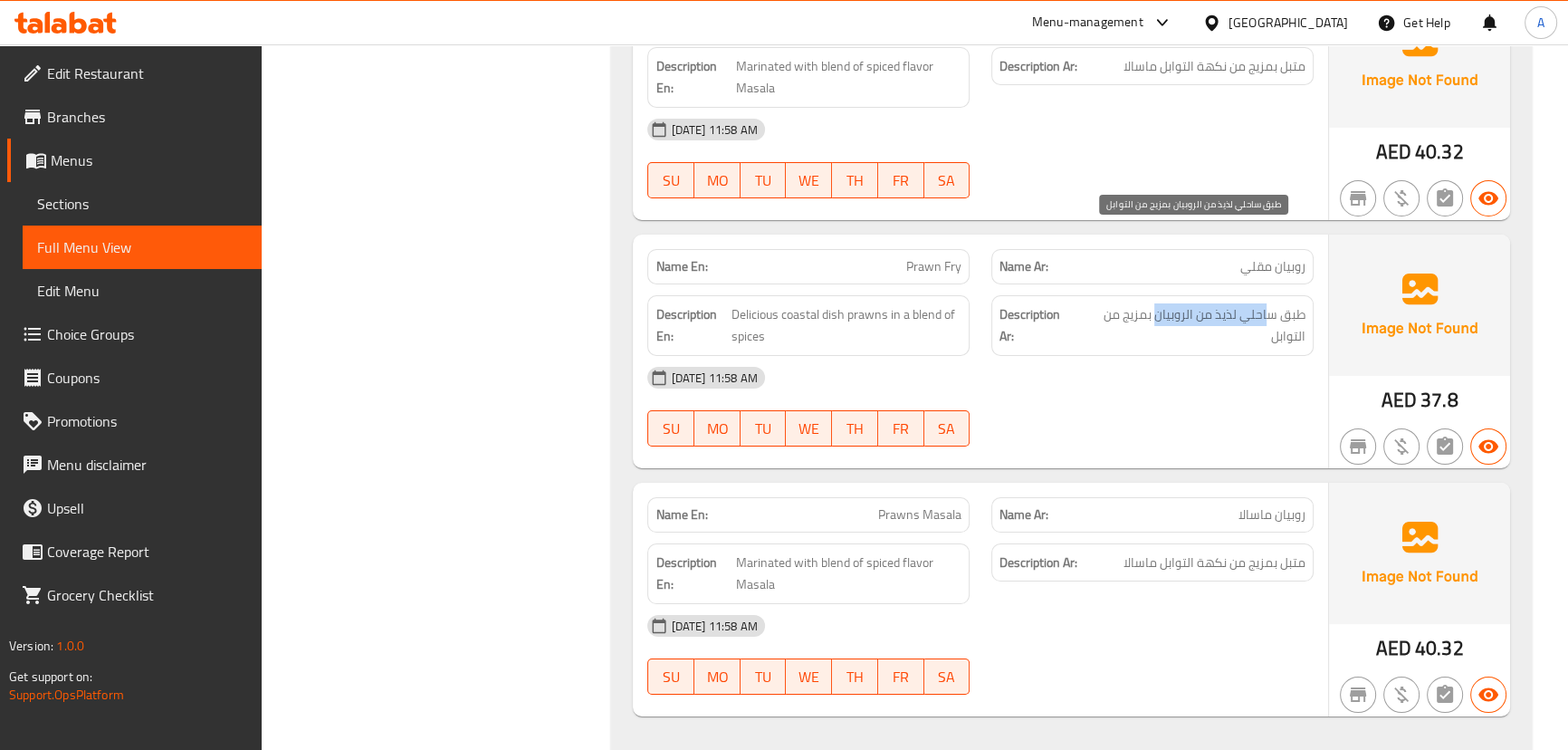
drag, startPoint x: 1271, startPoint y: 239, endPoint x: 1159, endPoint y: 236, distance: 112.0
click at [1159, 304] on span "طبق ساحلي لذيذ من الروبيان بمزيج من التوابل" at bounding box center [1191, 326] width 228 height 45
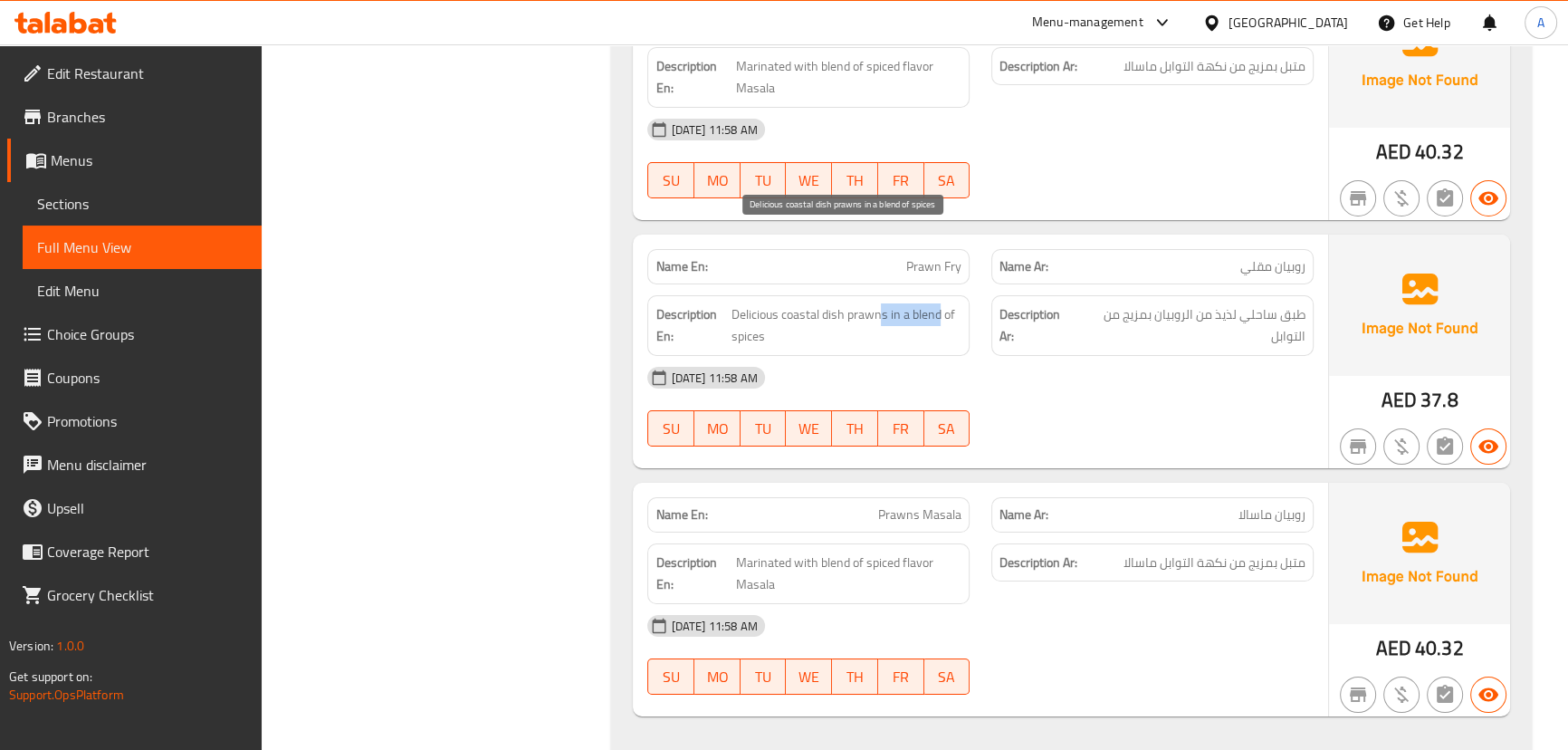
drag, startPoint x: 879, startPoint y: 247, endPoint x: 1050, endPoint y: 281, distance: 174.3
click at [959, 304] on span "Delicious coastal dish prawns in a blend of spices" at bounding box center [845, 326] width 231 height 45
click at [1050, 356] on div "16-09-2025 11:58 AM" at bounding box center [980, 377] width 687 height 44
drag, startPoint x: 906, startPoint y: 433, endPoint x: 1059, endPoint y: 409, distance: 154.9
click at [1018, 486] on div "Name En: Prawns Masala Name Ar: روبيان ماسالا" at bounding box center [980, 514] width 687 height 57
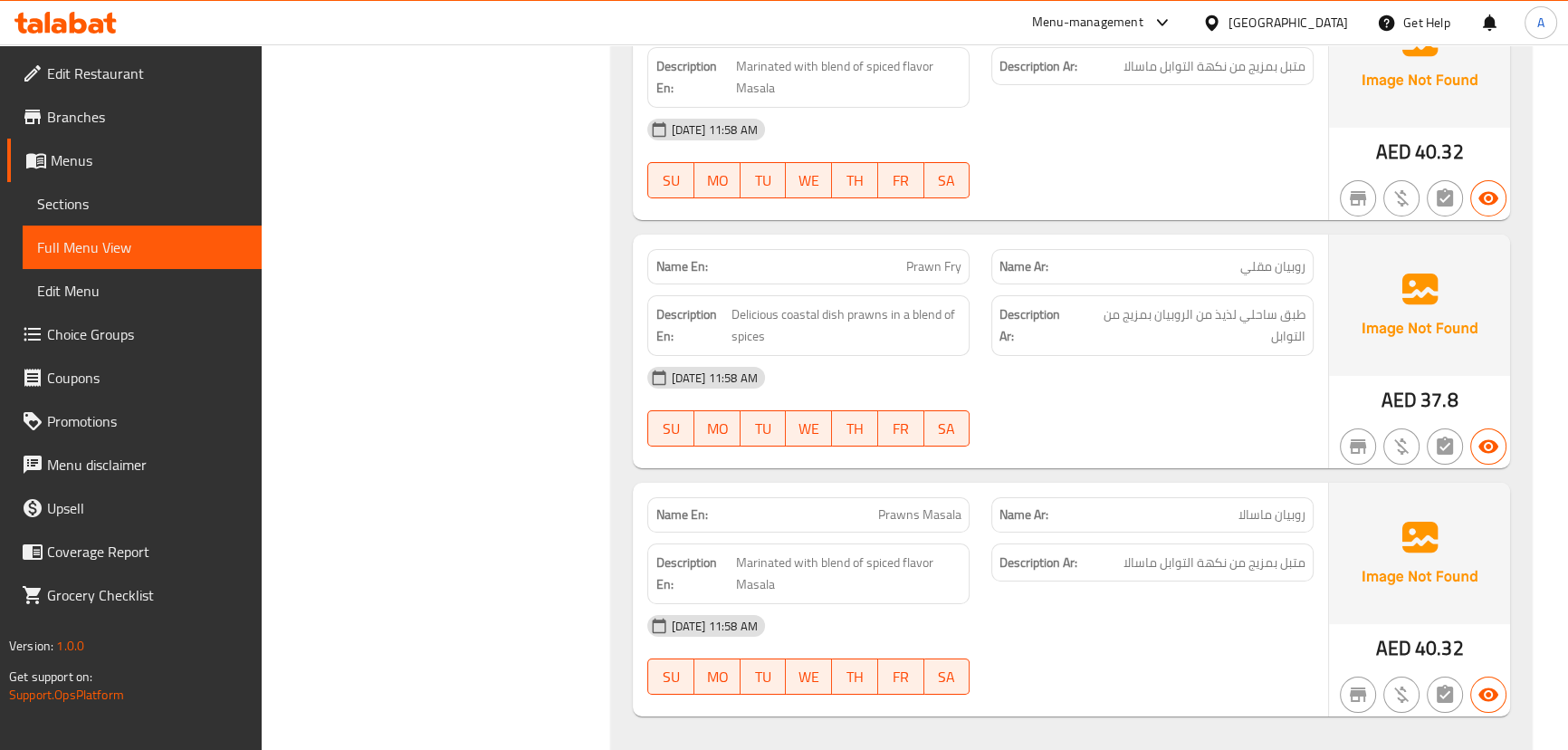
click at [1130, 356] on div "16-09-2025 11:58 AM SU MO TU WE TH FR SA" at bounding box center [980, 406] width 687 height 101
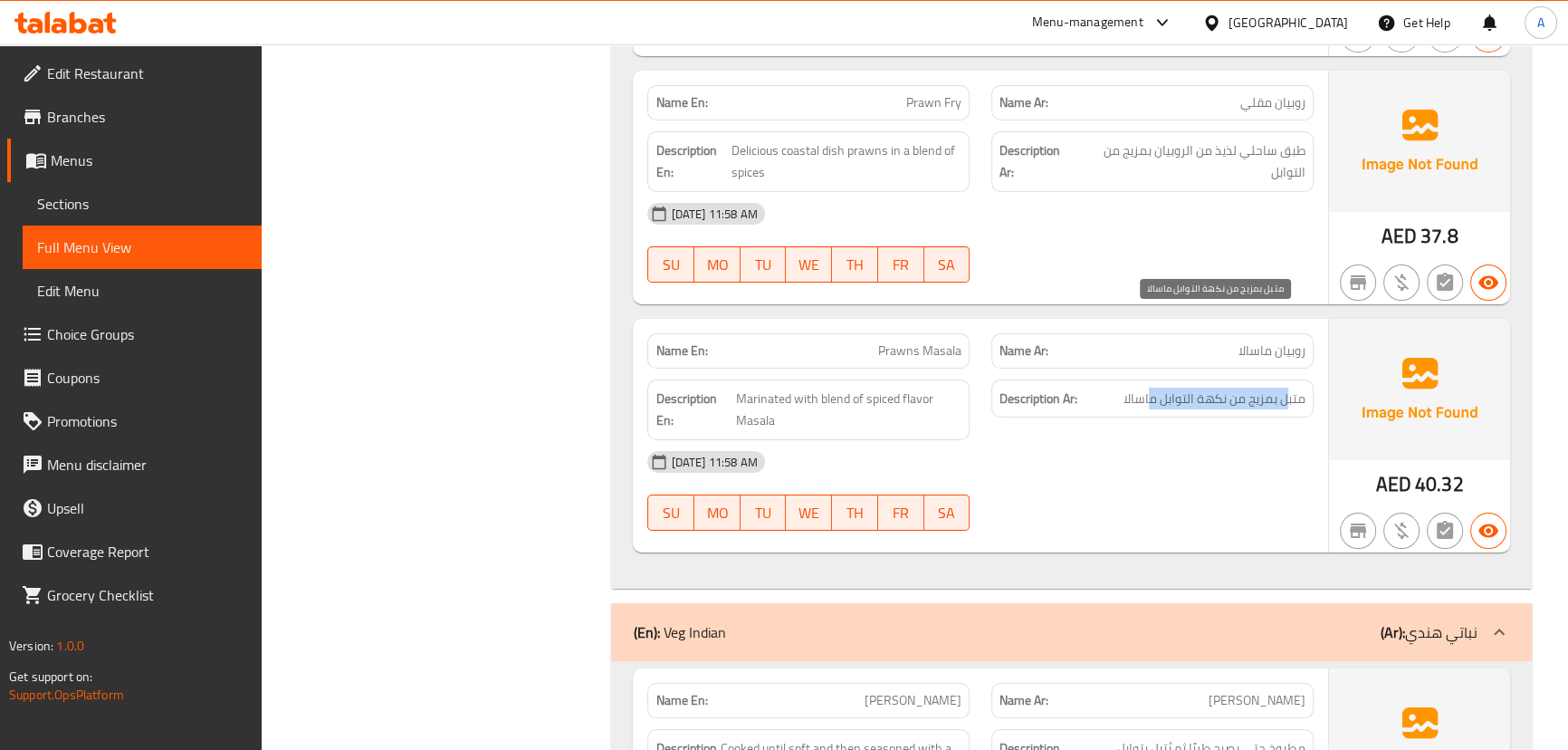
drag, startPoint x: 1283, startPoint y: 321, endPoint x: 1146, endPoint y: 319, distance: 137.0
click at [1146, 388] on span "متبل بمزيج من نكهة التوابل ماسالا" at bounding box center [1215, 399] width 182 height 22
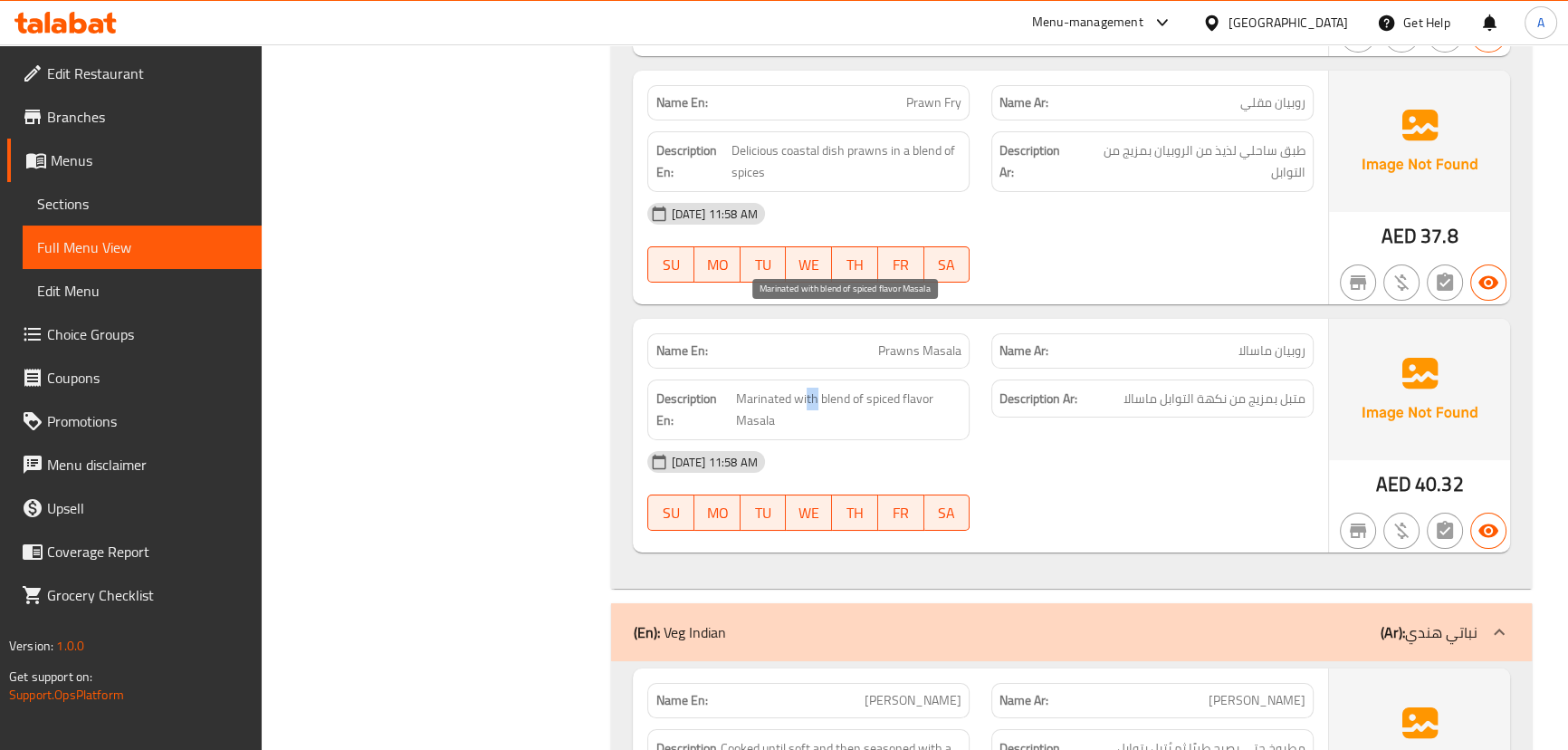
drag, startPoint x: 814, startPoint y: 322, endPoint x: 885, endPoint y: 341, distance: 73.5
click at [873, 388] on span "Marinated with blend of spiced flavor Masala" at bounding box center [849, 410] width 226 height 45
click at [1044, 440] on div "16-09-2025 11:58 AM" at bounding box center [980, 461] width 687 height 44
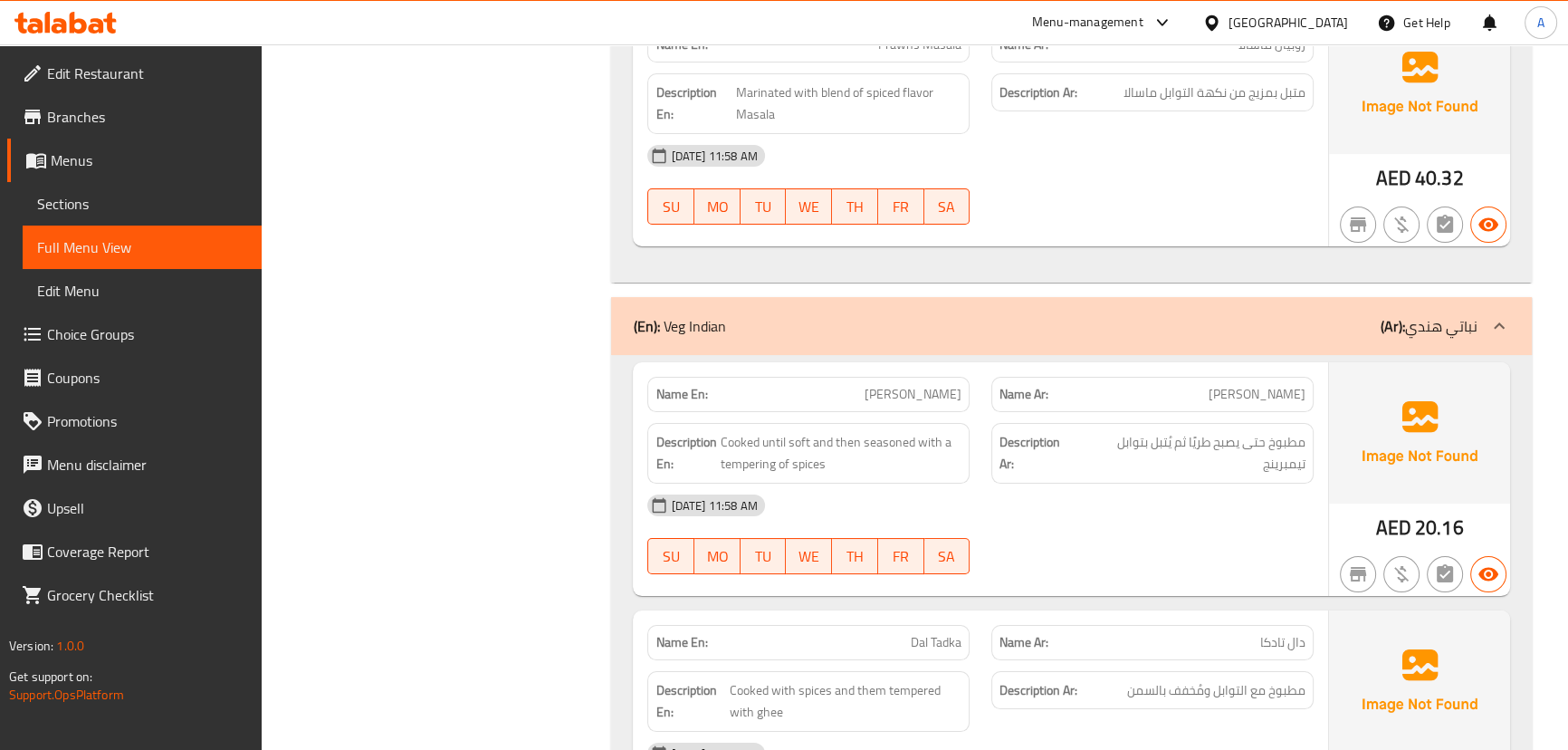
scroll to position [8733, 0]
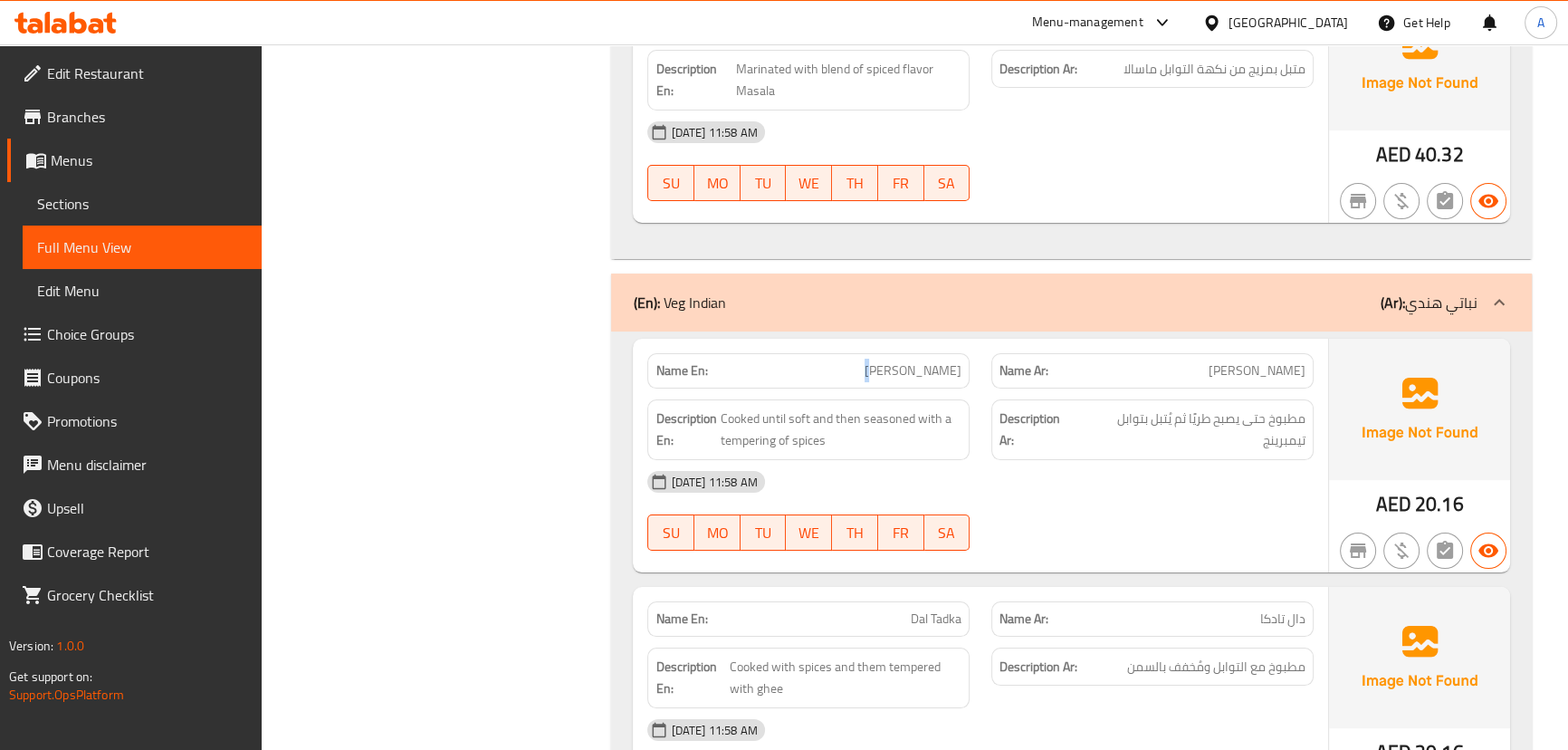
drag, startPoint x: 918, startPoint y: 288, endPoint x: 1257, endPoint y: 433, distance: 368.7
click at [1162, 381] on div "Name En: Dal Fry Name Ar: دال فراي Description En: Cooked until soft and then s…" at bounding box center [980, 456] width 694 height 234
click at [1265, 460] on div "16-09-2025 11:58 AM SU MO TU WE TH FR SA" at bounding box center [980, 511] width 687 height 101
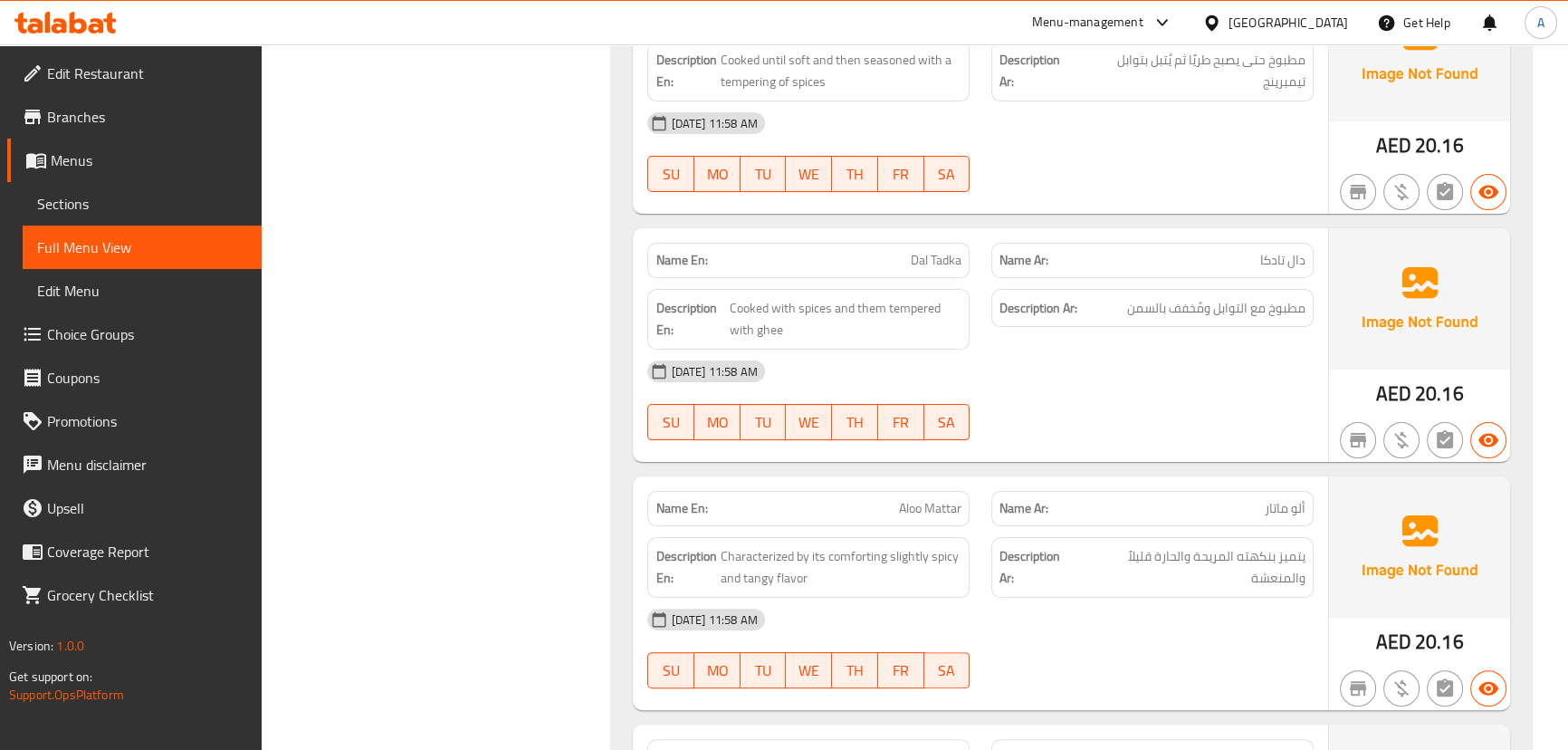
scroll to position [9096, 0]
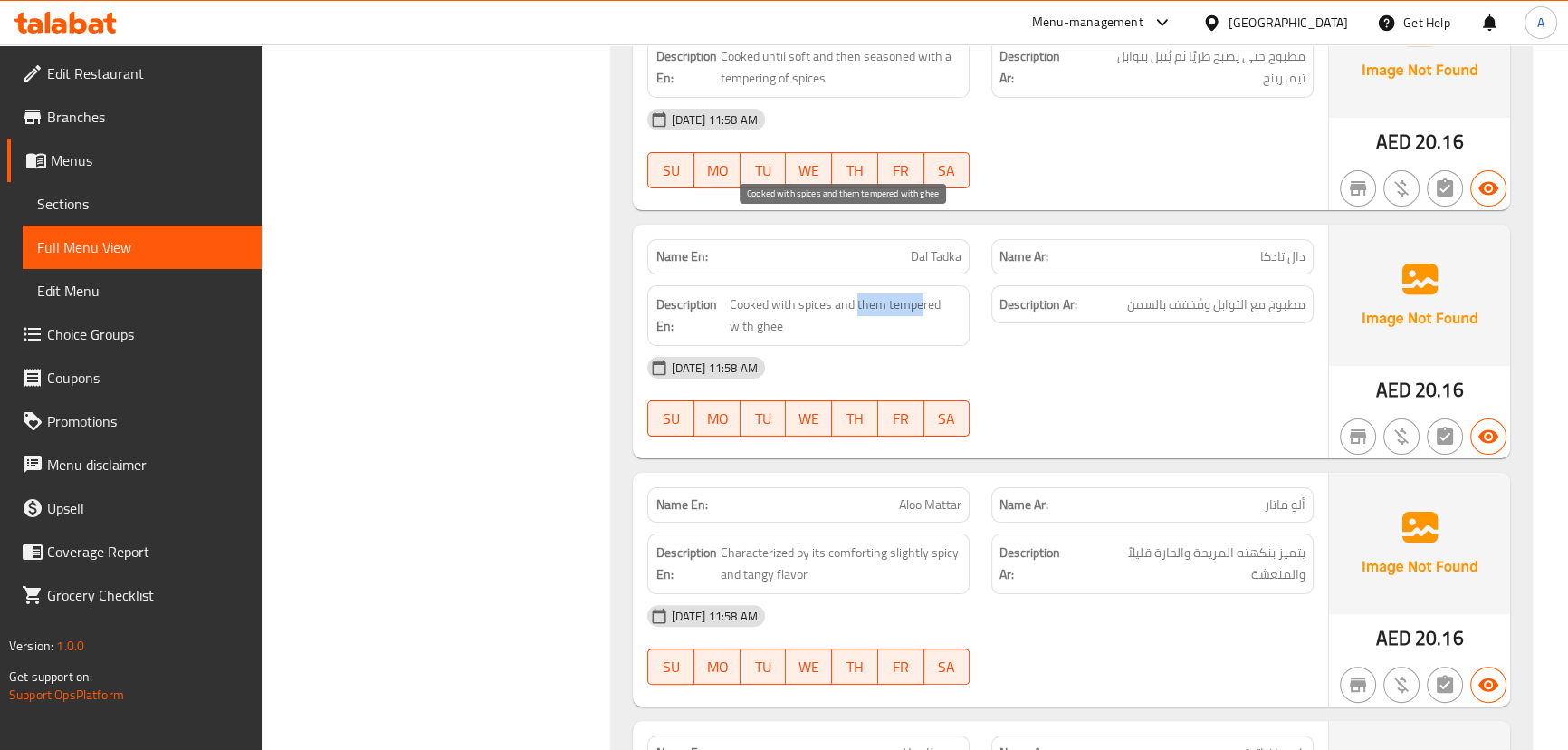
click at [832, 293] on span "Cooked with spices and them tempered with ghee" at bounding box center [845, 316] width 232 height 45
click at [1026, 346] on div "16-09-2025 11:58 AM SU MO TU WE TH FR SA" at bounding box center [980, 396] width 687 height 101
click at [910, 247] on span "Dal Tadka" at bounding box center [935, 256] width 51 height 19
click at [917, 247] on span "Dal Tadka" at bounding box center [935, 256] width 51 height 19
drag, startPoint x: 917, startPoint y: 181, endPoint x: 947, endPoint y: 180, distance: 30.0
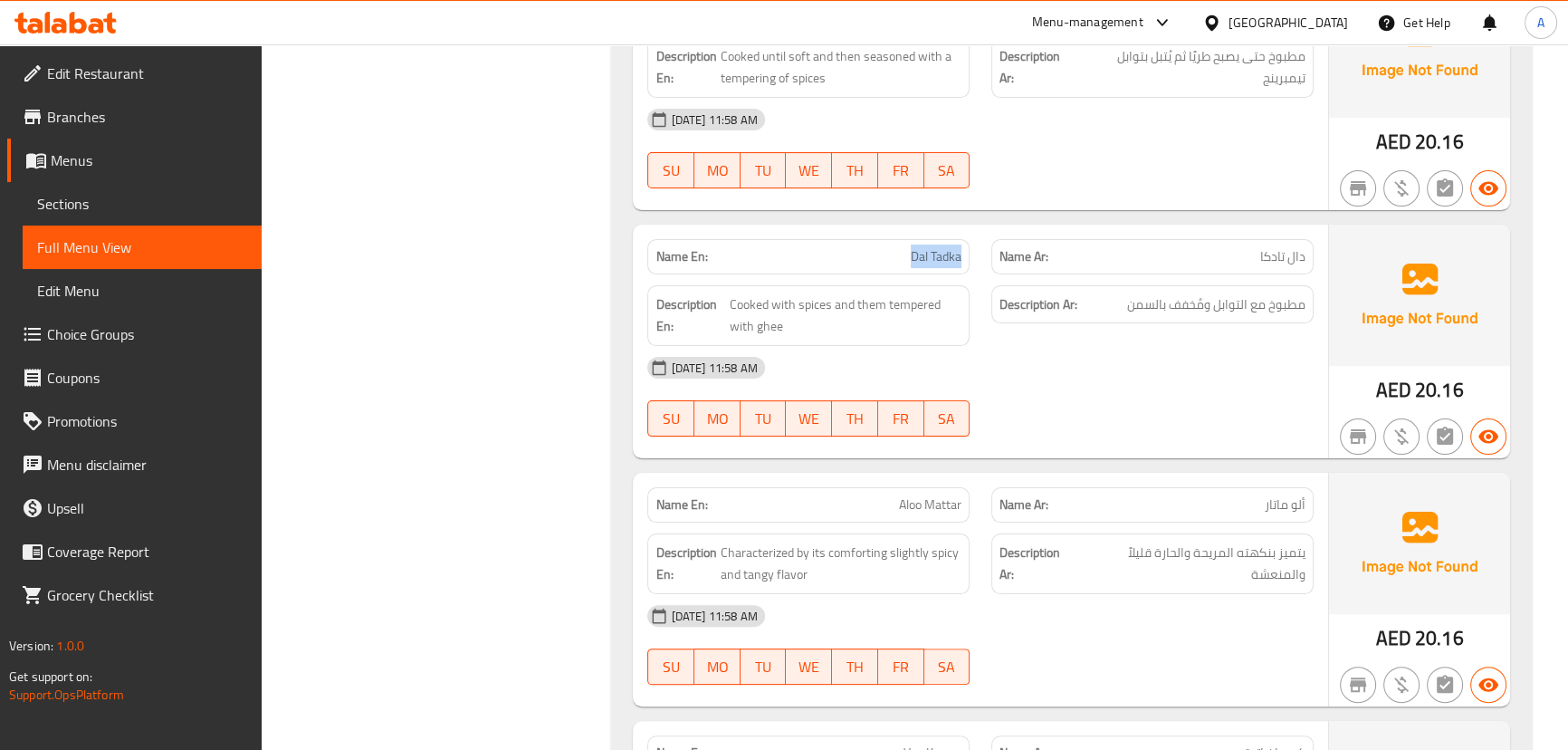
click at [947, 247] on span "Dal Tadka" at bounding box center [935, 256] width 51 height 19
copy span "Dal Tadka"
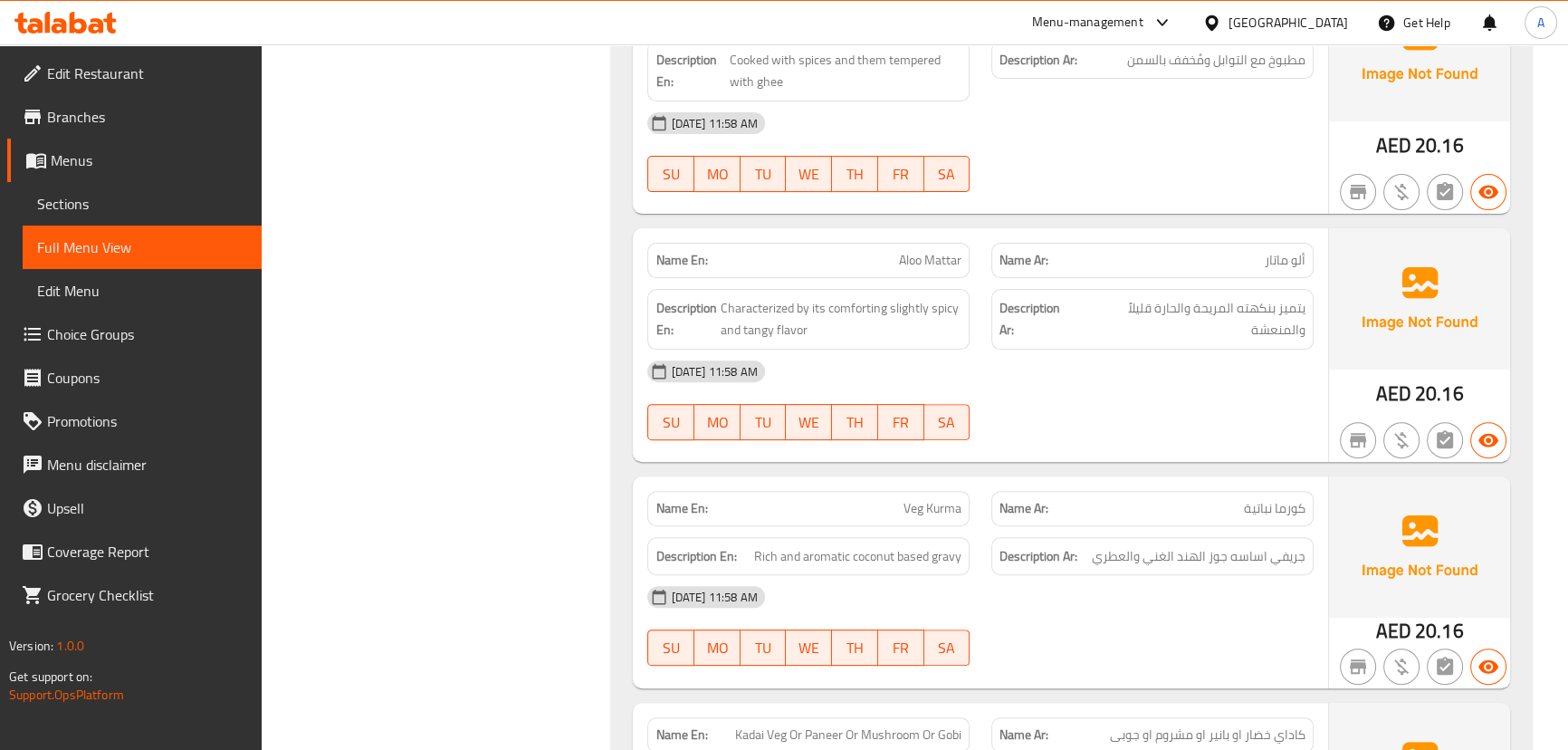
scroll to position [9343, 0]
drag, startPoint x: 885, startPoint y: 158, endPoint x: 1112, endPoint y: 270, distance: 253.1
click at [1055, 226] on div "Name En: Aloo Mattar Name Ar: ألو ماتار Description En: Characterized by its co…" at bounding box center [980, 343] width 694 height 234
click at [1123, 347] on div "16-09-2025 11:58 AM" at bounding box center [980, 369] width 687 height 44
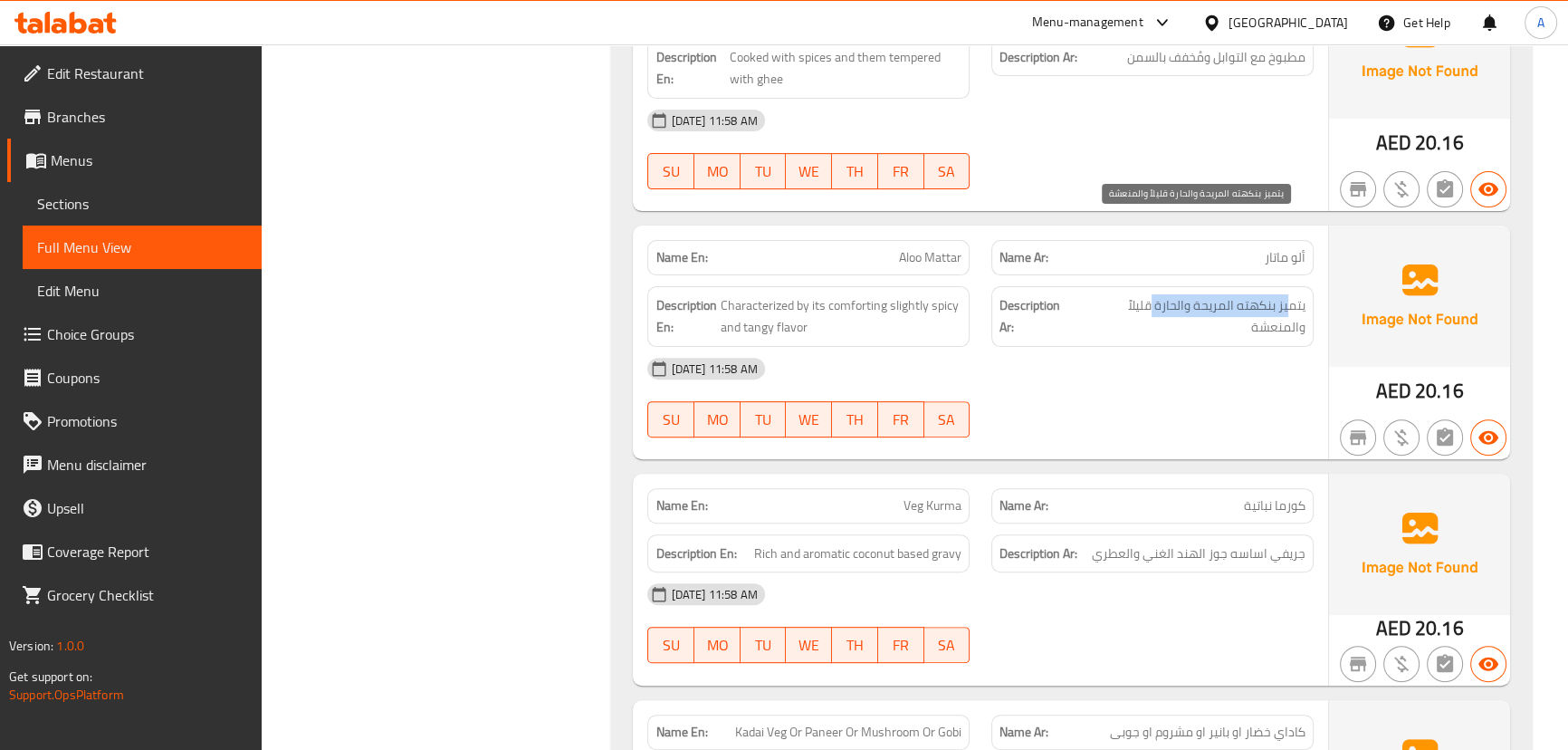
drag, startPoint x: 1280, startPoint y: 218, endPoint x: 1149, endPoint y: 218, distance: 131.0
click at [1149, 294] on span "يتميز بنكهته المريحة والحارة قليلاً والمنعشة" at bounding box center [1191, 317] width 227 height 45
click at [1282, 294] on span "يتميز بنكهته المريحة والحارة قليلاً والمنعشة" at bounding box center [1191, 317] width 227 height 45
drag, startPoint x: 1282, startPoint y: 256, endPoint x: 1073, endPoint y: 283, distance: 210.7
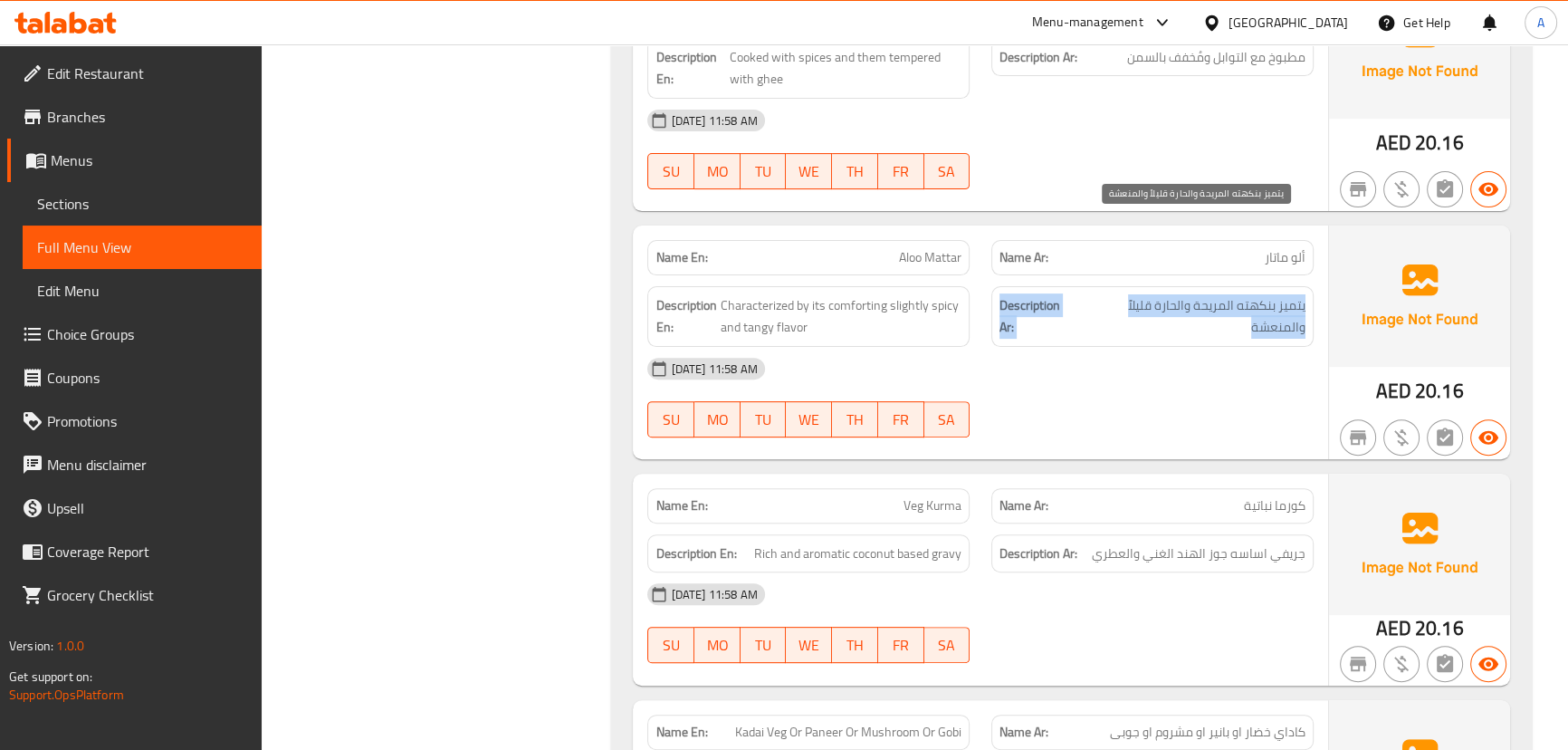
click at [825, 276] on div "Description En: Characterized by its comforting slightly spicy and tangy flavor…" at bounding box center [980, 317] width 687 height 83
click at [1209, 347] on div "16-09-2025 11:58 AM" at bounding box center [980, 369] width 687 height 44
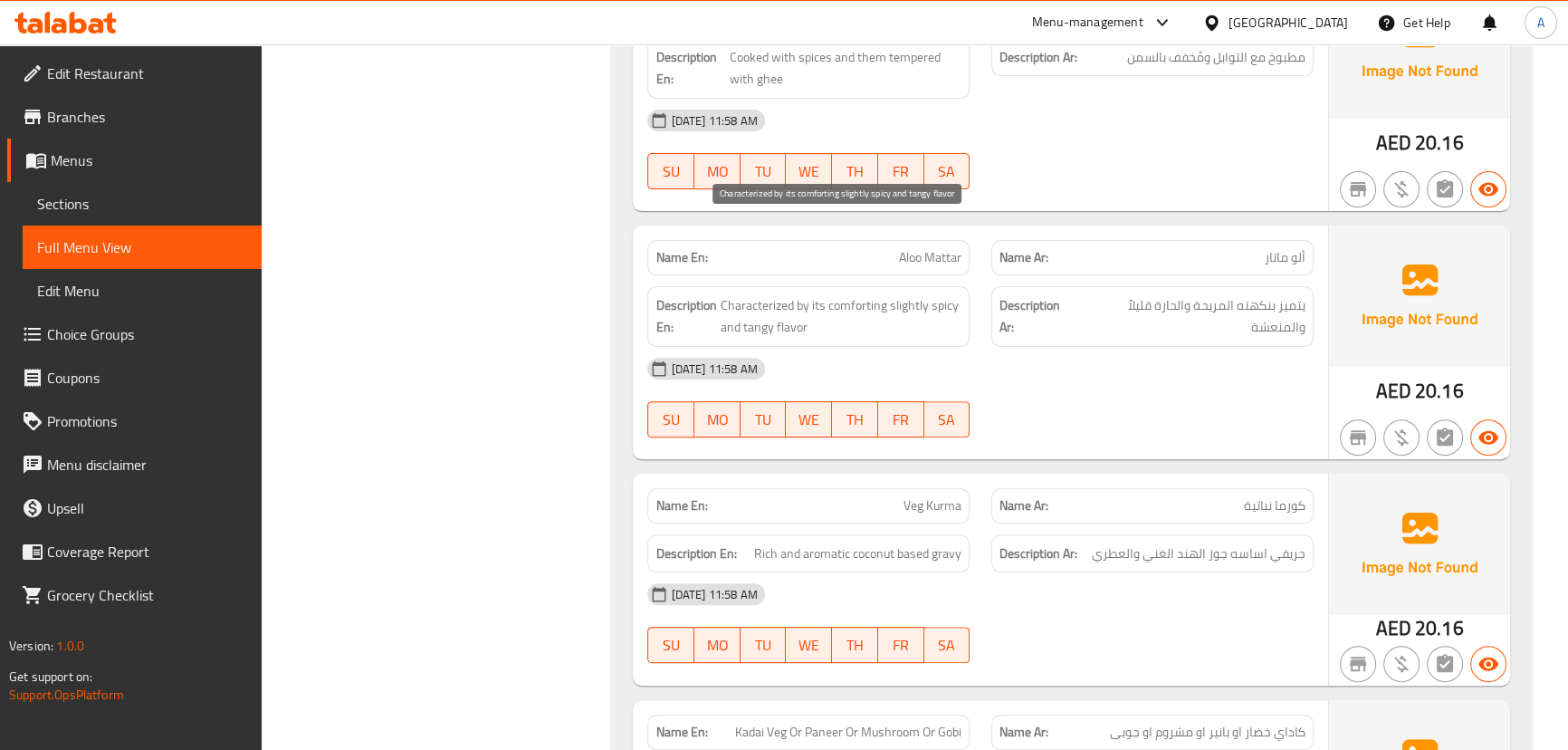
drag, startPoint x: 841, startPoint y: 239, endPoint x: 1077, endPoint y: 306, distance: 245.3
click at [925, 294] on span "Characterized by its comforting slightly spicy and tangy flavor" at bounding box center [841, 317] width 241 height 45
drag, startPoint x: 1079, startPoint y: 307, endPoint x: 1079, endPoint y: 318, distance: 11.0
click at [1079, 347] on div "16-09-2025 11:58 AM" at bounding box center [980, 369] width 687 height 44
drag, startPoint x: 901, startPoint y: 432, endPoint x: 1030, endPoint y: 393, distance: 134.8
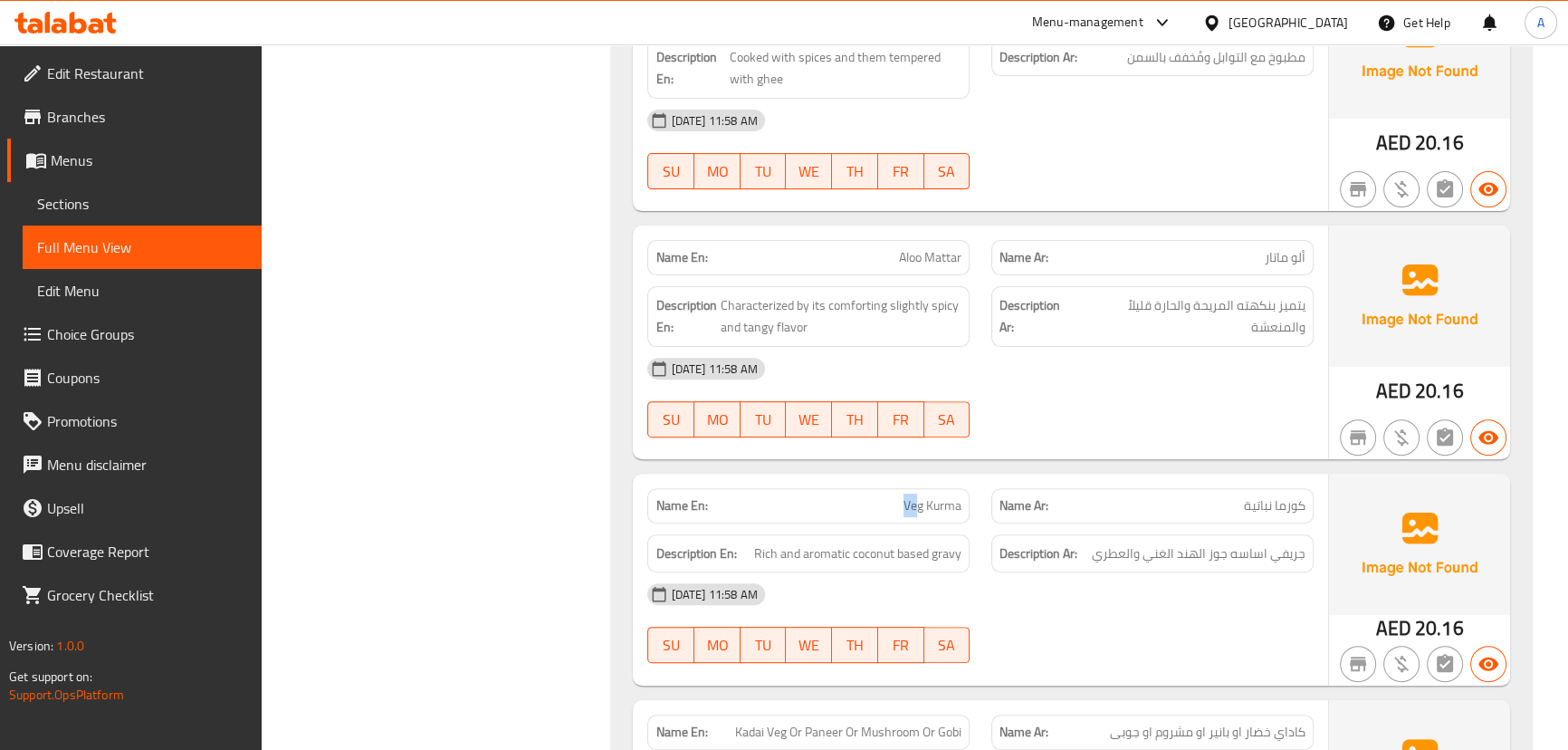
click at [981, 477] on div "Name En: Veg Kurma Name Ar: كورما نباتية" at bounding box center [980, 505] width 687 height 57
click at [1097, 426] on div at bounding box center [1152, 436] width 344 height 21
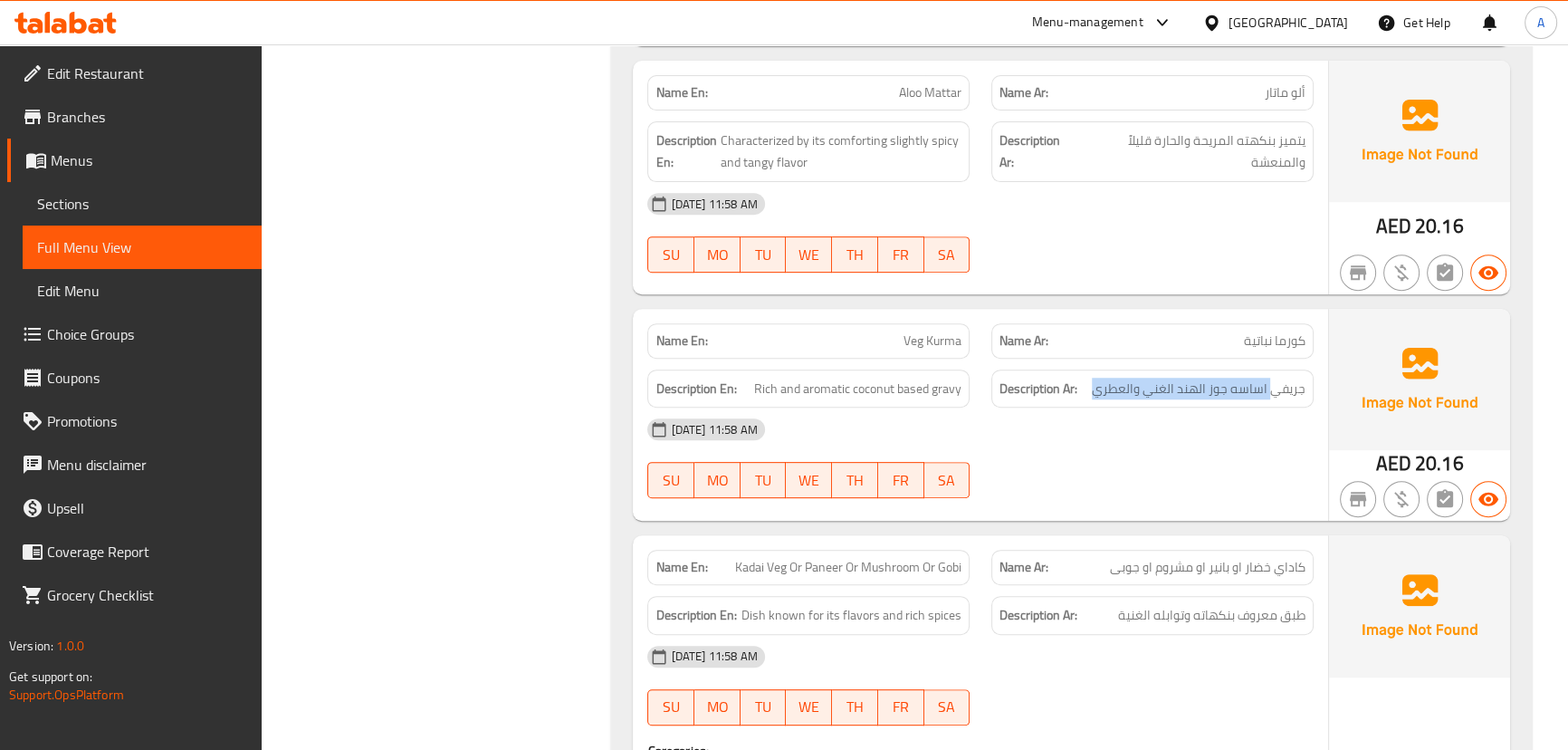
drag, startPoint x: 1270, startPoint y: 308, endPoint x: 1092, endPoint y: 301, distance: 178.1
click at [1092, 378] on h6 "Description Ar: جريفي اساسه جوز الهند الغني والعطري" at bounding box center [1152, 389] width 306 height 22
drag, startPoint x: 820, startPoint y: 302, endPoint x: 924, endPoint y: 327, distance: 107.0
click at [899, 378] on span "Rich and aromatic coconut based gravy" at bounding box center [857, 389] width 207 height 22
click at [986, 407] on div "16-09-2025 11:58 AM" at bounding box center [980, 429] width 687 height 44
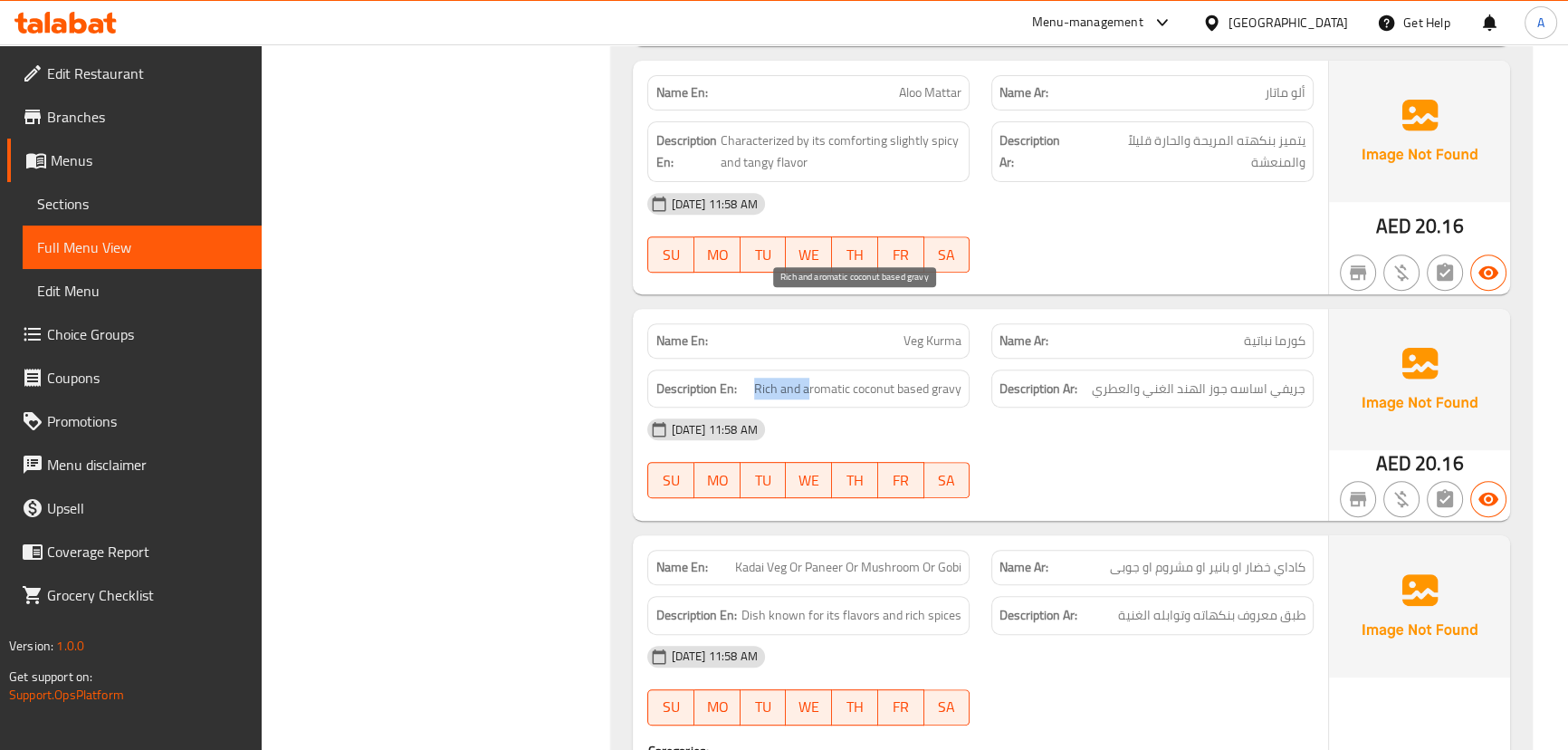
drag, startPoint x: 789, startPoint y: 305, endPoint x: 892, endPoint y: 318, distance: 103.8
click at [856, 378] on span "Rich and aromatic coconut based gravy" at bounding box center [857, 389] width 207 height 22
click at [979, 407] on div "16-09-2025 11:58 AM" at bounding box center [980, 429] width 687 height 44
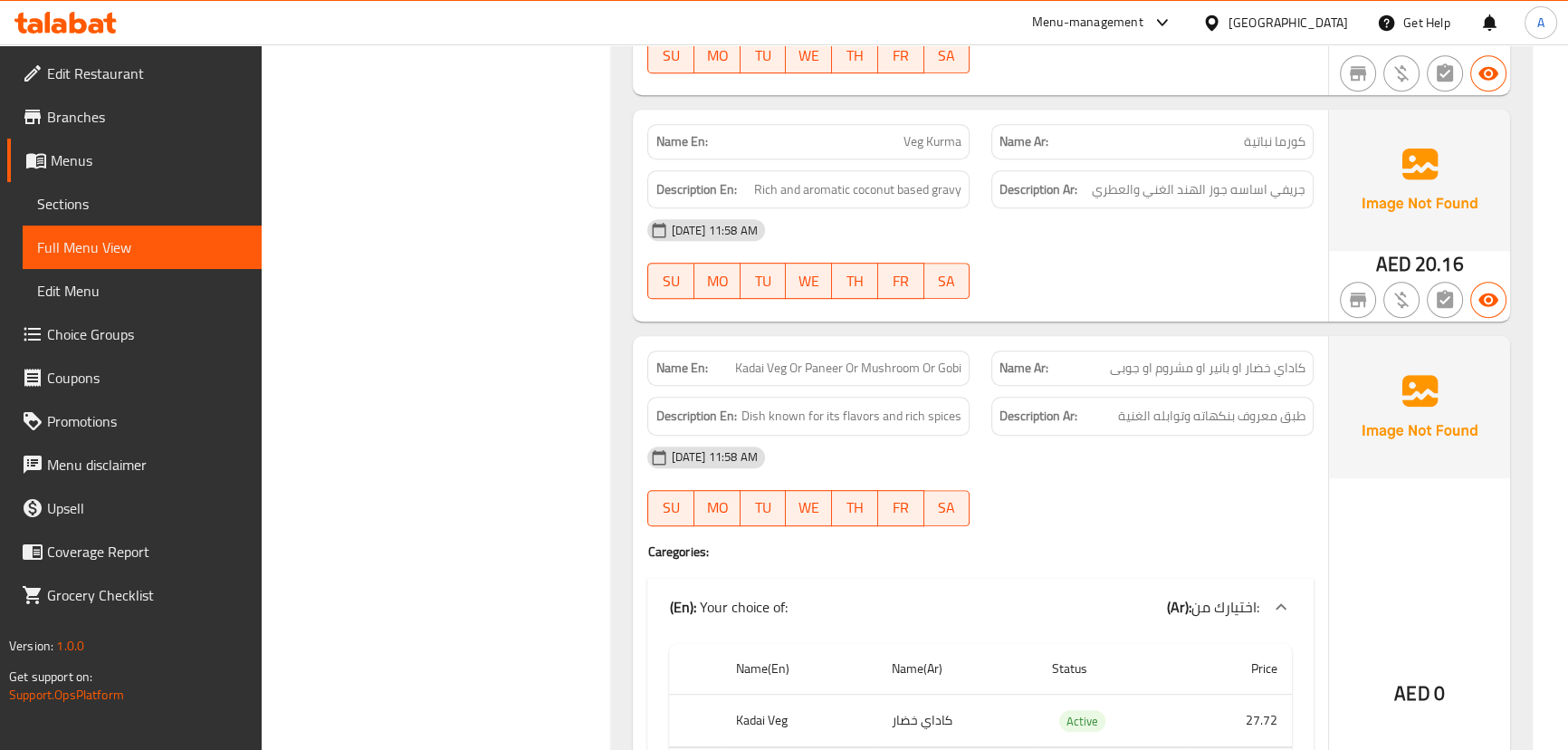
scroll to position [9836, 0]
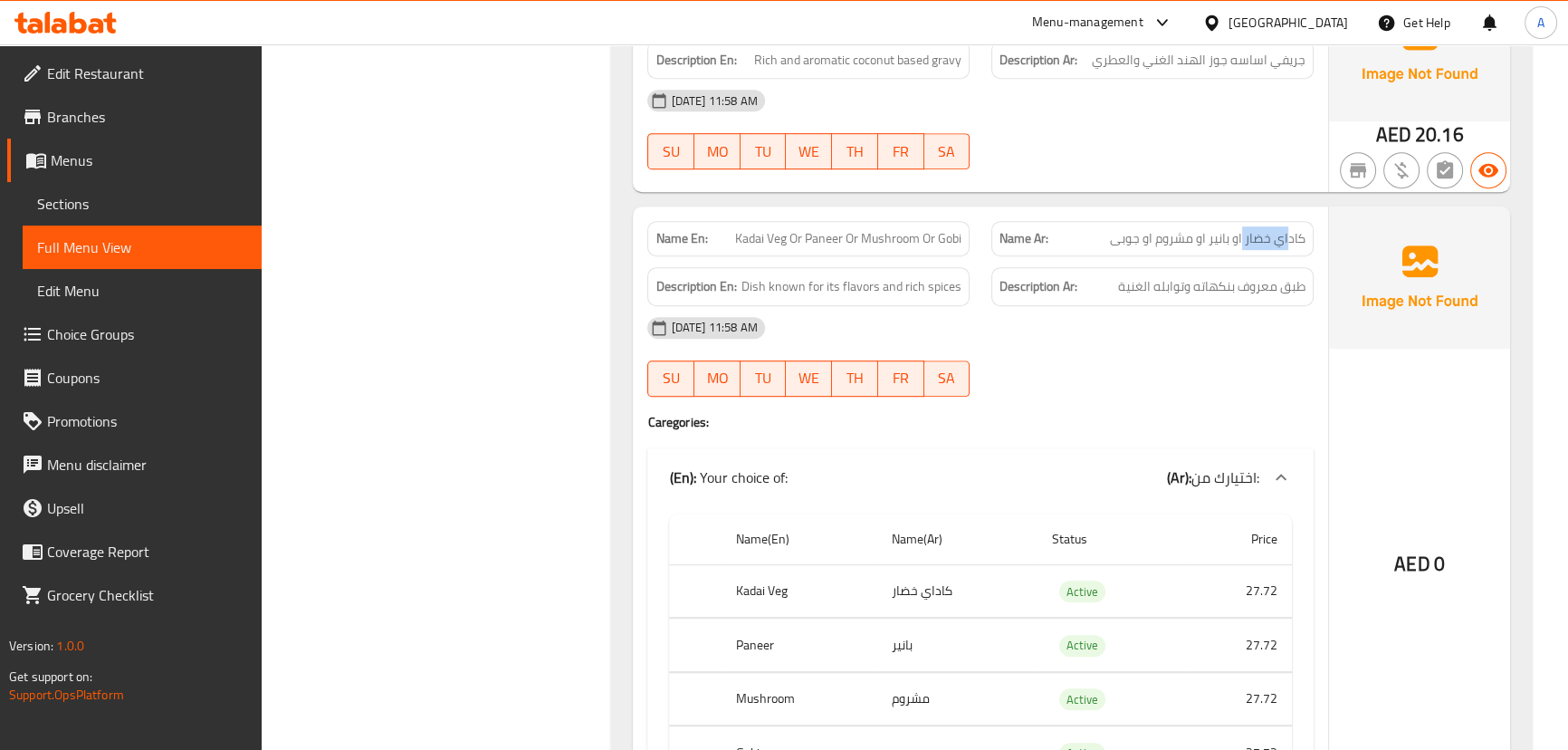
drag, startPoint x: 1290, startPoint y: 162, endPoint x: 1241, endPoint y: 158, distance: 49.2
click at [1241, 229] on span "كاداي خضار او بانير او مشروم او جوبى" at bounding box center [1207, 239] width 196 height 19
drag, startPoint x: 1179, startPoint y: 157, endPoint x: 1145, endPoint y: 157, distance: 34.0
click at [1145, 229] on span "كاداي خضار او بانير او مشروم او جوبى" at bounding box center [1207, 239] width 196 height 19
drag, startPoint x: 819, startPoint y: 167, endPoint x: 991, endPoint y: 187, distance: 173.2
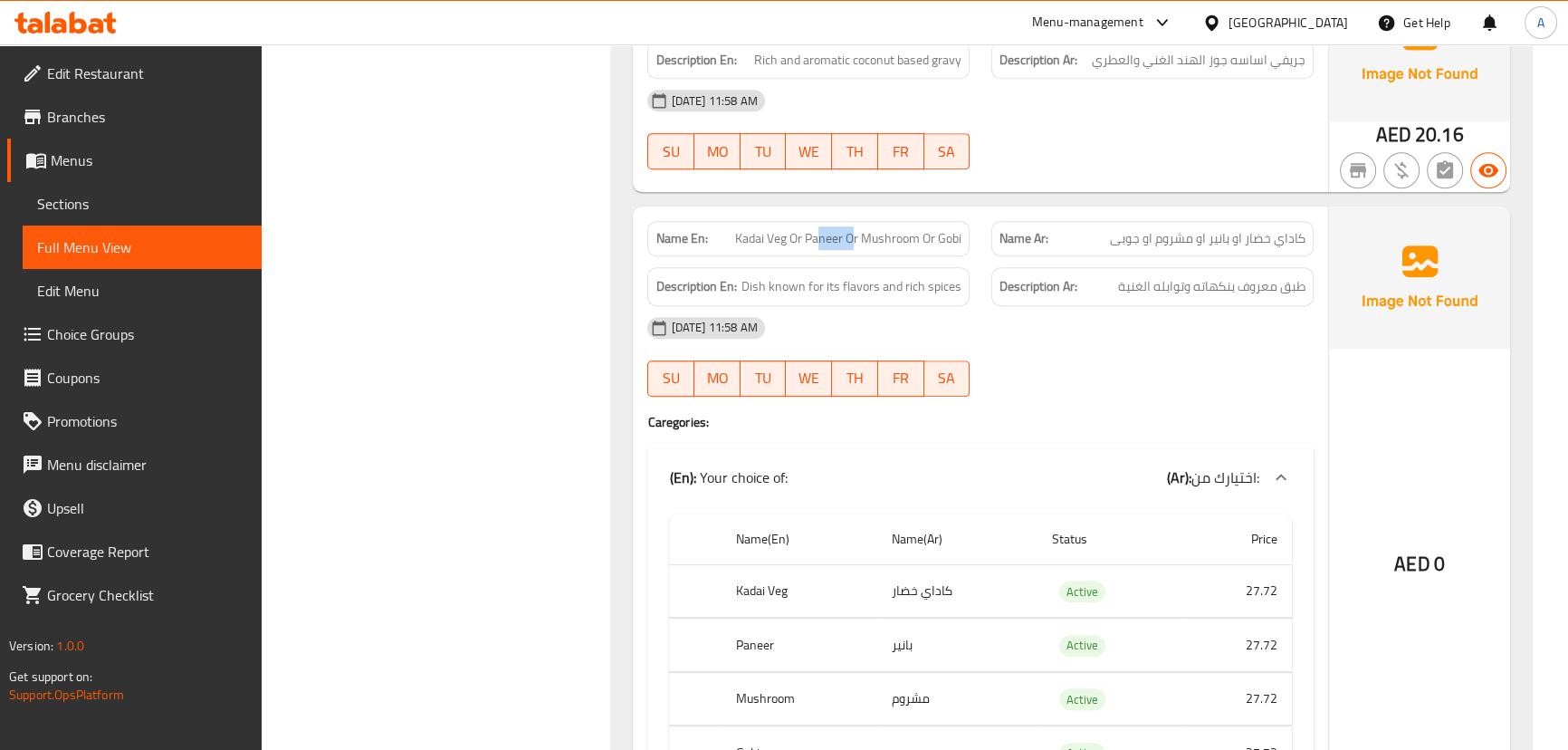
click at [893, 229] on span "Kadai Veg Or Paneer Or Mushroom Or Gobi" at bounding box center [848, 239] width 226 height 19
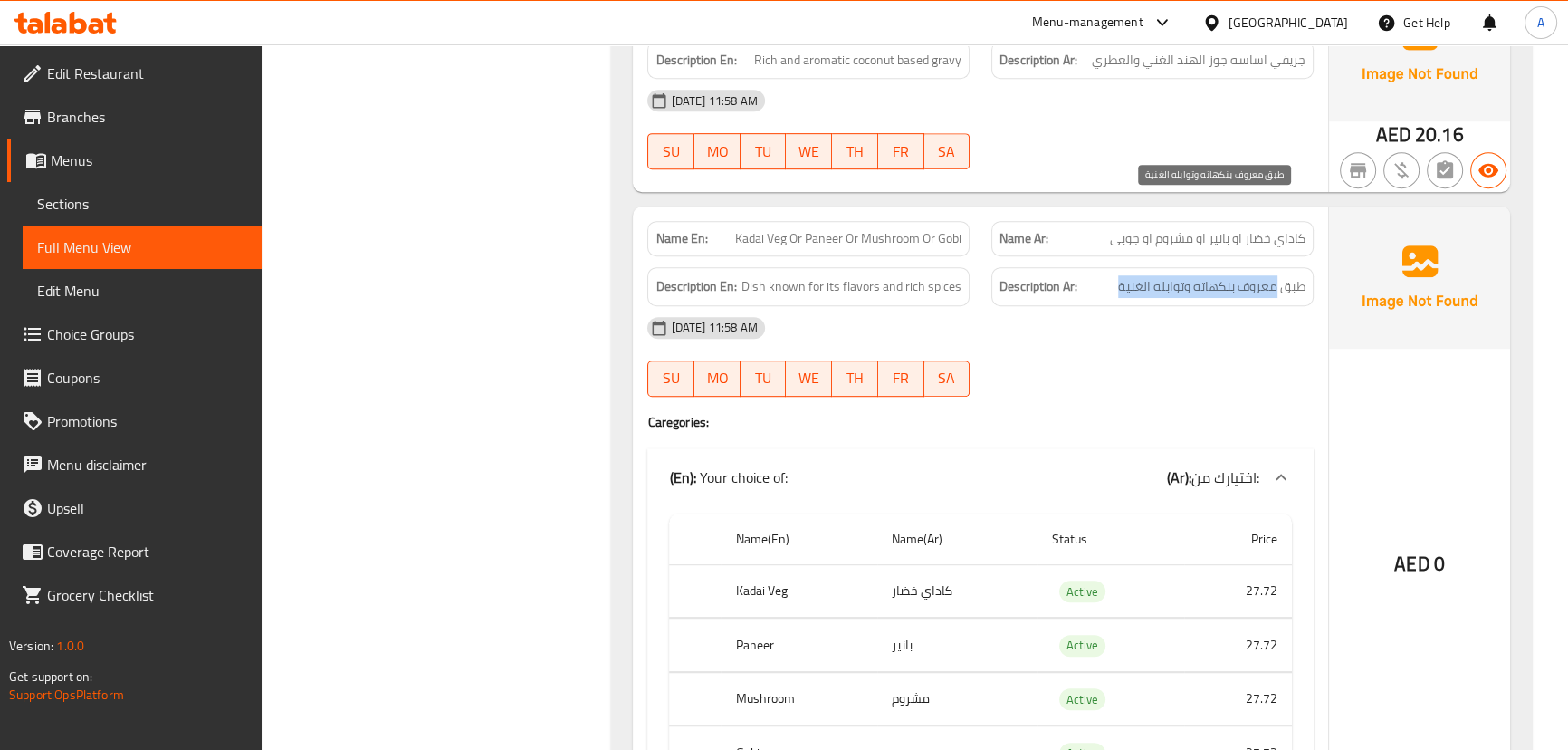
drag, startPoint x: 1277, startPoint y: 210, endPoint x: 1056, endPoint y: 216, distance: 221.1
click at [1112, 276] on h6 "Description Ar: طبق معروف بنكهاته وتوابله الغنية" at bounding box center [1152, 287] width 306 height 22
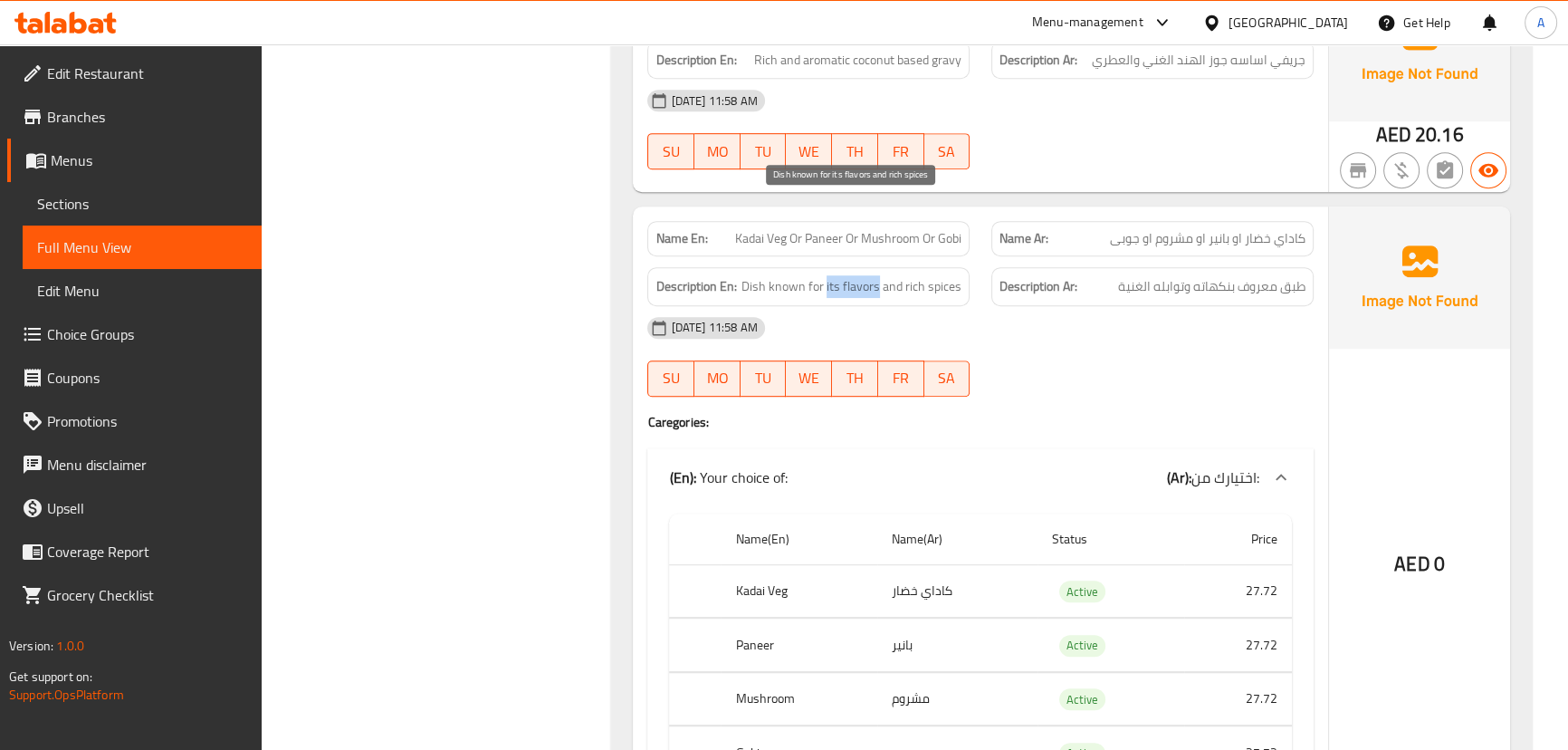
drag, startPoint x: 874, startPoint y: 203, endPoint x: 1117, endPoint y: 269, distance: 251.8
click at [953, 267] on div "Description En: Dish known for its flavors and rich spices" at bounding box center [808, 287] width 322 height 39
click at [1117, 306] on div "16-09-2025 11:58 AM" at bounding box center [980, 328] width 687 height 44
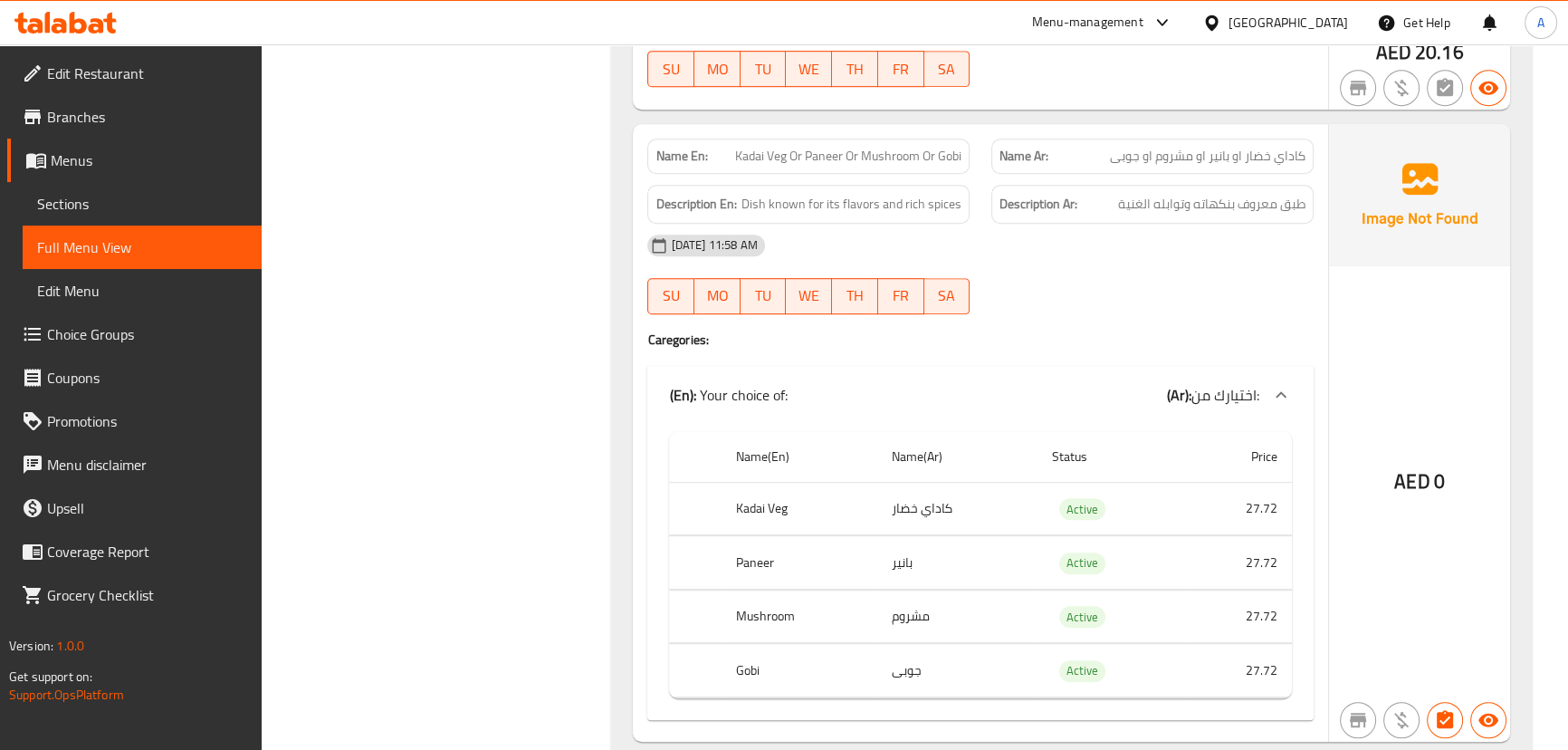
scroll to position [10151, 0]
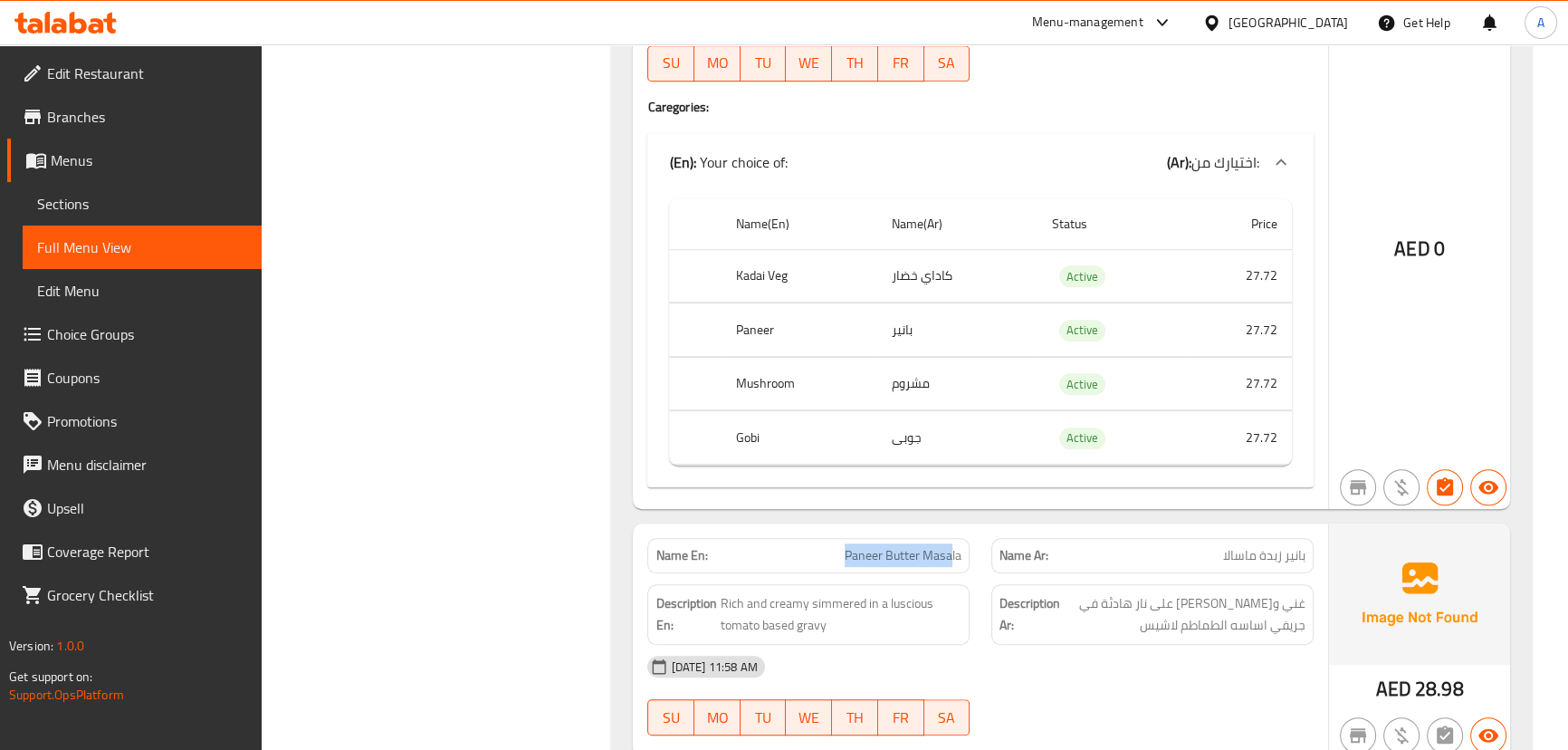
drag, startPoint x: 950, startPoint y: 462, endPoint x: 1035, endPoint y: 462, distance: 85.0
click at [1009, 527] on div "Name En: Paneer Butter Masala Name Ar: بانير زبدة ماسالا" at bounding box center [980, 555] width 687 height 57
click at [1255, 546] on span "بانير زبدة ماسالا" at bounding box center [1264, 555] width 83 height 19
drag, startPoint x: 1255, startPoint y: 481, endPoint x: 1298, endPoint y: 573, distance: 101.6
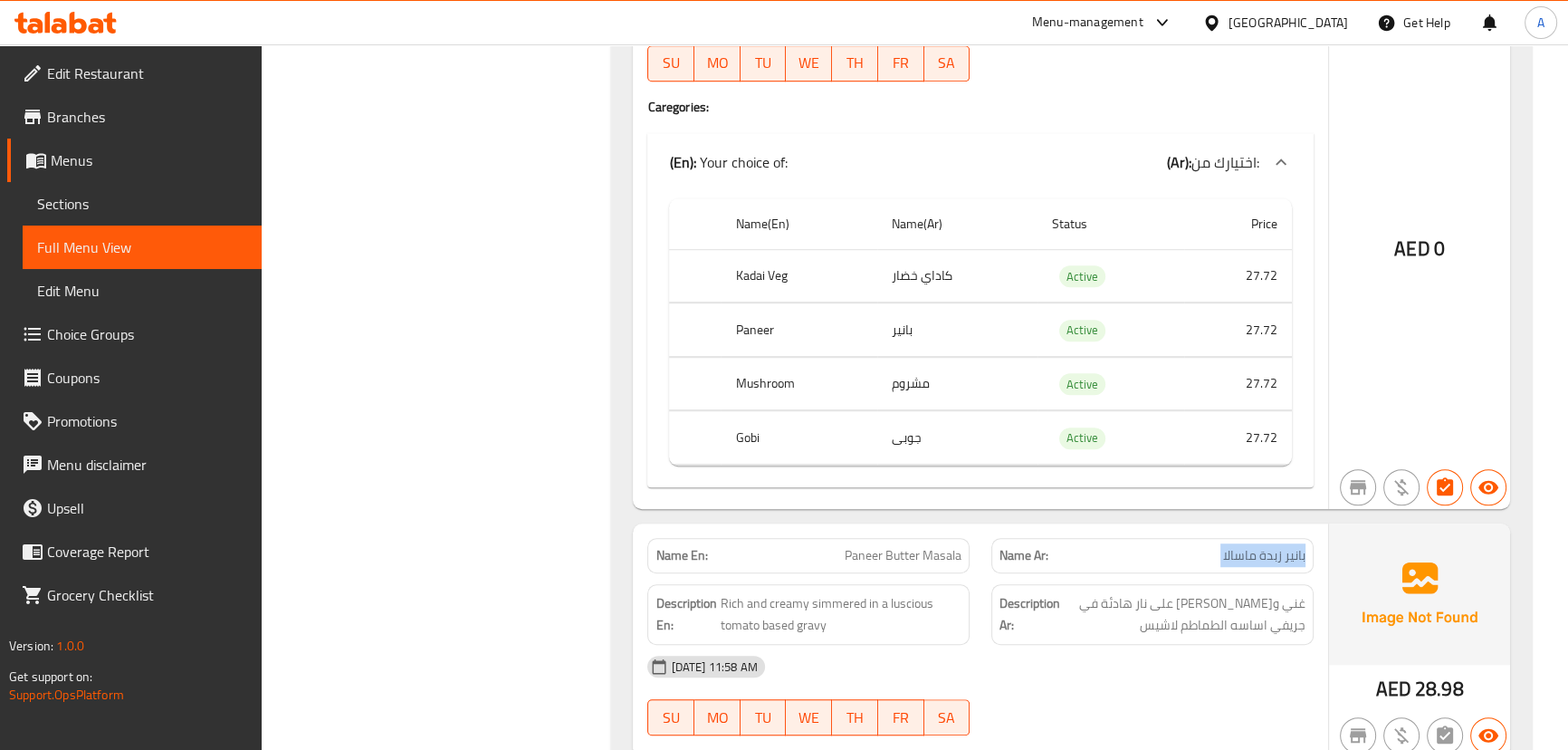
click at [1255, 546] on span "بانير زبدة ماسالا" at bounding box center [1264, 555] width 83 height 19
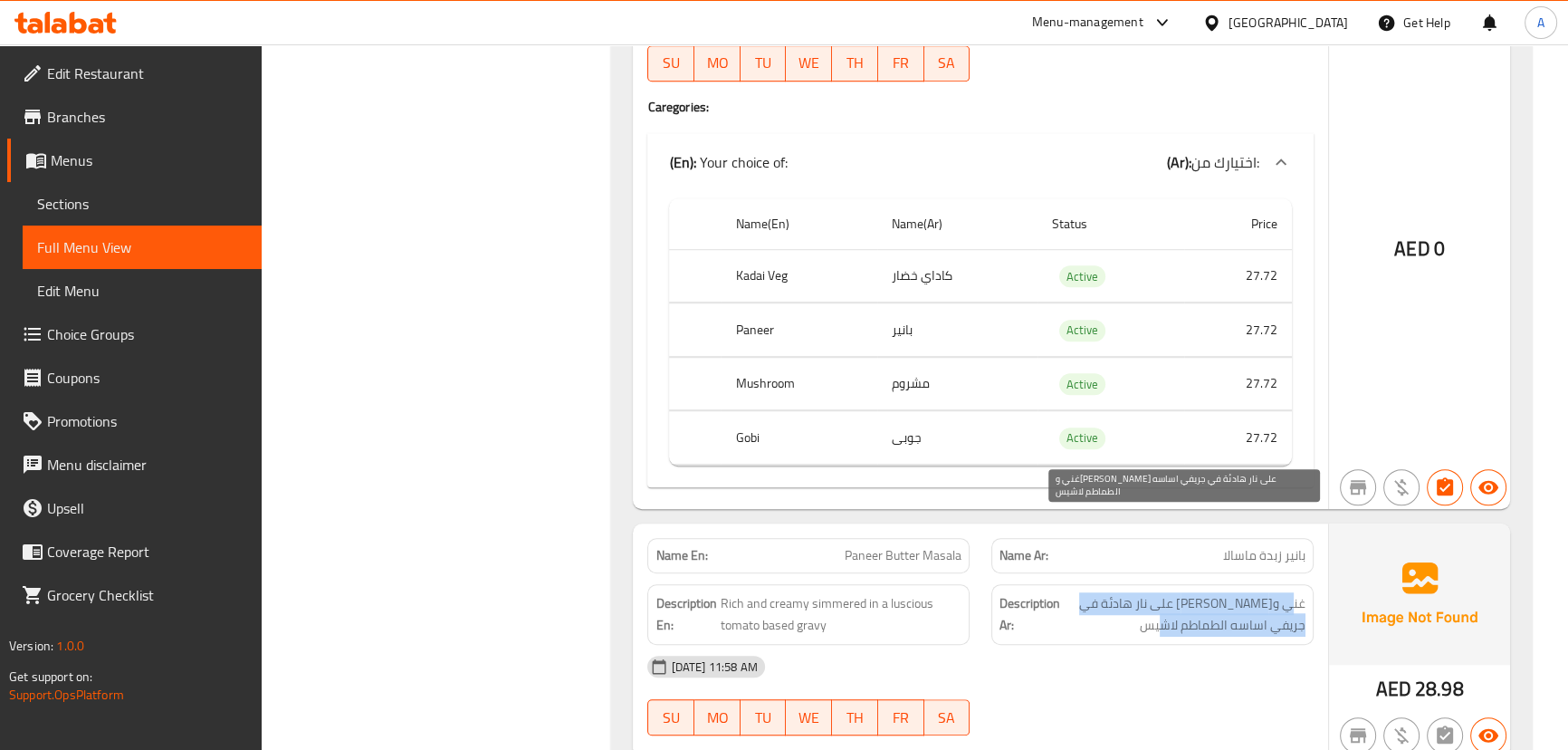
drag, startPoint x: 1291, startPoint y: 523, endPoint x: 1170, endPoint y: 551, distance: 124.2
click at [1144, 592] on span "غني وكريمي مطبوخ على نار هادئة في جريفي اساسه الطماطم لاشيس" at bounding box center [1184, 614] width 241 height 45
click at [1284, 592] on span "غني وكريمي مطبوخ على نار هادئة في جريفي اساسه الطماطم لاشيس" at bounding box center [1184, 614] width 241 height 45
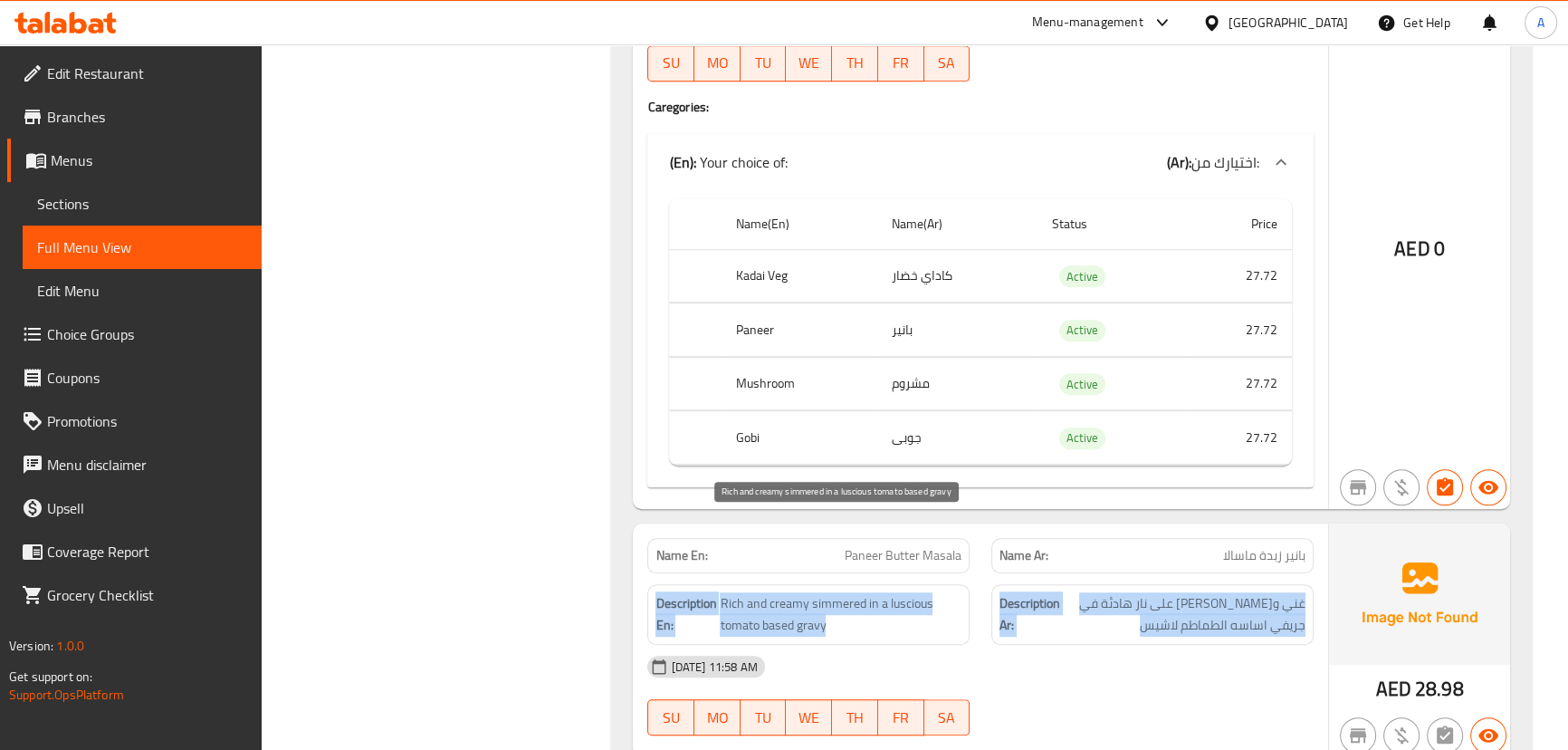
drag, startPoint x: 1284, startPoint y: 543, endPoint x: 870, endPoint y: 562, distance: 414.4
click at [714, 574] on div "Description En: Rich and creamy simmered in a luscious tomato based gravy Descr…" at bounding box center [980, 614] width 687 height 83
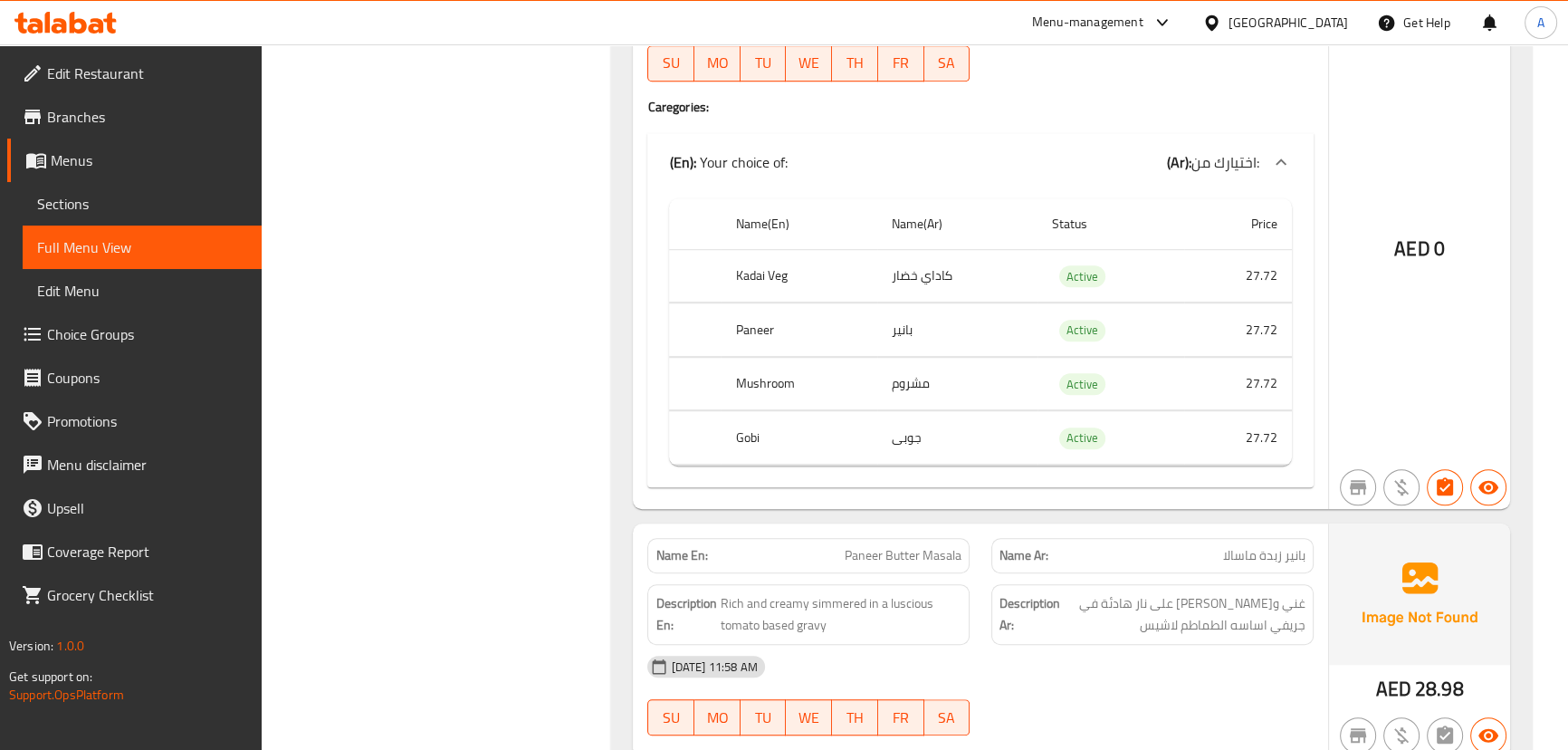
drag, startPoint x: 1172, startPoint y: 604, endPoint x: 1208, endPoint y: 562, distance: 55.3
click at [1172, 645] on div "16-09-2025 11:58 AM" at bounding box center [980, 666] width 687 height 44
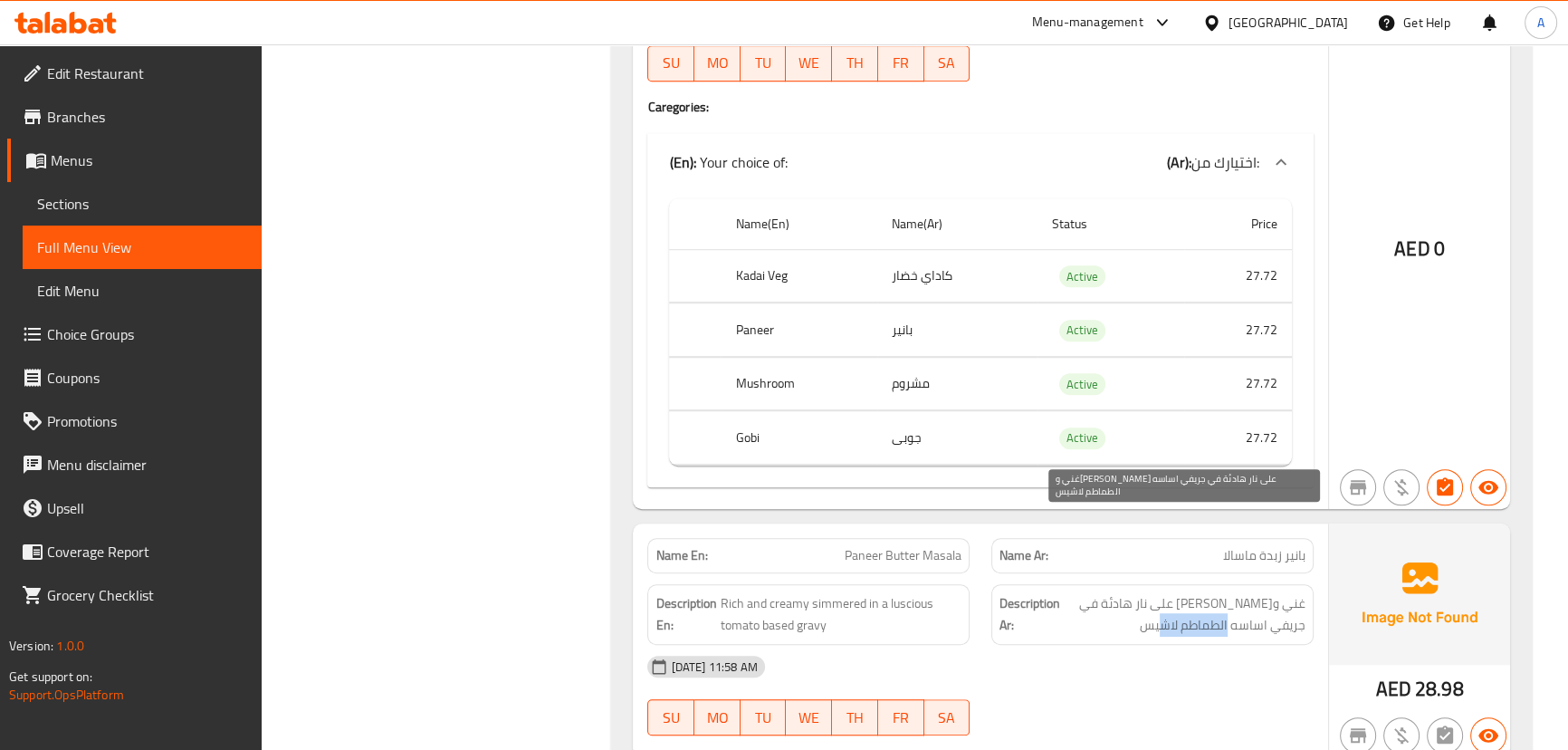
drag, startPoint x: 1217, startPoint y: 537, endPoint x: 1104, endPoint y: 541, distance: 113.1
click at [1111, 592] on span "غني وكريمي مطبوخ على نار هادئة في جريفي اساسه الطماطم لاشيس" at bounding box center [1184, 614] width 241 height 45
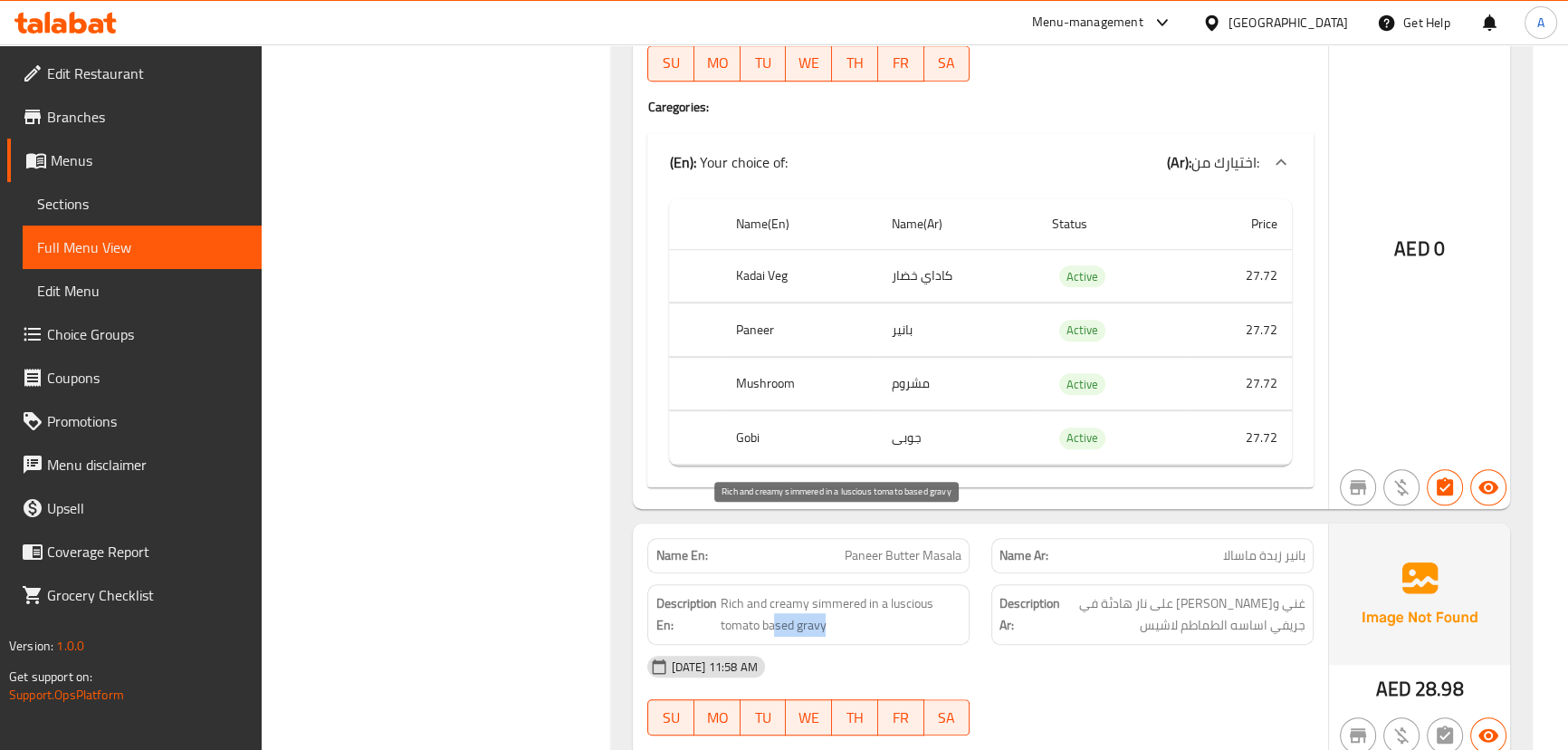
drag, startPoint x: 775, startPoint y: 537, endPoint x: 1093, endPoint y: 602, distance: 324.6
click at [972, 570] on div "Name En: Paneer Butter Masala Name Ar: بانير زبدة ماسالا Description En: Rich a…" at bounding box center [980, 640] width 694 height 234
click at [1101, 645] on div "16-09-2025 11:58 AM" at bounding box center [980, 666] width 687 height 44
click at [906, 592] on span "Rich and creamy simmered in a luscious tomato based gravy" at bounding box center [841, 614] width 241 height 45
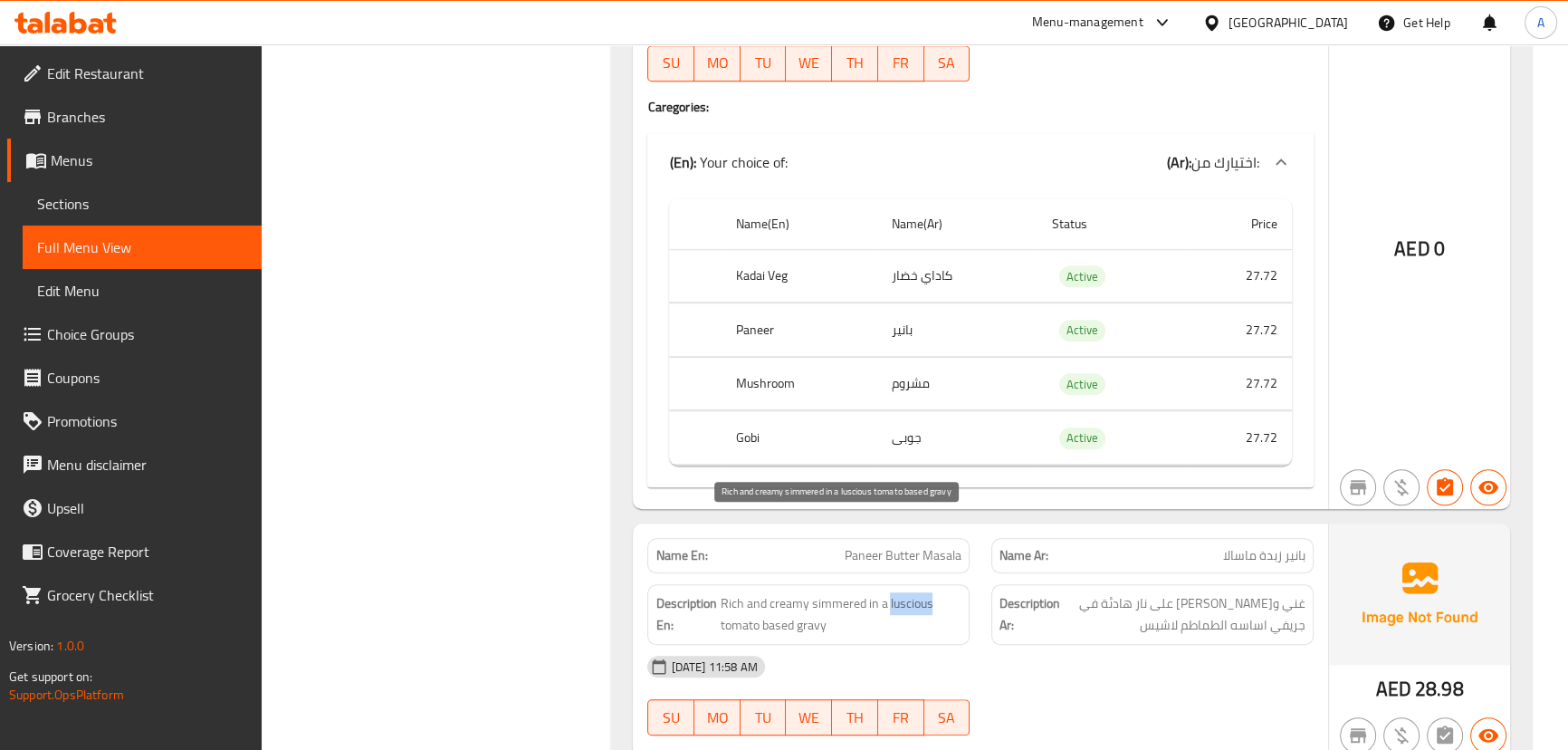
copy span "luscious"
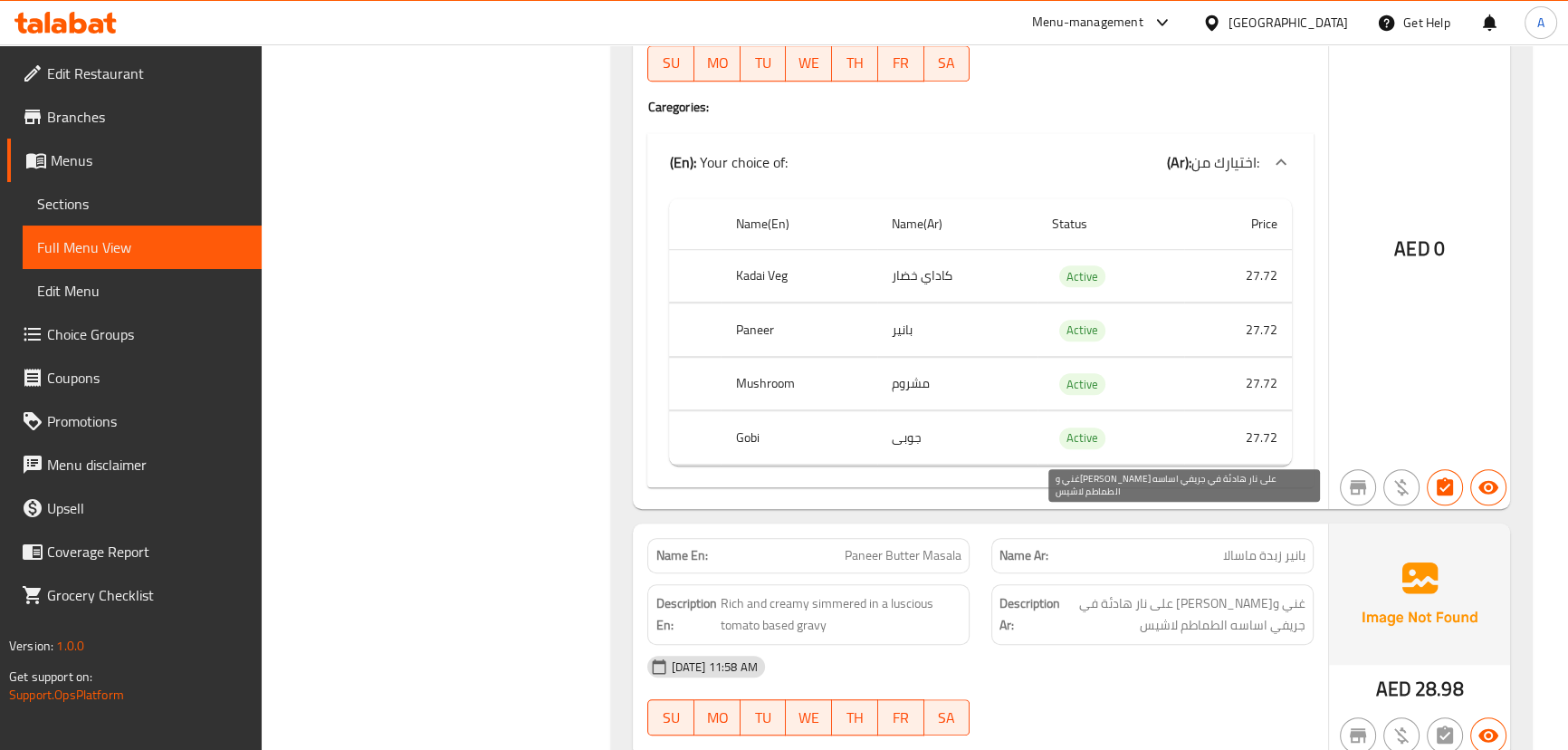
click at [1244, 592] on span "غني وكريمي مطبوخ على نار هادئة في جريفي اساسه الطماطم لاشيس" at bounding box center [1184, 614] width 241 height 45
click at [1225, 645] on div "16-09-2025 11:58 AM" at bounding box center [980, 666] width 687 height 44
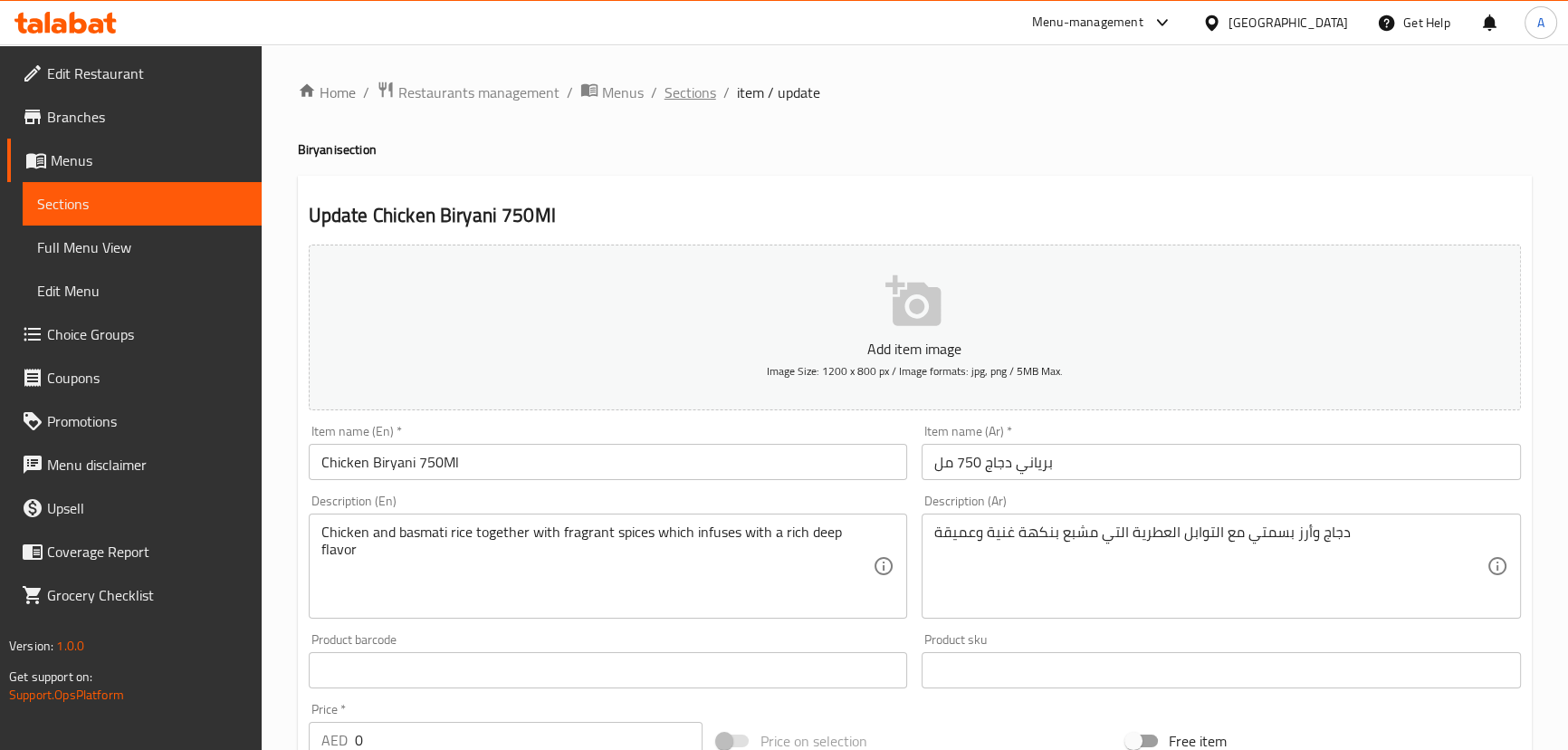
click at [680, 96] on span "Sections" at bounding box center [690, 92] width 52 height 21
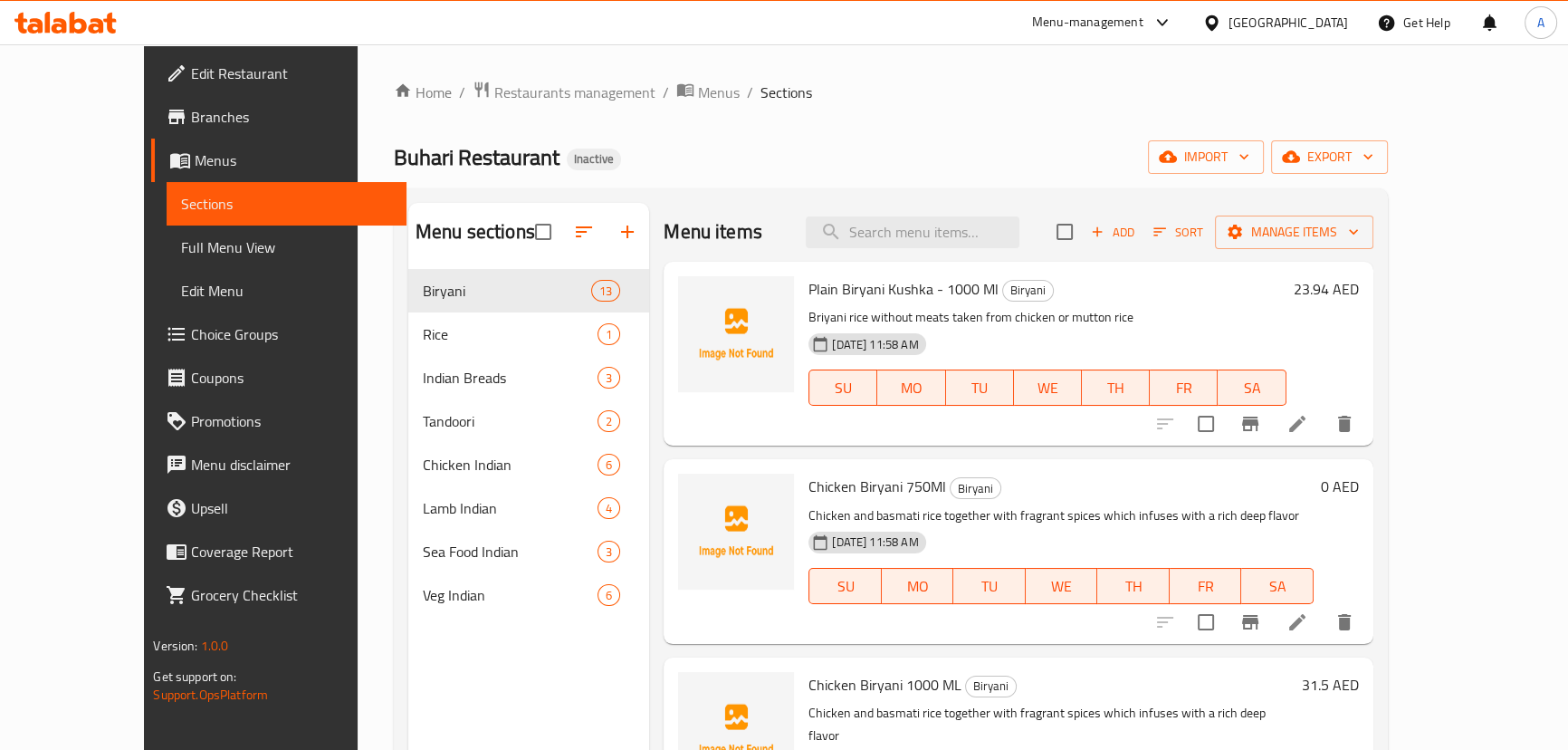
click at [357, 158] on div "Home / Restaurants management / Menus / Sections Buhari Restaurant Inactive imp…" at bounding box center [890, 524] width 1066 height 959
click at [393, 156] on span "Buhari Restaurant" at bounding box center [476, 157] width 166 height 41
drag, startPoint x: 315, startPoint y: 156, endPoint x: 552, endPoint y: 168, distance: 237.3
click at [500, 175] on div "Home / Restaurants management / Menus / Sections Buhari Restaurant Inactive imp…" at bounding box center [890, 524] width 994 height 886
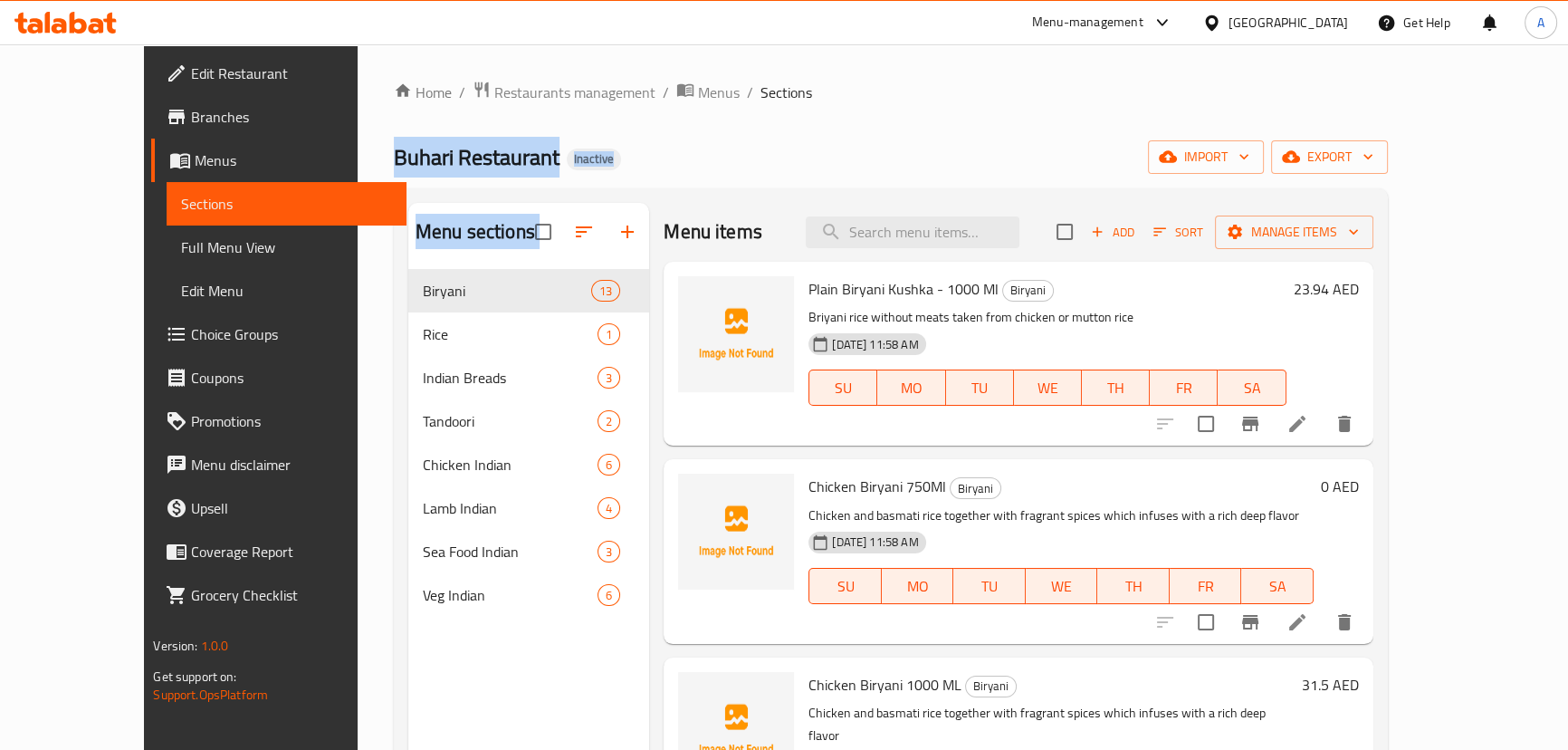
click at [568, 163] on div "Buhari Restaurant Inactive import export" at bounding box center [890, 157] width 994 height 33
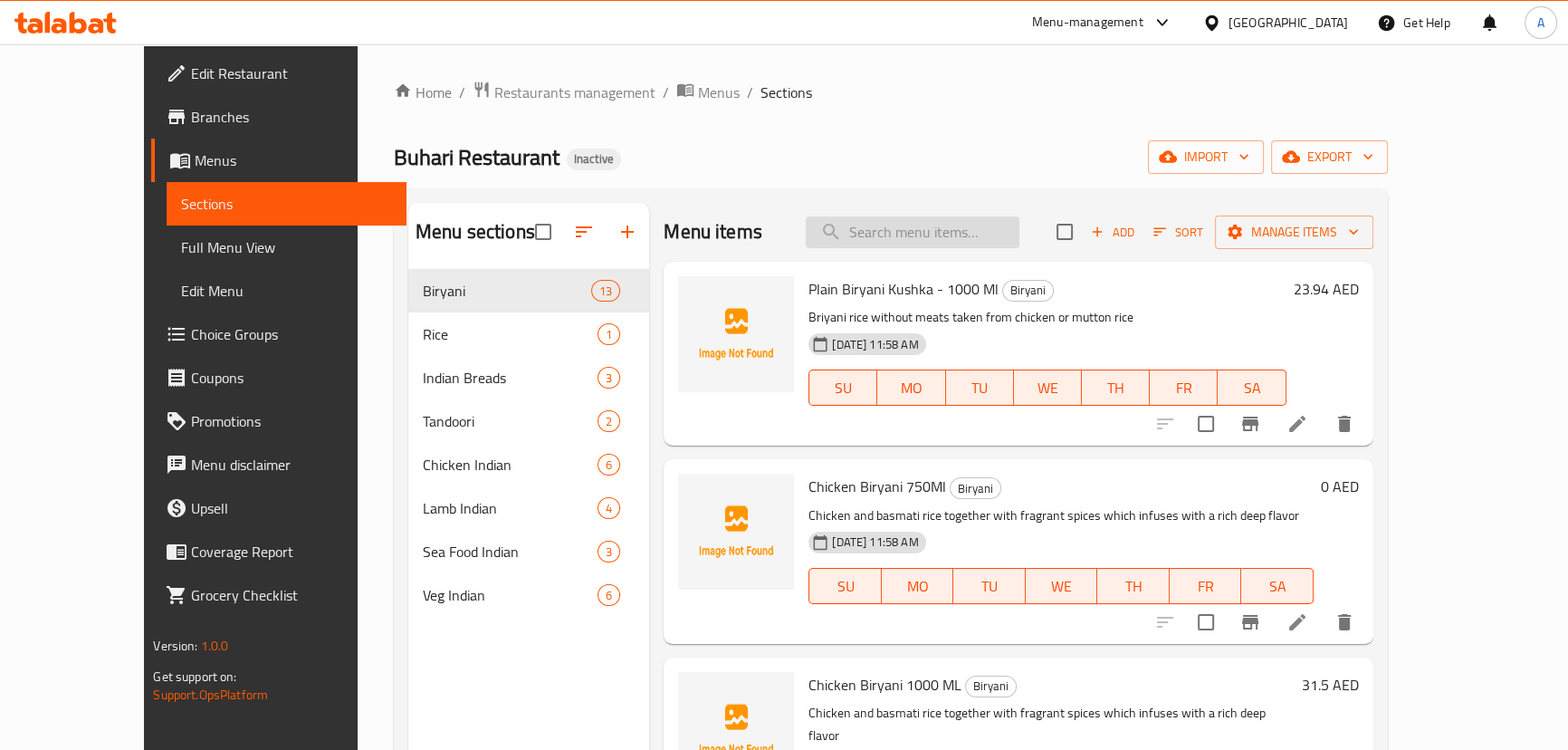
click at [945, 244] on input "search" at bounding box center [912, 232] width 213 height 32
paste input "Chicken Biryani 750Ml"
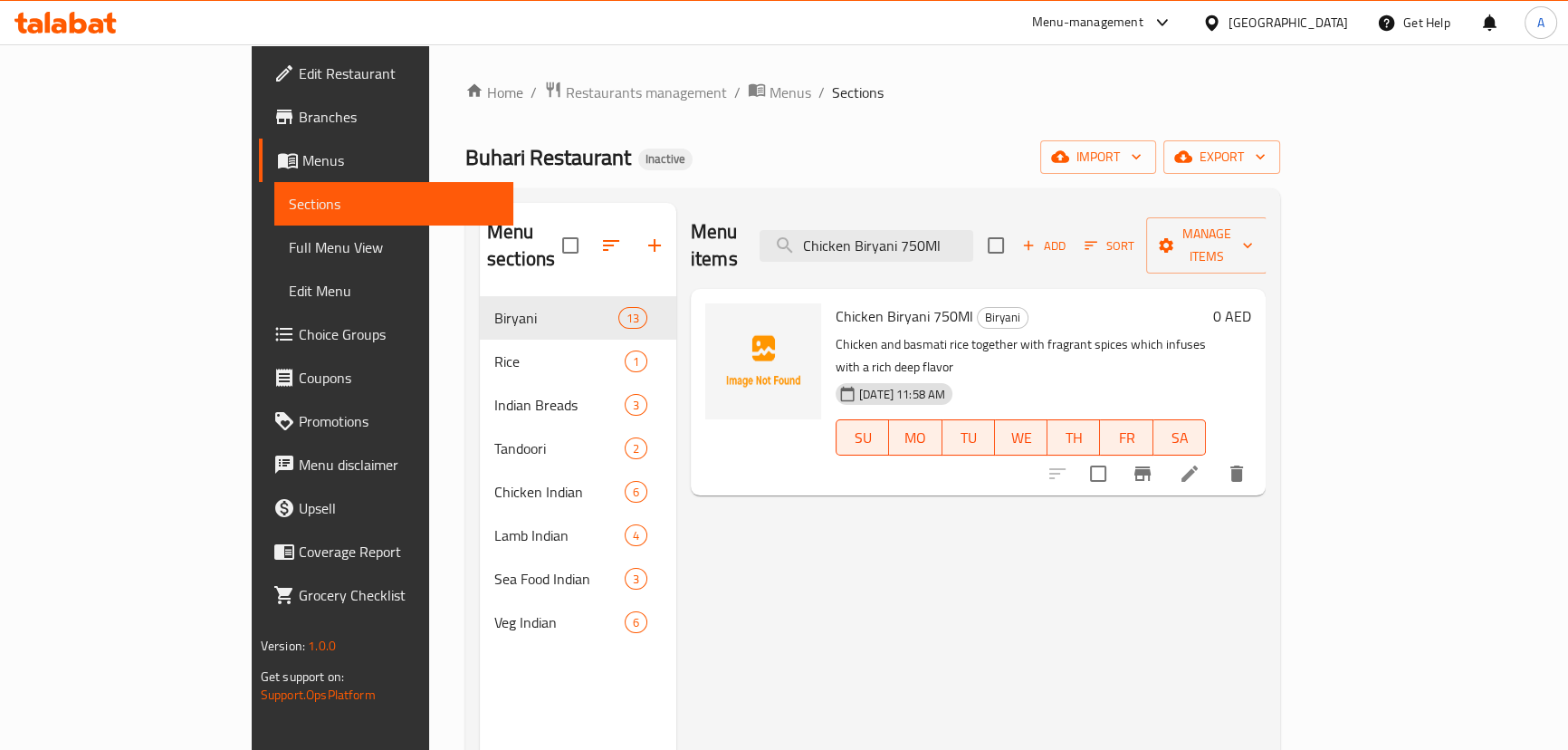
type input "Chicken Biryani 750Ml"
click at [1215, 458] on li at bounding box center [1189, 473] width 51 height 32
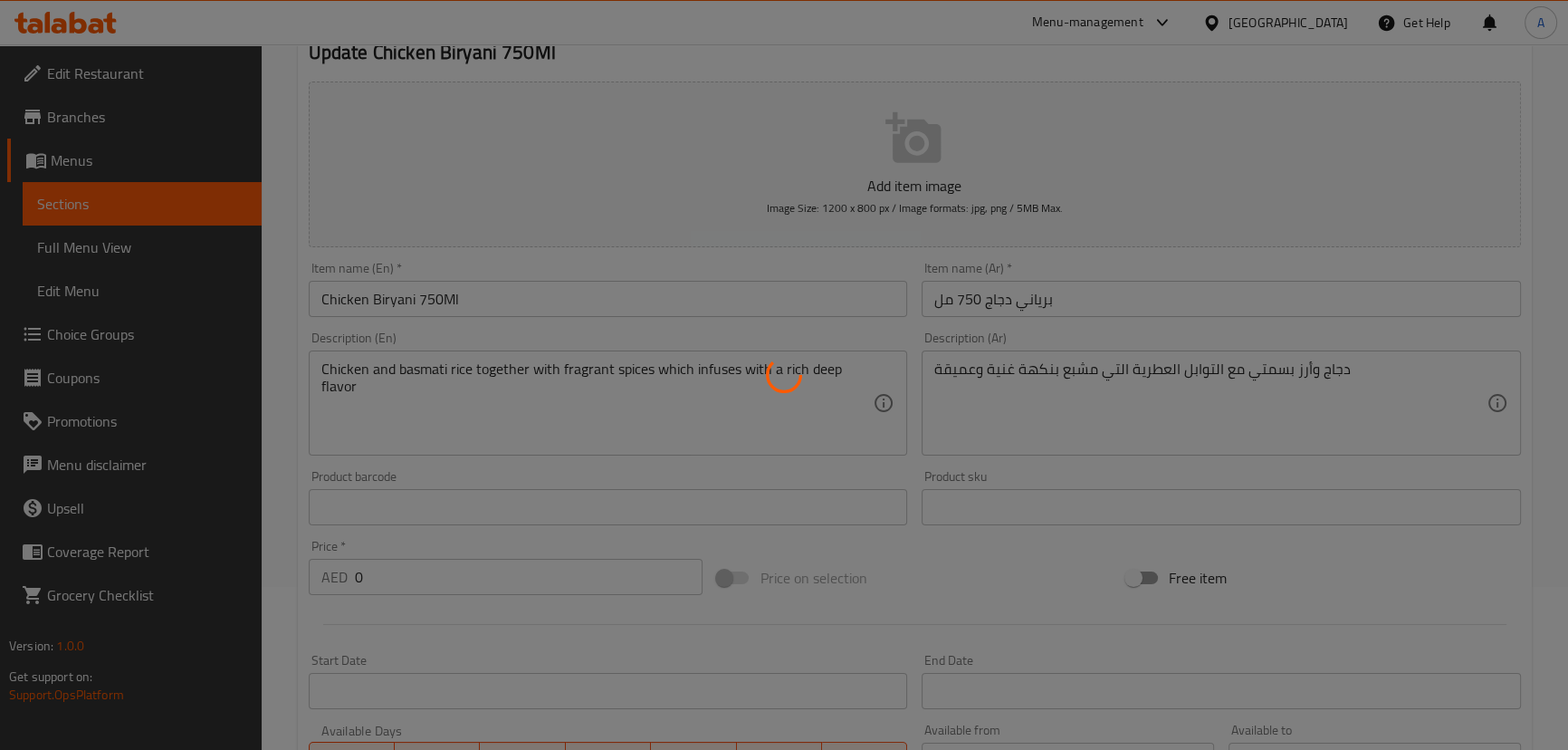
scroll to position [164, 0]
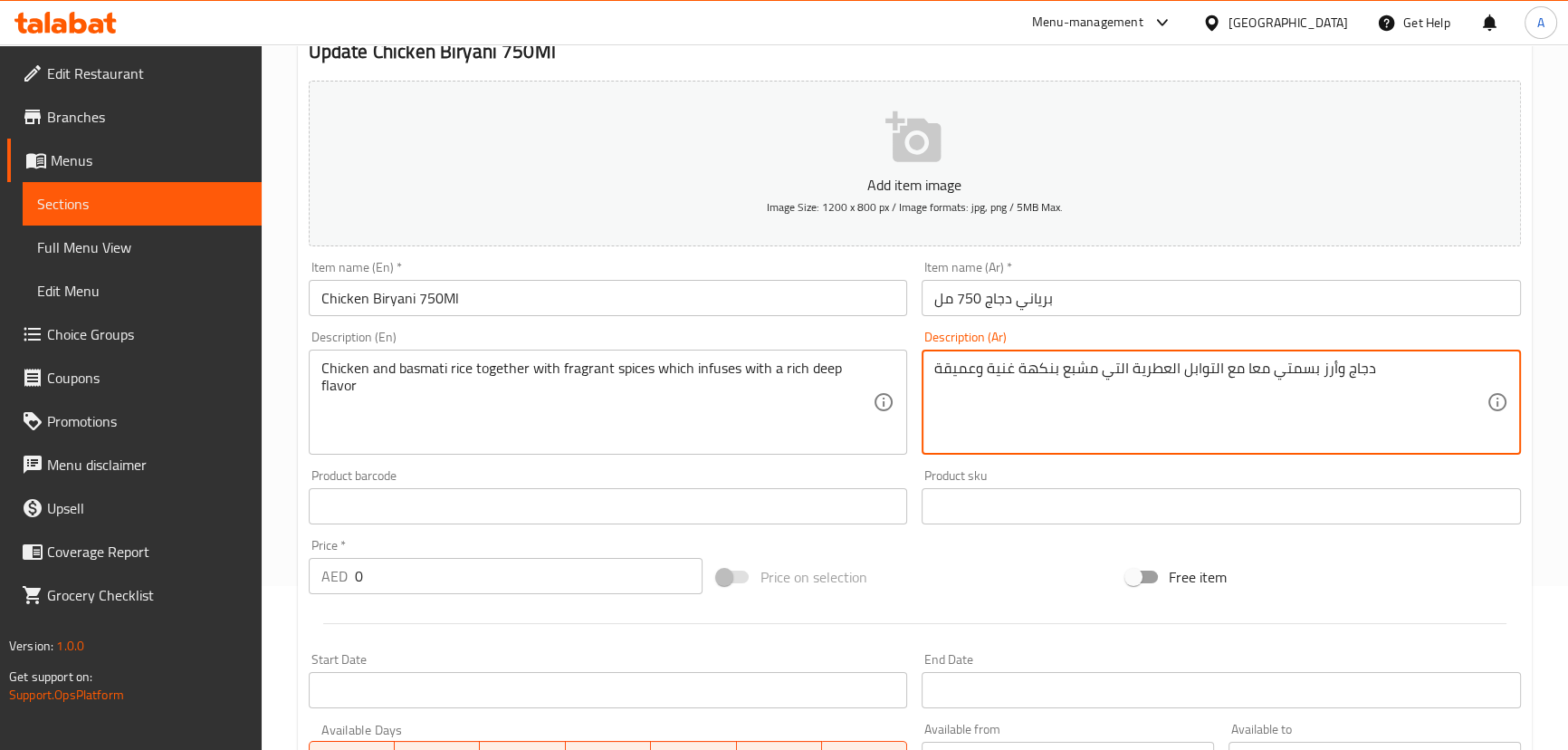
type textarea "دجاج وأرز بسمتي معا مع التوابل العطرية التي مشبع بنكهة غنية وعميقة"
click at [1077, 299] on input "برياني دجاج 750 مل" at bounding box center [1221, 297] width 599 height 36
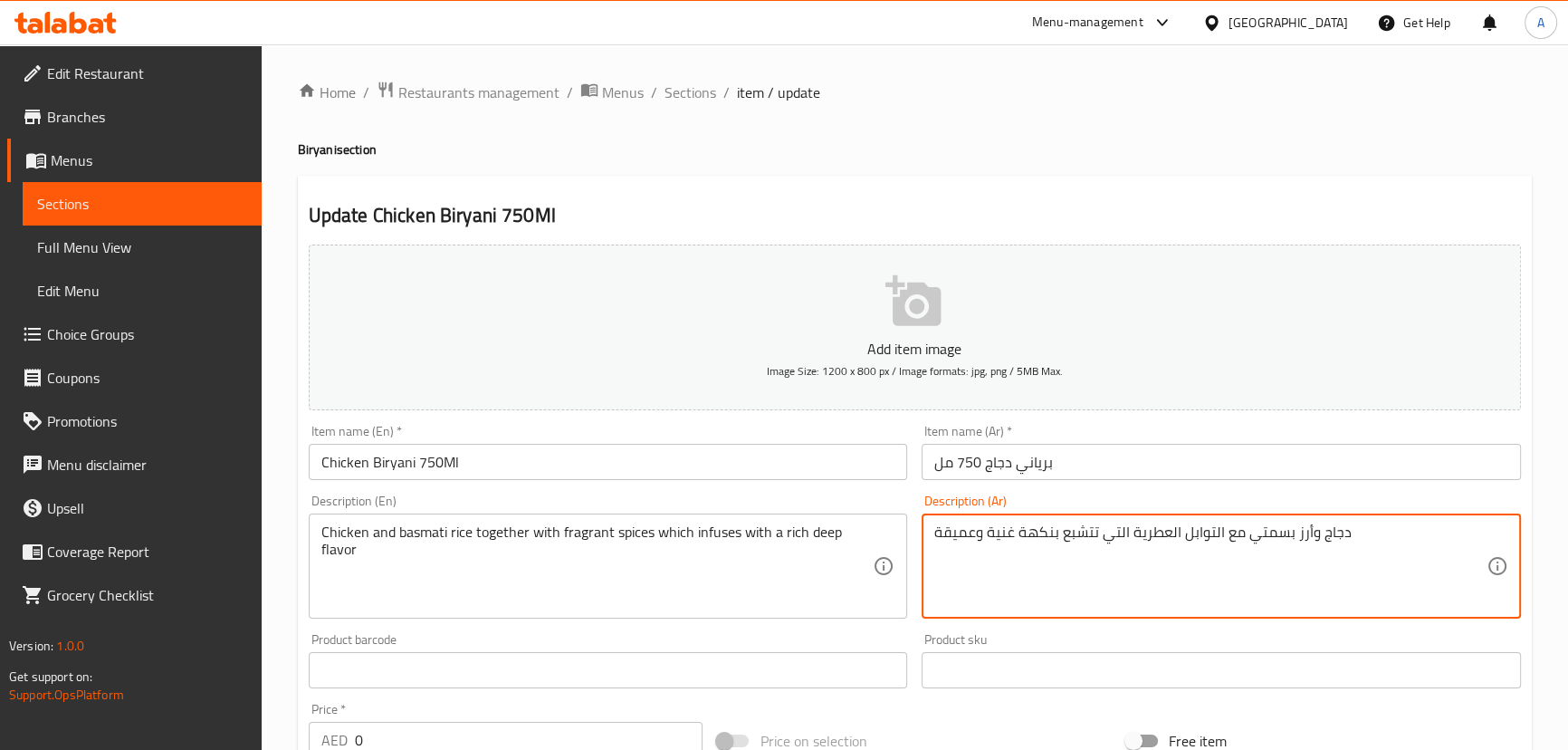
type textarea "دجاج وأرز بسمتي مع التوابل العطرية التي تتشبع بنكهة غنية وعميقة"
click at [1111, 463] on input "برياني دجاج 750 مل" at bounding box center [1221, 461] width 599 height 36
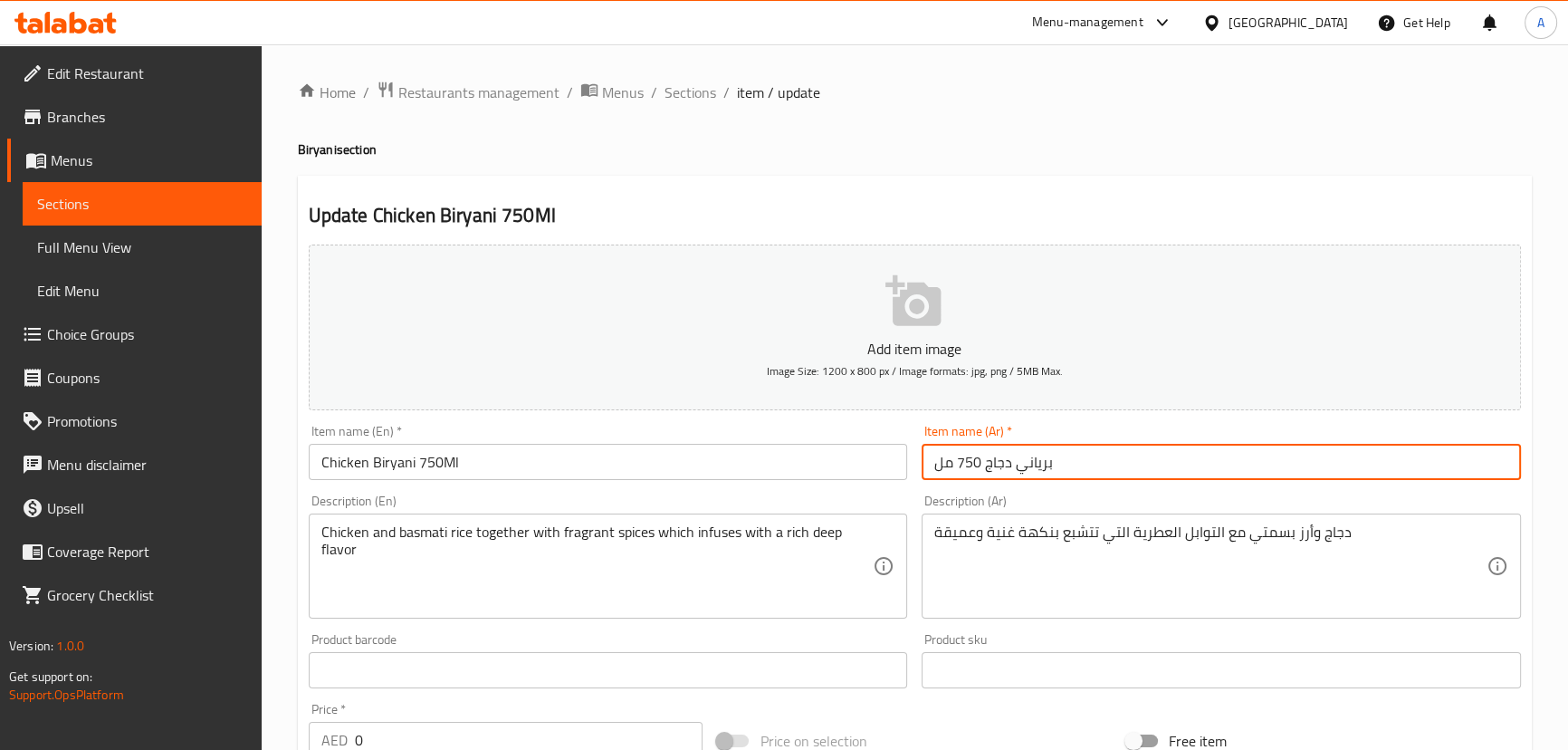
click at [684, 82] on span "Sections" at bounding box center [690, 92] width 52 height 21
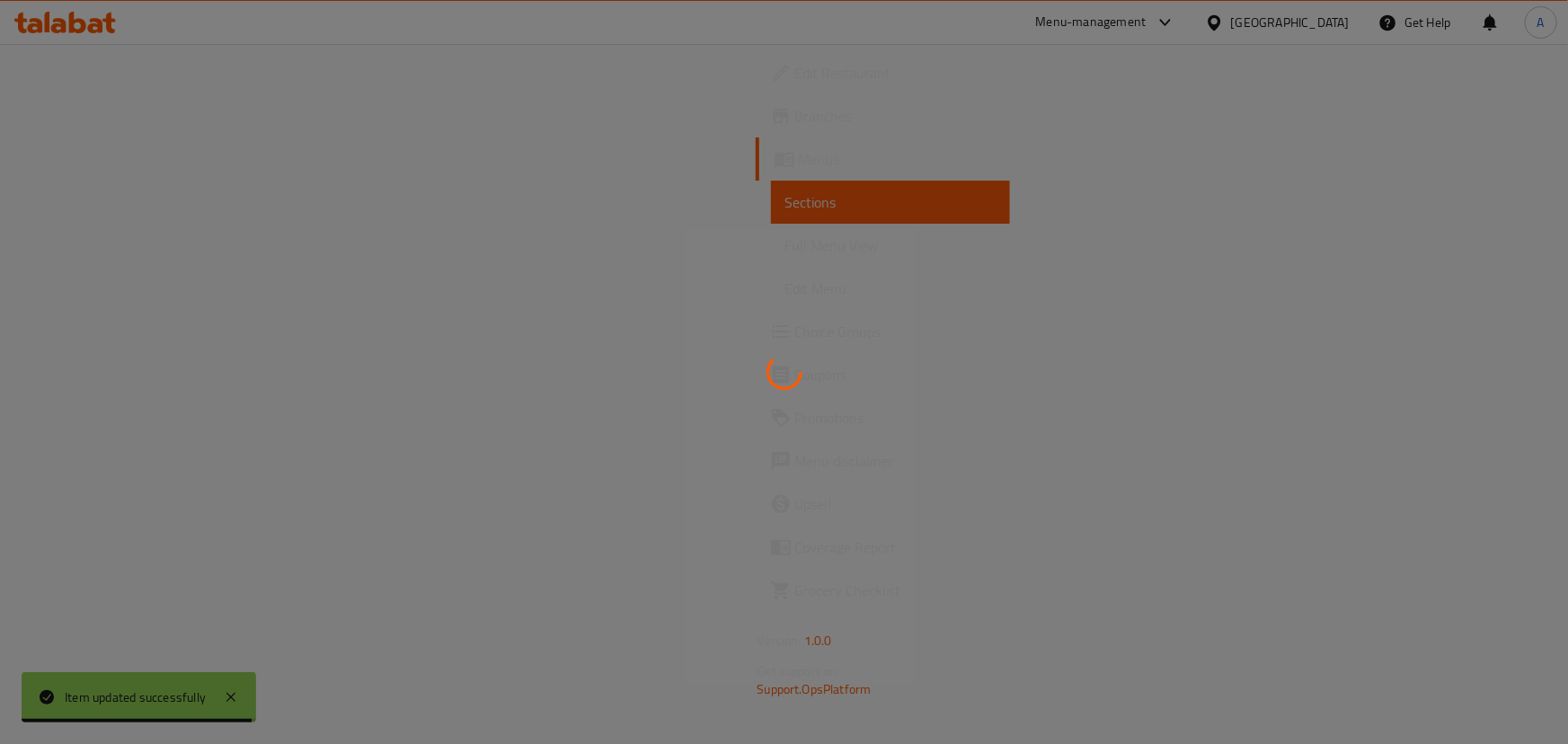
click at [683, 84] on div at bounding box center [784, 372] width 1568 height 744
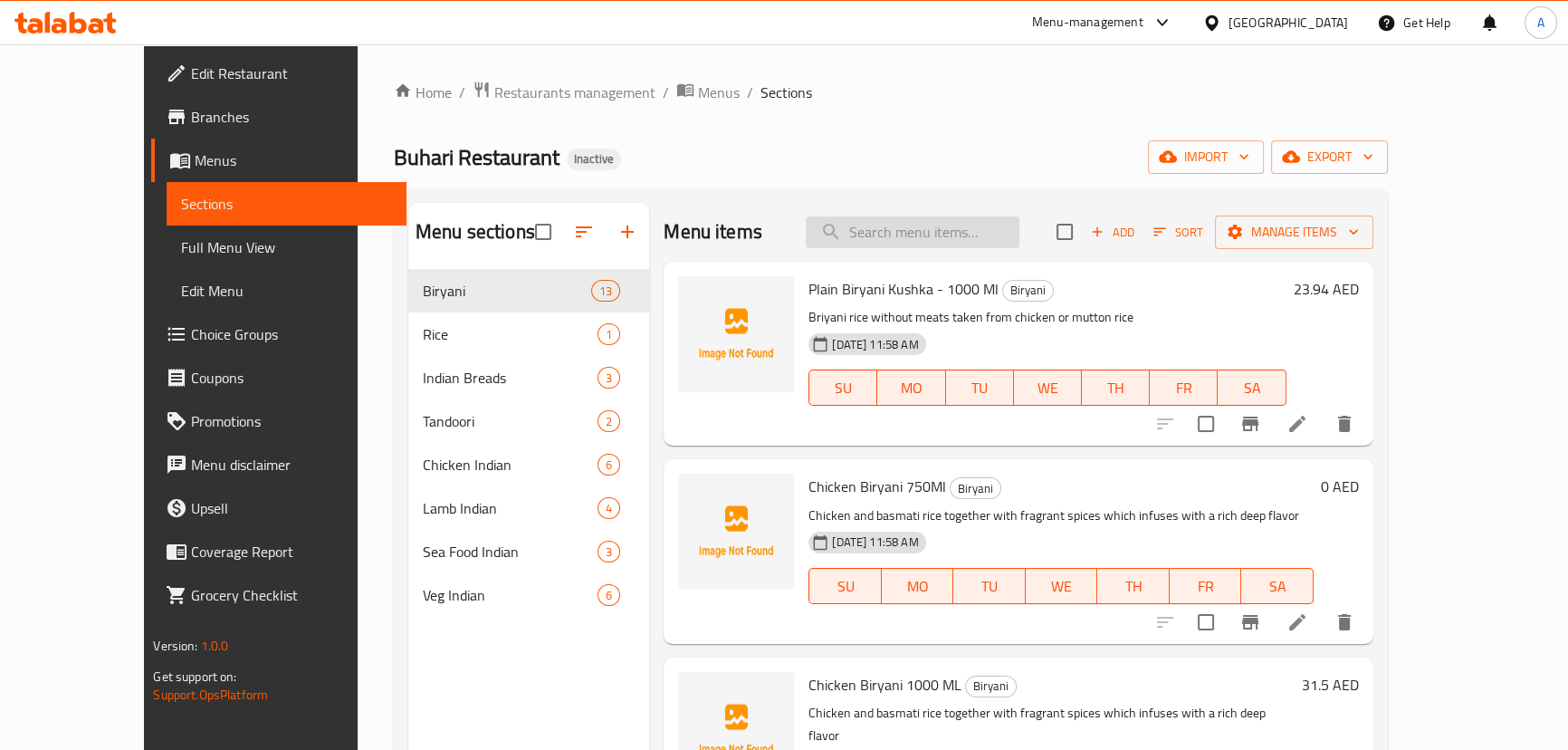
click at [946, 216] on input "search" at bounding box center [912, 232] width 213 height 32
paste input "Dal Tadka"
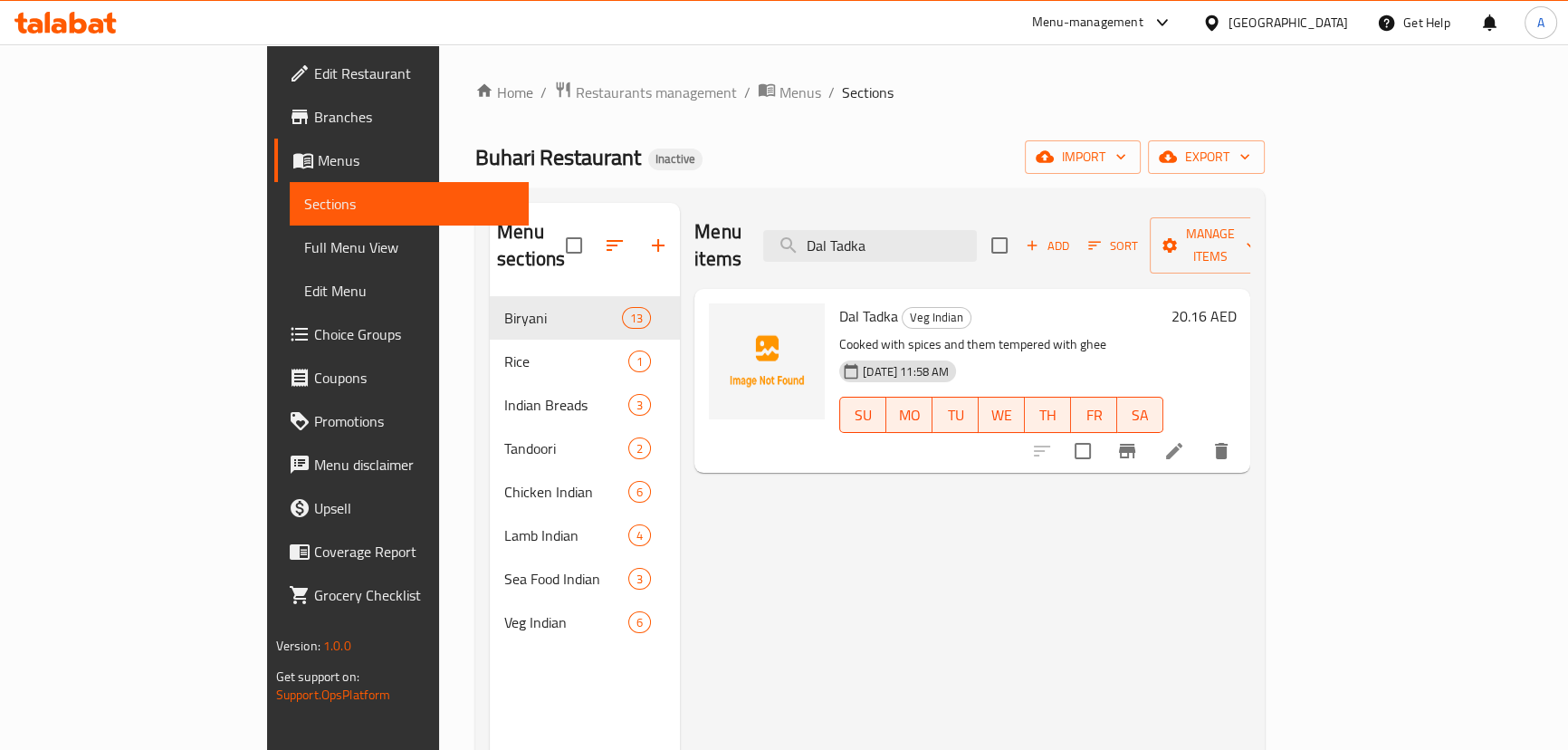
type input "Dal Tadka"
click at [1185, 440] on icon at bounding box center [1174, 450] width 21 height 21
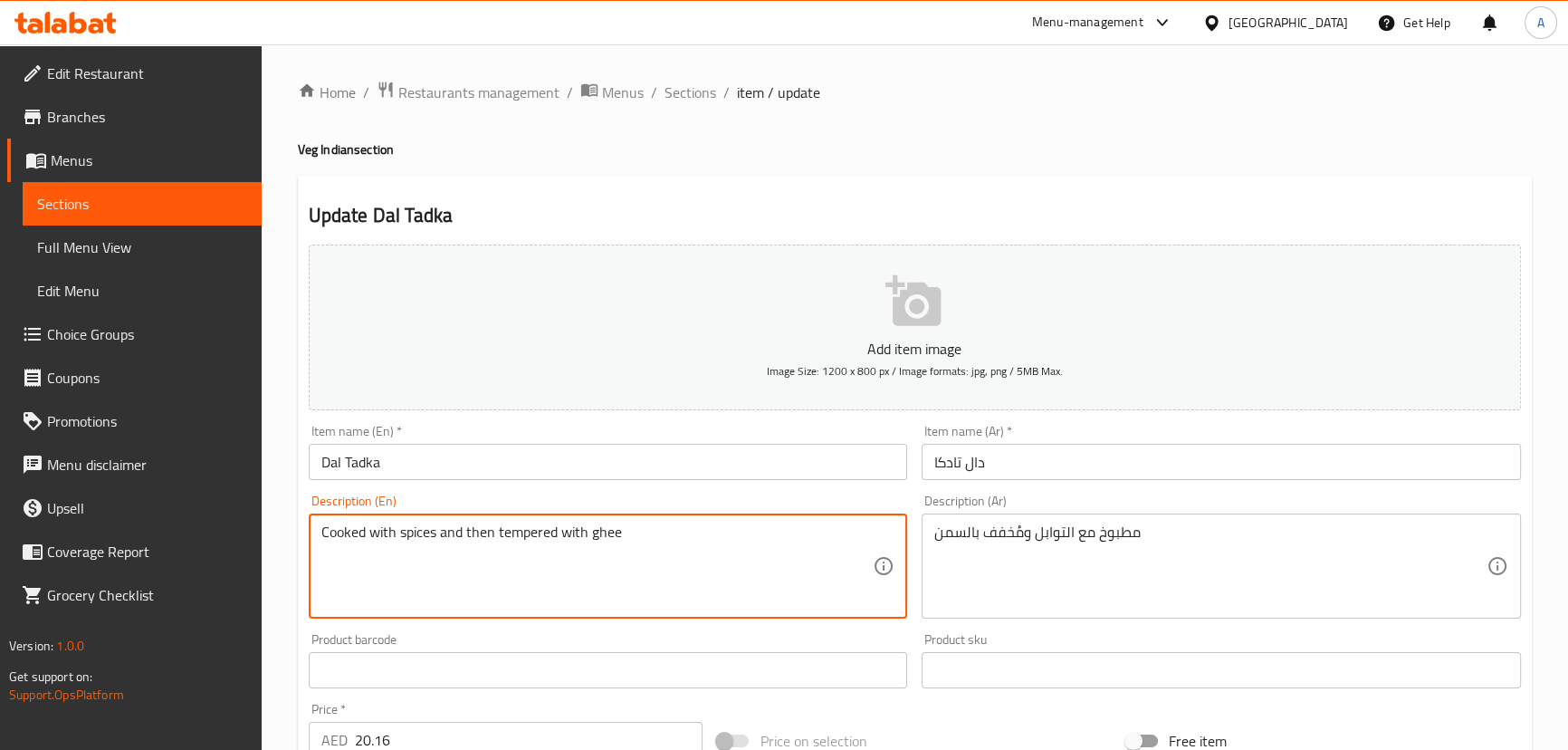
type textarea "Cooked with spices and then tempered with ghee"
click at [645, 471] on input "Dal Tadka" at bounding box center [609, 461] width 599 height 36
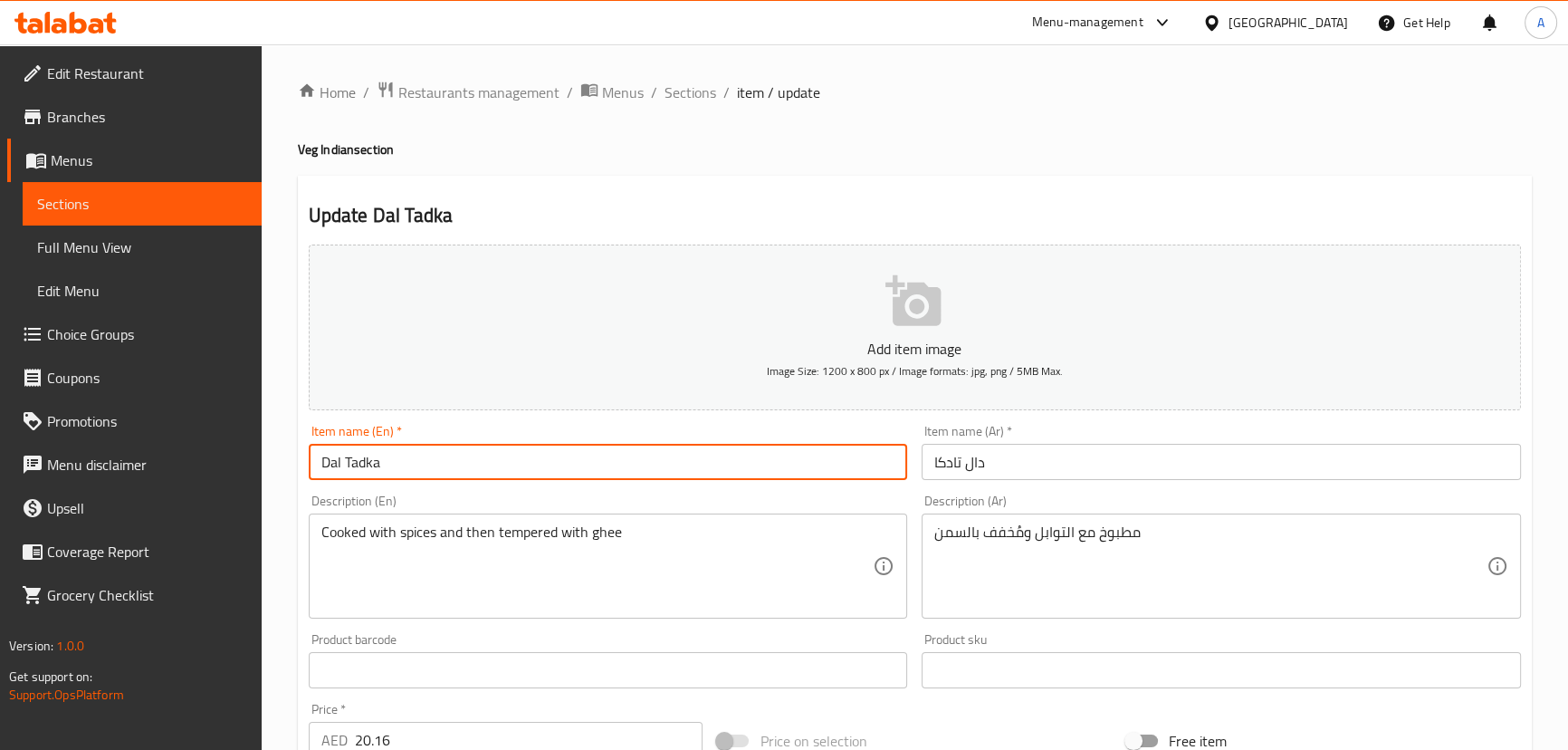
click at [950, 146] on h4 "Veg Indian section" at bounding box center [915, 149] width 1234 height 19
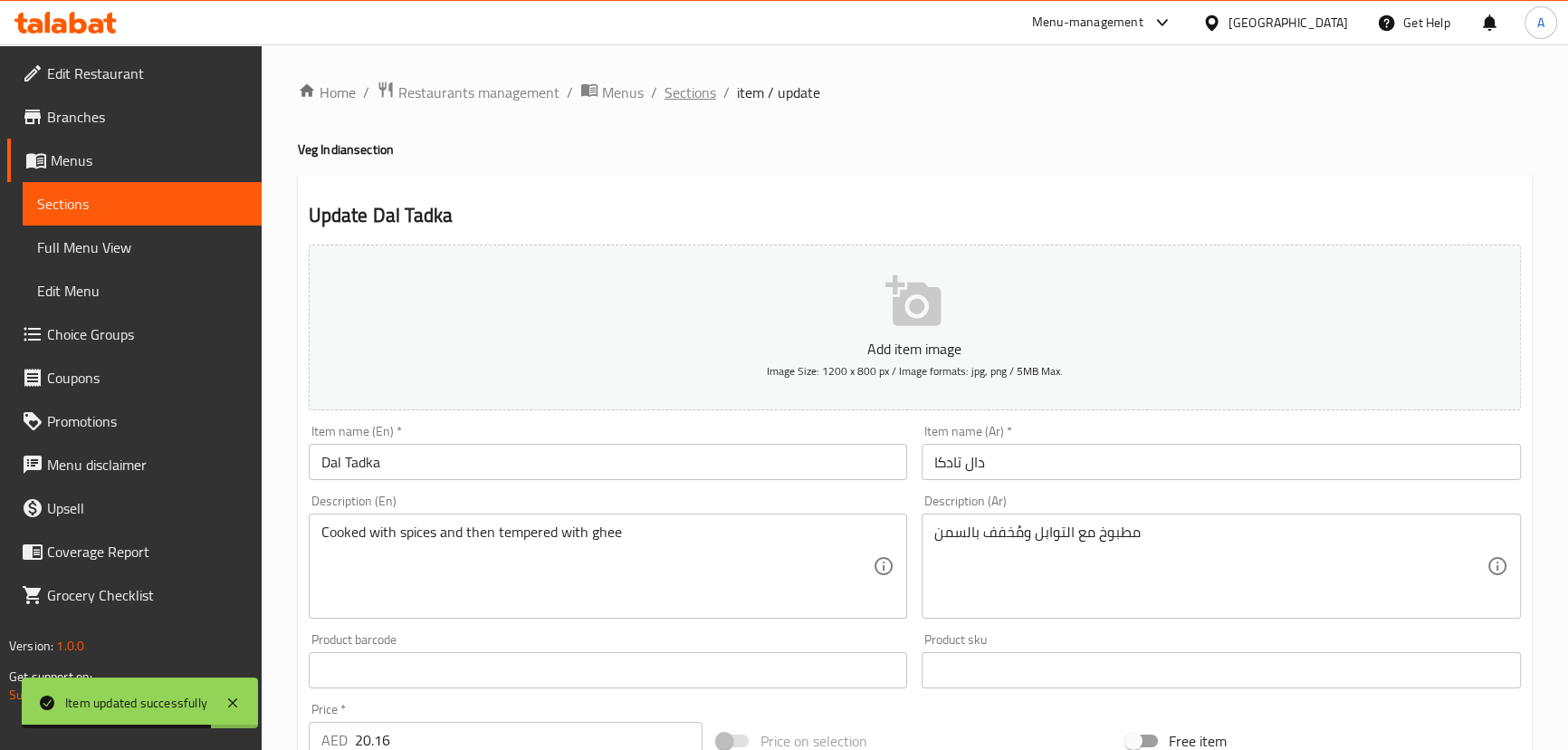
click at [677, 82] on span "Sections" at bounding box center [690, 92] width 52 height 21
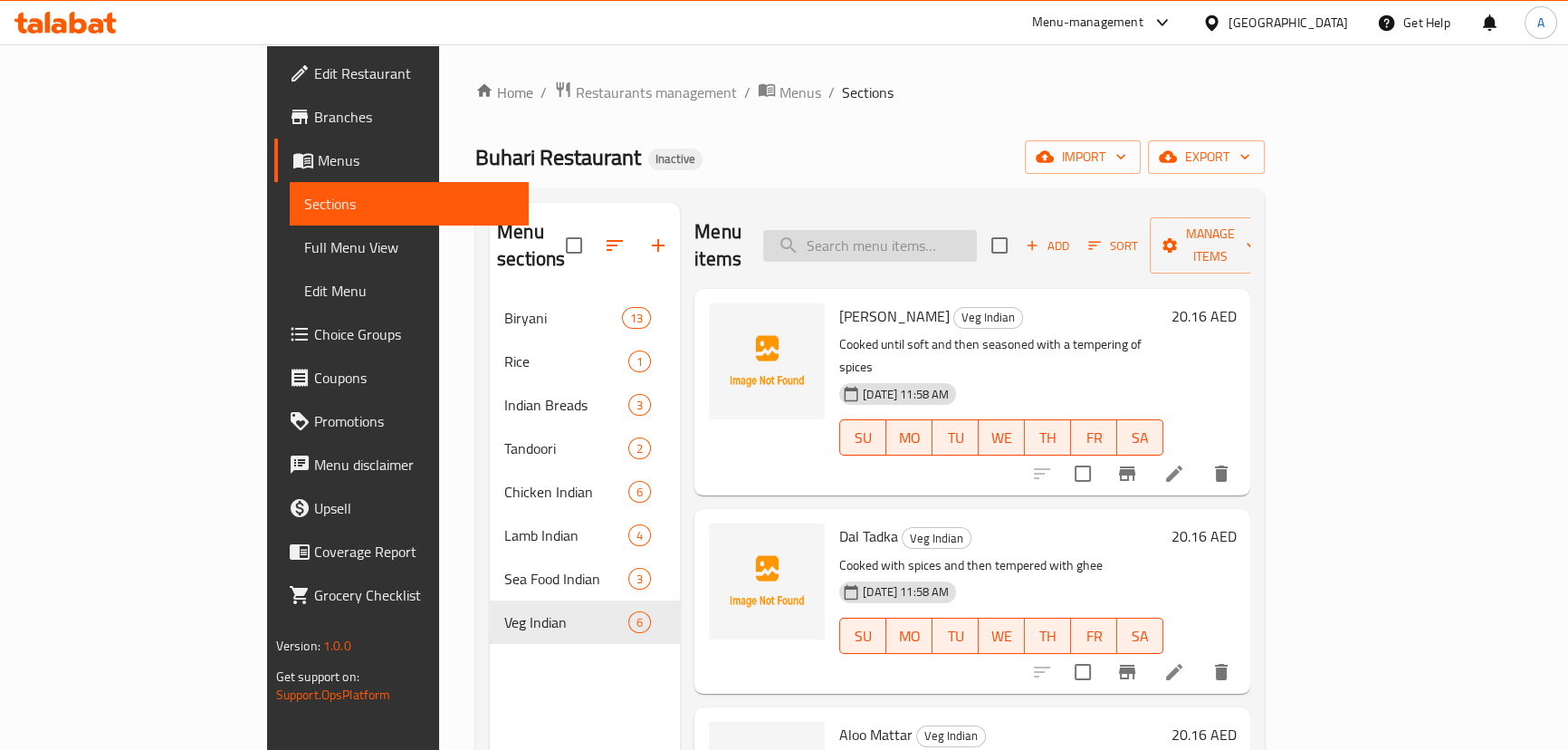
click at [914, 239] on input "search" at bounding box center [869, 246] width 213 height 32
paste input "Chicken Biryani 750Ml"
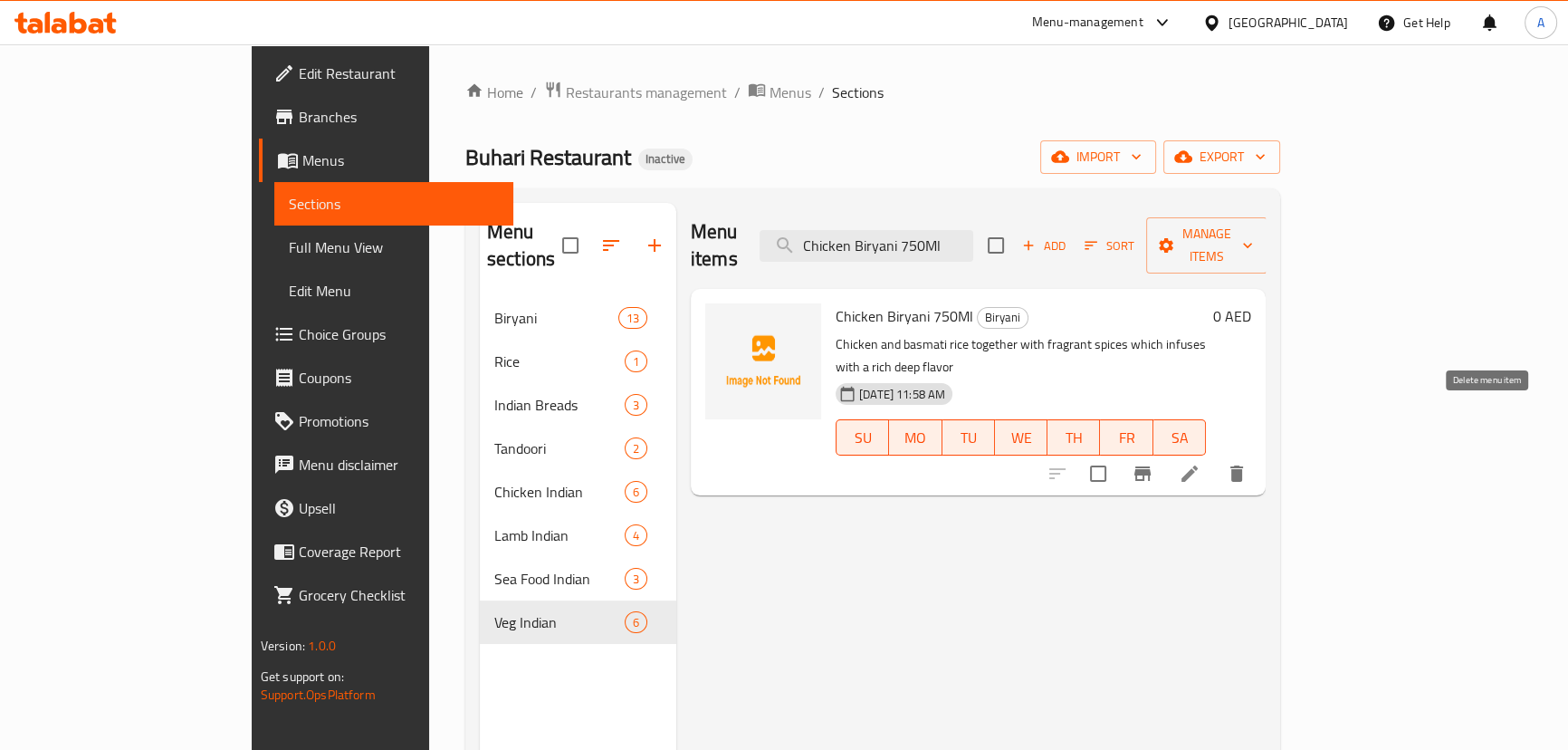
type input "Chicken Biryani 750Ml"
click at [1247, 463] on icon "delete" at bounding box center [1236, 473] width 21 height 21
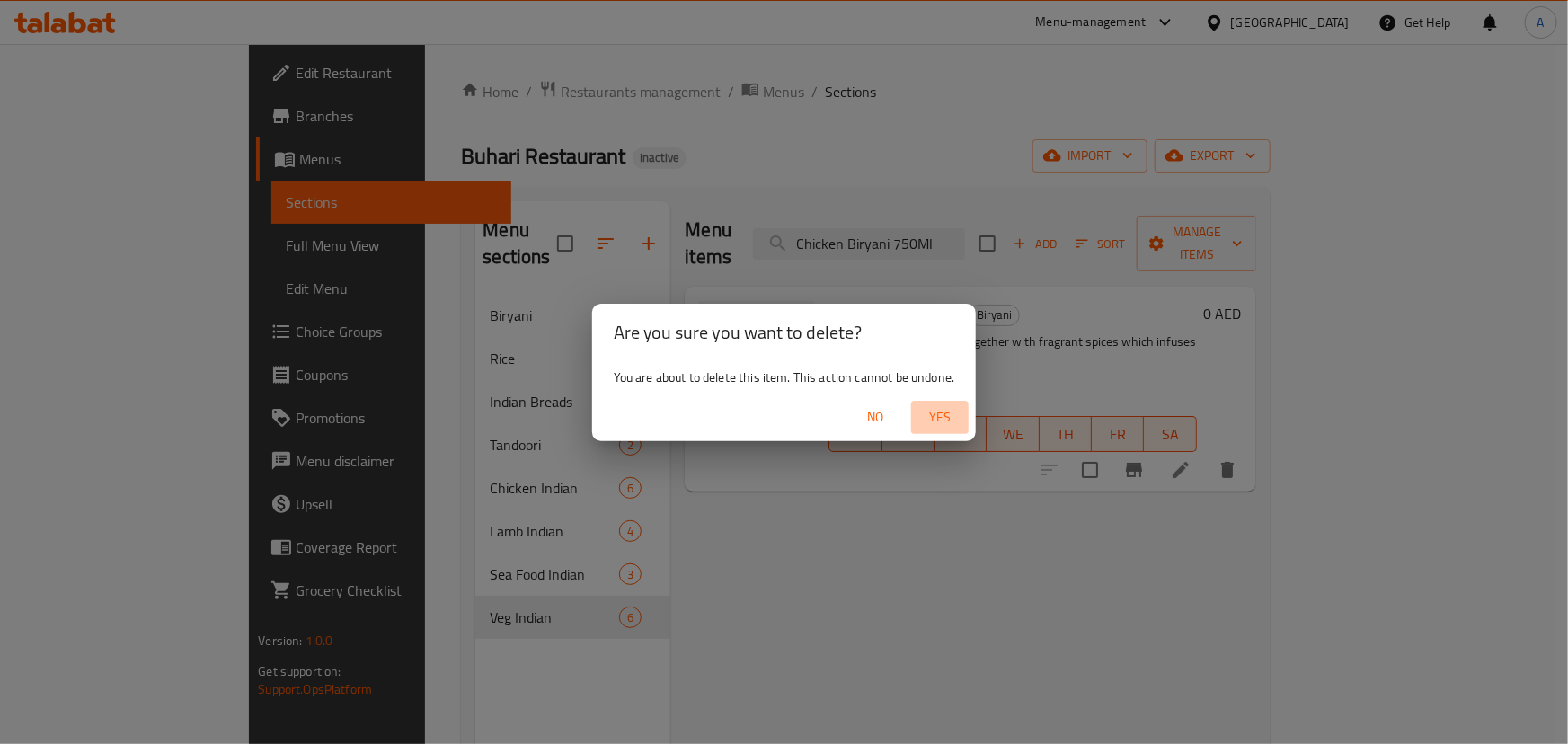
click at [938, 423] on span "Yes" at bounding box center [940, 417] width 43 height 22
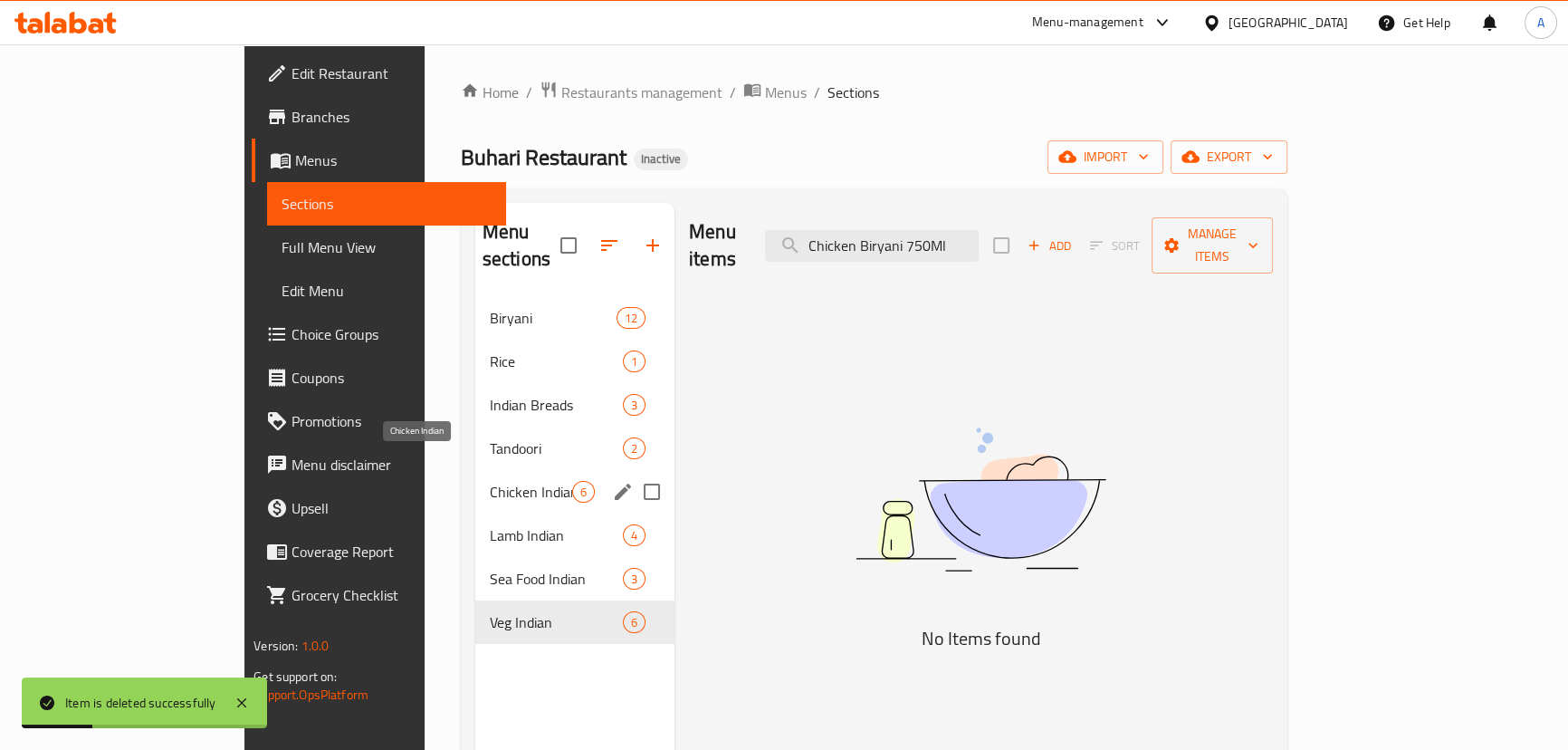
drag, startPoint x: 405, startPoint y: 461, endPoint x: 416, endPoint y: 462, distance: 11.0
click at [490, 481] on span "Chicken Indian" at bounding box center [531, 491] width 83 height 21
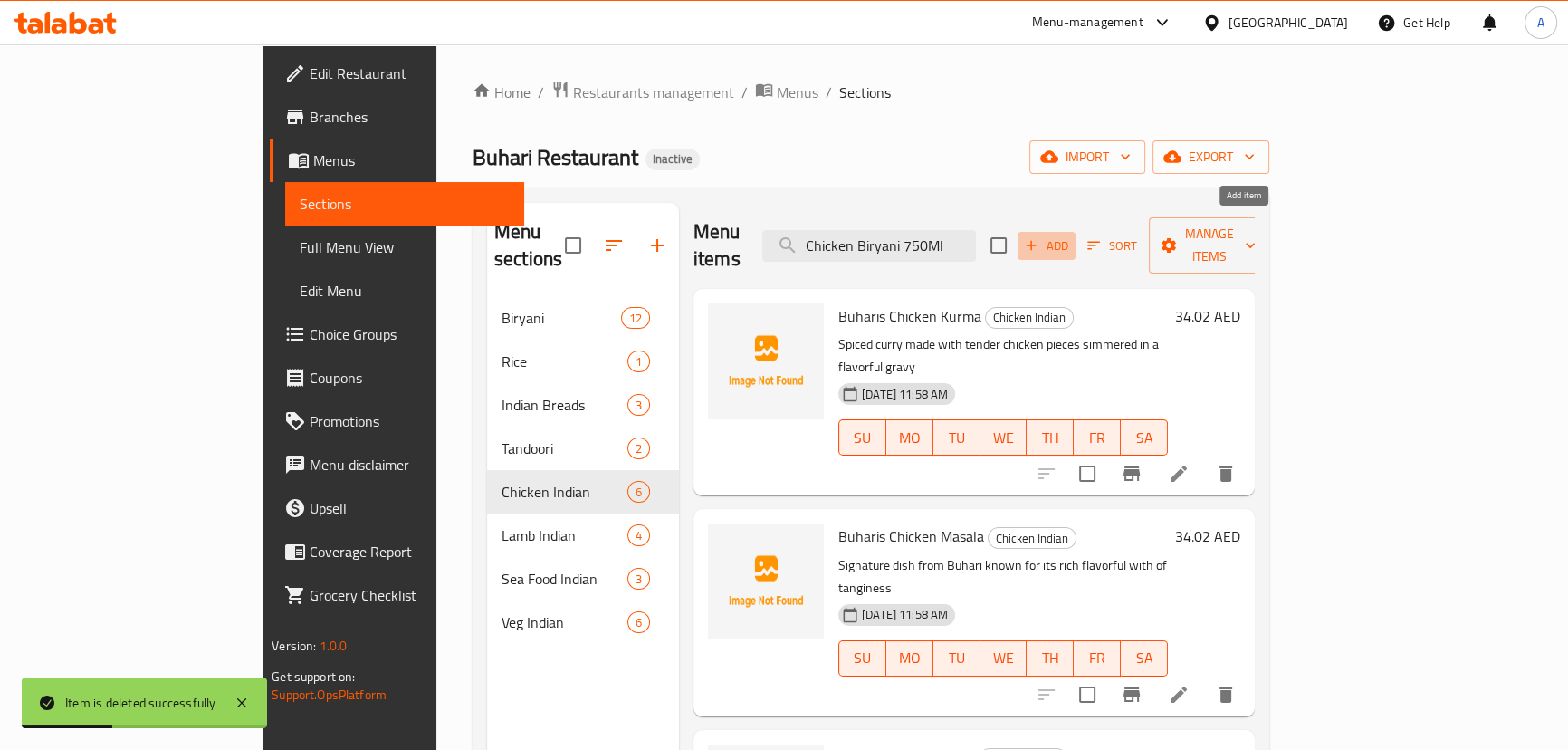
click at [1071, 241] on span "Add" at bounding box center [1046, 246] width 49 height 20
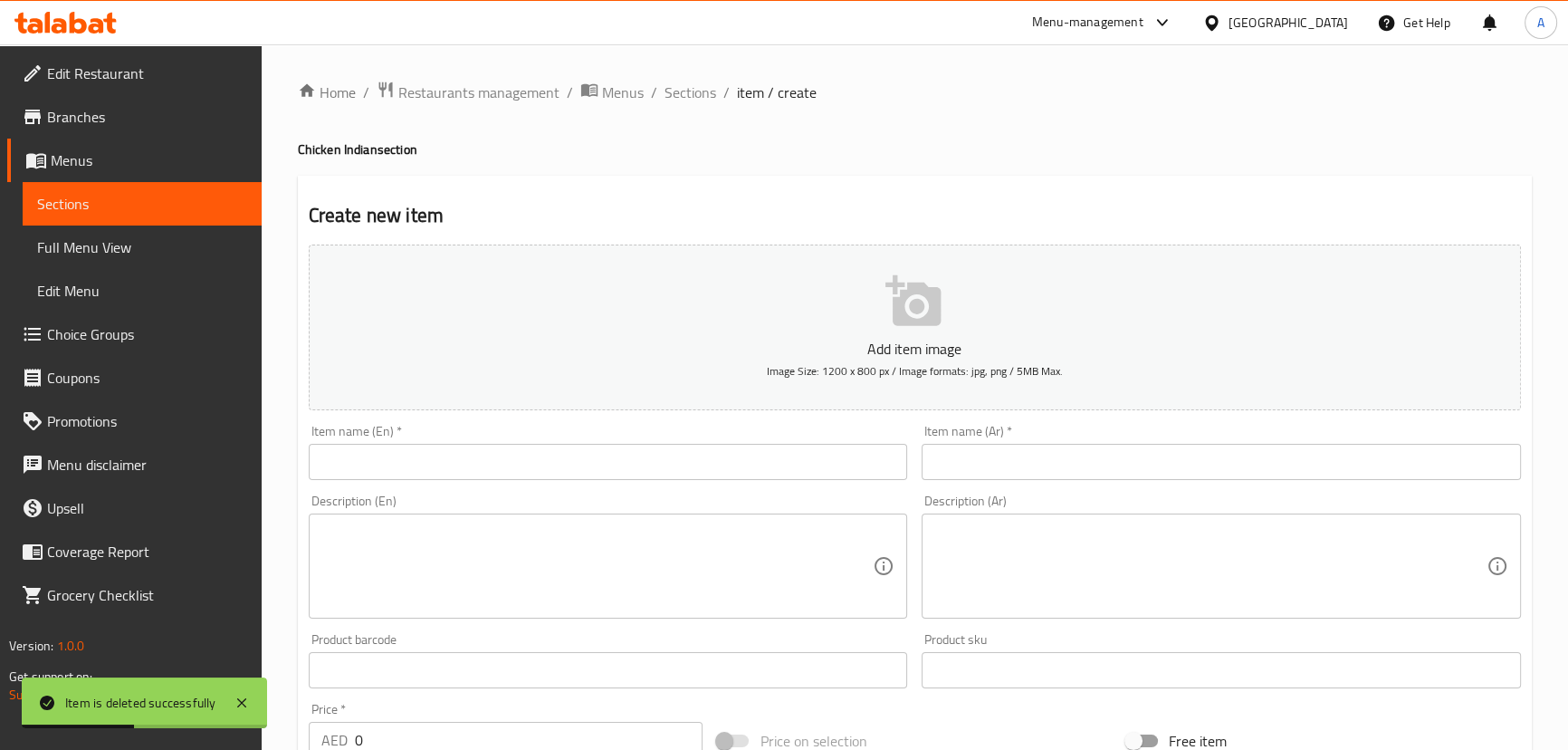
click at [614, 451] on input "text" at bounding box center [609, 461] width 599 height 36
paste input "Campbell Chicken (Buhari’s Original Recipe"
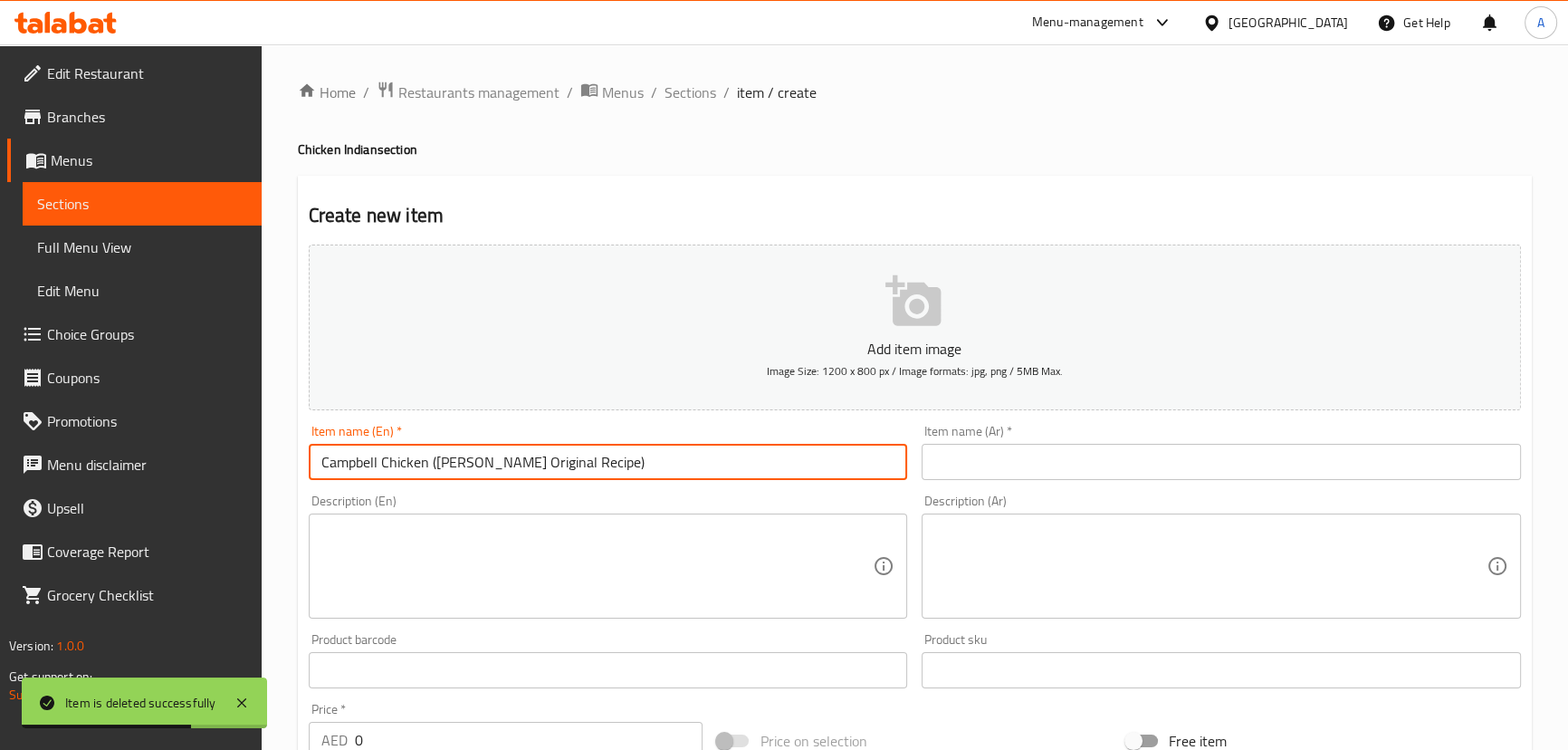
type input "Campbell Chicken (Buhari’s Original Recipe)"
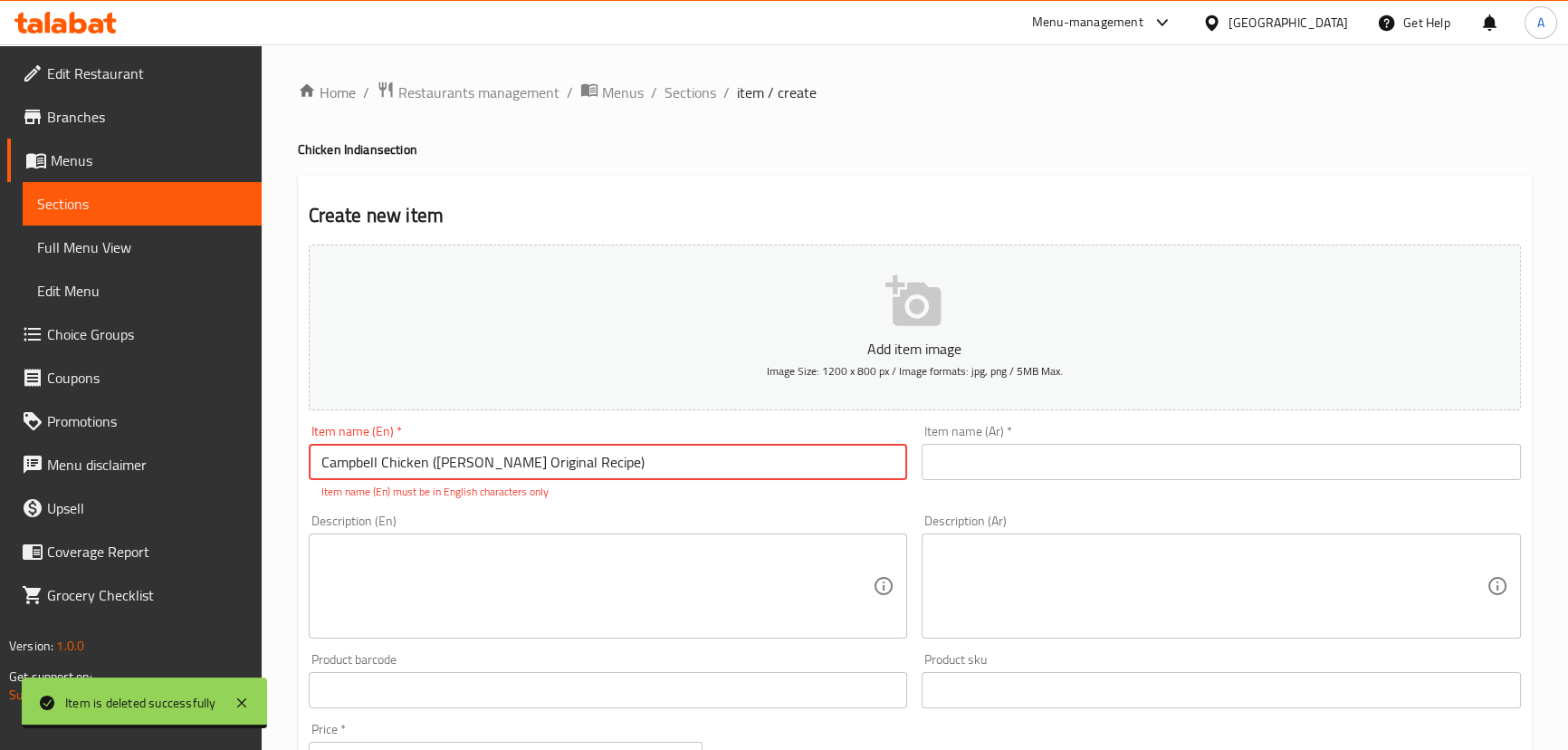
click at [953, 469] on input "text" at bounding box center [1221, 461] width 599 height 36
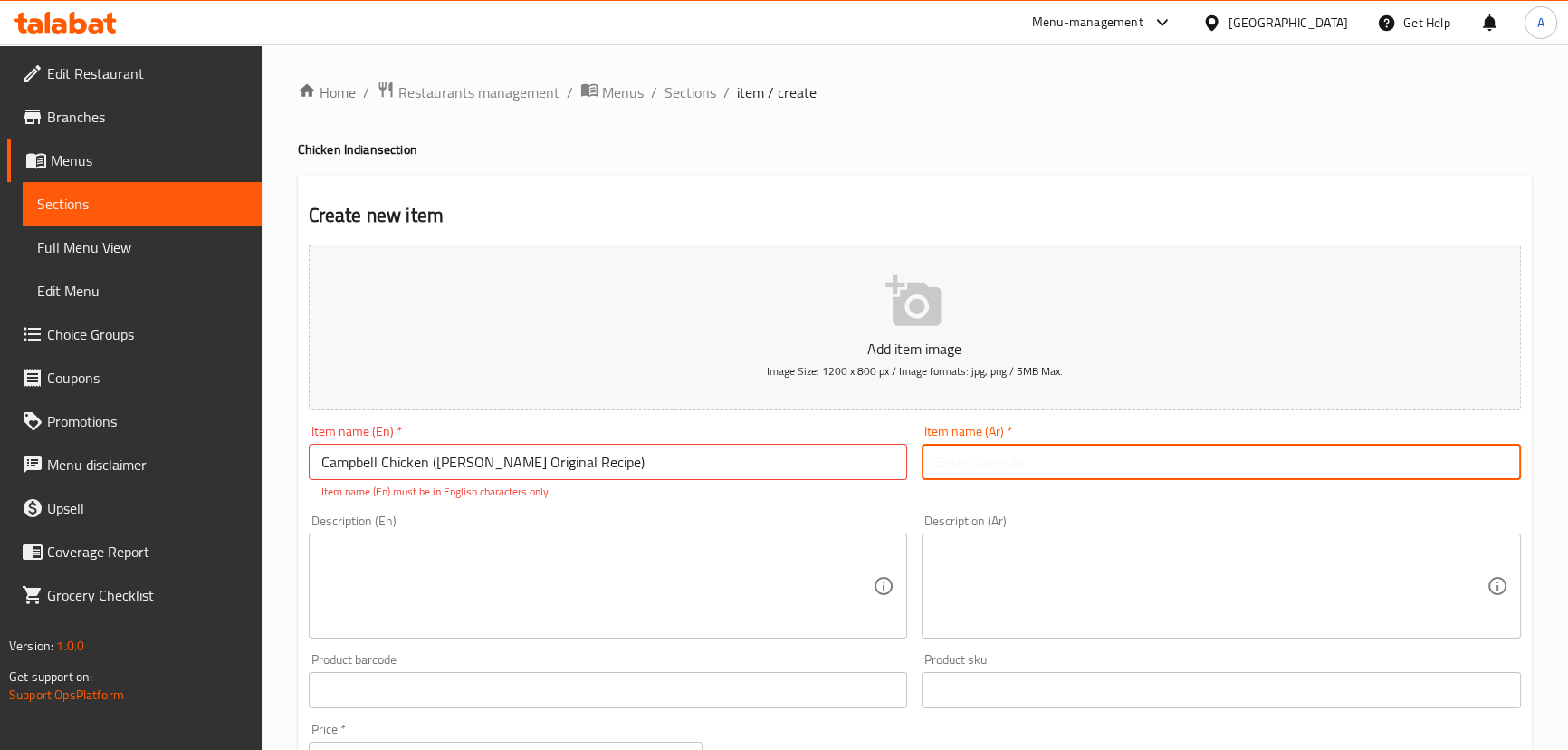
paste input "دجاج كامبل (الوصفة الأصلية لبوهاري)"
type input "دجاج كامبل (الوصفة الأصلية لبوهاري)"
click at [586, 468] on input "Campbell Chicken (Buhari’s Original Recipe)" at bounding box center [609, 461] width 599 height 36
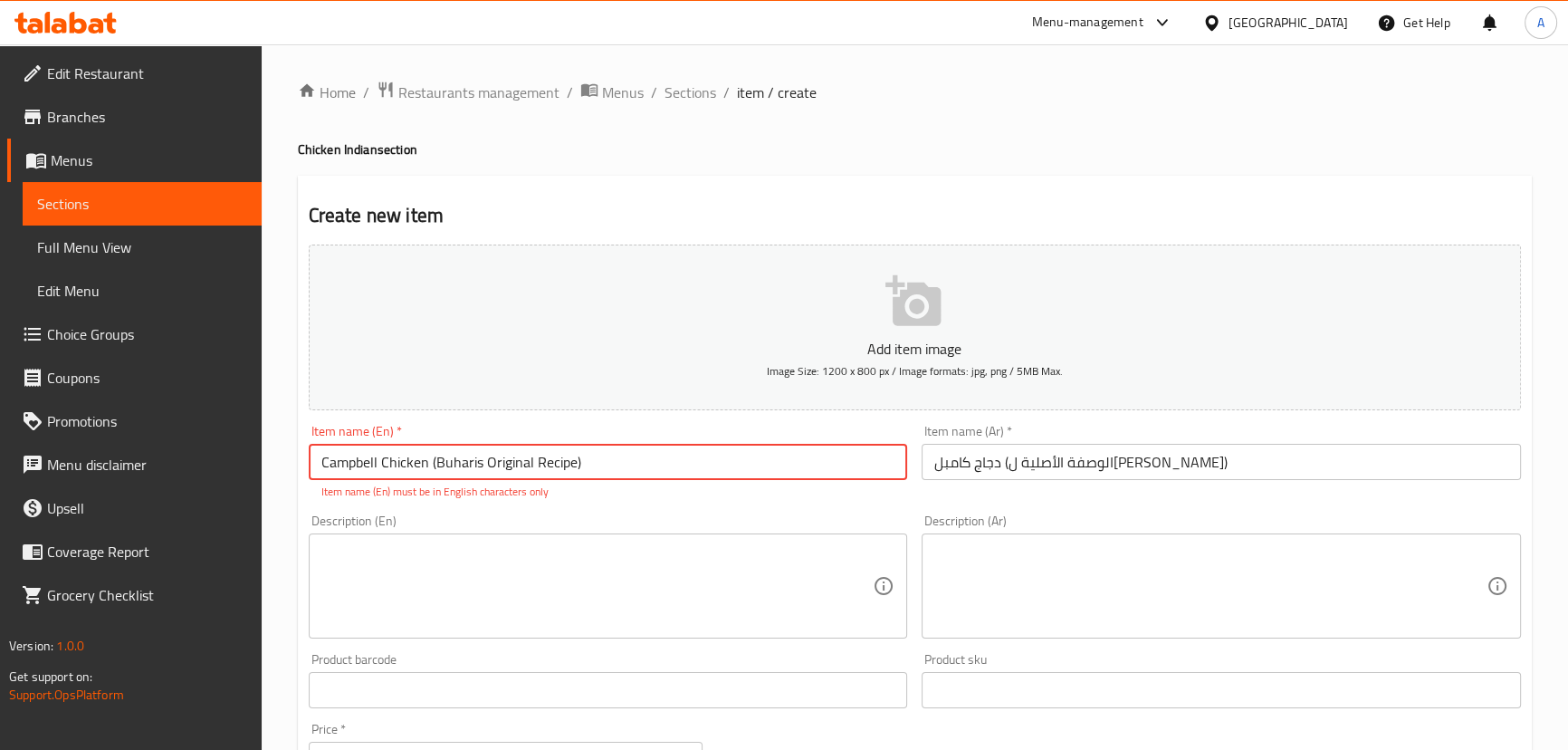
type input "Campbell Chicken (Buharis Original Recipe)"
click at [1050, 446] on input "دجاج كامبل (الوصفة الأصلية لبوهاري)" at bounding box center [1221, 461] width 599 height 36
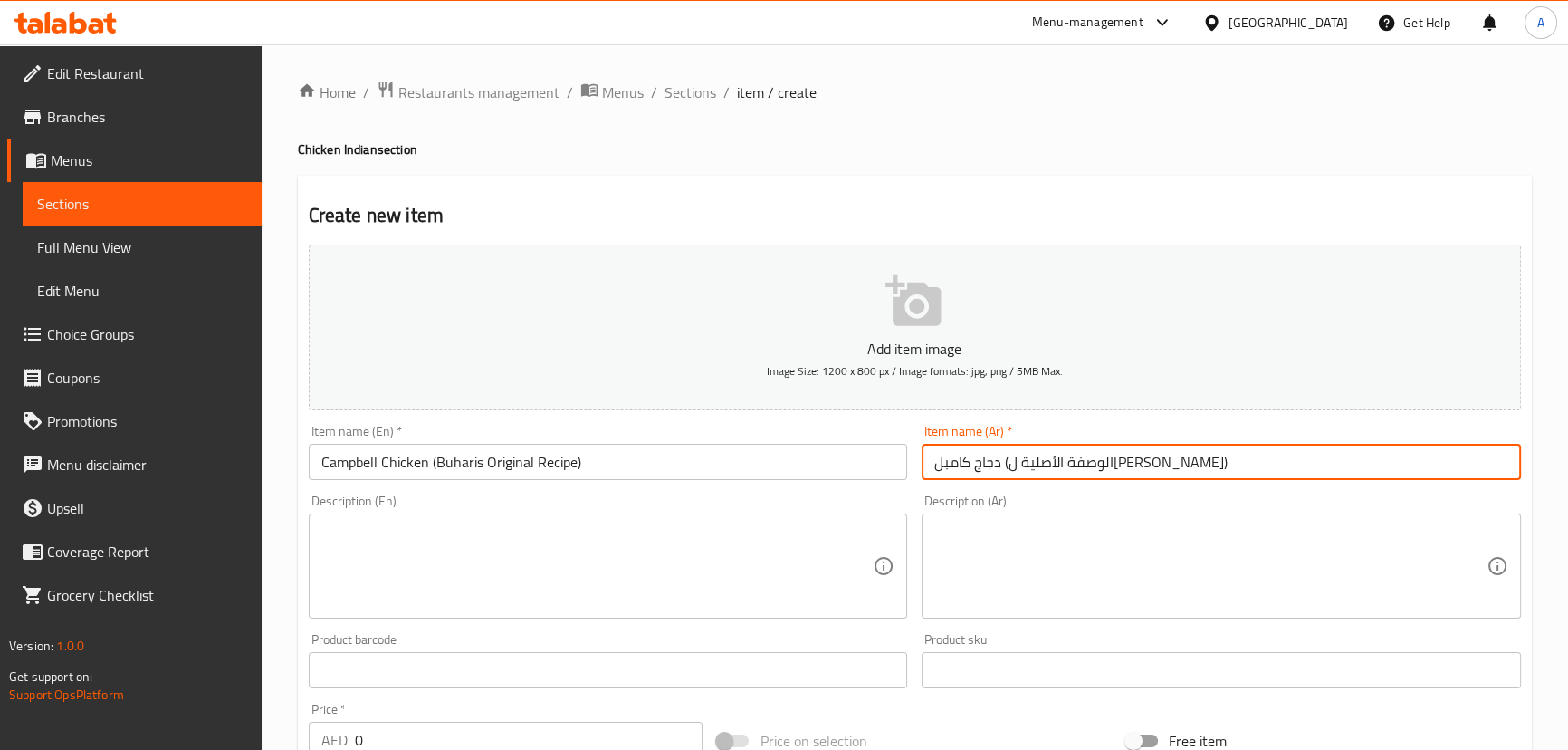
click at [960, 459] on input "دجاج كامبل (الوصفة الأصلية لبوهاري)" at bounding box center [1221, 461] width 599 height 36
type input "دجاج كامبل (الوصفة الأصلية لبوخاري)"
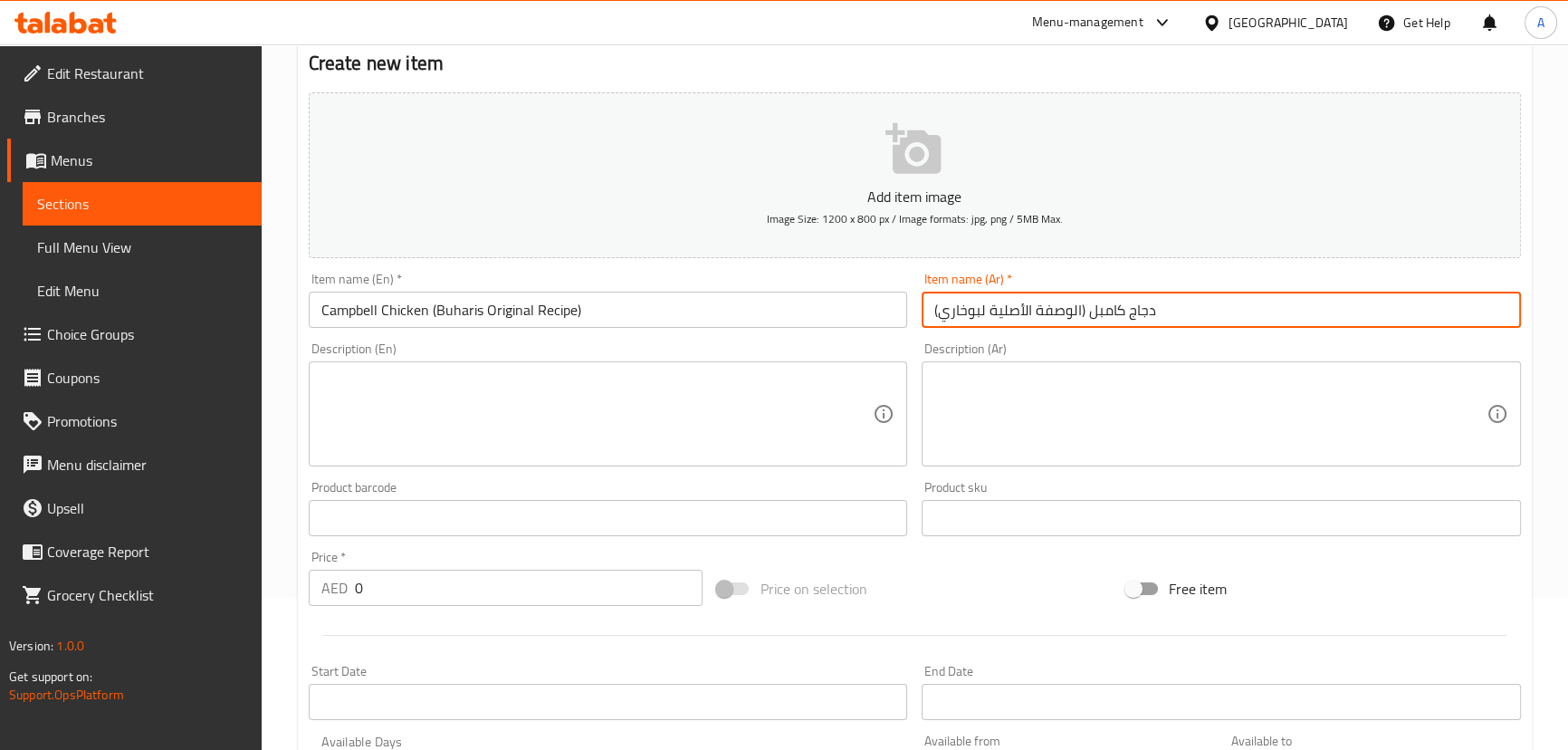
scroll to position [164, 0]
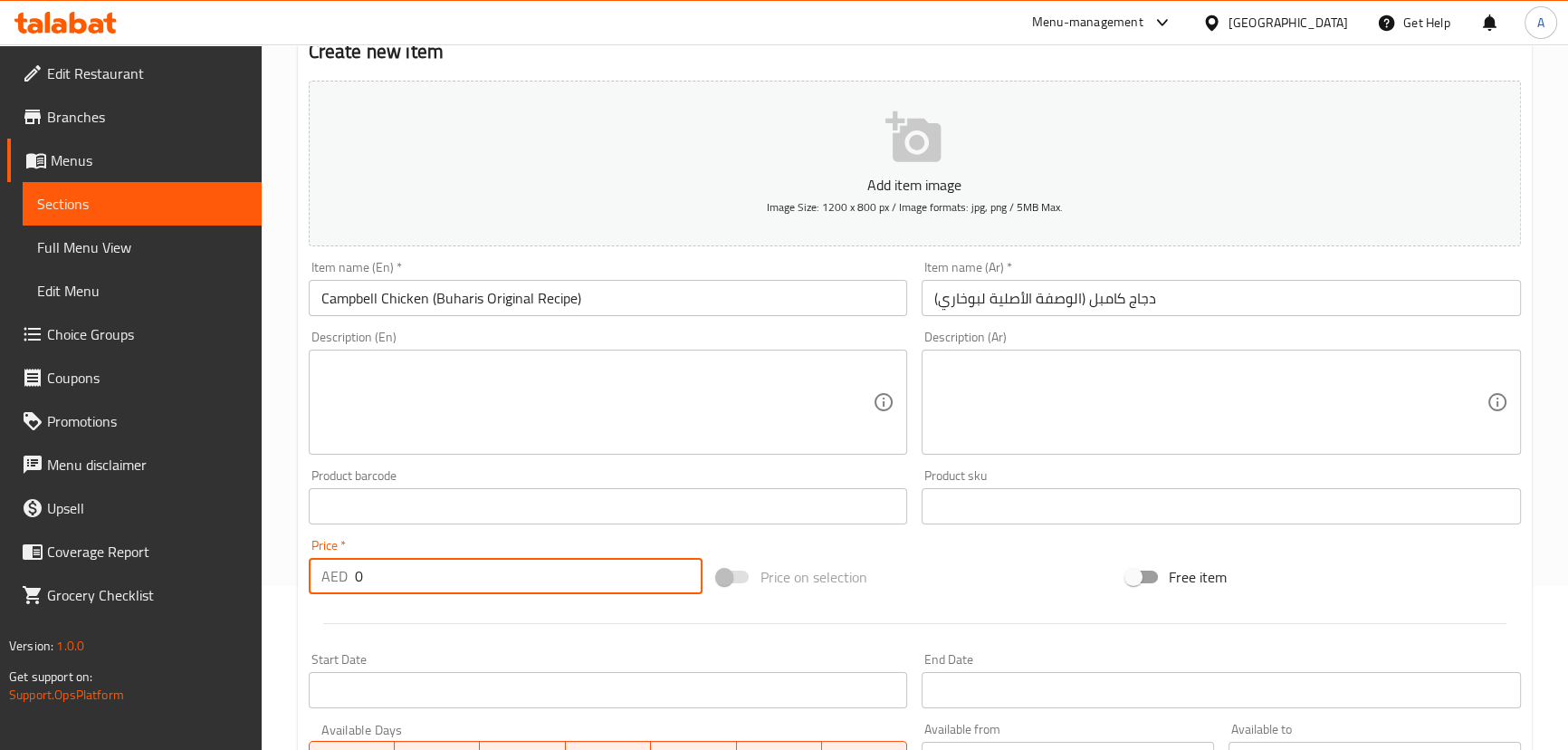
drag, startPoint x: 416, startPoint y: 575, endPoint x: 272, endPoint y: 565, distance: 144.3
click at [272, 565] on div "Home / Restaurants management / Menus / Sections / item / create Chicken Indian…" at bounding box center [915, 498] width 1306 height 1235
type input "34.02"
click at [564, 410] on textarea at bounding box center [597, 402] width 552 height 86
paste textarea "Experiment by blending rich flavors,traditional spices cooking used in buhari s…"
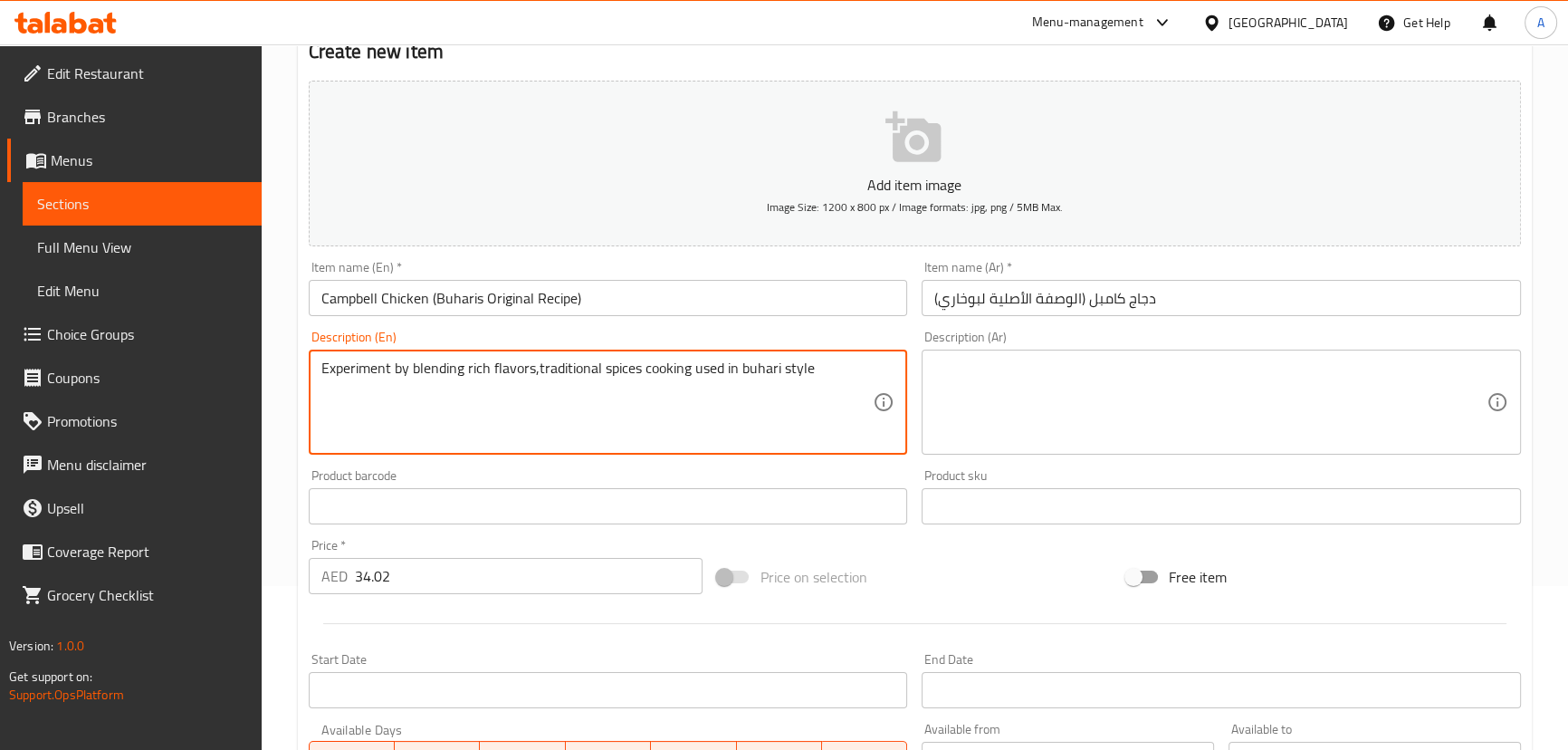
type textarea "Experiment by blending rich flavors,traditional spices cooking used in buhari s…"
click at [1049, 405] on textarea at bounding box center [1210, 402] width 552 height 86
paste textarea "تجربة مزج النكهات الغنية والتوابل التقليدية المستخدمة في الطبخ على طريقة بوهاري"
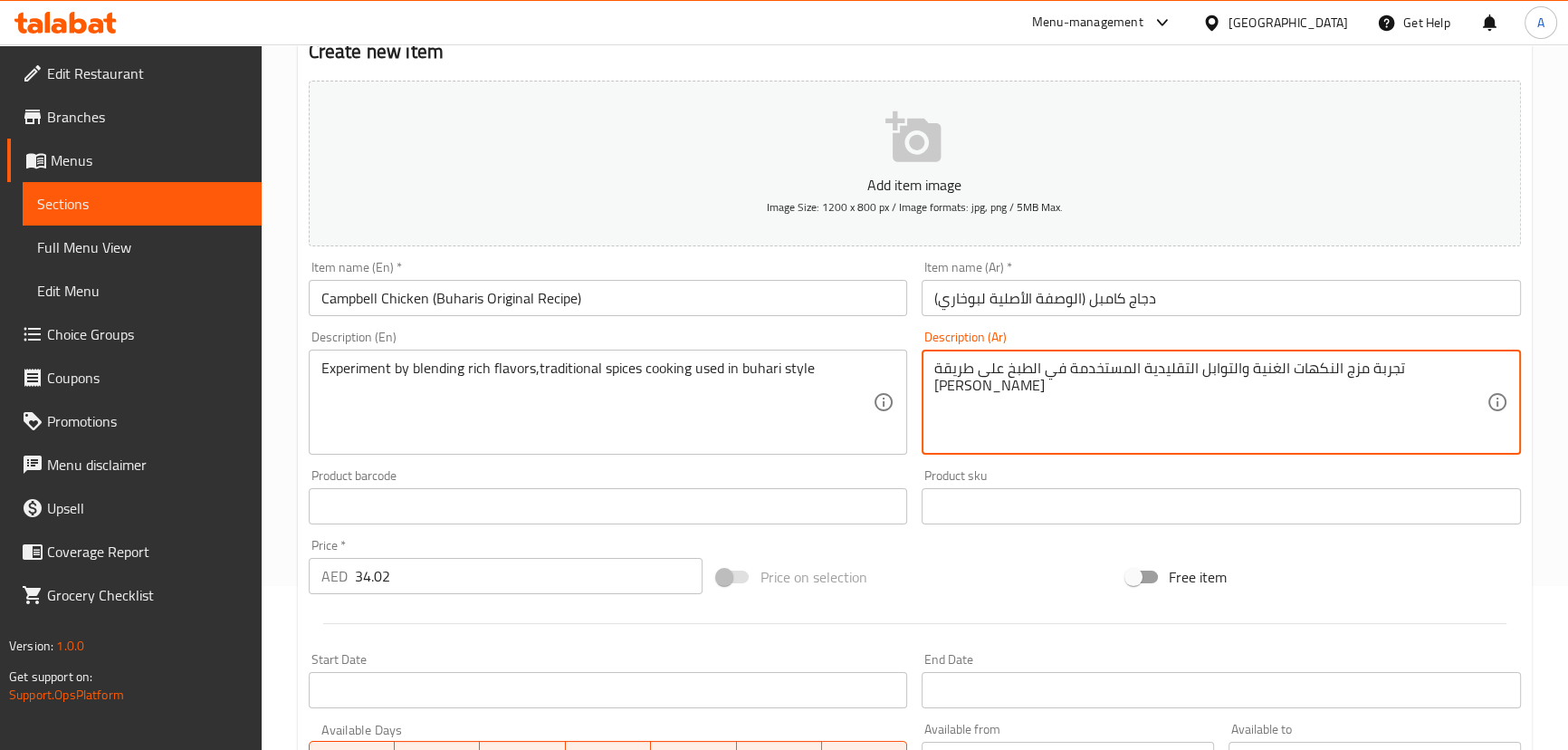
click at [962, 362] on textarea "تجربة مزج النكهات الغنية والتوابل التقليدية المستخدمة في الطبخ على طريقة بوهاري" at bounding box center [1210, 402] width 552 height 86
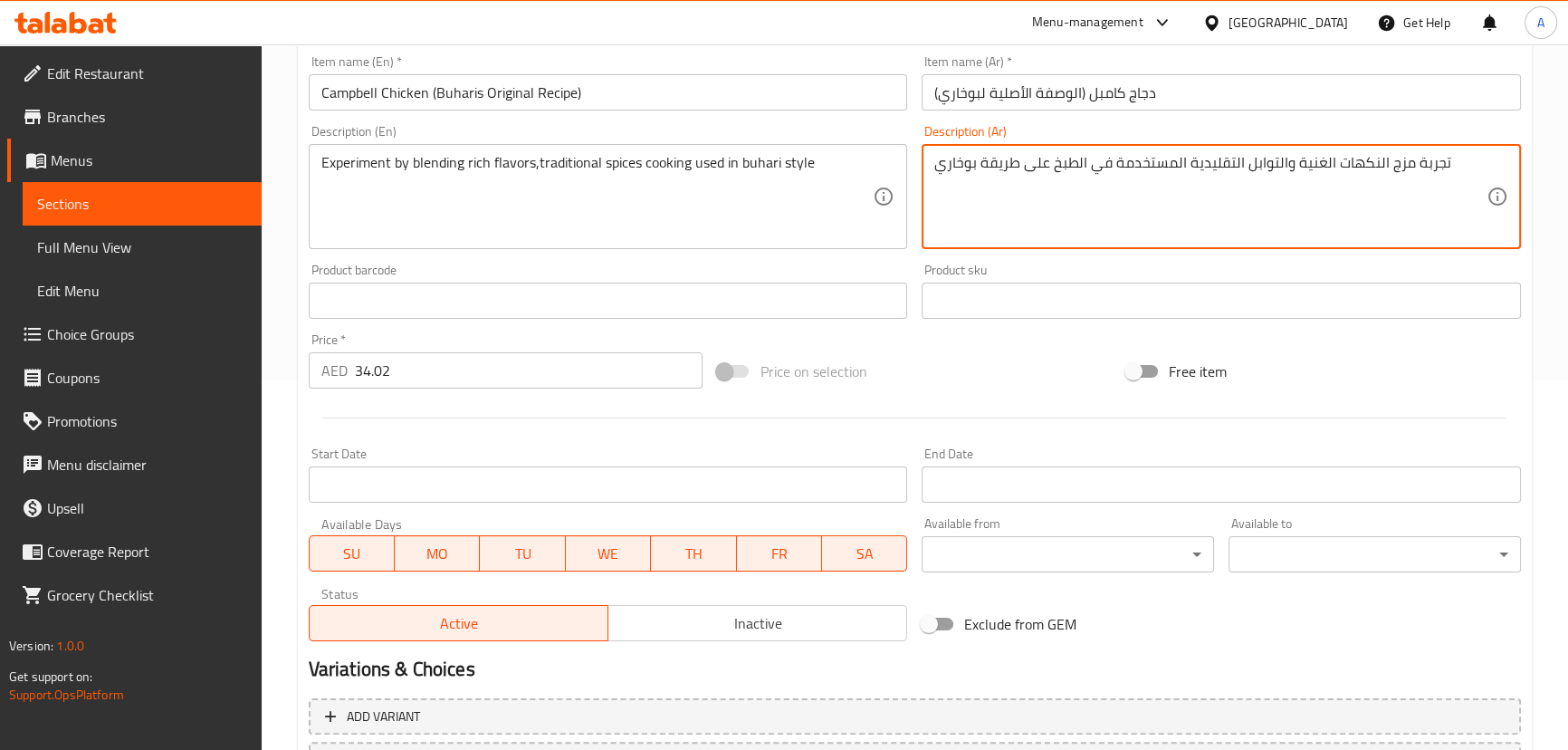
scroll to position [329, 0]
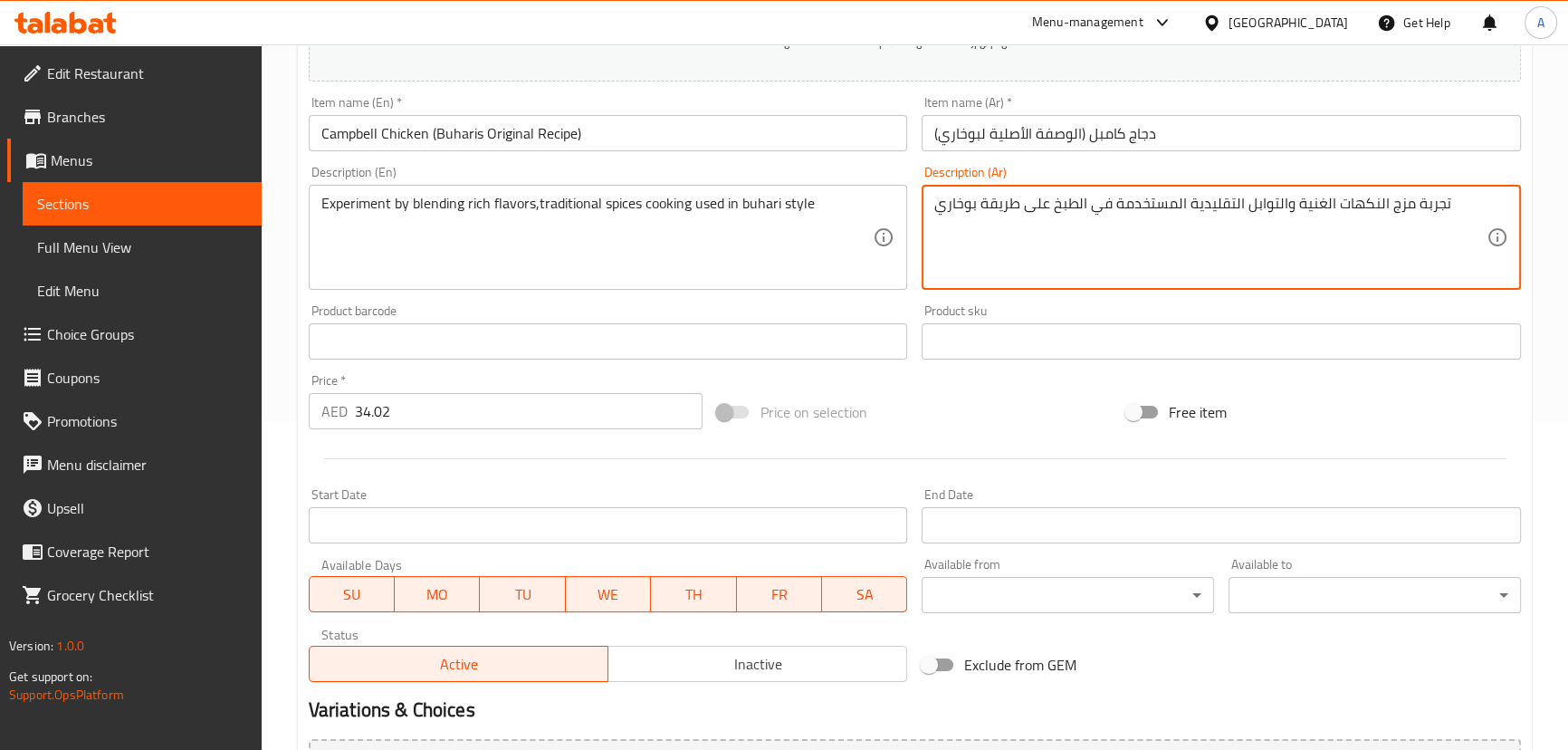
type textarea "تجربة مزج النكهات الغنية والتوابل التقليدية المستخدمة في الطبخ على طريقة بوخاري"
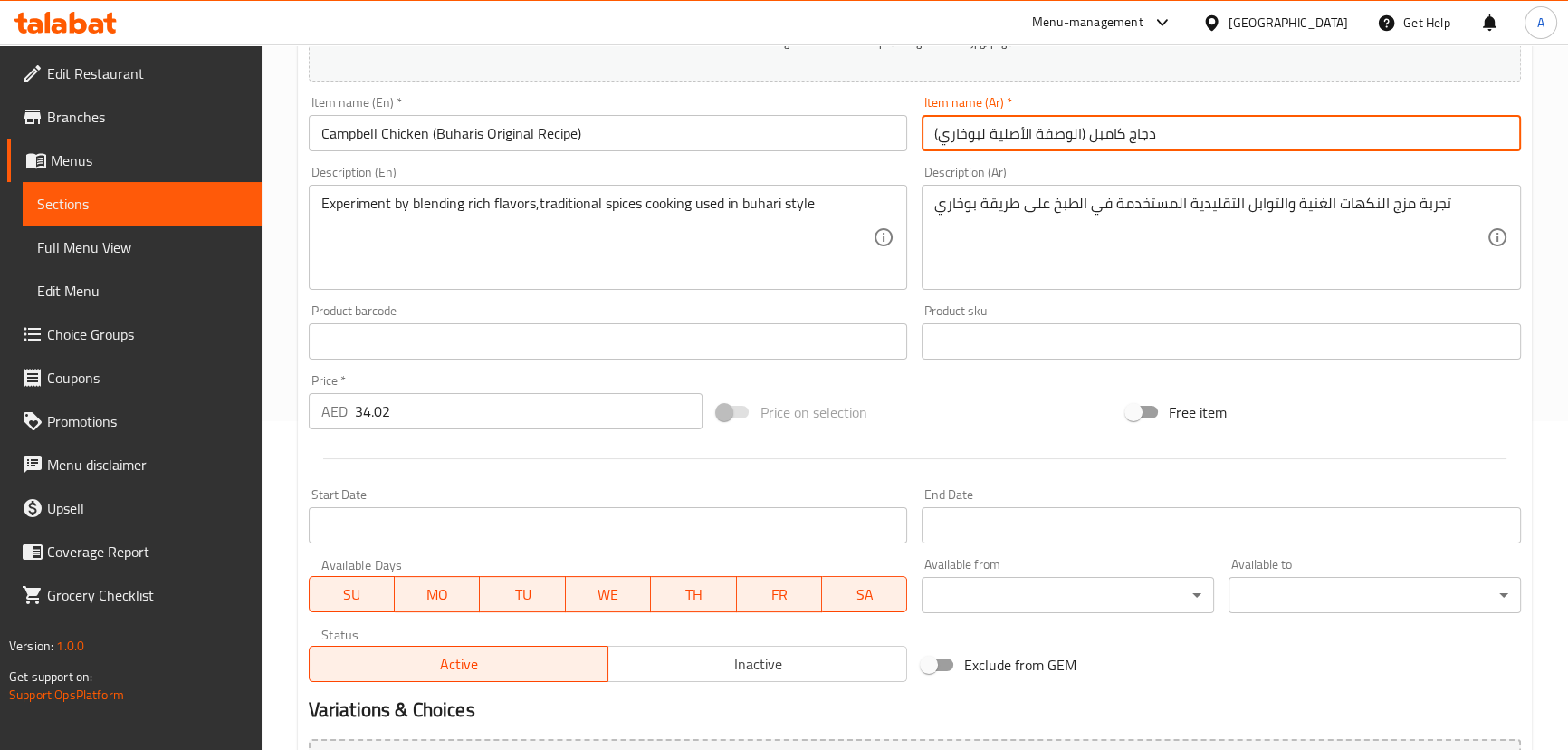
click at [1198, 130] on input "دجاج كامبل (الوصفة الأصلية لبوخاري)" at bounding box center [1221, 133] width 599 height 36
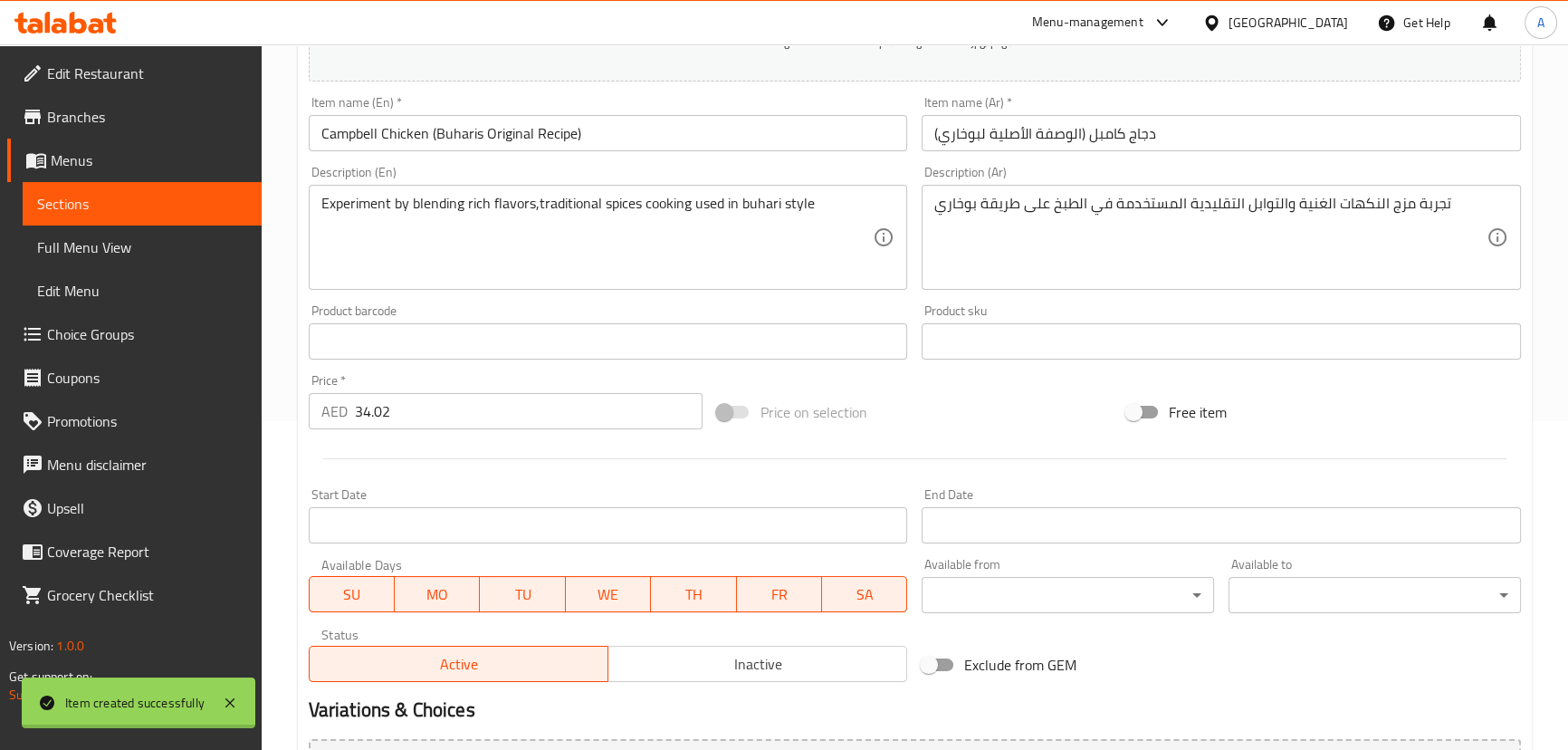
type input "0"
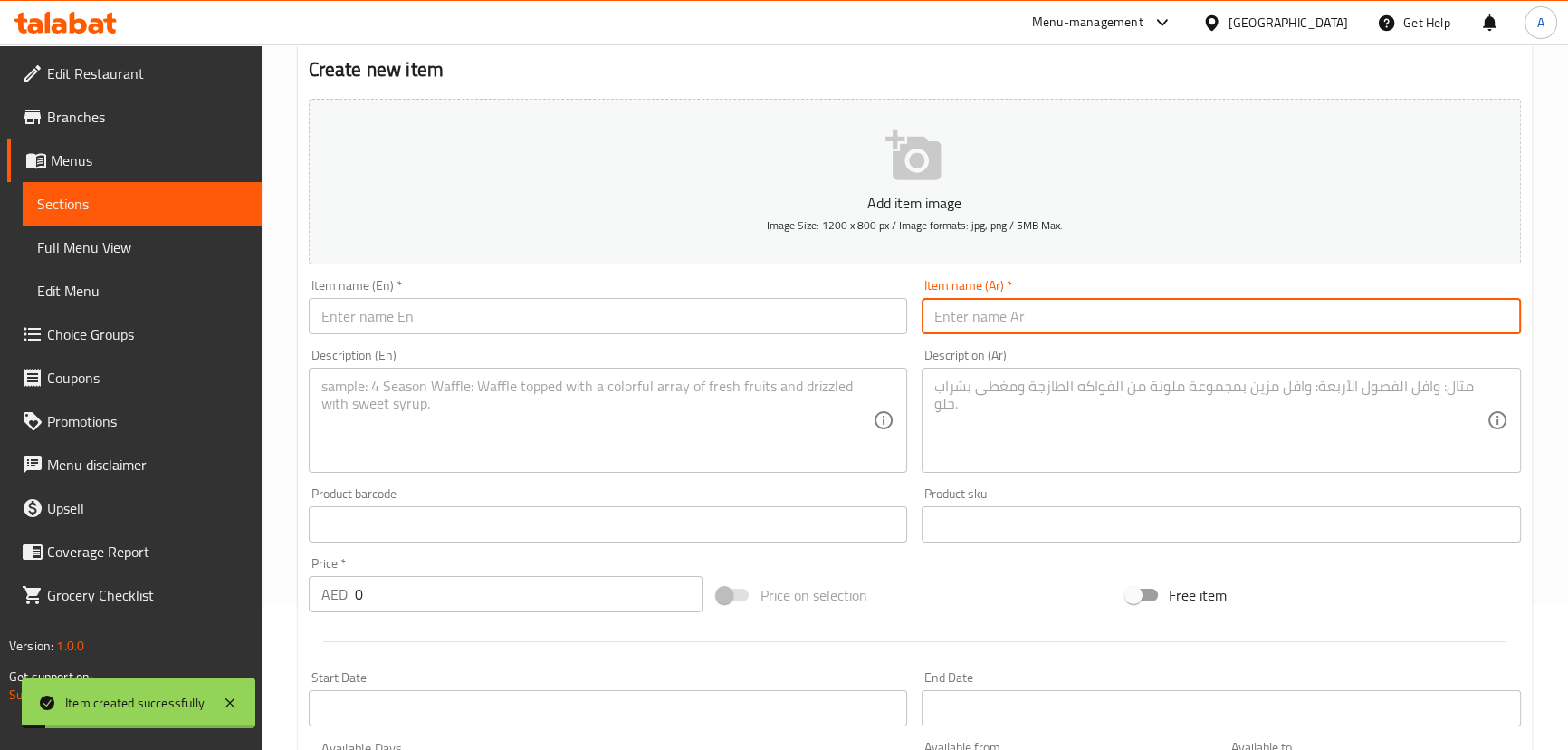
scroll to position [0, 0]
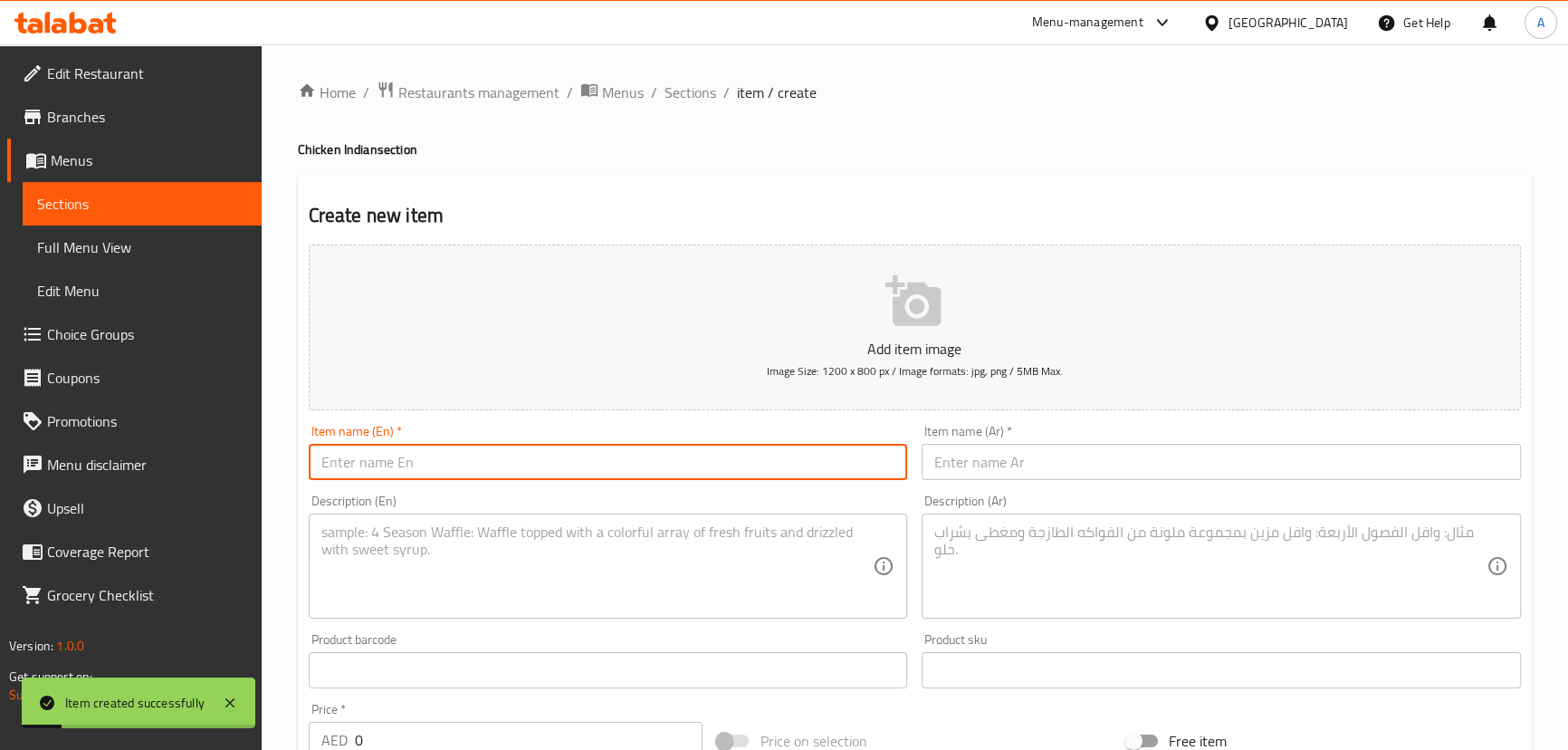
drag, startPoint x: 463, startPoint y: 468, endPoint x: 474, endPoint y: 464, distance: 11.7
click at [463, 468] on input "text" at bounding box center [609, 461] width 599 height 36
paste input "Jamali Chicken (Buhari’s Original Recipe)"
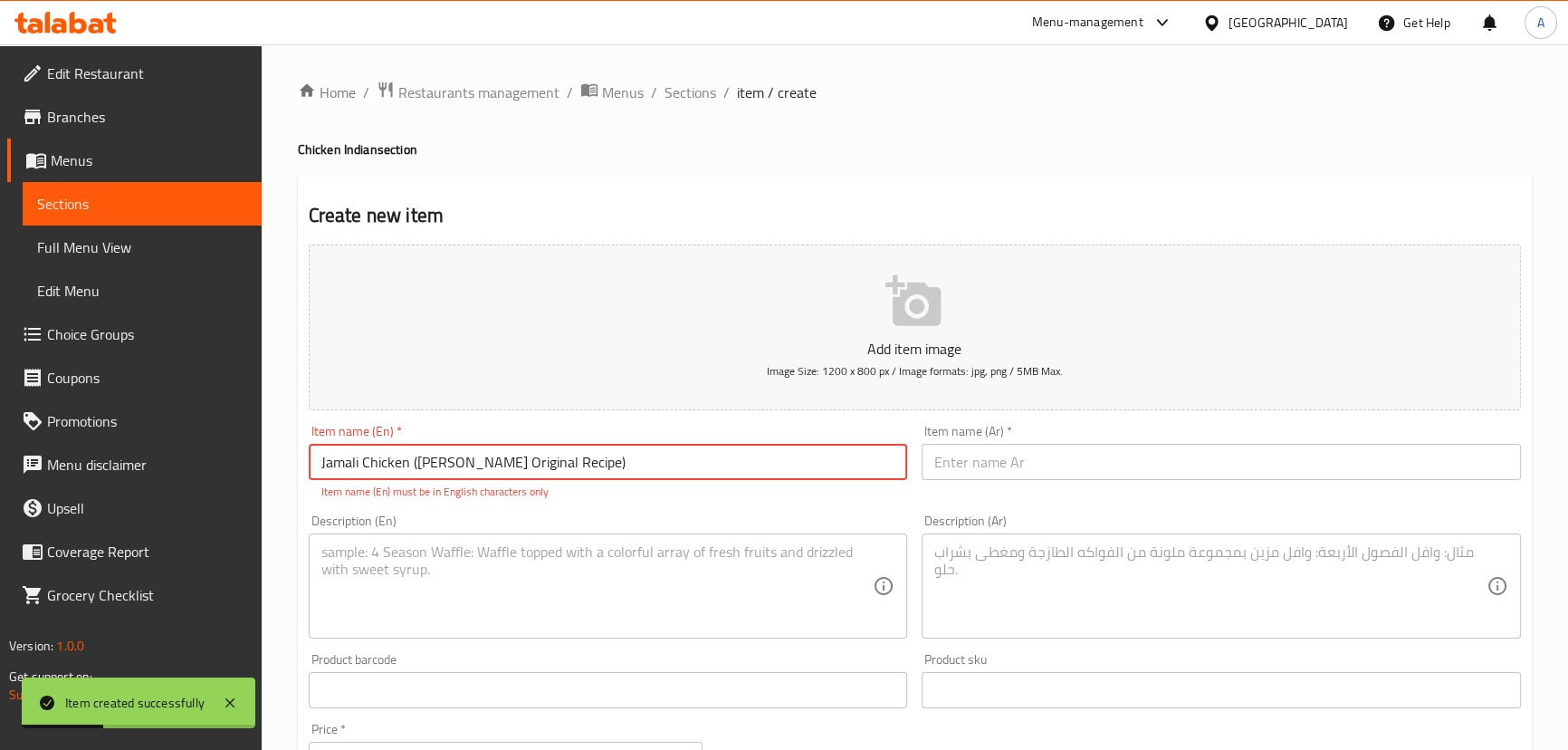
click at [460, 461] on input "Jamali Chicken (Buhari’s Original Recipe)" at bounding box center [609, 461] width 599 height 36
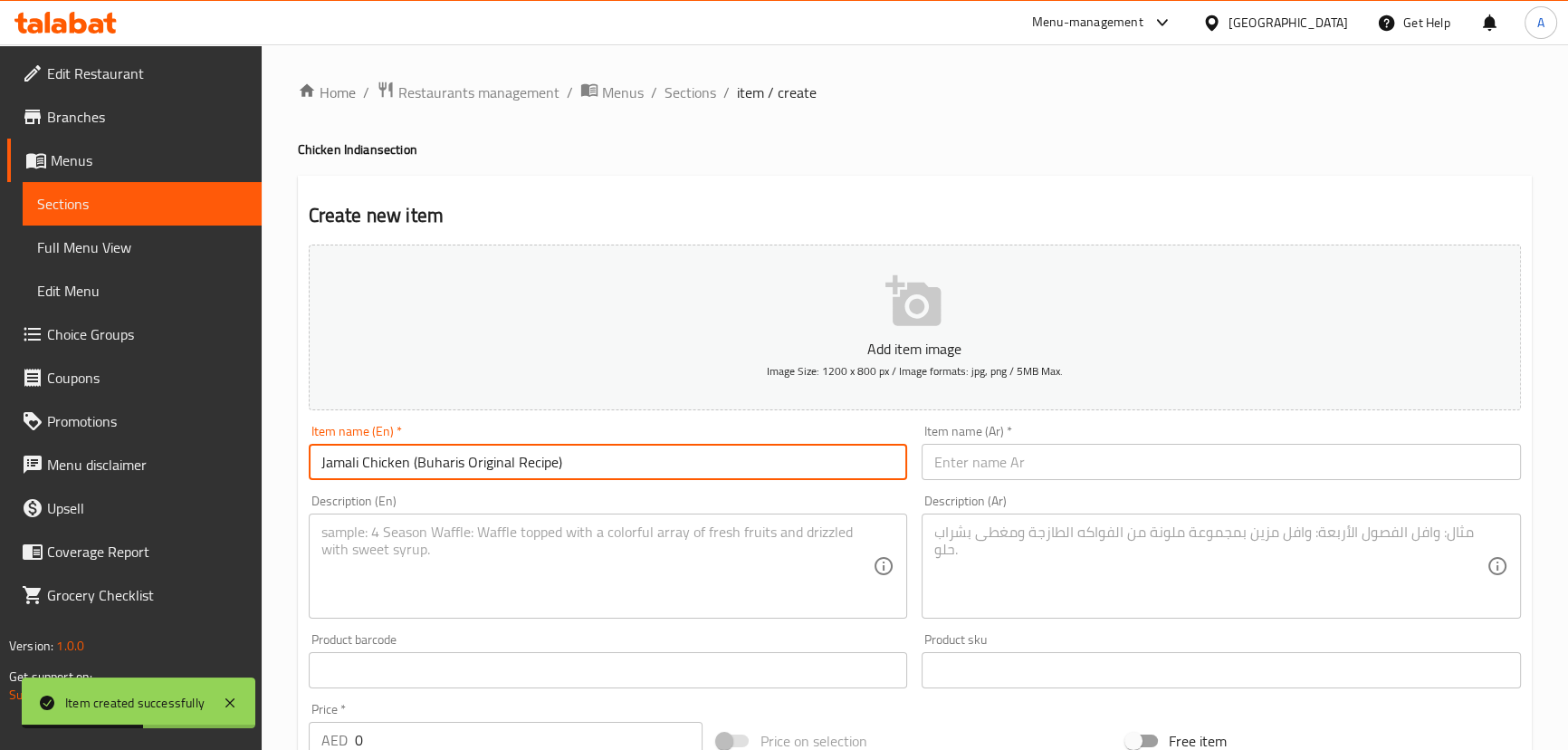
type input "Jamali Chicken (Buharis Original Recipe)"
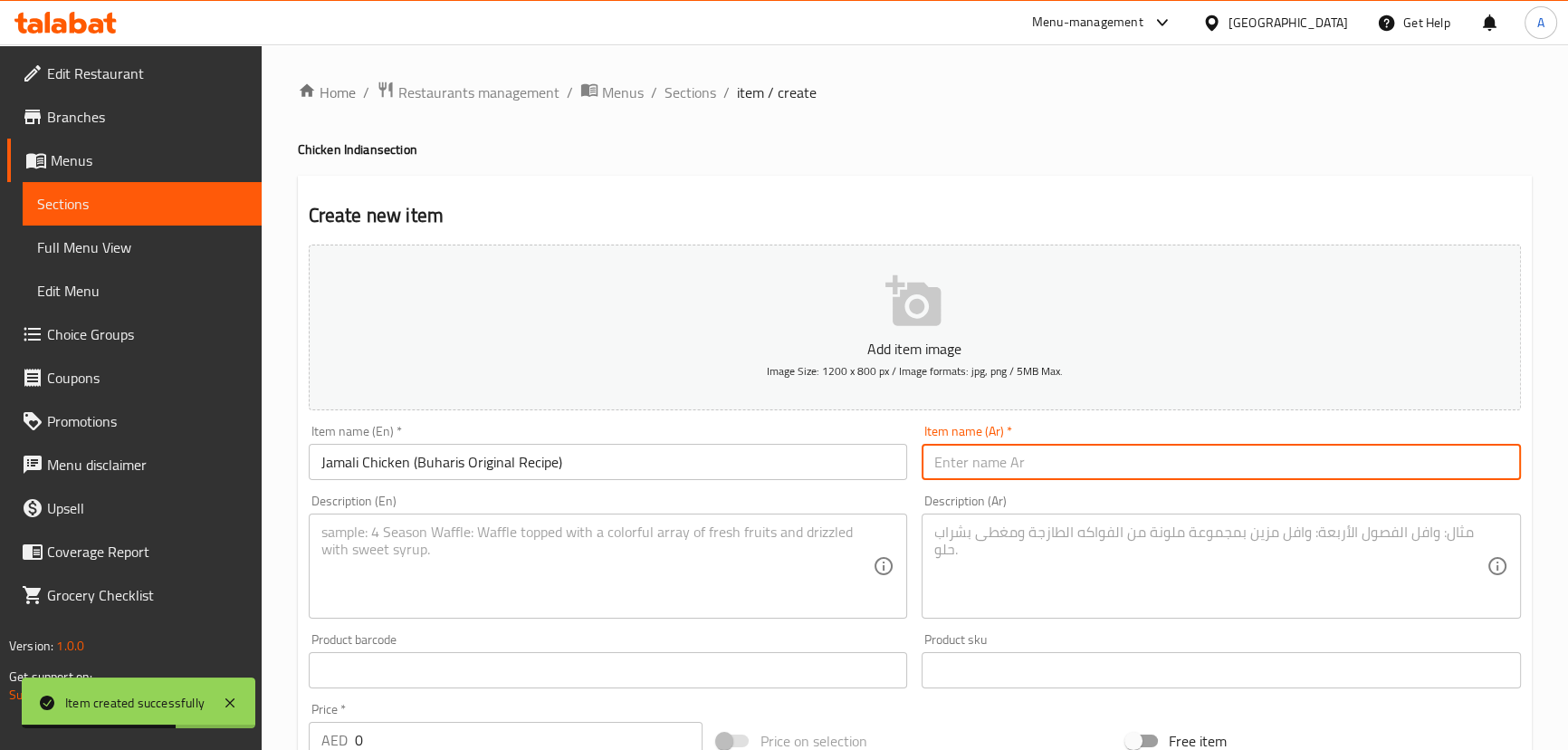
click at [1043, 448] on input "text" at bounding box center [1221, 461] width 599 height 36
paste input "دجاج جمالي (وصفة بخاري الأصلية)"
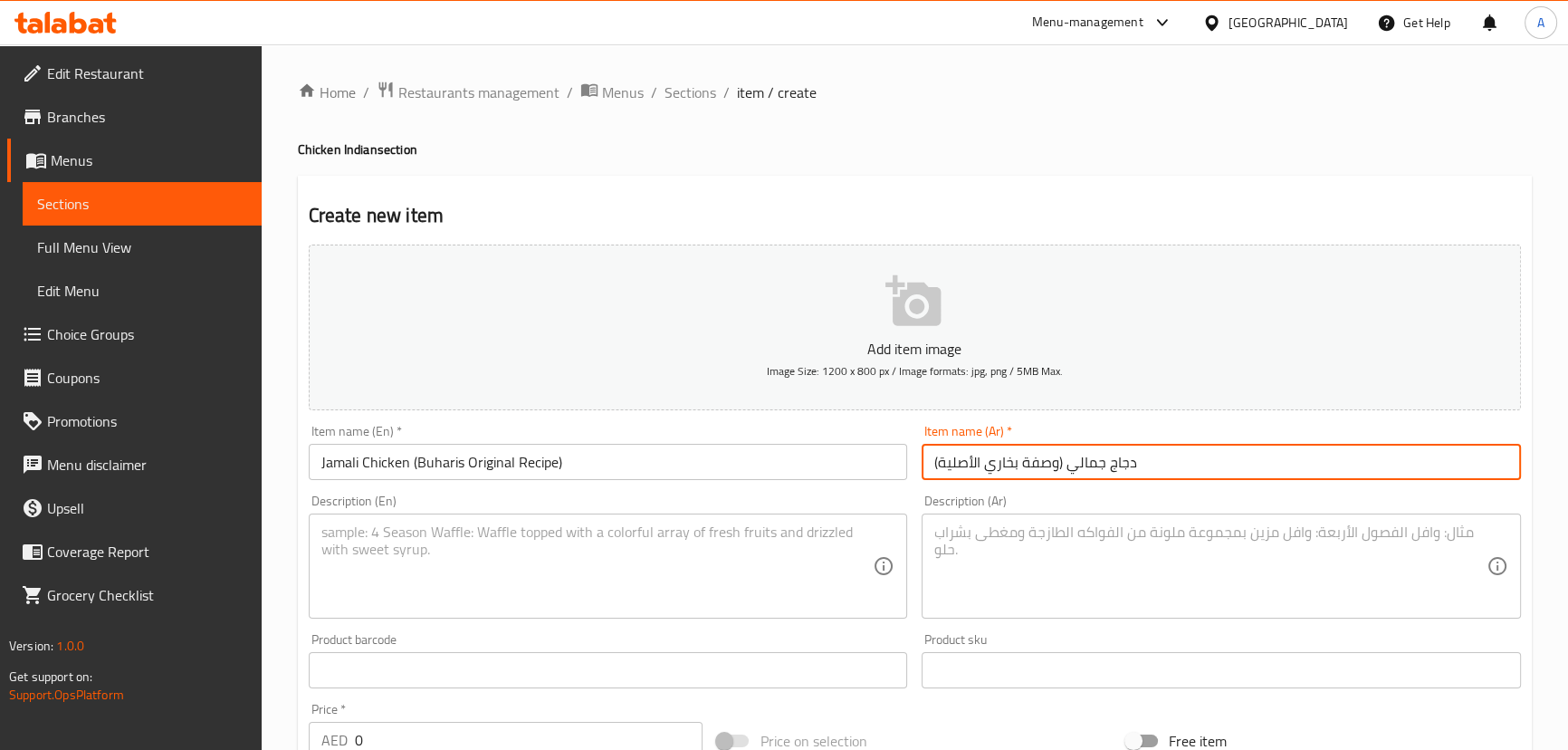
type input "دجاج جمالي (وصفة بخاري الأصلية)"
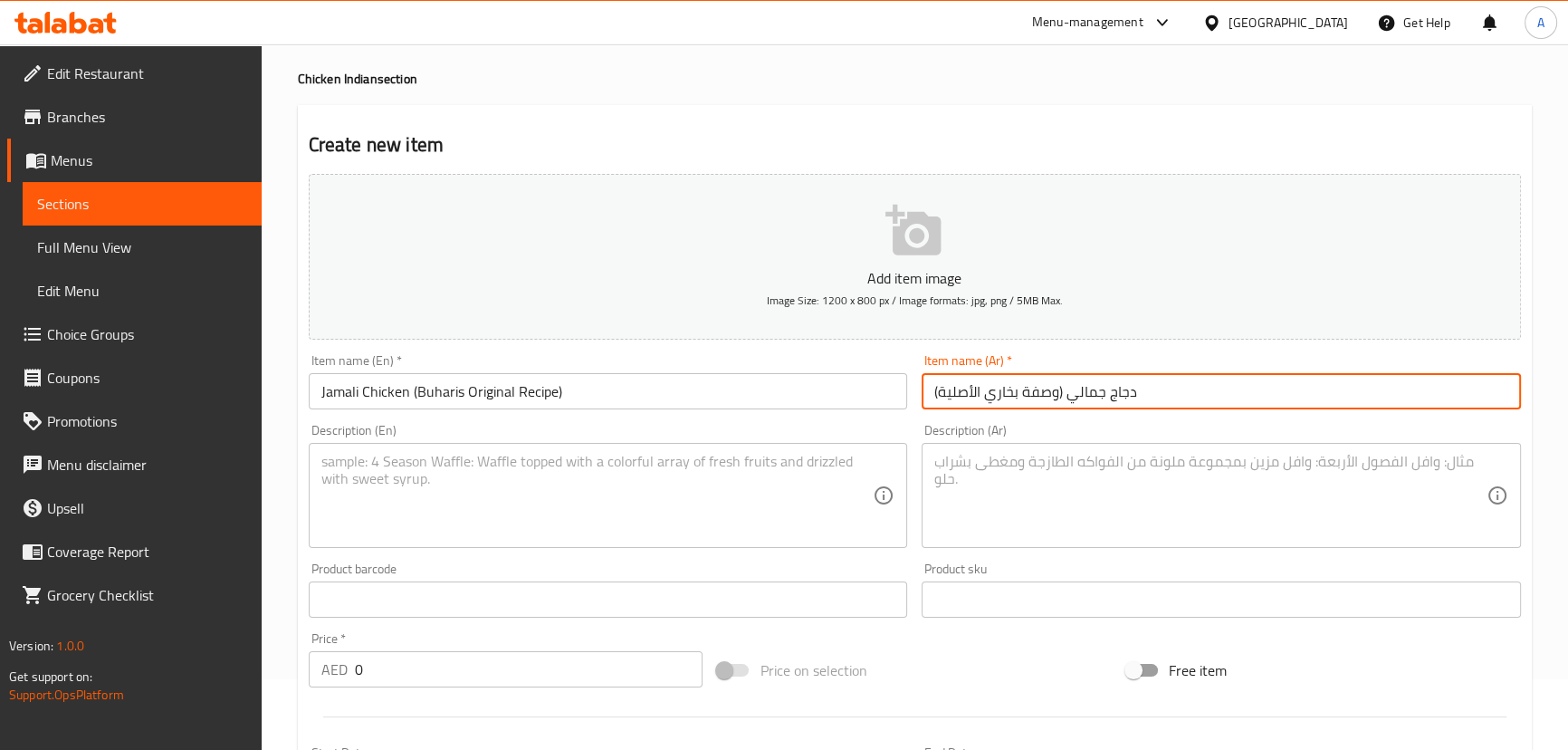
scroll to position [164, 0]
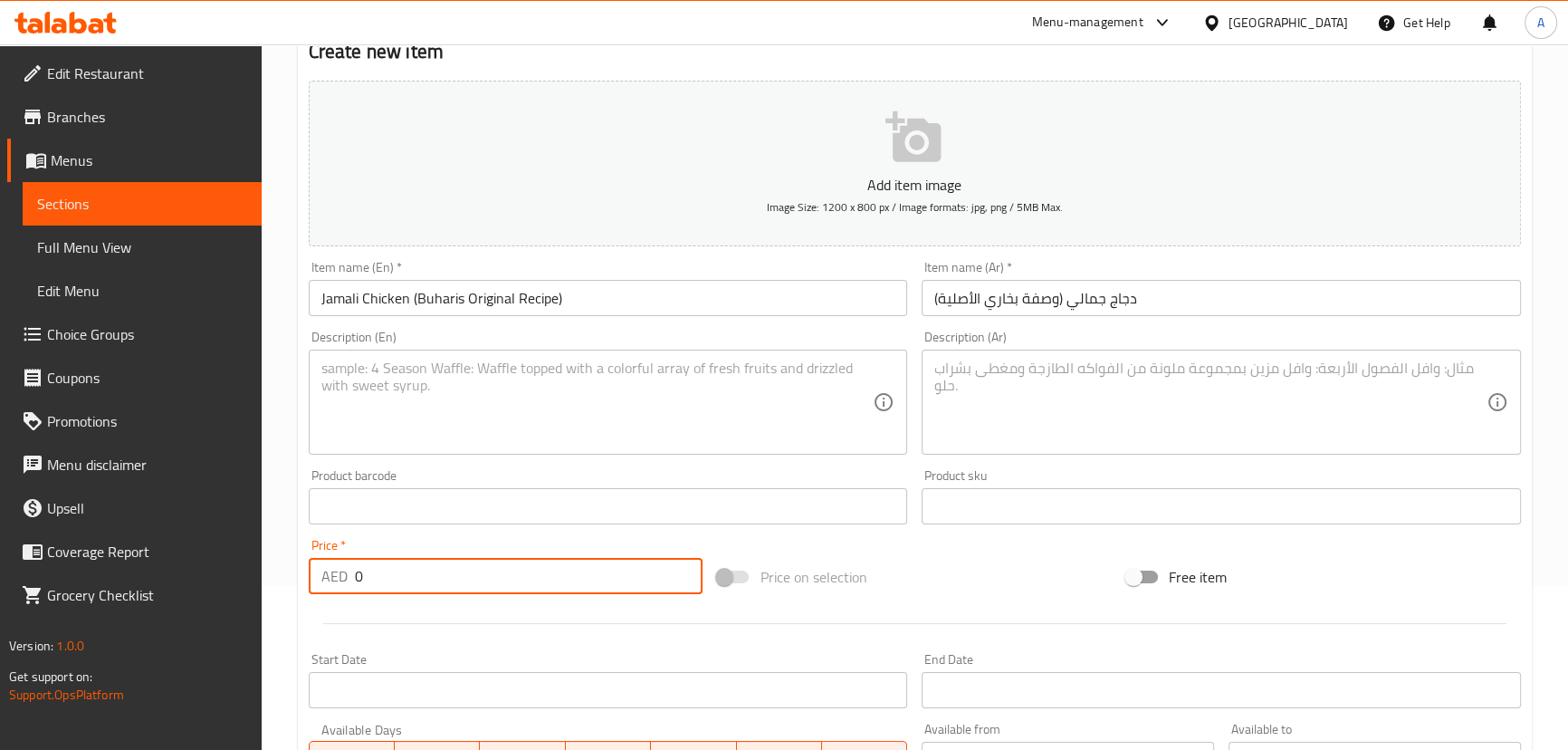
drag, startPoint x: 352, startPoint y: 574, endPoint x: 326, endPoint y: 574, distance: 26.0
click at [327, 574] on div "AED 0 Price *" at bounding box center [506, 575] width 394 height 36
type input "34.02"
paste textarea "Buhari special is a flavorful dish that originates from the iconic buhari"
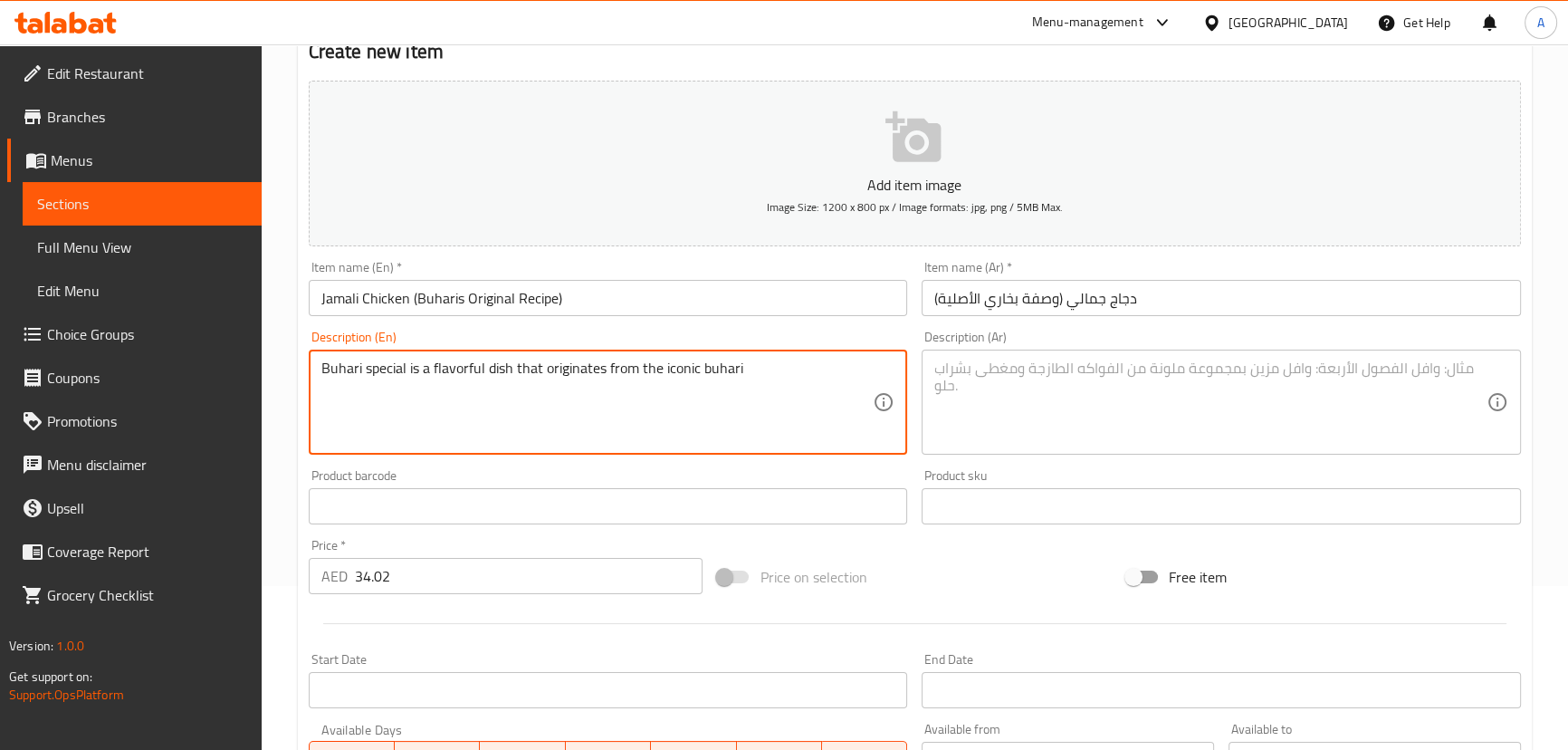
type textarea "Buhari special is a flavorful dish that originates from the iconic buhari"
click at [1026, 390] on textarea at bounding box center [1210, 402] width 552 height 86
paste textarea "طبق بوهاري الخاص هو طبق لذيذ نشأ من بوهاري الشهير"
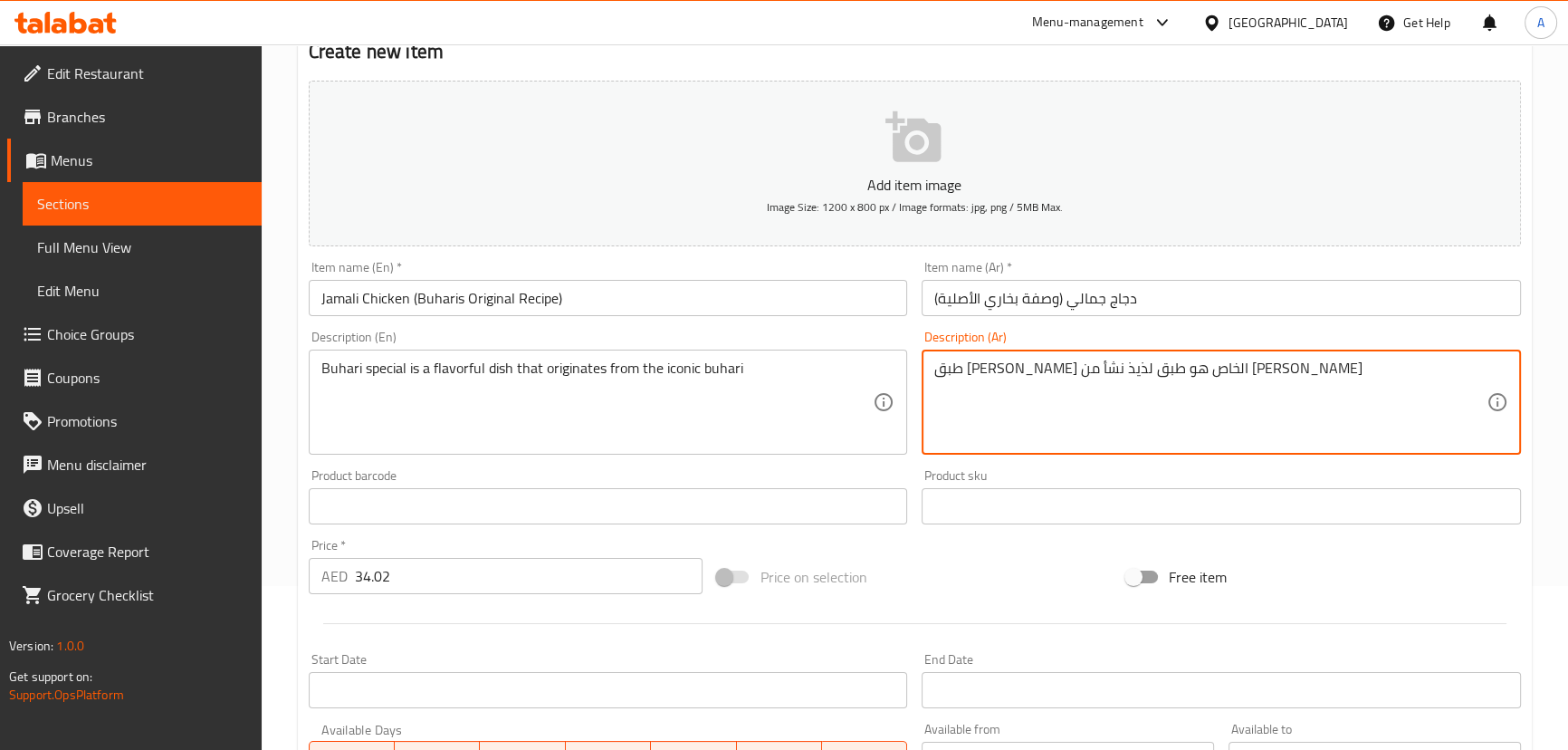
click at [1228, 365] on textarea "طبق بوهاري الخاص هو طبق لذيذ نشأ من بوهاري الشهير" at bounding box center [1210, 402] width 552 height 86
click at [1227, 368] on textarea "طبق بوخاري الخاص هو طبق لذيذ نشأ من بوهاري الشهير" at bounding box center [1210, 402] width 552 height 86
click at [1006, 360] on textarea "طبق بخاري الخاص هو طبق لذيذ نشأ من بوهاري الشهير" at bounding box center [1210, 402] width 552 height 86
type textarea "طبق بخاري الخاص هو طبق لذيذ نشأ من بوخاري الشهير"
click at [1176, 285] on input "دجاج جمالي (وصفة بخاري الأصلية)" at bounding box center [1221, 297] width 599 height 36
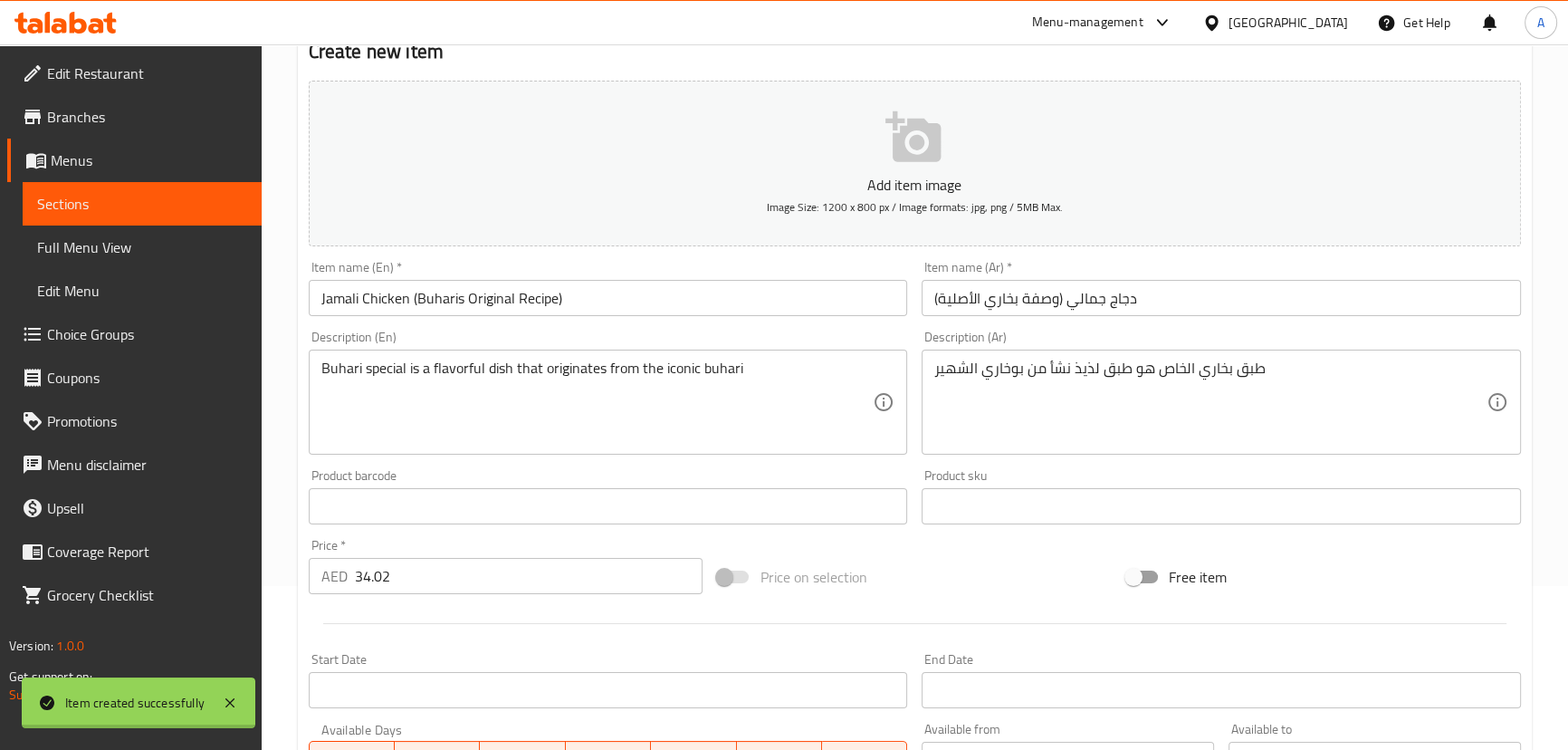
type input "0"
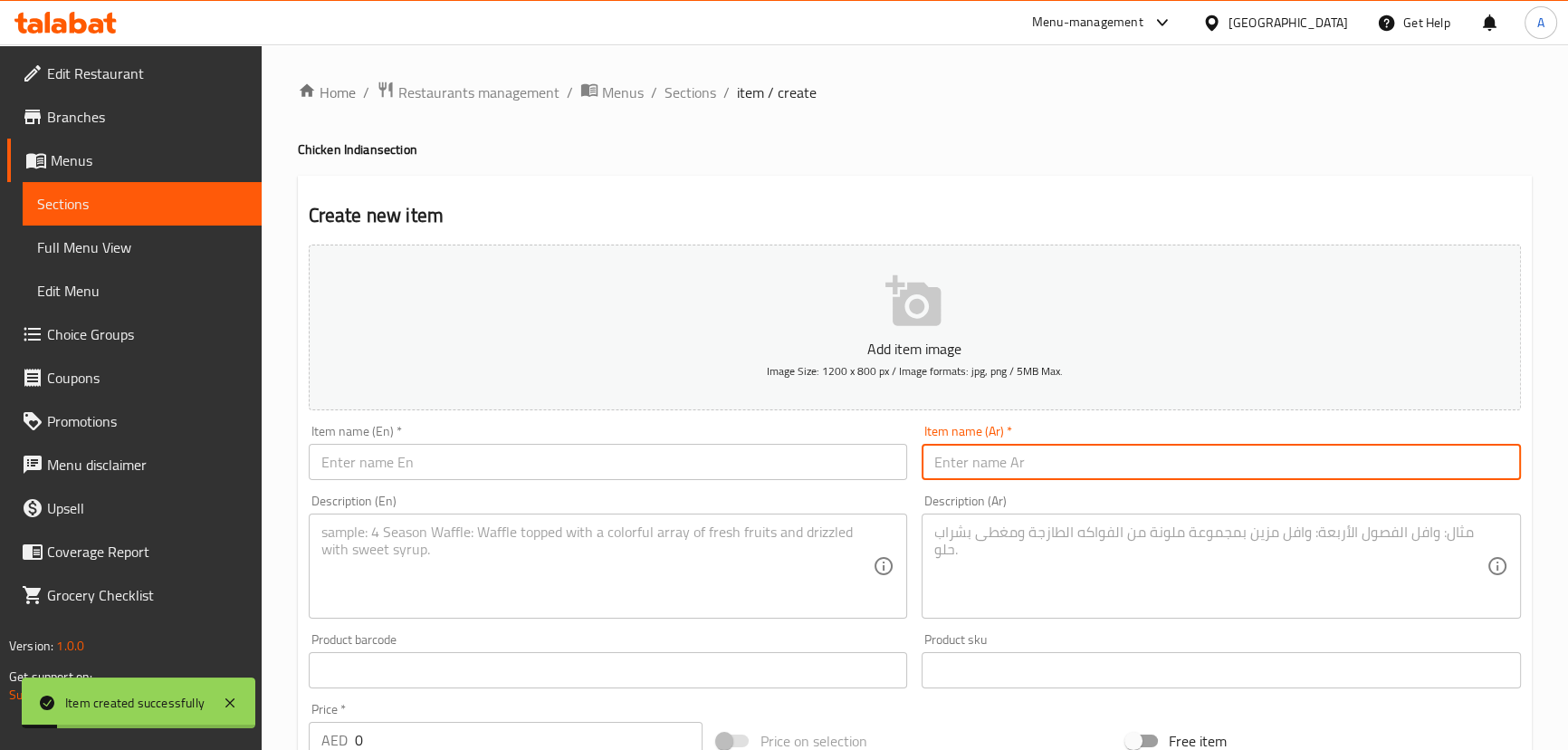
scroll to position [0, 0]
click at [679, 97] on span "Sections" at bounding box center [690, 92] width 52 height 21
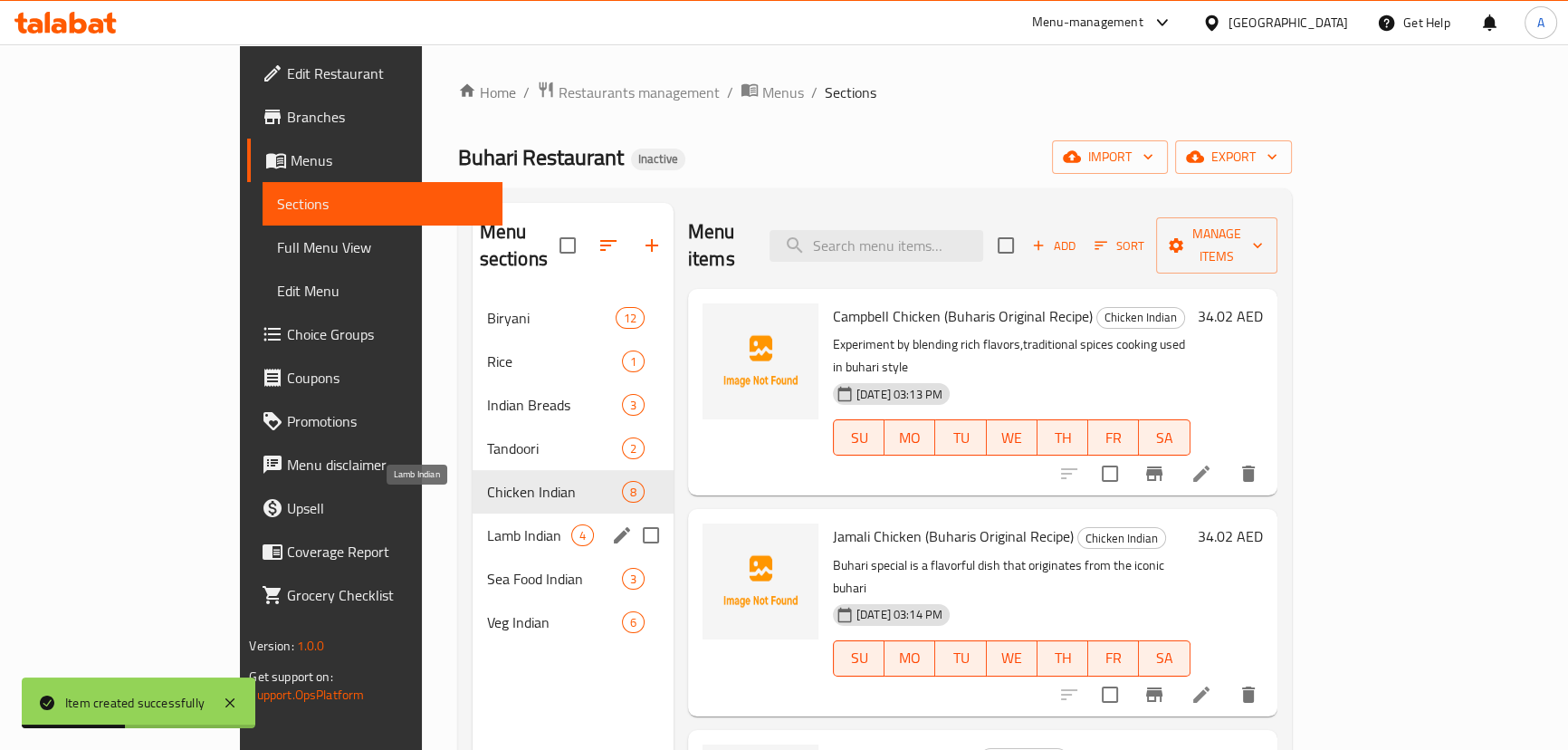
click at [487, 524] on span "Lamb Indian" at bounding box center [529, 535] width 84 height 21
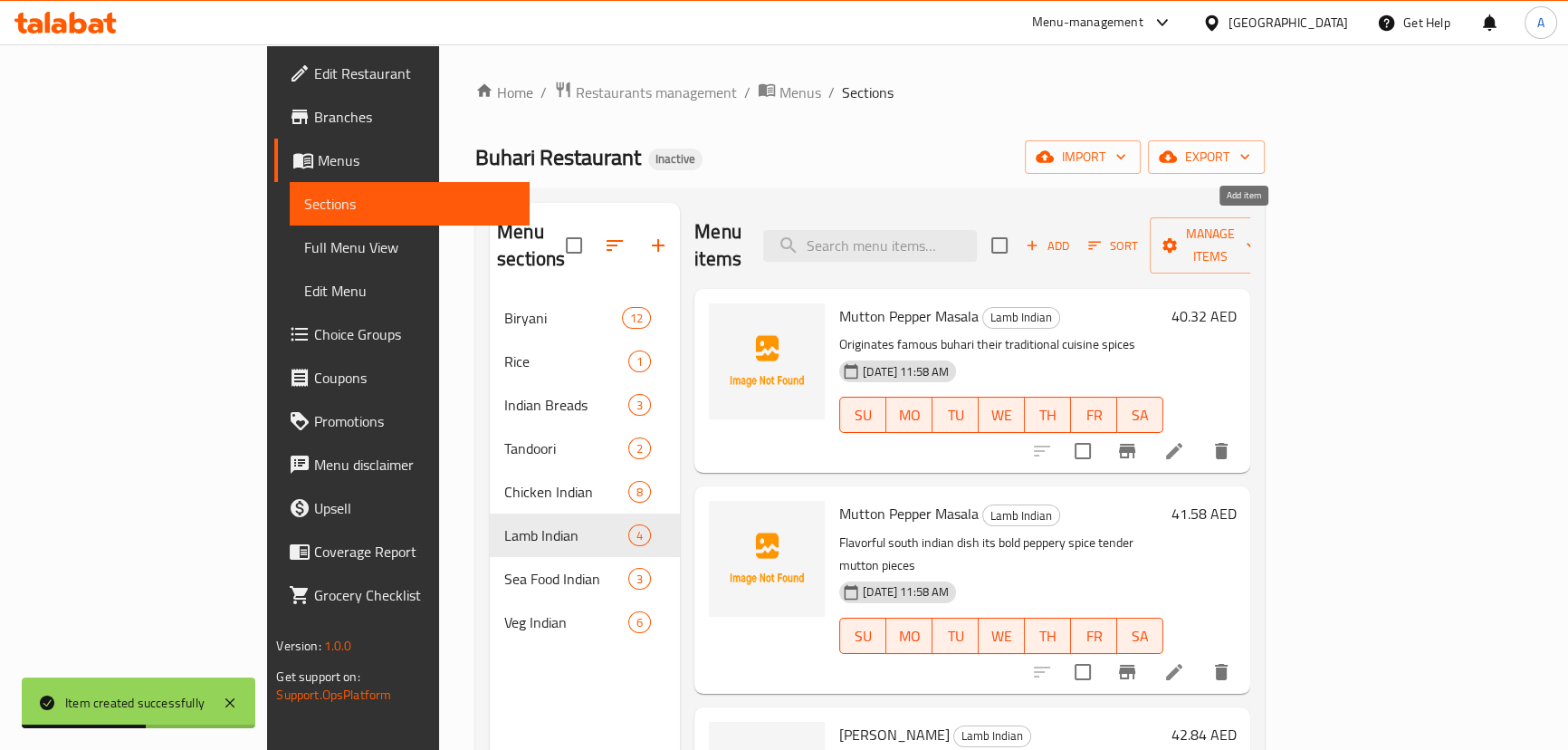
click at [1072, 237] on span "Add" at bounding box center [1047, 246] width 49 height 20
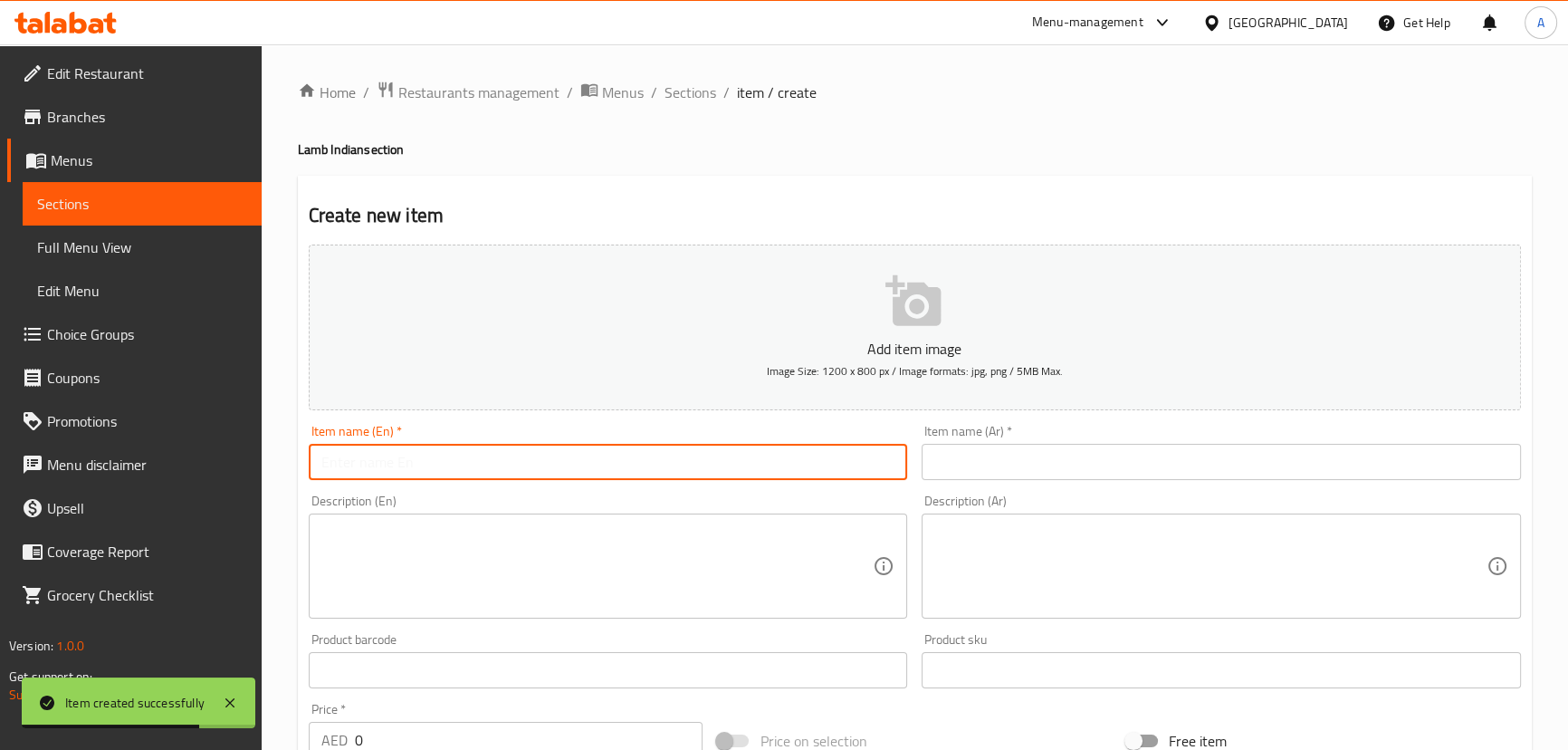
drag, startPoint x: 624, startPoint y: 468, endPoint x: 512, endPoint y: 467, distance: 112.0
click at [624, 468] on input "text" at bounding box center [609, 461] width 599 height 36
paste input "Buhari’s Mutton Masala"
click at [365, 463] on input "Buhari’s Mutton Masala" at bounding box center [609, 461] width 599 height 36
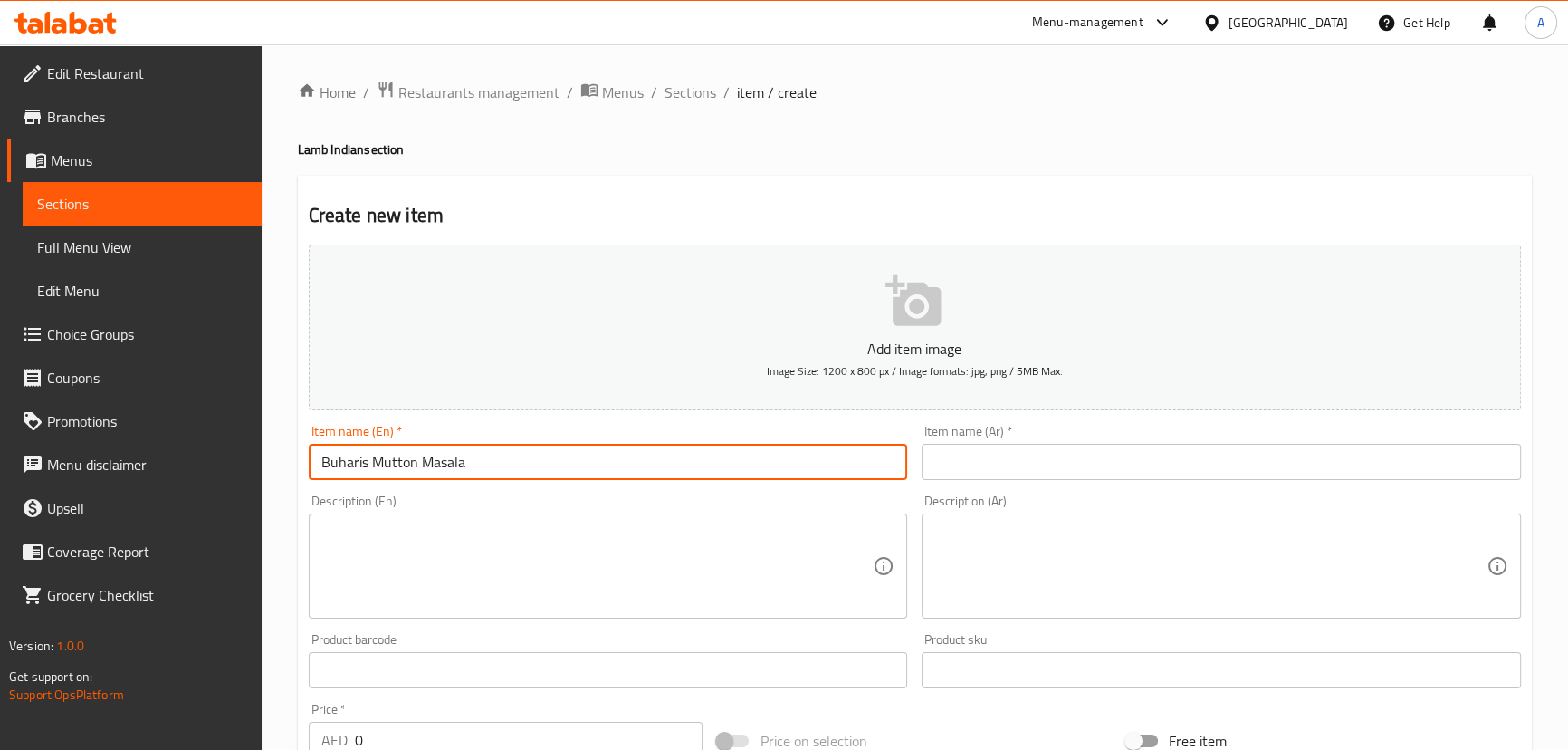
type input "Buharis Mutton Masala"
click at [978, 471] on input "text" at bounding box center [1221, 461] width 599 height 36
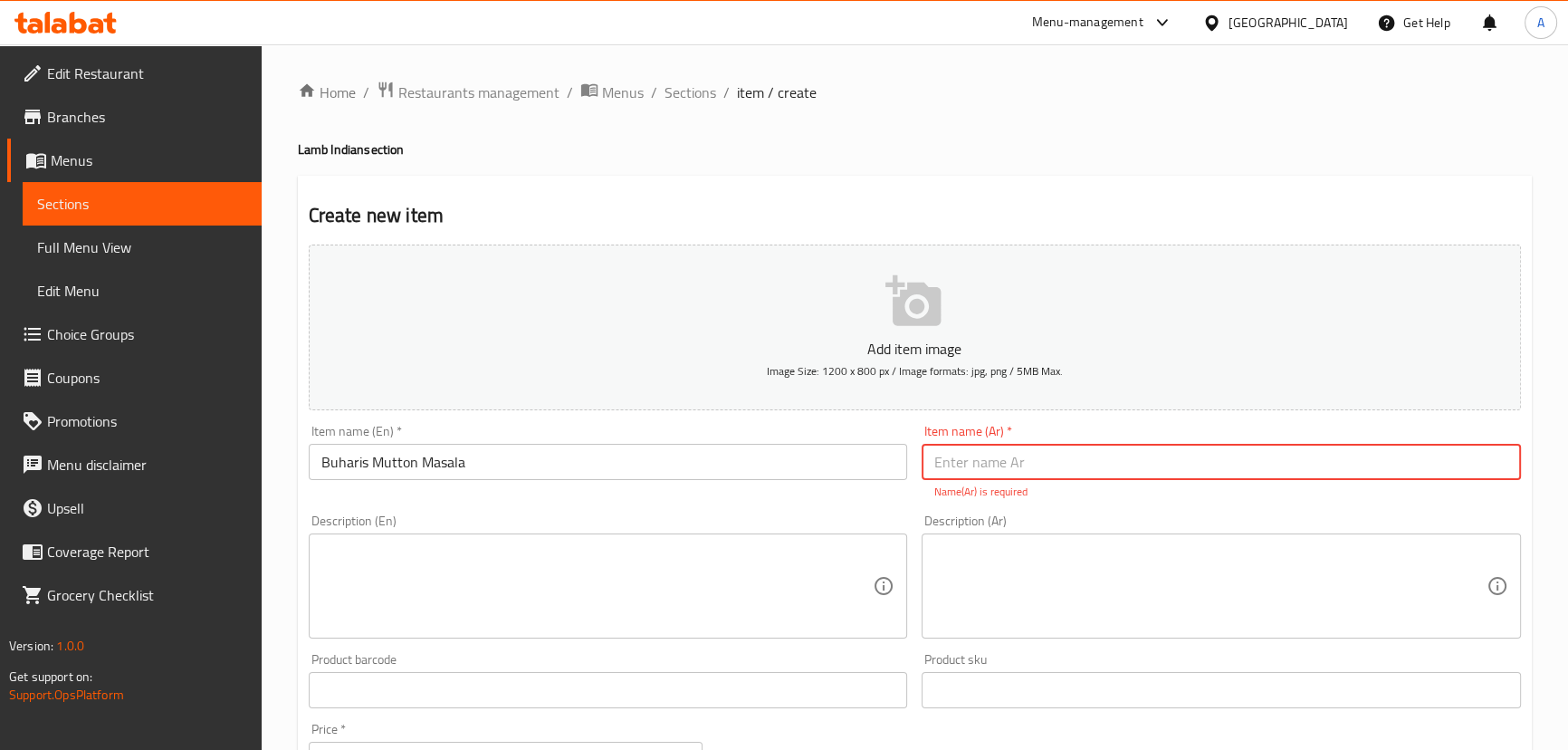
click at [954, 453] on input "text" at bounding box center [1221, 461] width 599 height 36
paste input "ماسالا لحم الضأن على طريقة بوهاري"
click at [1079, 463] on input "ماسالا لحم الضأن على طريقة بوهاري" at bounding box center [1221, 461] width 599 height 36
click at [967, 460] on input "ماسالا لحم ضأن على طريقة بوهاري" at bounding box center [1221, 461] width 599 height 36
click at [956, 464] on input "ماسالا لحم ضأن على طريقة بوهاري" at bounding box center [1221, 461] width 599 height 36
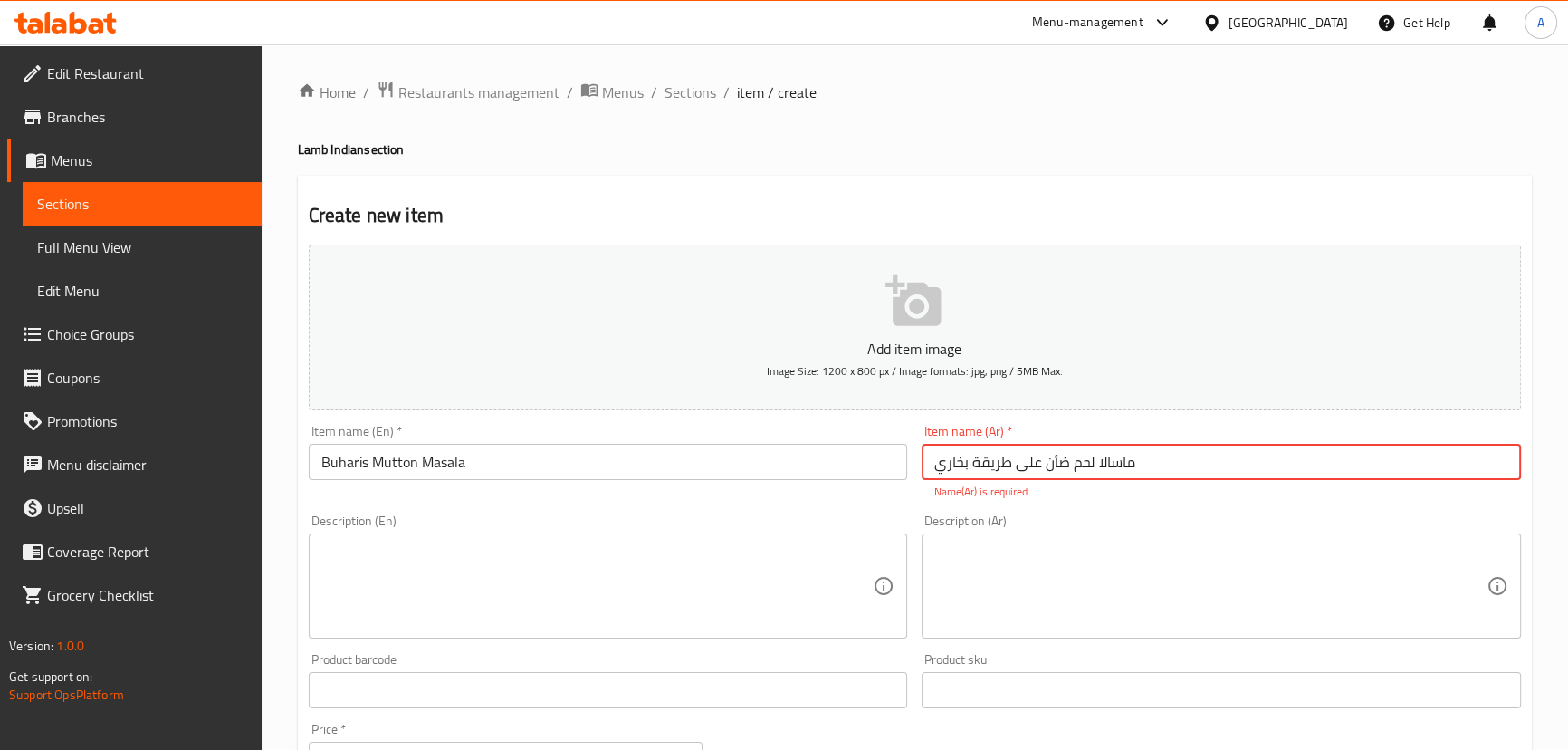
type input "ماسالا لحم ضأن على طريقة بخاري"
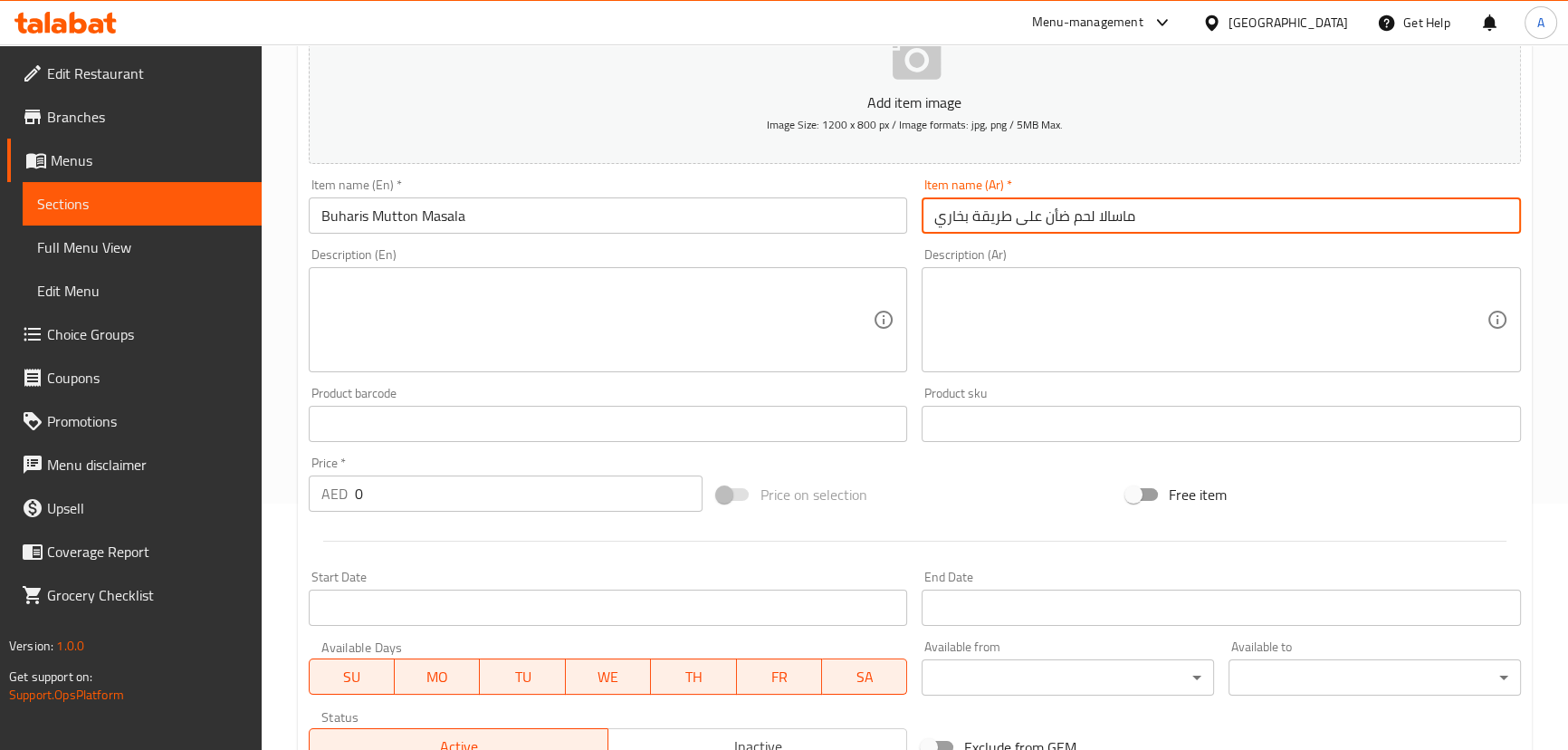
click at [306, 475] on div "Price   * AED 0 Price *" at bounding box center [506, 484] width 409 height 70
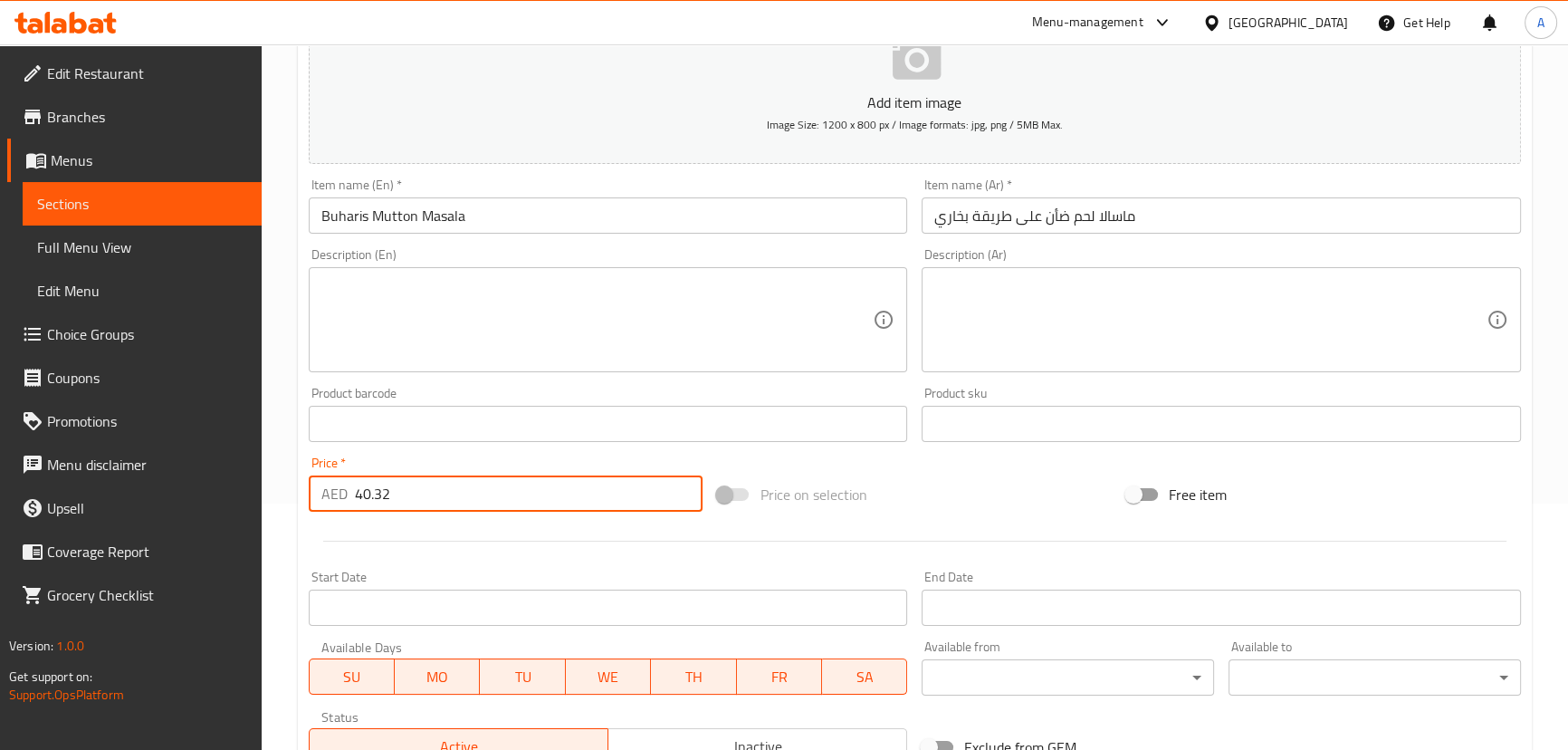
type input "40.32"
click at [451, 525] on div at bounding box center [915, 541] width 1227 height 45
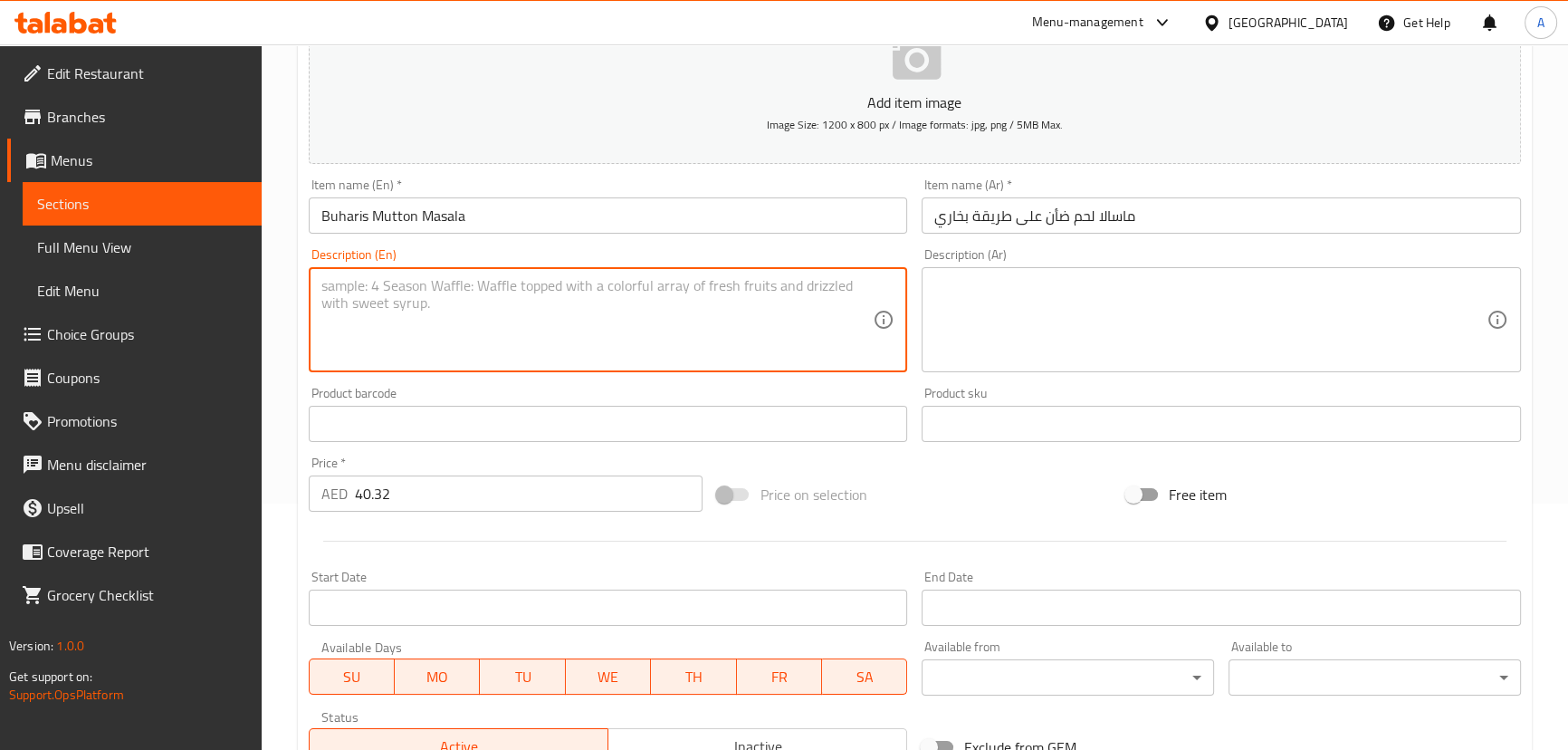
click at [525, 333] on textarea at bounding box center [597, 320] width 552 height 86
paste textarea "Originates famous buhari their traditional cuisine spices"
type textarea "Originates famous buhari their traditional cuisine spices"
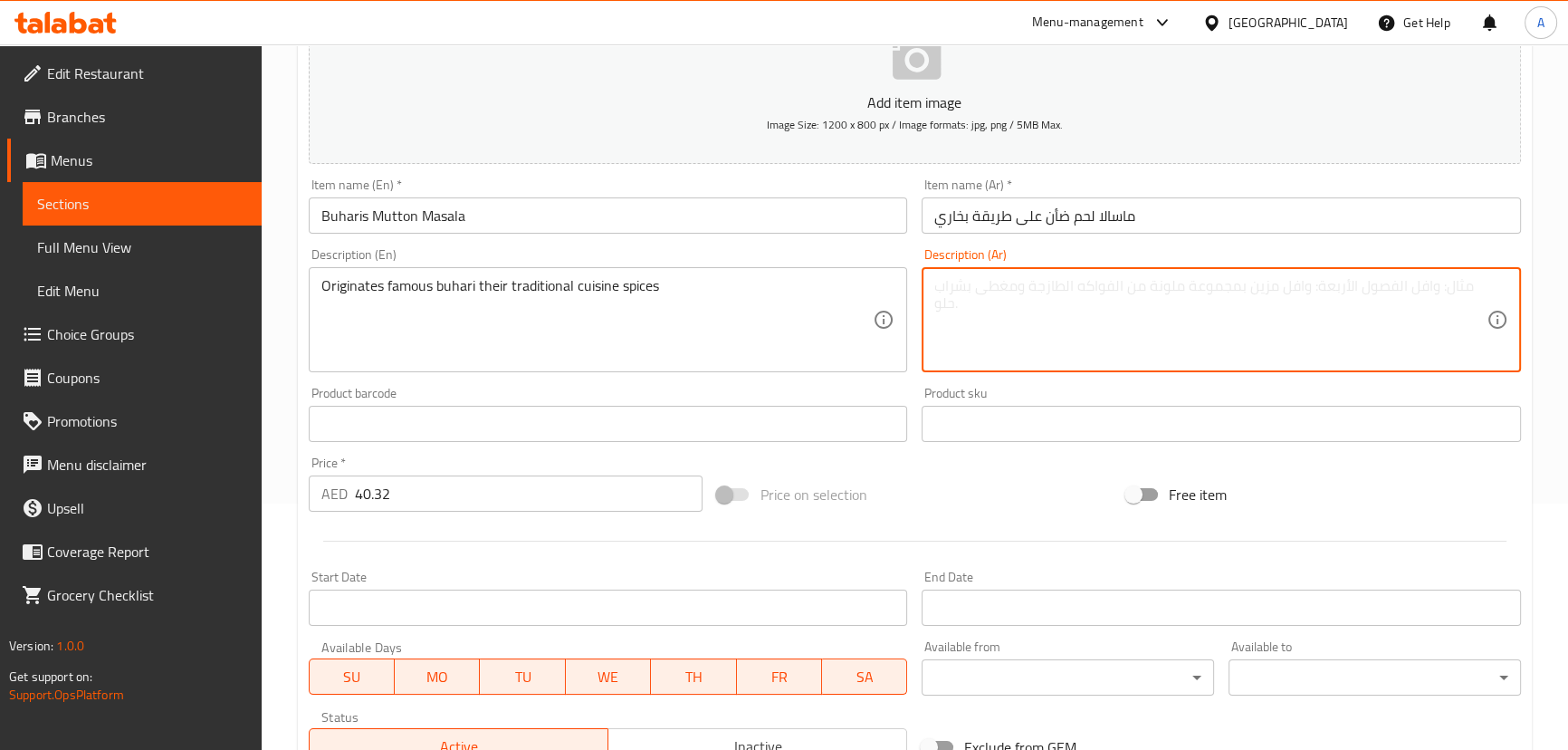
click at [1017, 318] on textarea at bounding box center [1210, 320] width 552 height 86
paste textarea "أصلها من توابل المطبخ التقليدي المشهورة بوهاري"
drag, startPoint x: 958, startPoint y: 287, endPoint x: 1027, endPoint y: 297, distance: 69.7
click at [959, 286] on textarea "أصلها من توابل المطبخ التقليدي المشهورة بوهاري" at bounding box center [1210, 320] width 552 height 86
type textarea "أصلها من توابل المطبخ التقليدي المشهورة بخاري"
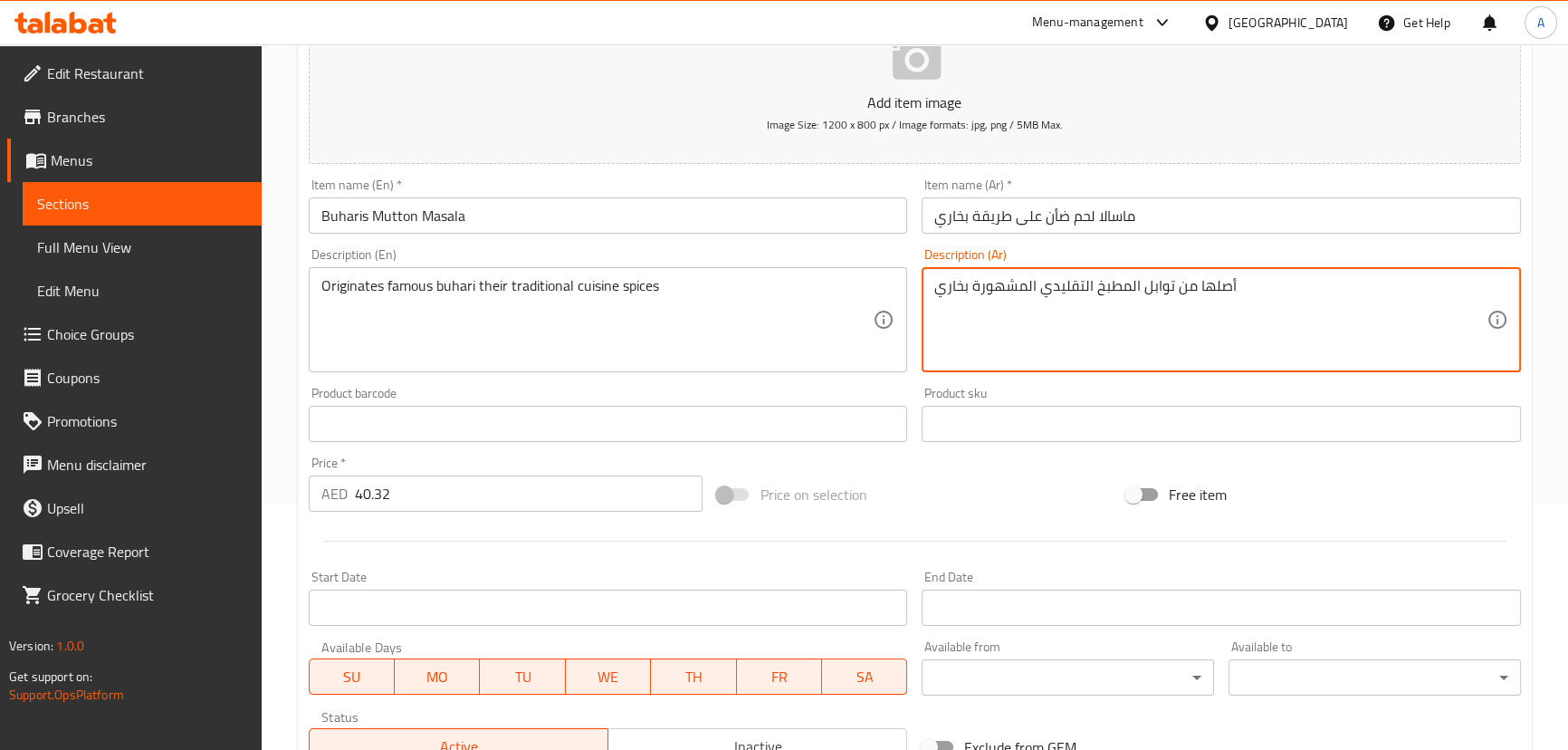
click at [1190, 222] on input "ماسالا لحم ضأن على طريقة بخاري" at bounding box center [1221, 215] width 599 height 36
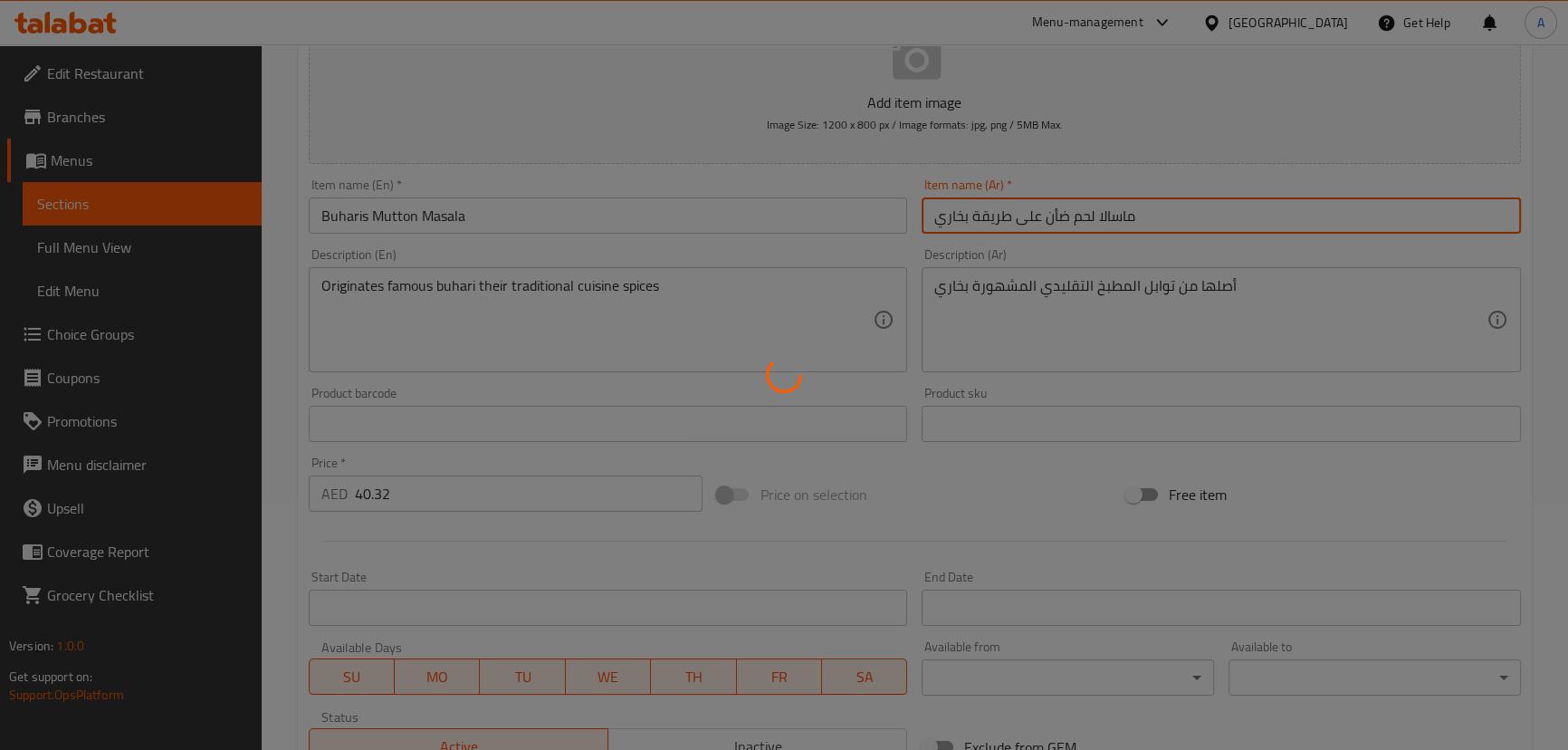
type input "0"
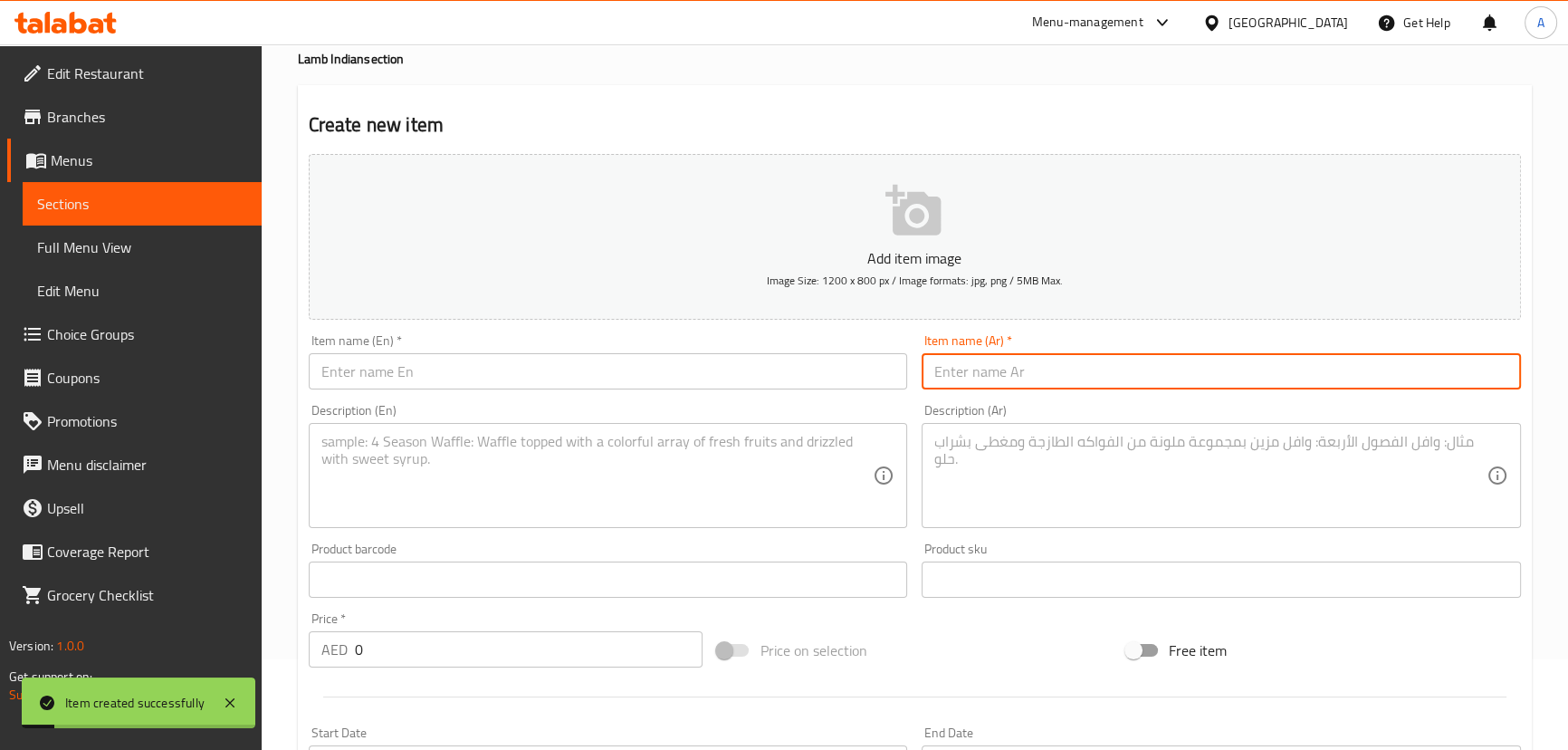
scroll to position [0, 0]
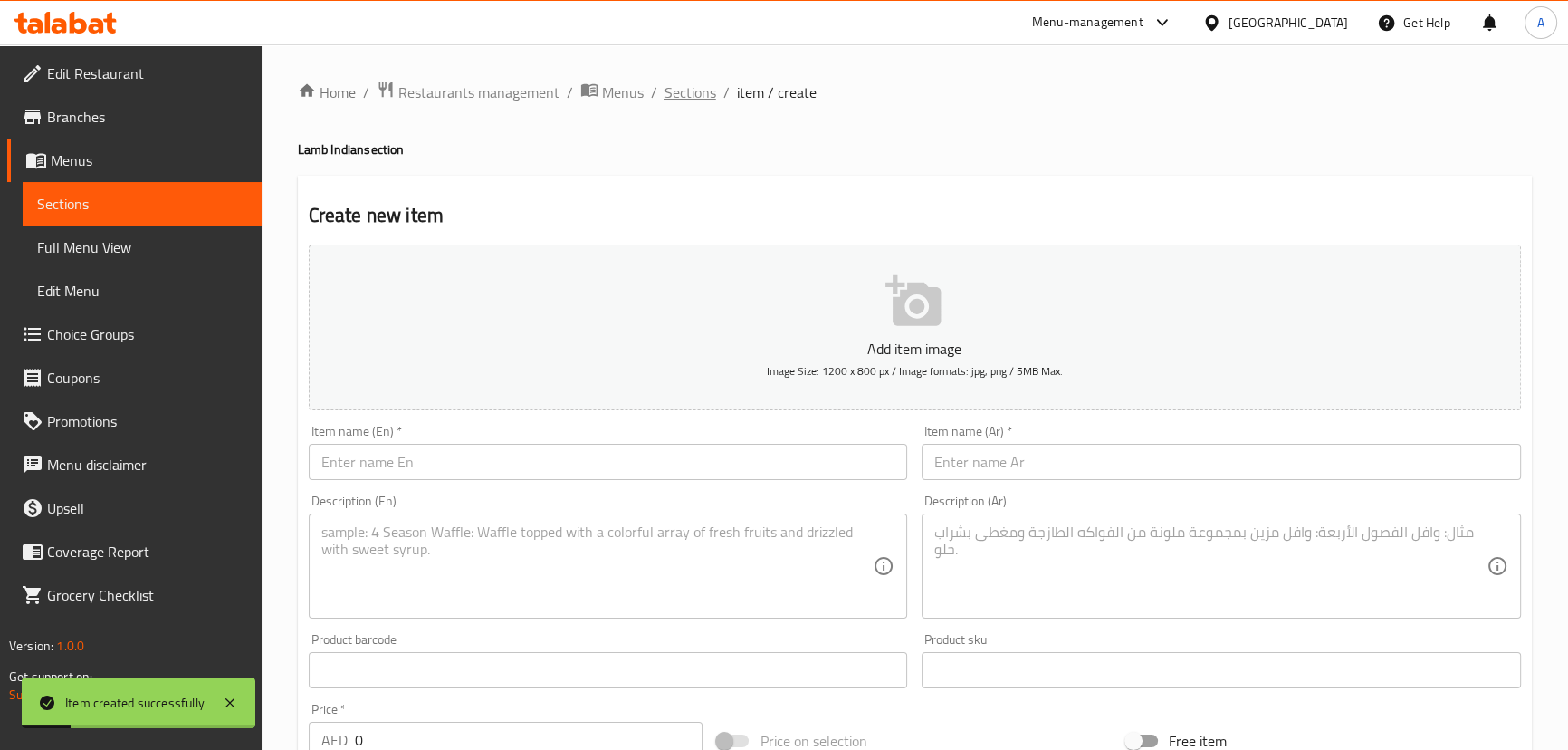
click at [708, 95] on span "Sections" at bounding box center [690, 92] width 52 height 21
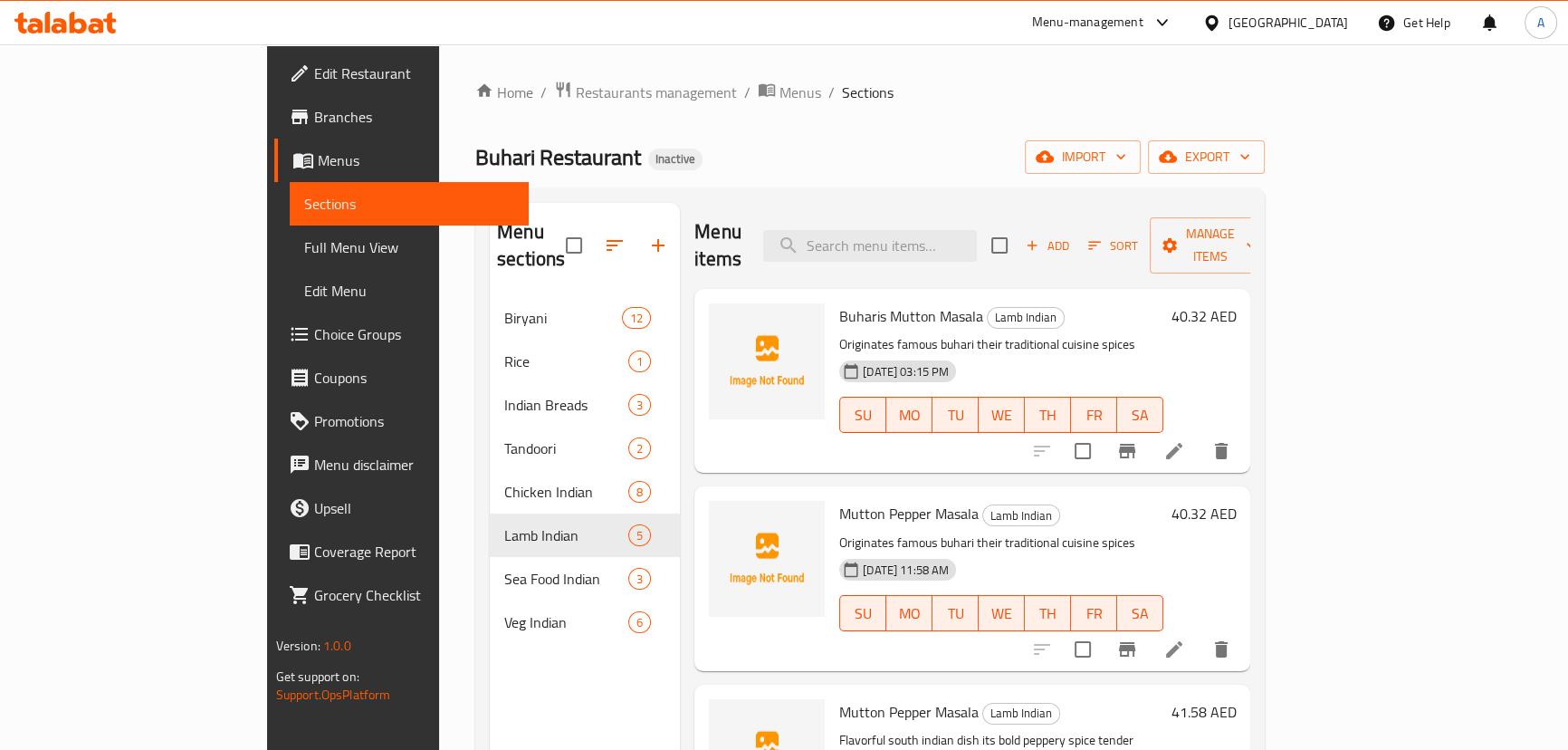
click at [475, 130] on div "Home / Restaurants management / Menus / Sections Buhari Restaurant Inactive imp…" at bounding box center [869, 524] width 790 height 886
drag, startPoint x: 366, startPoint y: 130, endPoint x: 1009, endPoint y: 138, distance: 643.0
click at [475, 130] on div "Home / Restaurants management / Menus / Sections Buhari Restaurant Inactive imp…" at bounding box center [869, 524] width 790 height 886
click at [1017, 137] on div "Home / Restaurants management / Menus / Sections Buhari Restaurant Inactive imp…" at bounding box center [869, 524] width 790 height 886
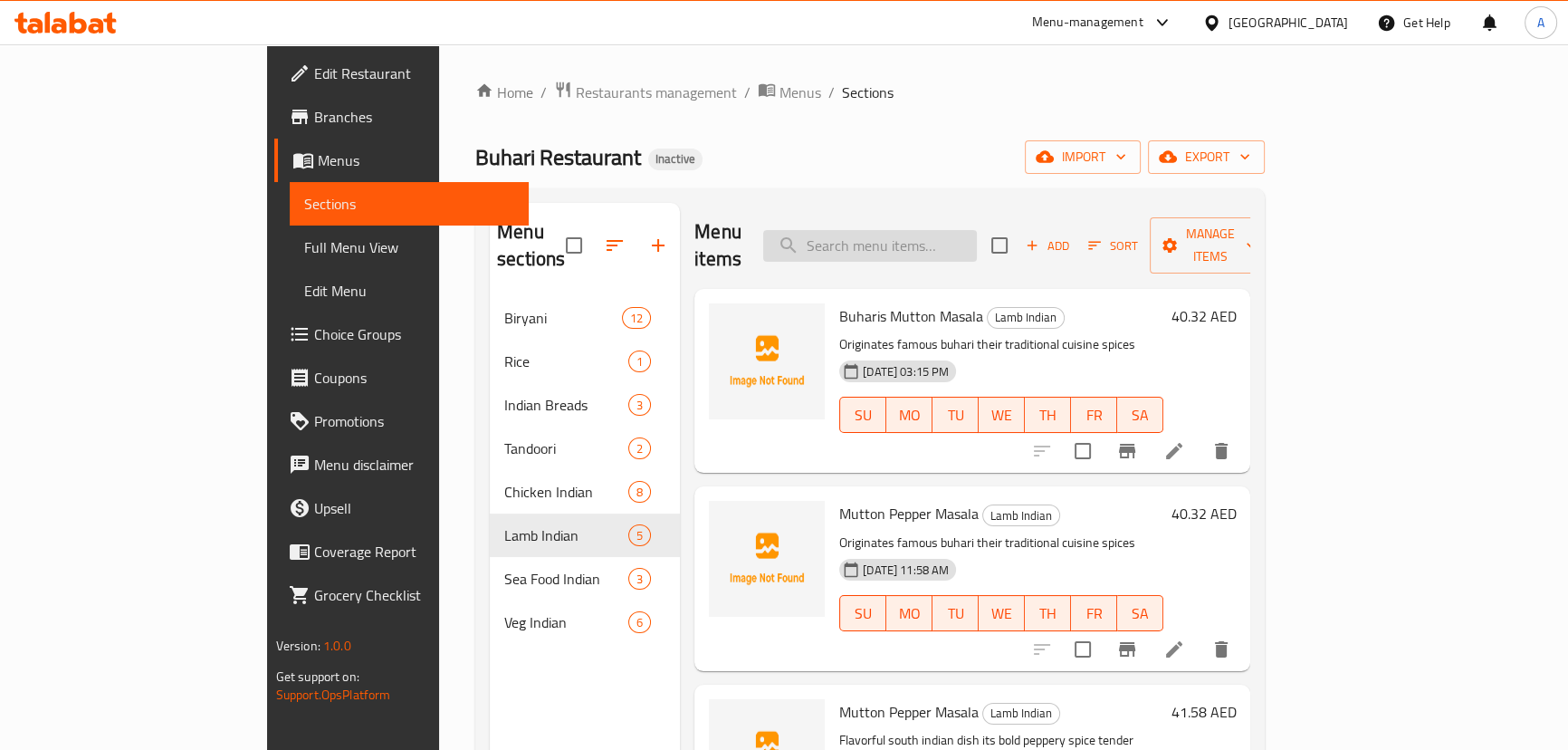
click at [943, 241] on input "search" at bounding box center [869, 246] width 213 height 32
paste input "Plain Biryani Kushka - 1000 Ml"
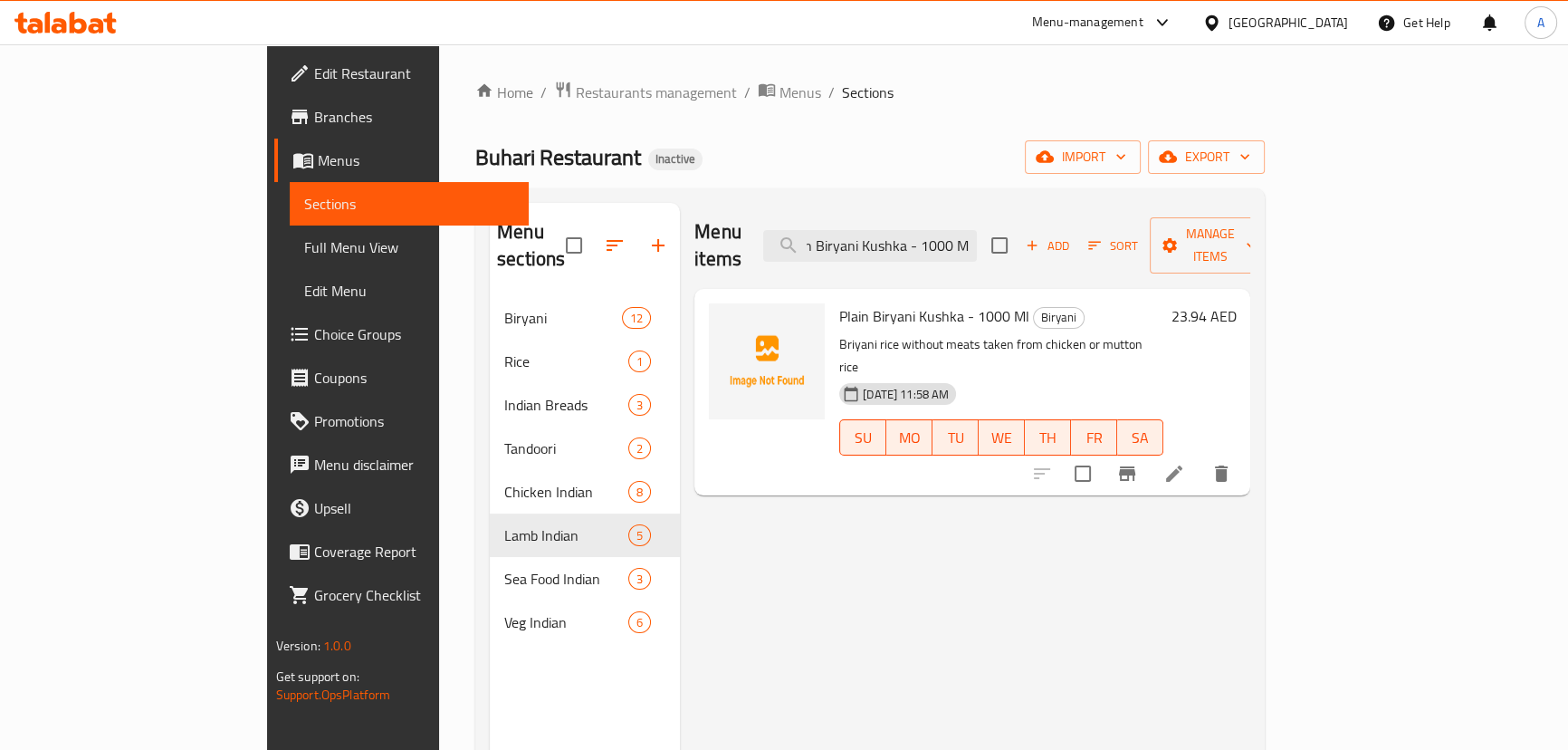
type input "Plain Biryani Kushka - 1000 Ml"
click at [1182, 465] on icon at bounding box center [1175, 473] width 17 height 17
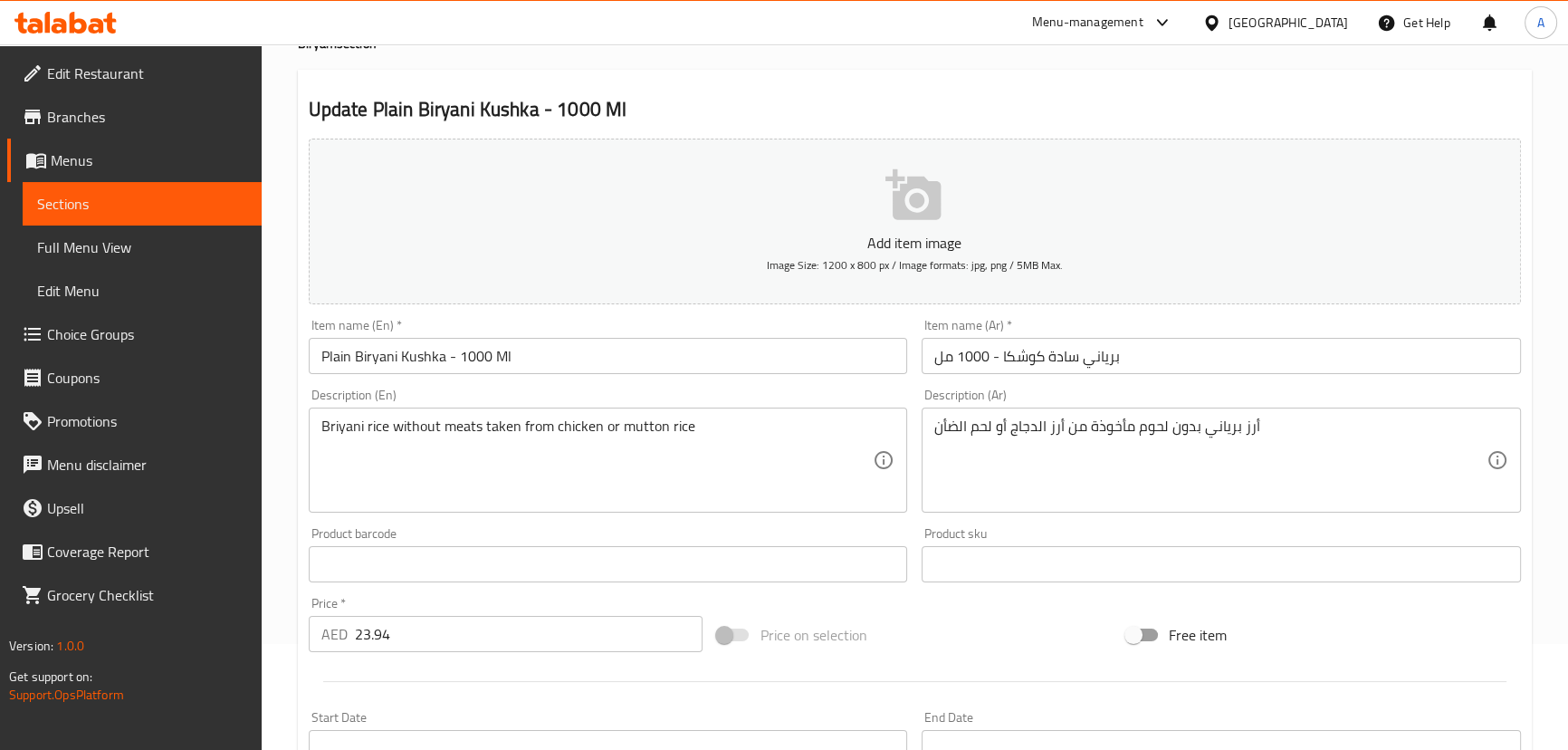
scroll to position [82, 0]
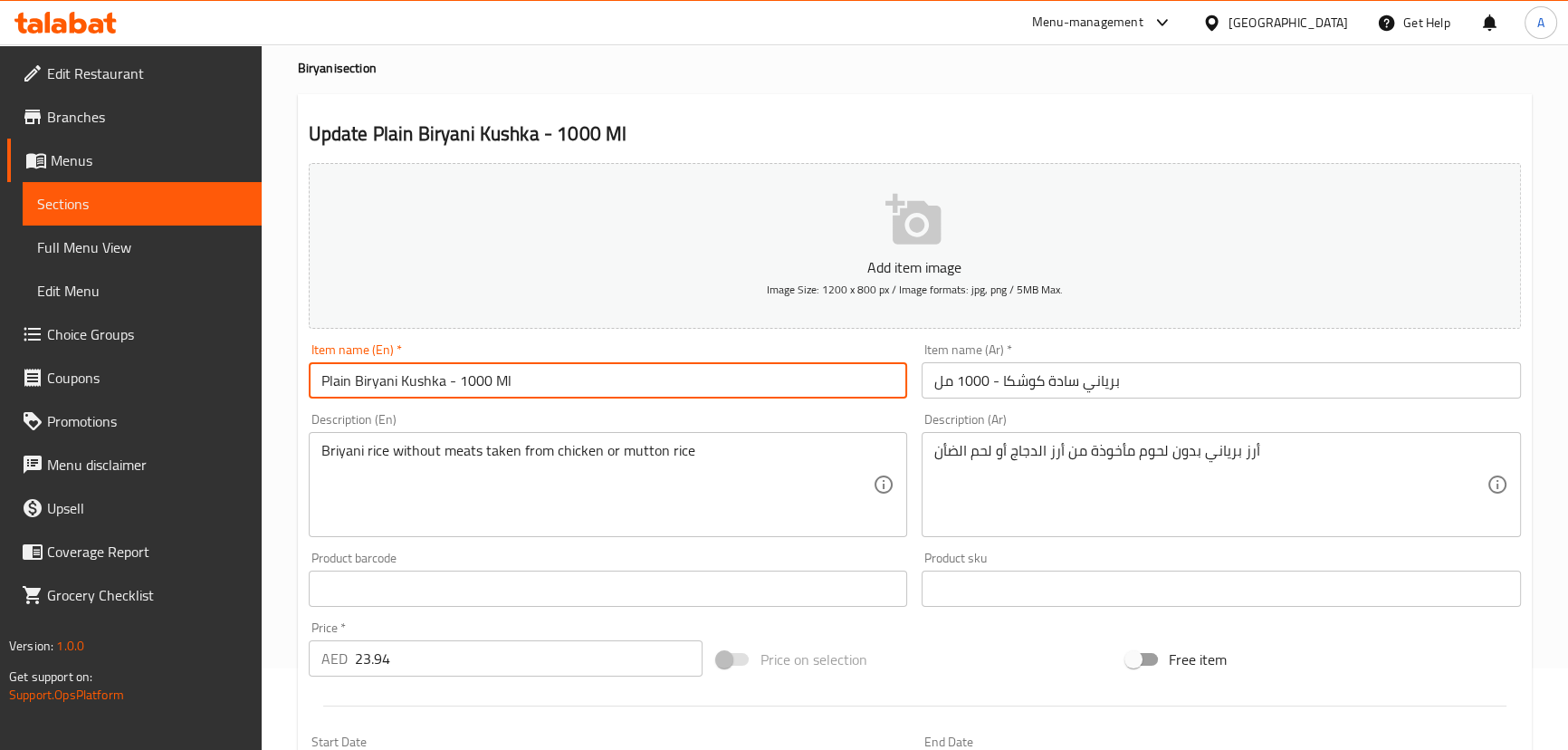
click at [547, 382] on input "Plain Biryani Kushka - 1000 Ml" at bounding box center [609, 380] width 599 height 36
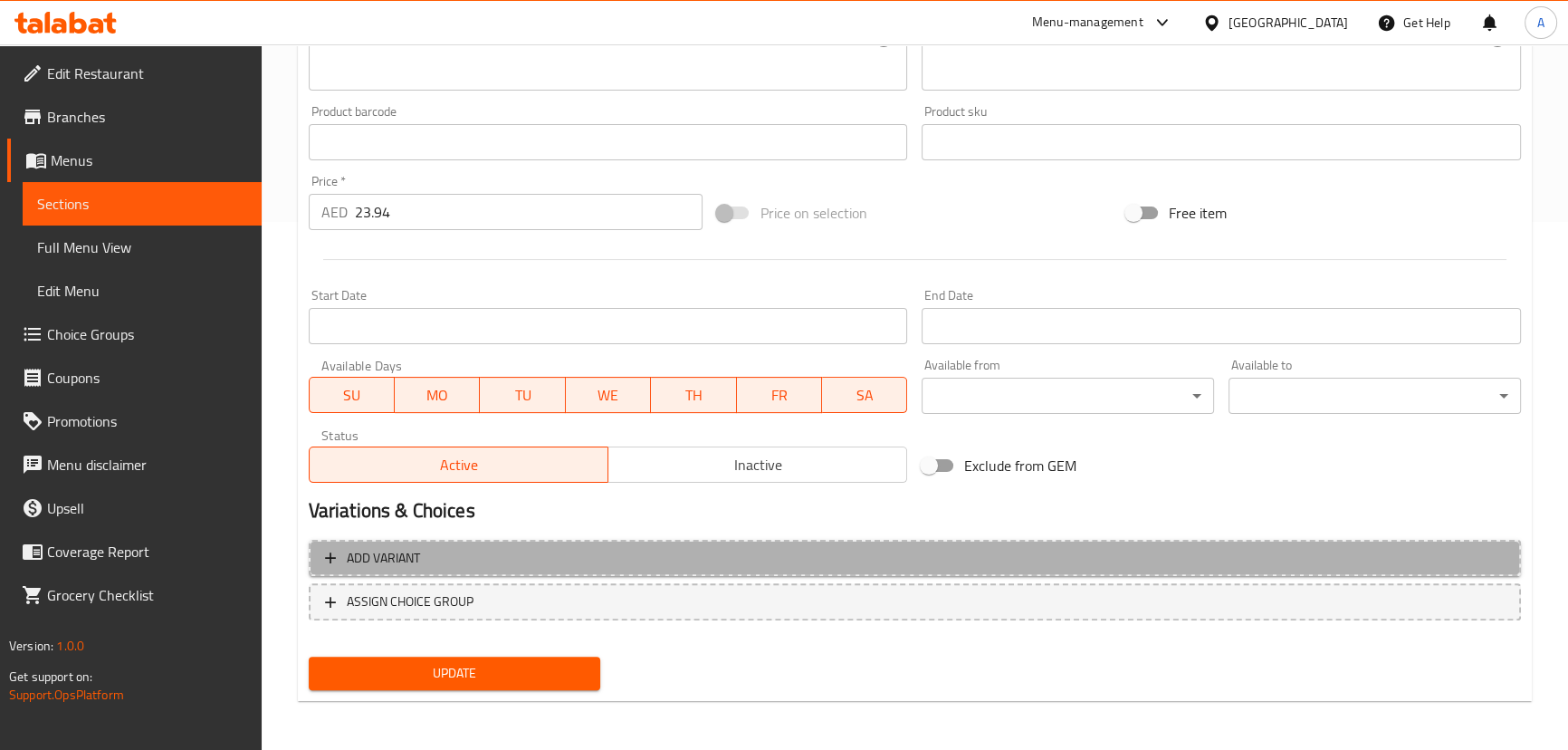
click at [572, 565] on span "Add variant" at bounding box center [914, 558] width 1179 height 22
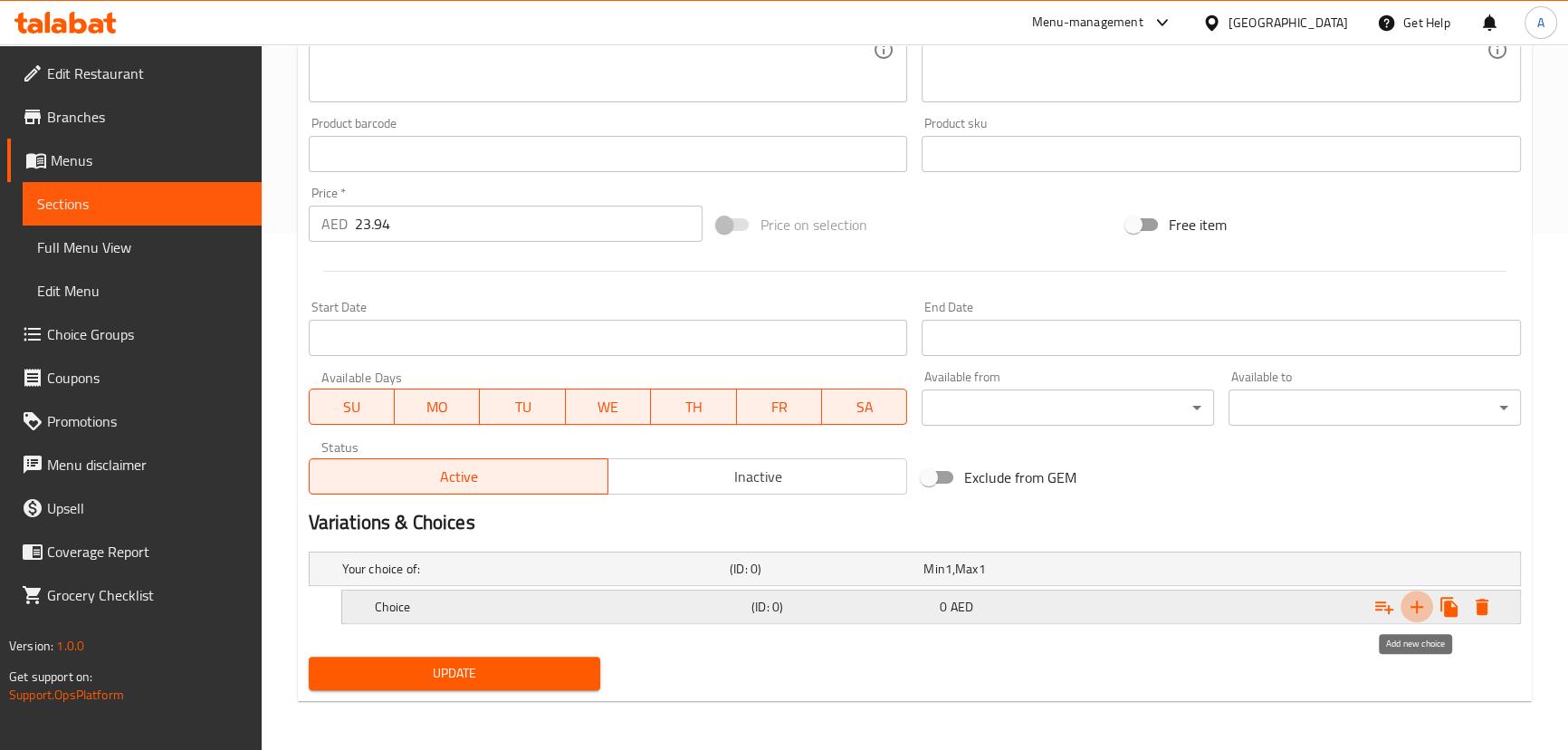
click at [1420, 598] on icon "Expand" at bounding box center [1416, 606] width 21 height 21
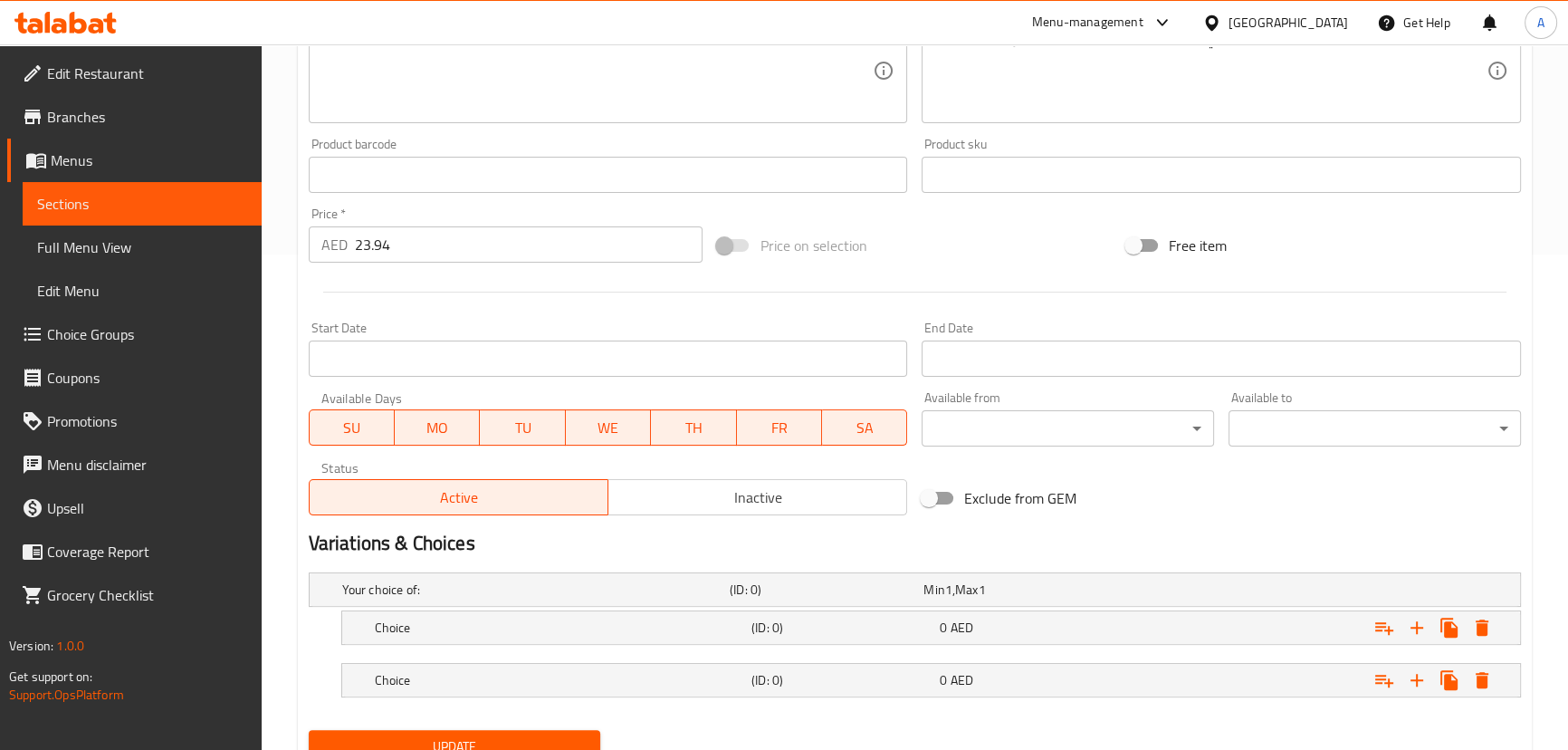
scroll to position [569, 0]
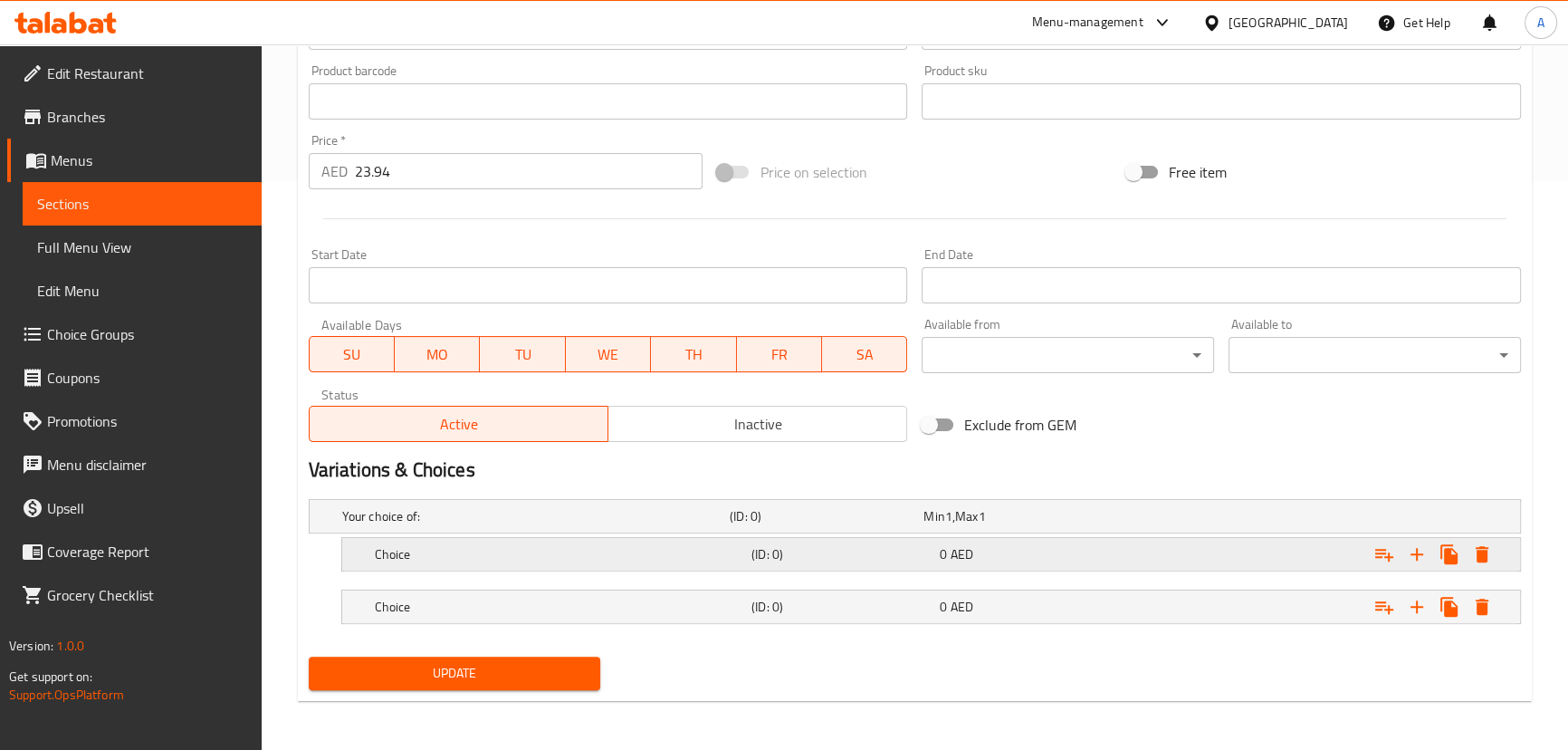
click at [495, 559] on h5 "Choice" at bounding box center [559, 554] width 369 height 19
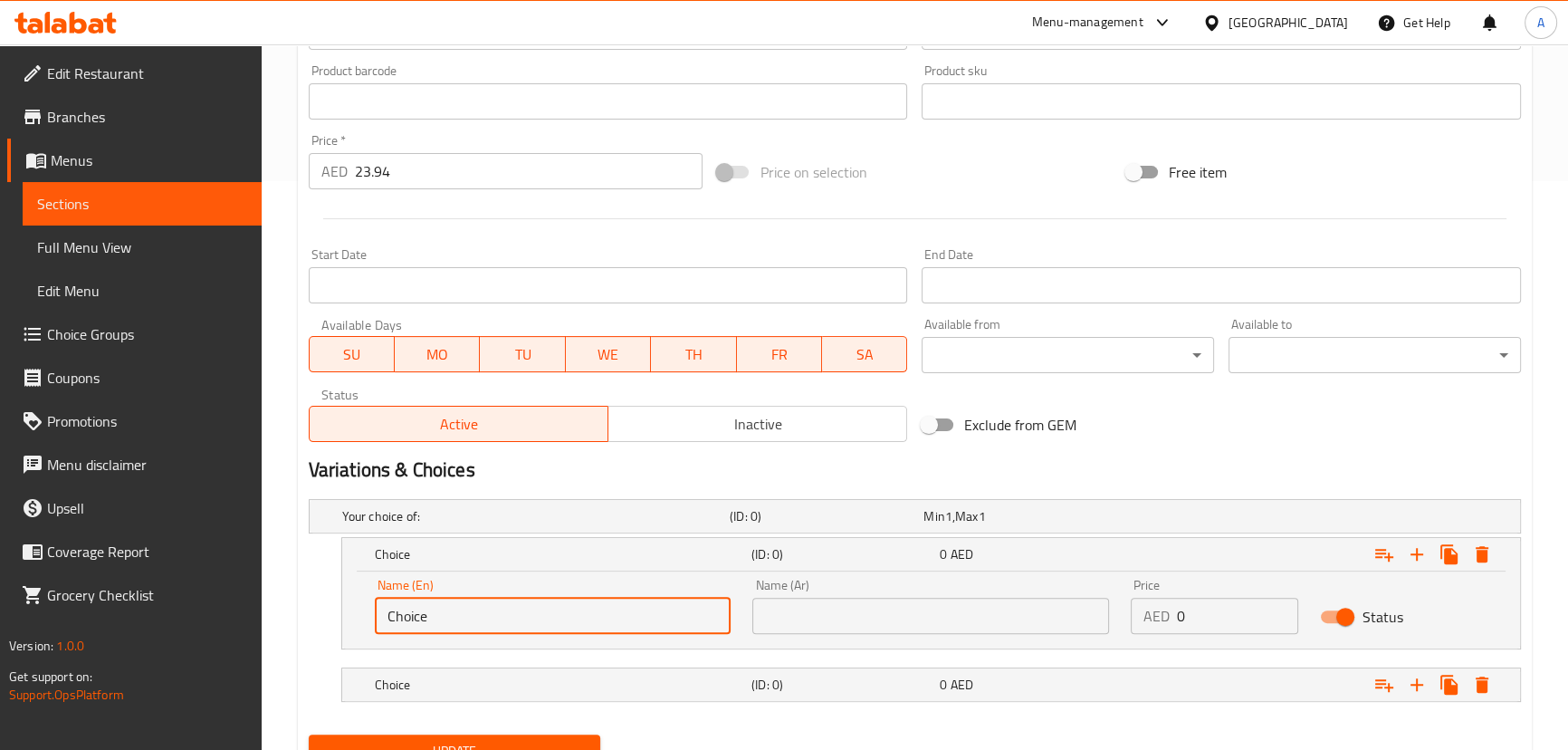
drag, startPoint x: 442, startPoint y: 618, endPoint x: 395, endPoint y: 616, distance: 47.0
click at [398, 616] on input "Choice" at bounding box center [553, 615] width 356 height 36
click at [406, 616] on input "Choice" at bounding box center [553, 615] width 356 height 36
type input "Chicken Rice"
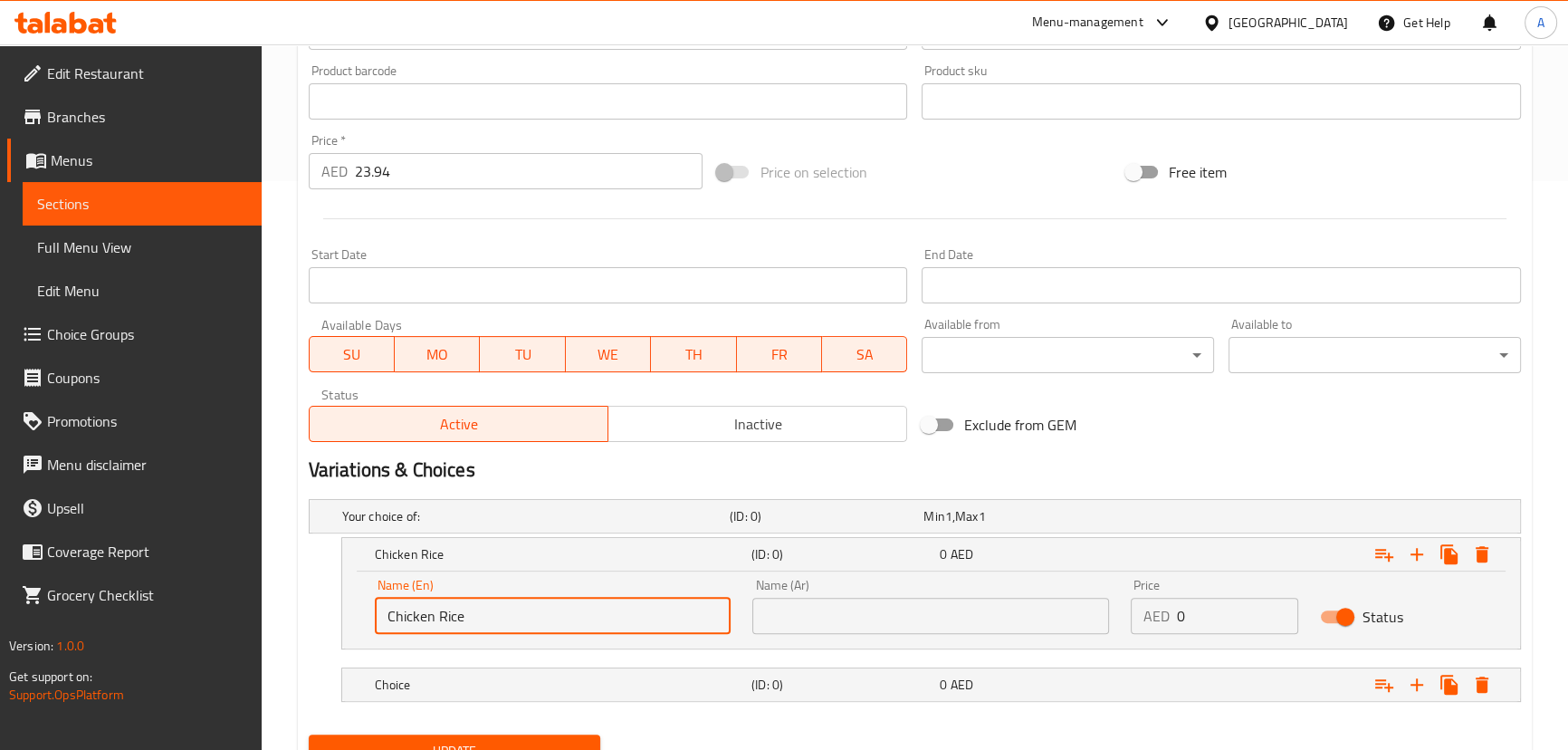
click at [803, 611] on input "text" at bounding box center [931, 615] width 356 height 36
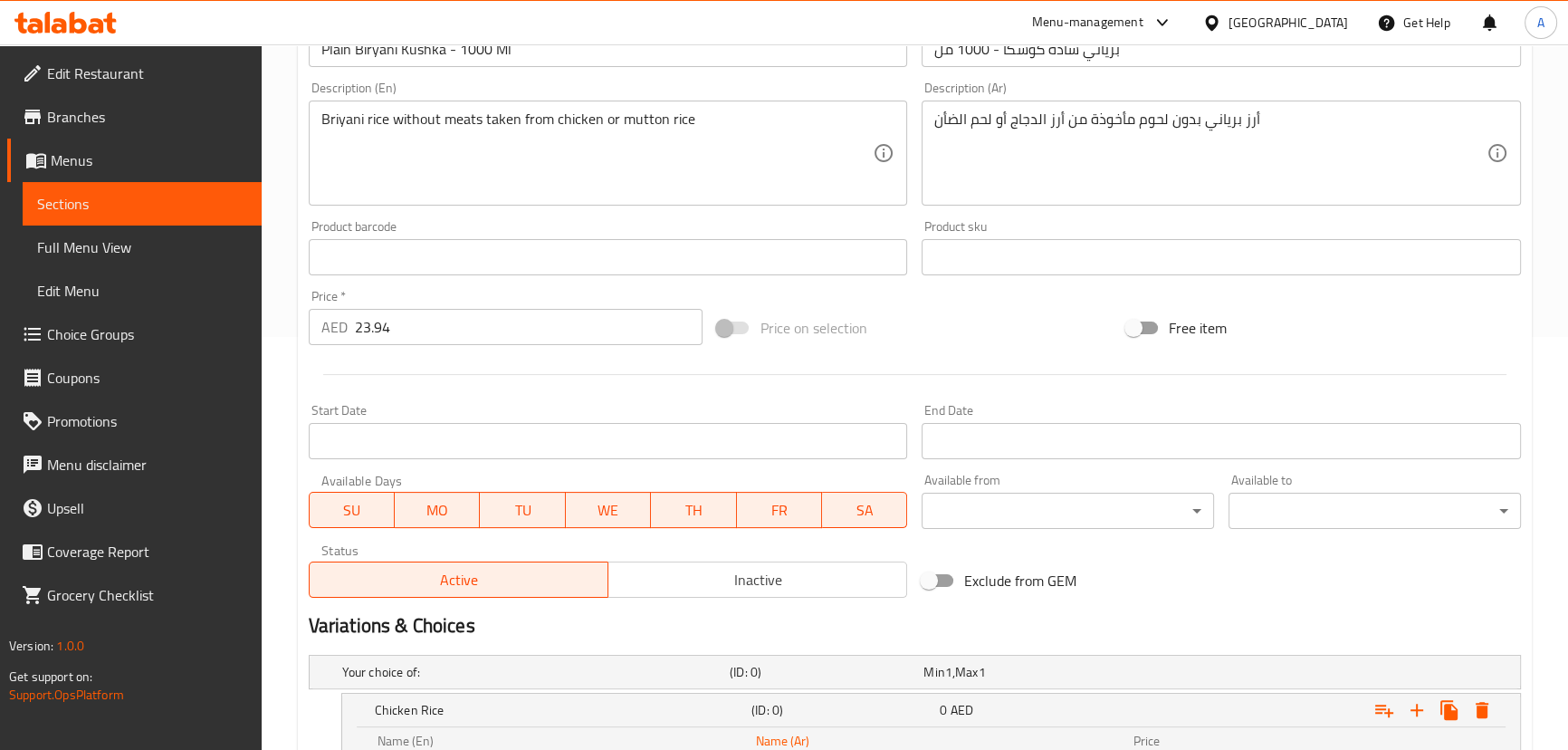
scroll to position [239, 0]
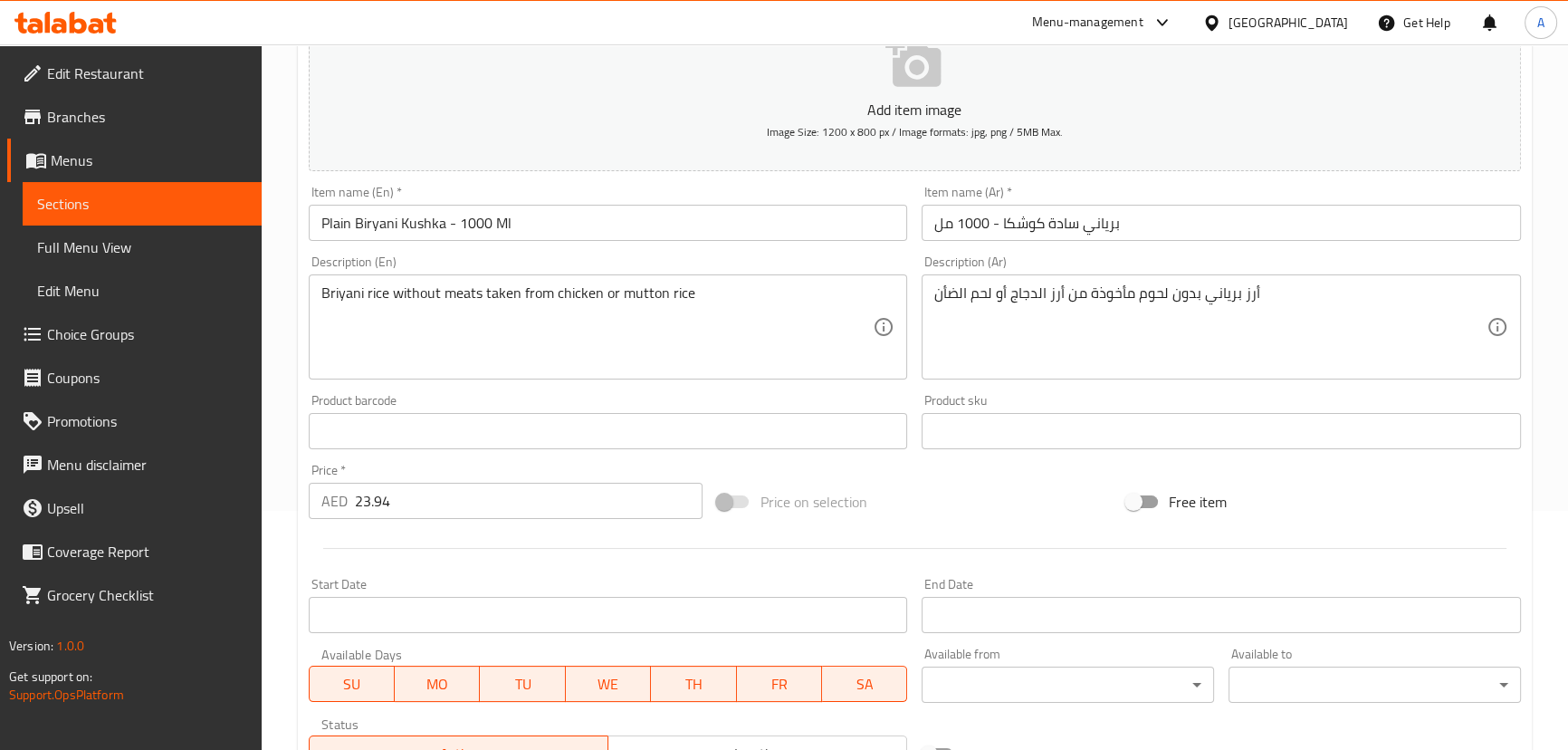
type input "أرز دجاج"
click at [370, 517] on input "23.94" at bounding box center [529, 500] width 349 height 36
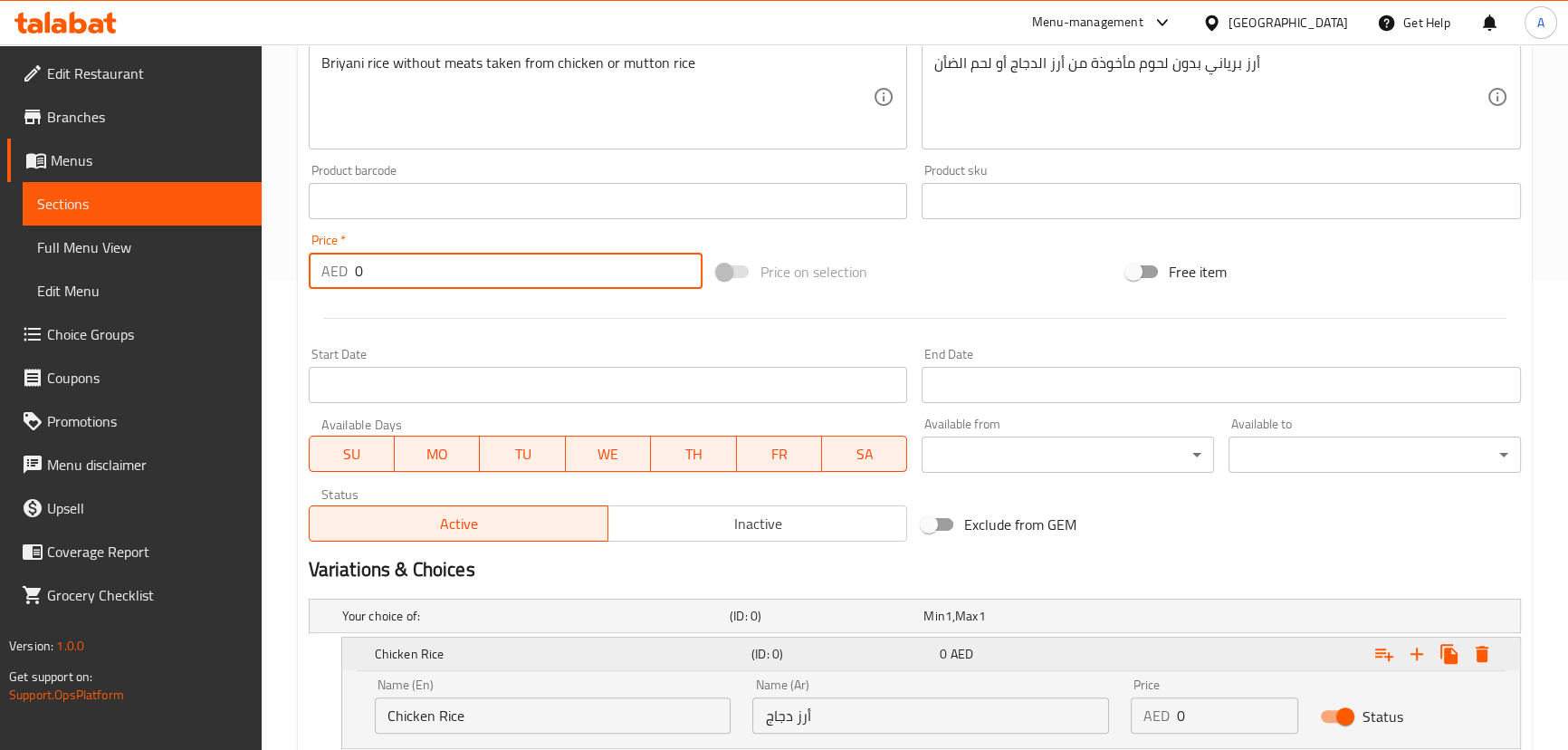
scroll to position [646, 0]
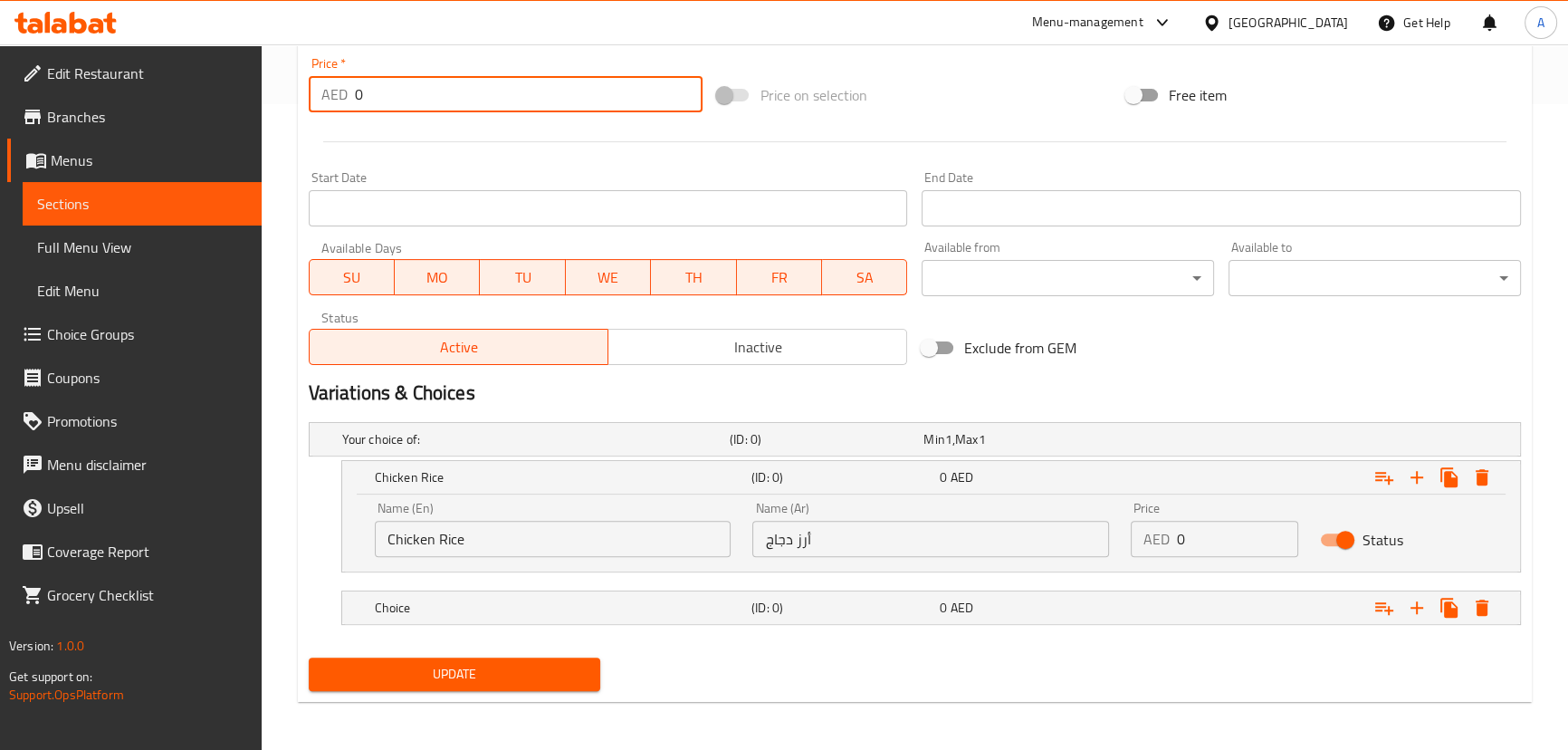
type input "0"
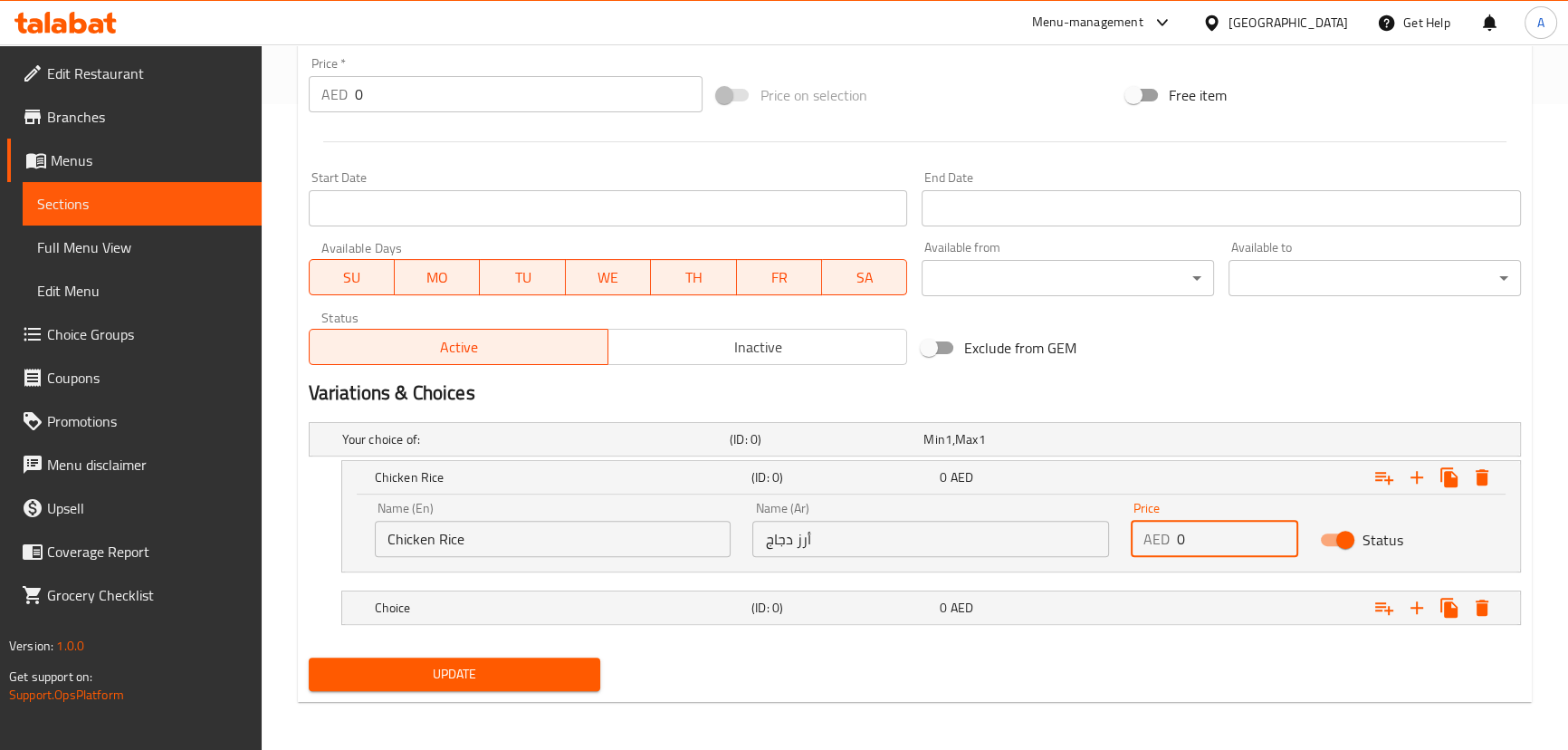
drag, startPoint x: 1194, startPoint y: 528, endPoint x: 1150, endPoint y: 528, distance: 44.0
click at [1155, 528] on div "AED 0 Price" at bounding box center [1214, 538] width 167 height 36
paste input "23.94"
type input "23.94"
click at [1156, 601] on div "Expand" at bounding box center [1314, 607] width 377 height 40
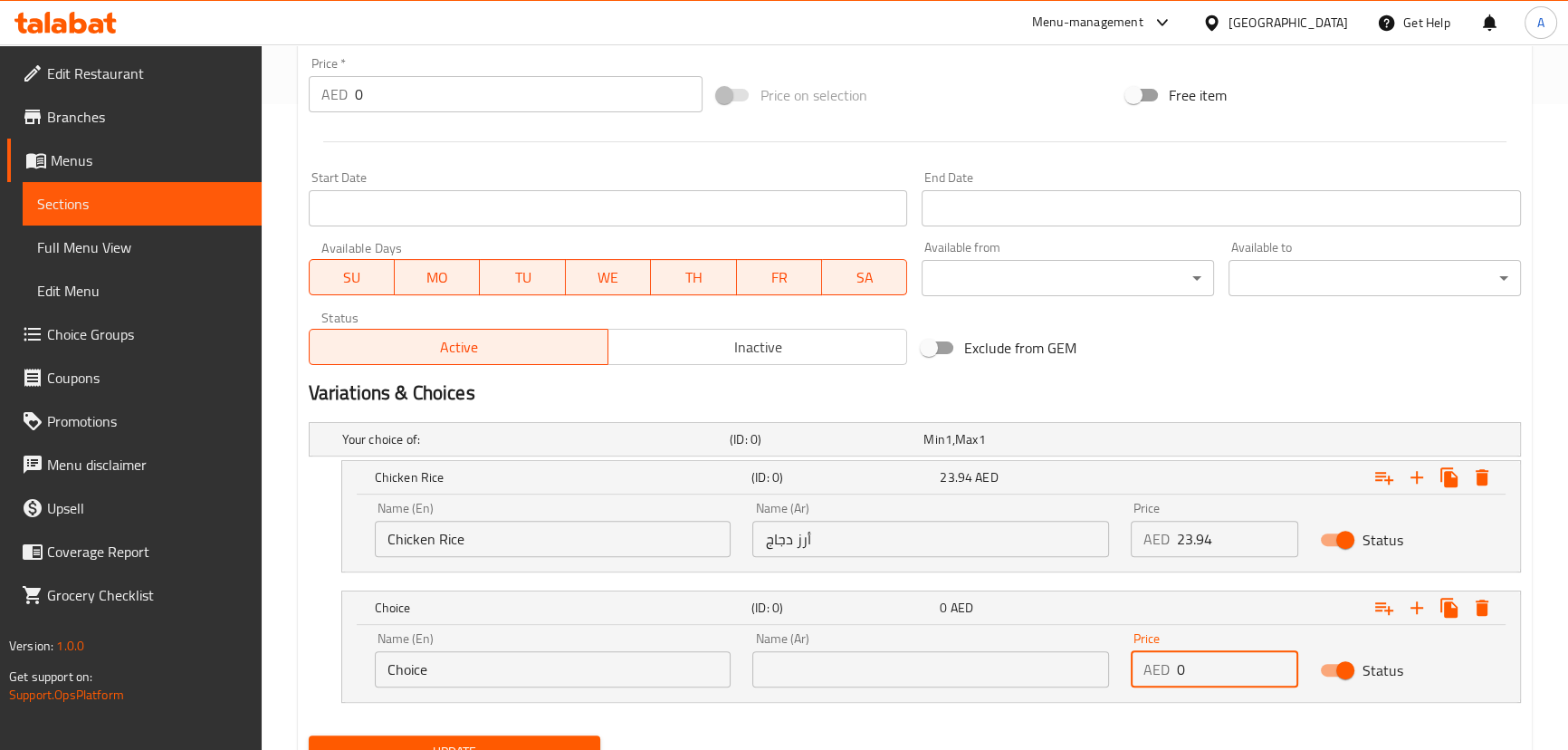
drag, startPoint x: 1190, startPoint y: 671, endPoint x: 1159, endPoint y: 670, distance: 31.0
click at [1159, 670] on div "AED 0 Price" at bounding box center [1214, 668] width 167 height 36
paste input "23.94"
type input "23.94"
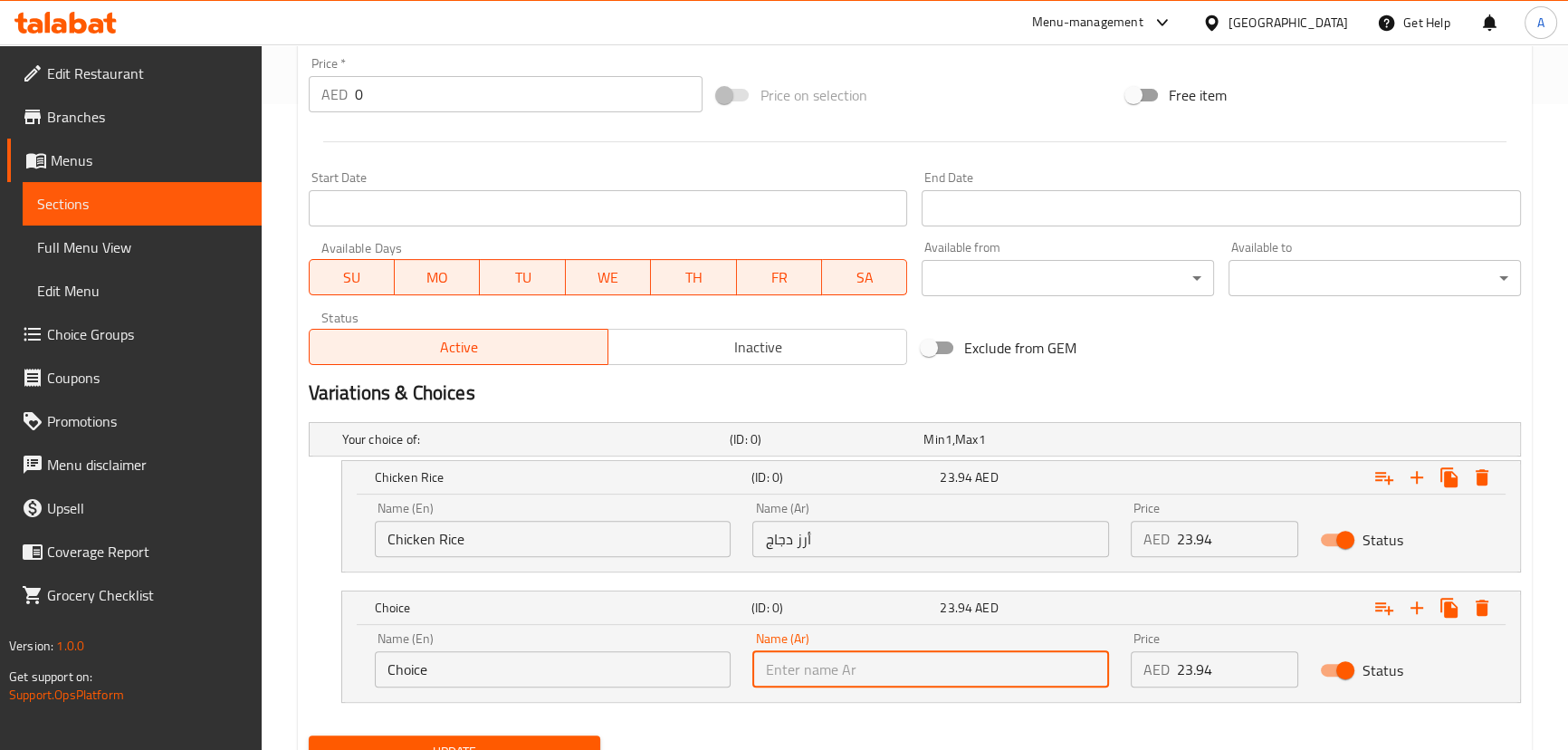
click at [831, 672] on input "text" at bounding box center [931, 668] width 356 height 36
type input "أرز لحم ضأن"
click at [315, 679] on div "Choice (ID: 0) 23.94 AED Name (En) Choice Name (En) Name (Ar) أرز لحم ضأن Name …" at bounding box center [915, 646] width 1212 height 112
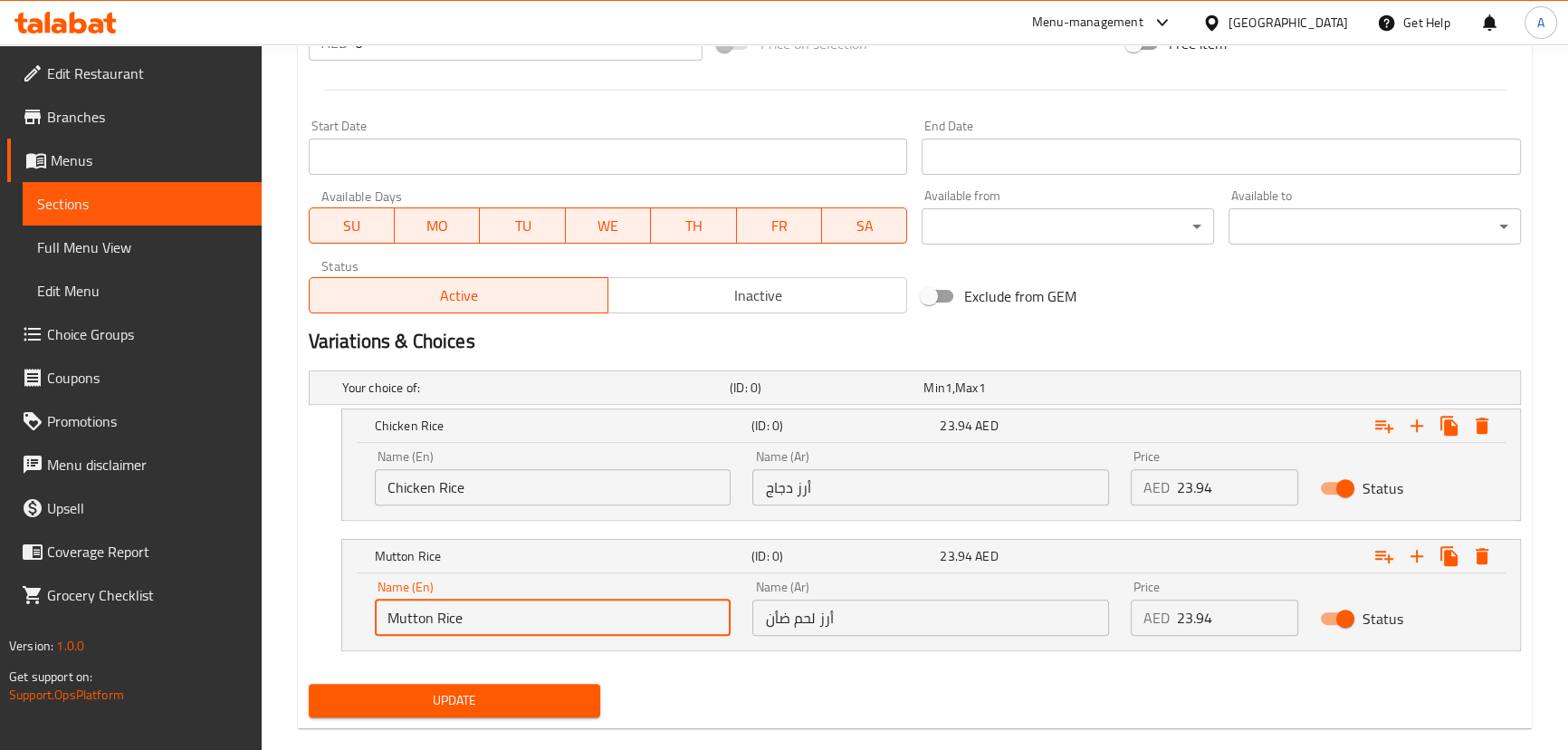
scroll to position [724, 0]
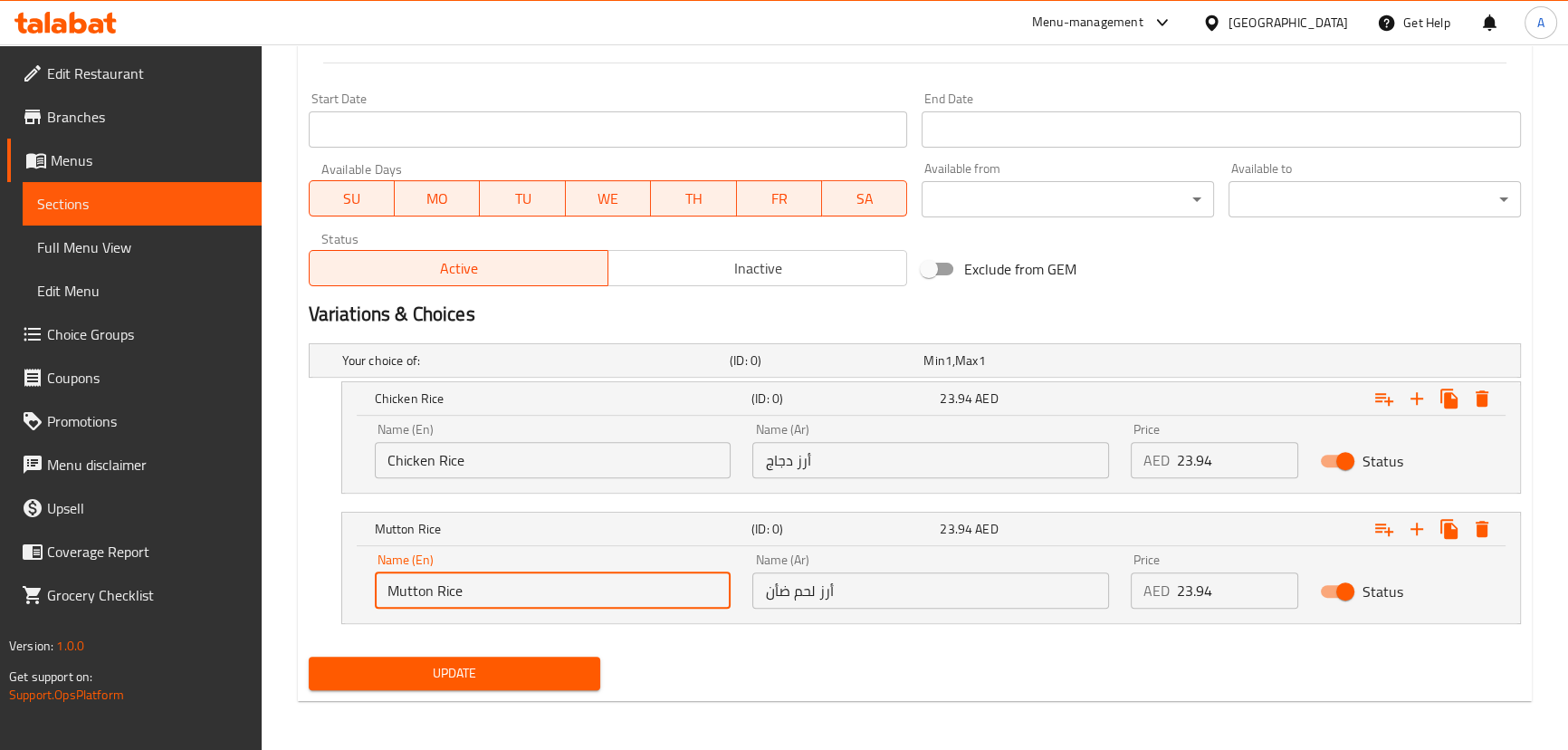
type input "Mutton Rice"
click at [518, 670] on span "Update" at bounding box center [455, 673] width 263 height 22
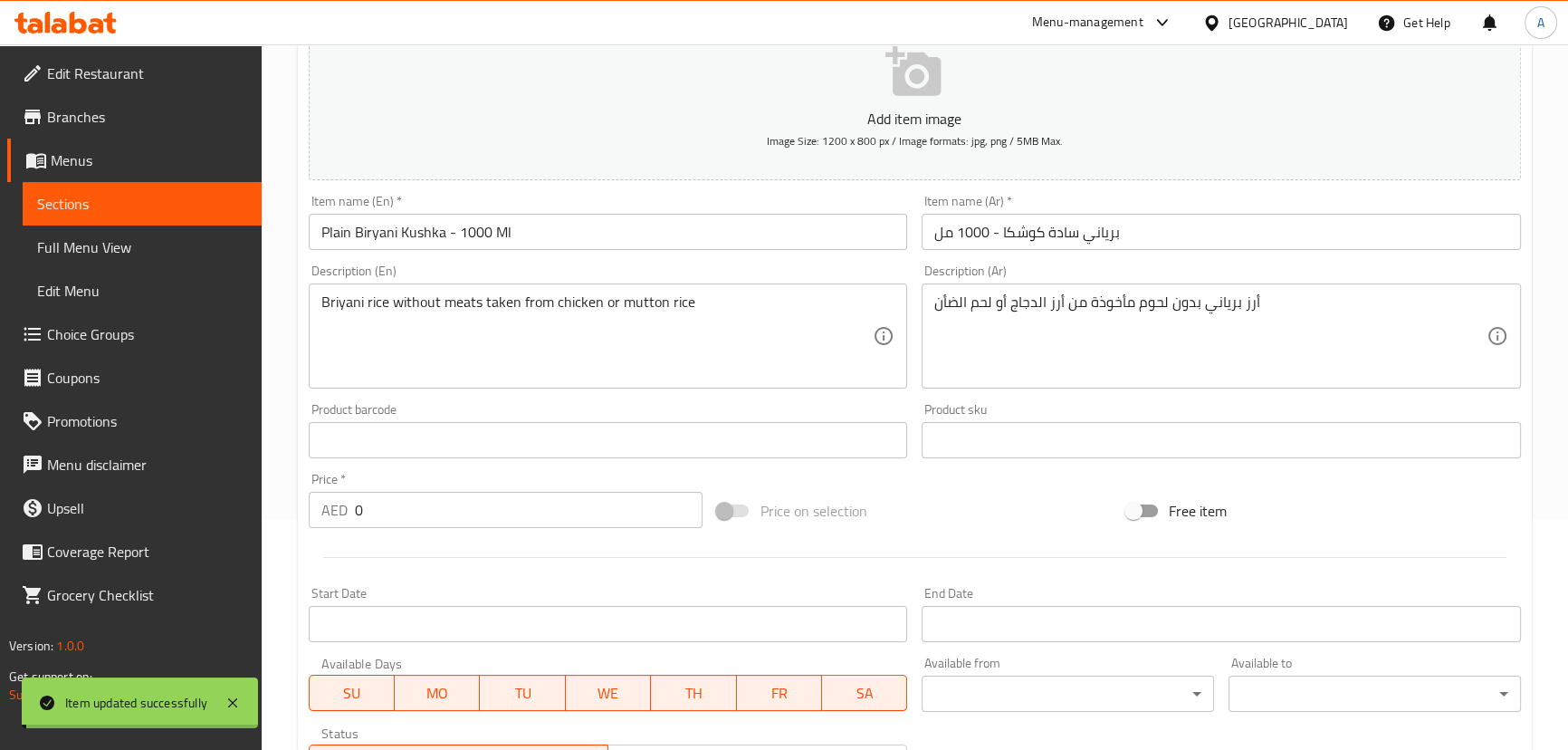
scroll to position [0, 0]
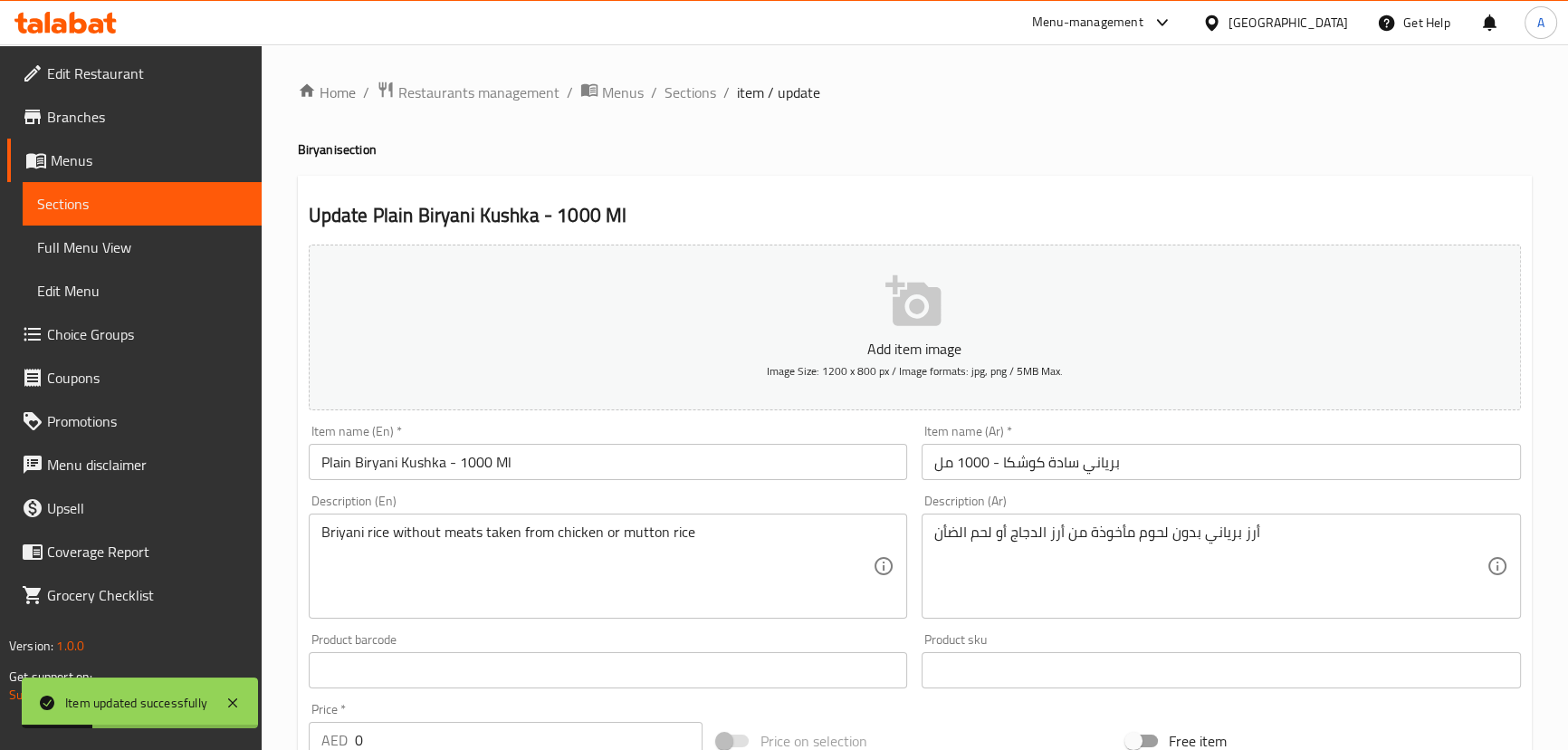
click at [668, 105] on div "Home / Restaurants management / Menus / Sections / item / update Biryani sectio…" at bounding box center [915, 760] width 1234 height 1359
click at [684, 93] on span "Sections" at bounding box center [690, 92] width 52 height 21
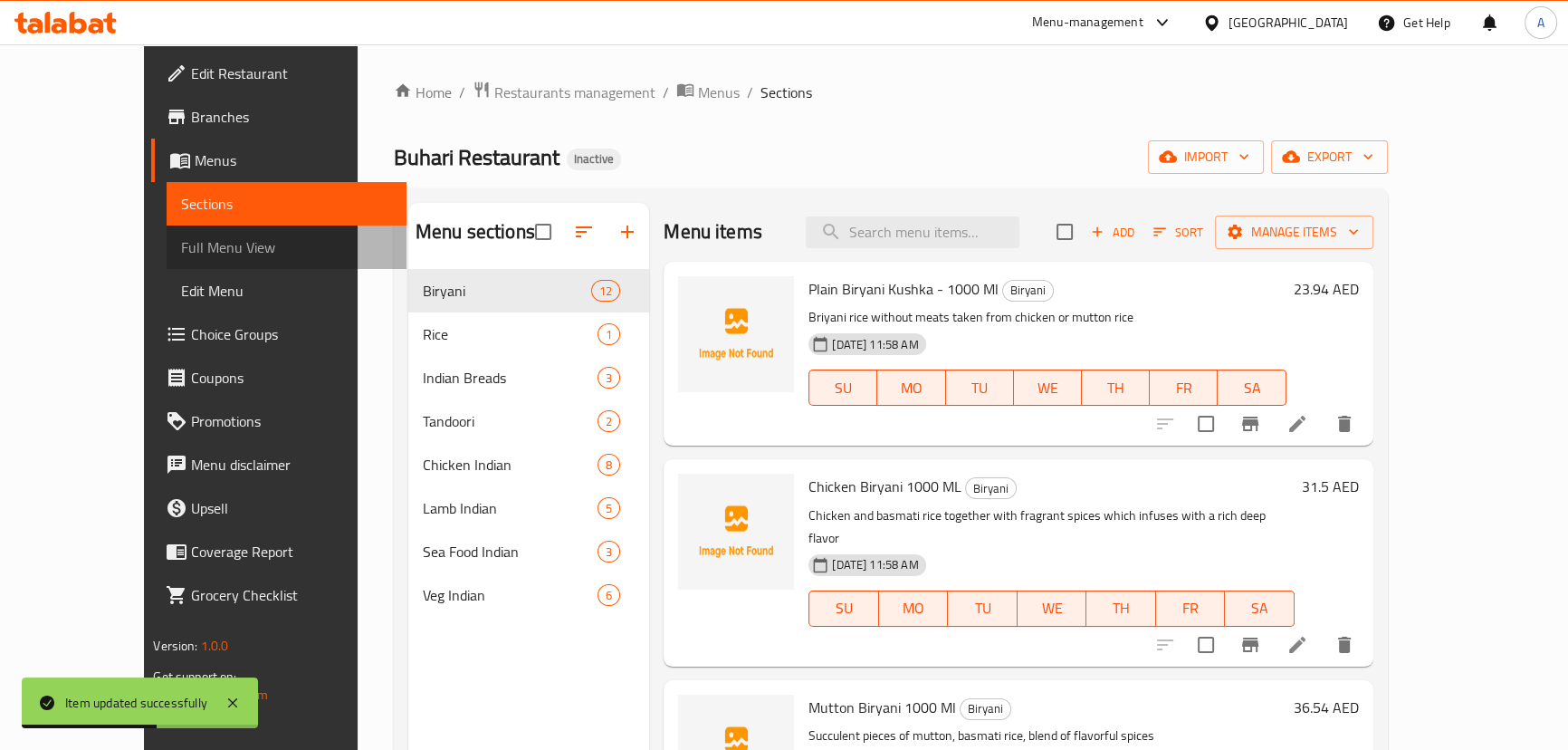
click at [181, 237] on span "Full Menu View" at bounding box center [286, 247] width 210 height 21
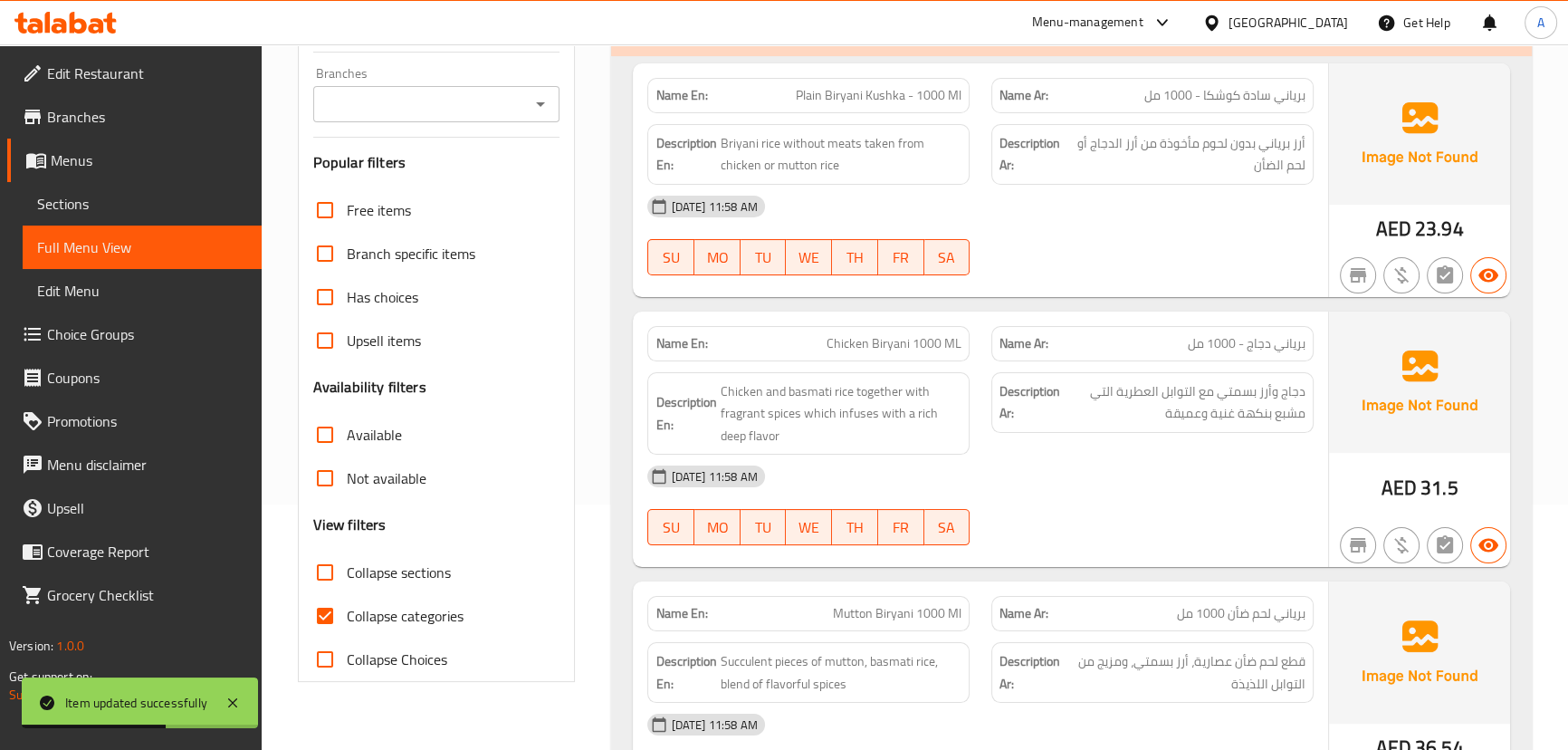
scroll to position [411, 0]
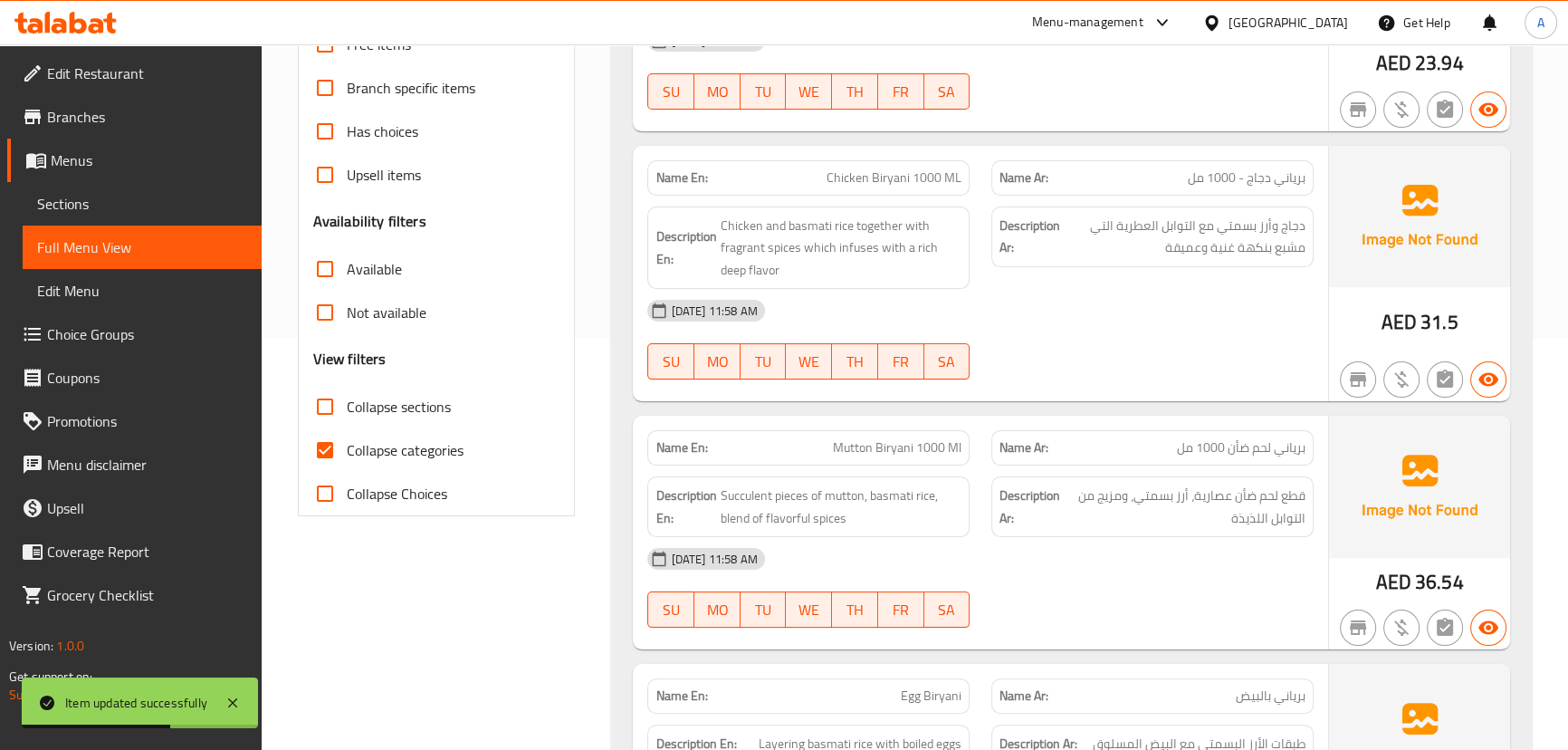
click at [335, 452] on input "Collapse categories" at bounding box center [325, 449] width 44 height 44
checkbox input "false"
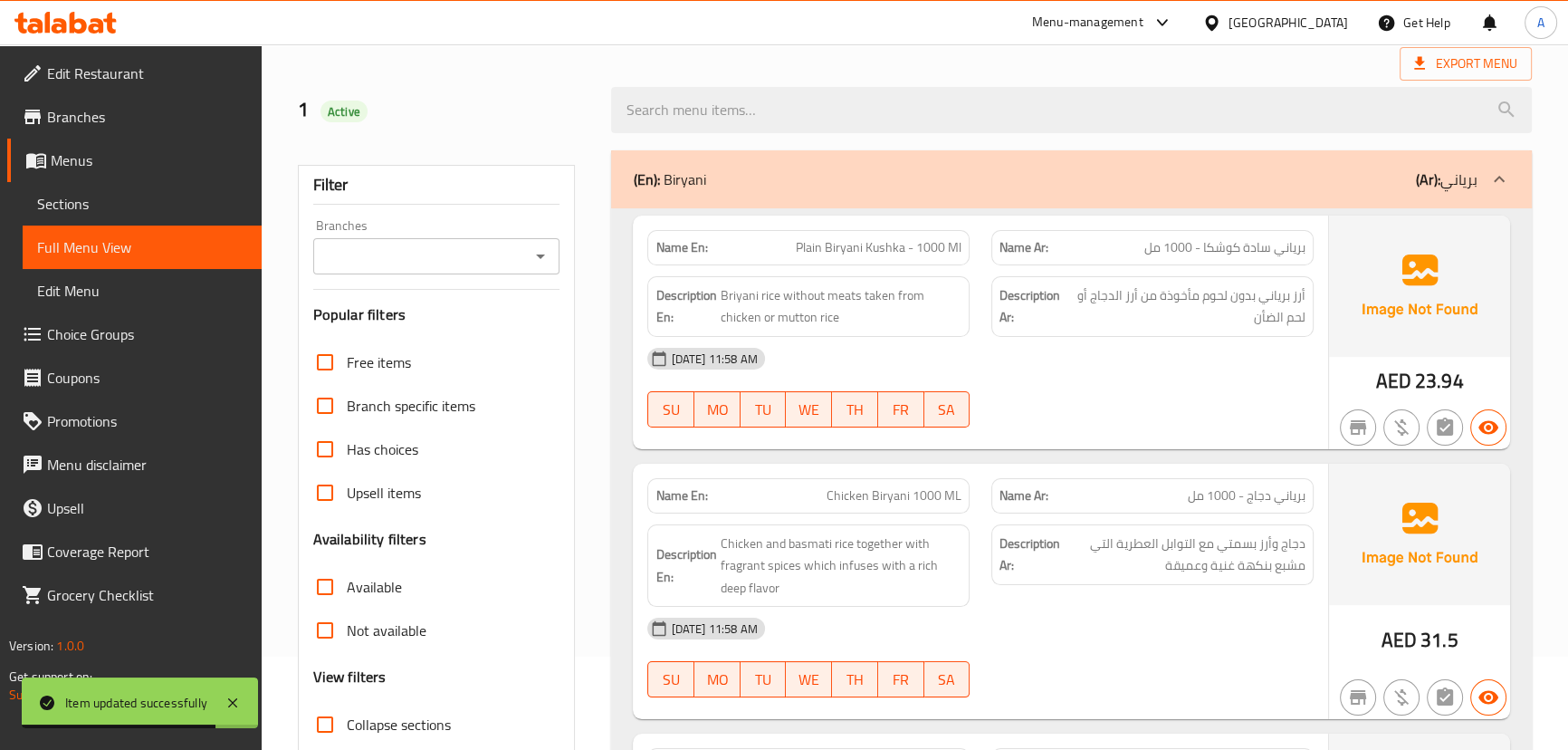
scroll to position [82, 0]
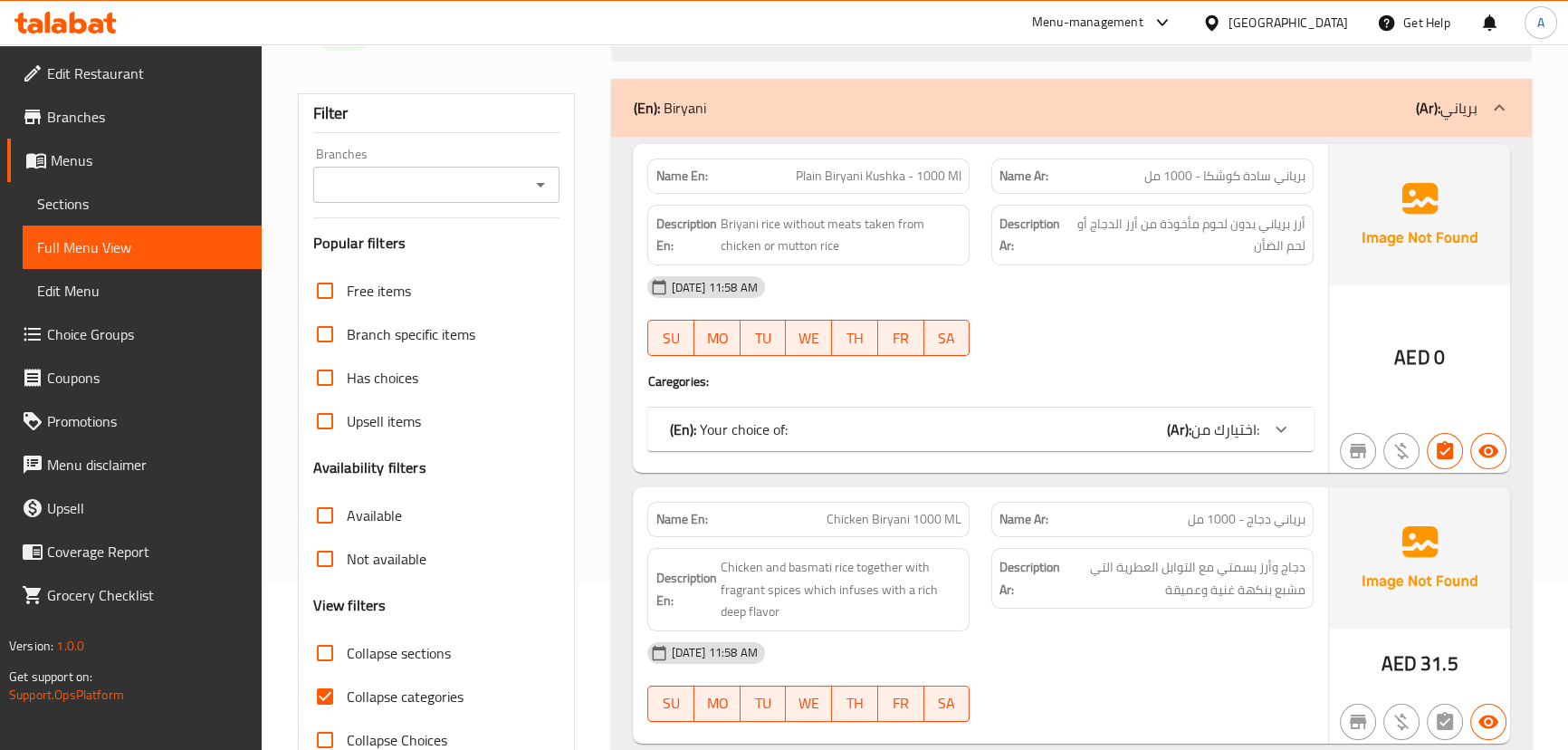
scroll to position [329, 0]
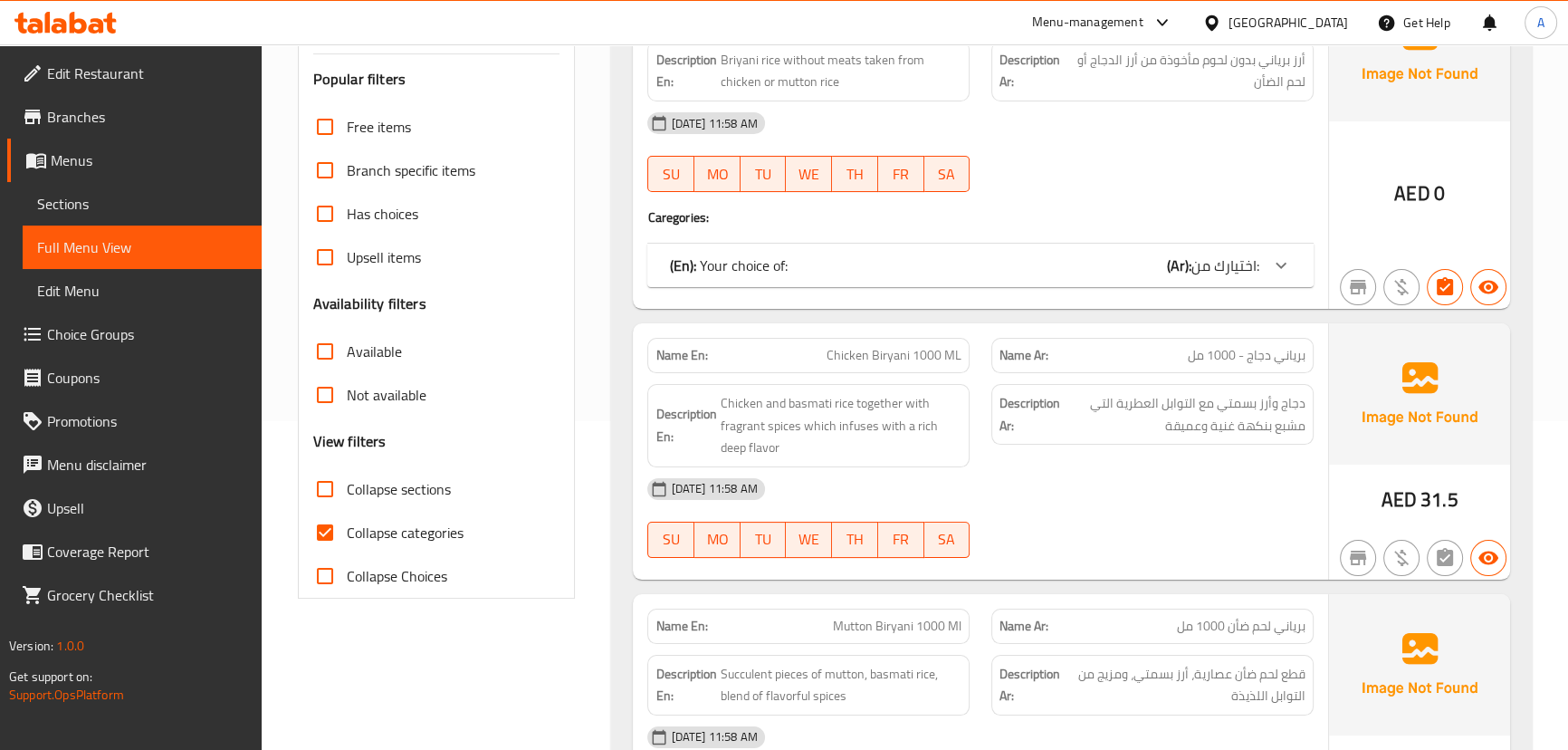
click at [327, 544] on input "Collapse categories" at bounding box center [325, 532] width 44 height 44
checkbox input "false"
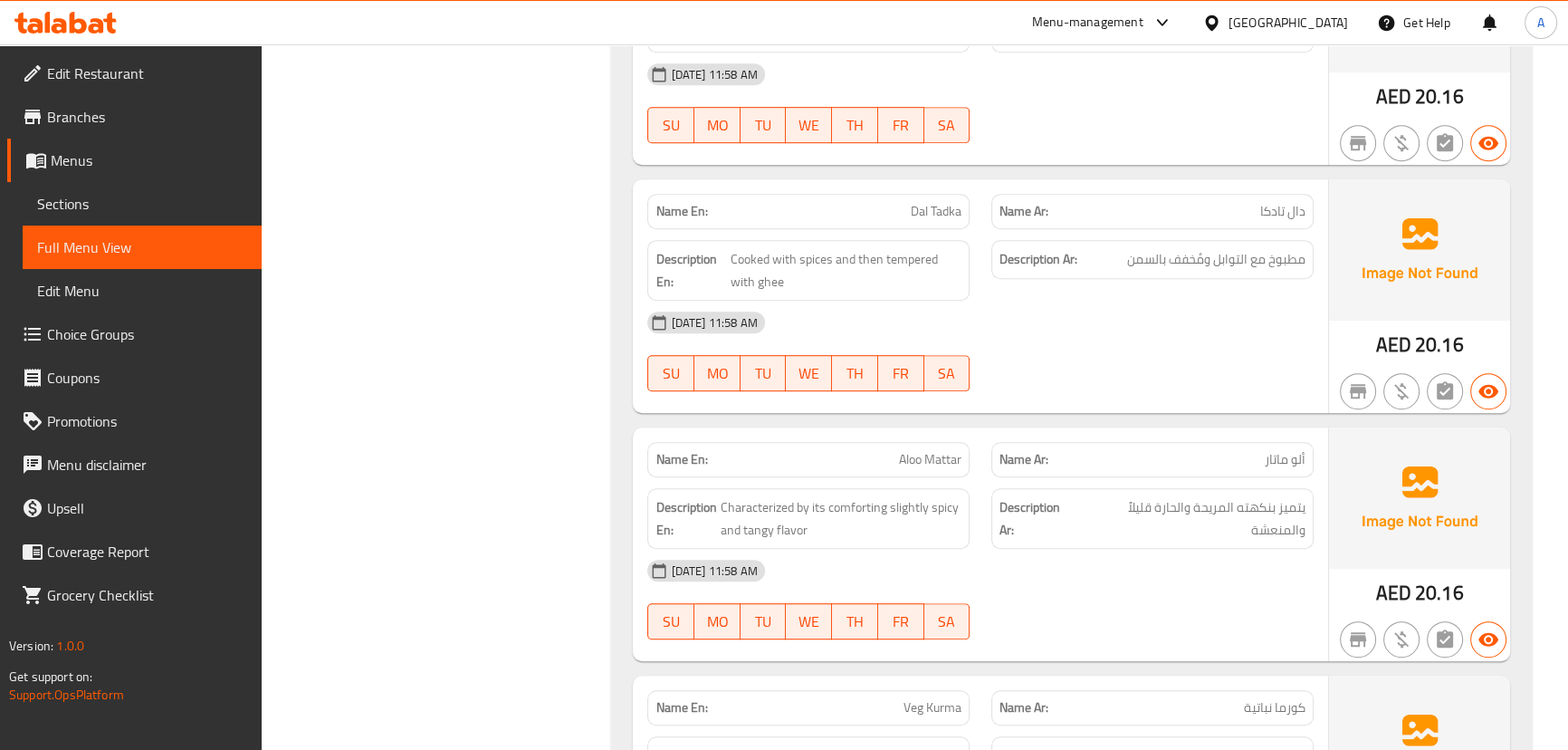
scroll to position [0, 0]
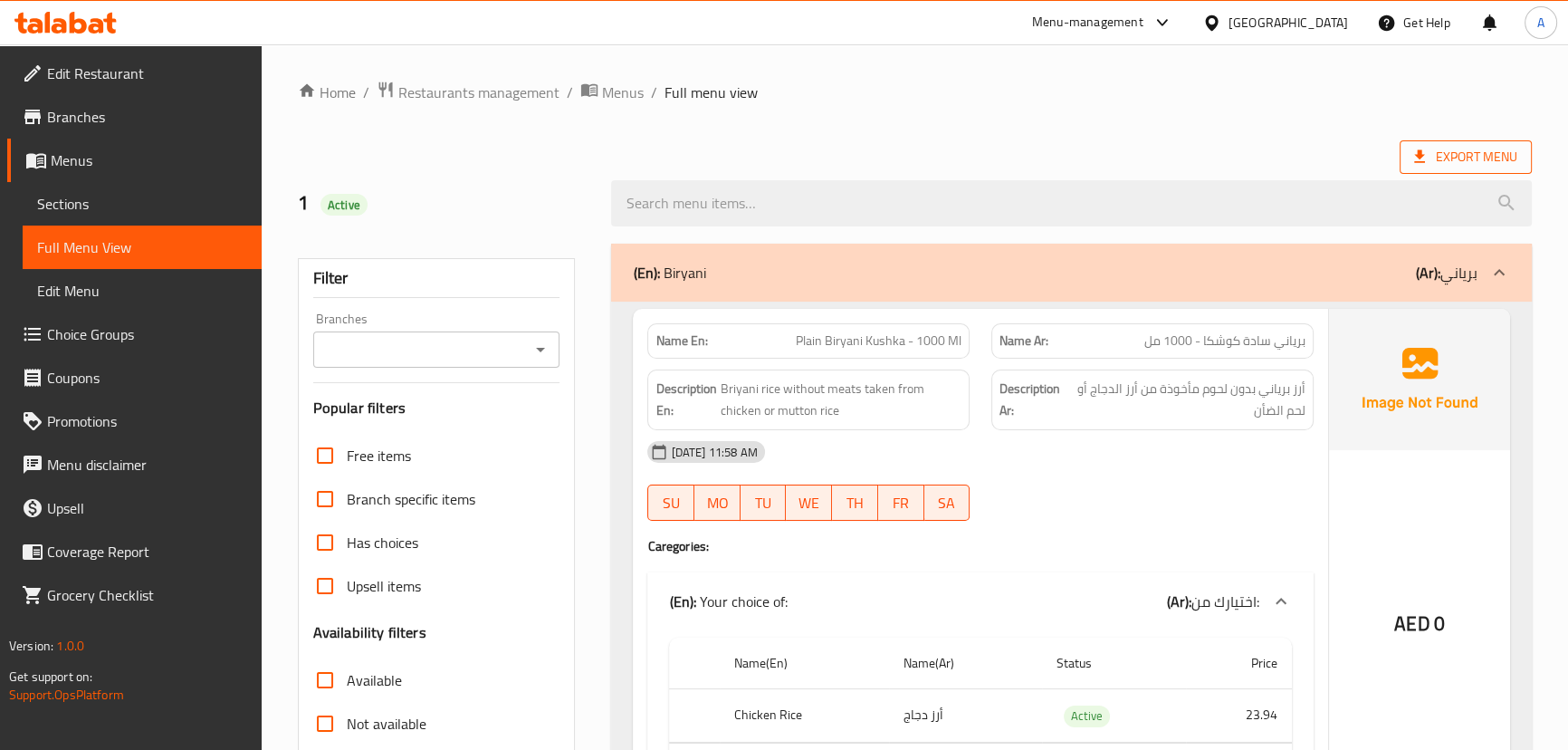
click at [1475, 155] on span "Export Menu" at bounding box center [1465, 157] width 103 height 22
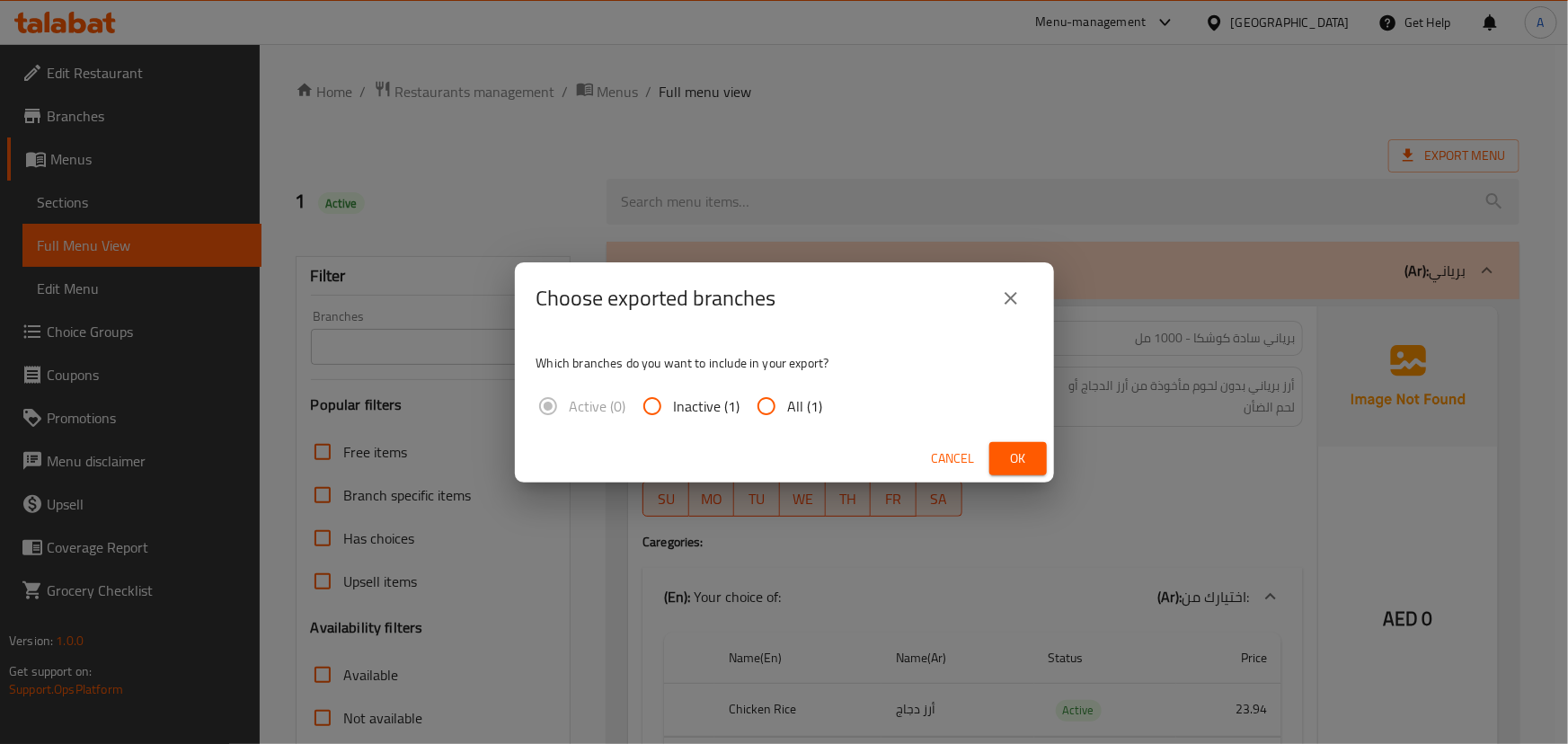
drag, startPoint x: 806, startPoint y: 395, endPoint x: 916, endPoint y: 425, distance: 114.0
click at [807, 397] on span "All (1)" at bounding box center [806, 405] width 35 height 21
click at [775, 397] on input "All (1)" at bounding box center [766, 406] width 43 height 43
radio input "true"
click at [1013, 465] on span "Ok" at bounding box center [1018, 459] width 29 height 22
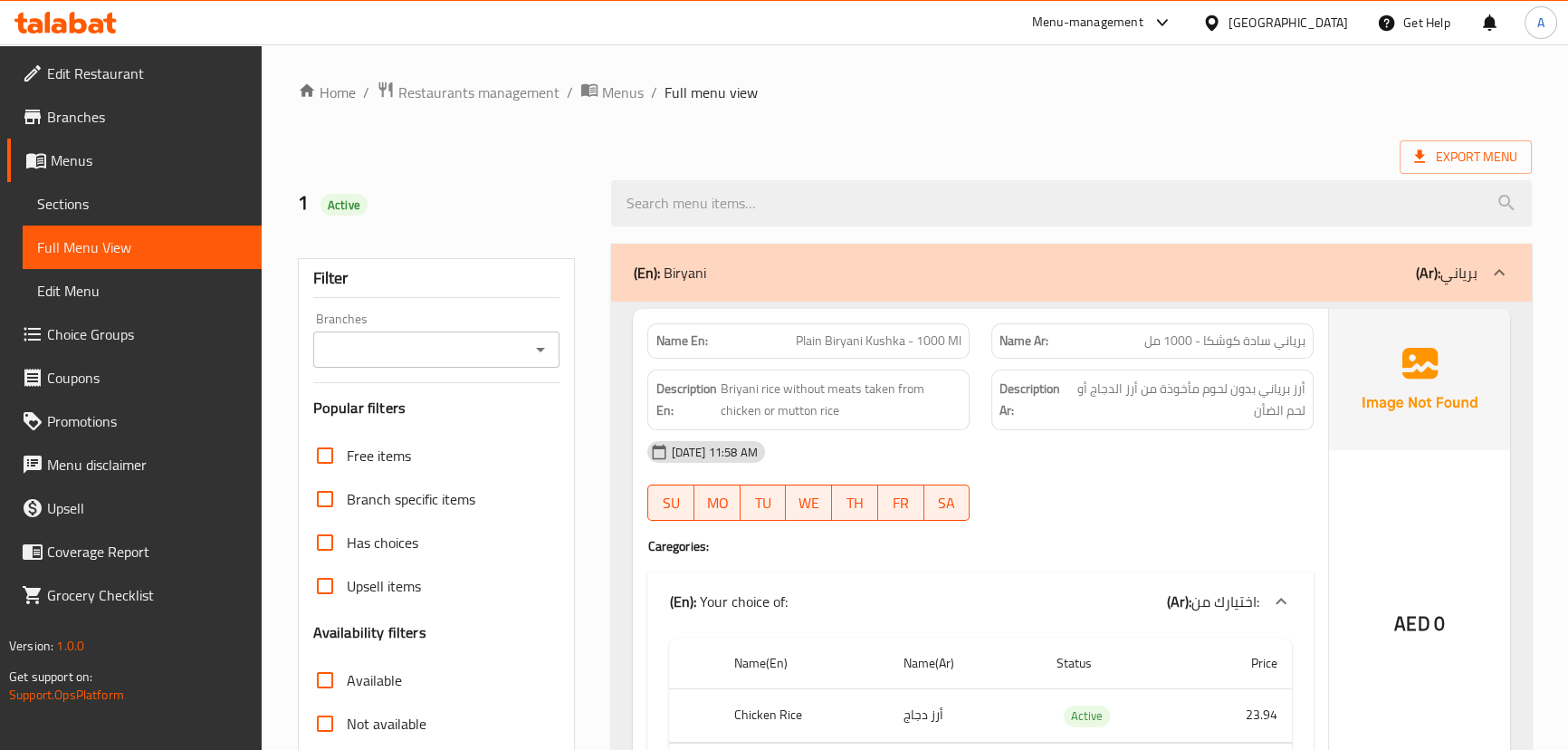
click at [1091, 89] on ol "Home / Restaurants management / Menus / Full menu view" at bounding box center [915, 92] width 1234 height 23
drag, startPoint x: 36, startPoint y: 68, endPoint x: 66, endPoint y: 73, distance: 30.4
click at [36, 68] on icon at bounding box center [32, 72] width 21 height 21
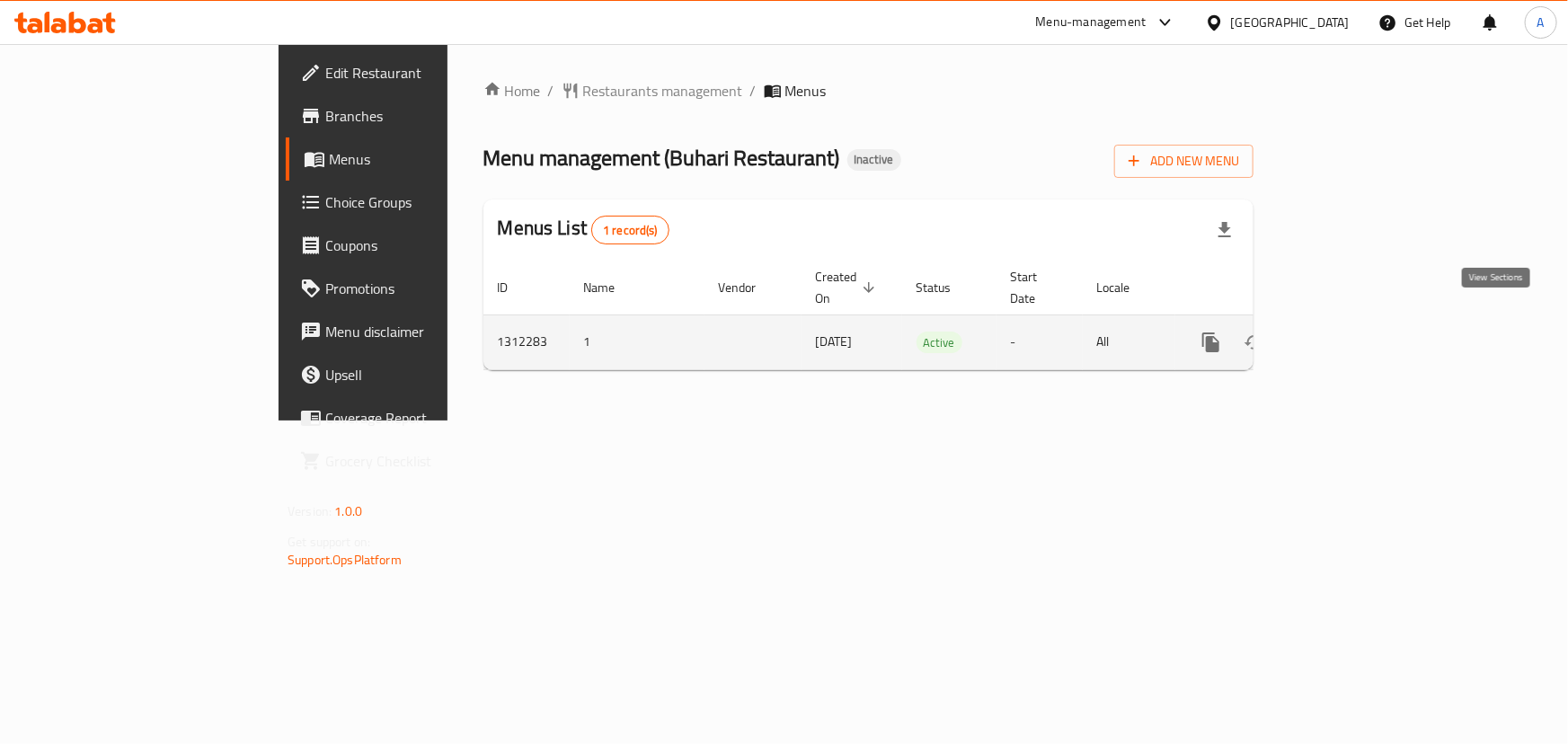
click at [1349, 334] on icon "enhanced table" at bounding box center [1341, 343] width 17 height 17
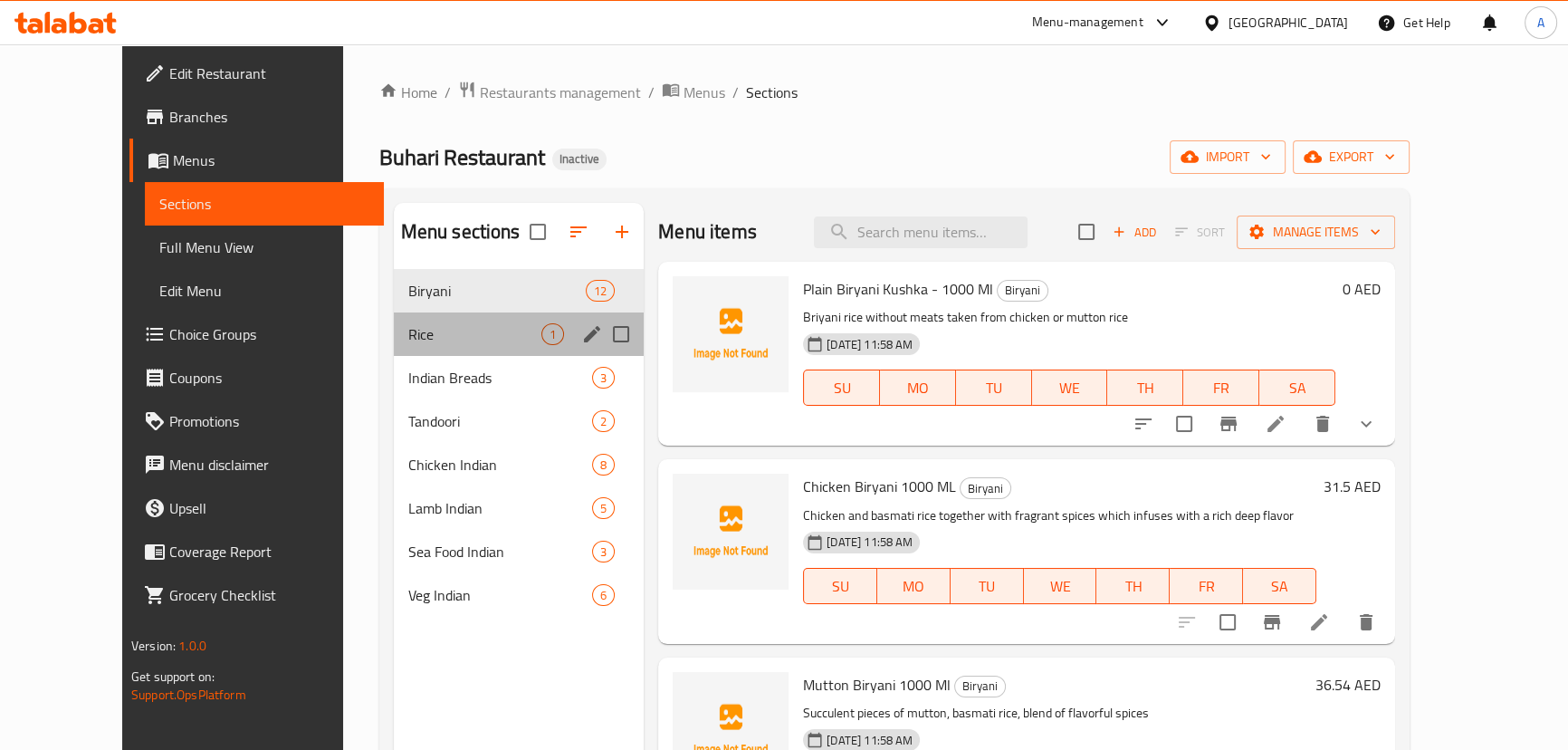
click at [393, 322] on div "Rice 1" at bounding box center [519, 334] width 251 height 44
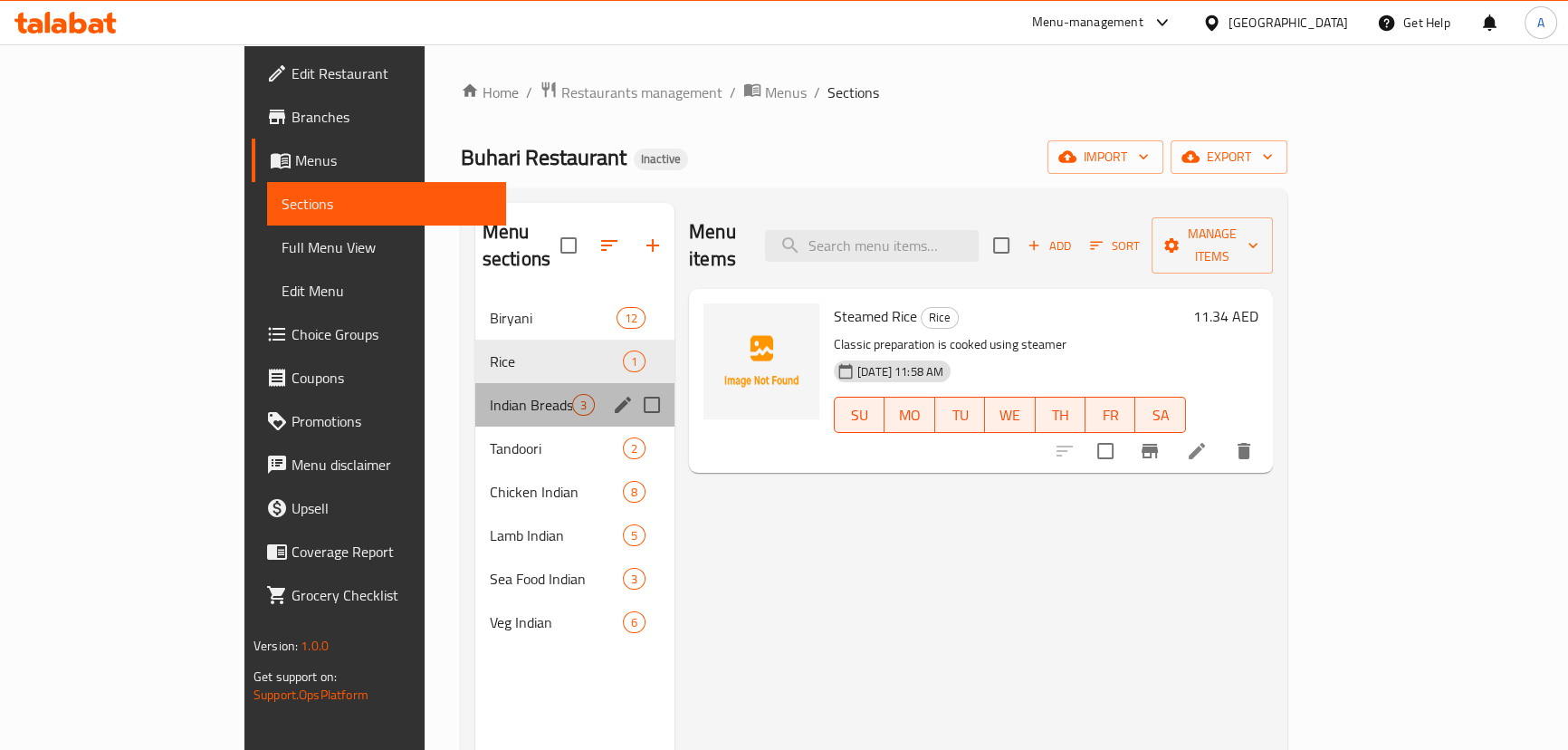
click at [475, 383] on div "Indian Breads 3" at bounding box center [574, 405] width 199 height 44
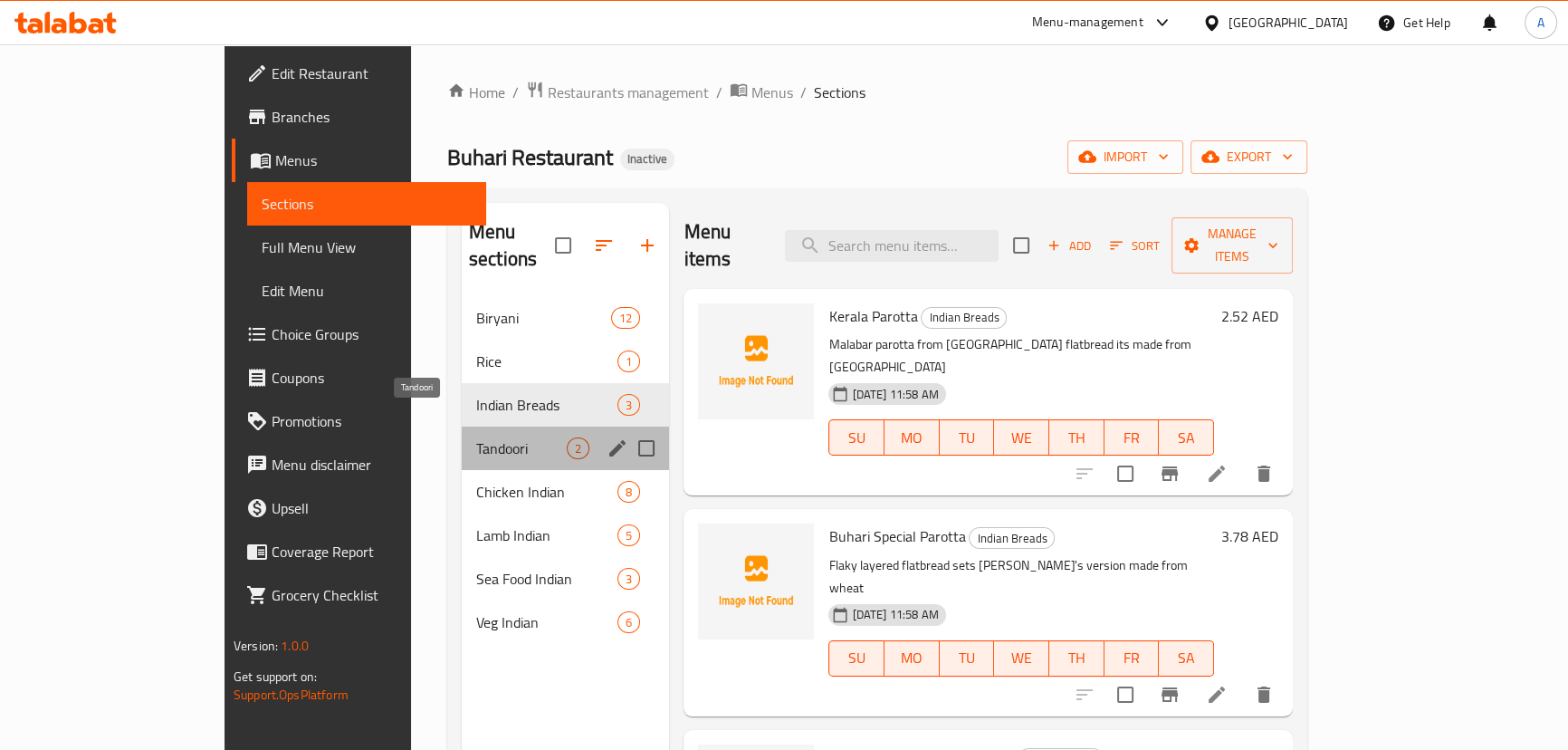
click at [476, 437] on span "Tandoori" at bounding box center [521, 447] width 91 height 21
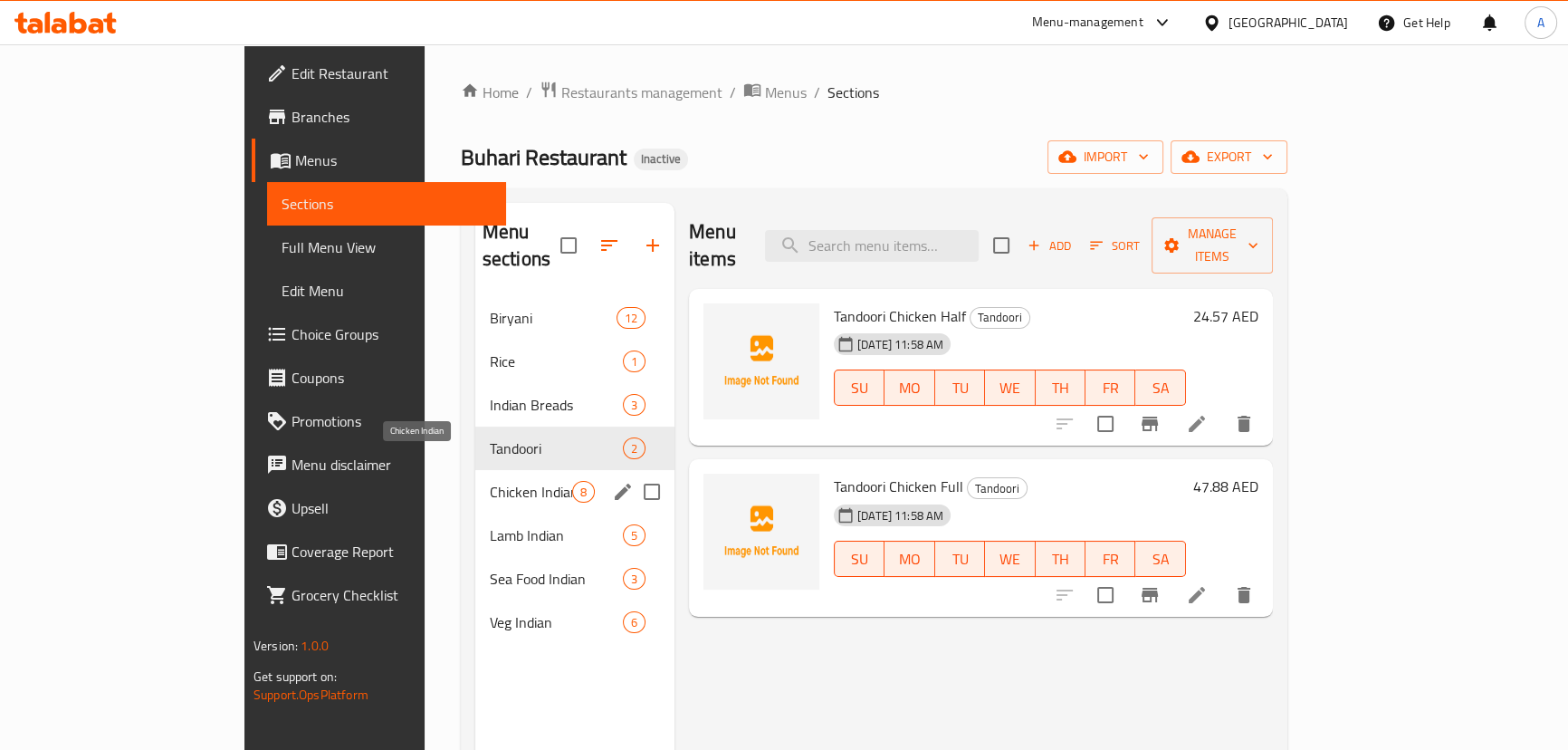
click at [490, 481] on span "Chicken Indian" at bounding box center [531, 491] width 83 height 21
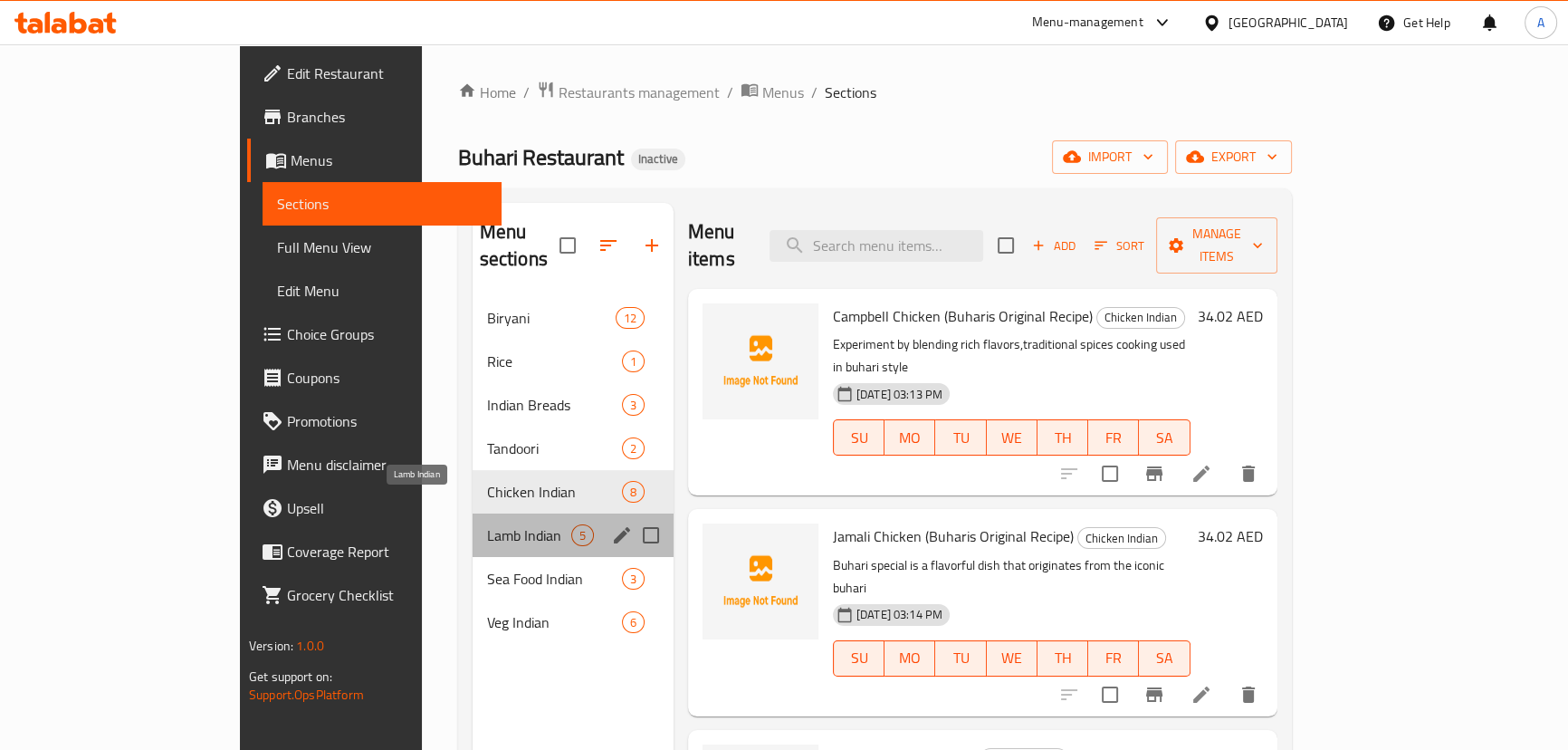
click at [487, 524] on span "Lamb Indian" at bounding box center [529, 535] width 84 height 21
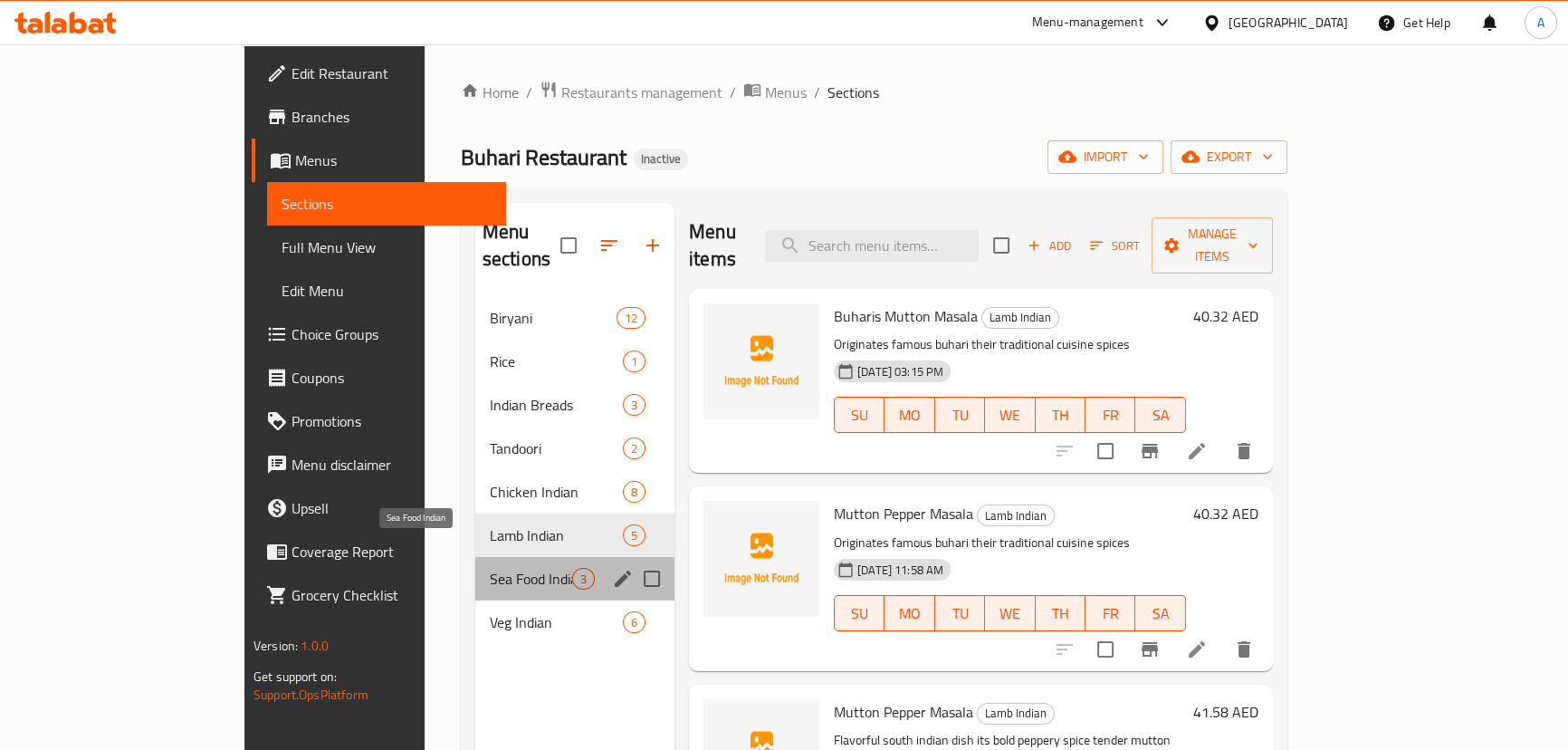
click at [490, 568] on span "Sea Food Indian" at bounding box center [531, 578] width 83 height 21
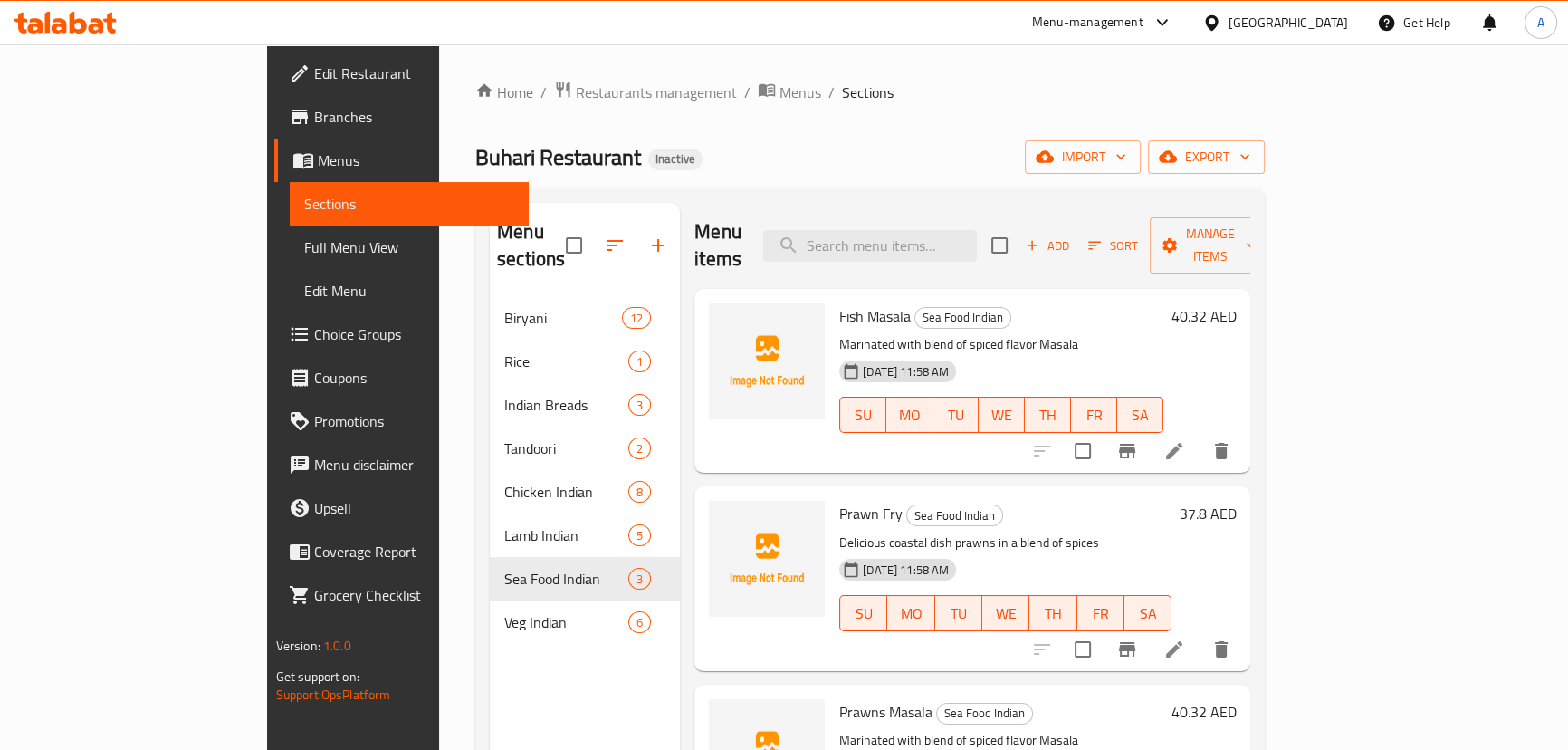
click at [1277, 19] on div "[GEOGRAPHIC_DATA]" at bounding box center [1288, 22] width 120 height 19
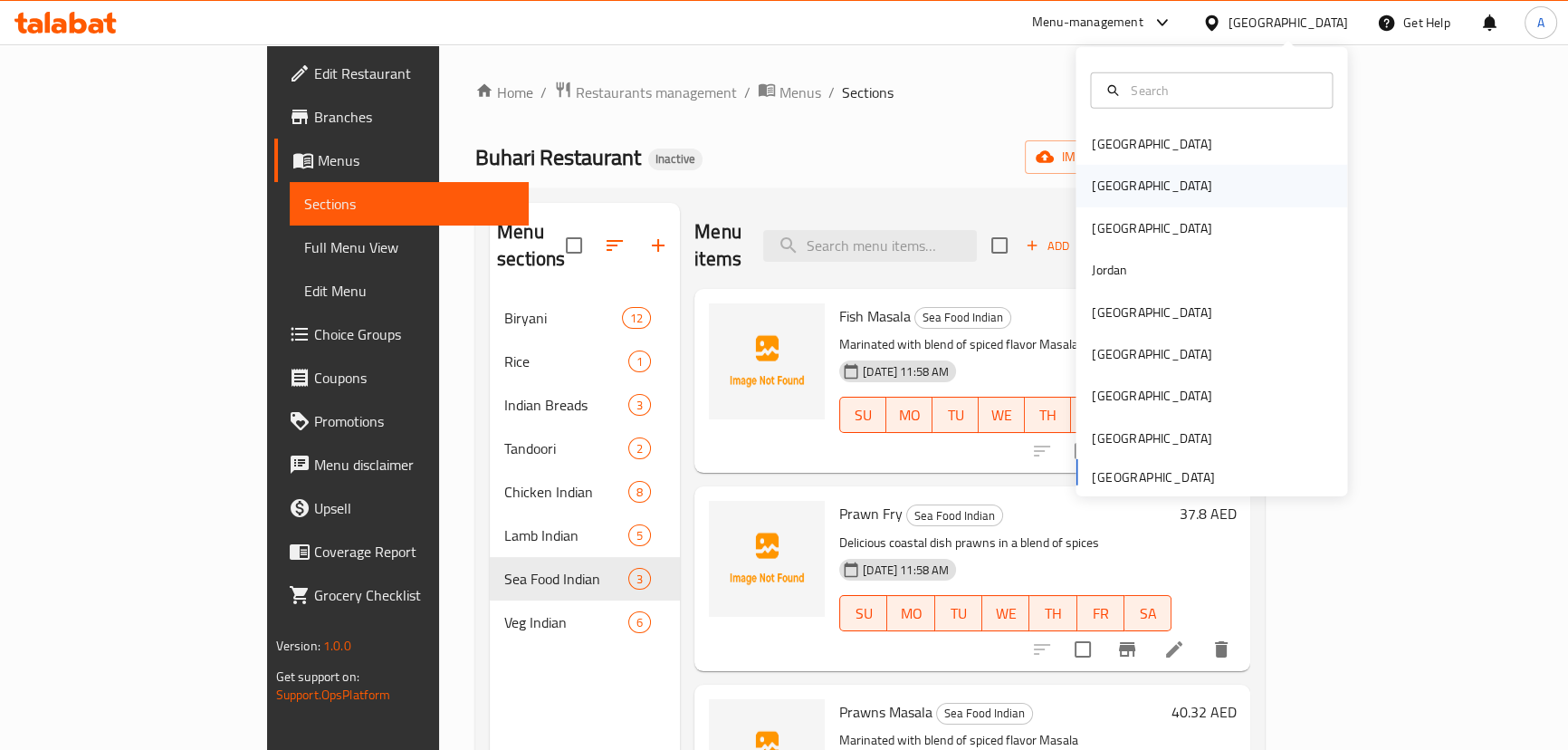
click at [1111, 181] on div "[GEOGRAPHIC_DATA]" at bounding box center [1151, 186] width 148 height 42
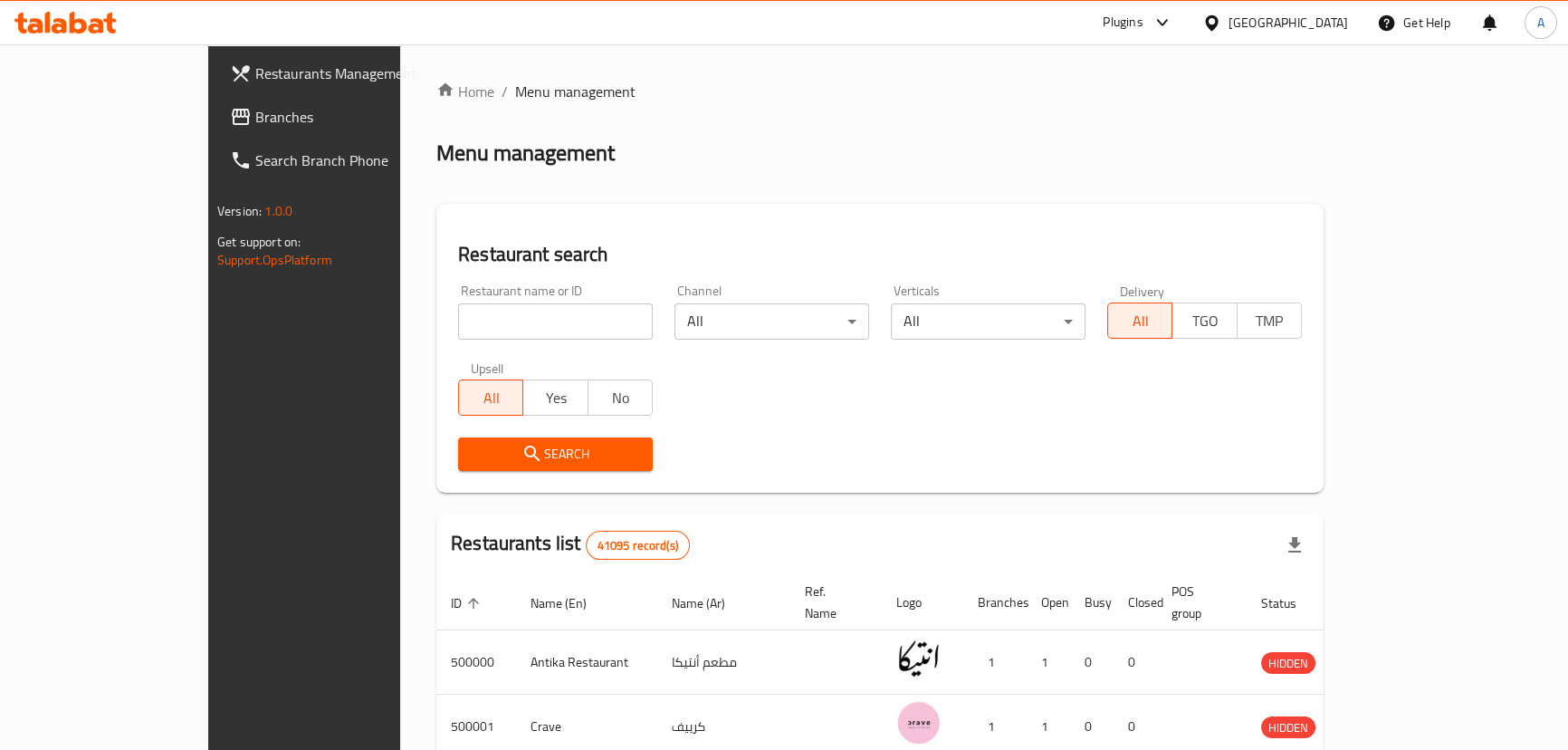
click at [740, 213] on div "Restaurant search Restaurant name or ID Restaurant name or ID Channel All ​ Ver…" at bounding box center [880, 348] width 887 height 289
click at [255, 123] on span "Branches" at bounding box center [355, 116] width 200 height 21
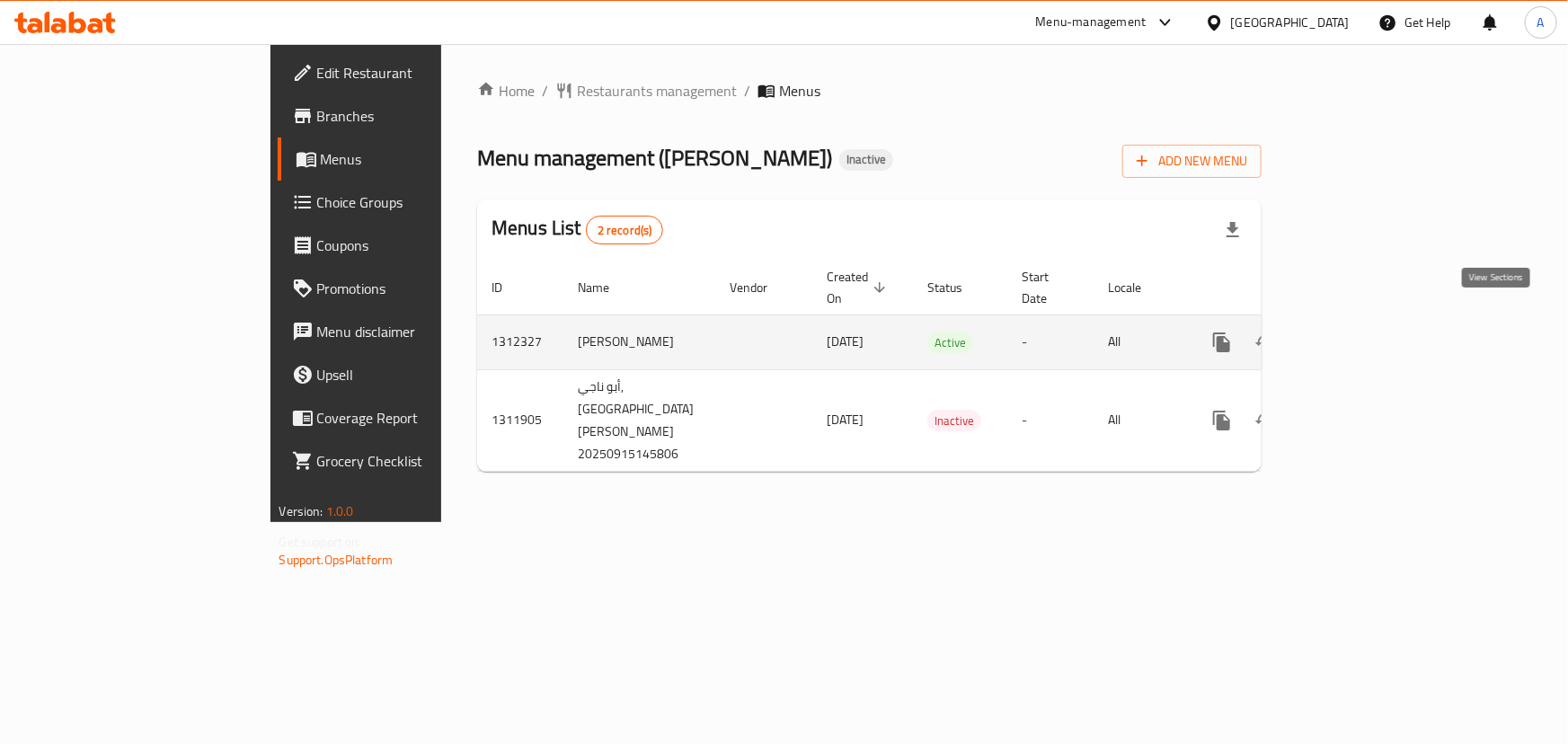
click at [1363, 331] on icon "enhanced table" at bounding box center [1352, 342] width 21 height 21
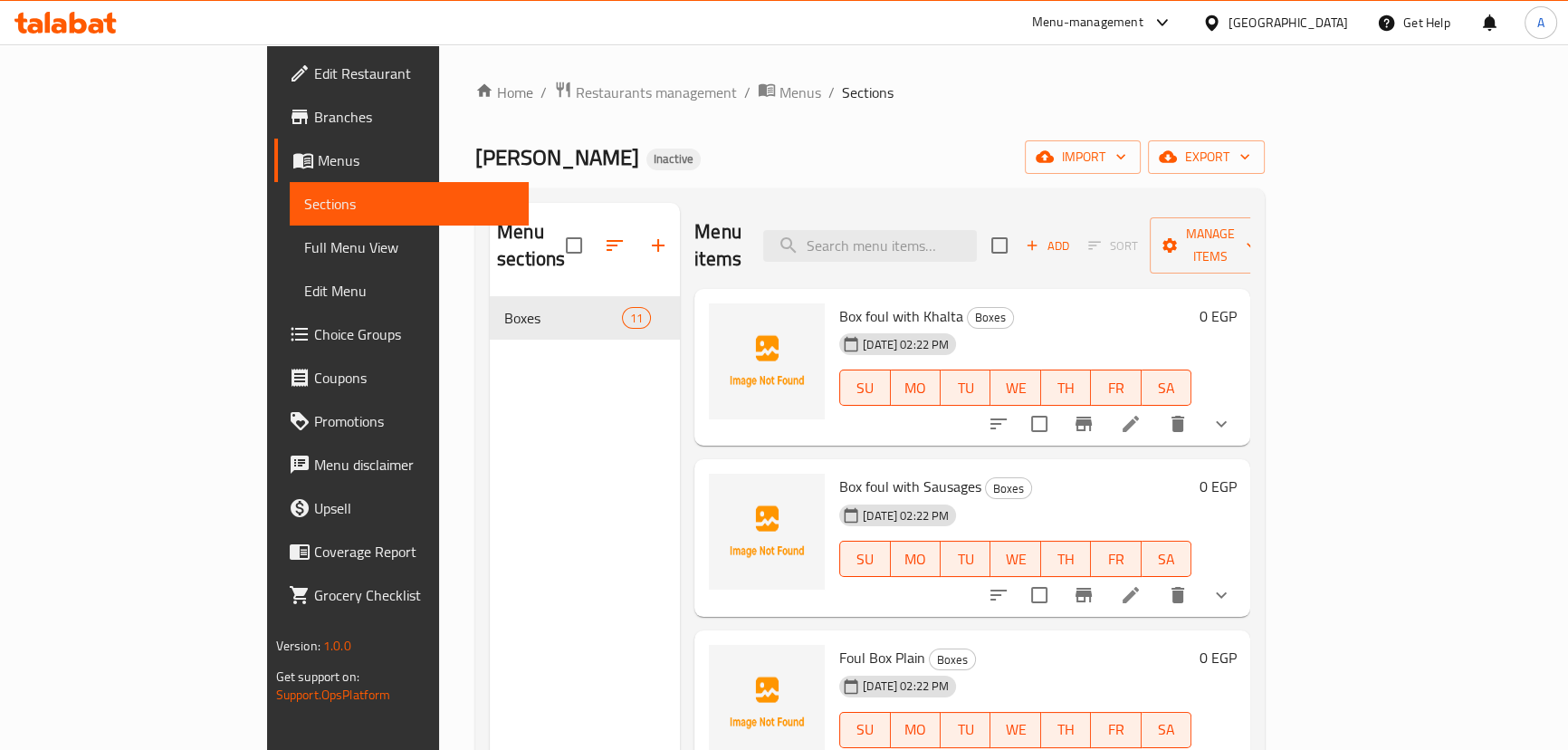
click at [304, 242] on span "Full Menu View" at bounding box center [409, 247] width 210 height 21
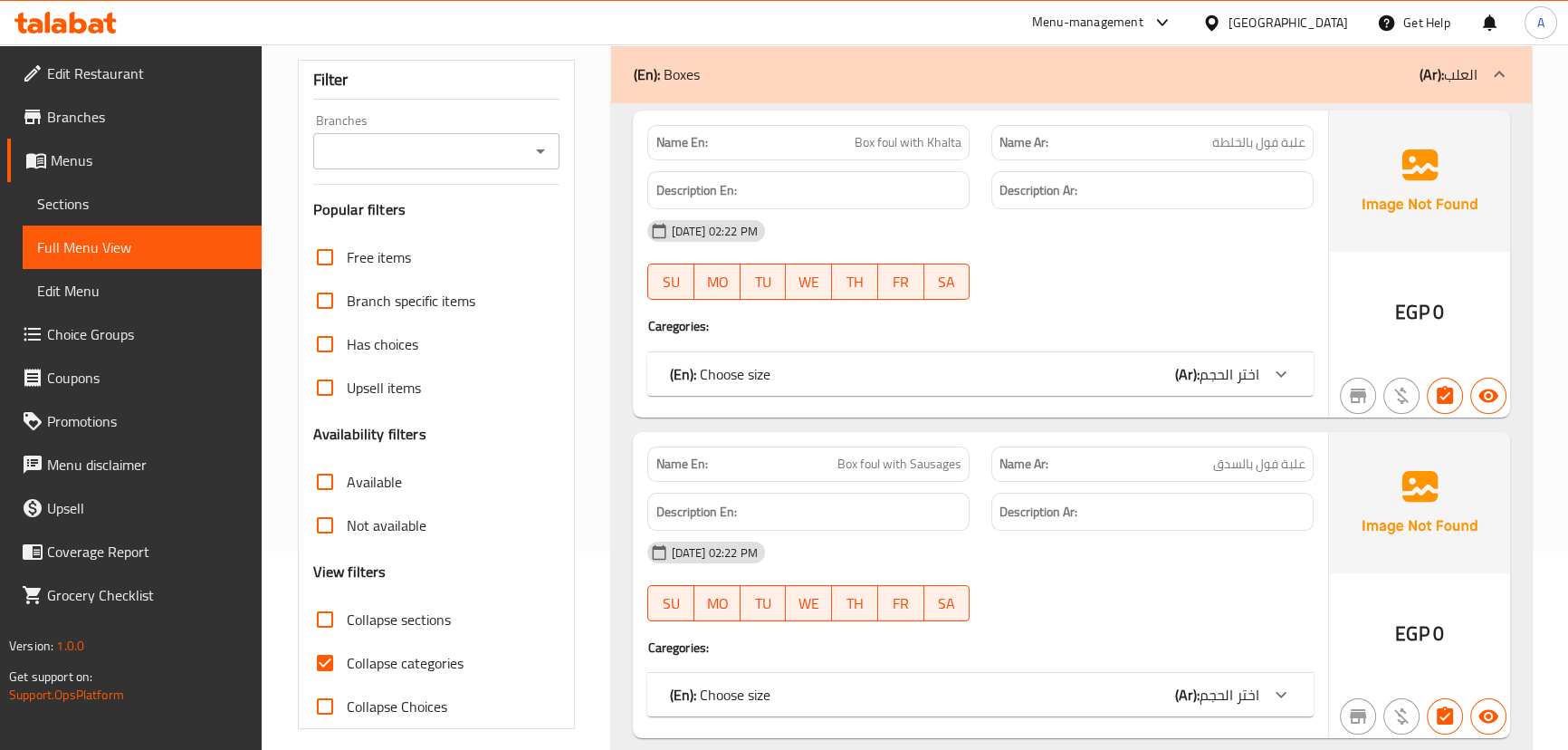
scroll to position [329, 0]
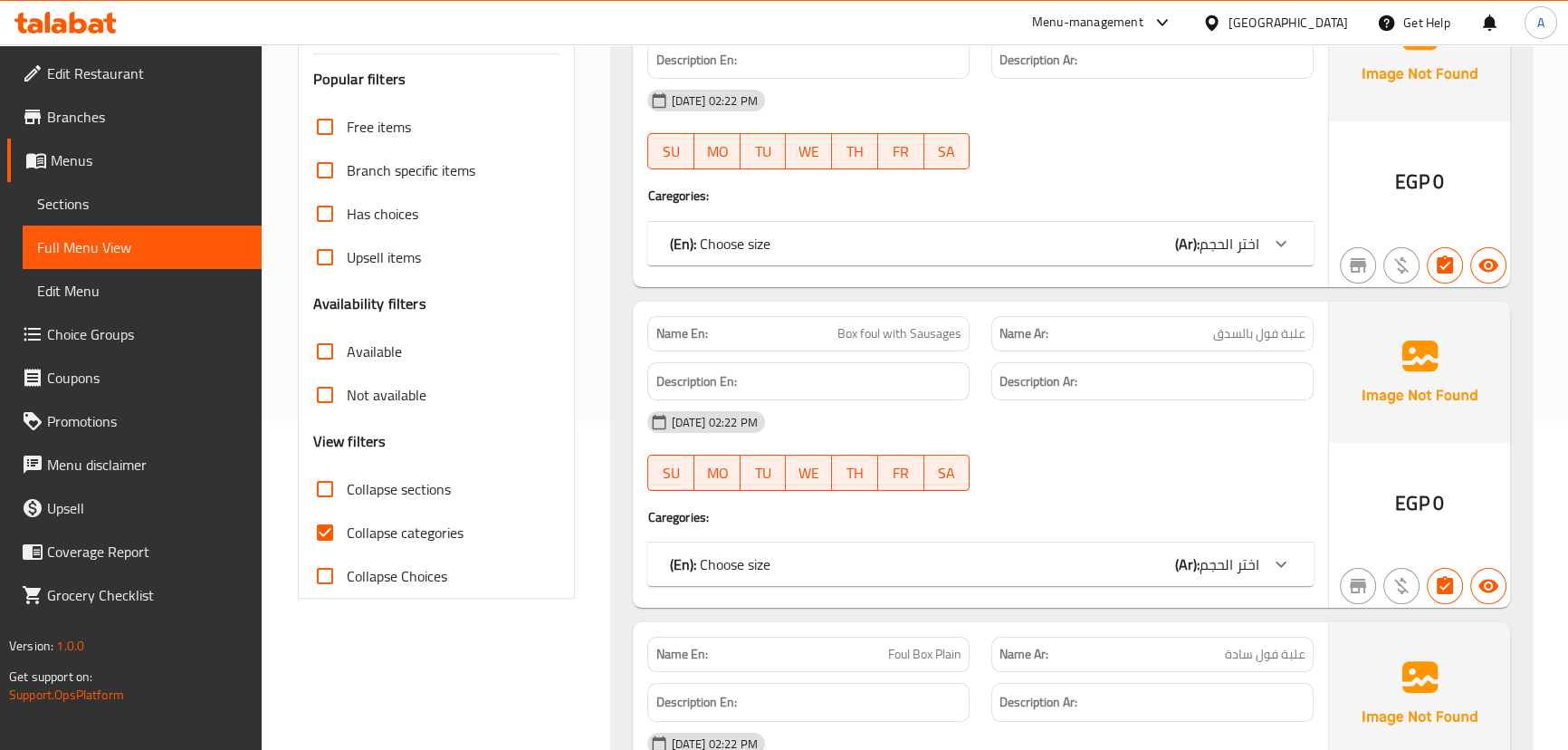
drag, startPoint x: 340, startPoint y: 540, endPoint x: 721, endPoint y: 468, distance: 387.7
click at [339, 541] on input "Collapse categories" at bounding box center [325, 532] width 44 height 44
checkbox input "false"
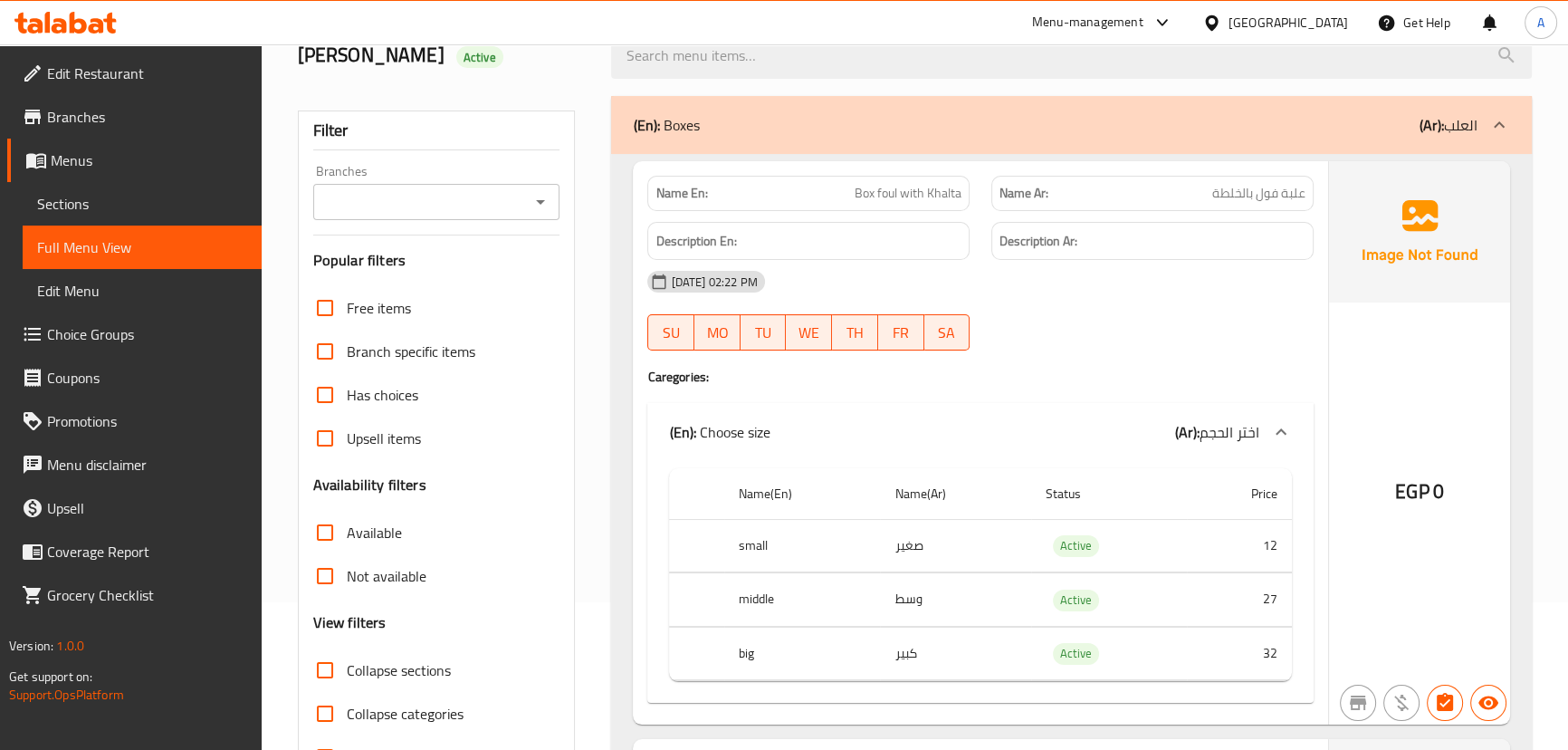
scroll to position [0, 0]
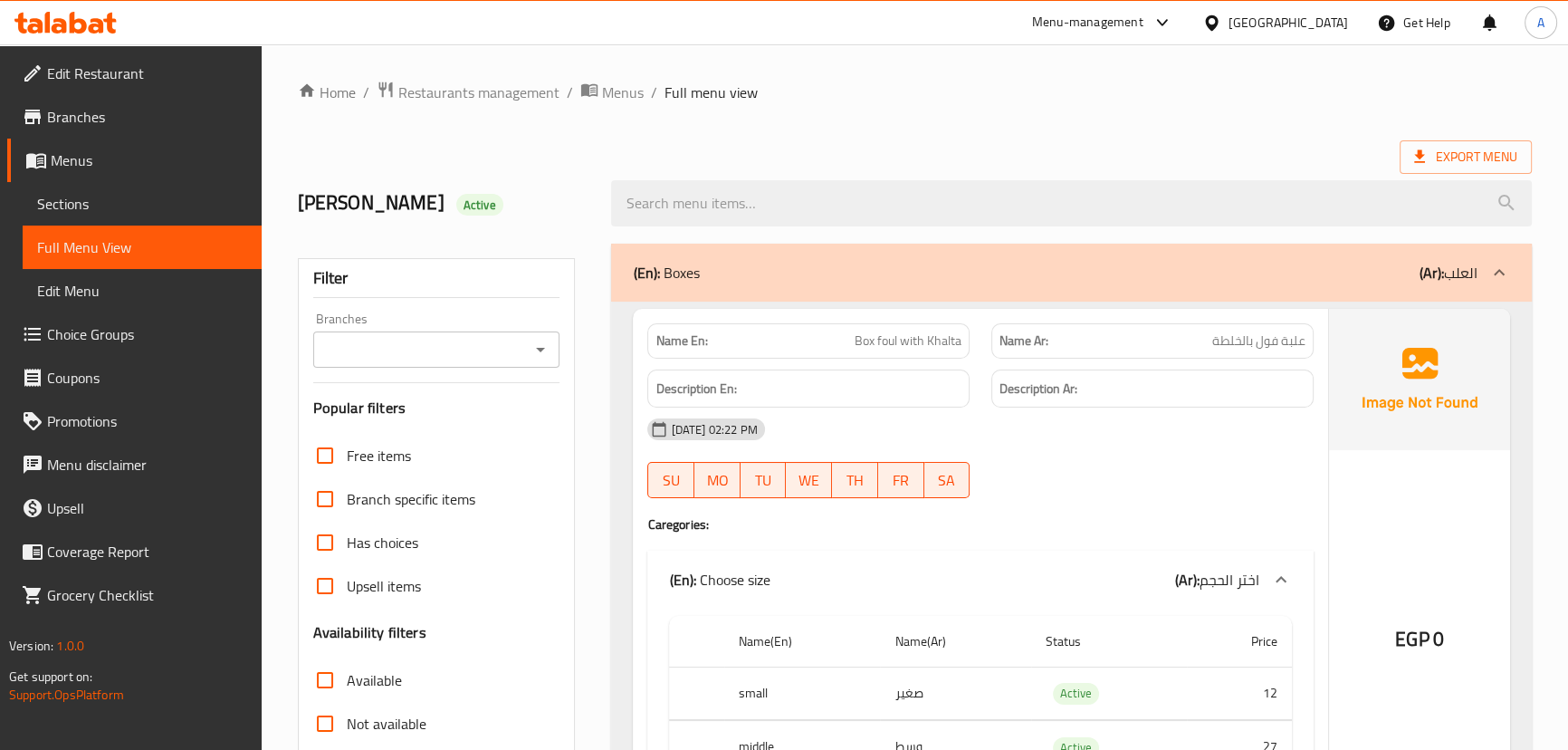
click at [1108, 155] on div "Export Menu" at bounding box center [915, 157] width 1234 height 33
click at [316, 205] on h2 "abdullah Active" at bounding box center [443, 202] width 292 height 27
click at [544, 201] on h2 "abdullah Active" at bounding box center [443, 202] width 292 height 27
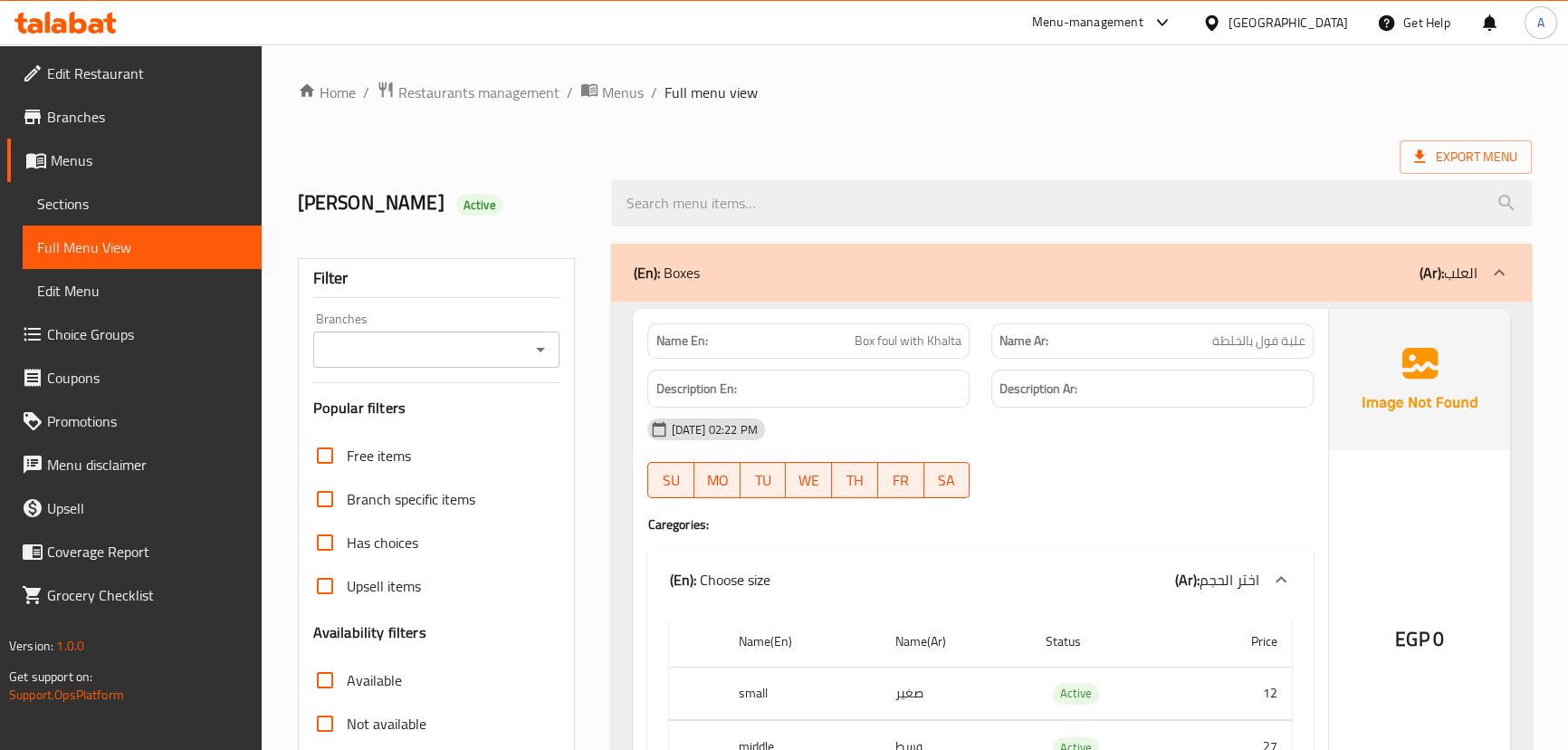
click at [328, 204] on h2 "abdullah Active" at bounding box center [443, 202] width 292 height 27
drag, startPoint x: 328, startPoint y: 204, endPoint x: 438, endPoint y: 205, distance: 110.0
click at [436, 206] on h2 "abdullah Active" at bounding box center [443, 202] width 292 height 27
drag, startPoint x: 441, startPoint y: 200, endPoint x: 455, endPoint y: 201, distance: 14.0
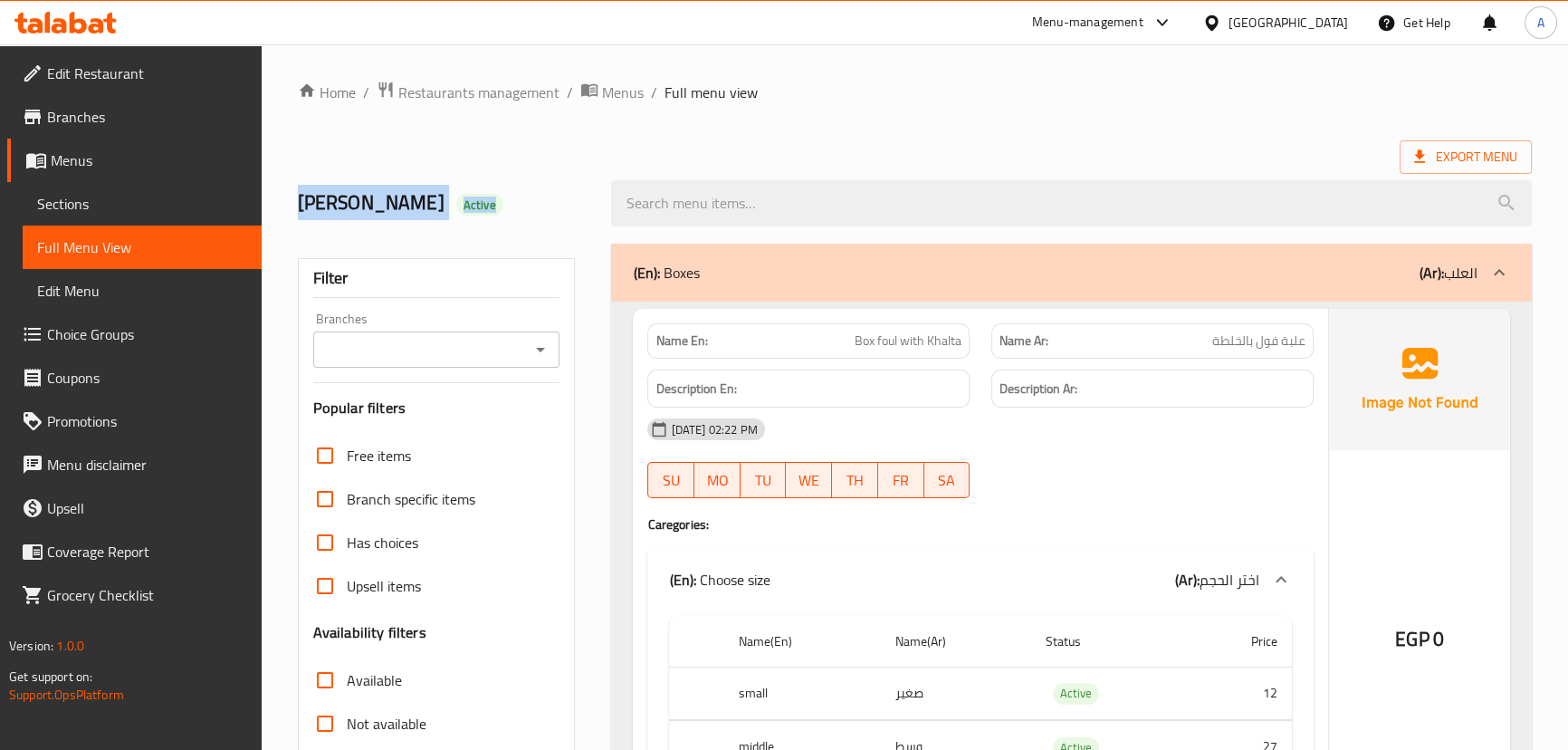
click at [443, 199] on h2 "abdullah Active" at bounding box center [443, 202] width 292 height 27
click at [352, 201] on h2 "abdullah Active" at bounding box center [443, 202] width 292 height 27
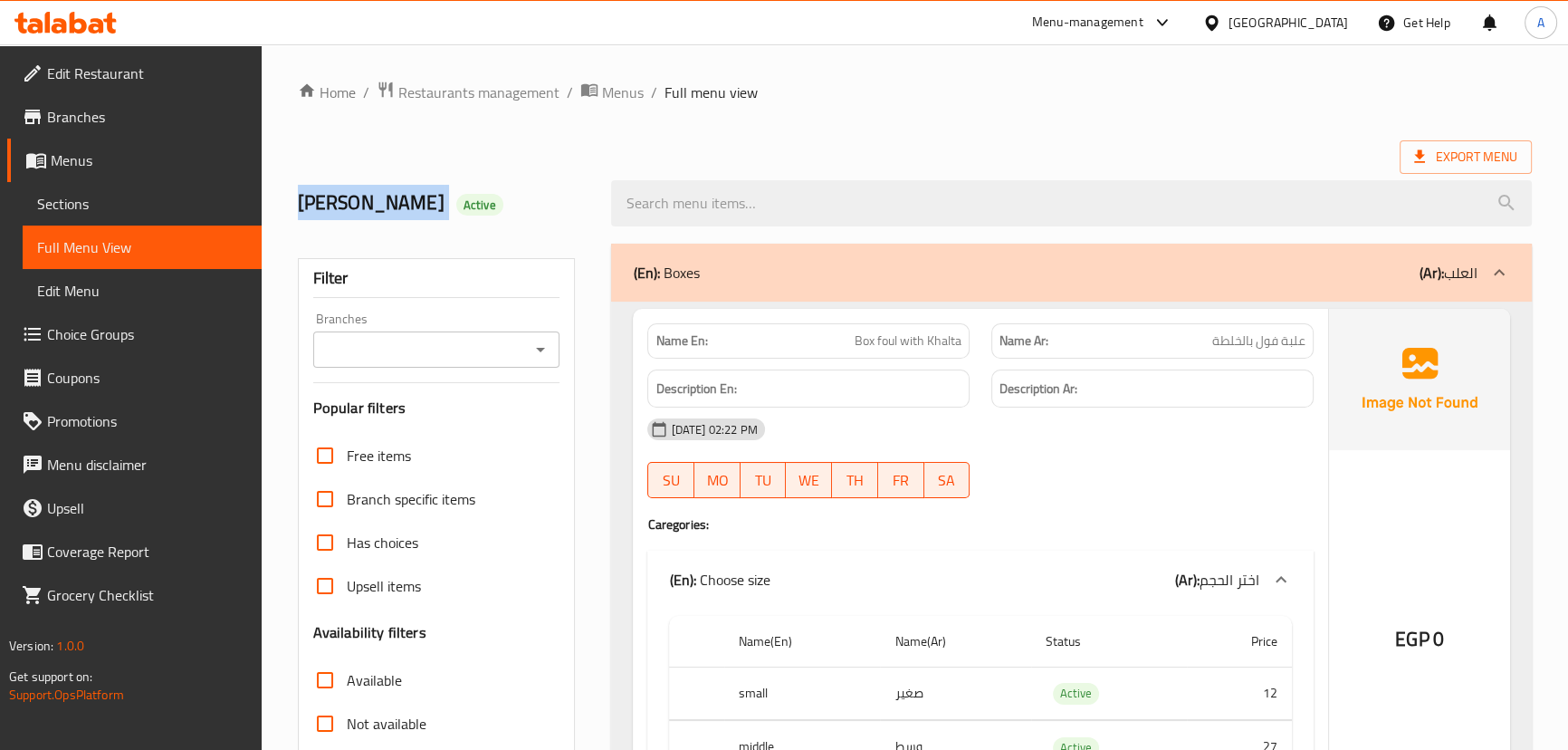
drag, startPoint x: 352, startPoint y: 201, endPoint x: 433, endPoint y: 204, distance: 81.1
click at [408, 204] on h2 "abdullah Active" at bounding box center [443, 202] width 292 height 27
click at [461, 202] on h2 "abdullah Active" at bounding box center [443, 202] width 292 height 27
click at [305, 216] on h2 "abdullah Active" at bounding box center [443, 202] width 292 height 27
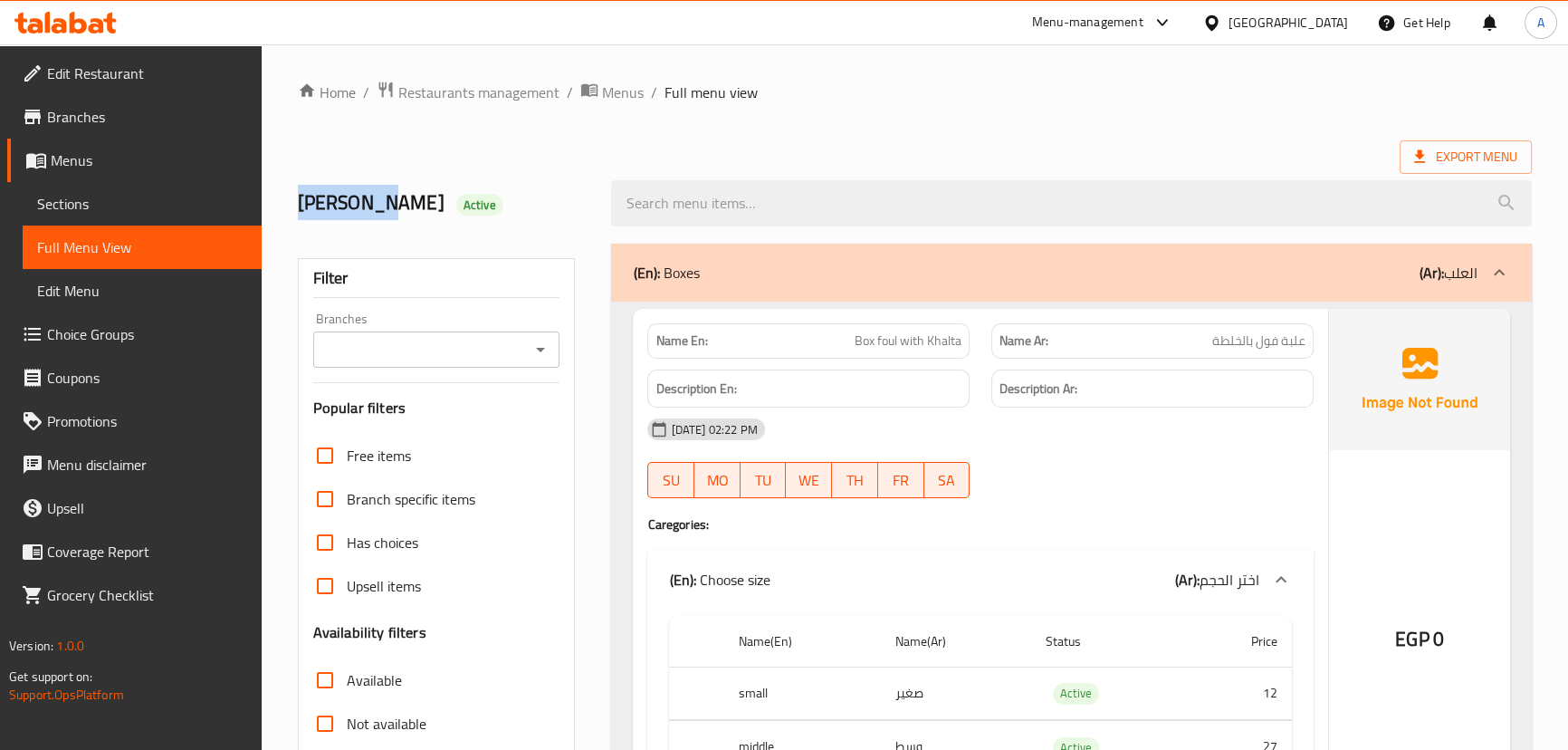
click at [305, 216] on h2 "abdullah Active" at bounding box center [443, 202] width 292 height 27
drag, startPoint x: 318, startPoint y: 215, endPoint x: 460, endPoint y: 215, distance: 142.0
click at [363, 215] on h2 "abdullah Active" at bounding box center [443, 202] width 292 height 27
click at [484, 215] on h2 "abdullah Active" at bounding box center [443, 202] width 292 height 27
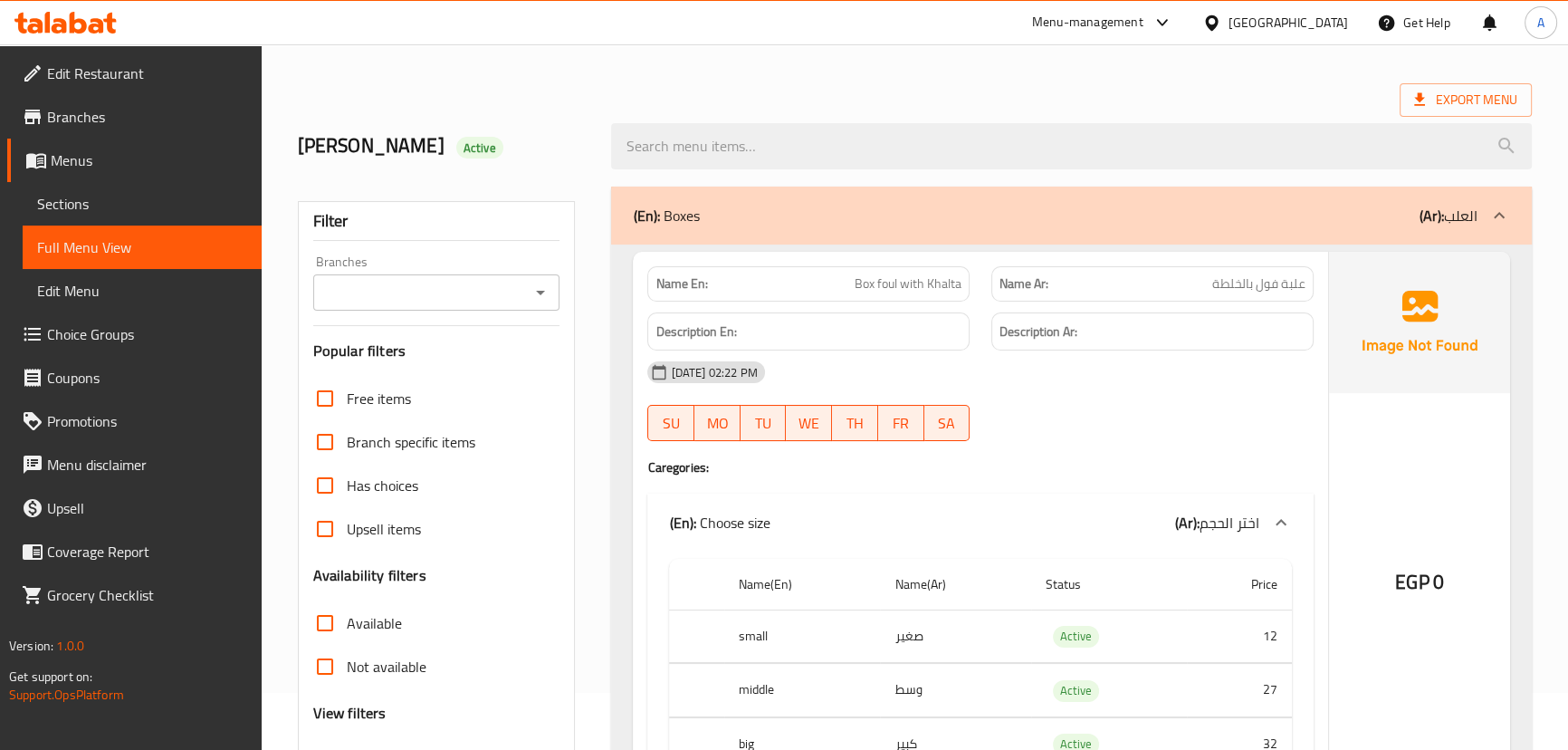
scroll to position [82, 0]
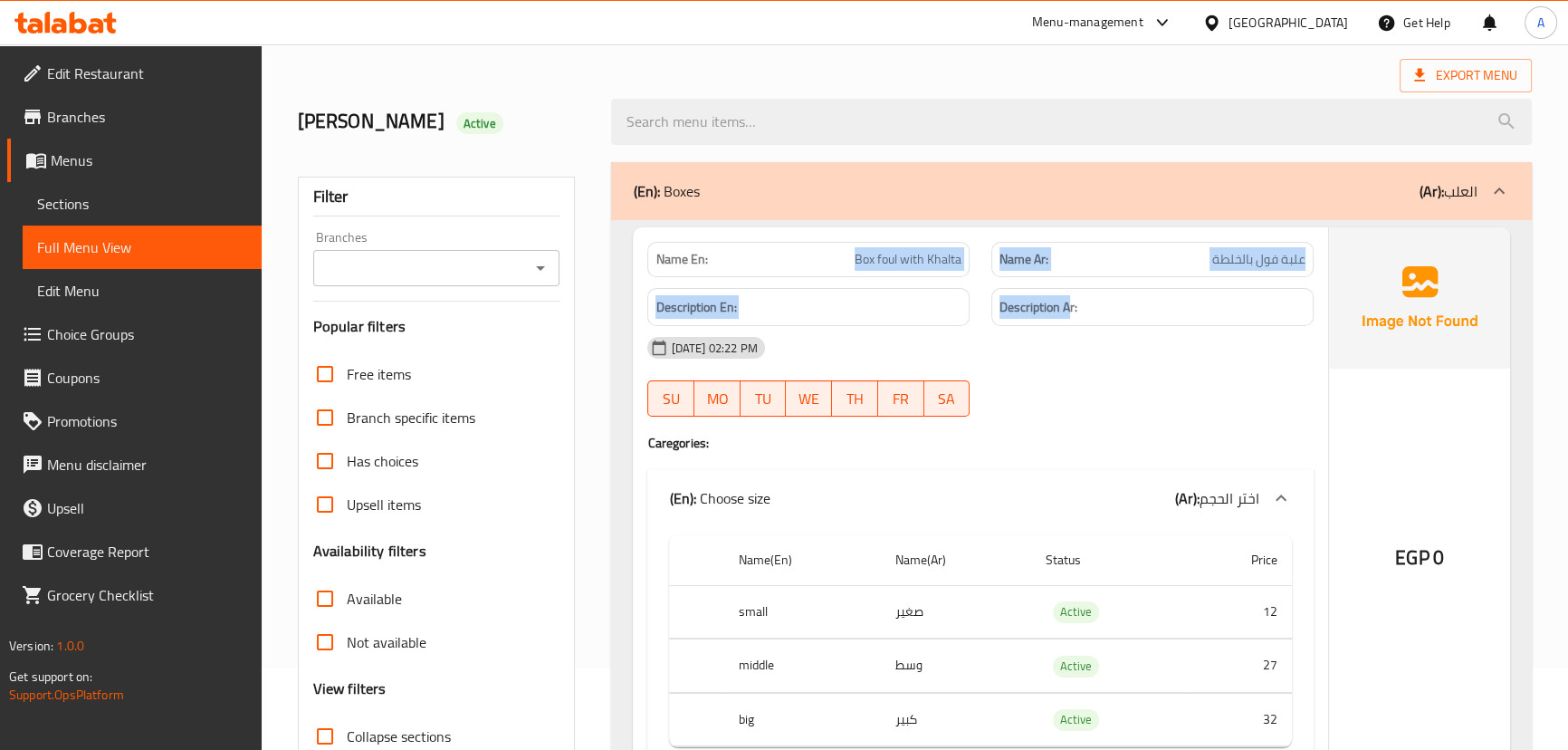
drag, startPoint x: 831, startPoint y: 265, endPoint x: 1167, endPoint y: 280, distance: 336.3
click at [1135, 280] on div "Name En: Box foul with Khalta Name Ar: علبة فول بالخلطة Description En: Descrip…" at bounding box center [980, 509] width 694 height 563
click at [1268, 251] on span "علبة فول بالخلطة" at bounding box center [1258, 259] width 93 height 19
drag, startPoint x: 1268, startPoint y: 251, endPoint x: 1063, endPoint y: 352, distance: 228.5
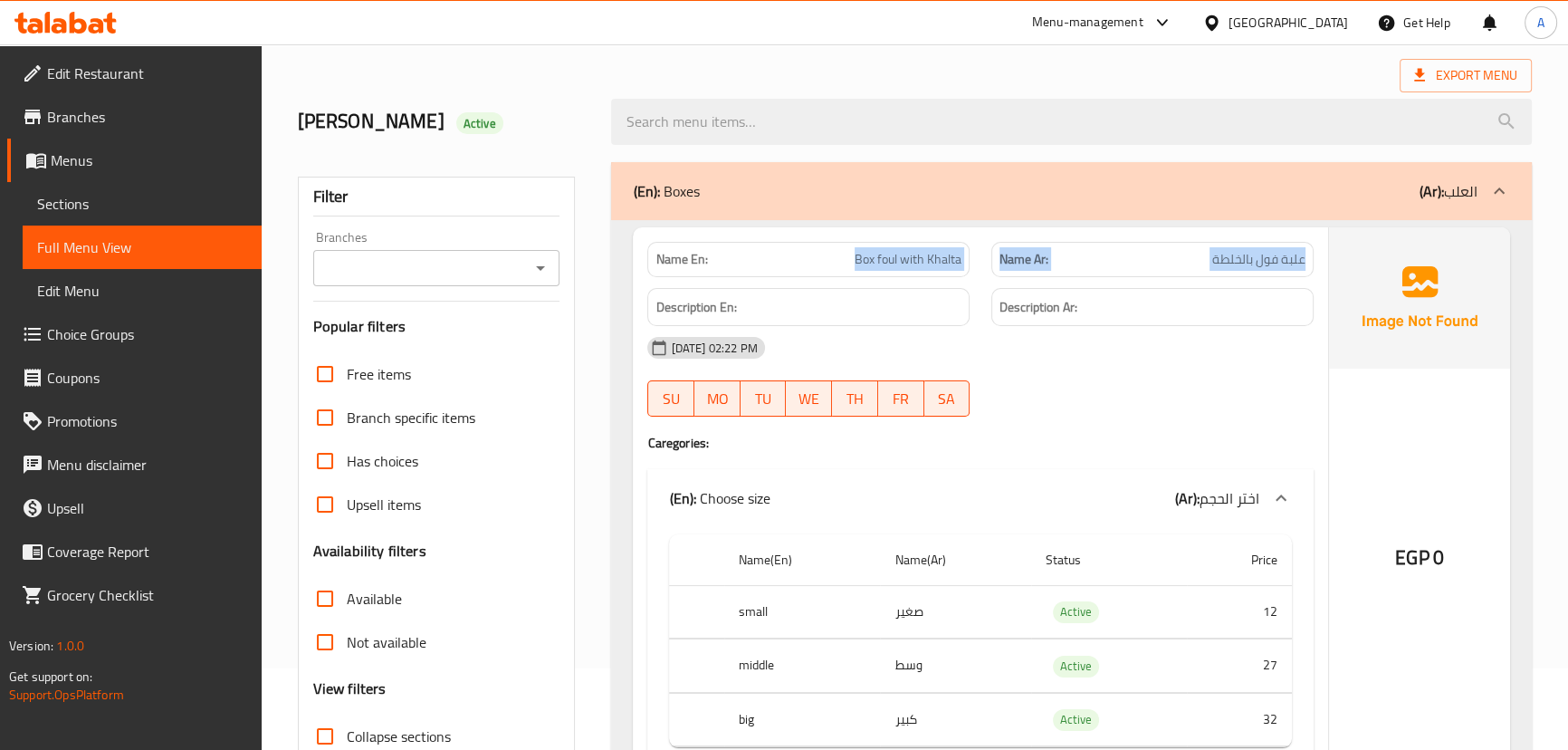
click at [864, 251] on div "Name En: Box foul with Khalta Name Ar: علبة فول بالخلطة" at bounding box center [980, 259] width 687 height 57
drag, startPoint x: 1080, startPoint y: 361, endPoint x: 1049, endPoint y: 370, distance: 32.3
click at [1081, 361] on div "[DATE] 02:22 PM" at bounding box center [980, 347] width 687 height 44
drag, startPoint x: 790, startPoint y: 253, endPoint x: 1225, endPoint y: 348, distance: 445.3
click at [1182, 322] on div "Name En: Box foul with Khalta Name Ar: علبة فول بالخلطة Description En: Descrip…" at bounding box center [980, 509] width 694 height 563
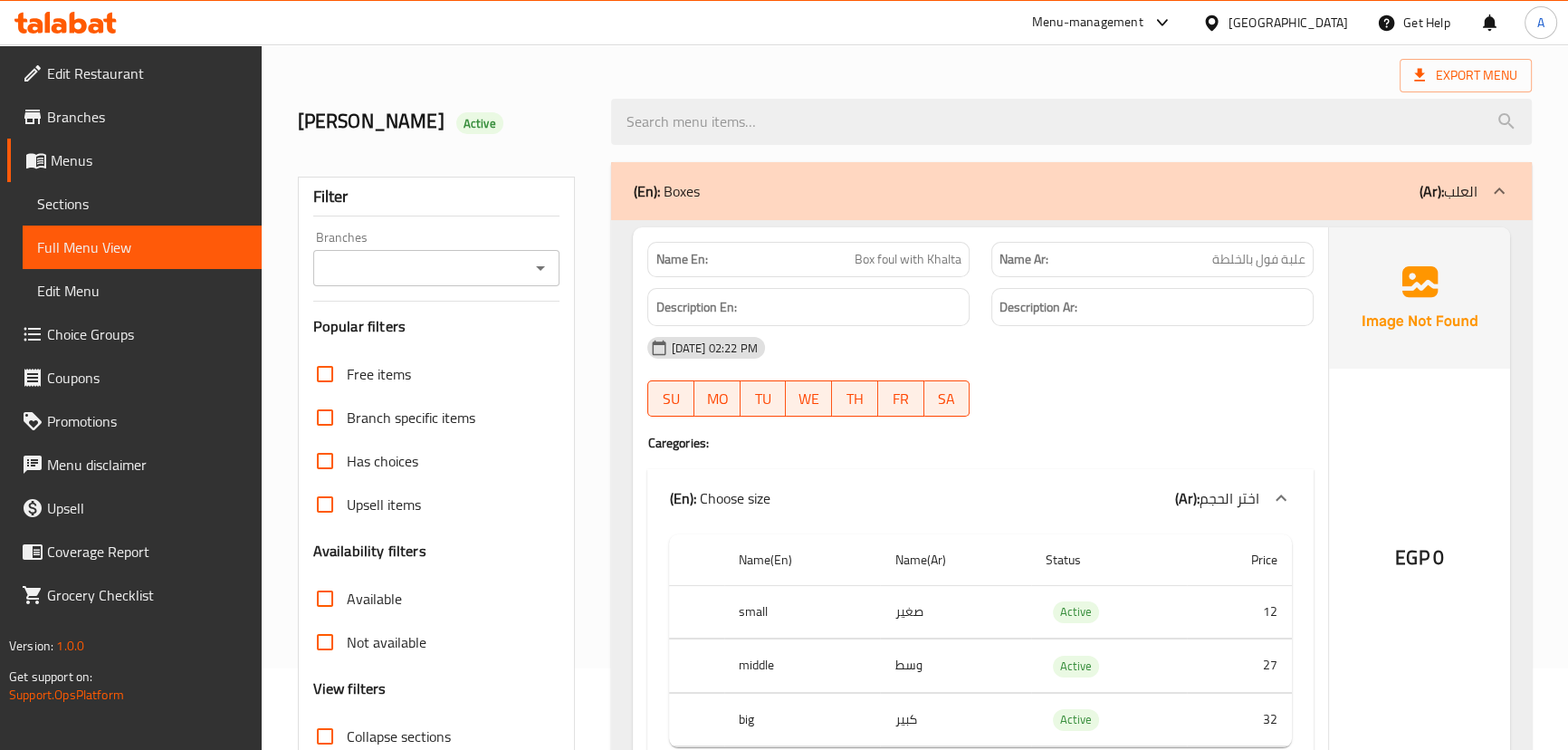
click at [1240, 380] on div "[DATE] 02:22 PM SU MO TU WE TH FR SA" at bounding box center [980, 376] width 687 height 101
drag, startPoint x: 828, startPoint y: 265, endPoint x: 1117, endPoint y: 324, distance: 295.0
click at [1005, 271] on div "Name En: Box foul with Khalta Name Ar: علبة فول بالخلطة" at bounding box center [980, 259] width 687 height 57
click at [1151, 353] on div "[DATE] 02:22 PM" at bounding box center [980, 347] width 687 height 44
drag, startPoint x: 924, startPoint y: 65, endPoint x: 907, endPoint y: 94, distance: 33.6
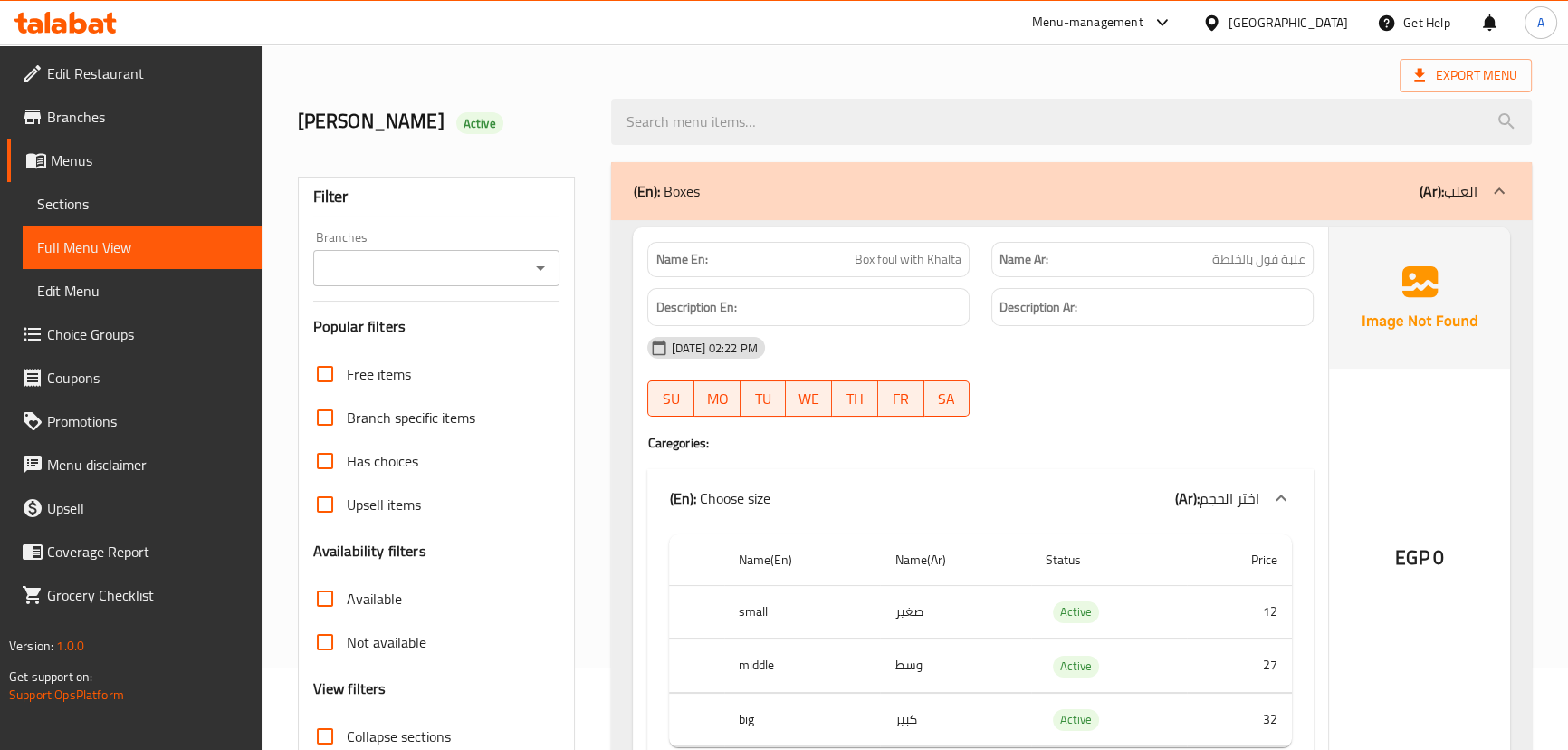
click at [924, 66] on div "Export Menu" at bounding box center [915, 75] width 1234 height 33
click at [345, 116] on h2 "abdullah Active" at bounding box center [443, 121] width 292 height 27
drag, startPoint x: 345, startPoint y: 116, endPoint x: 363, endPoint y: 115, distance: 18.0
click at [347, 115] on h2 "abdullah Active" at bounding box center [443, 121] width 292 height 27
click at [481, 108] on h2 "abdullah Active" at bounding box center [443, 121] width 292 height 27
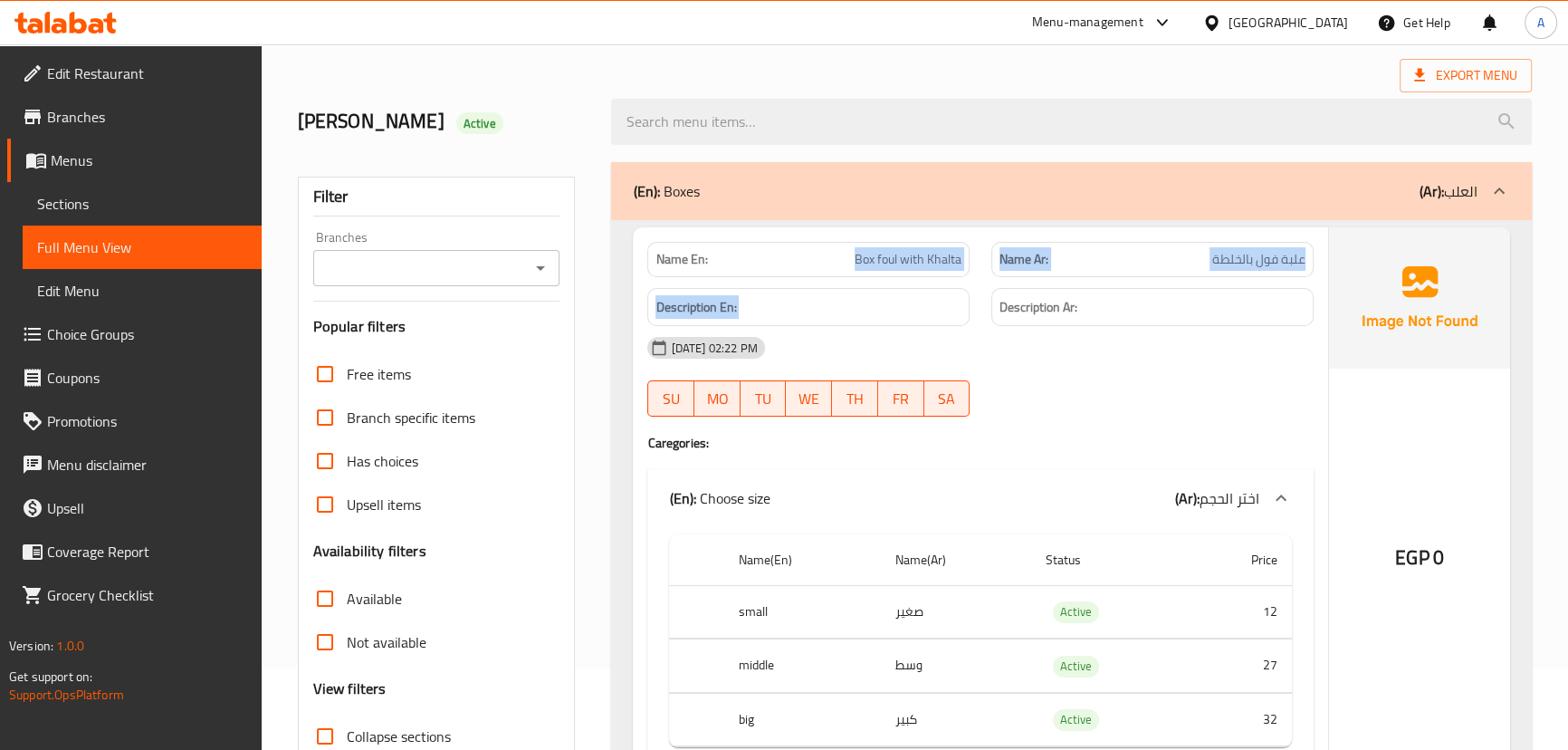
drag, startPoint x: 813, startPoint y: 252, endPoint x: 1032, endPoint y: 334, distance: 233.8
click at [1009, 301] on div "Name En: Box foul with Khalta Name Ar: علبة فول بالخلطة Description En: Descrip…" at bounding box center [980, 509] width 694 height 563
click at [1041, 349] on div "[DATE] 02:22 PM" at bounding box center [980, 347] width 687 height 44
drag, startPoint x: 1285, startPoint y: 256, endPoint x: 852, endPoint y: 259, distance: 433.0
click at [852, 259] on div "Name En: Box foul with Khalta Name Ar: علبة فول بالخلطة" at bounding box center [980, 259] width 687 height 57
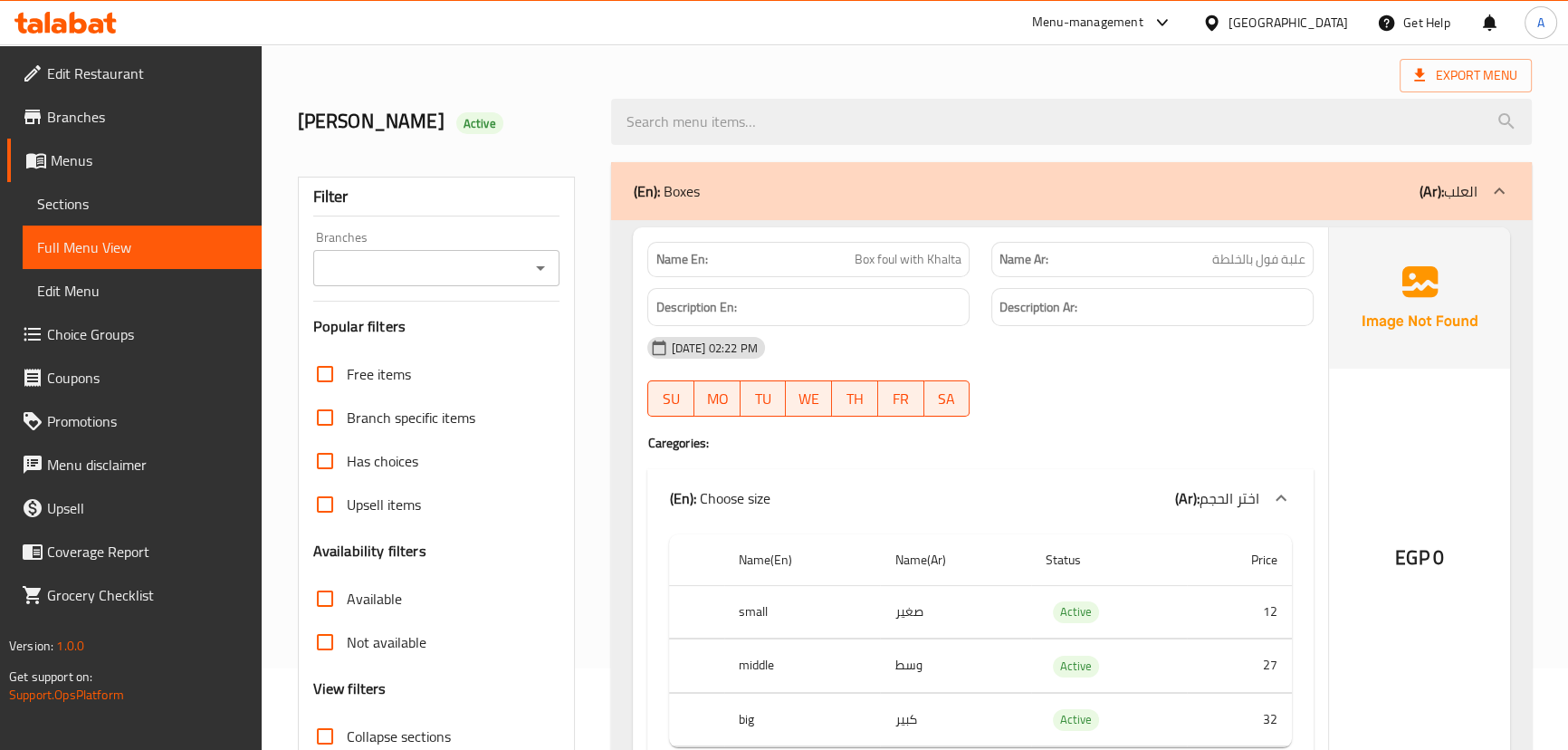
click at [1129, 364] on div "[DATE] 02:22 PM" at bounding box center [980, 347] width 687 height 44
drag, startPoint x: 906, startPoint y: 255, endPoint x: 1093, endPoint y: 331, distance: 201.9
click at [996, 268] on div "Name En: Box foul with Khalta Name Ar: علبة فول بالخلطة" at bounding box center [980, 259] width 687 height 57
click at [1104, 339] on div "[DATE] 02:22 PM" at bounding box center [980, 347] width 687 height 44
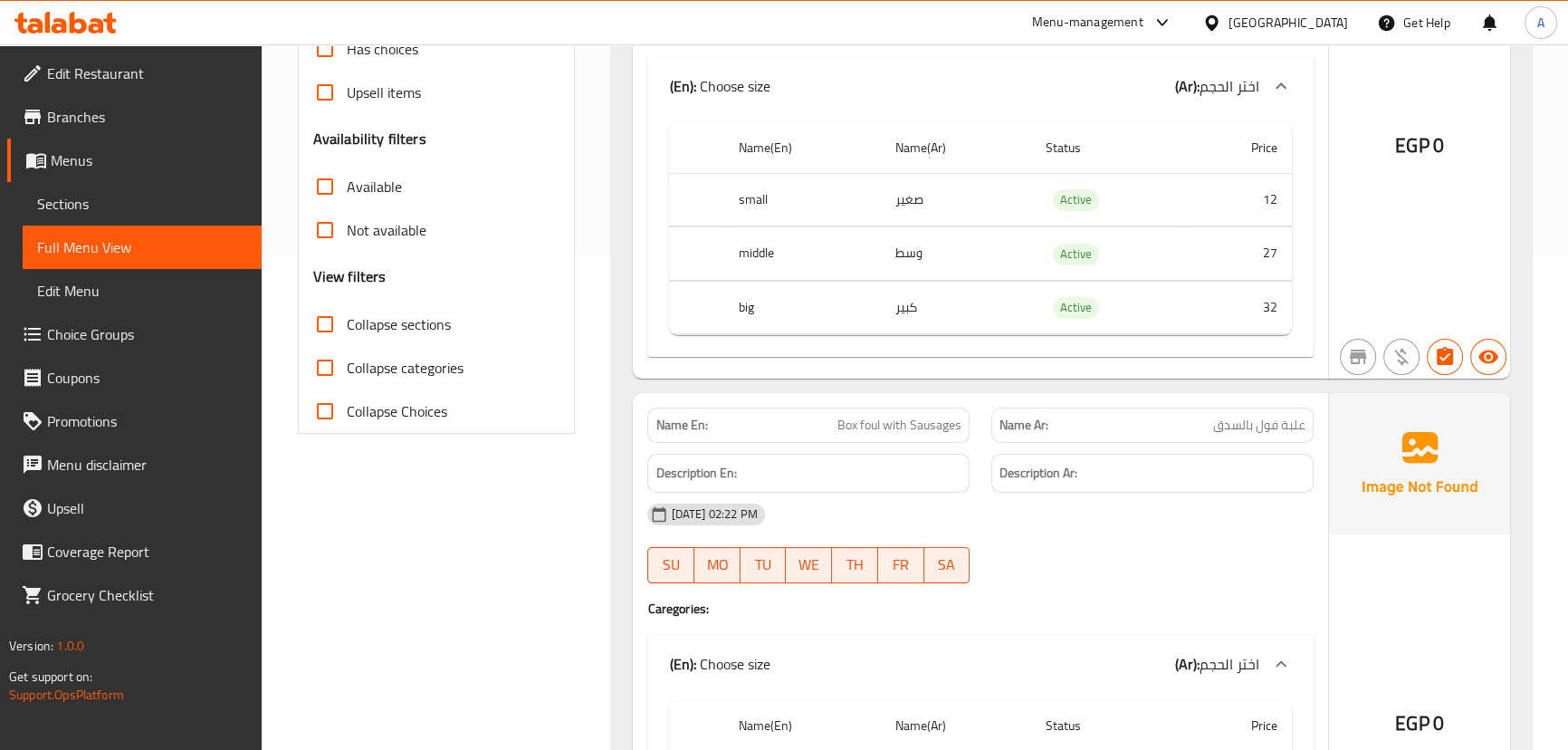
scroll to position [575, 0]
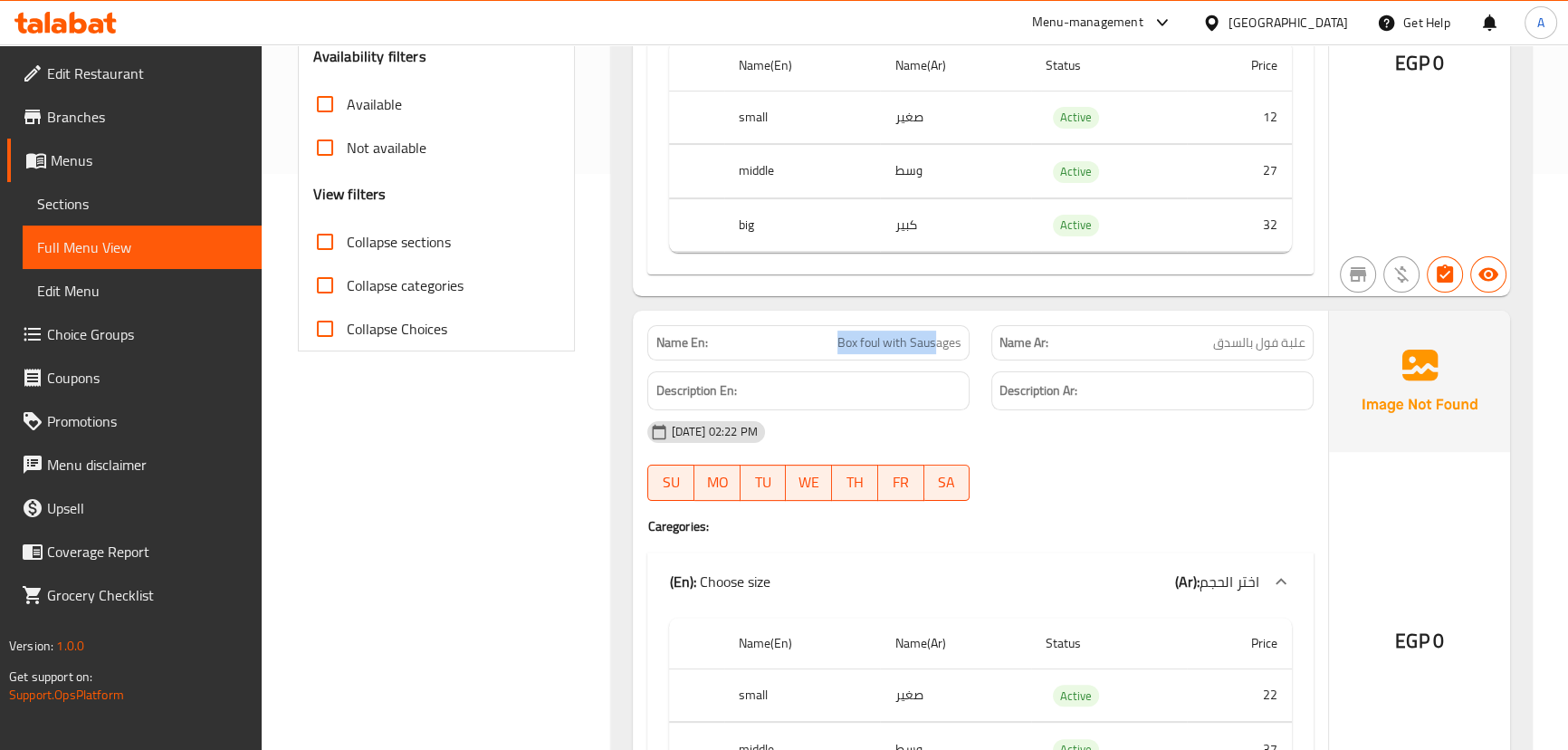
drag, startPoint x: 825, startPoint y: 352, endPoint x: 966, endPoint y: 352, distance: 141.0
click at [966, 352] on div "Name En: Box foul with Sausages" at bounding box center [808, 343] width 322 height 35
click at [1031, 461] on div "[DATE] 02:22 PM SU MO TU WE TH FR SA" at bounding box center [980, 460] width 687 height 101
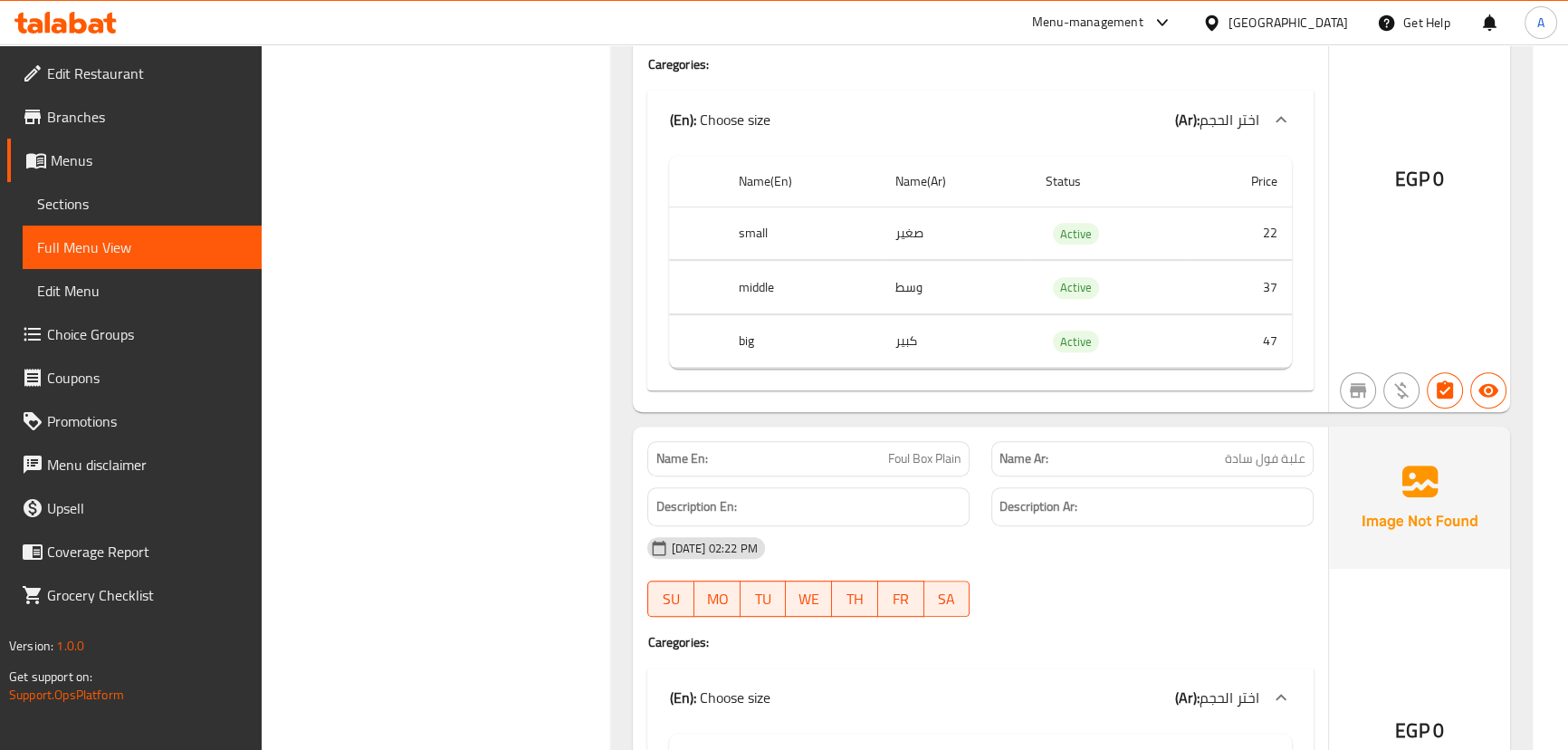
scroll to position [1069, 0]
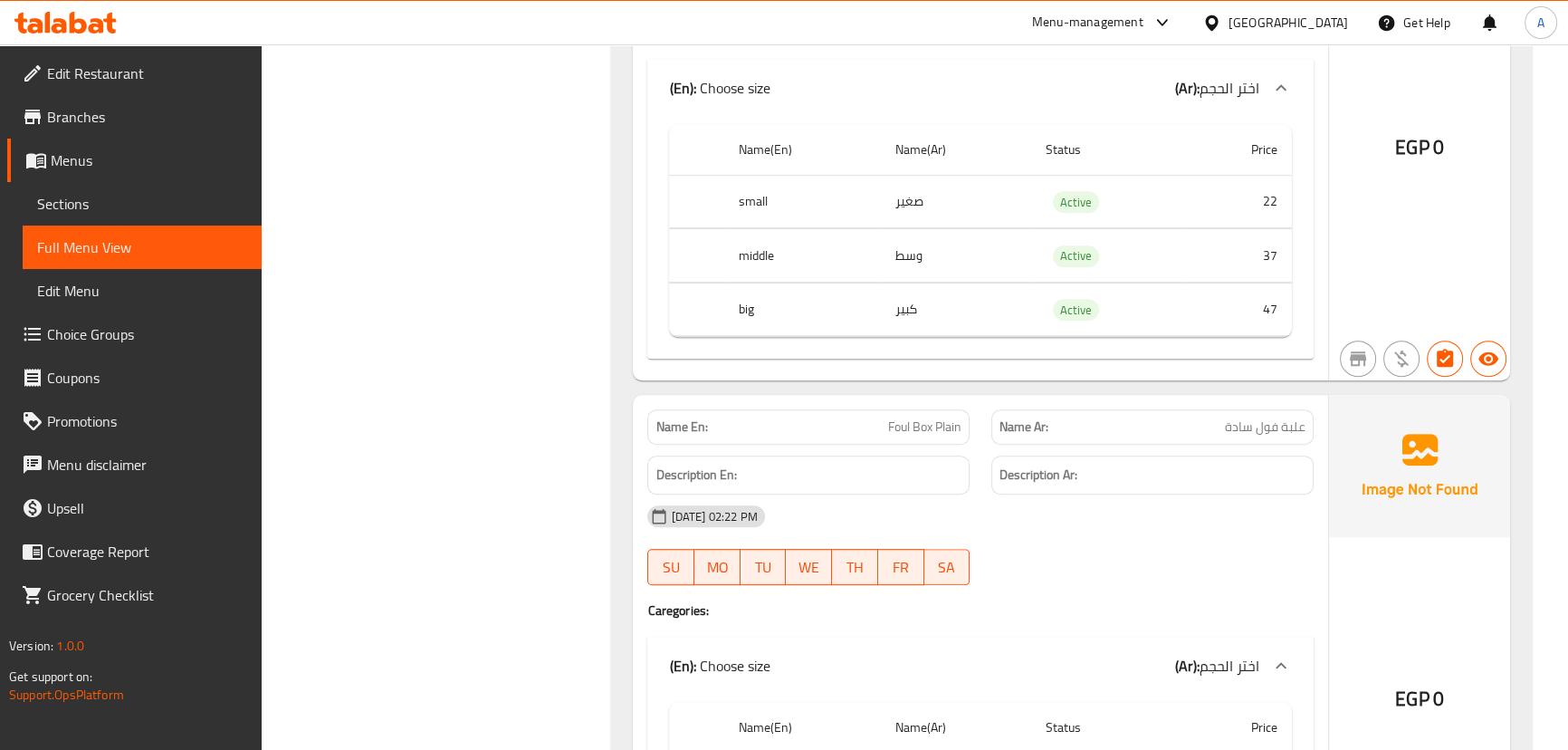
drag, startPoint x: 866, startPoint y: 431, endPoint x: 1051, endPoint y: 480, distance: 191.4
click at [964, 442] on div "Name En: Foul Box Plain" at bounding box center [808, 427] width 322 height 35
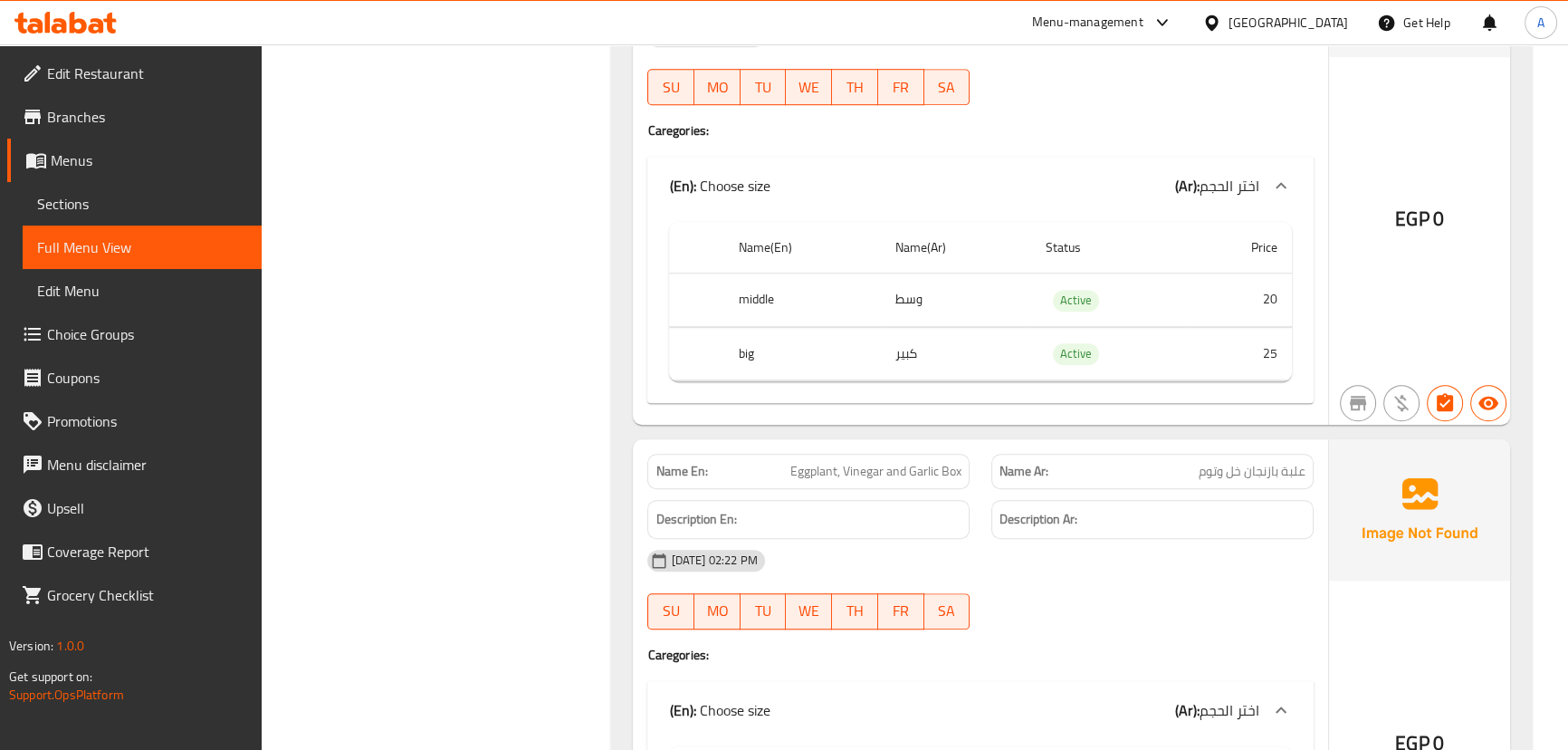
scroll to position [1564, 0]
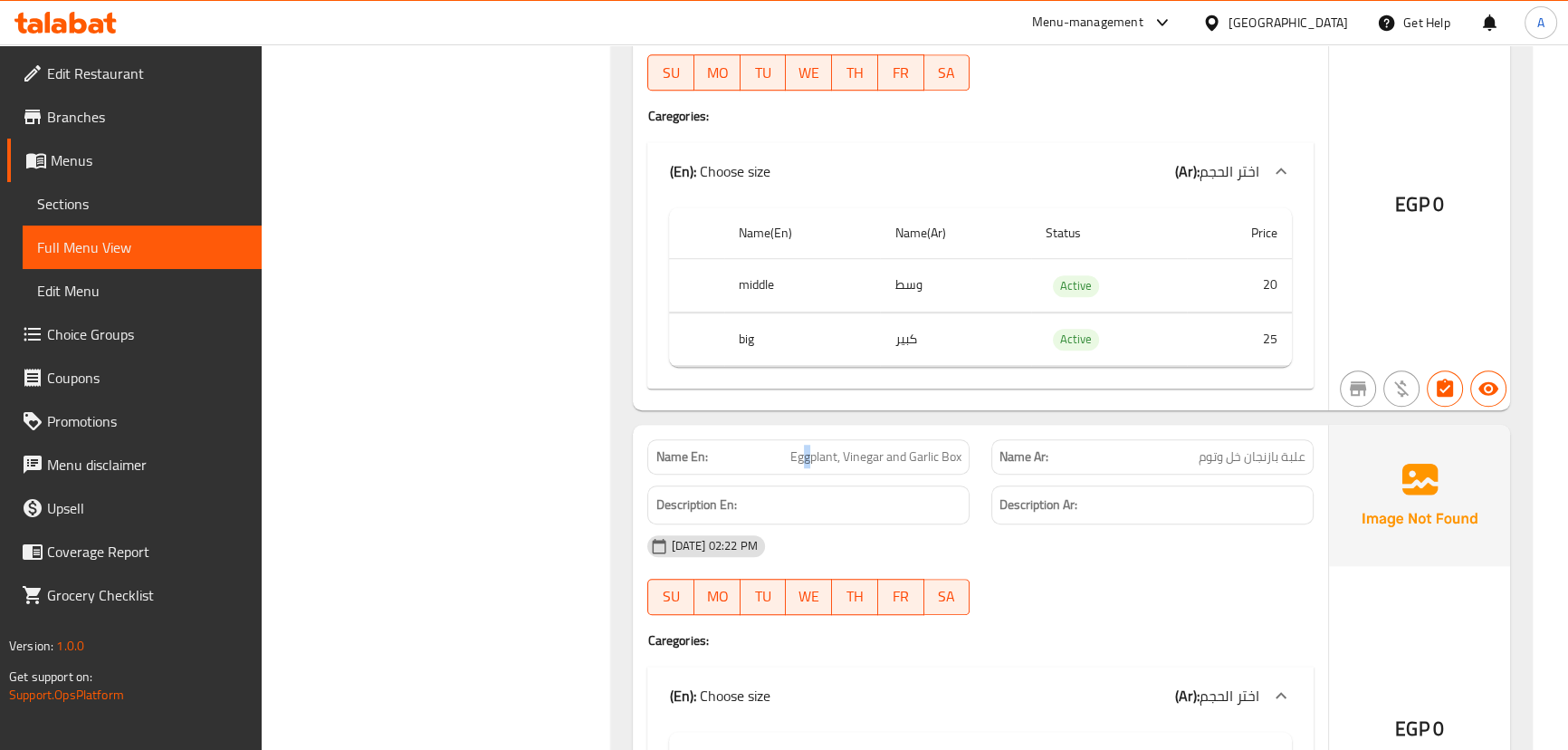
drag, startPoint x: 801, startPoint y: 454, endPoint x: 1048, endPoint y: 540, distance: 261.5
click at [914, 468] on div "Name En: Eggplant, Vinegar and Garlic Box" at bounding box center [808, 457] width 322 height 35
click at [1109, 566] on div "[DATE] 02:22 PM SU MO TU WE TH FR SA" at bounding box center [980, 575] width 687 height 101
drag, startPoint x: 1272, startPoint y: 448, endPoint x: 1186, endPoint y: 448, distance: 86.0
click at [1186, 448] on p "Name Ar: علبة بازنجان خل وتوم" at bounding box center [1152, 457] width 306 height 19
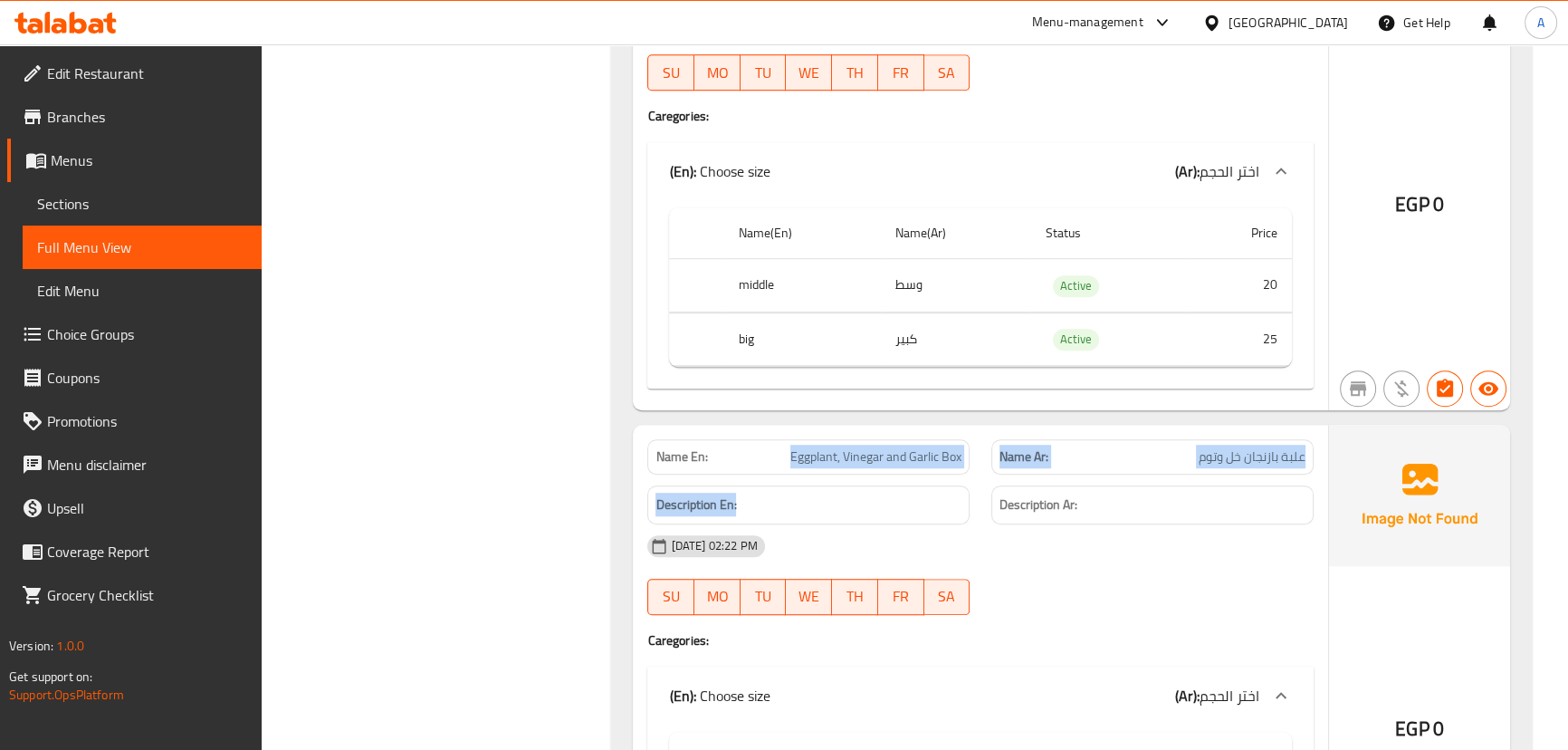
drag, startPoint x: 780, startPoint y: 454, endPoint x: 913, endPoint y: 484, distance: 136.3
click at [906, 480] on div "Name En: Eggplant, Vinegar and Garlic Box Name Ar: علبة بازنجان خل وتوم Descrip…" at bounding box center [980, 679] width 694 height 510
click at [1095, 576] on div "[DATE] 02:22 PM SU MO TU WE TH FR SA" at bounding box center [980, 575] width 687 height 101
drag, startPoint x: 827, startPoint y: 464, endPoint x: 941, endPoint y: 493, distance: 117.6
click at [927, 482] on div "Name En: Eggplant, Vinegar and Garlic Box Name Ar: علبة بازنجان خل وتوم Descrip…" at bounding box center [980, 679] width 694 height 510
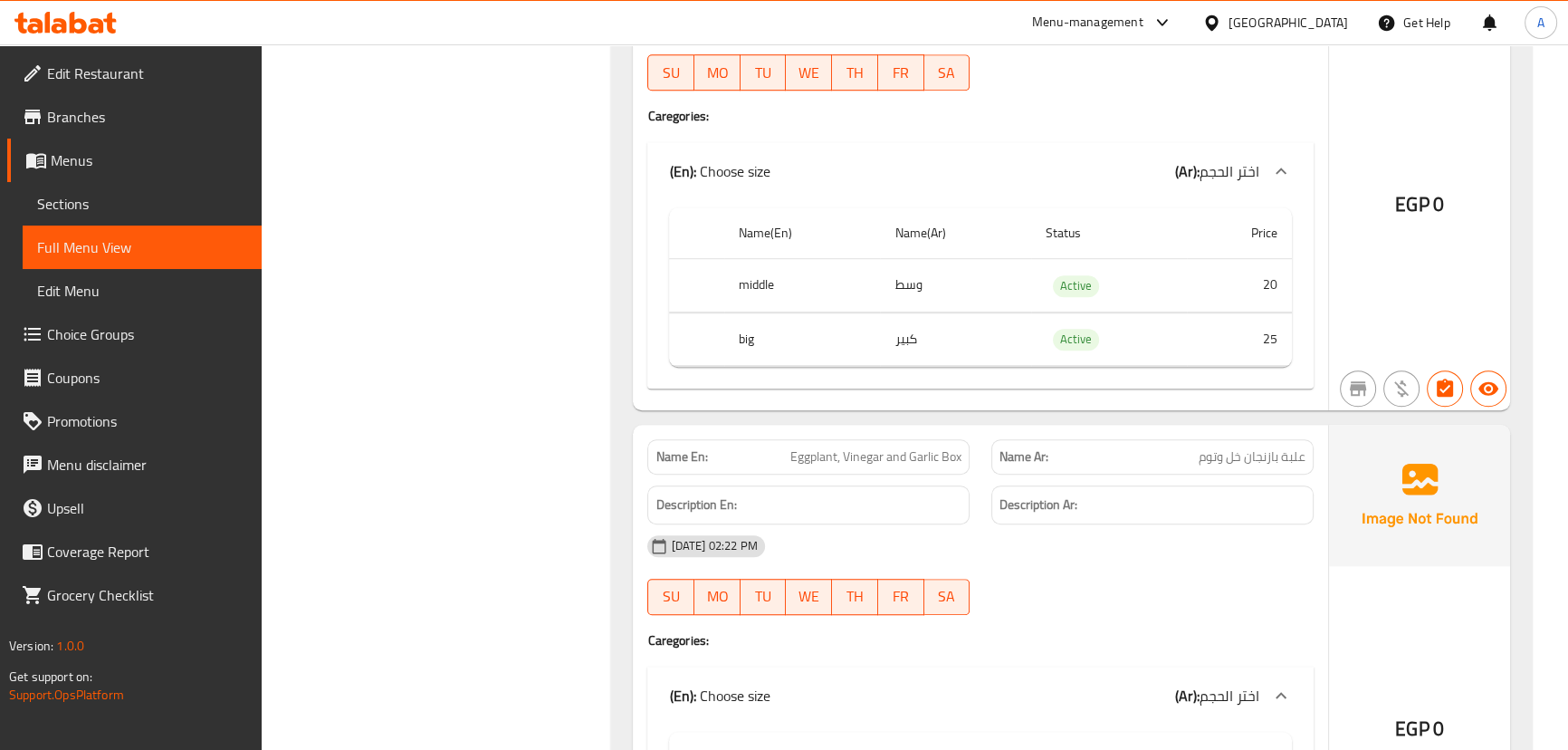
click at [1000, 540] on div "[DATE] 02:22 PM" at bounding box center [980, 546] width 687 height 44
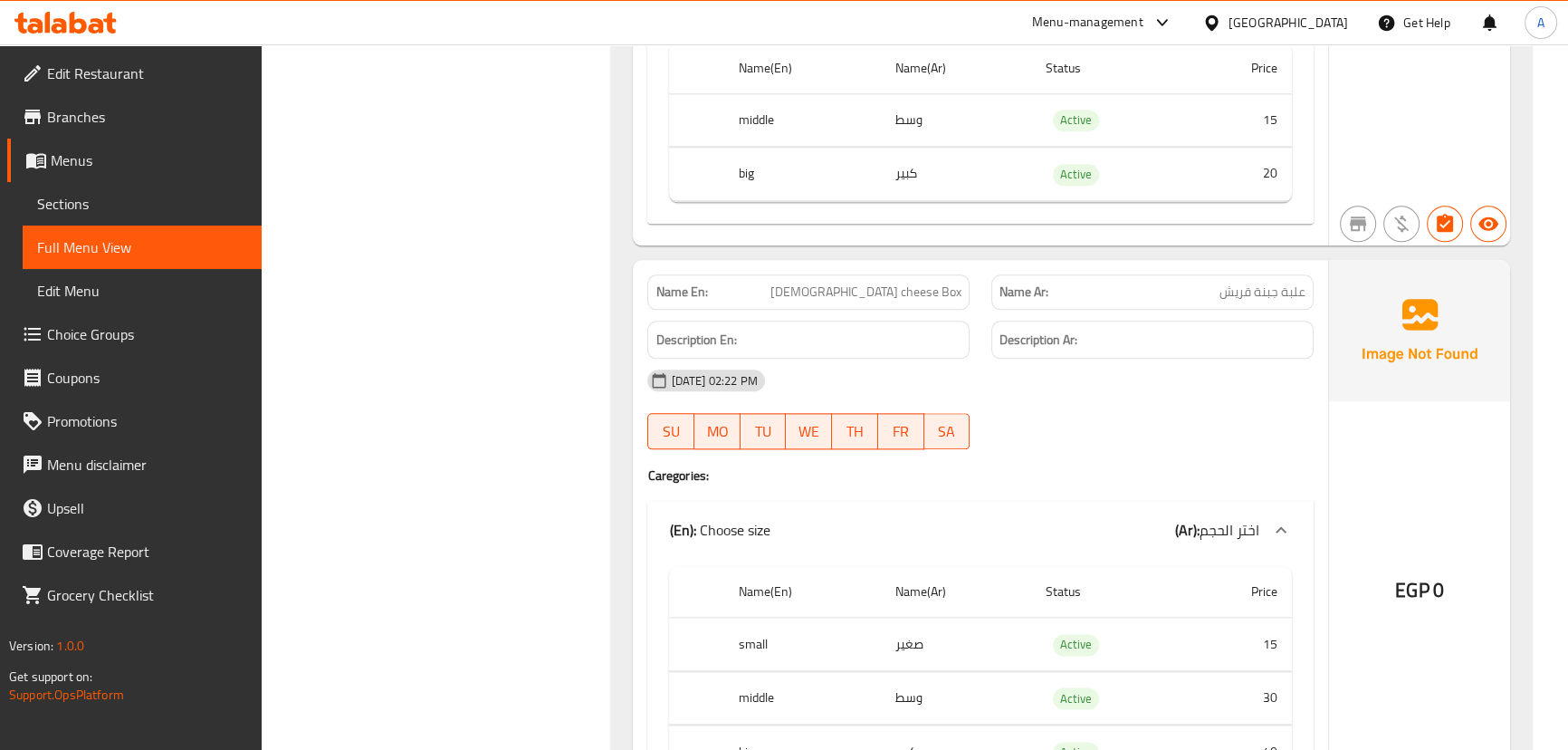
scroll to position [2799, 0]
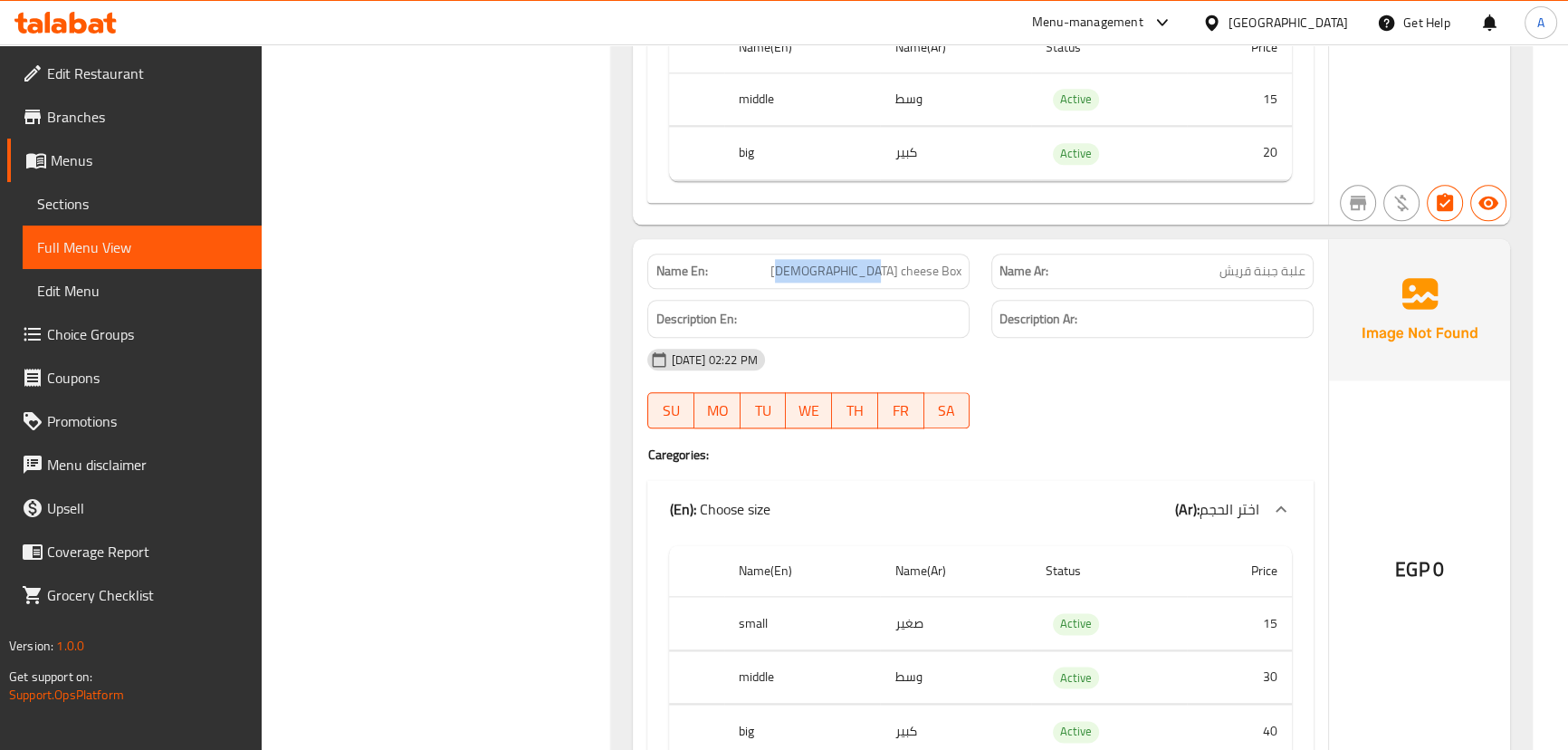
drag, startPoint x: 897, startPoint y: 274, endPoint x: 983, endPoint y: 291, distance: 87.7
click at [962, 284] on div "Name En: Quraish cheese Box" at bounding box center [808, 271] width 322 height 35
click at [1109, 387] on div "[DATE] 02:22 PM SU MO TU WE TH FR SA" at bounding box center [980, 388] width 687 height 101
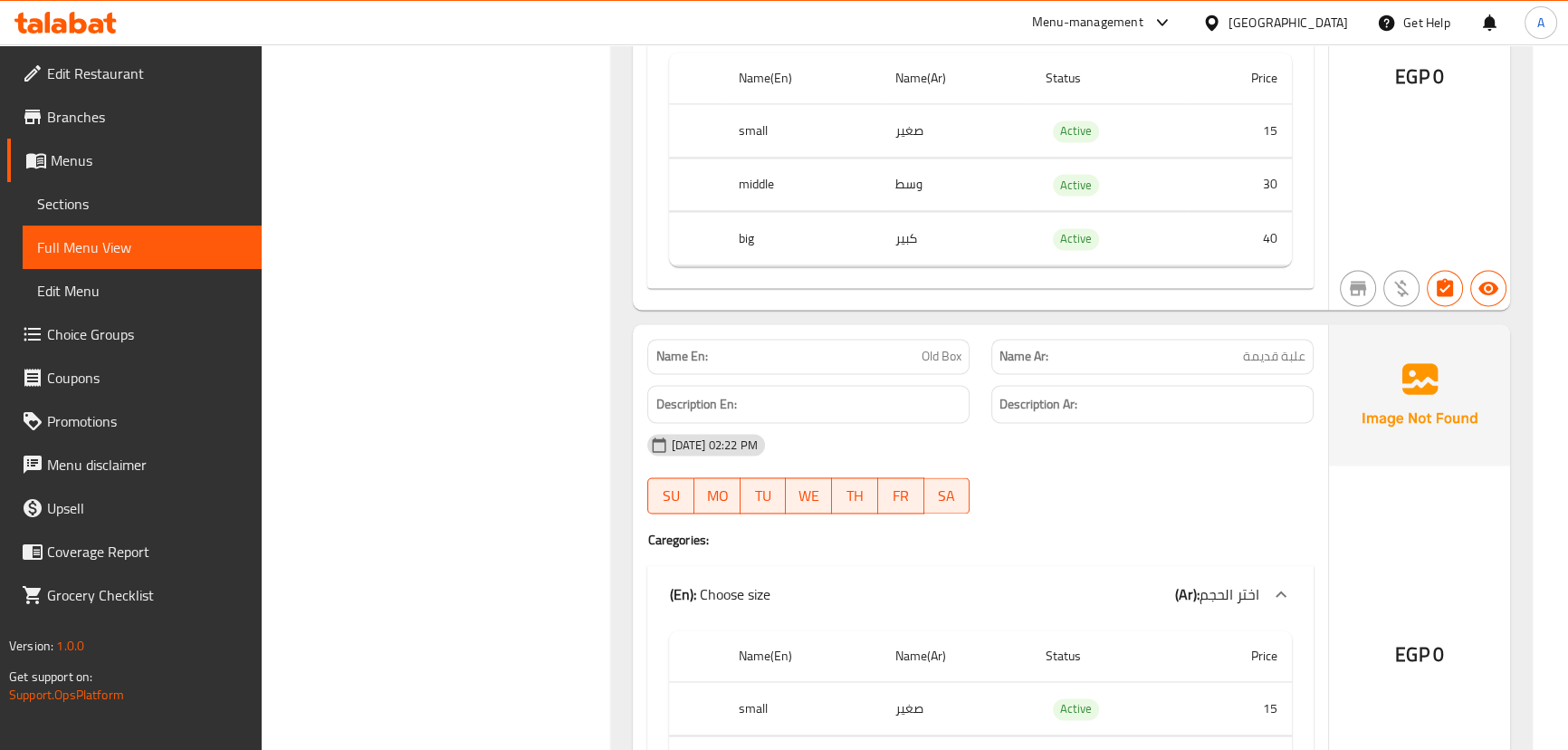
scroll to position [3292, 0]
drag, startPoint x: 912, startPoint y: 334, endPoint x: 1095, endPoint y: 445, distance: 214.0
click at [1050, 396] on div "Name En: Old Box Name Ar: علبة قديمة Description En: Description Ar: [DATE] 02:…" at bounding box center [980, 603] width 694 height 563
click at [1096, 459] on div "[DATE] 02:22 PM" at bounding box center [980, 443] width 687 height 44
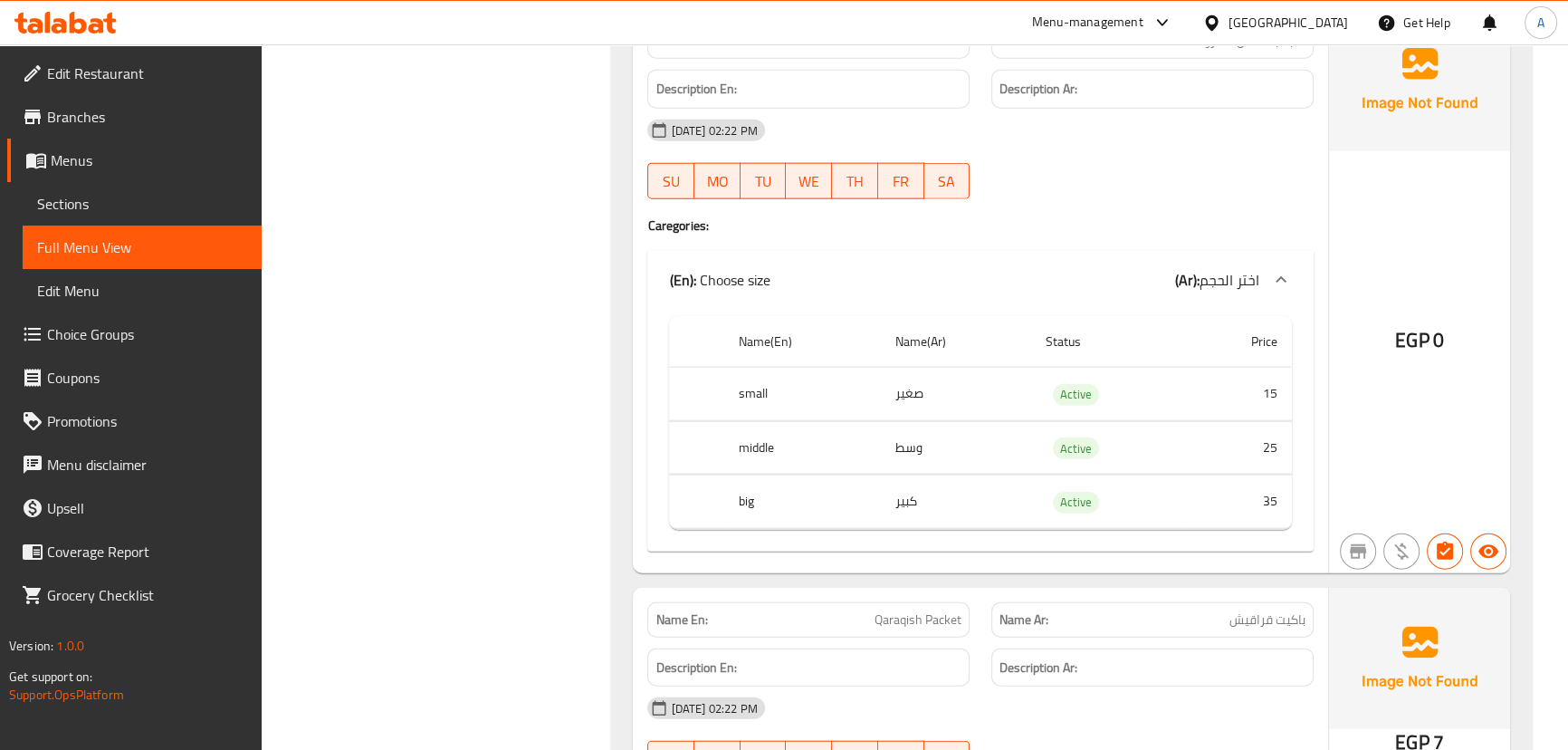
scroll to position [5459, 0]
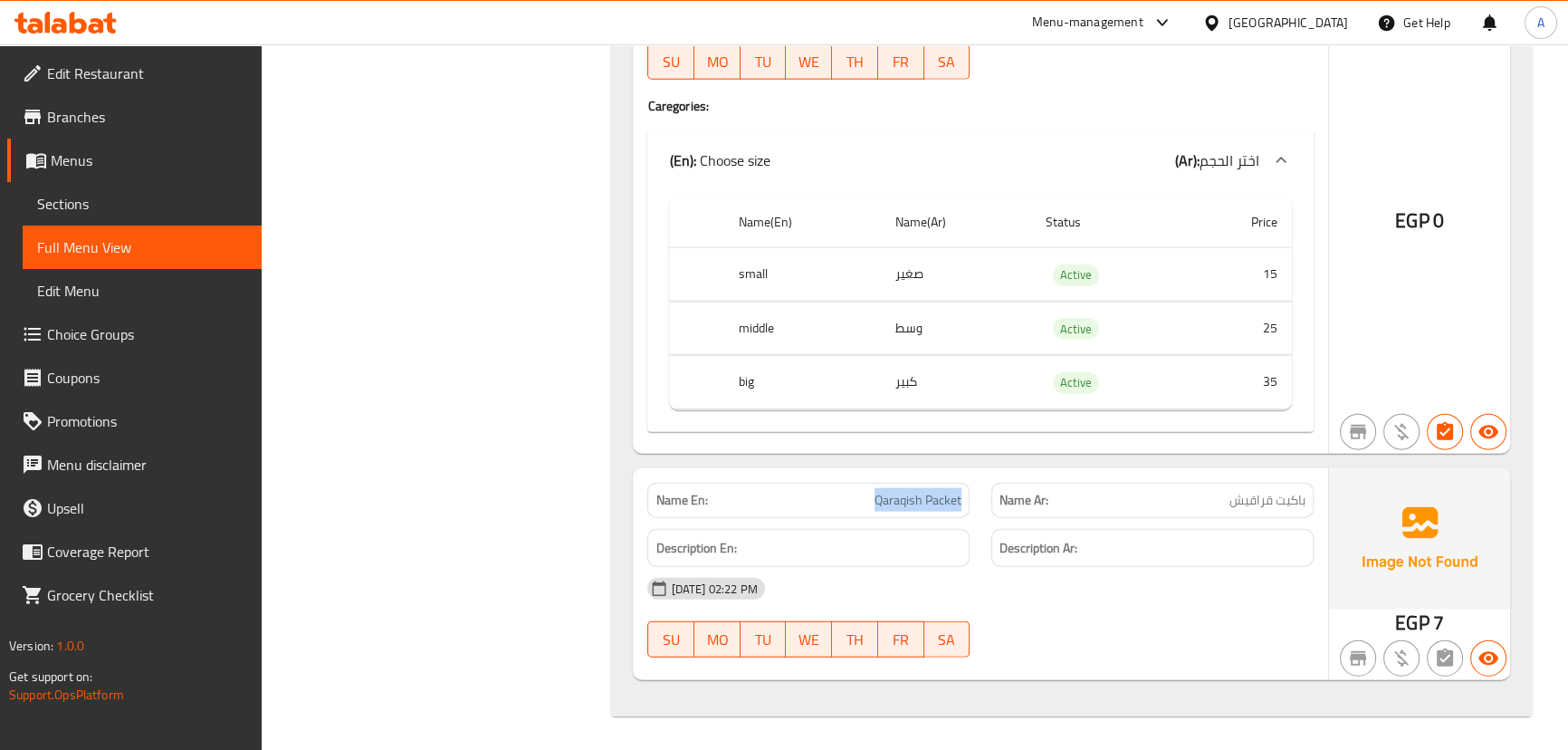
drag, startPoint x: 879, startPoint y: 481, endPoint x: 1066, endPoint y: 538, distance: 195.5
click at [1019, 519] on div "Name En: Qaraqish Packet Name Ar: باكيت قراقيش Description En: Description Ar: …" at bounding box center [980, 574] width 694 height 212
click at [1093, 557] on div "Description Ar:" at bounding box center [1151, 549] width 322 height 39
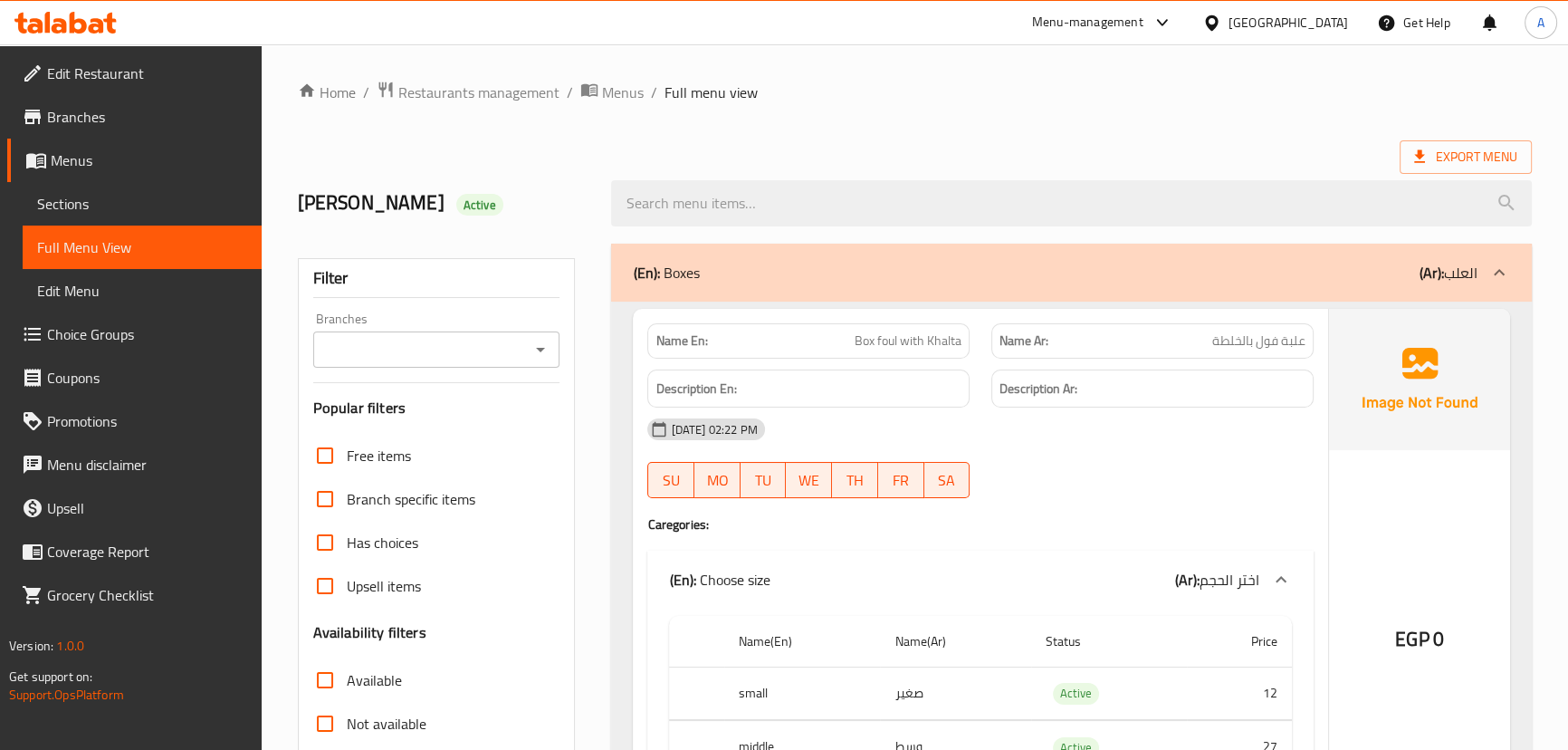
click at [439, 88] on span "Restaurants management" at bounding box center [479, 92] width 161 height 21
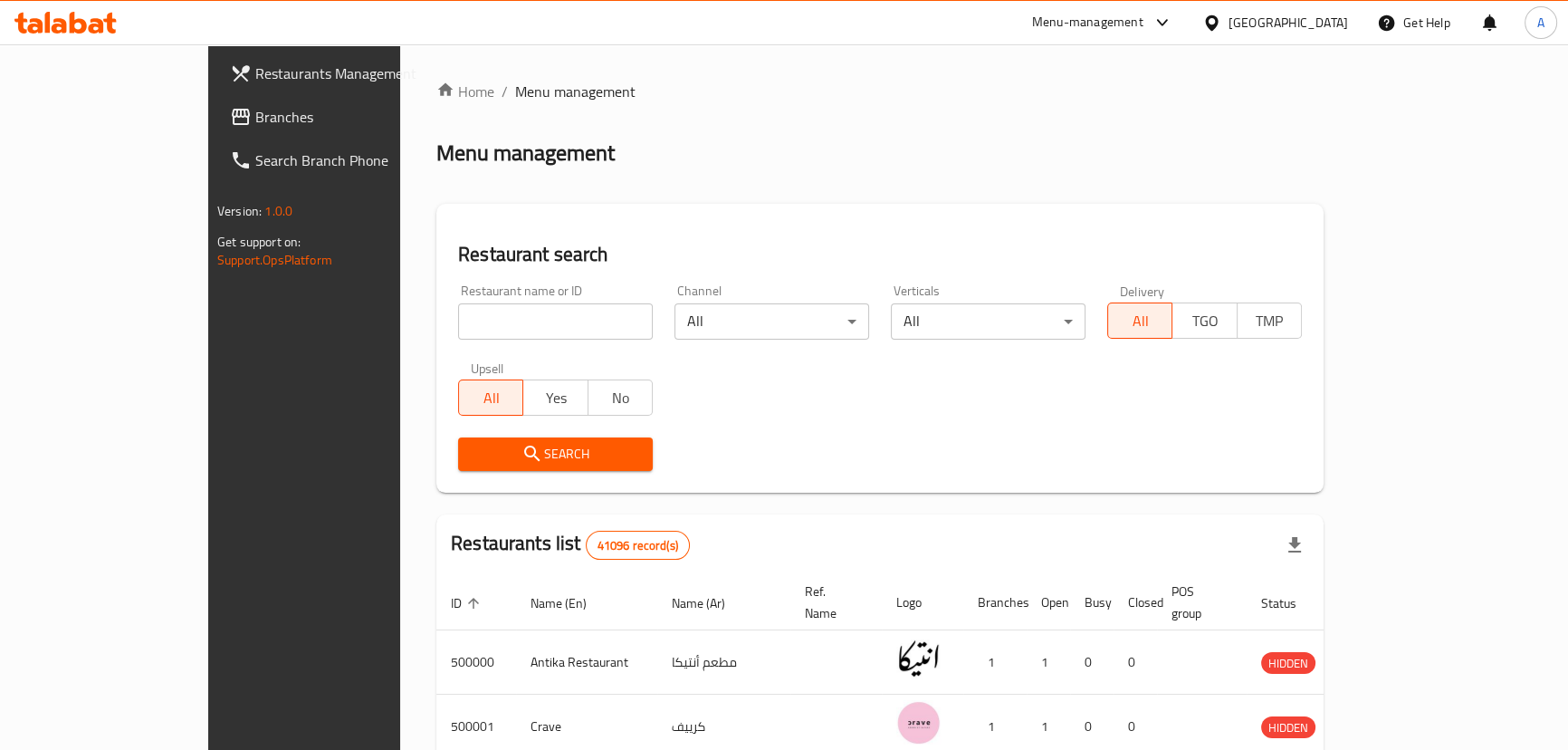
click at [255, 112] on span "Branches" at bounding box center [355, 116] width 200 height 21
